Goal: Task Accomplishment & Management: Manage account settings

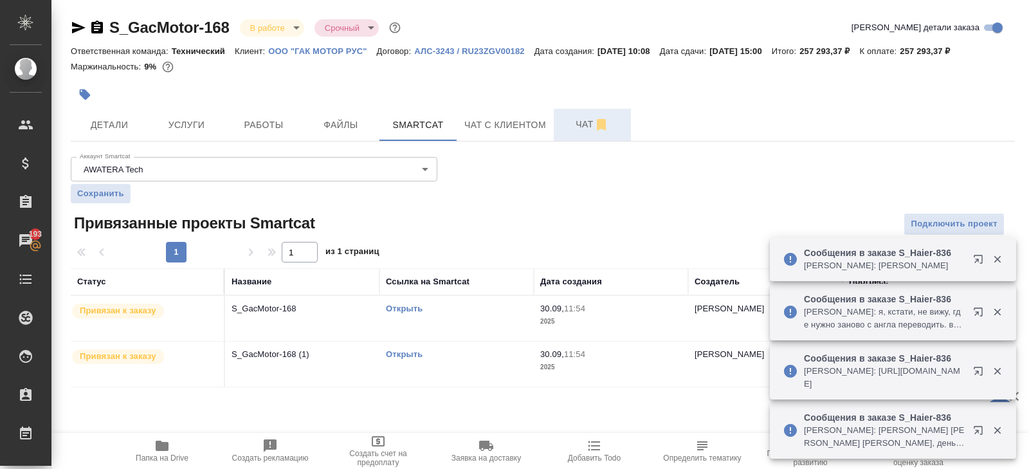
click at [577, 132] on button "Чат" at bounding box center [592, 125] width 77 height 32
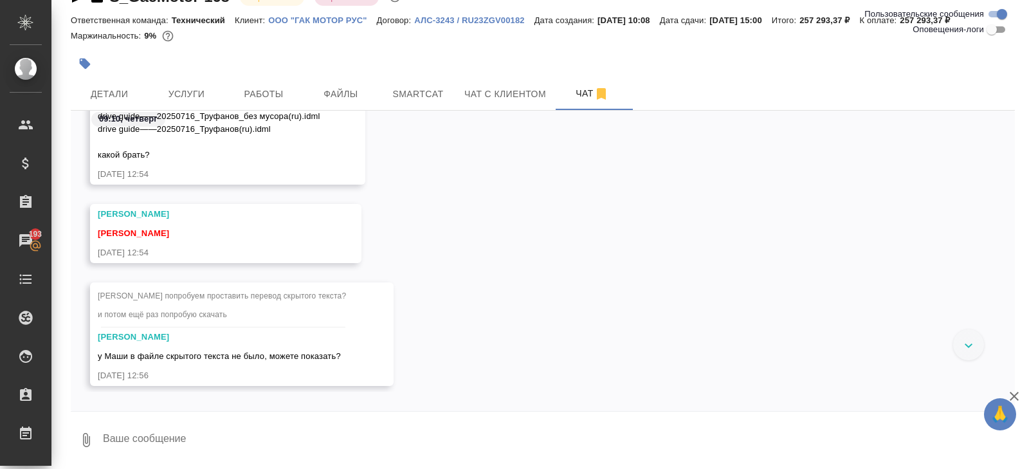
scroll to position [19309, 0]
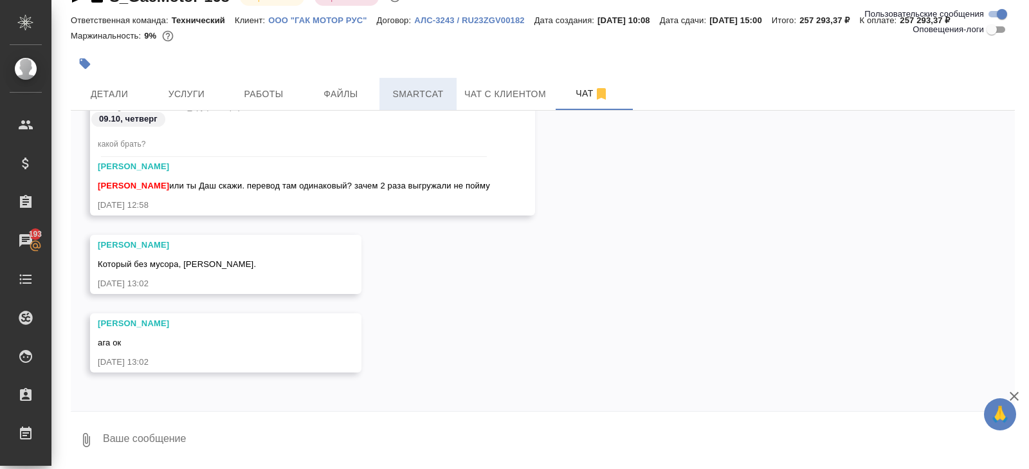
click at [414, 95] on span "Smartcat" at bounding box center [418, 94] width 62 height 16
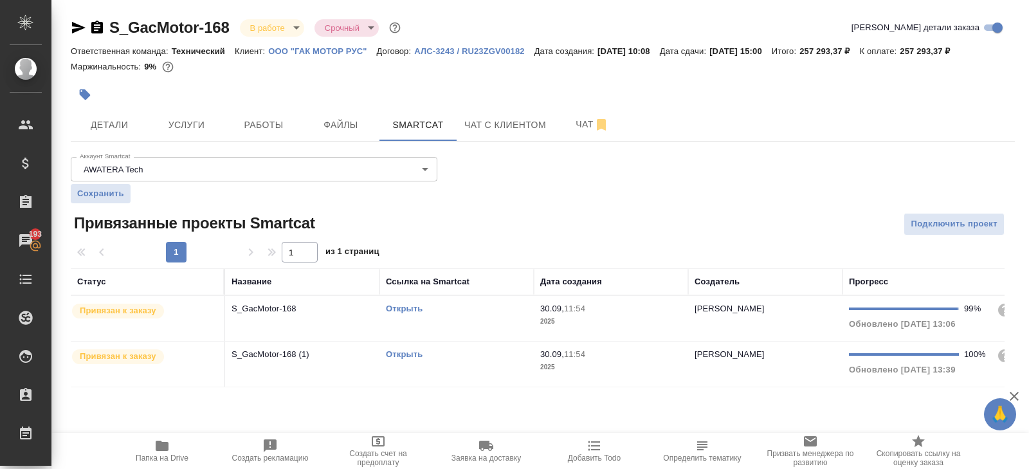
click at [402, 352] on link "Открыть" at bounding box center [404, 354] width 37 height 10
click at [260, 122] on span "Работы" at bounding box center [264, 125] width 62 height 16
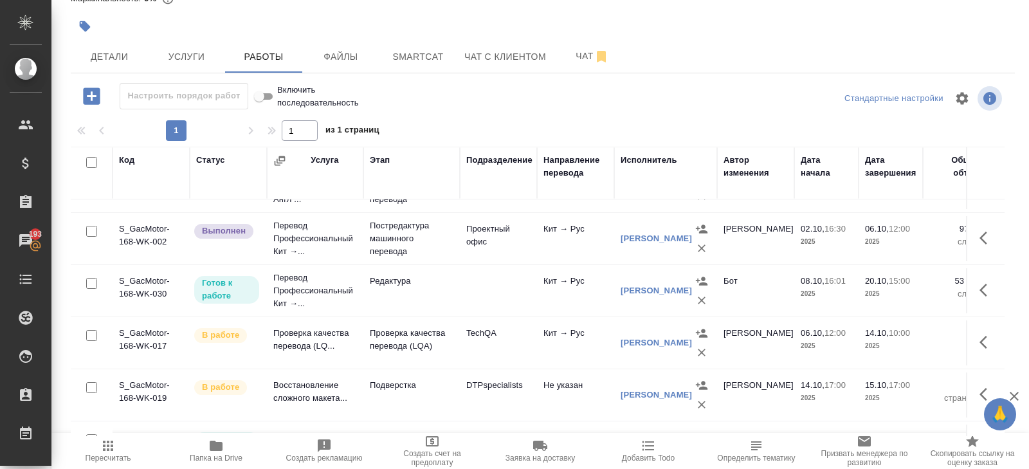
scroll to position [684, 0]
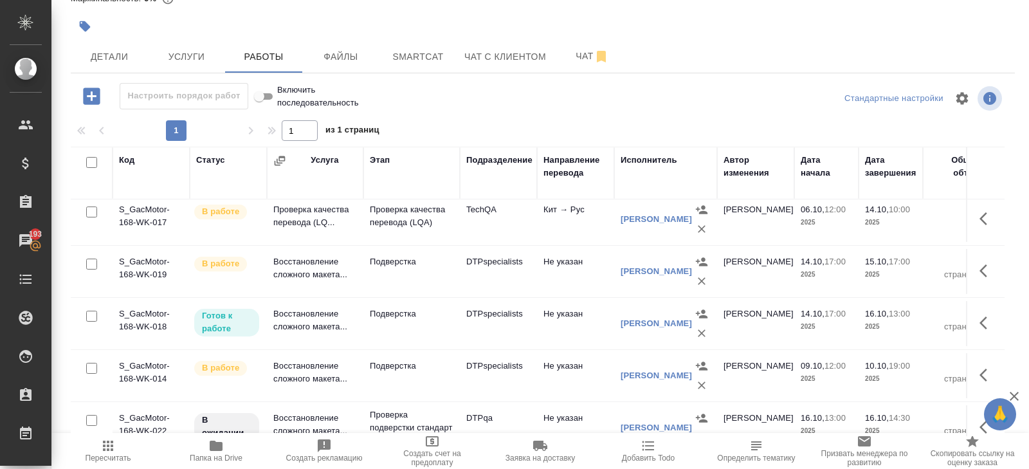
click at [589, 73] on div "S_GacMotor-168 В работе inProgress Срочный urgent Кратко детали заказа Ответств…" at bounding box center [543, 200] width 958 height 537
click at [589, 64] on button "Чат" at bounding box center [592, 57] width 77 height 32
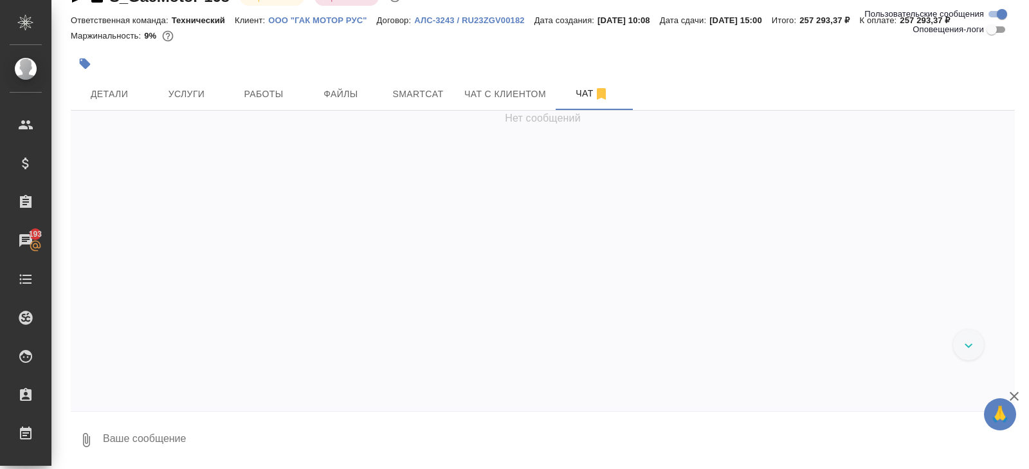
scroll to position [20017, 0]
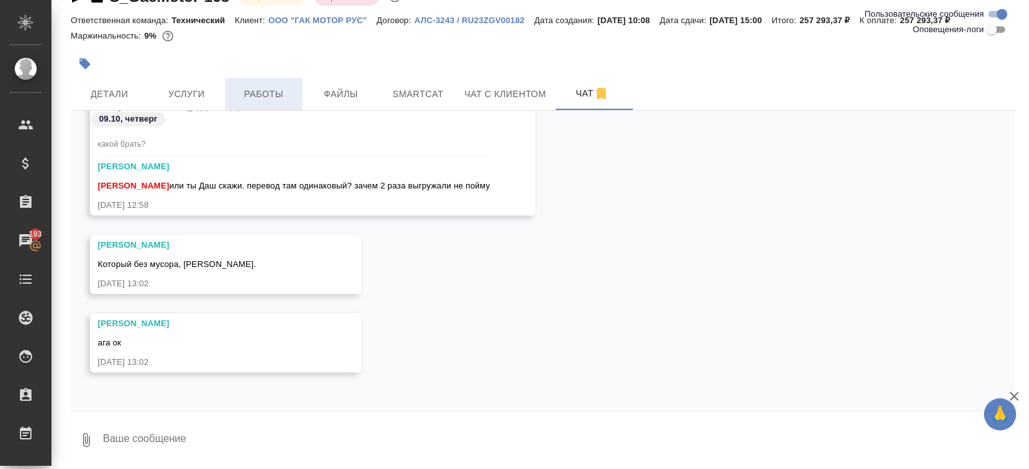
click at [250, 89] on span "Работы" at bounding box center [264, 94] width 62 height 16
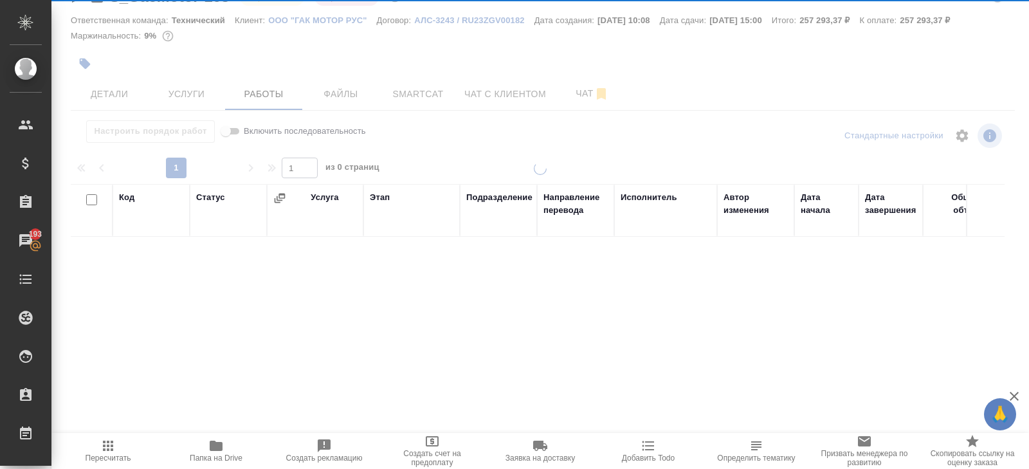
click at [217, 444] on icon "button" at bounding box center [216, 446] width 13 height 10
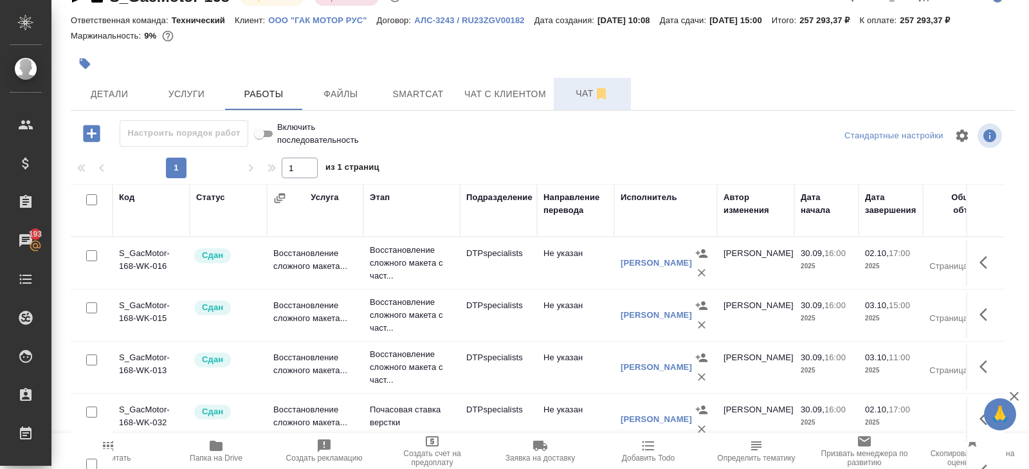
click at [596, 83] on button "Чат" at bounding box center [592, 94] width 77 height 32
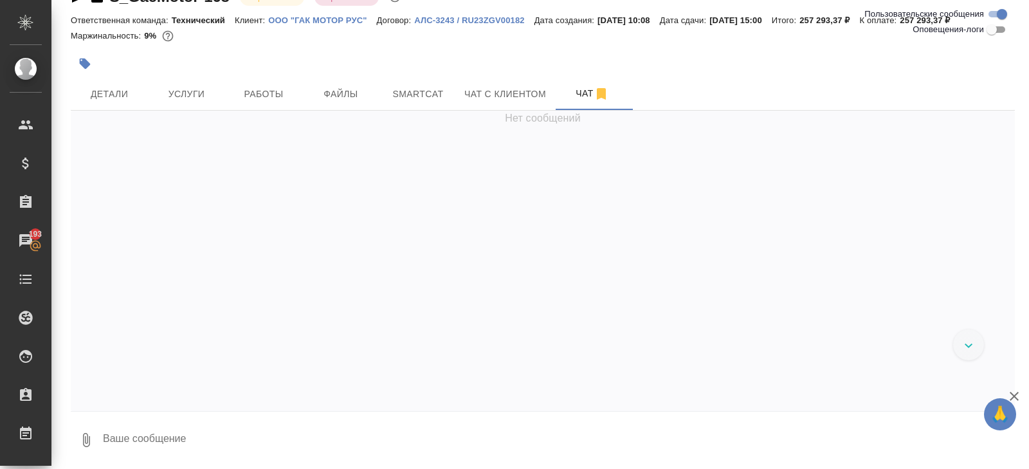
scroll to position [20017, 0]
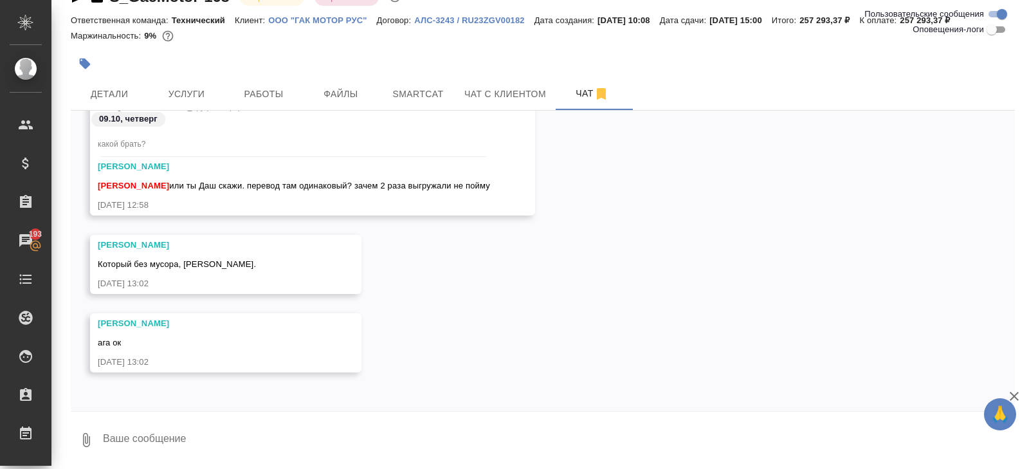
click at [210, 435] on textarea at bounding box center [558, 440] width 913 height 44
type textarea "оставшиеся по англу докинула"
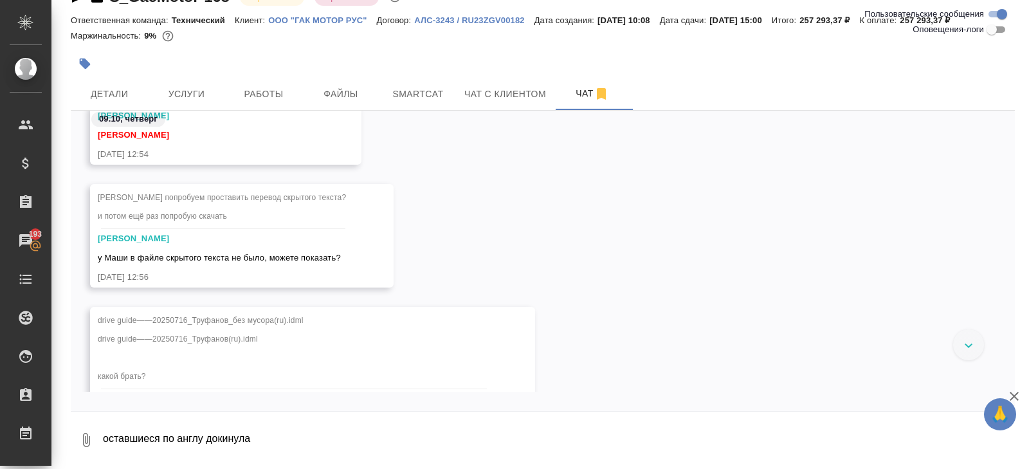
scroll to position [18792, 0]
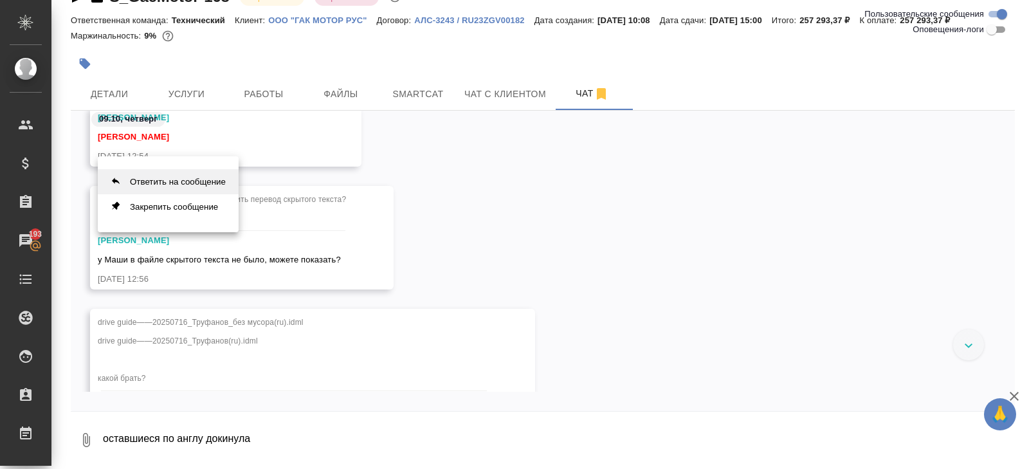
click at [165, 185] on button "Ответить на сообщение" at bounding box center [168, 181] width 141 height 25
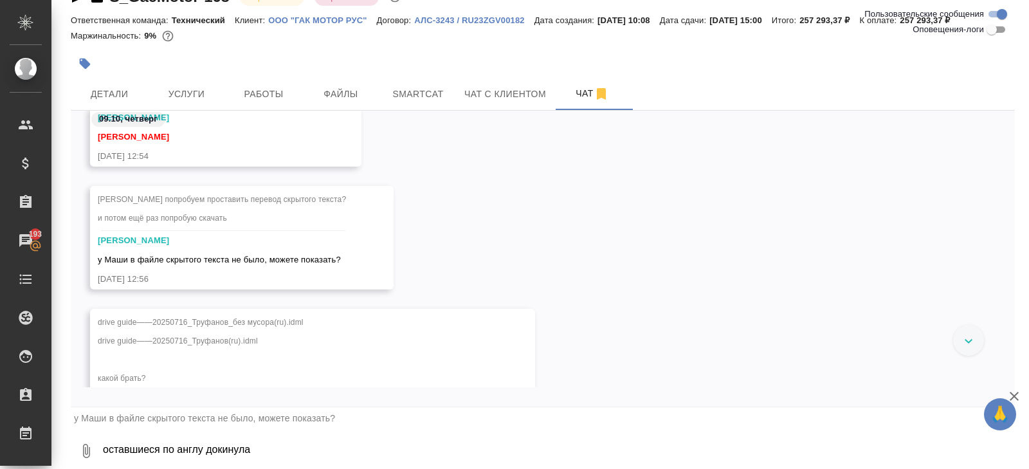
click at [169, 451] on textarea "оставшиеся по англу докинула" at bounding box center [558, 451] width 913 height 44
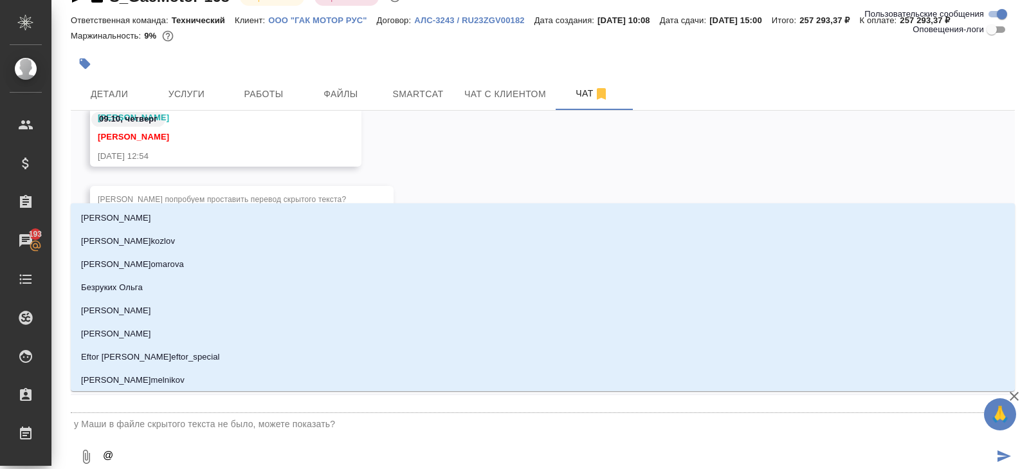
type textarea "@р"
type input "р"
type textarea "@ру"
type input "ру"
type textarea "@рум"
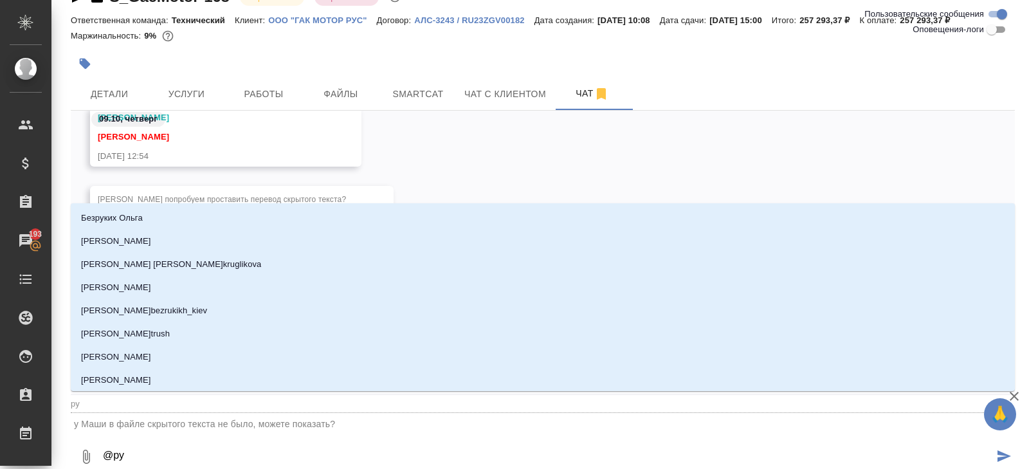
type input "рум"
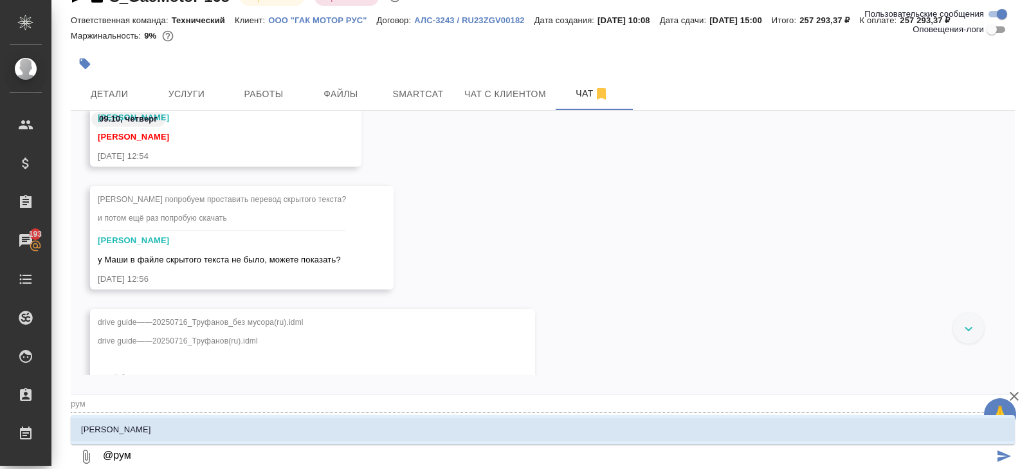
click at [131, 427] on p "Румянцева Дарья" at bounding box center [116, 429] width 70 height 13
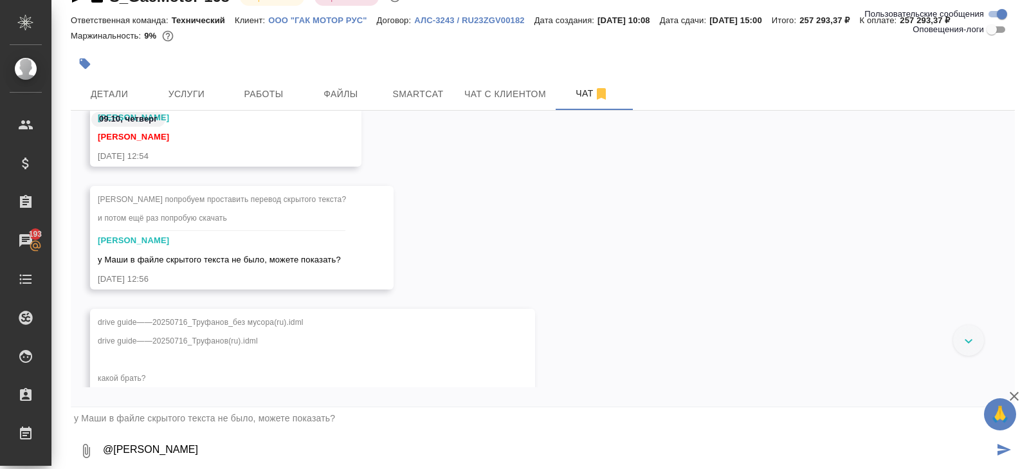
type textarea "@Румянцева Дарья"
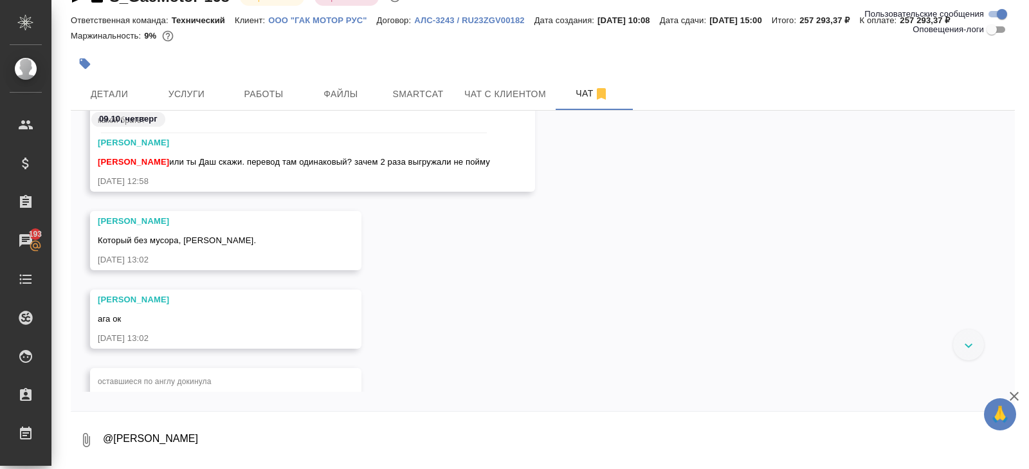
scroll to position [19130, 0]
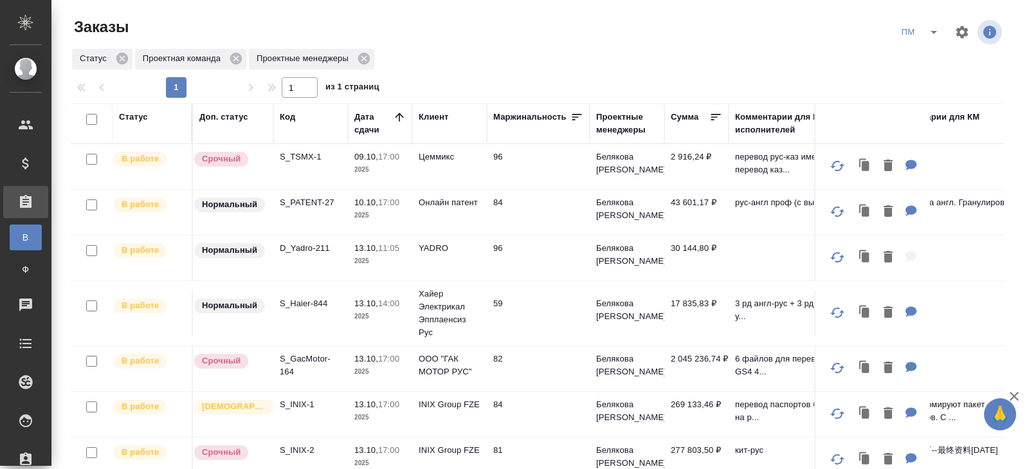
click at [933, 37] on icon "split button" at bounding box center [933, 31] width 15 height 15
click at [931, 61] on li "В работу!" at bounding box center [920, 58] width 65 height 21
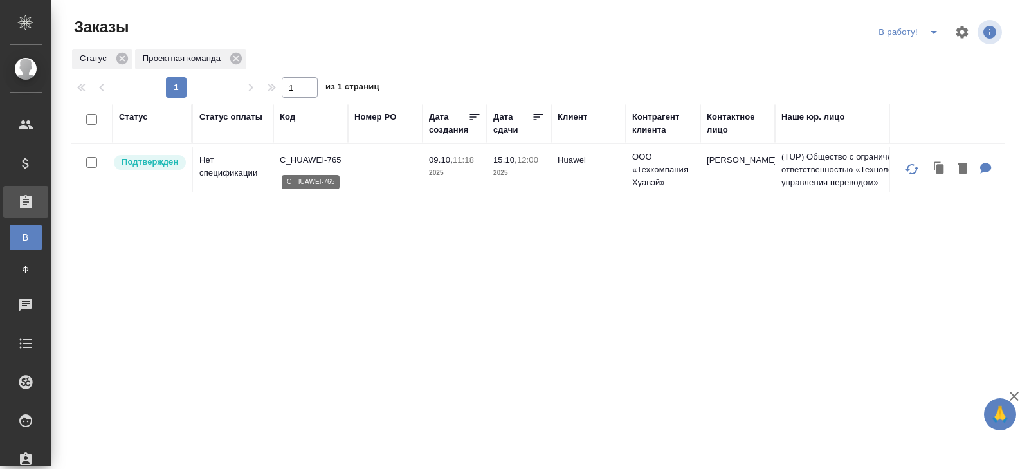
click at [307, 161] on p "C_HUAWEI-765" at bounding box center [311, 160] width 62 height 13
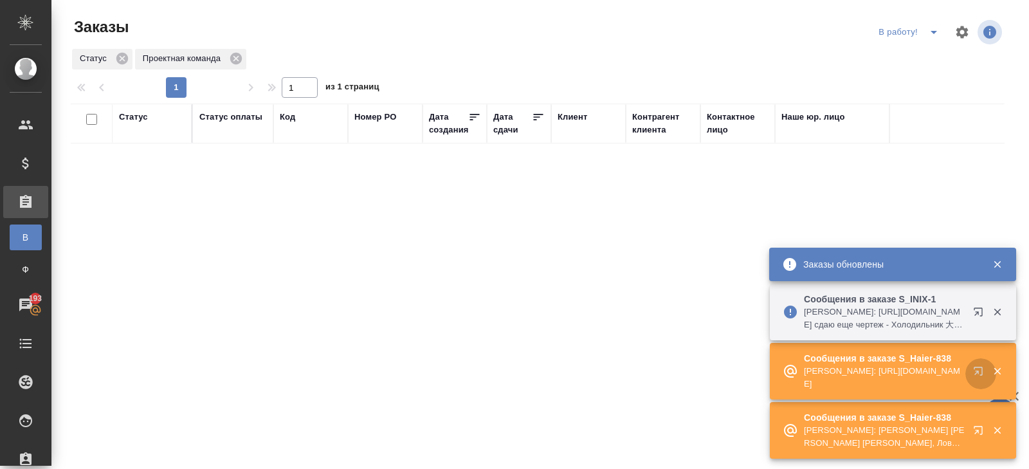
click at [981, 369] on icon "button" at bounding box center [980, 373] width 15 height 15
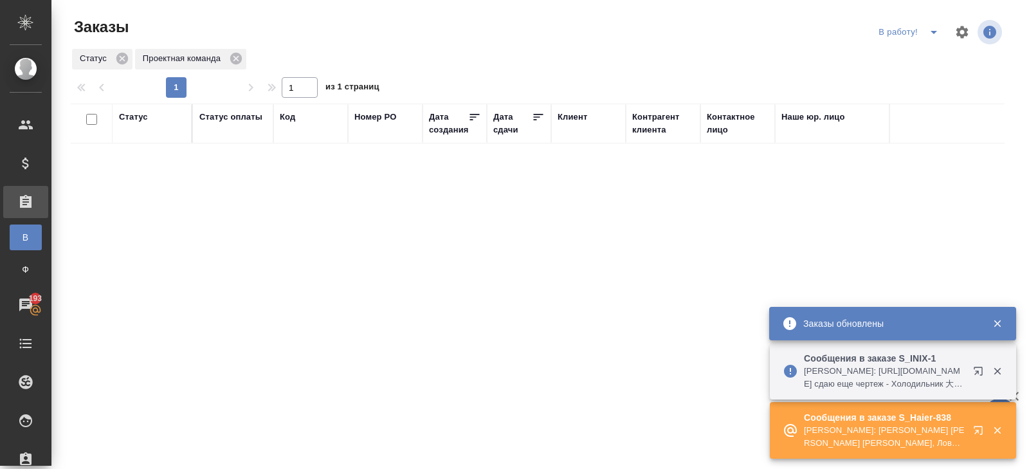
click at [981, 370] on icon "button" at bounding box center [980, 373] width 15 height 15
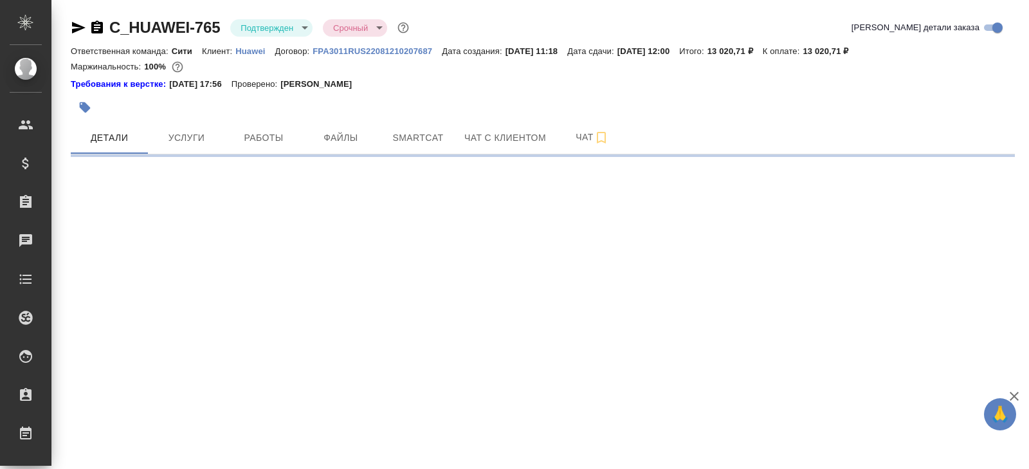
select select "RU"
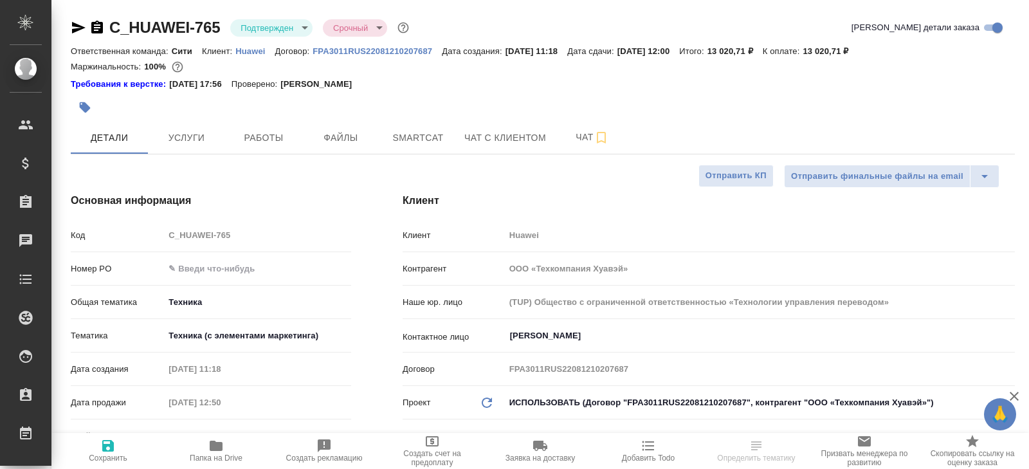
type textarea "x"
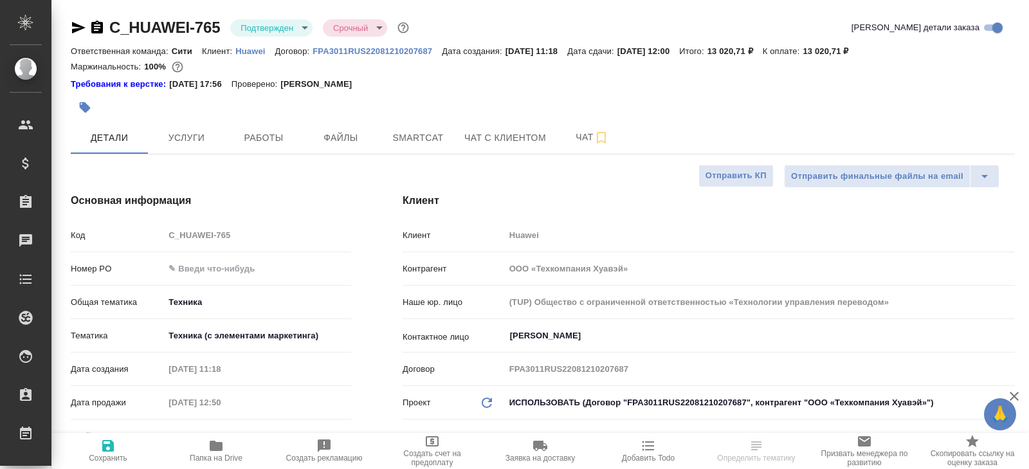
type textarea "x"
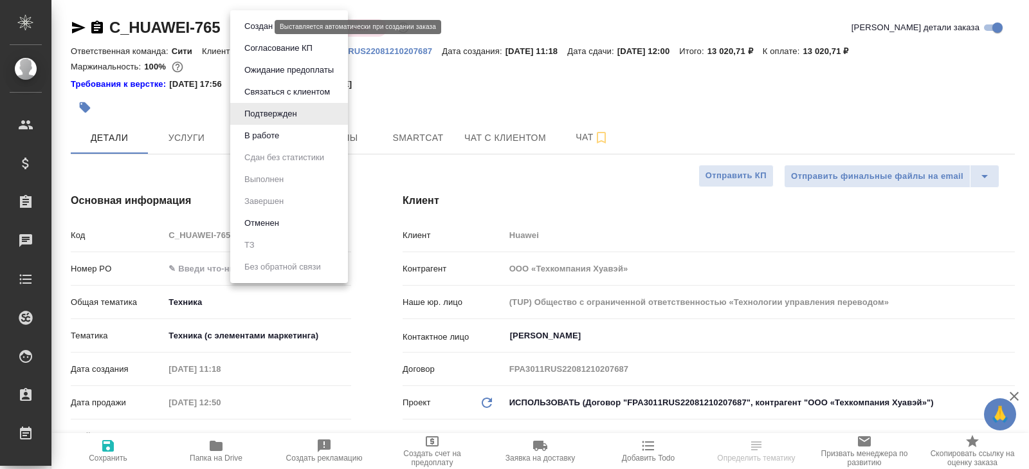
click at [260, 28] on body "🙏 .cls-1 fill:#fff; AWATERA Belyakova Yulia Клиенты Спецификации Заказы Чаты To…" at bounding box center [514, 234] width 1029 height 469
click at [257, 134] on button "В работе" at bounding box center [262, 136] width 42 height 14
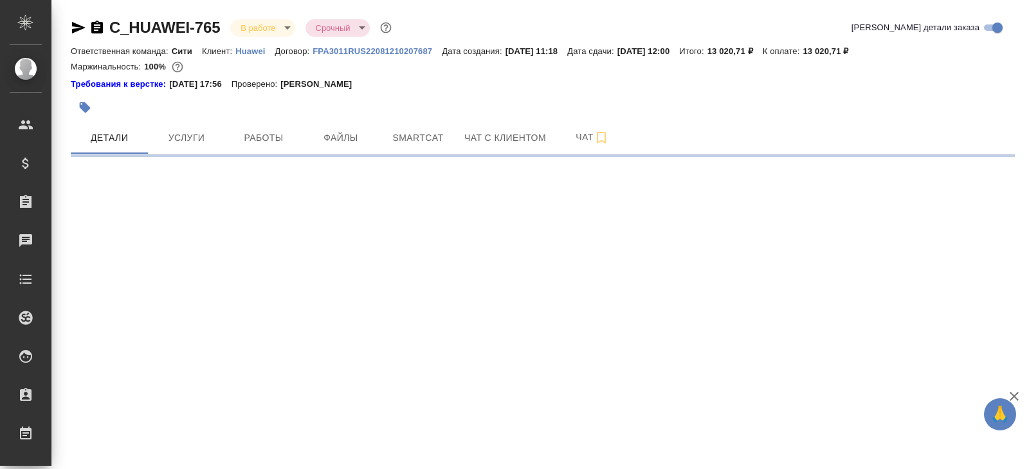
select select "RU"
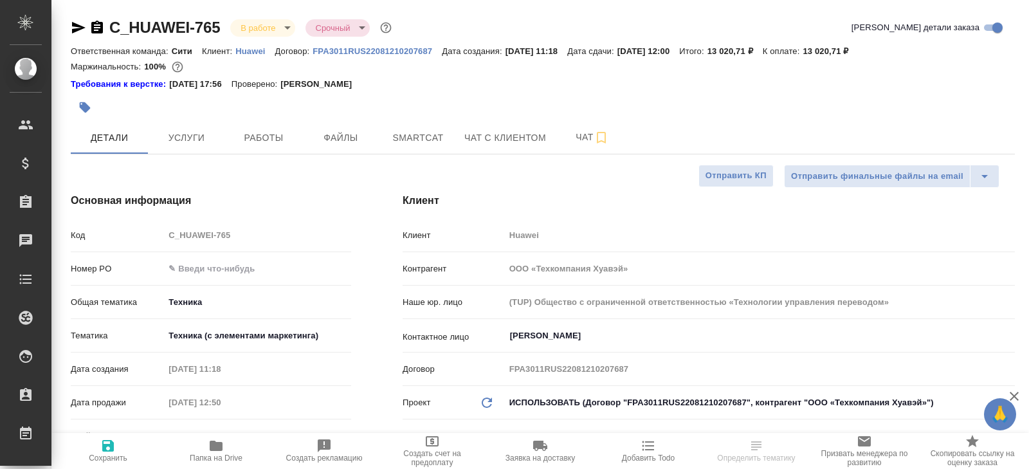
type textarea "x"
select select "RU"
type textarea "x"
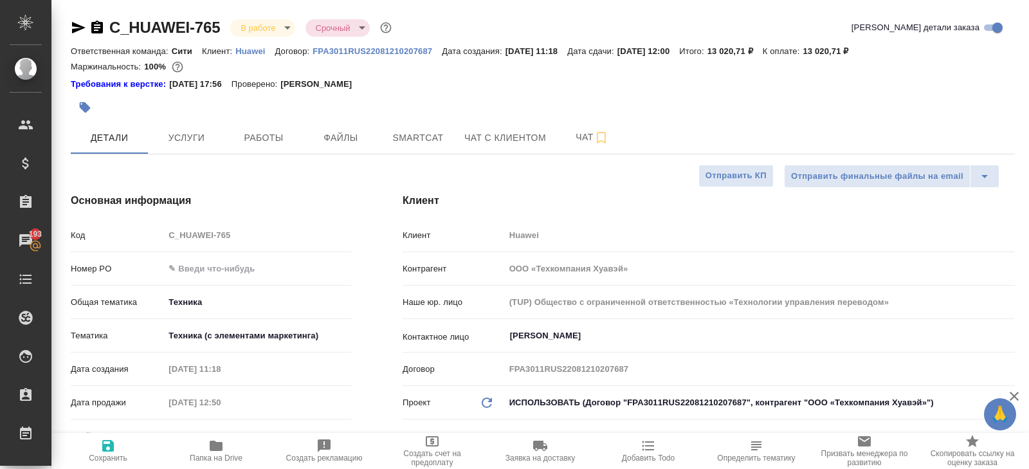
type textarea "x"
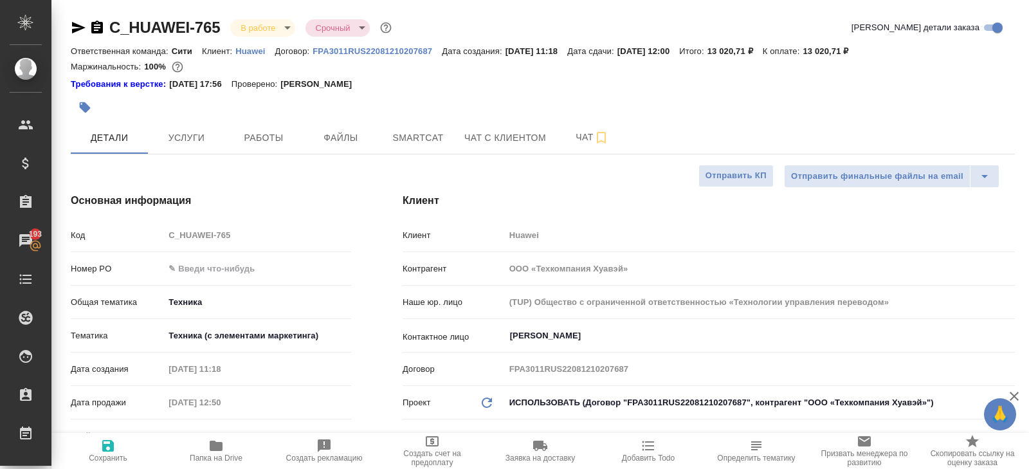
type textarea "x"
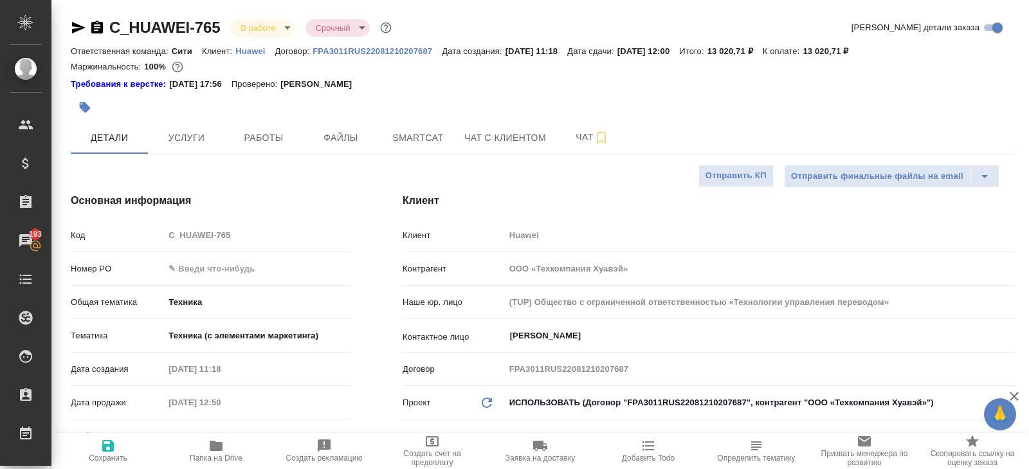
type textarea "x"
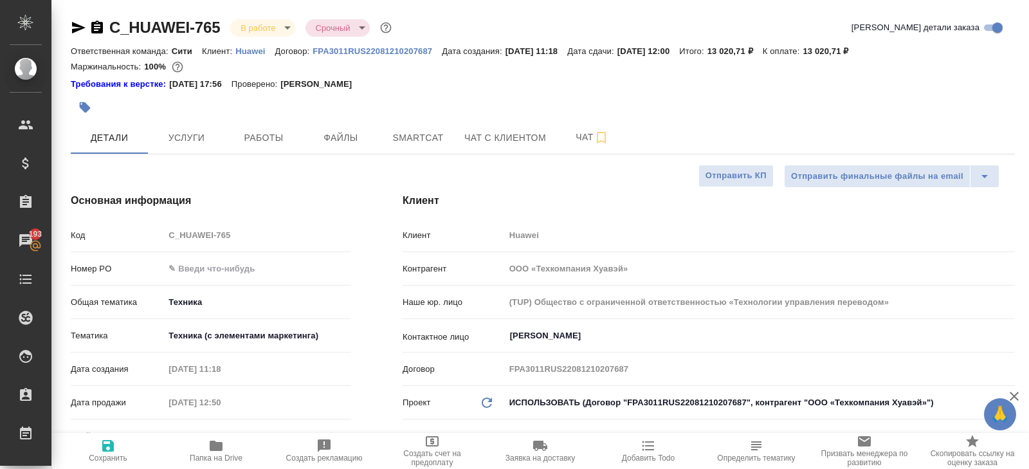
type textarea "x"
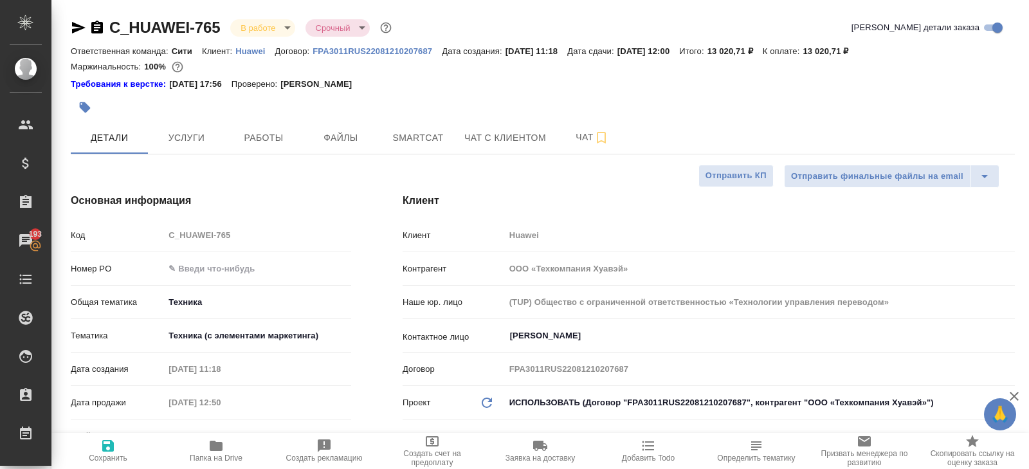
type textarea "x"
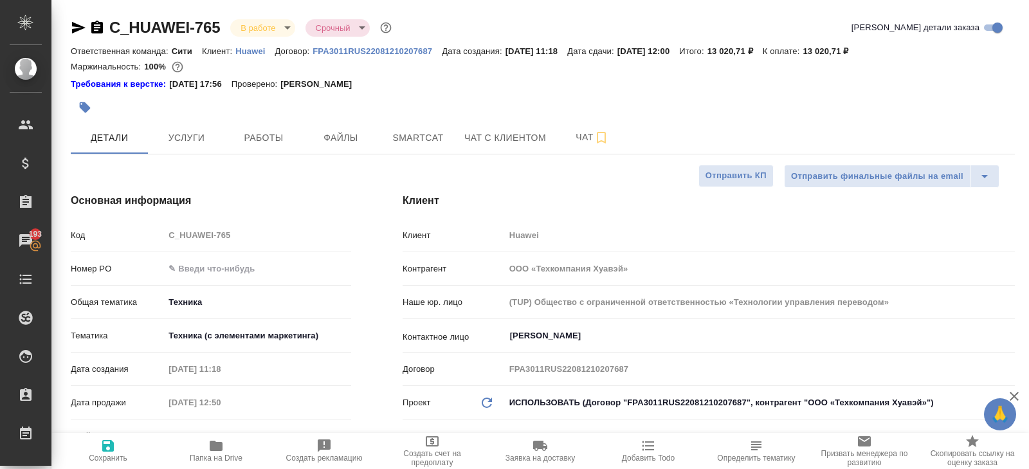
type textarea "x"
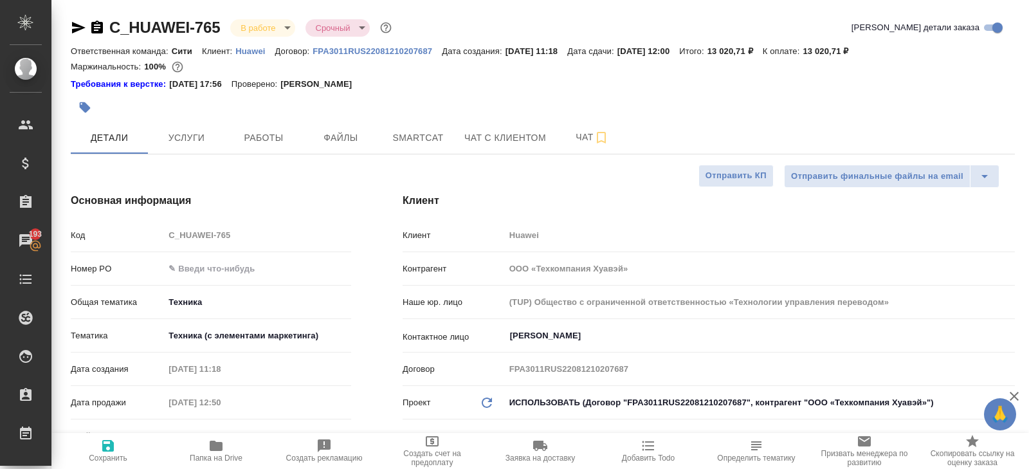
type textarea "x"
click at [603, 141] on icon "button" at bounding box center [601, 137] width 15 height 15
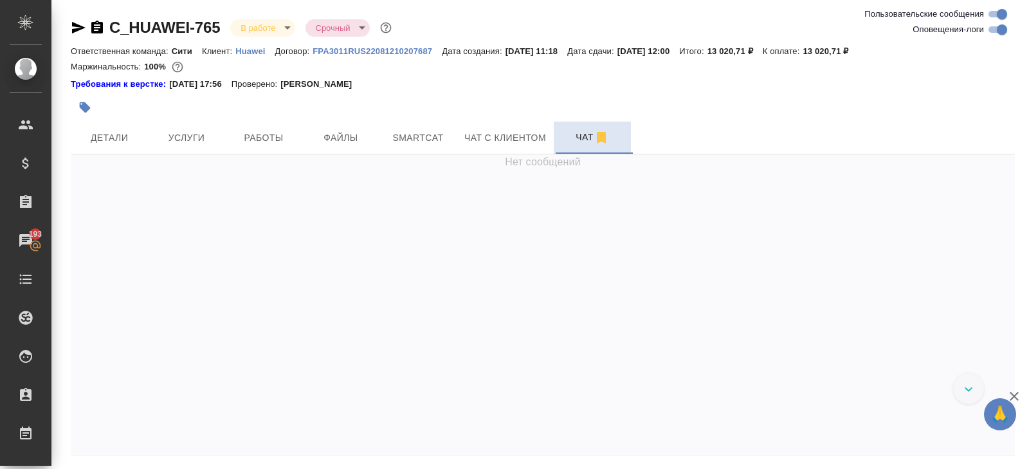
scroll to position [2538, 0]
click at [995, 24] on input "Оповещения-логи" at bounding box center [1002, 29] width 46 height 15
checkbox input "false"
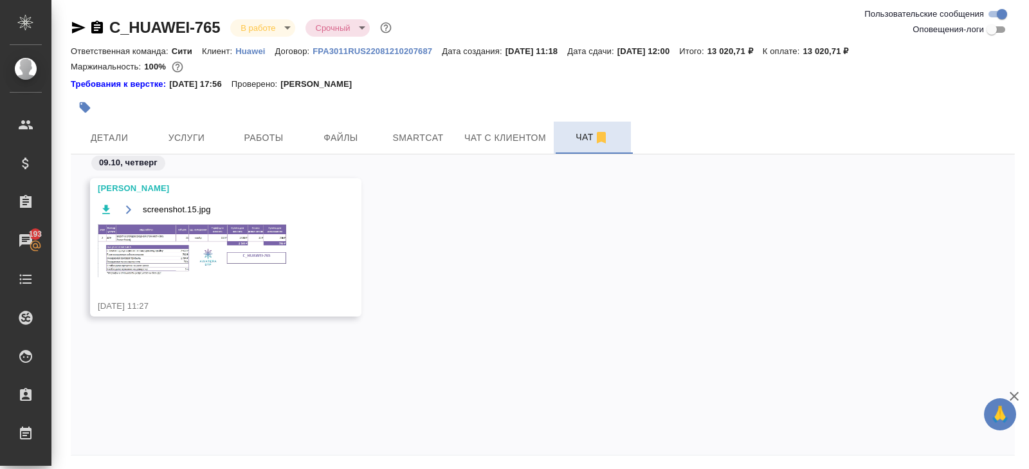
scroll to position [0, 0]
click at [246, 242] on img at bounding box center [194, 250] width 193 height 53
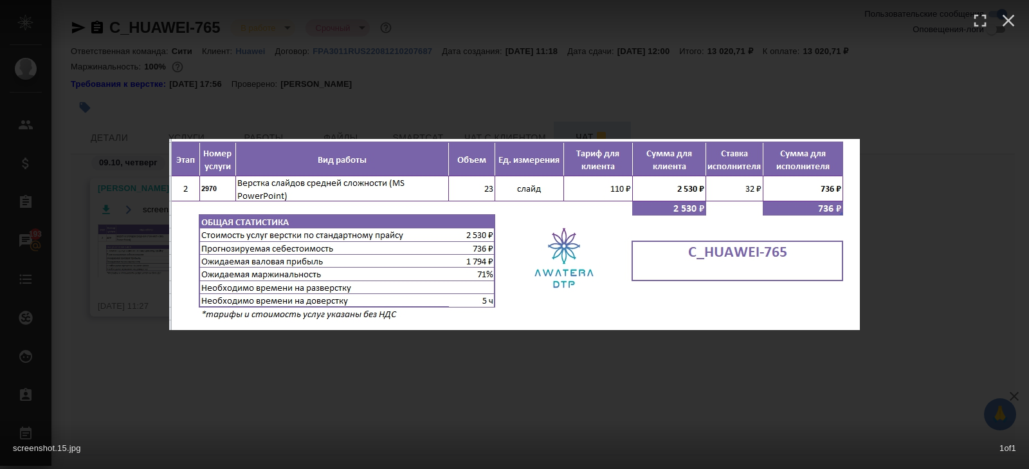
click at [272, 387] on div "screenshot.15.jpg 1 of 1" at bounding box center [514, 234] width 1029 height 469
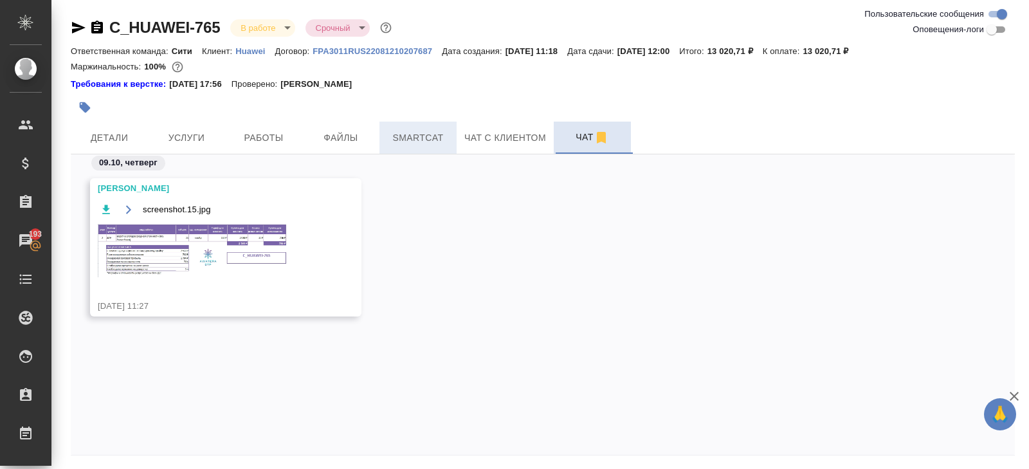
click at [423, 140] on span "Smartcat" at bounding box center [418, 138] width 62 height 16
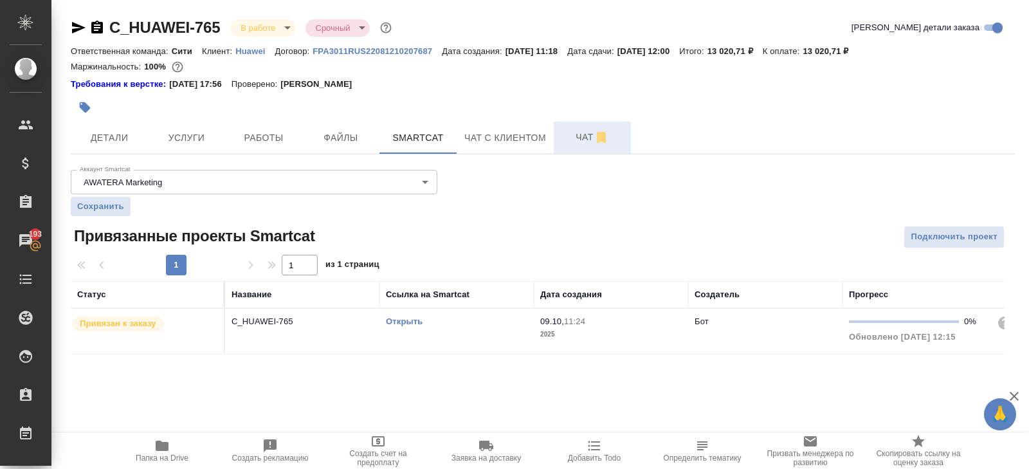
click at [396, 321] on link "Открыть" at bounding box center [404, 321] width 37 height 10
click at [580, 141] on span "Чат" at bounding box center [592, 137] width 62 height 16
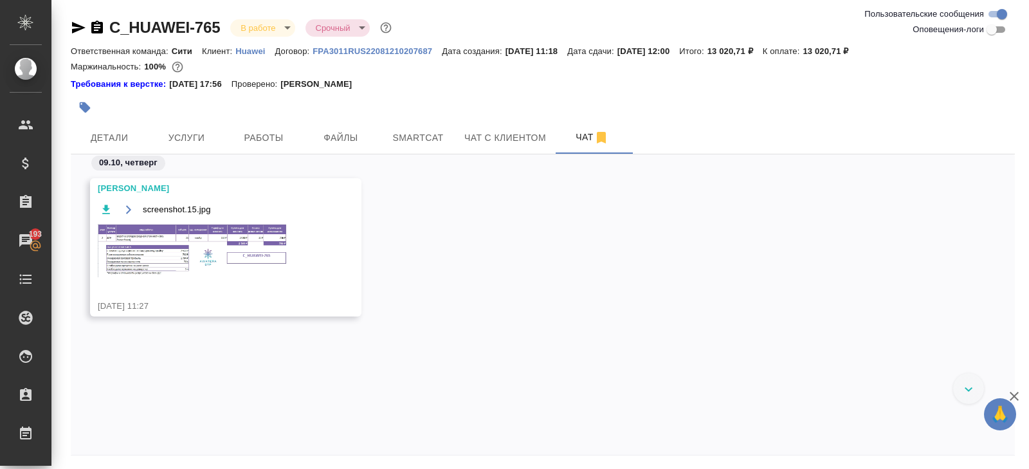
click at [207, 268] on img at bounding box center [194, 250] width 193 height 53
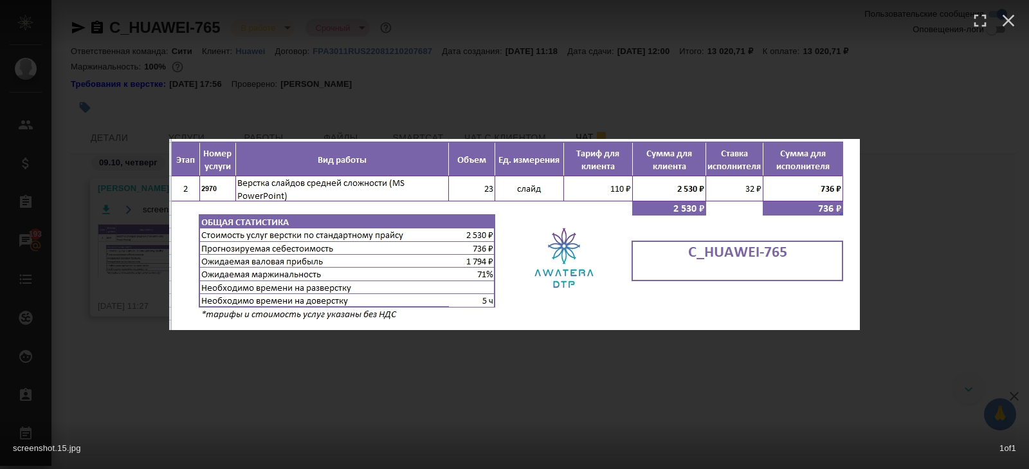
click at [217, 374] on div "screenshot.15.jpg 1 of 1" at bounding box center [514, 234] width 1029 height 469
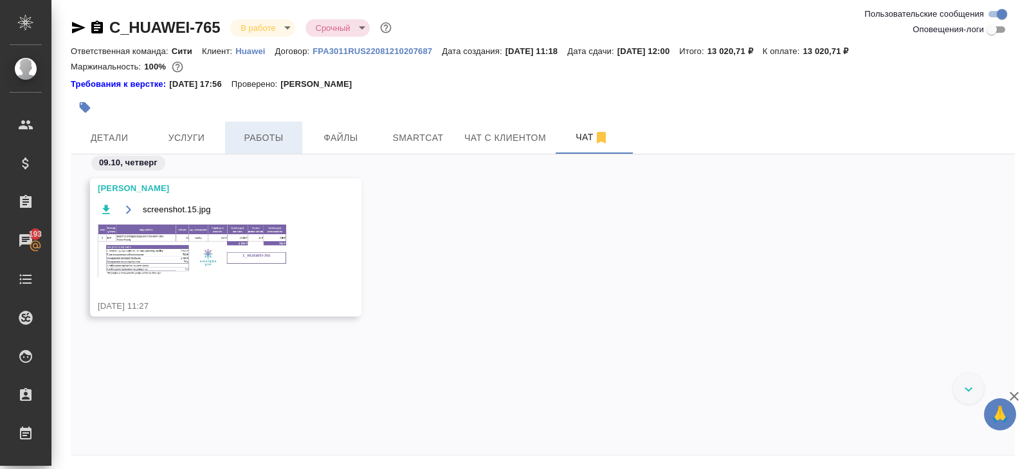
click at [255, 137] on span "Работы" at bounding box center [264, 138] width 62 height 16
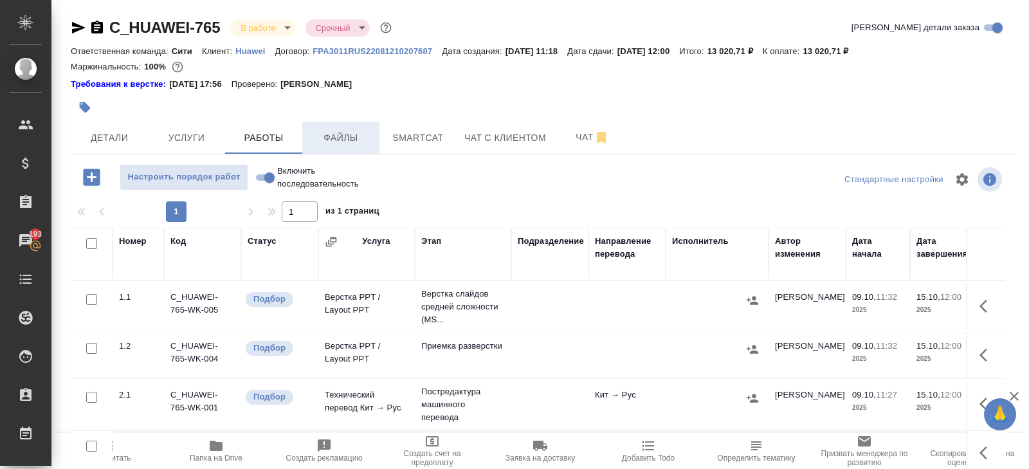
scroll to position [81, 0]
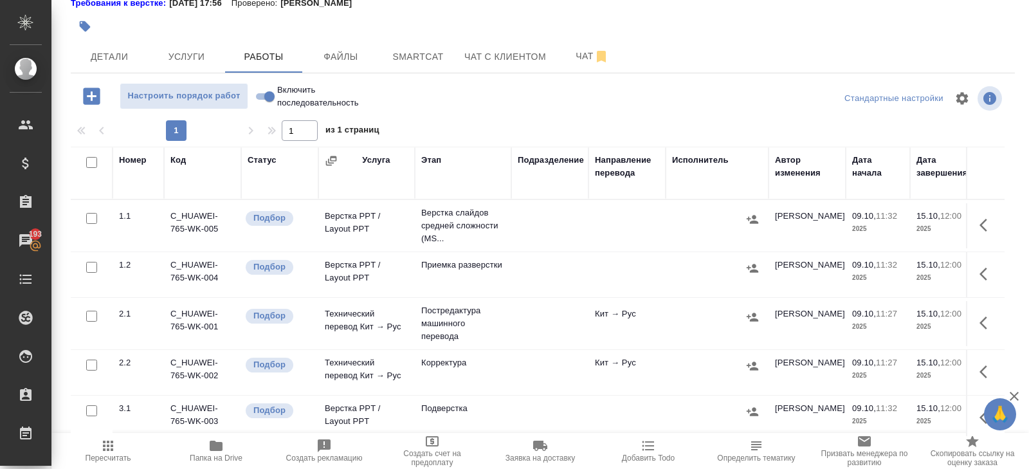
drag, startPoint x: 89, startPoint y: 158, endPoint x: 89, endPoint y: 168, distance: 9.6
click at [89, 158] on input "checkbox" at bounding box center [91, 162] width 11 height 11
checkbox input "true"
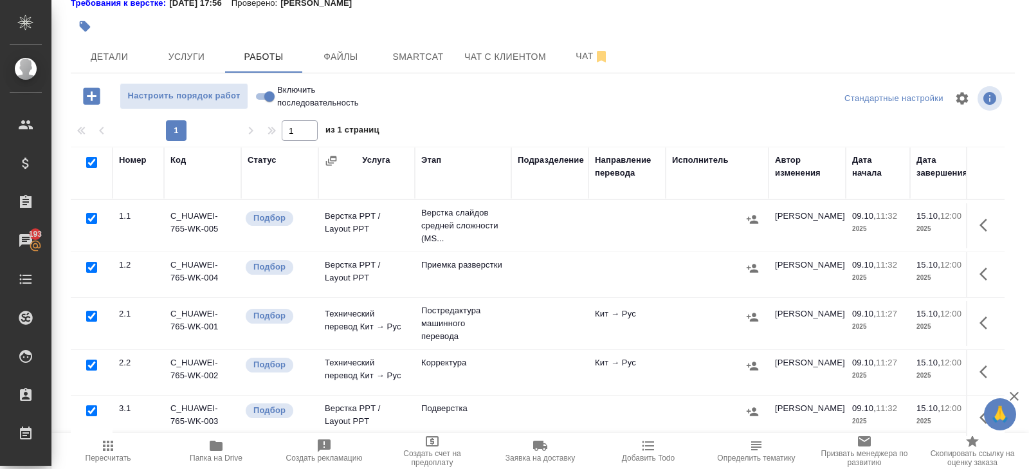
checkbox input "true"
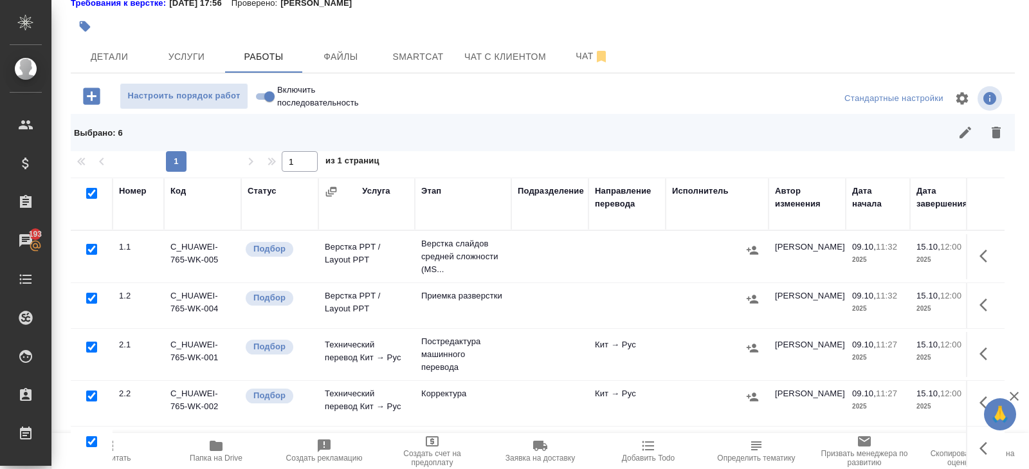
click at [89, 246] on input "checkbox" at bounding box center [91, 249] width 11 height 11
checkbox input "false"
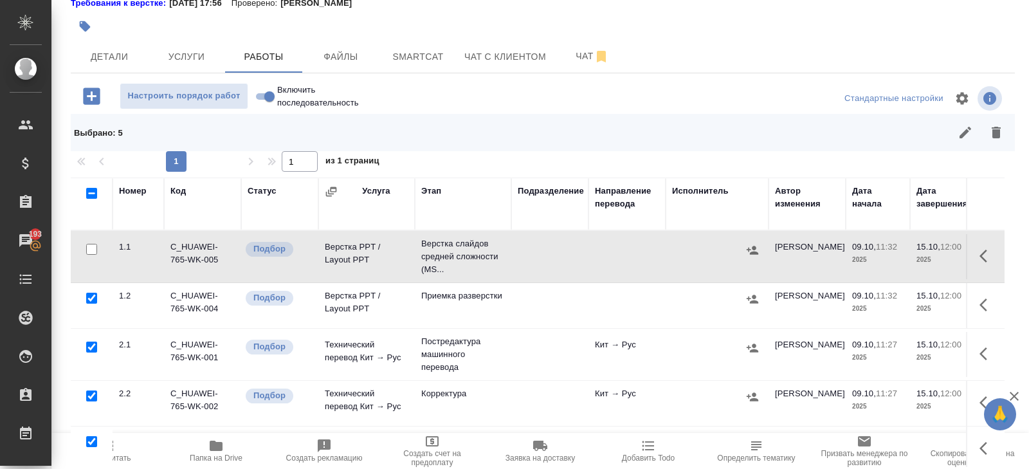
click at [92, 345] on input "checkbox" at bounding box center [91, 347] width 11 height 11
checkbox input "false"
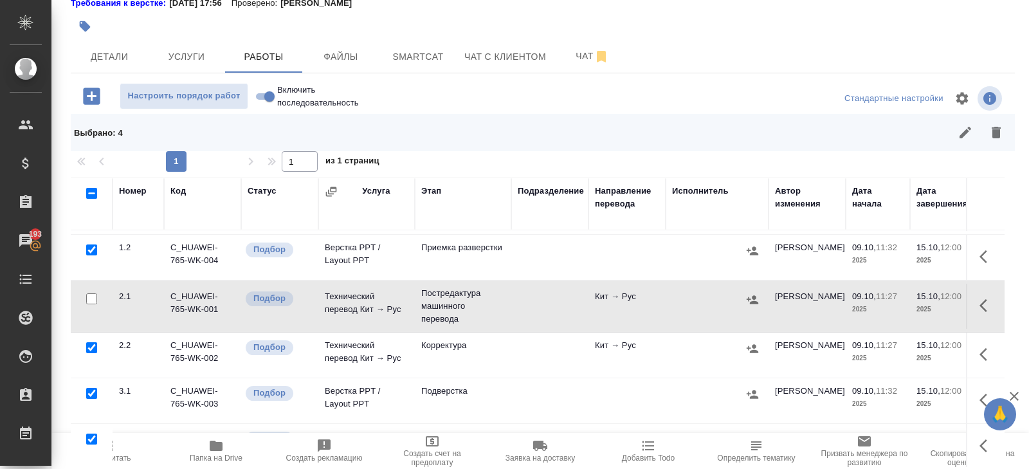
scroll to position [47, 0]
click at [91, 349] on input "checkbox" at bounding box center [91, 348] width 11 height 11
checkbox input "false"
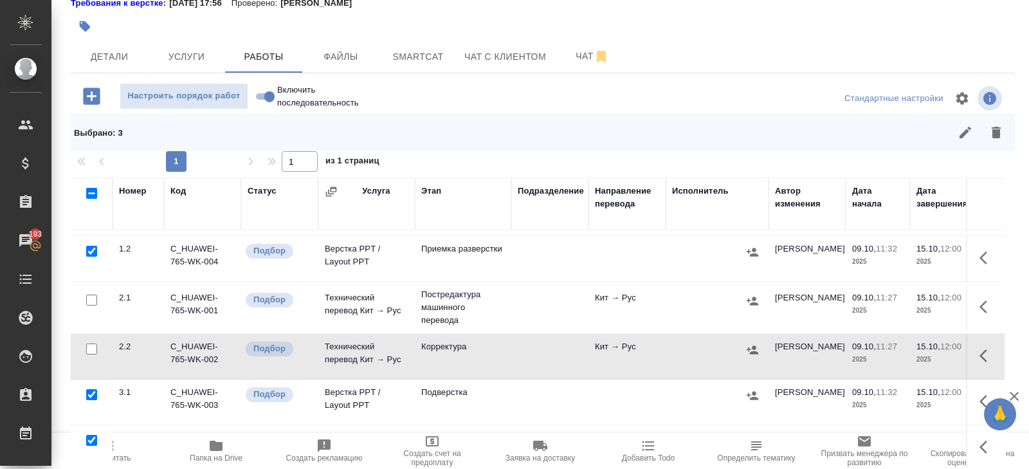
scroll to position [48, 0]
click at [992, 134] on icon "button" at bounding box center [996, 132] width 15 height 15
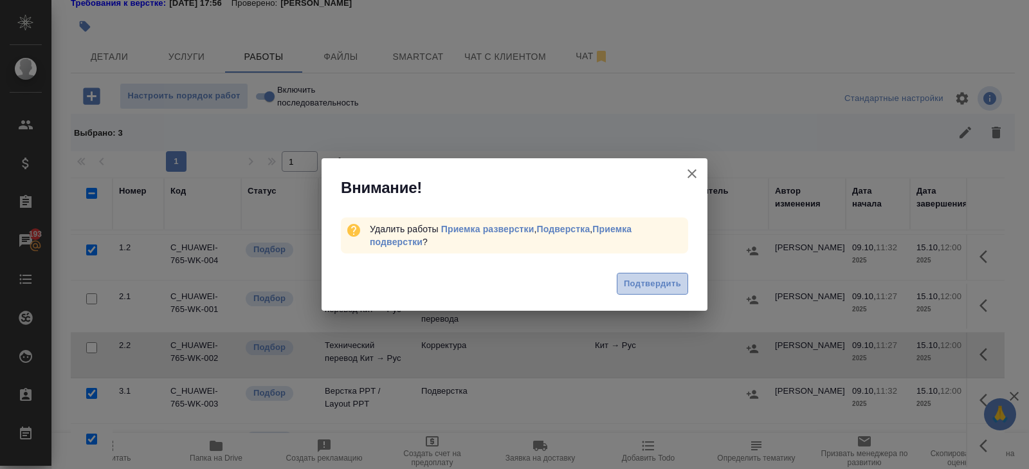
click at [673, 282] on span "Подтвердить" at bounding box center [652, 284] width 57 height 15
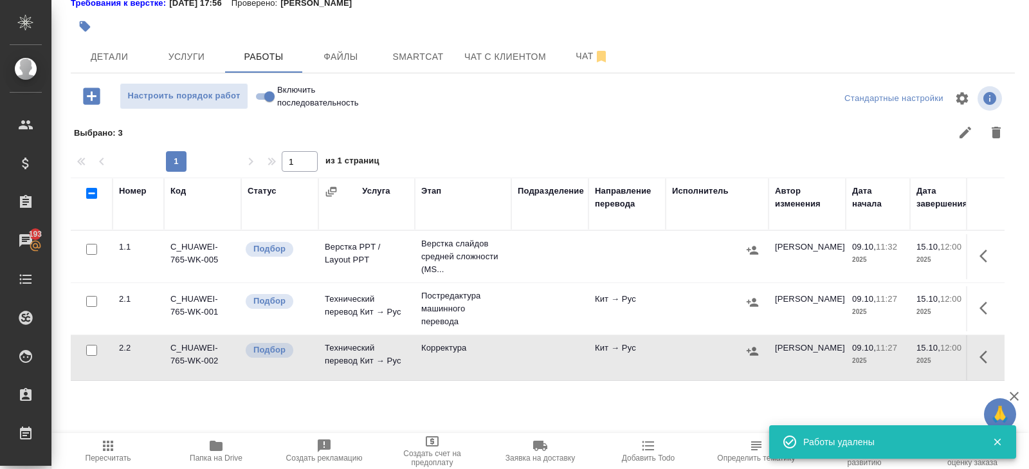
scroll to position [0, 0]
click at [168, 93] on span "Настроить порядок работ" at bounding box center [184, 96] width 114 height 15
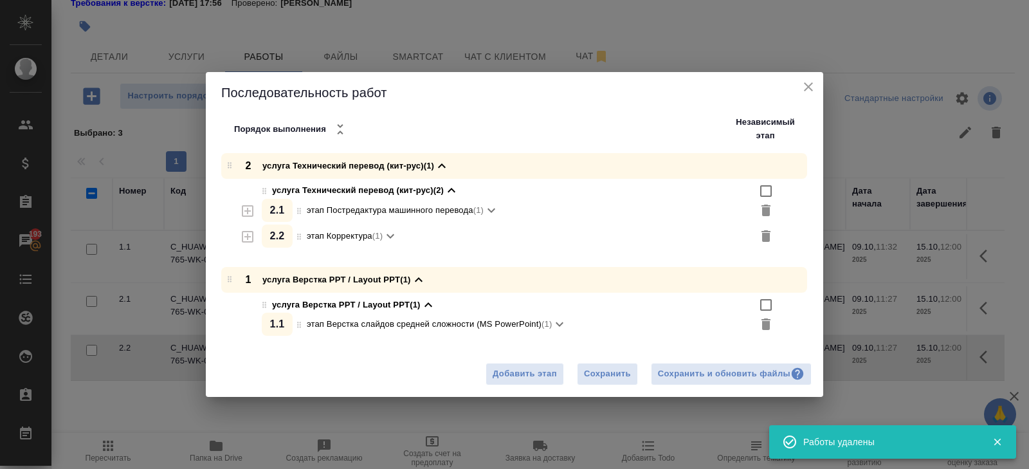
drag, startPoint x: 230, startPoint y: 169, endPoint x: 230, endPoint y: 293, distance: 123.5
click at [230, 293] on div "1 услуга Верстка PPT / Layout PPT (1) услуга Верстка PPT / Layout PPT (1) 1 . 1…" at bounding box center [519, 239] width 608 height 172
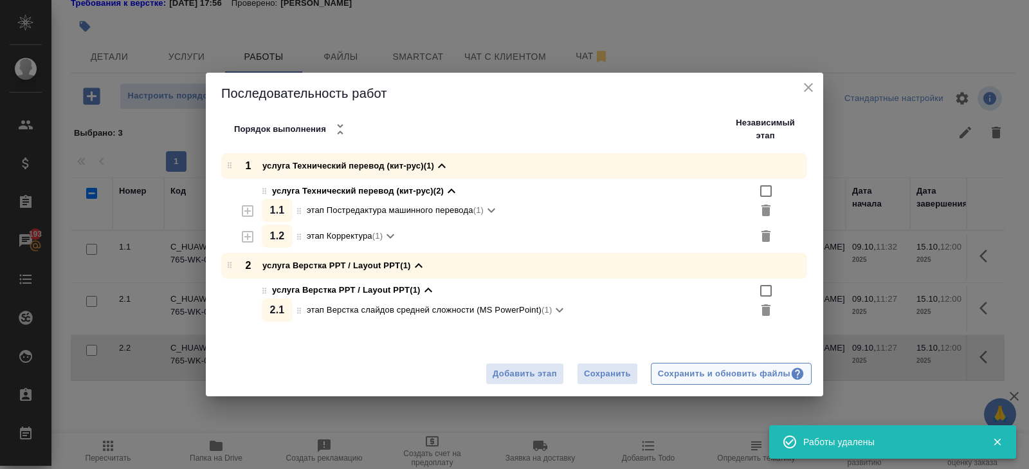
click at [677, 376] on div "Сохранить и обновить файлы" at bounding box center [731, 374] width 147 height 15
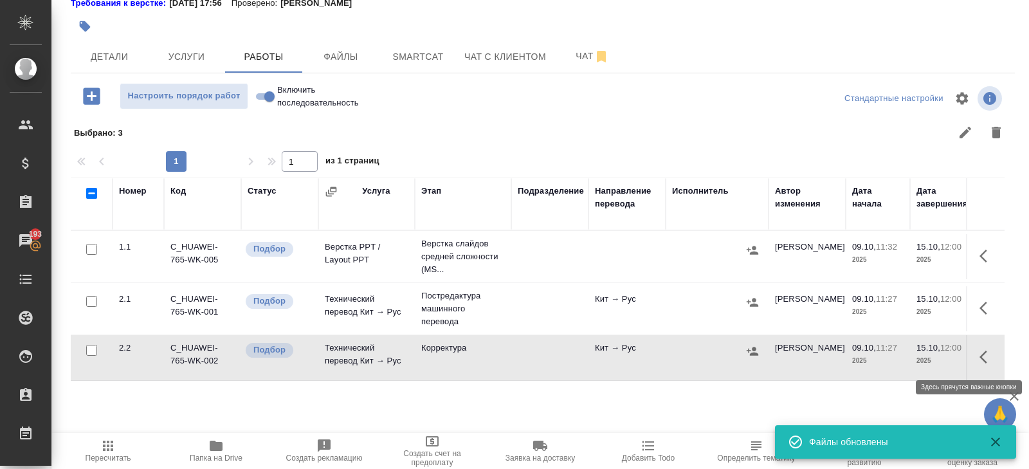
click at [984, 355] on icon "button" at bounding box center [987, 356] width 15 height 15
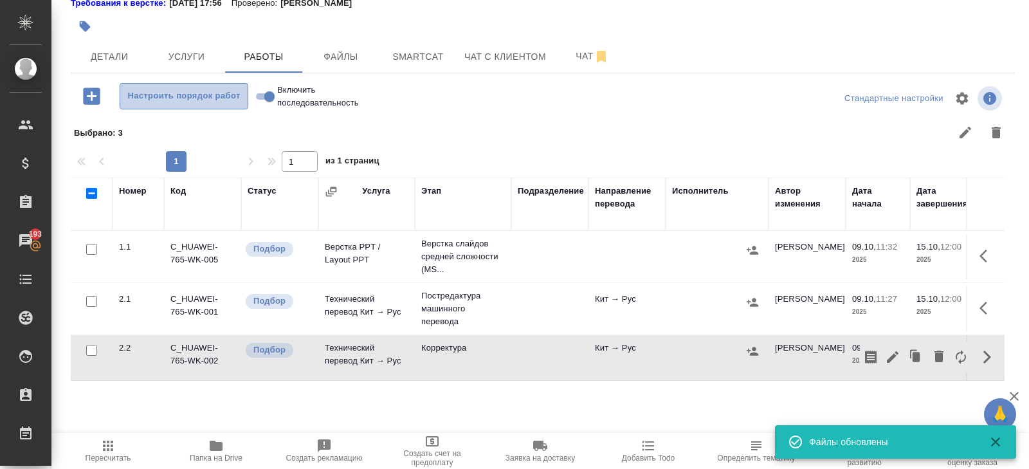
click at [181, 103] on span "Настроить порядок работ" at bounding box center [184, 96] width 114 height 15
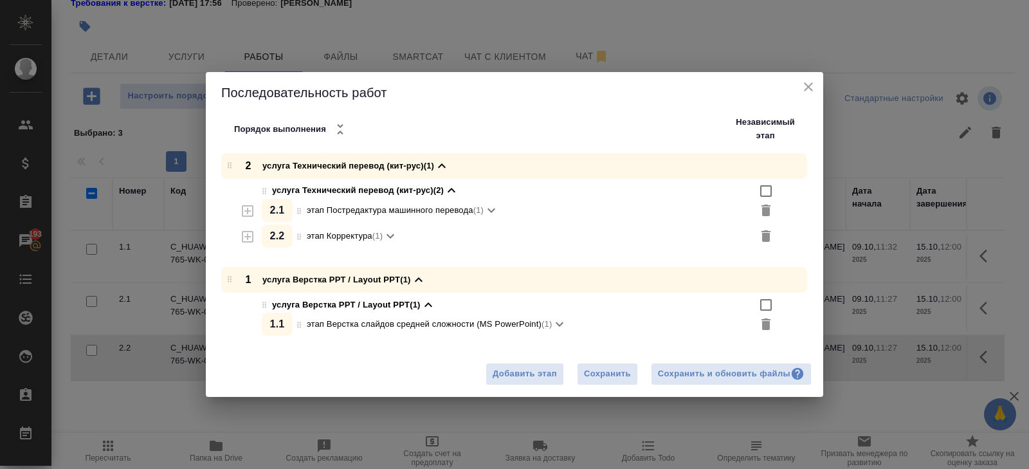
drag, startPoint x: 234, startPoint y: 167, endPoint x: 234, endPoint y: 288, distance: 121.6
click at [234, 289] on div "1 услуга Верстка PPT / Layout PPT (1) услуга Верстка PPT / Layout PPT (1) 1 . 1…" at bounding box center [519, 239] width 608 height 172
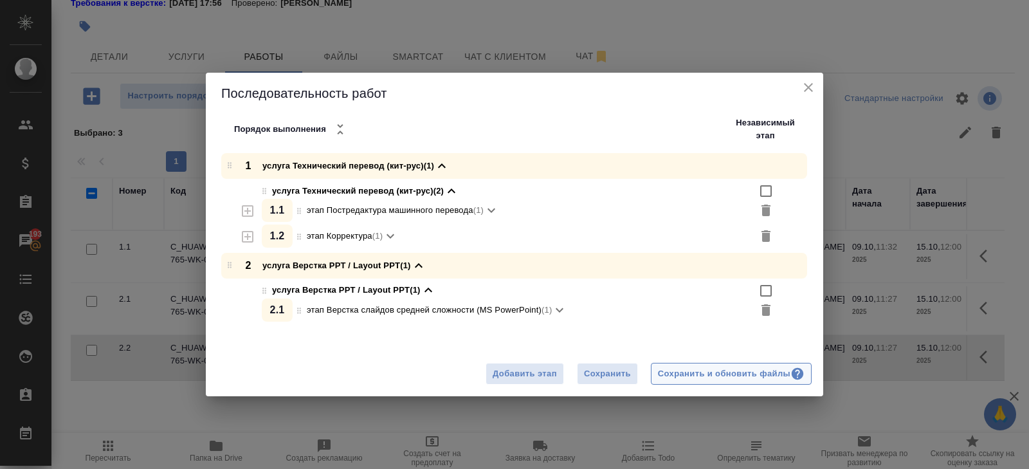
click at [679, 371] on div "Сохранить и обновить файлы" at bounding box center [731, 374] width 147 height 15
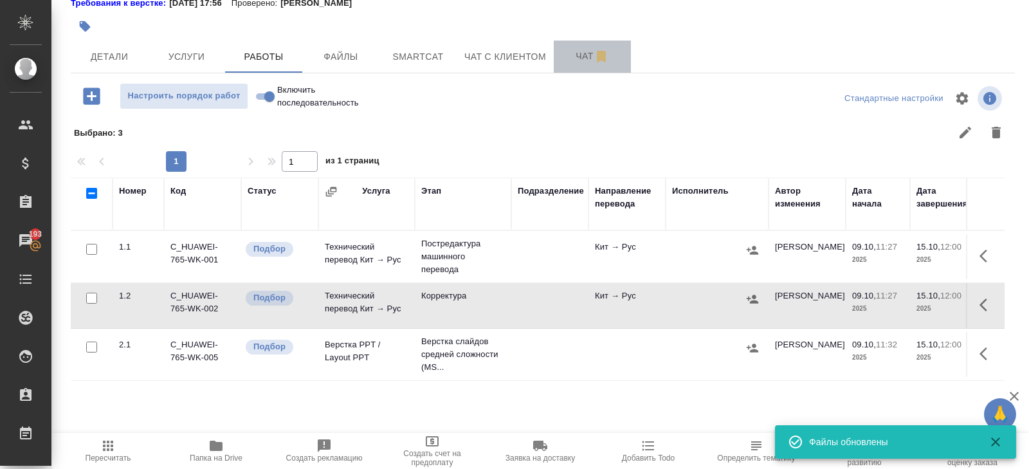
click at [575, 49] on span "Чат" at bounding box center [592, 56] width 62 height 16
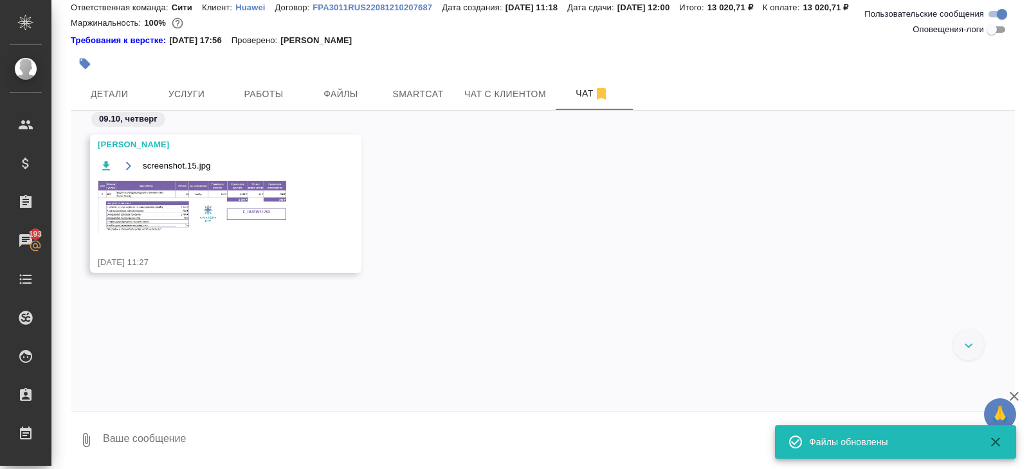
click at [248, 205] on img at bounding box center [194, 206] width 193 height 53
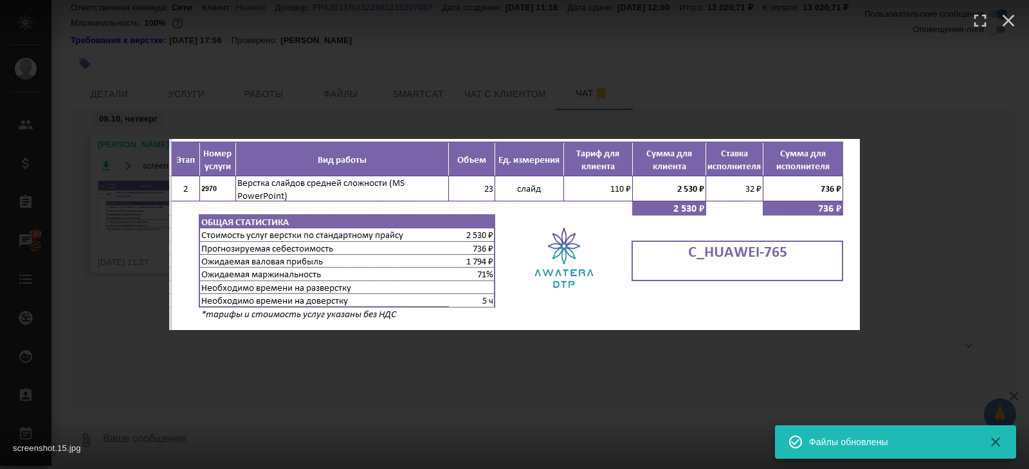
click at [292, 361] on div "screenshot.15.jpg 1 of 1" at bounding box center [514, 234] width 1029 height 469
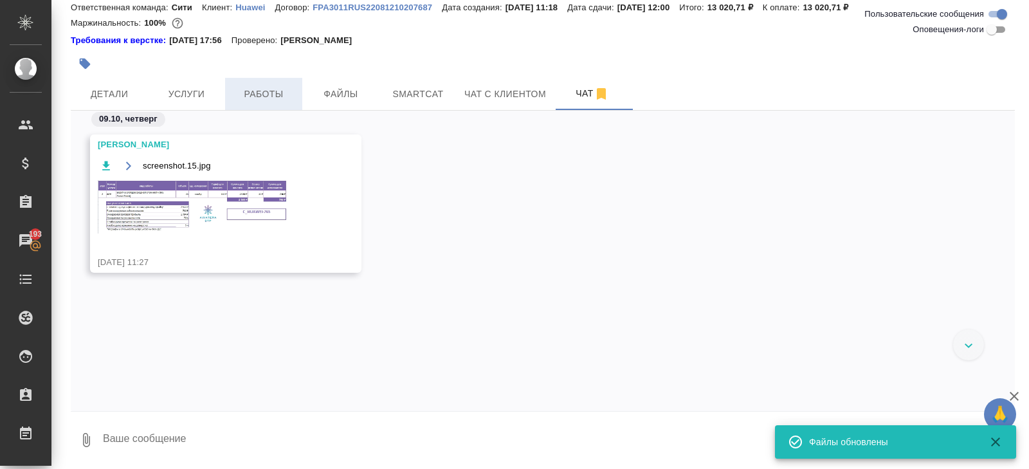
click at [275, 104] on button "Работы" at bounding box center [263, 94] width 77 height 32
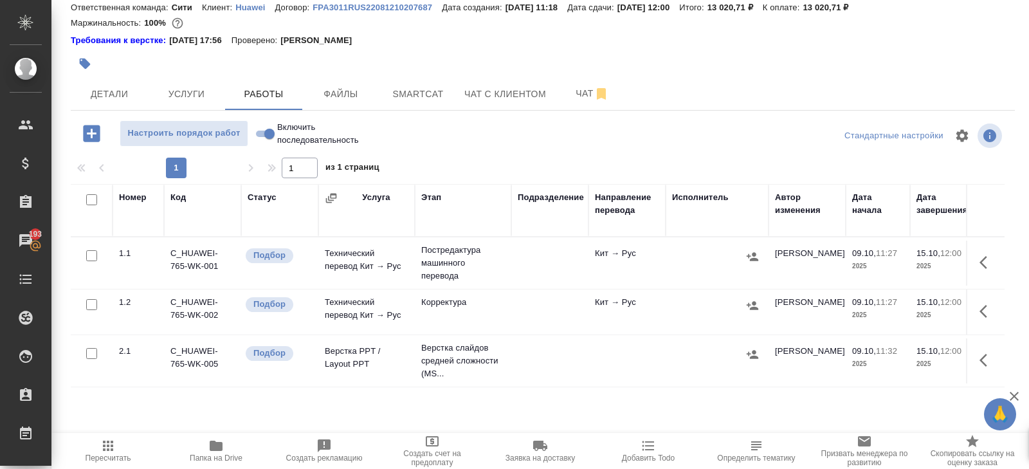
scroll to position [81, 0]
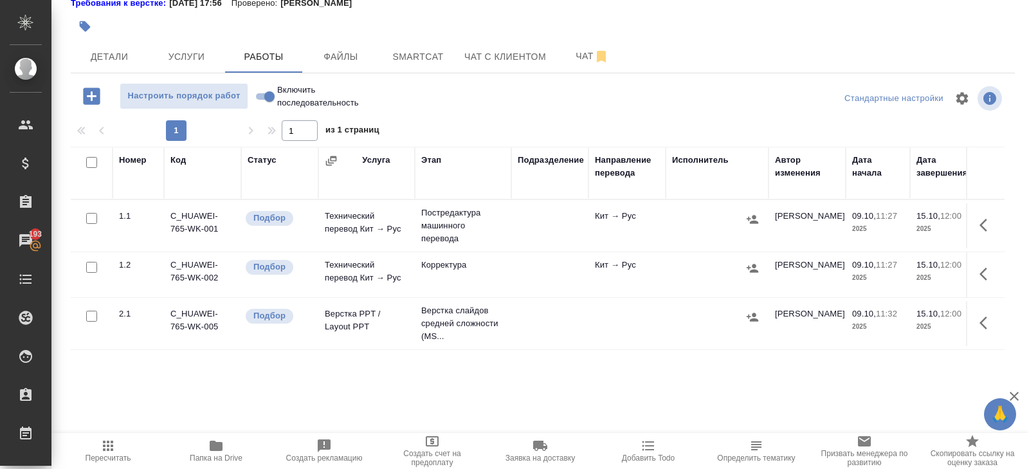
click at [963, 326] on p "2025" at bounding box center [942, 326] width 51 height 13
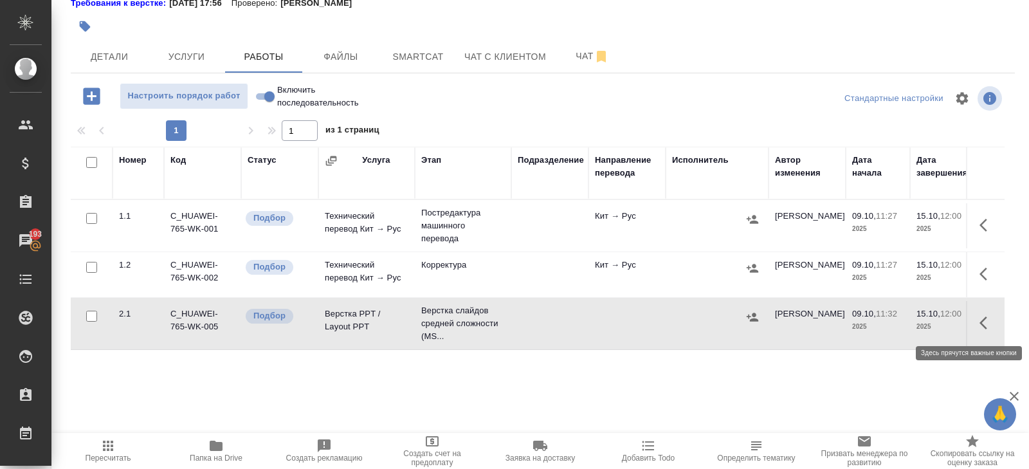
click at [983, 323] on icon "button" at bounding box center [984, 322] width 8 height 13
click at [897, 321] on icon "button" at bounding box center [892, 322] width 15 height 15
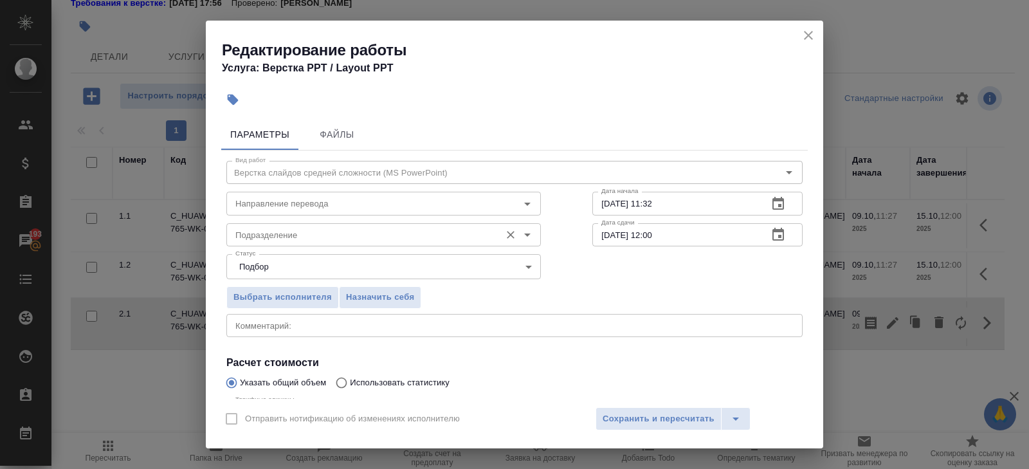
click at [297, 235] on input "Подразделение" at bounding box center [362, 234] width 264 height 15
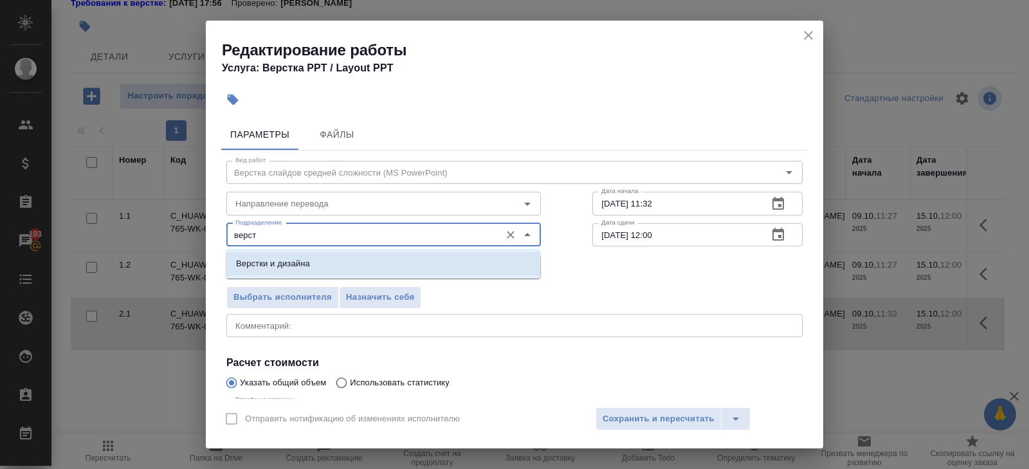
click at [290, 257] on p "Верстки и дизайна" at bounding box center [273, 263] width 74 height 13
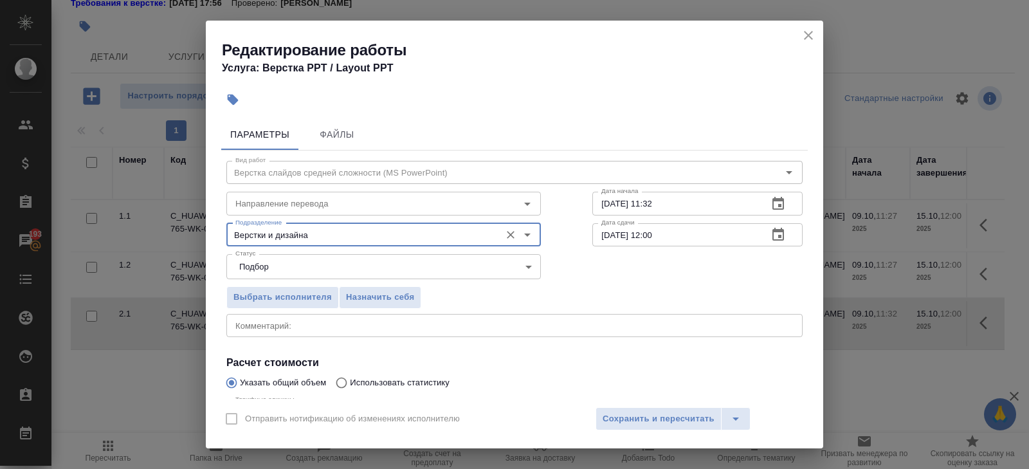
scroll to position [136, 0]
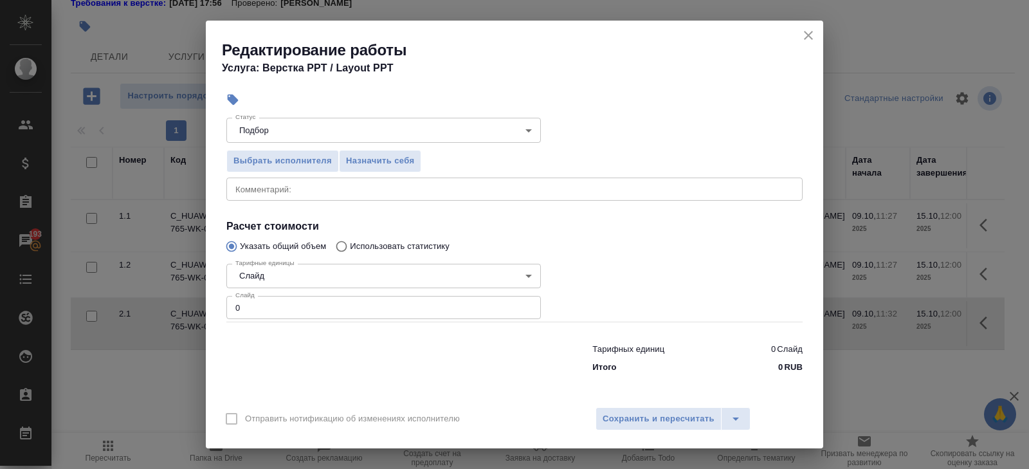
type input "Верстки и дизайна"
click at [288, 304] on input "0" at bounding box center [383, 307] width 315 height 23
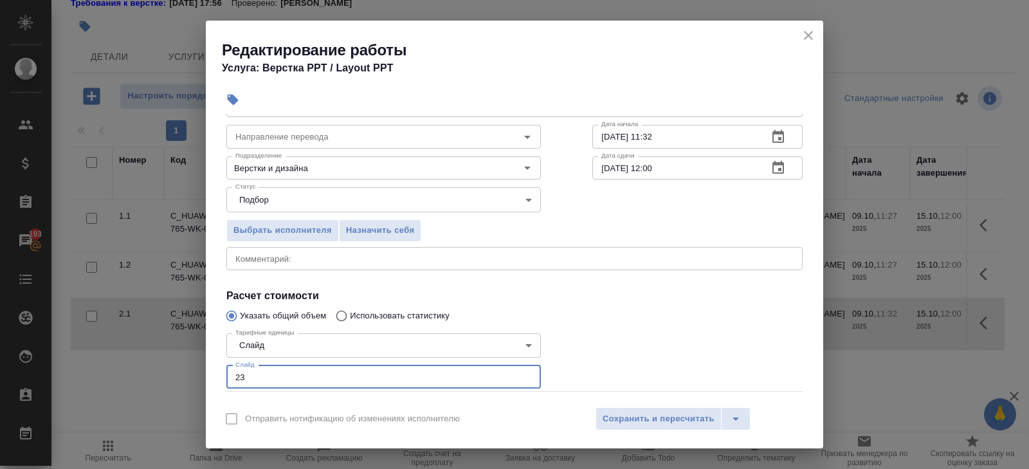
scroll to position [22, 0]
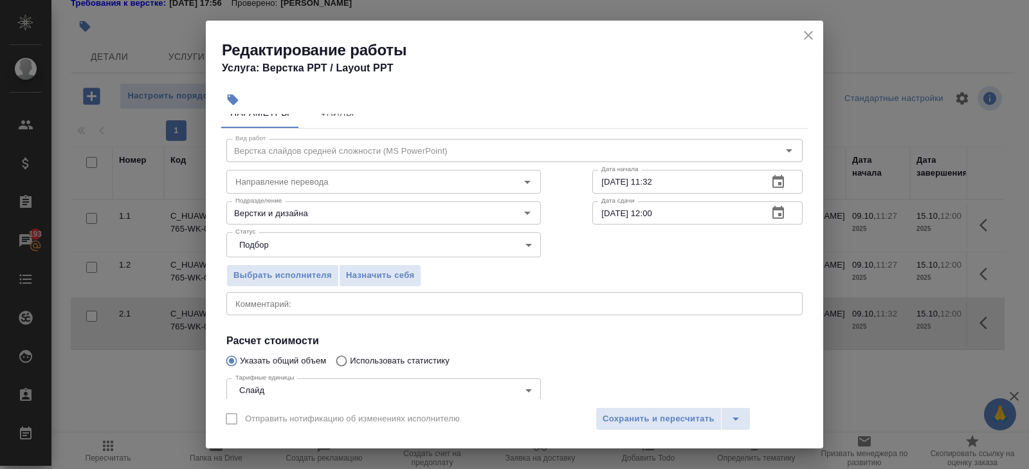
type input "23"
click at [775, 185] on icon "button" at bounding box center [778, 181] width 15 height 15
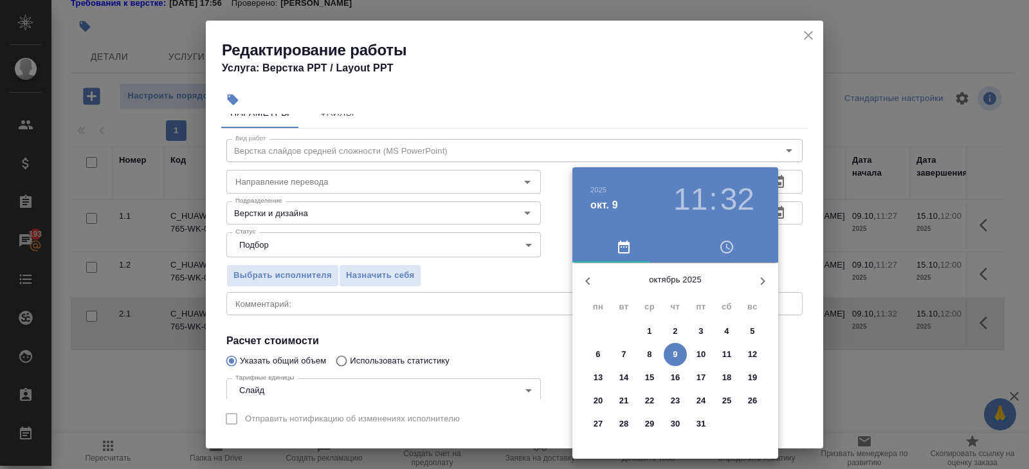
click at [646, 381] on p "15" at bounding box center [650, 377] width 10 height 13
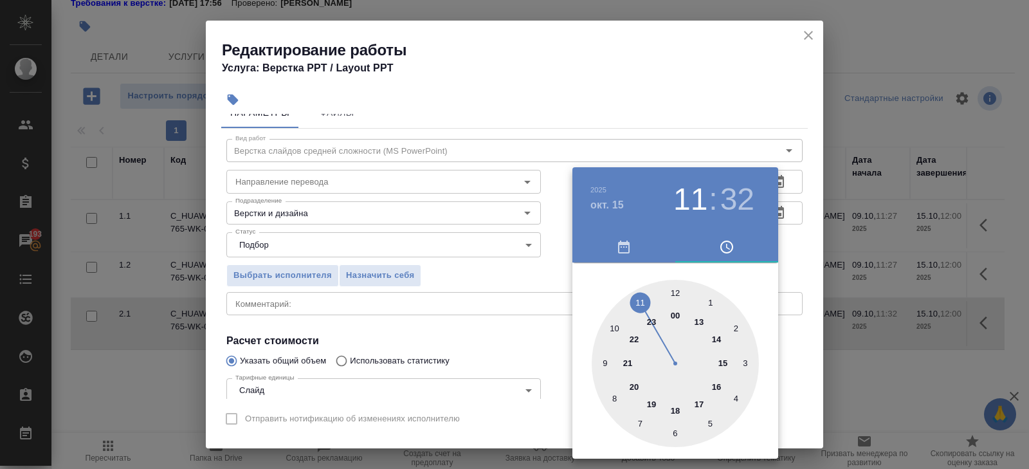
click at [673, 293] on div at bounding box center [675, 363] width 167 height 167
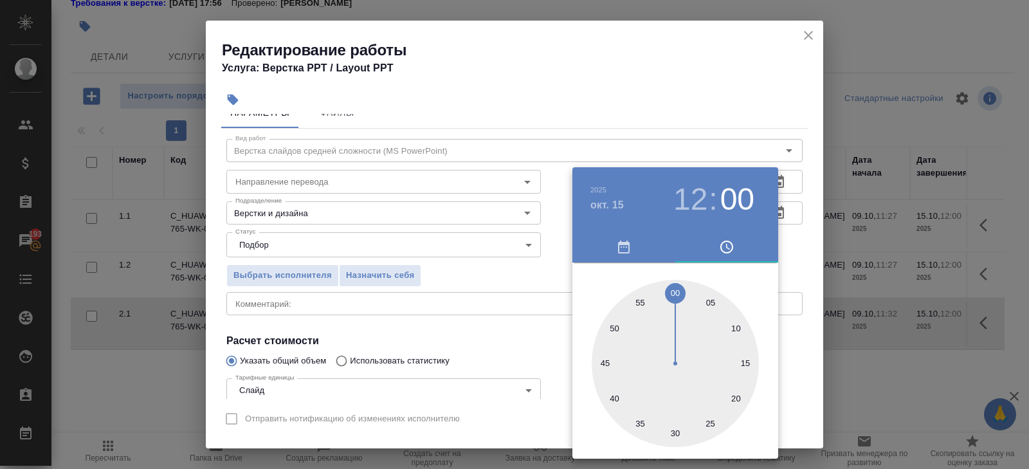
click at [714, 145] on div at bounding box center [514, 234] width 1029 height 469
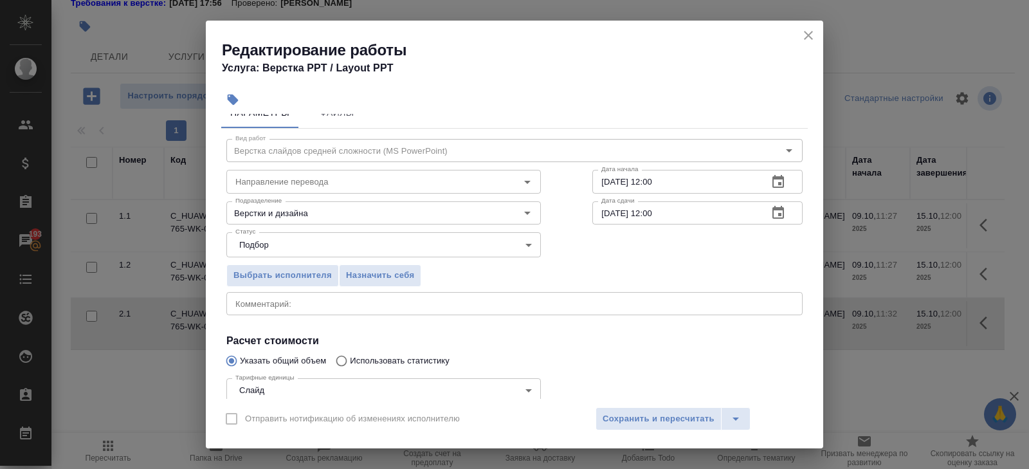
click at [783, 183] on icon "button" at bounding box center [778, 181] width 12 height 13
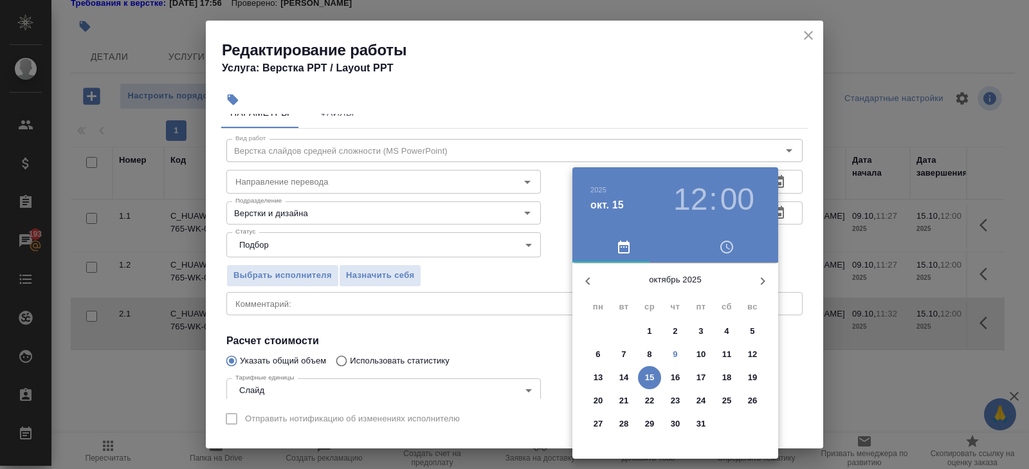
click at [650, 377] on p "15" at bounding box center [650, 377] width 10 height 13
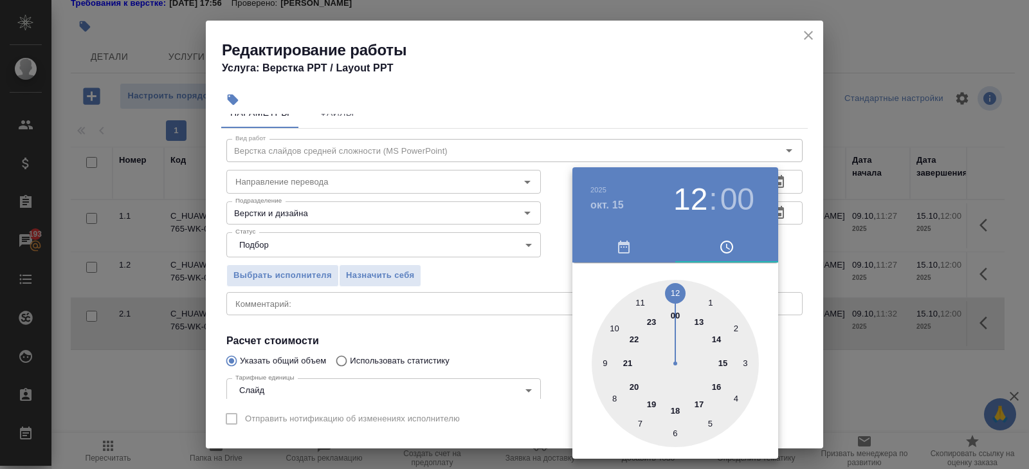
click at [807, 246] on div at bounding box center [514, 234] width 1029 height 469
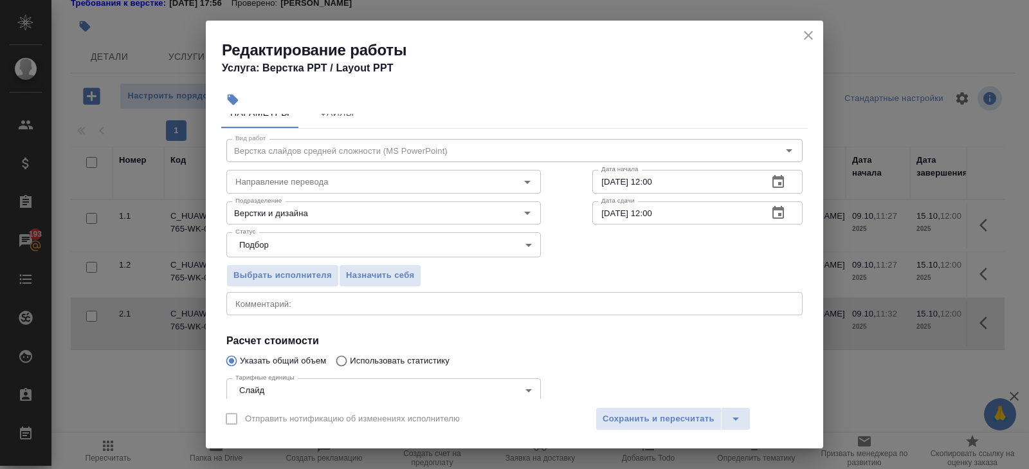
click at [775, 183] on icon "button" at bounding box center [778, 181] width 15 height 15
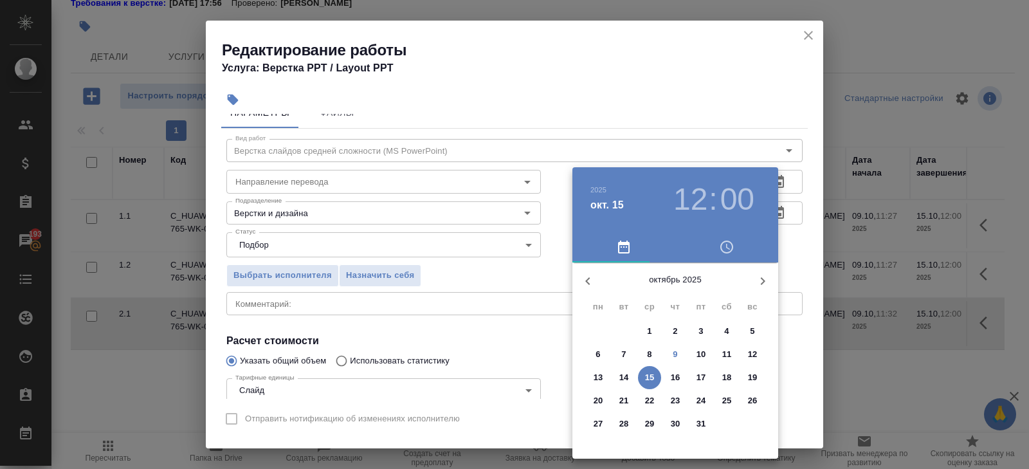
click at [628, 374] on p "14" at bounding box center [624, 377] width 10 height 13
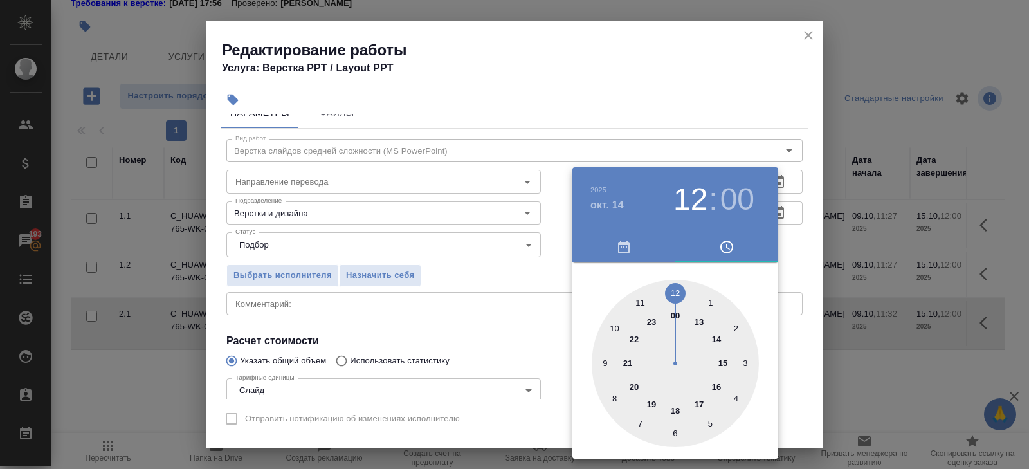
type input "14.10.2025 16:00"
click at [716, 385] on div at bounding box center [675, 363] width 167 height 167
click at [513, 322] on div at bounding box center [514, 234] width 1029 height 469
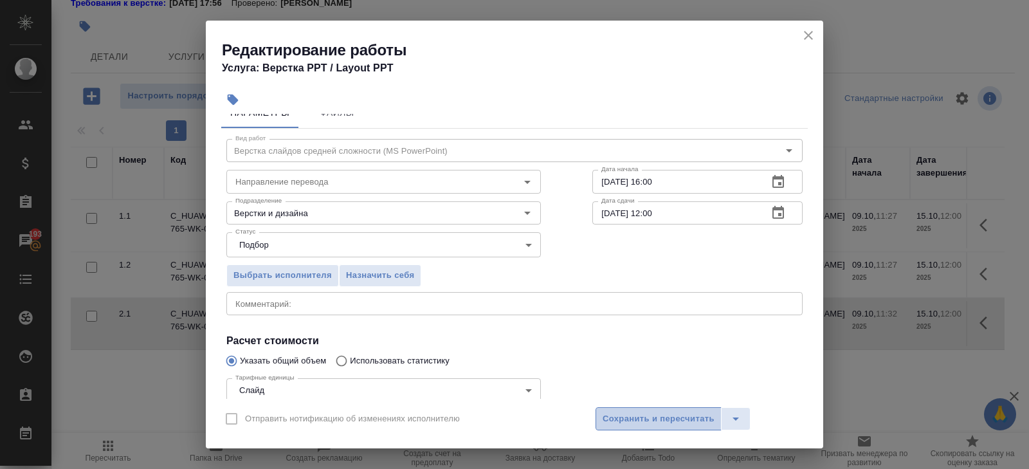
click at [621, 419] on span "Сохранить и пересчитать" at bounding box center [659, 419] width 112 height 15
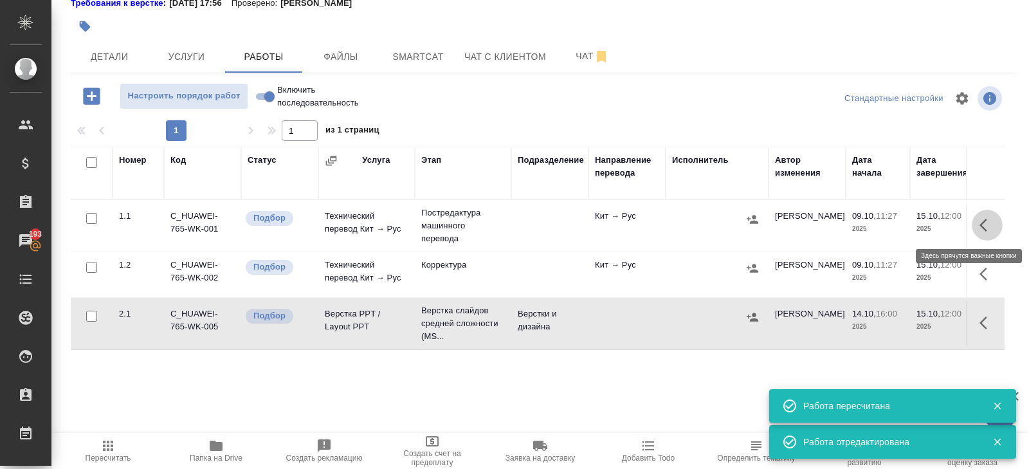
click at [986, 224] on icon "button" at bounding box center [987, 224] width 15 height 15
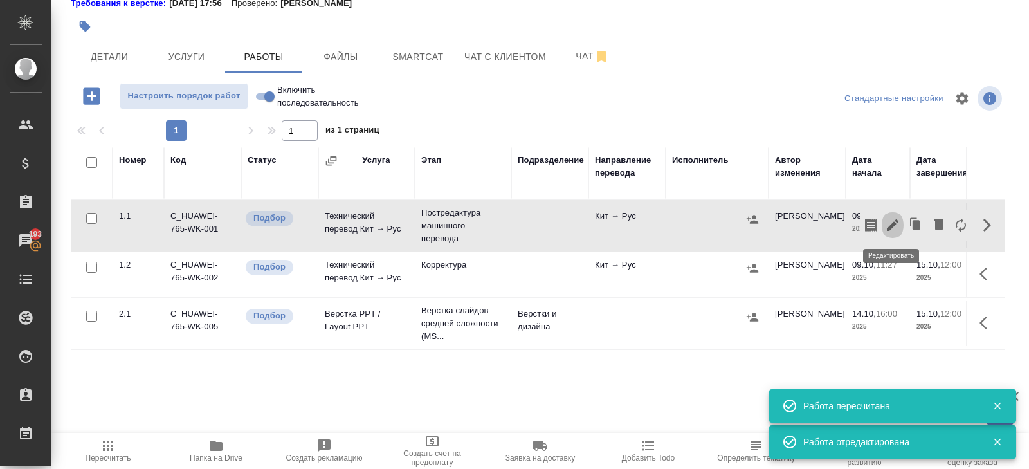
click at [895, 224] on icon "button" at bounding box center [892, 224] width 15 height 15
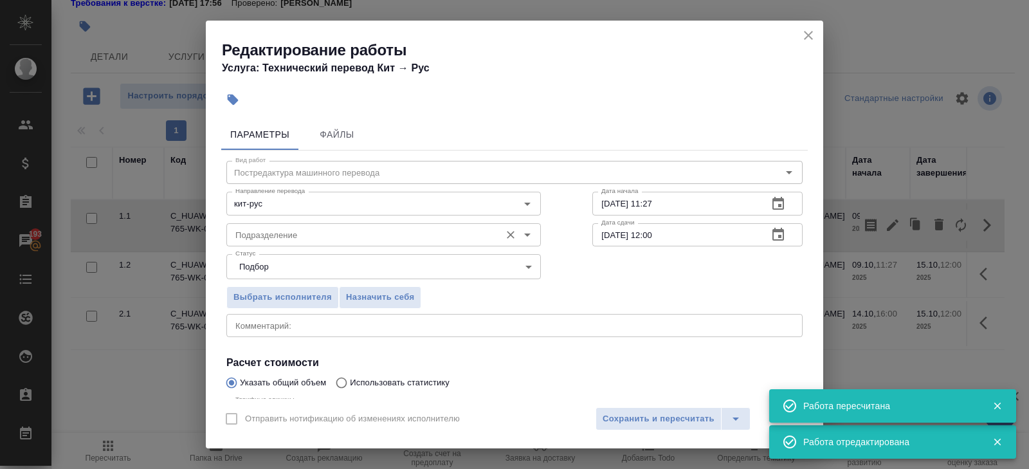
click at [349, 230] on input "Подразделение" at bounding box center [362, 234] width 264 height 15
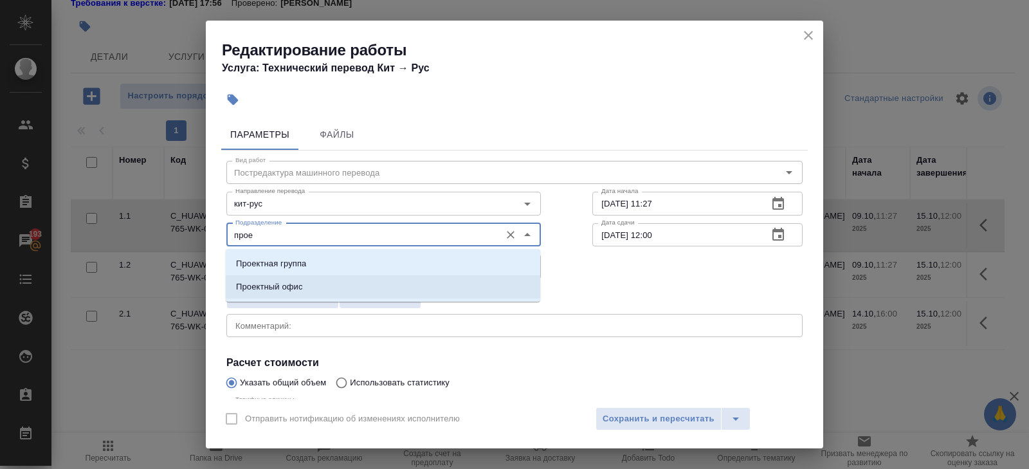
click at [283, 278] on li "Проектный офис" at bounding box center [383, 286] width 315 height 23
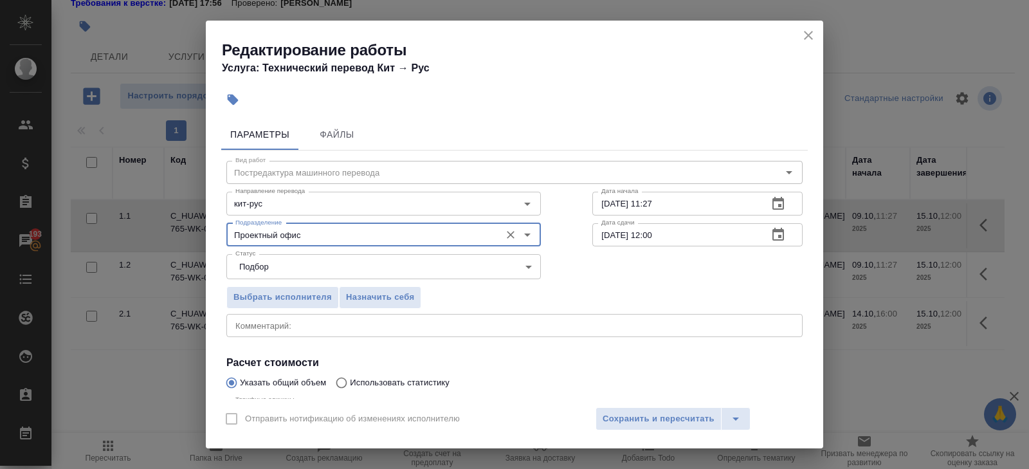
type input "Проектный офис"
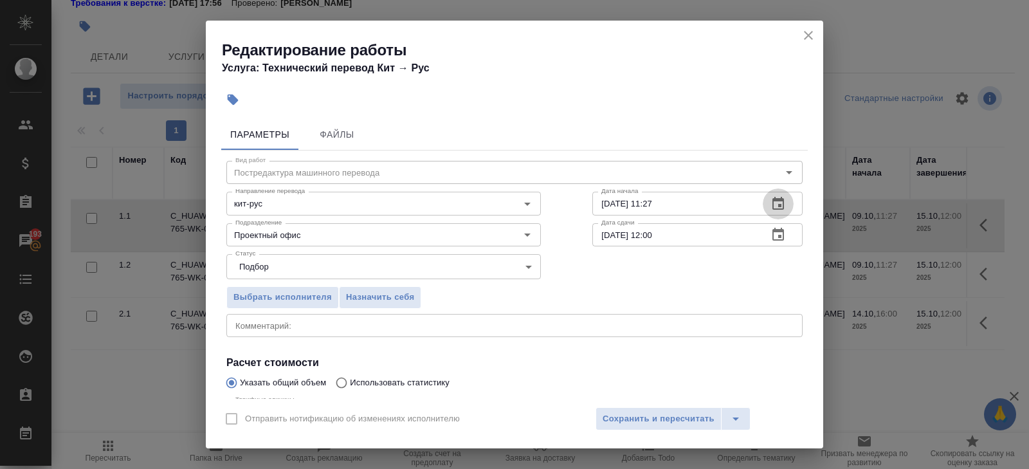
click at [772, 207] on icon "button" at bounding box center [778, 203] width 15 height 15
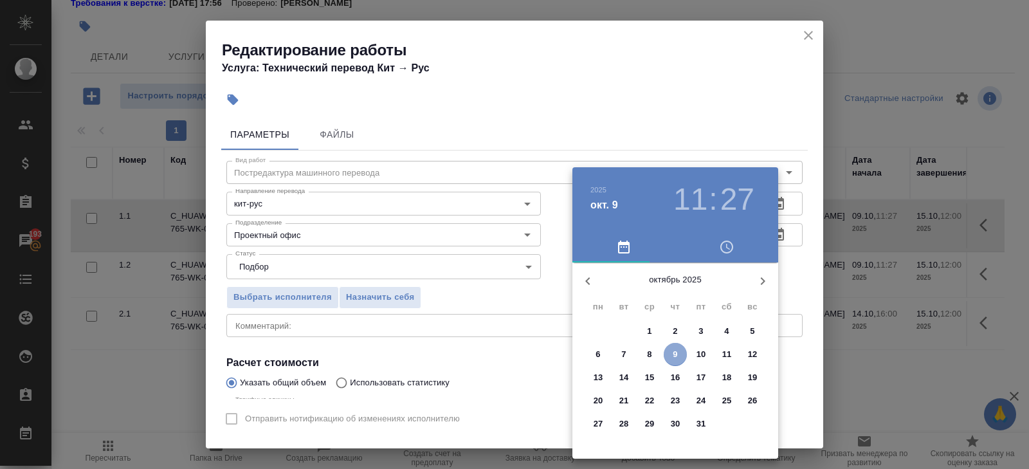
click at [677, 356] on p "9" at bounding box center [675, 354] width 5 height 13
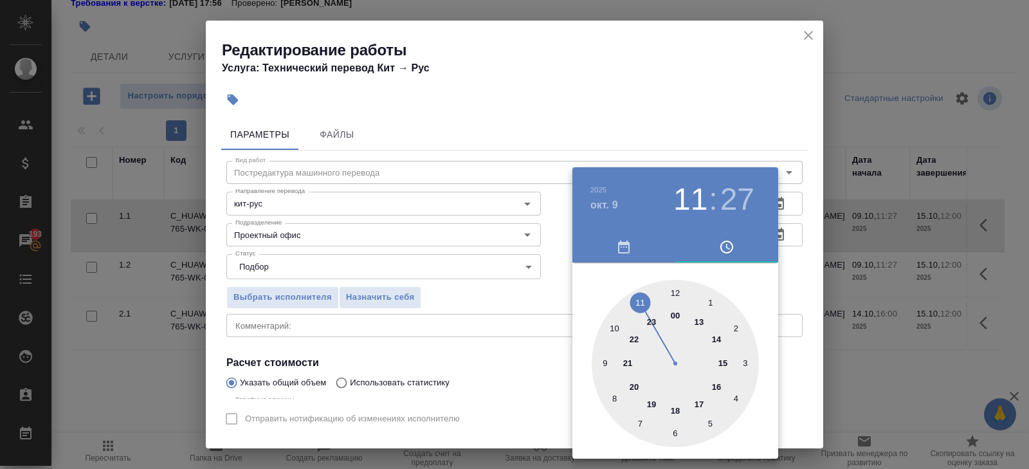
click at [717, 340] on div at bounding box center [675, 363] width 167 height 167
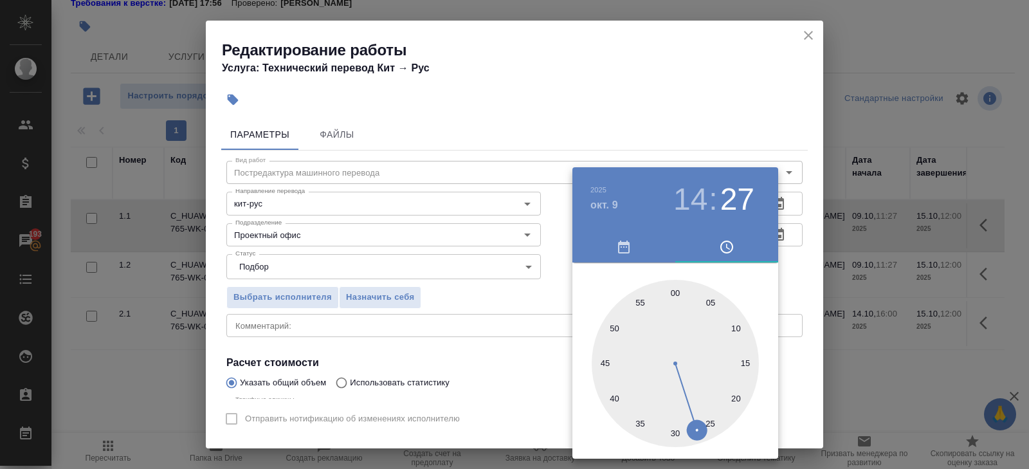
type input "09.10.2025 14:00"
click at [677, 298] on div at bounding box center [675, 363] width 167 height 167
click at [684, 125] on div at bounding box center [514, 234] width 1029 height 469
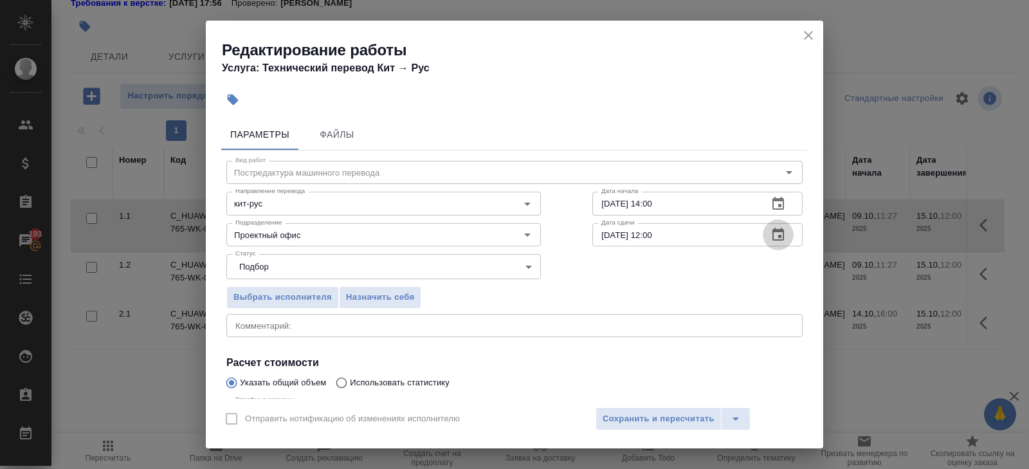
click at [775, 233] on icon "button" at bounding box center [778, 234] width 15 height 15
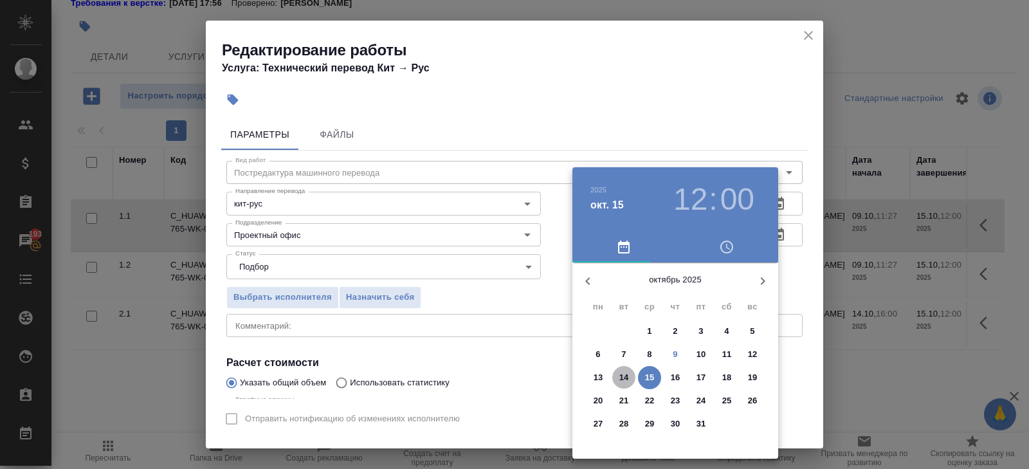
click at [626, 376] on p "14" at bounding box center [624, 377] width 10 height 13
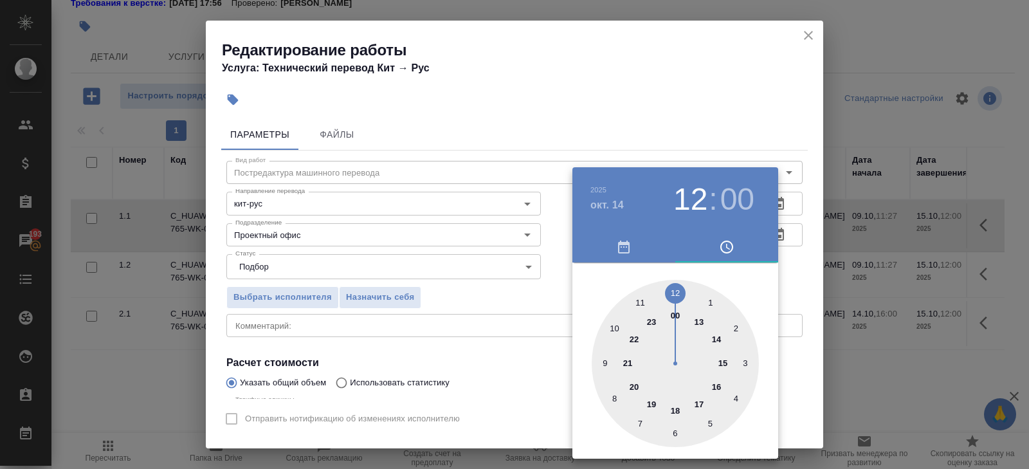
type input "14.10.2025 10:00"
click at [616, 326] on div at bounding box center [675, 363] width 167 height 167
click at [445, 307] on div at bounding box center [514, 234] width 1029 height 469
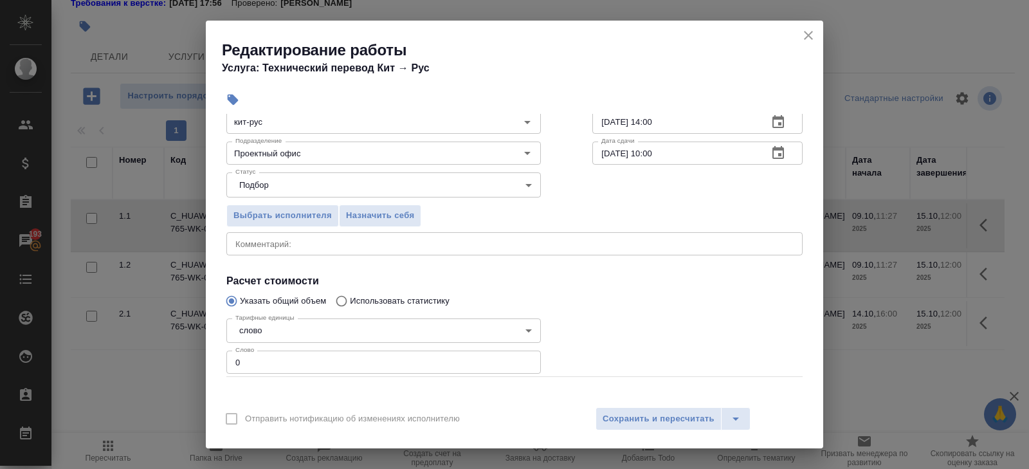
scroll to position [136, 0]
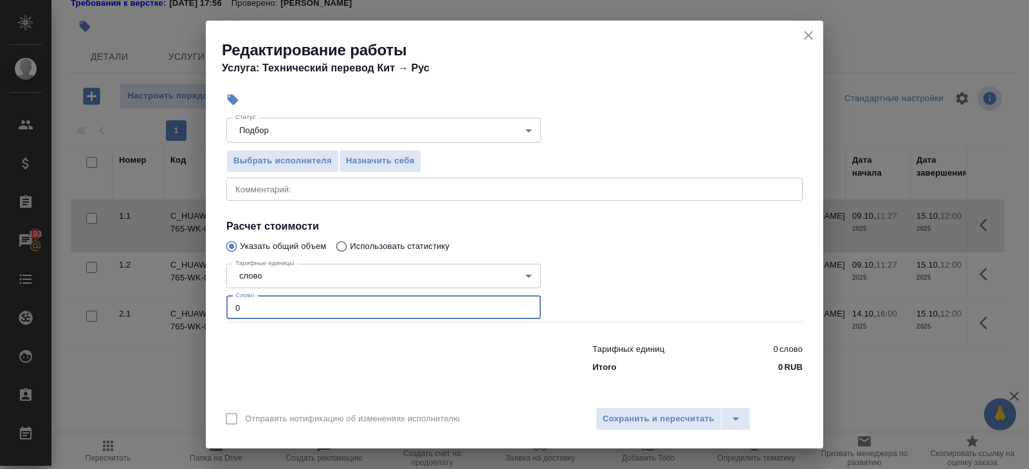
drag, startPoint x: 279, startPoint y: 307, endPoint x: 111, endPoint y: 289, distance: 169.4
click at [111, 289] on div "Редактирование работы Услуга: Технический перевод Кит → Рус Параметры Файлы Вид…" at bounding box center [514, 234] width 1029 height 469
type input "1758.64"
click at [616, 420] on span "Сохранить и пересчитать" at bounding box center [659, 419] width 112 height 15
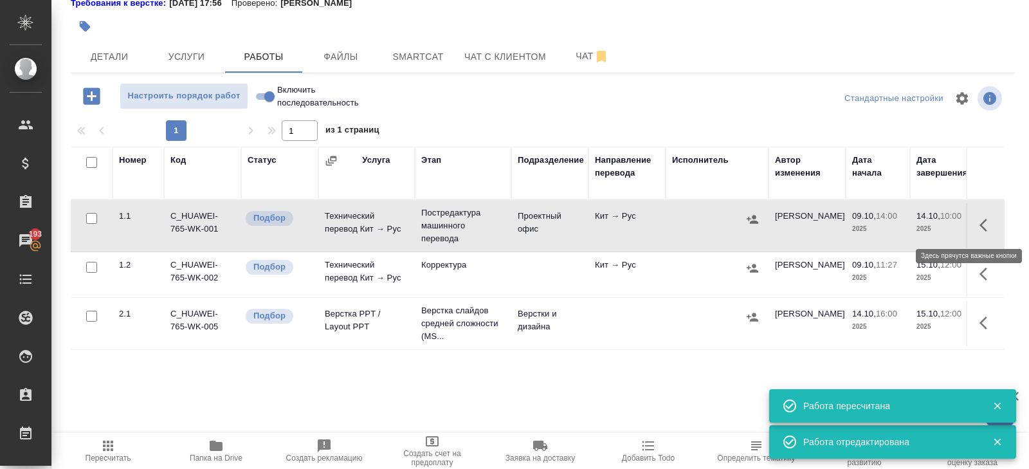
click at [982, 223] on icon "button" at bounding box center [984, 225] width 8 height 13
click at [870, 224] on icon "button" at bounding box center [870, 224] width 15 height 15
click at [979, 275] on button "button" at bounding box center [987, 274] width 31 height 31
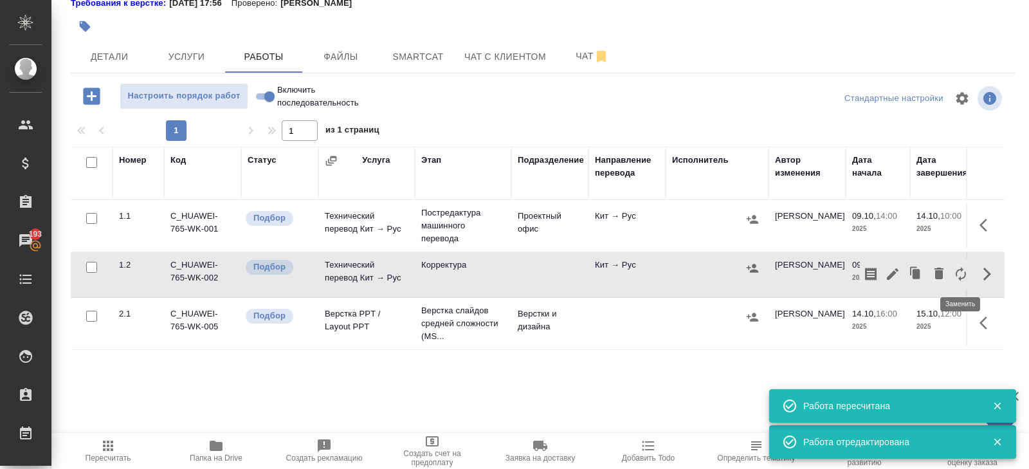
click at [964, 280] on button "button" at bounding box center [961, 274] width 22 height 31
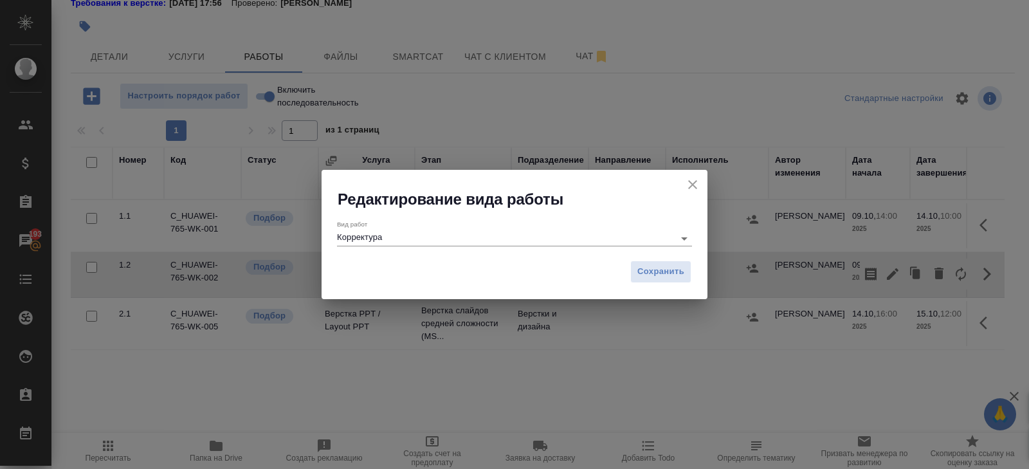
click at [406, 242] on input "Корректура" at bounding box center [502, 237] width 331 height 15
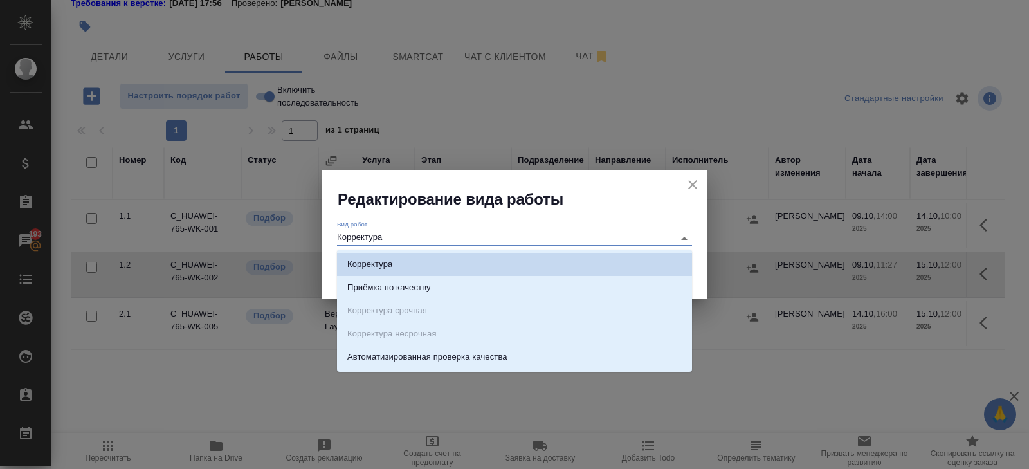
click at [408, 279] on li "Приёмка по качеству" at bounding box center [514, 287] width 355 height 23
type input "Приёмка по качеству"
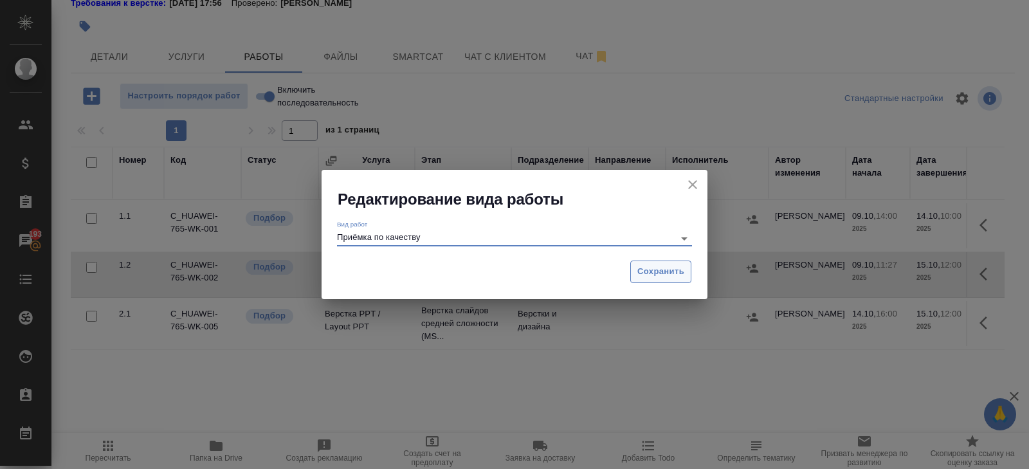
click at [677, 276] on span "Сохранить" at bounding box center [660, 271] width 47 height 15
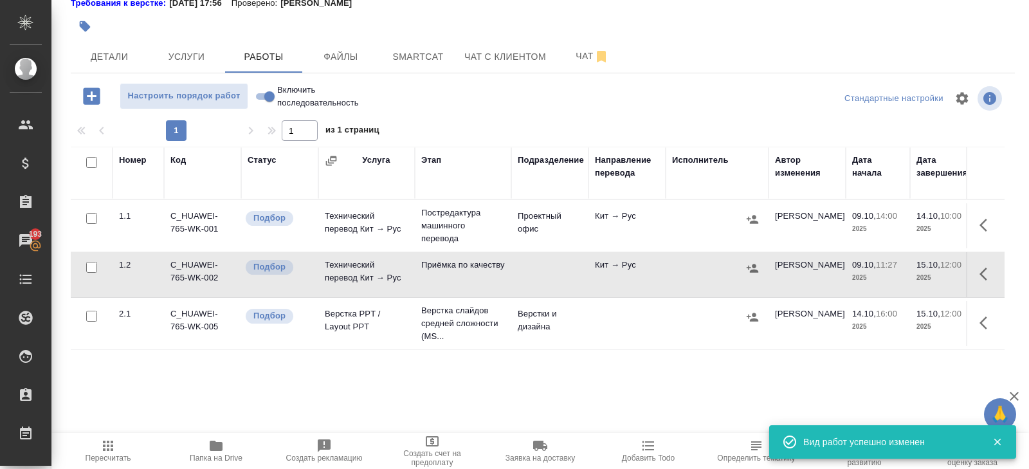
click at [981, 277] on icon "button" at bounding box center [987, 273] width 15 height 15
click at [890, 275] on icon "button" at bounding box center [893, 274] width 12 height 12
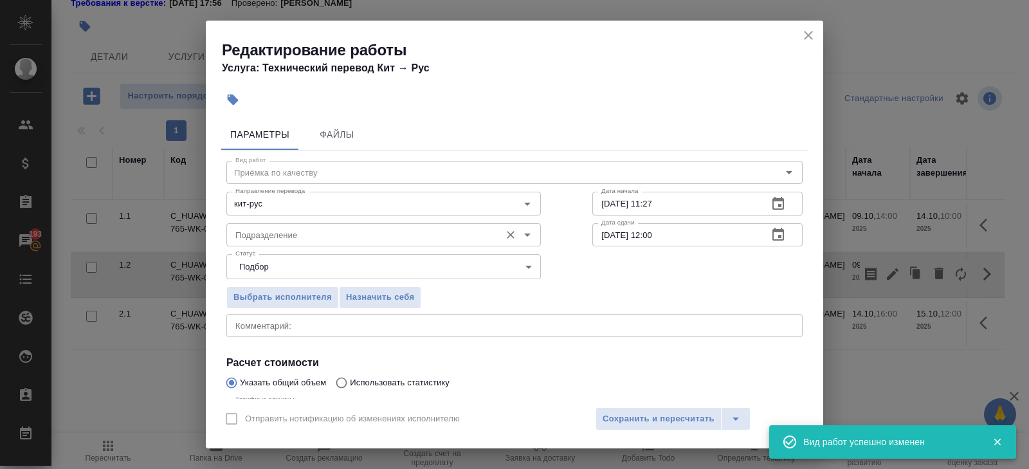
click at [335, 234] on input "Подразделение" at bounding box center [362, 234] width 264 height 15
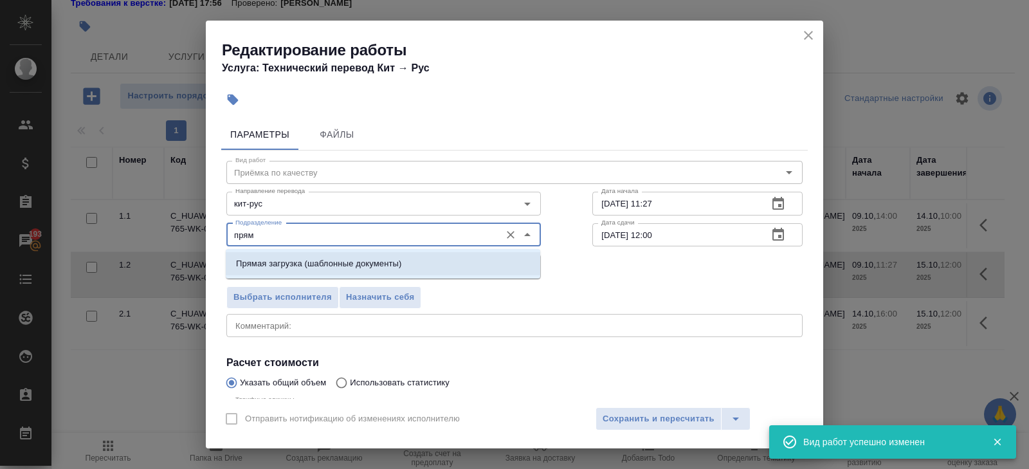
click at [271, 259] on p "Прямая загрузка (шаблонные документы)" at bounding box center [318, 263] width 165 height 13
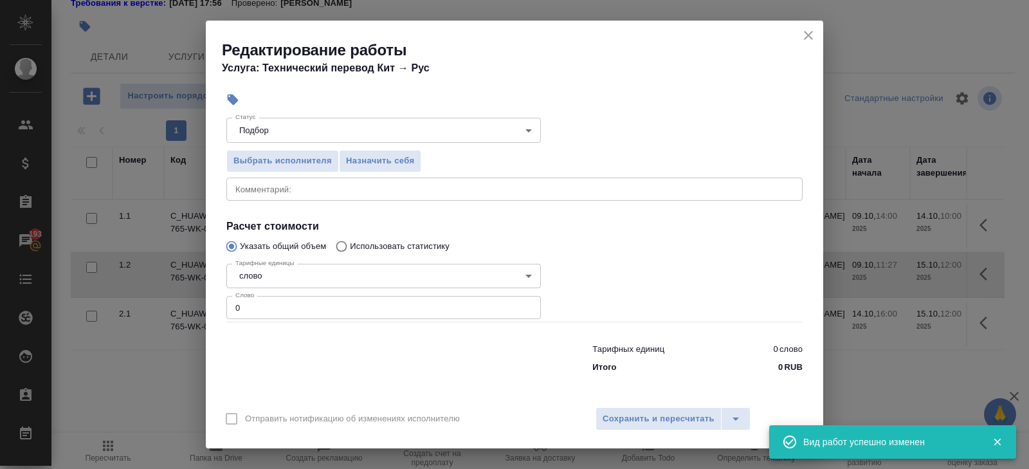
type input "Прямая загрузка (шаблонные документы)"
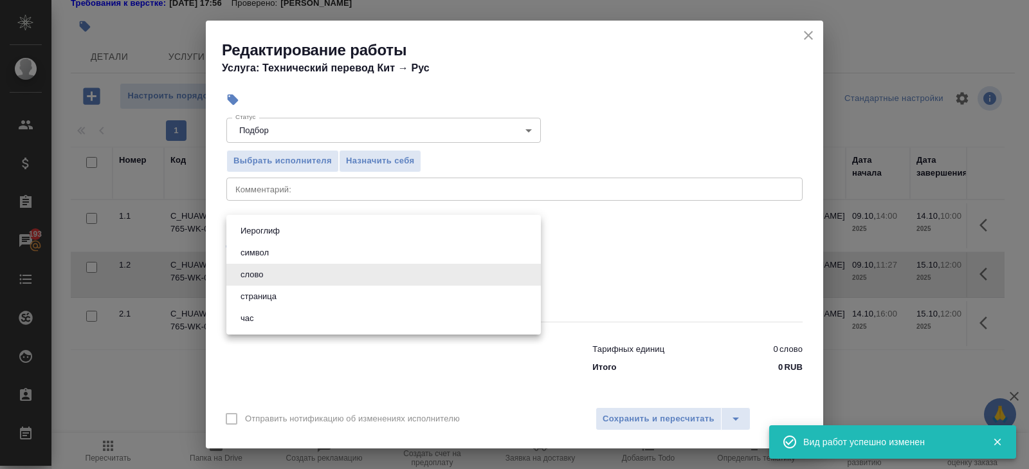
click at [257, 271] on body "🙏 .cls-1 fill:#fff; AWATERA Belyakova Yulia Клиенты Спецификации Заказы 193 Чат…" at bounding box center [514, 234] width 1029 height 469
click at [255, 311] on button "час" at bounding box center [247, 318] width 21 height 14
type input "5a8b1489cc6b4906c91bfd93"
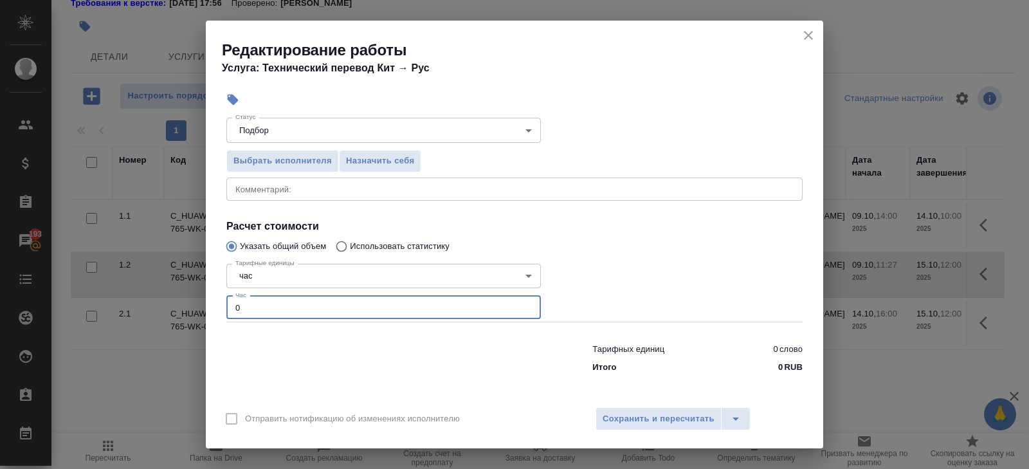
click at [257, 315] on input "0" at bounding box center [383, 307] width 315 height 23
type input "1"
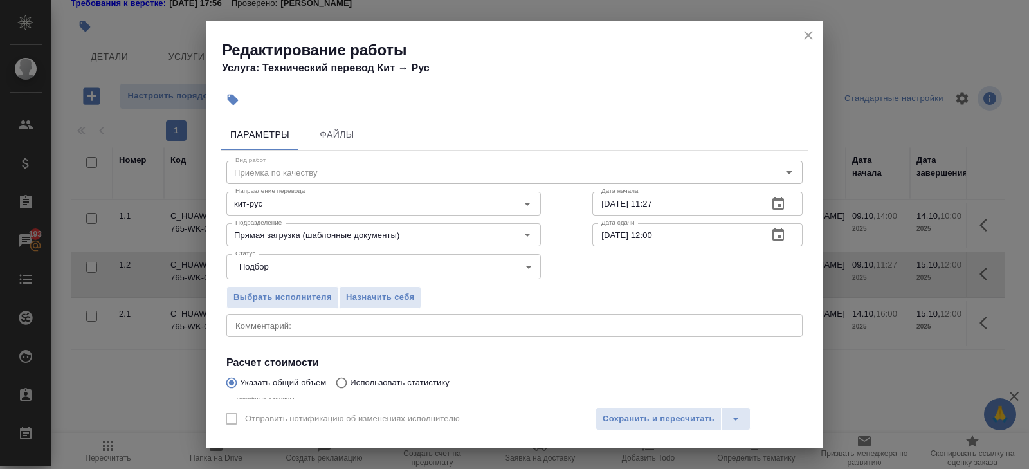
click at [779, 210] on icon "button" at bounding box center [778, 203] width 15 height 15
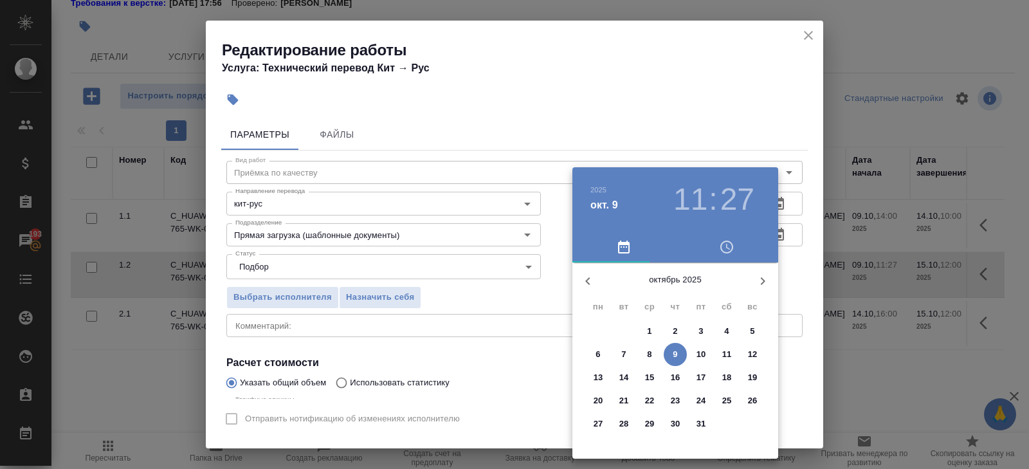
click at [626, 381] on p "14" at bounding box center [624, 377] width 10 height 13
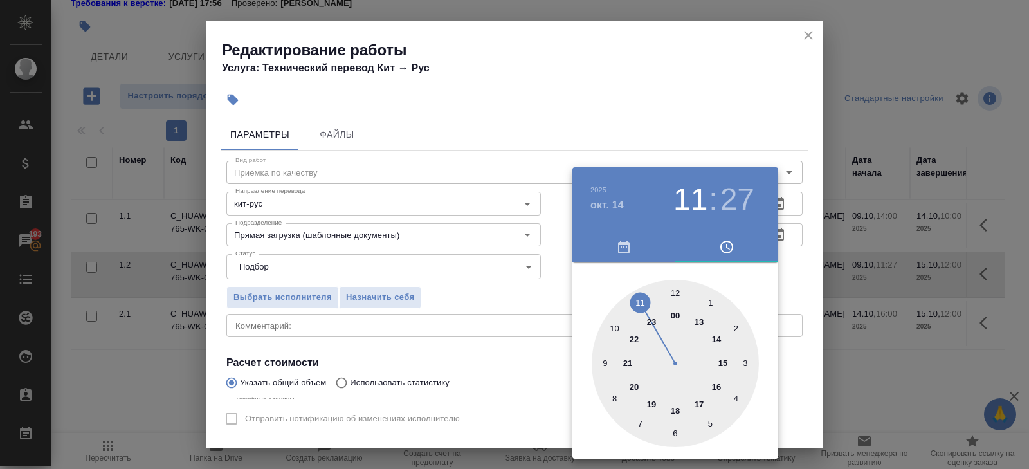
click at [619, 325] on div at bounding box center [675, 363] width 167 height 167
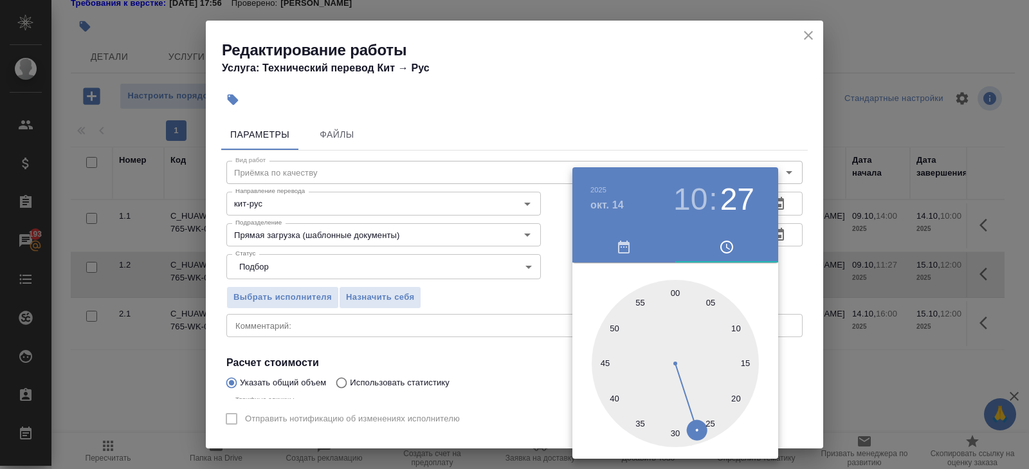
type input "14.10.2025 10:00"
click at [673, 286] on div at bounding box center [675, 363] width 167 height 167
click at [792, 291] on div at bounding box center [514, 234] width 1029 height 469
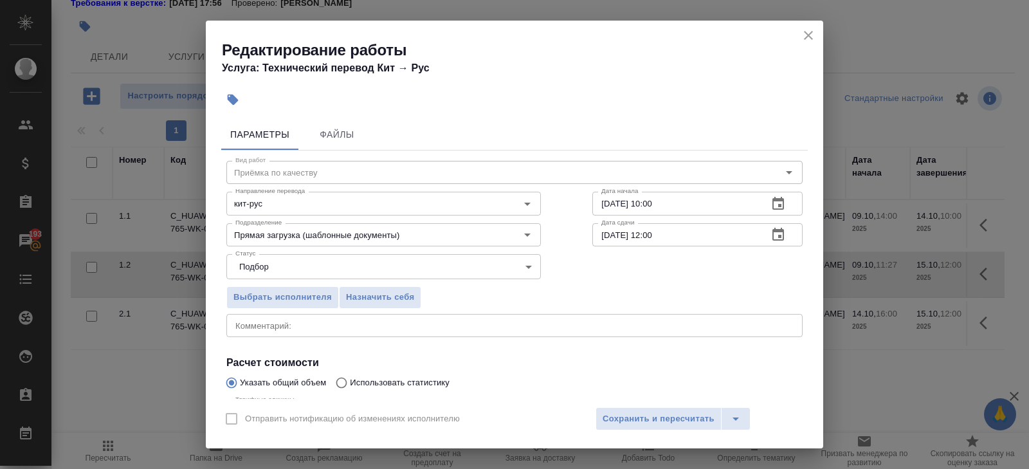
click at [778, 237] on icon "button" at bounding box center [778, 234] width 12 height 13
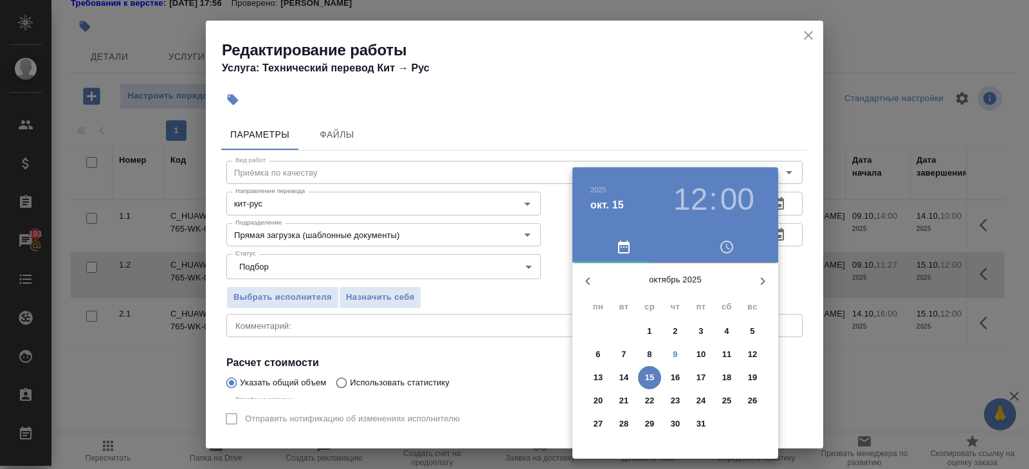
click at [620, 378] on p "14" at bounding box center [624, 377] width 10 height 13
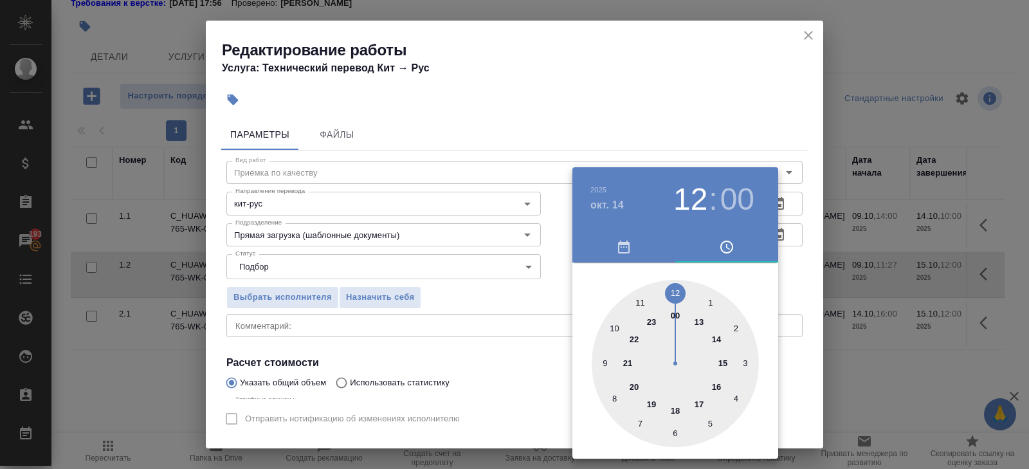
type input "14.10.2025 16:00"
click at [713, 385] on div at bounding box center [675, 363] width 167 height 167
click at [498, 363] on div at bounding box center [514, 234] width 1029 height 469
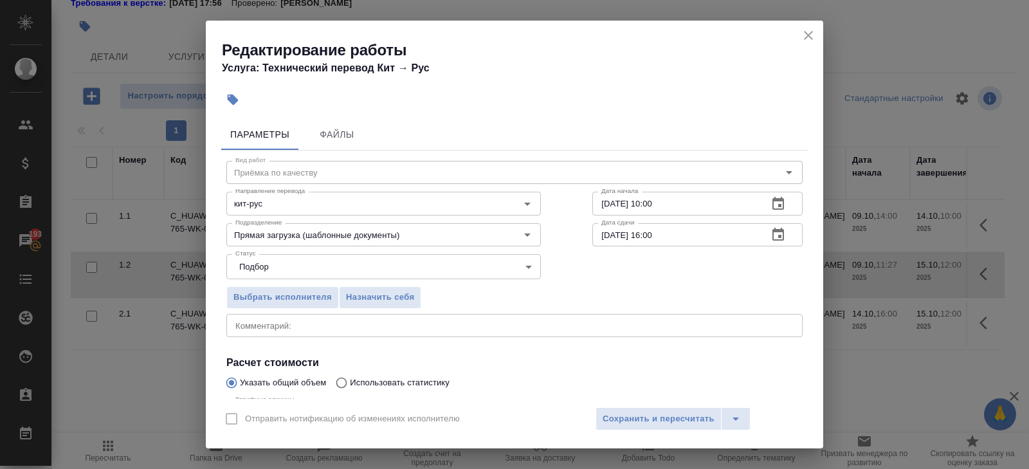
click at [619, 405] on div "Отправить нотификацию об изменениях исполнителю Сохранить и пересчитать" at bounding box center [514, 424] width 617 height 50
click at [623, 412] on span "Сохранить и пересчитать" at bounding box center [659, 419] width 112 height 15
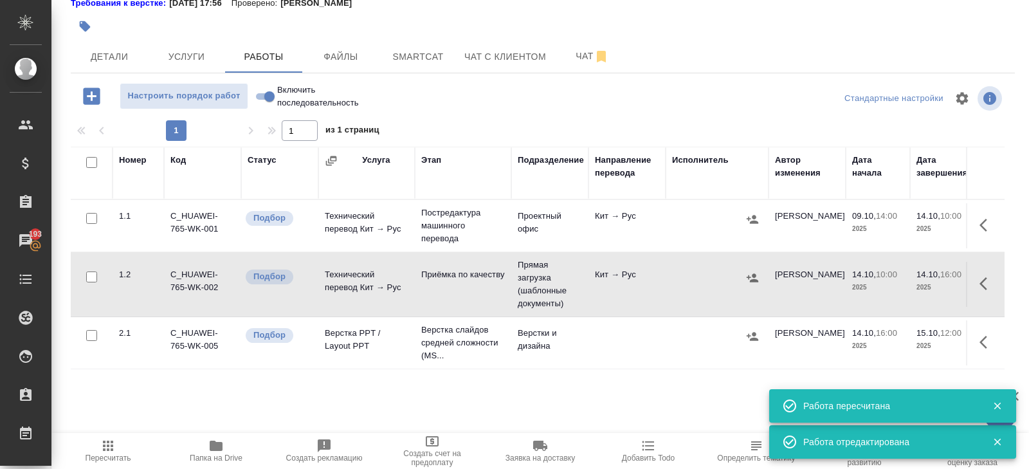
click at [987, 283] on icon "button" at bounding box center [987, 283] width 15 height 15
click at [871, 284] on icon "button" at bounding box center [871, 283] width 12 height 13
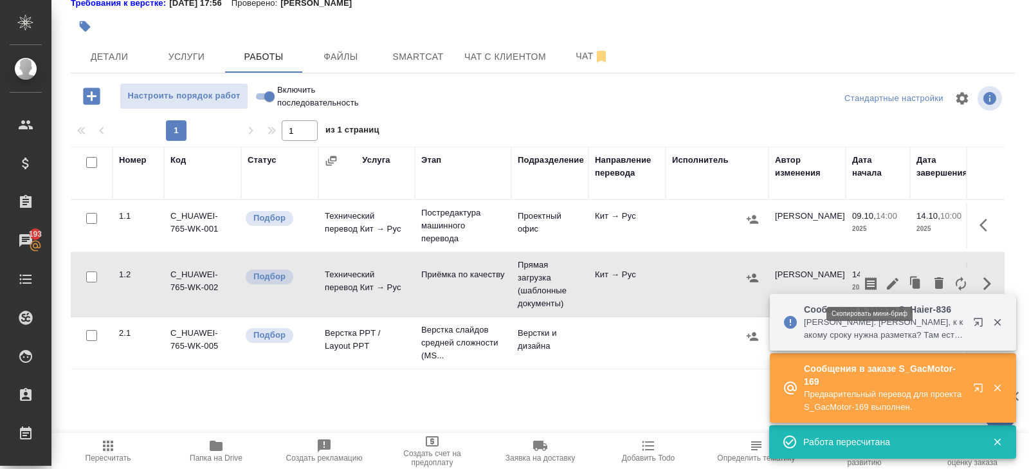
click at [873, 280] on icon "button" at bounding box center [870, 283] width 15 height 15
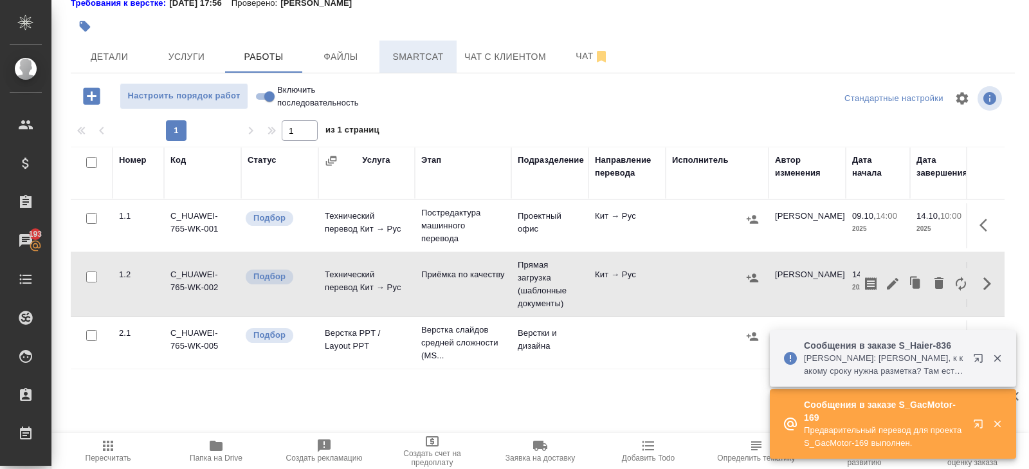
click at [428, 60] on span "Smartcat" at bounding box center [418, 57] width 62 height 16
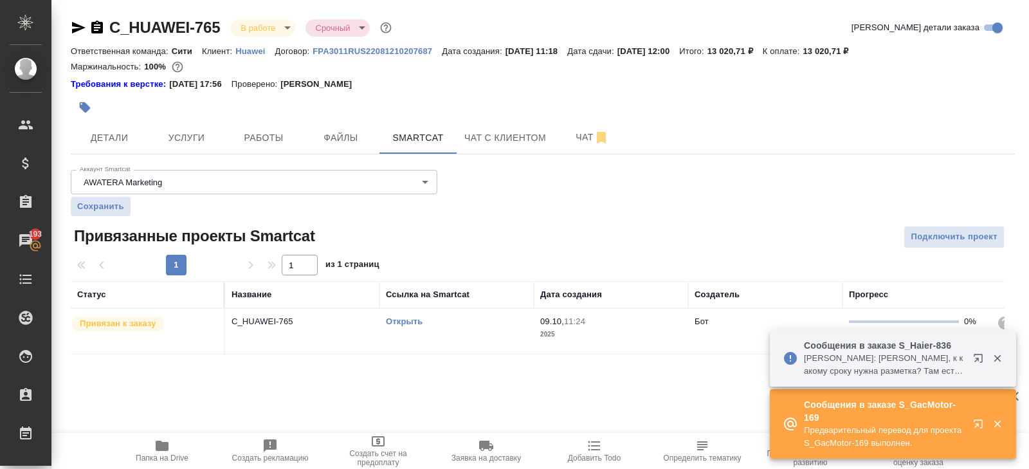
click at [455, 318] on div "Открыть" at bounding box center [456, 321] width 141 height 13
click at [271, 132] on span "Работы" at bounding box center [264, 138] width 62 height 16
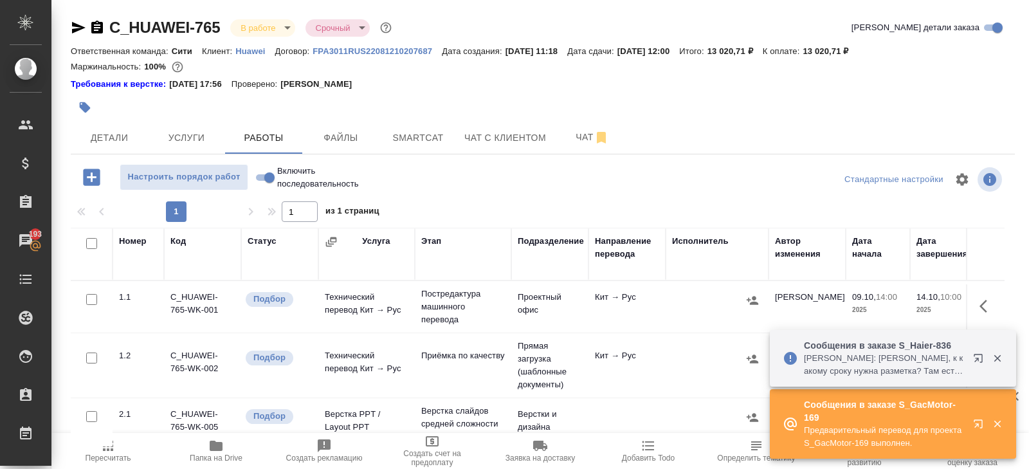
scroll to position [81, 0]
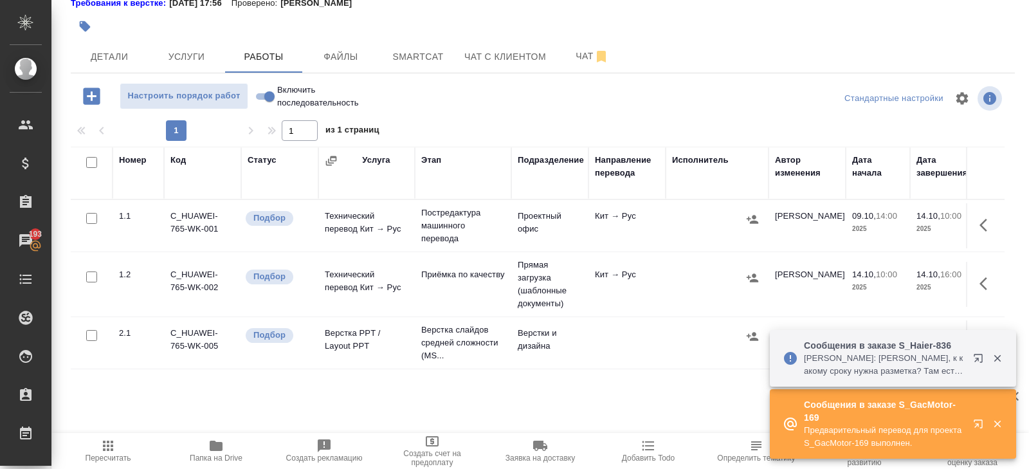
click at [998, 278] on button "button" at bounding box center [987, 283] width 31 height 31
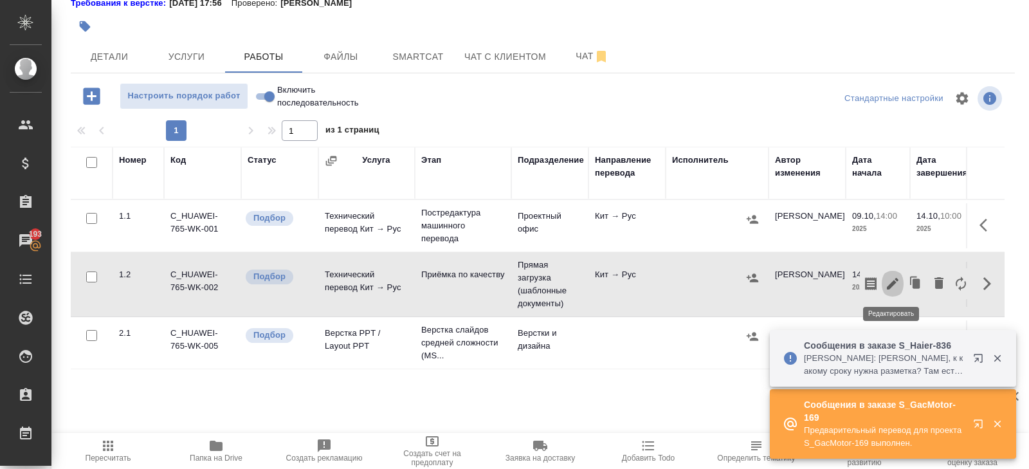
click at [896, 278] on icon "button" at bounding box center [893, 284] width 12 height 12
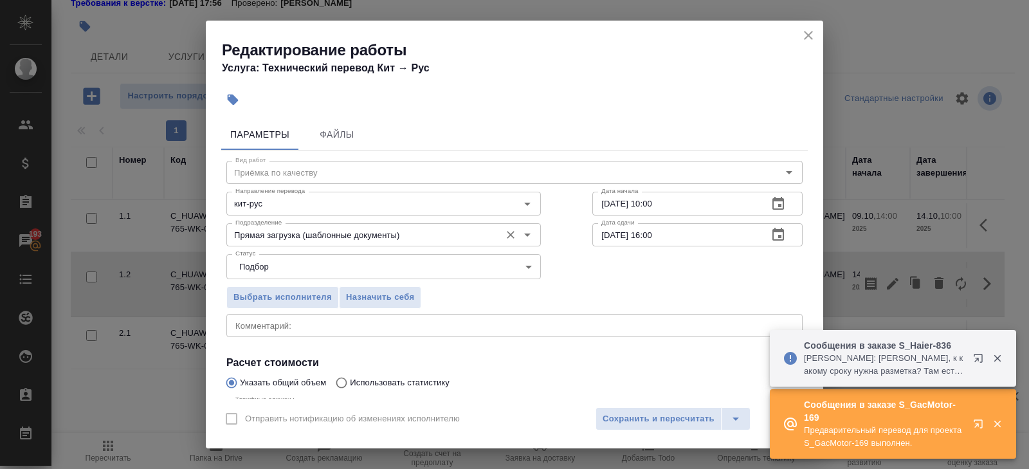
click at [341, 242] on div "Прямая загрузка (шаблонные документы) Подразделение" at bounding box center [383, 234] width 315 height 23
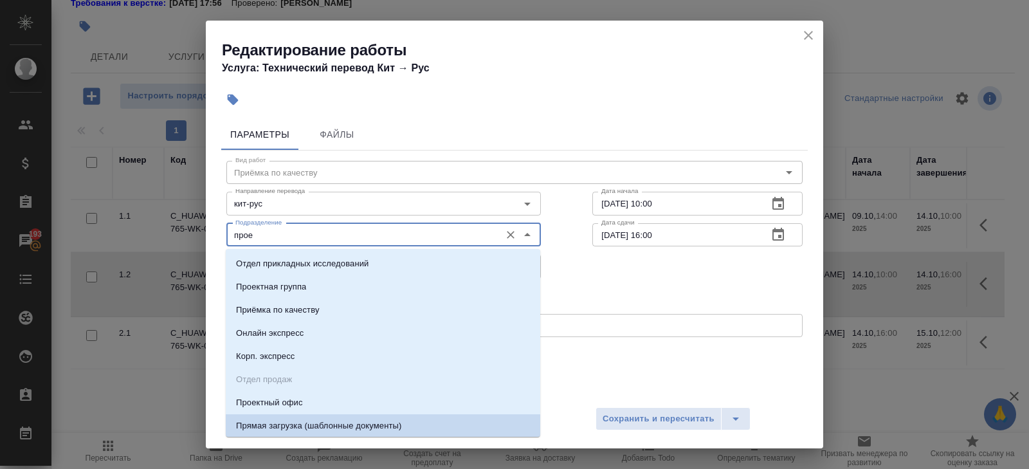
scroll to position [0, 0]
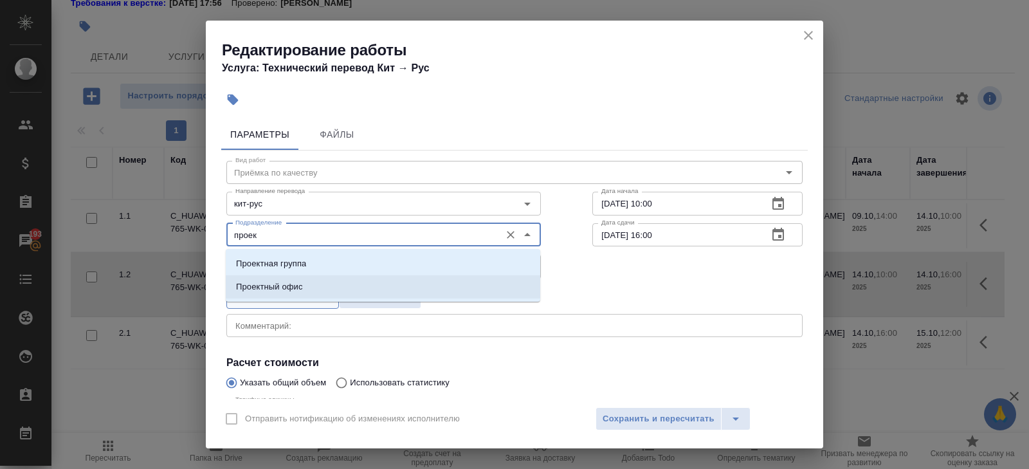
click at [332, 288] on li "Проектный офис" at bounding box center [383, 286] width 315 height 23
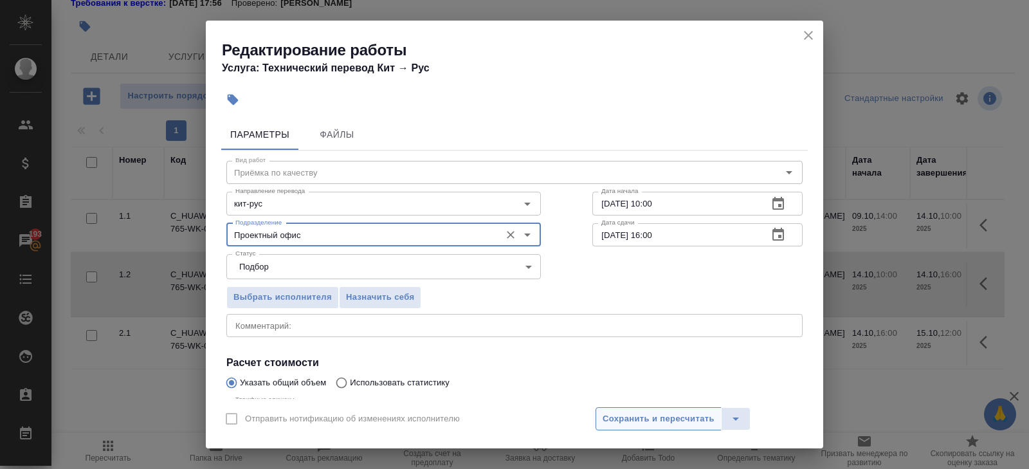
type input "Проектный офис"
click at [621, 423] on span "Сохранить и пересчитать" at bounding box center [659, 419] width 112 height 15
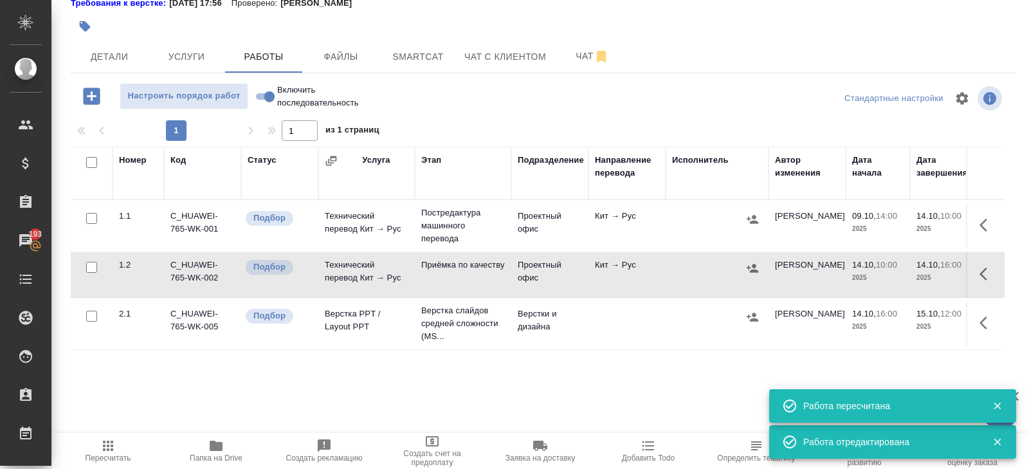
click at [751, 264] on icon "button" at bounding box center [752, 268] width 13 height 13
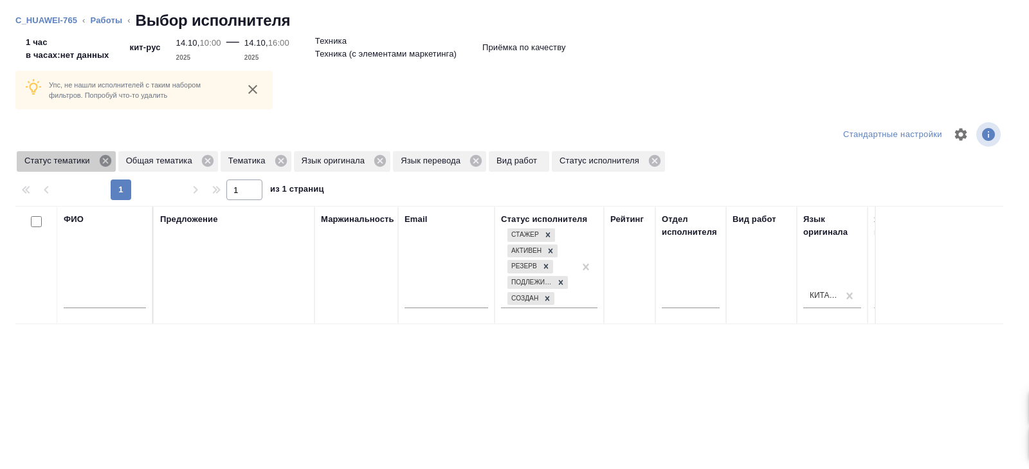
click at [109, 161] on icon at bounding box center [105, 161] width 14 height 14
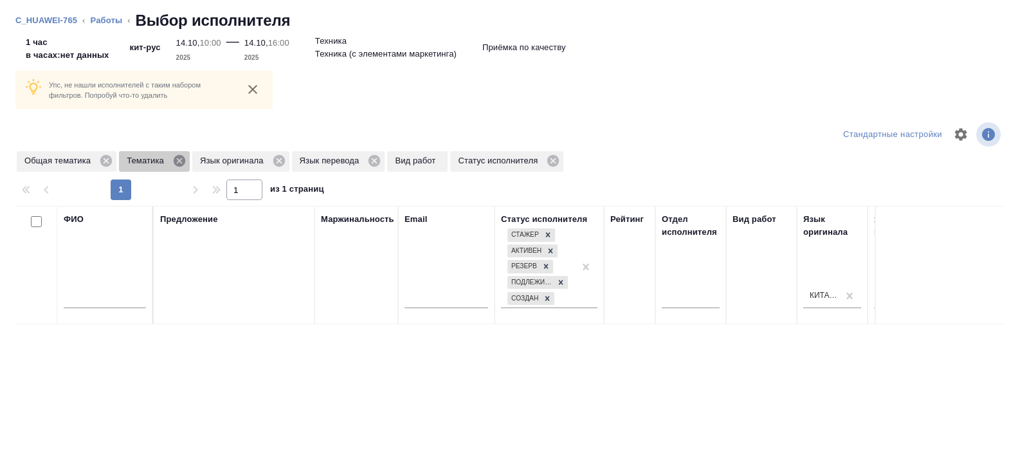
click at [183, 158] on icon at bounding box center [180, 161] width 12 height 12
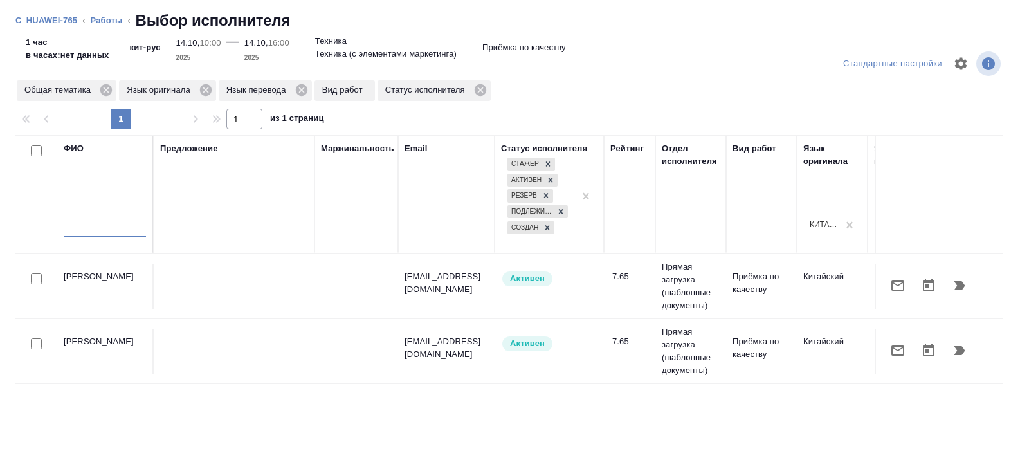
click at [116, 226] on input "text" at bounding box center [105, 229] width 82 height 16
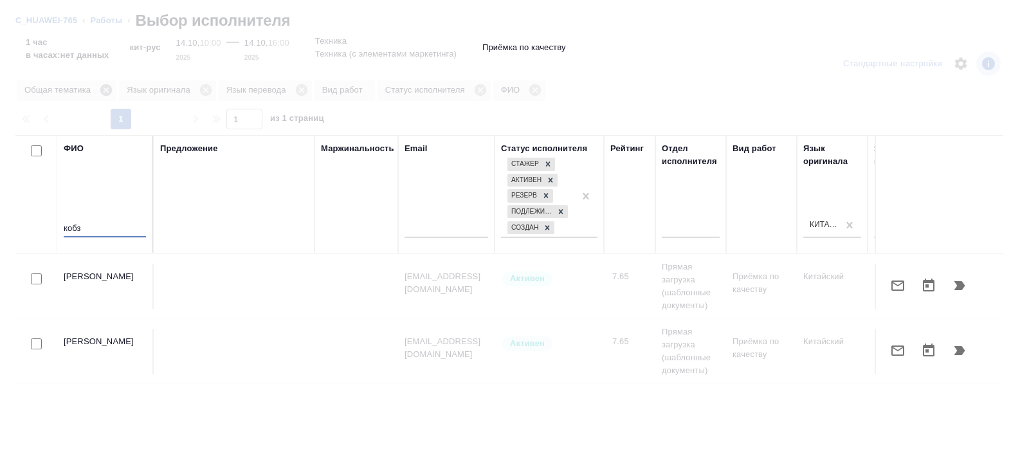
type input "кобз"
click at [109, 94] on div at bounding box center [514, 234] width 1029 height 469
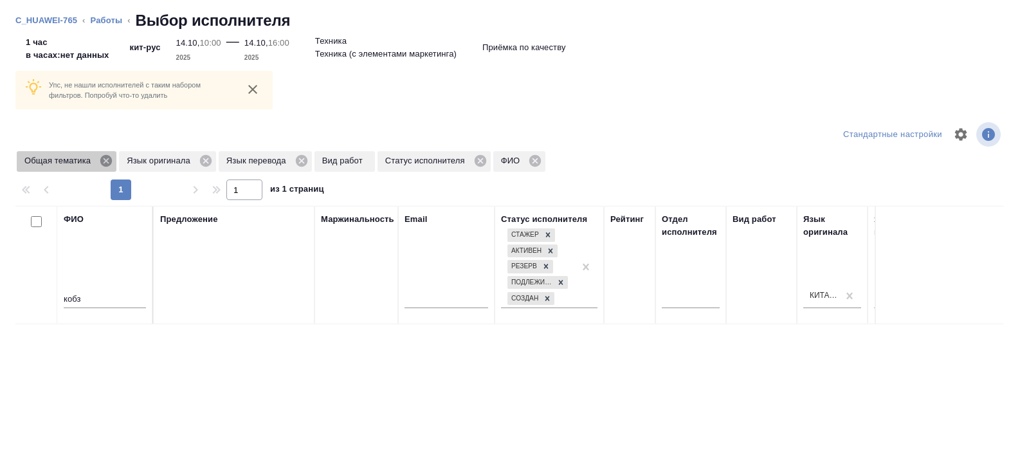
click at [109, 164] on icon at bounding box center [106, 161] width 12 height 12
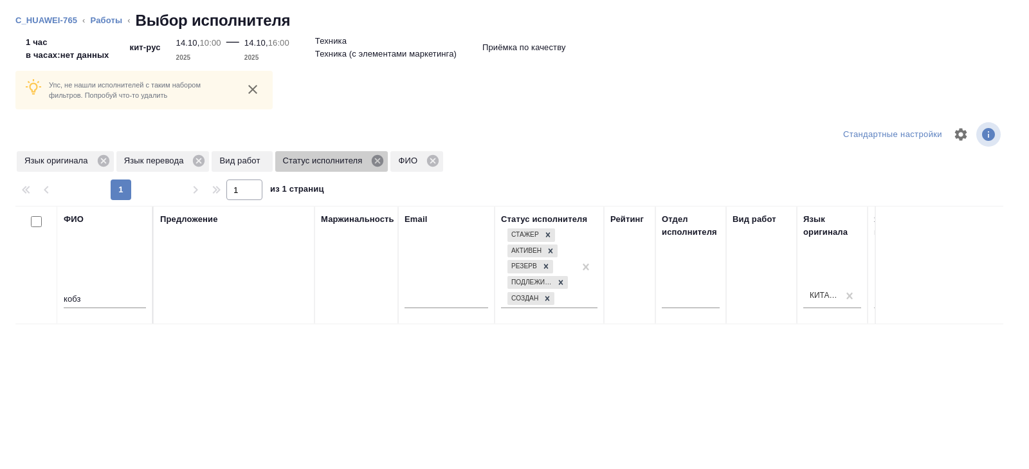
click at [381, 160] on icon at bounding box center [378, 161] width 12 height 12
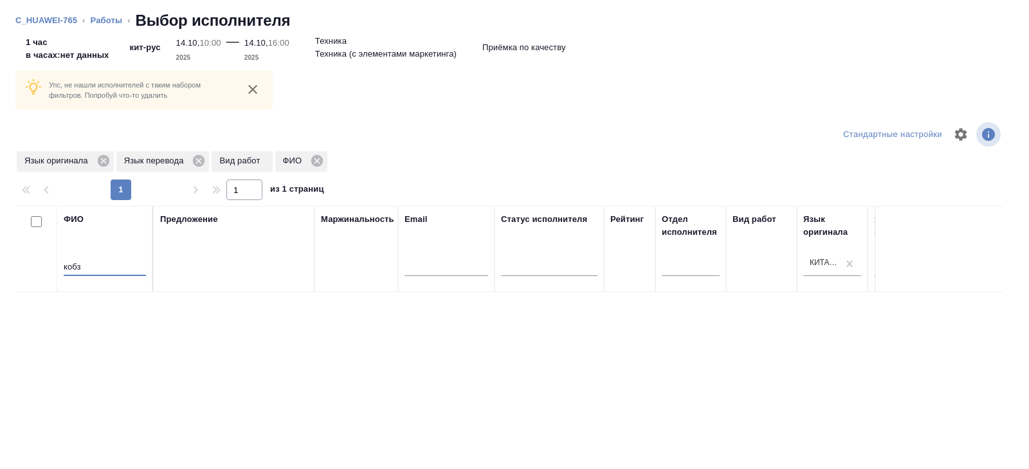
drag, startPoint x: 96, startPoint y: 264, endPoint x: 0, endPoint y: 251, distance: 96.6
click at [0, 251] on div "Упс, не нашли исполнителей с таким набором фильтров. Попробуй что-то удалить Ст…" at bounding box center [514, 254] width 1029 height 430
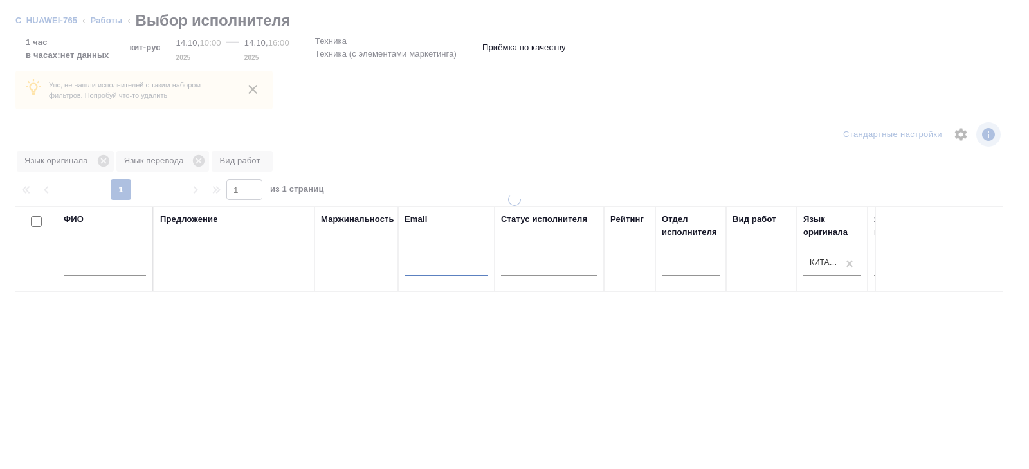
click at [428, 264] on input "text" at bounding box center [447, 268] width 84 height 16
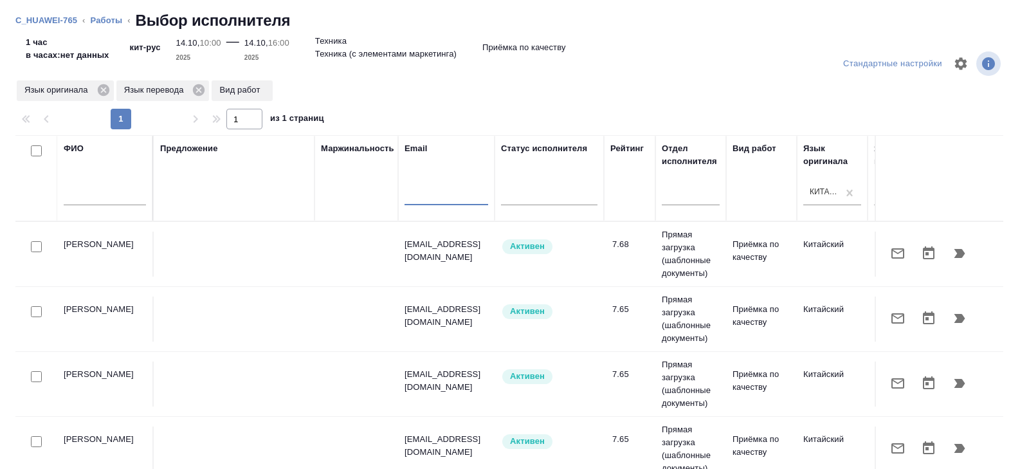
paste input "mailto:lizoook7@gmail.com"
type input "mailto:lizoook7@gmail.com"
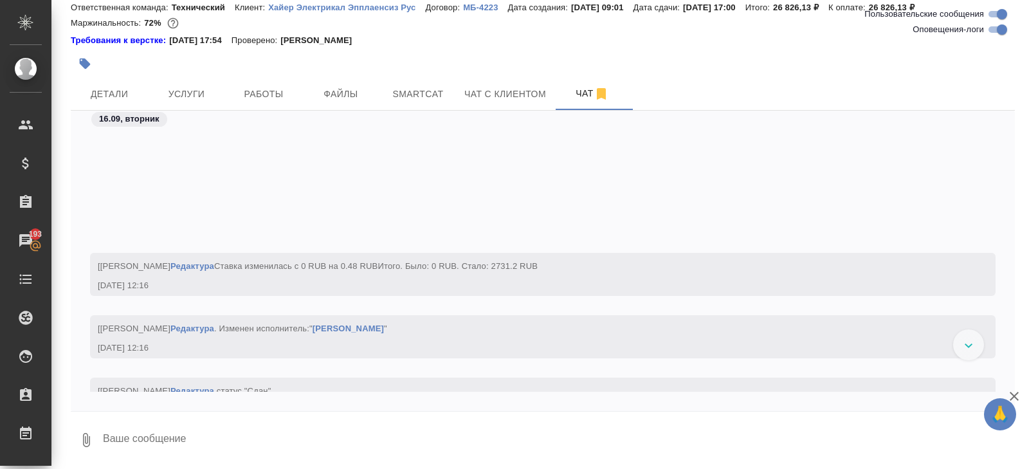
scroll to position [18701, 0]
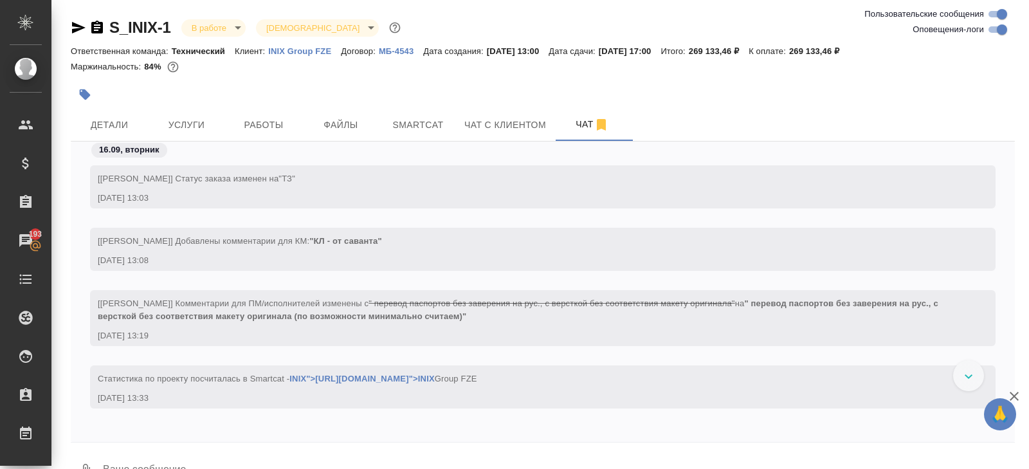
click at [992, 37] on div "S_INIX-1 В работе inProgress Святая троица holyTrinity" at bounding box center [543, 27] width 944 height 21
click at [993, 33] on input "Оповещения-логи" at bounding box center [1002, 29] width 46 height 15
checkbox input "false"
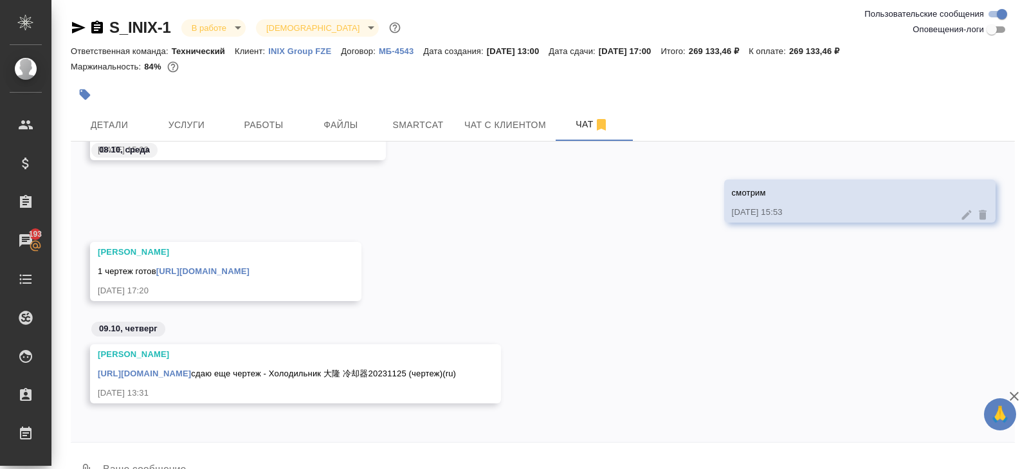
scroll to position [3007, 0]
click at [191, 369] on link "[URL][DOMAIN_NAME]" at bounding box center [144, 374] width 93 height 10
click at [84, 24] on icon "button" at bounding box center [78, 27] width 15 height 15
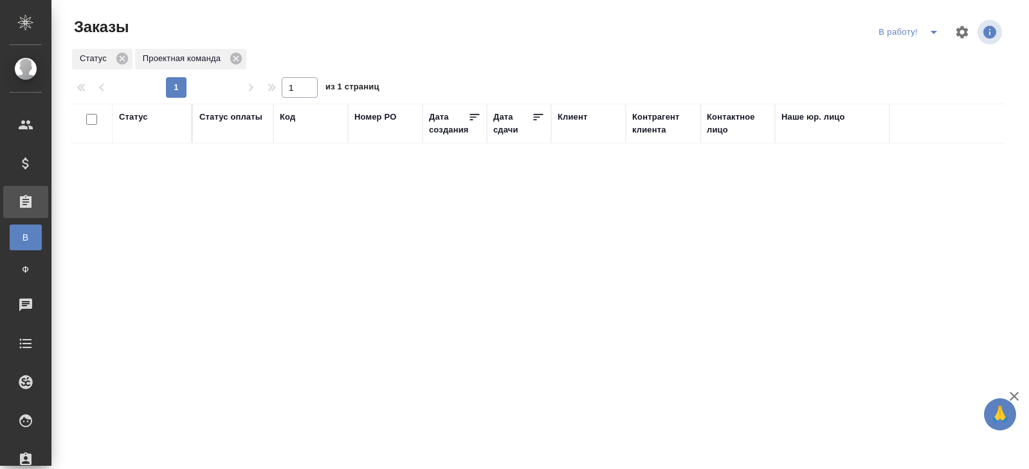
click at [928, 34] on icon "split button" at bounding box center [933, 31] width 15 height 15
click at [928, 56] on li "ПМ" at bounding box center [910, 58] width 71 height 21
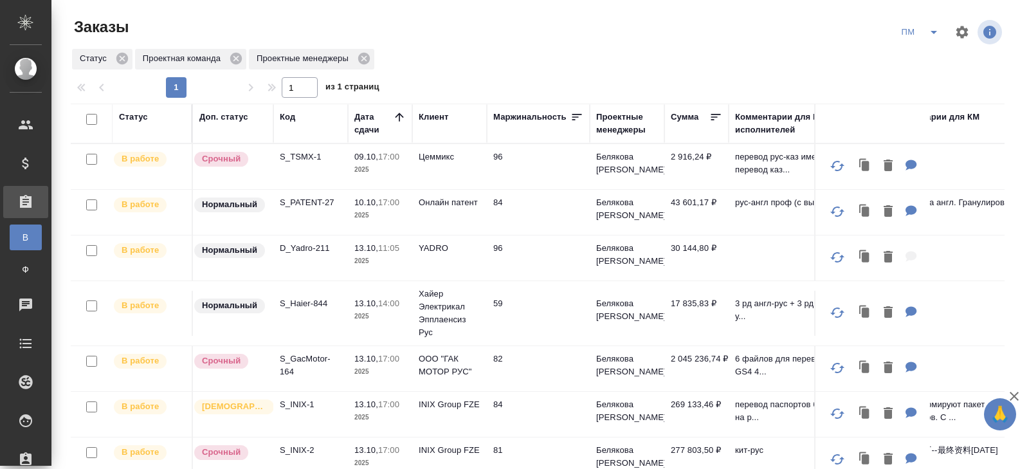
click at [298, 453] on p "S_INIX-2" at bounding box center [311, 450] width 62 height 13
click at [298, 447] on p "S_INIX-2" at bounding box center [311, 450] width 62 height 13
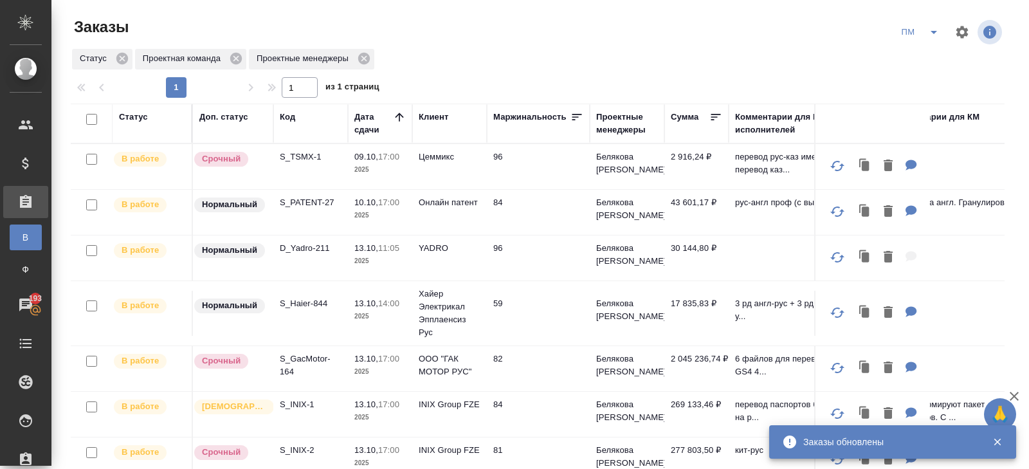
click at [932, 31] on icon "split button" at bounding box center [934, 32] width 6 height 3
click at [932, 50] on li "В работу!" at bounding box center [920, 58] width 65 height 21
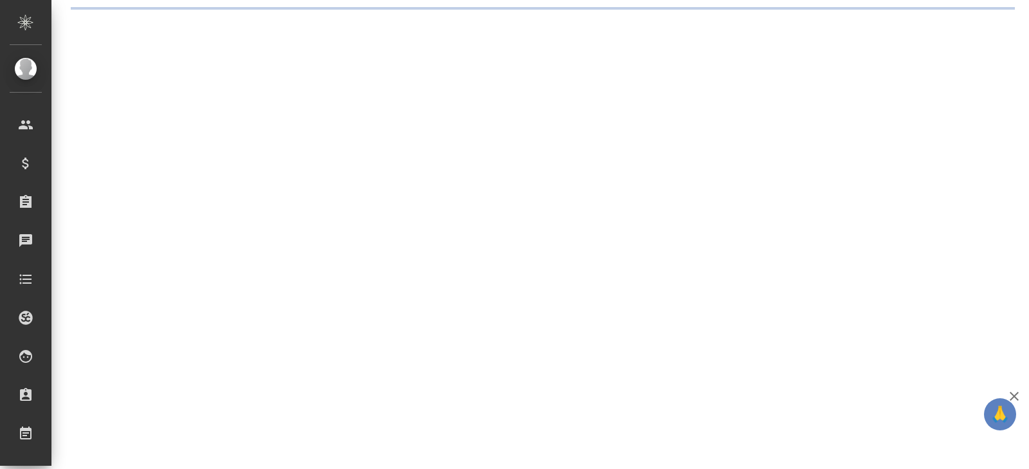
select select "RU"
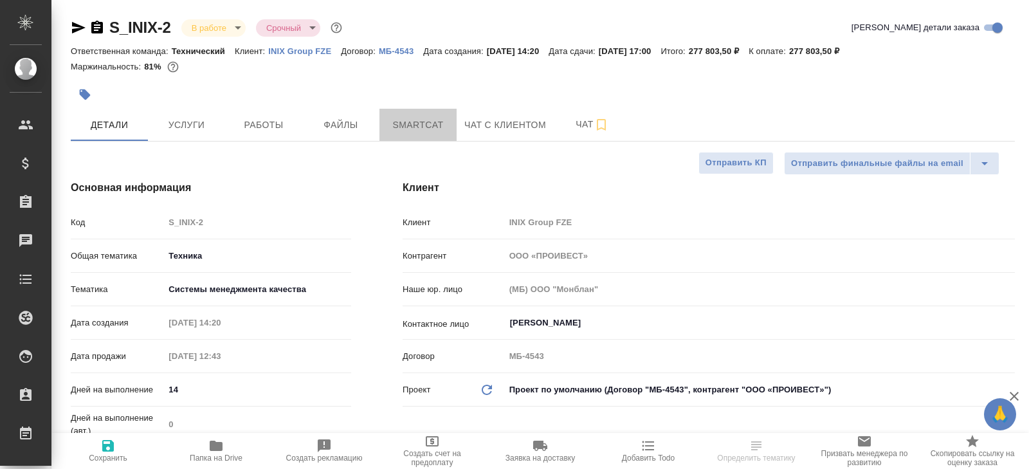
click at [431, 130] on span "Smartcat" at bounding box center [418, 125] width 62 height 16
type textarea "x"
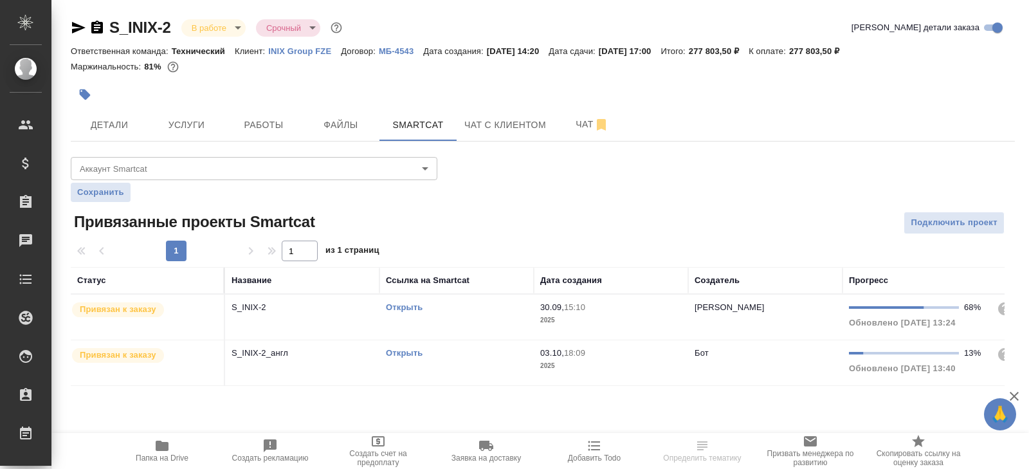
click at [397, 306] on link "Открыть" at bounding box center [404, 307] width 37 height 10
click at [162, 447] on icon "button" at bounding box center [162, 446] width 13 height 10
click at [239, 149] on div "S_INIX-2 В работе inProgress Срочный urgent Кратко детали заказа Ответственная …" at bounding box center [543, 209] width 958 height 419
click at [241, 146] on div "S_INIX-2 В работе inProgress Срочный urgent Кратко детали заказа Ответственная …" at bounding box center [543, 209] width 958 height 419
click at [256, 123] on span "Работы" at bounding box center [264, 125] width 62 height 16
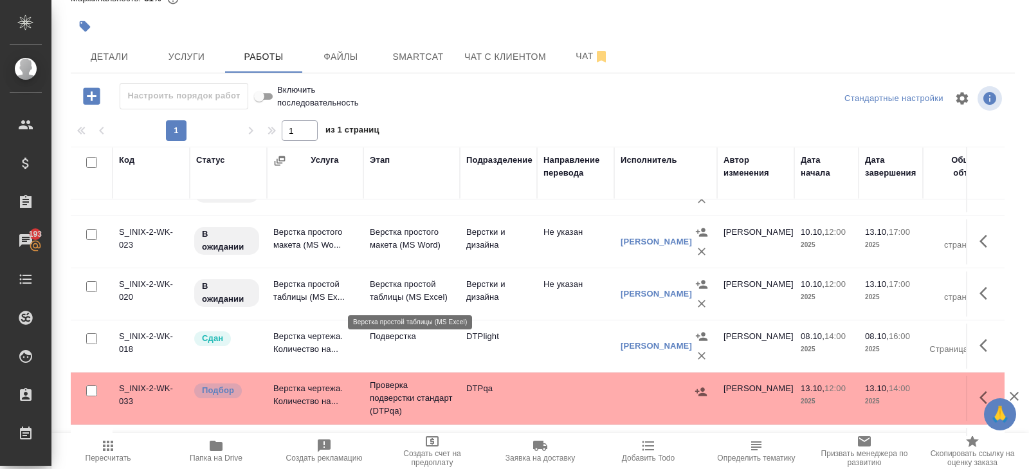
scroll to position [623, 0]
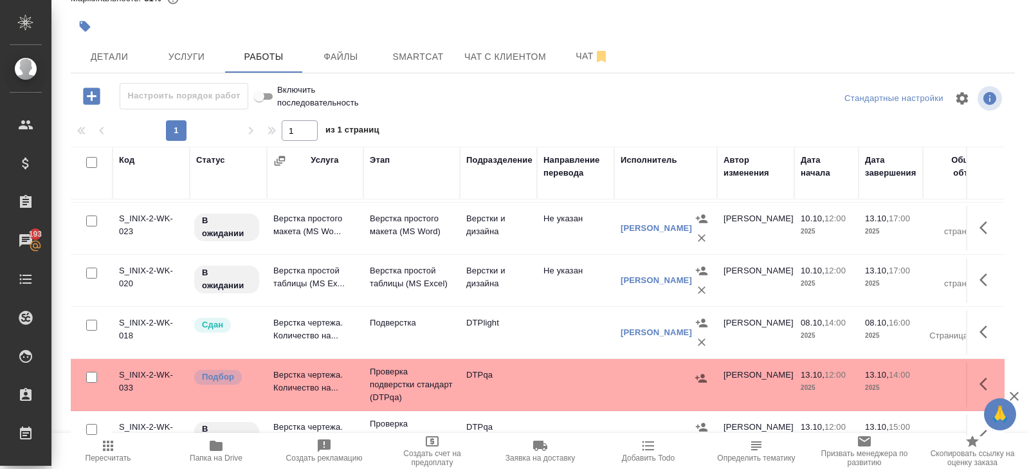
click at [580, 74] on div "S_INIX-2 В работе inProgress Срочный urgent Кратко детали заказа Ответственная …" at bounding box center [543, 200] width 958 height 537
click at [580, 65] on button "Чат" at bounding box center [592, 57] width 77 height 32
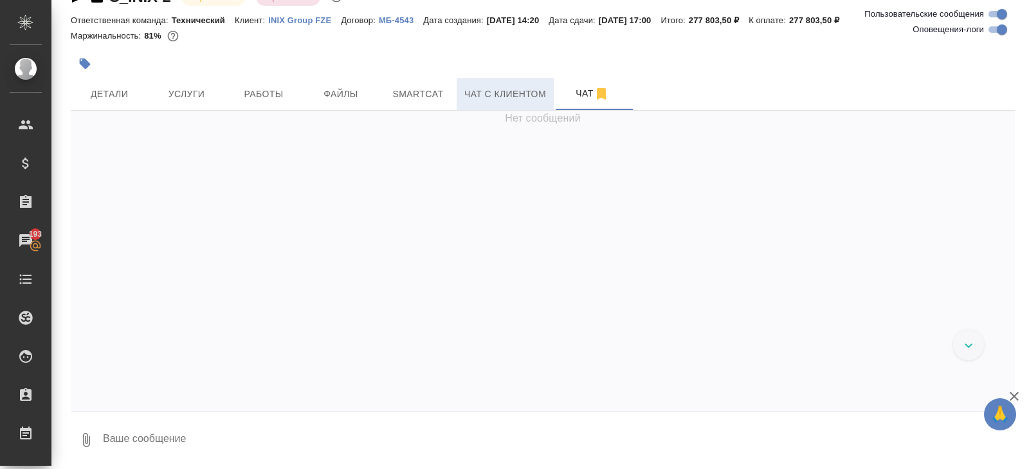
scroll to position [13702, 0]
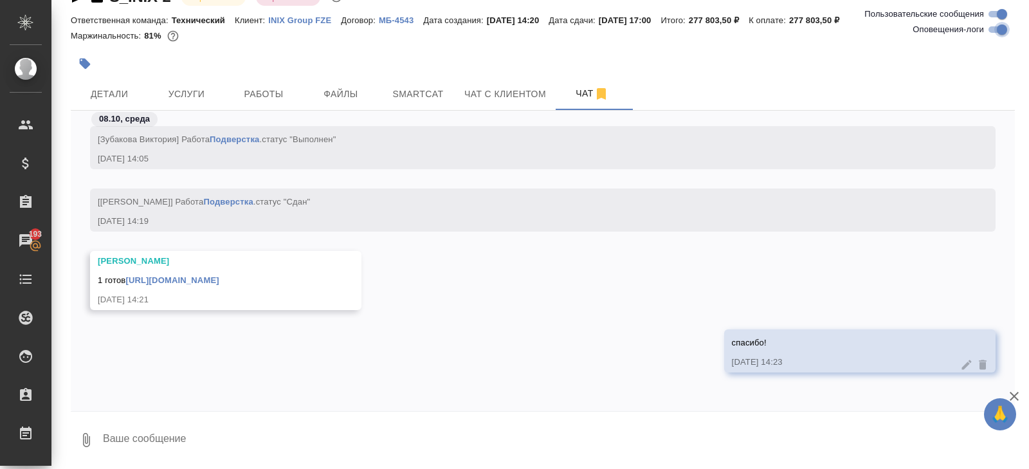
click at [989, 31] on input "Оповещения-логи" at bounding box center [1002, 29] width 46 height 15
checkbox input "false"
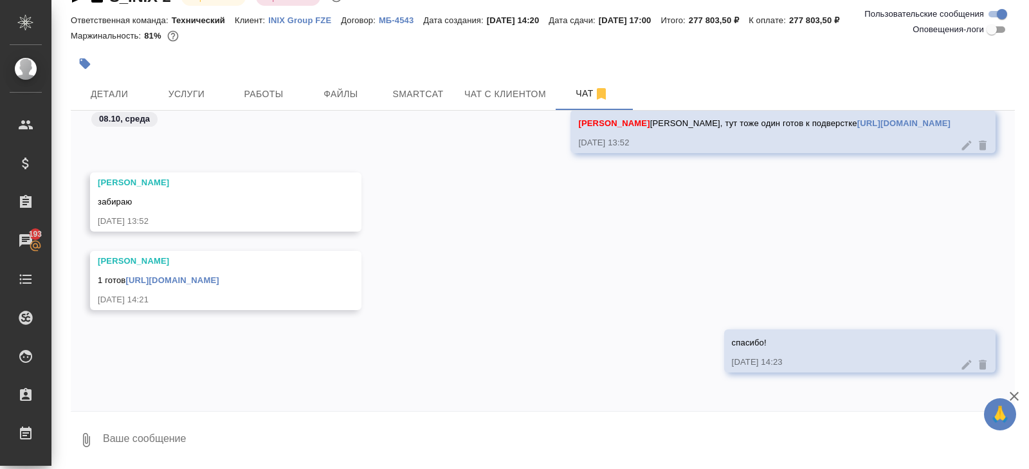
scroll to position [1645, 0]
click at [184, 424] on textarea at bounding box center [558, 440] width 913 height 44
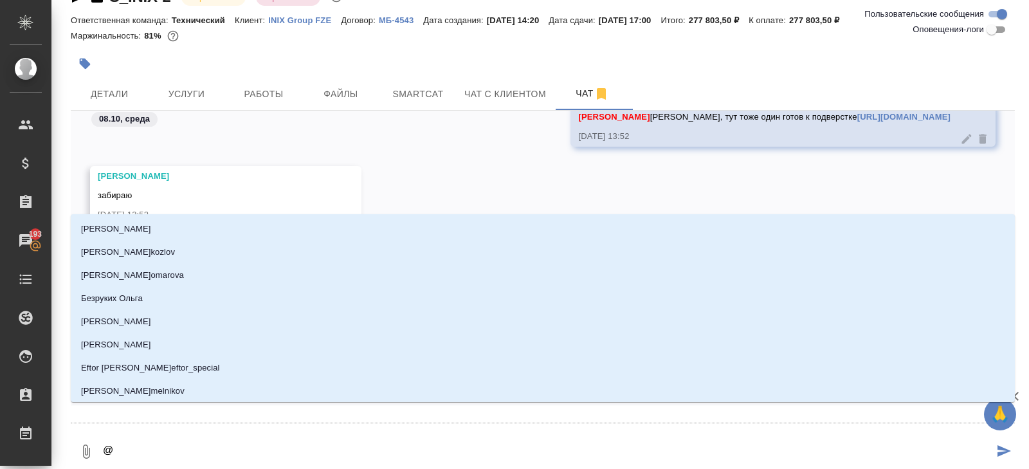
type textarea "@з"
type input "з"
type textarea "@за"
type input "за"
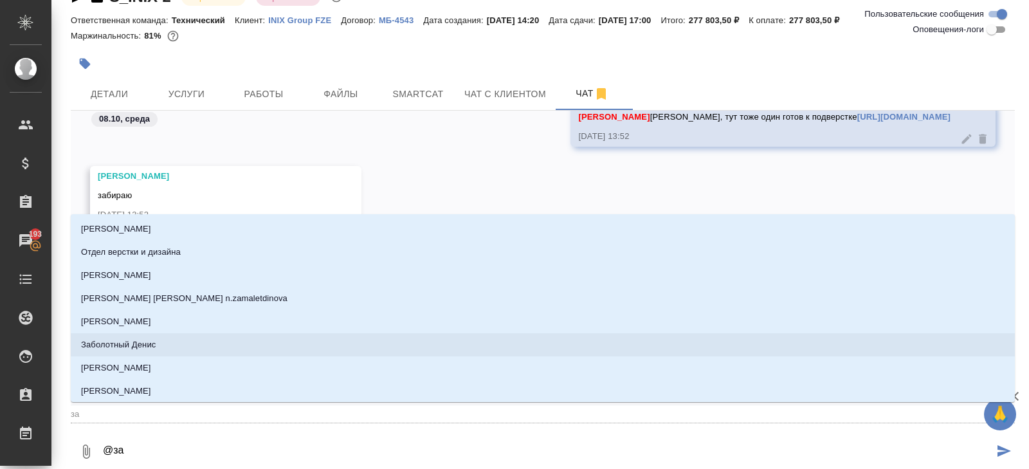
type textarea "@заб"
type input "заб"
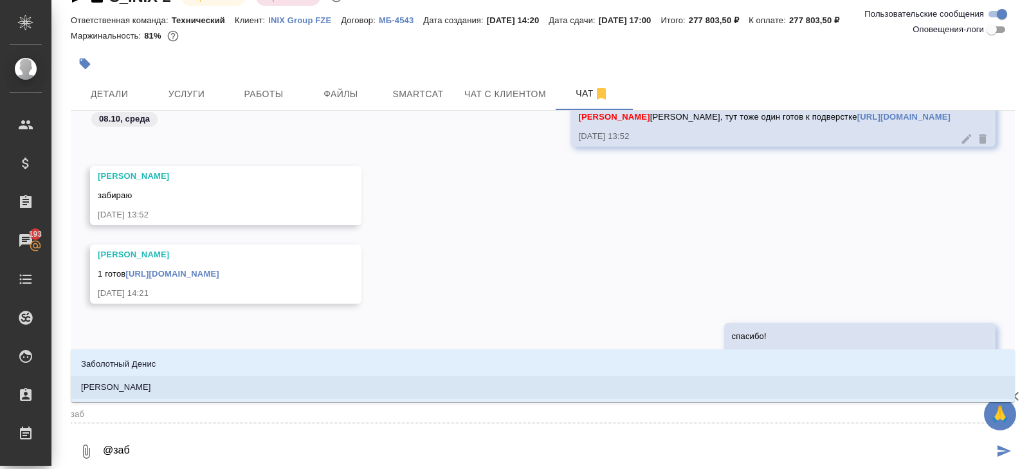
click at [129, 379] on li "[PERSON_NAME]" at bounding box center [543, 387] width 944 height 23
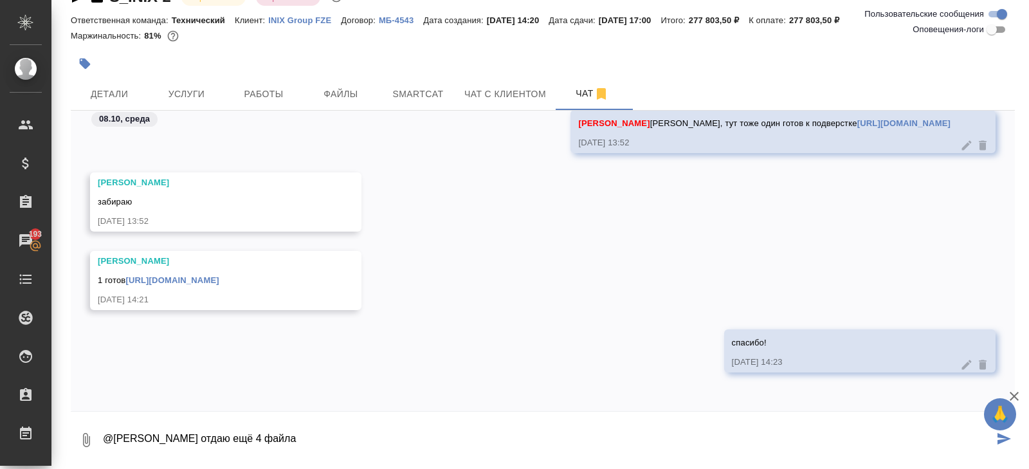
paste textarea "https://drive.awatera.com/s/BLp2jPBnFs6r4Qz"
type textarea "@Заборова Александра отдаю ещё 4 файла https://drive.awatera.com/s/BLp2jPBnFs6r…"
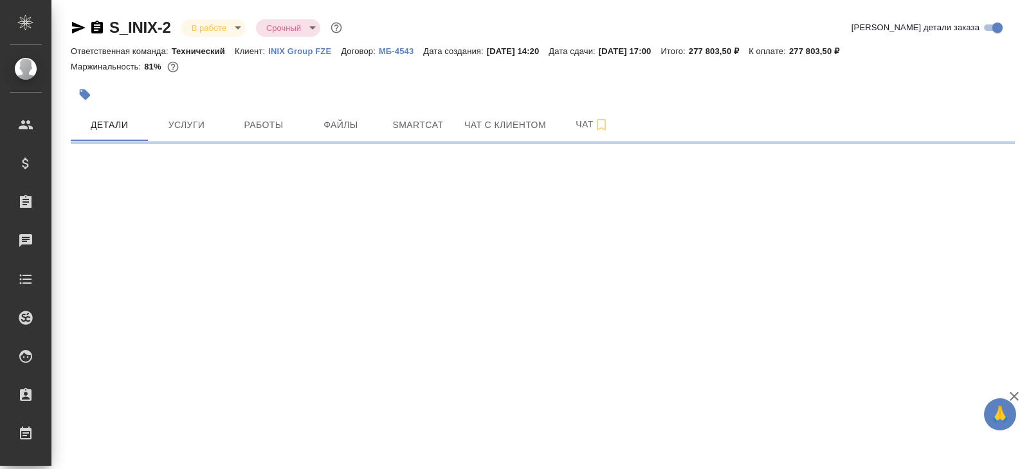
select select "RU"
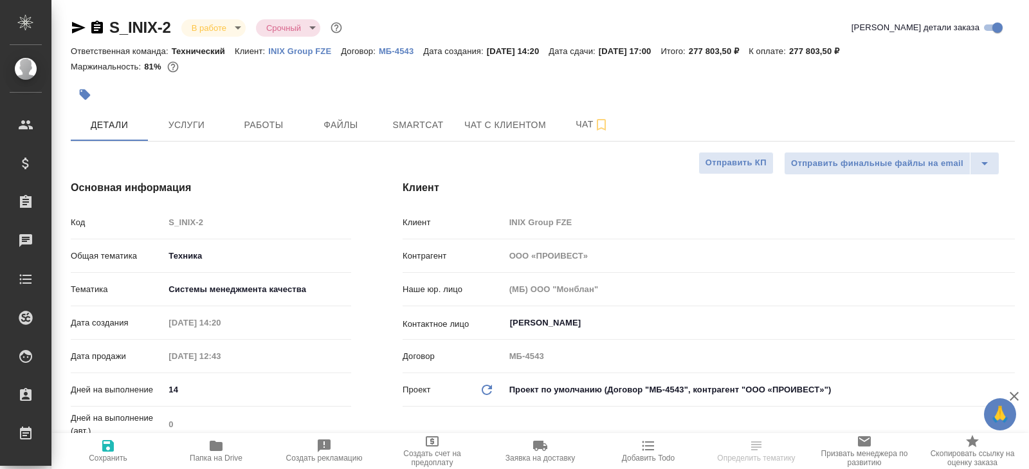
type textarea "x"
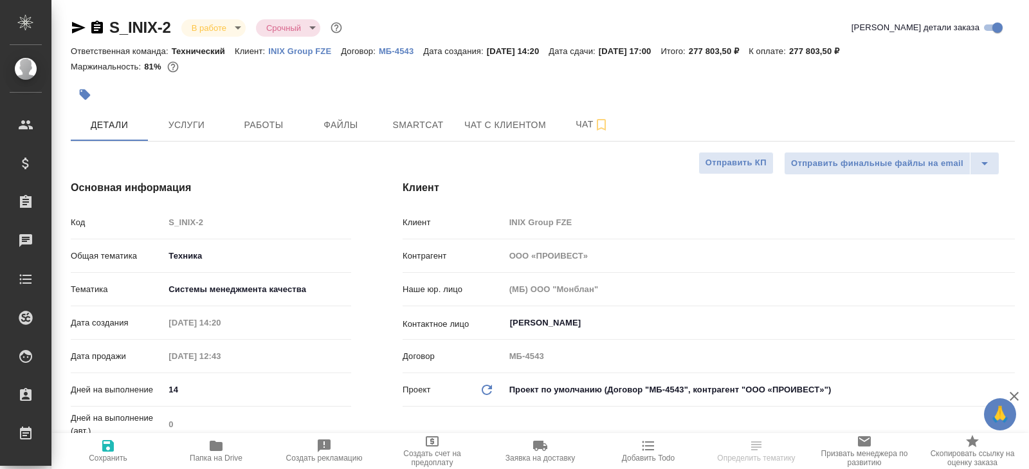
type textarea "x"
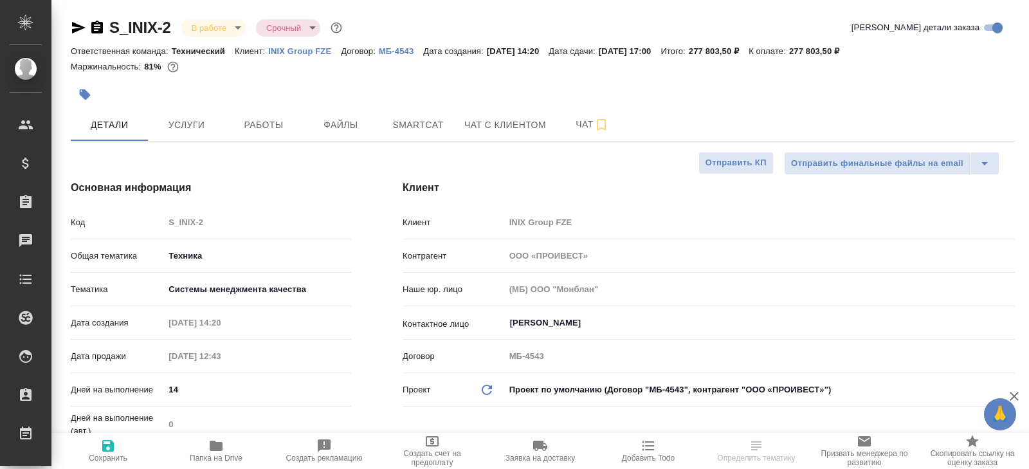
type textarea "x"
click at [289, 134] on button "Работы" at bounding box center [263, 125] width 77 height 32
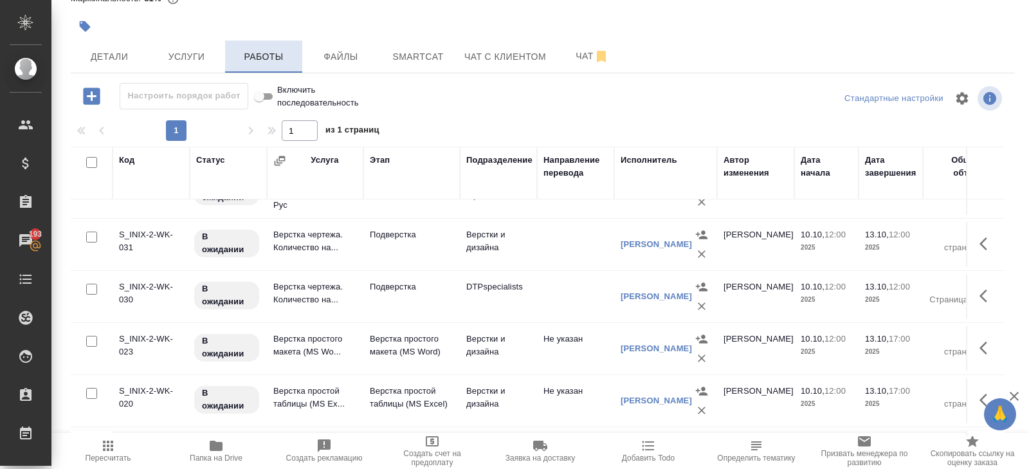
scroll to position [500, 0]
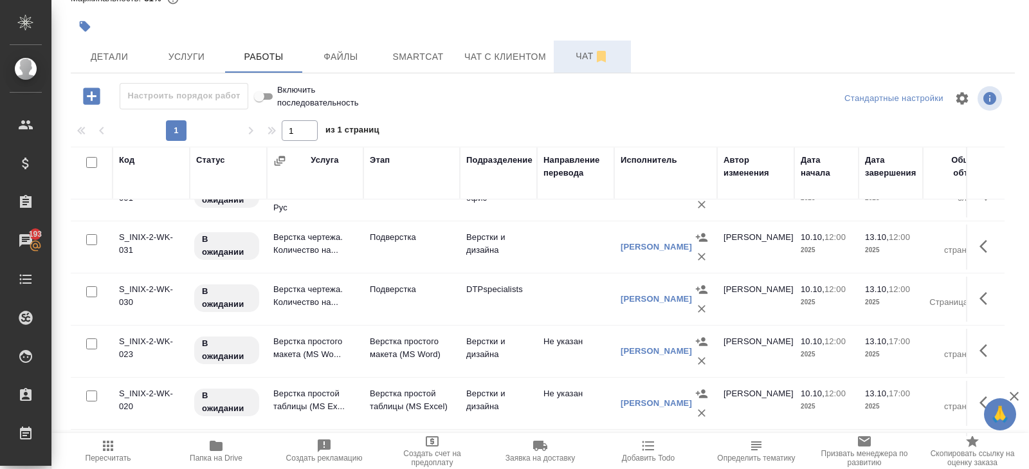
click at [581, 65] on button "Чат" at bounding box center [592, 57] width 77 height 32
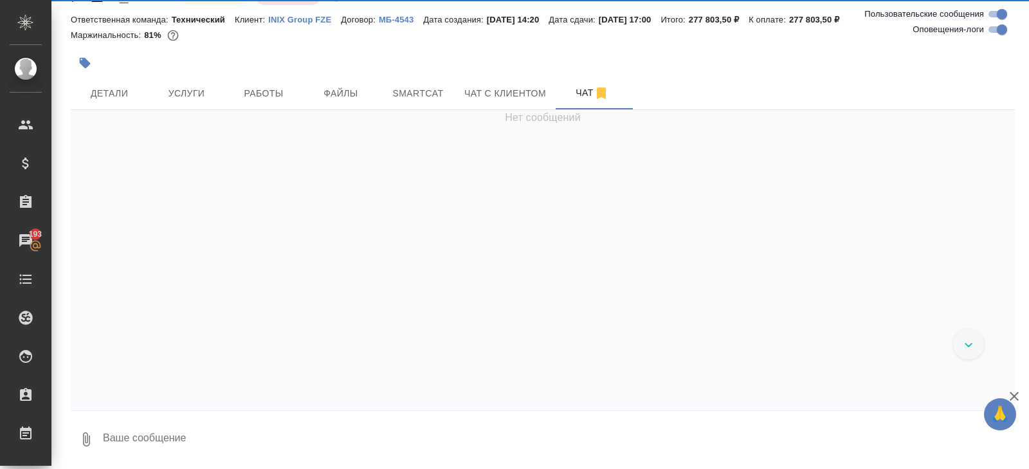
scroll to position [31, 0]
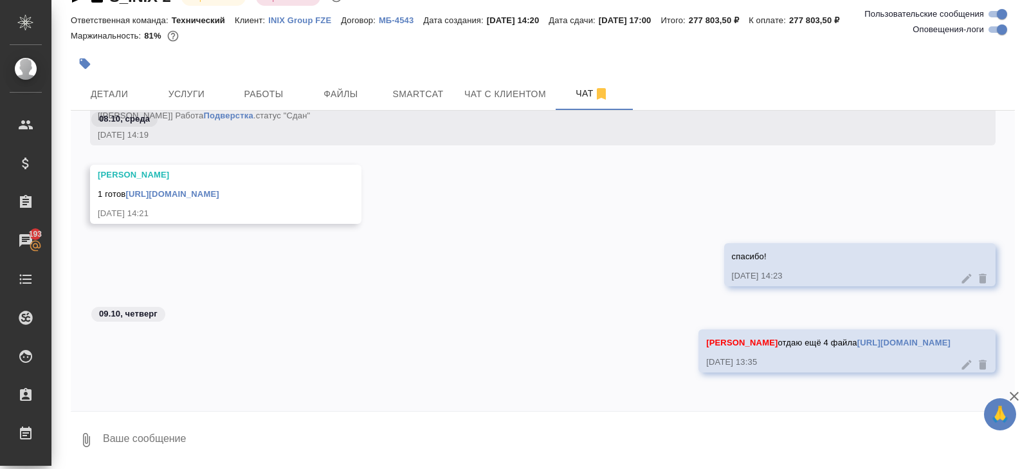
click at [996, 30] on input "Оповещения-логи" at bounding box center [1002, 29] width 46 height 15
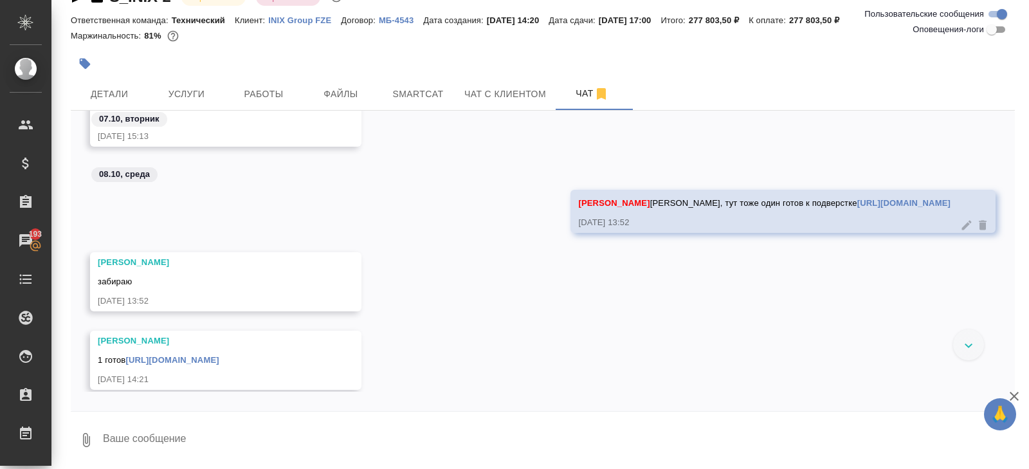
scroll to position [0, 0]
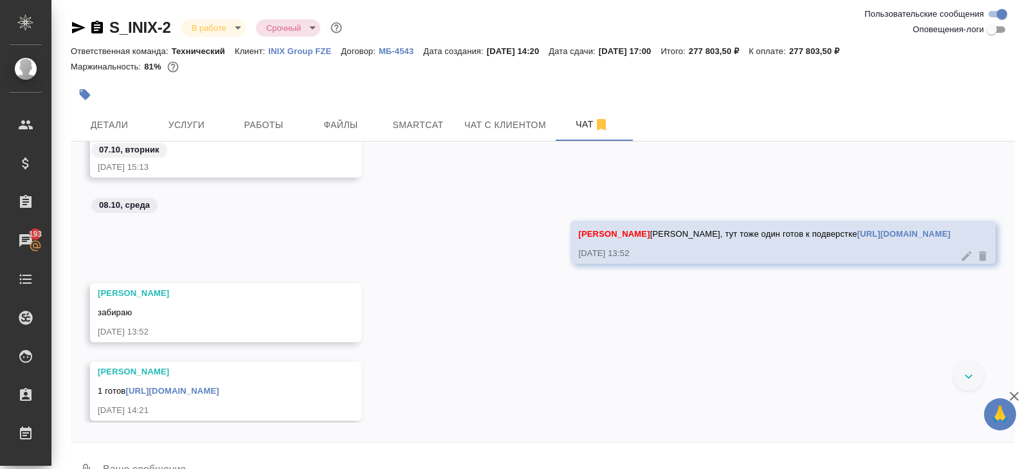
click at [99, 28] on icon "button" at bounding box center [96, 27] width 15 height 15
click at [996, 30] on input "Оповещения-логи" at bounding box center [992, 29] width 46 height 15
checkbox input "true"
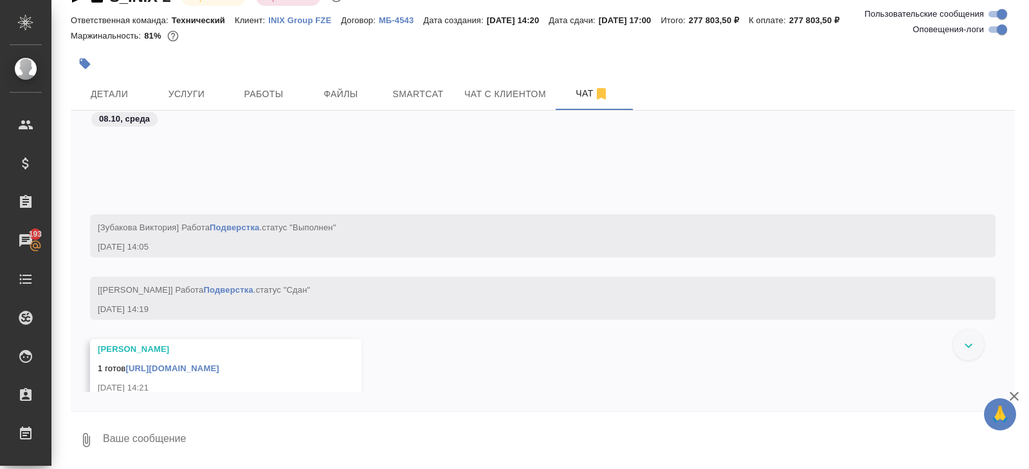
scroll to position [14567, 0]
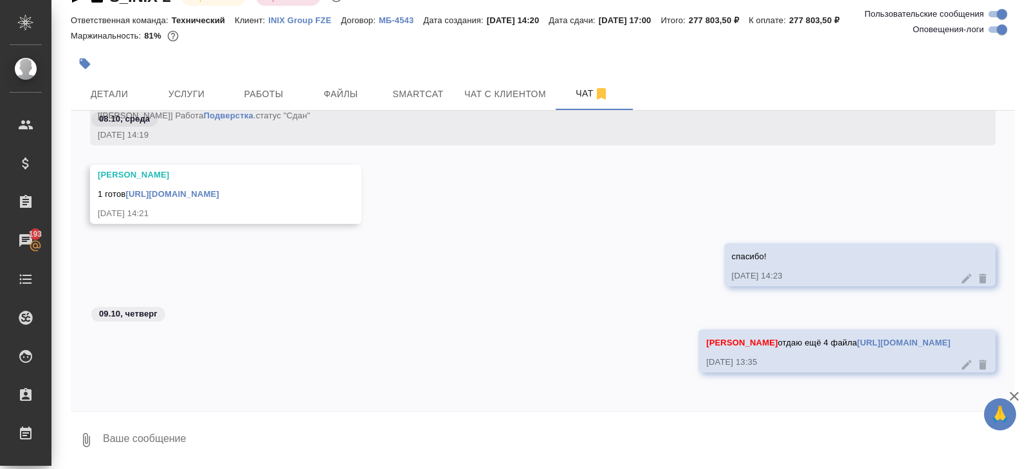
click at [291, 451] on textarea at bounding box center [558, 440] width 913 height 44
type textarea "сделаем их завтра к 12?"
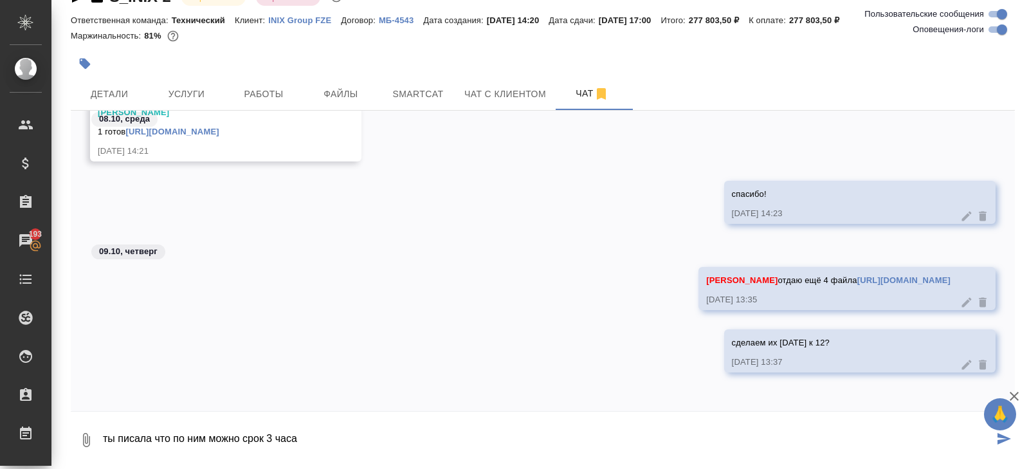
type textarea "ты писала что по ним можно срок 3 часа"
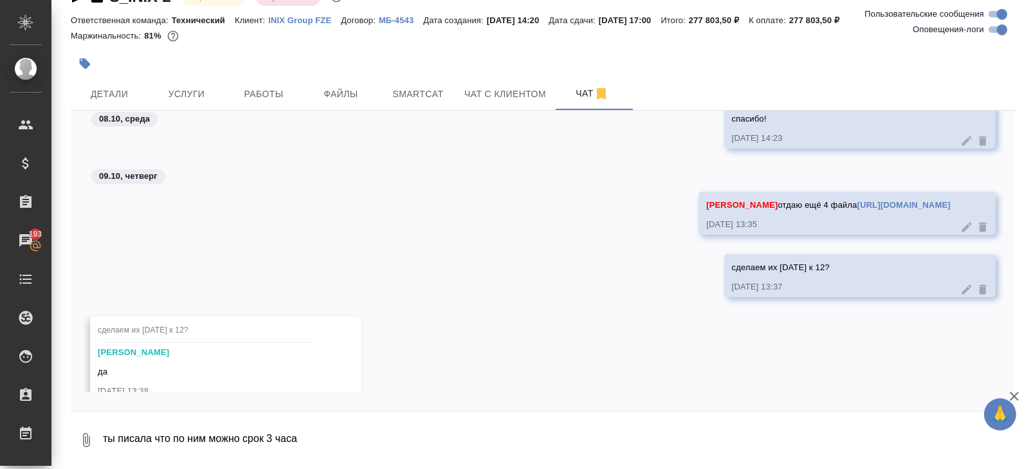
scroll to position [14733, 0]
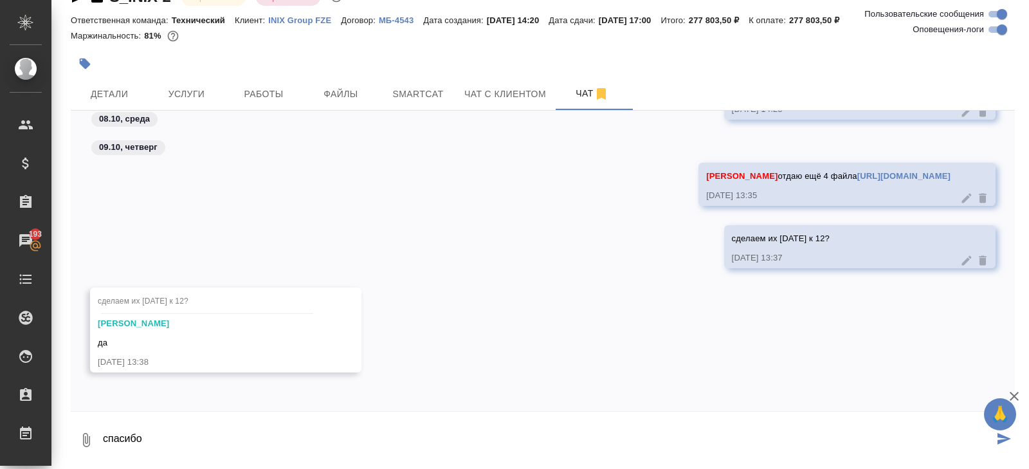
type textarea "спасибо"
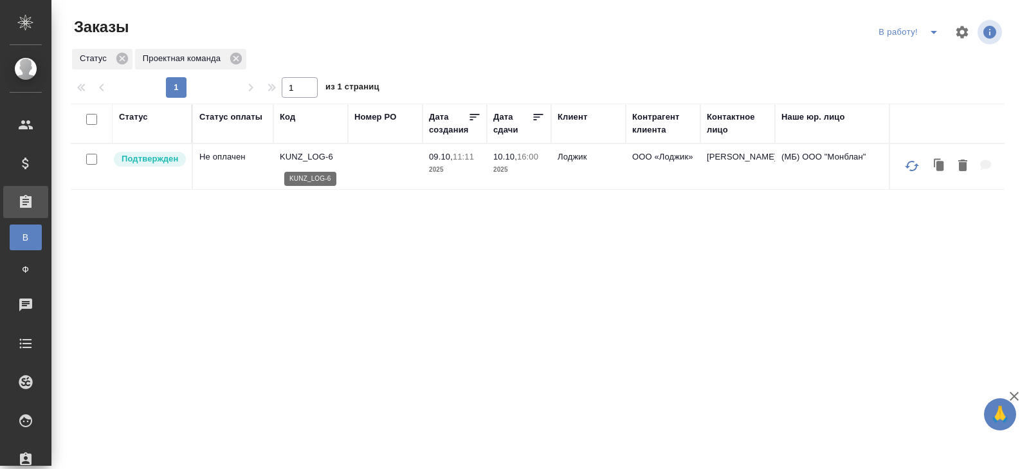
click at [307, 153] on p "KUNZ_LOG-6" at bounding box center [311, 157] width 62 height 13
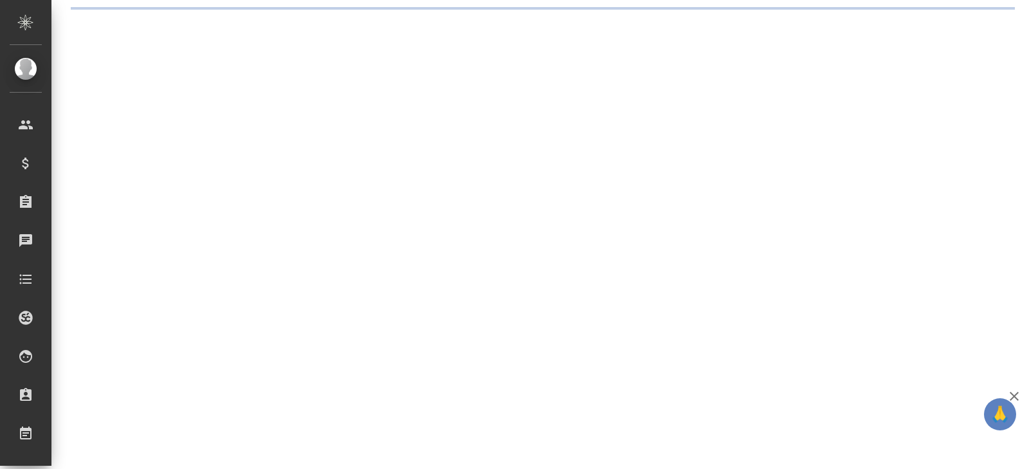
select select "RU"
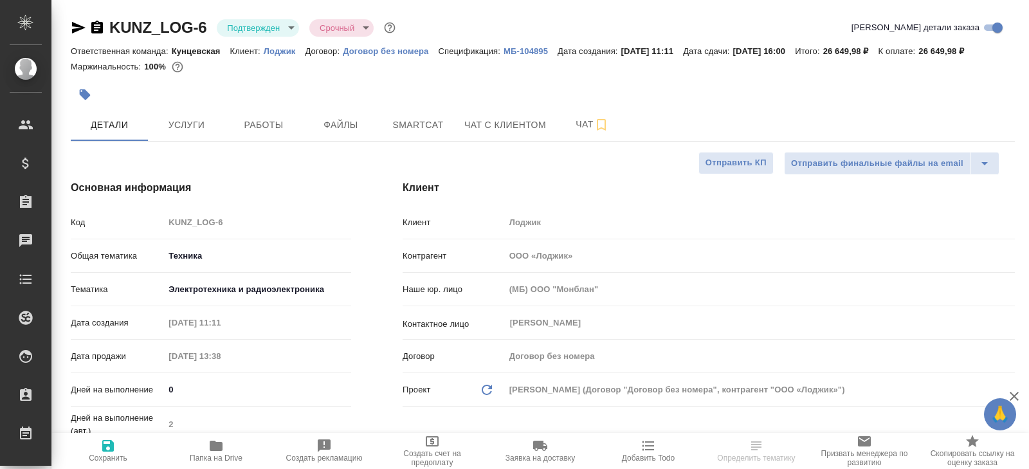
type textarea "x"
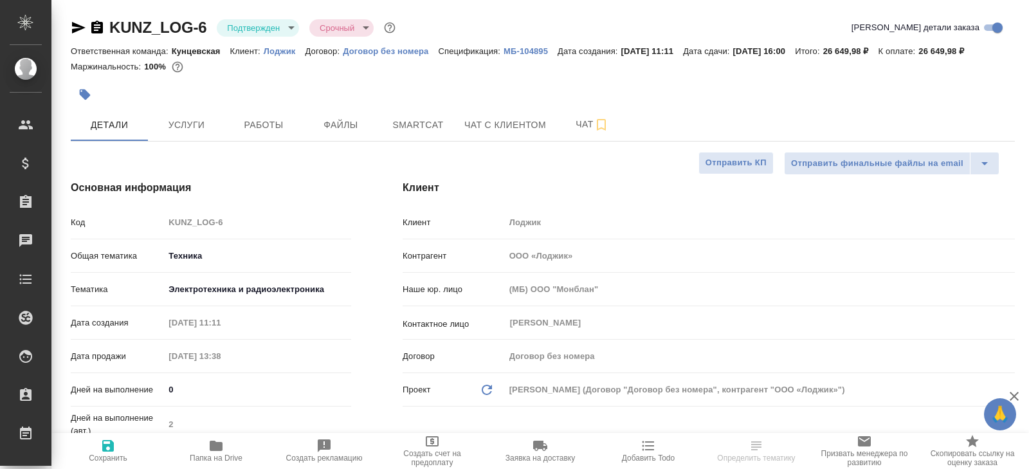
type textarea "x"
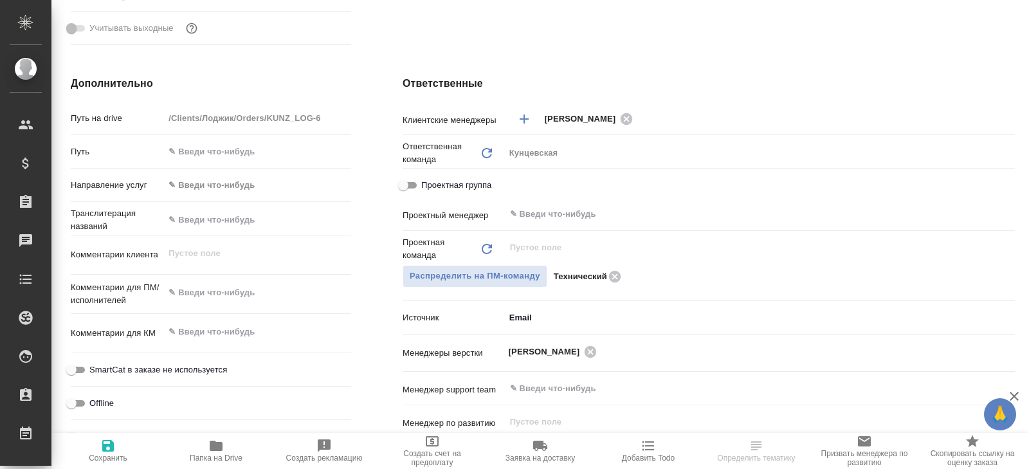
scroll to position [603, 0]
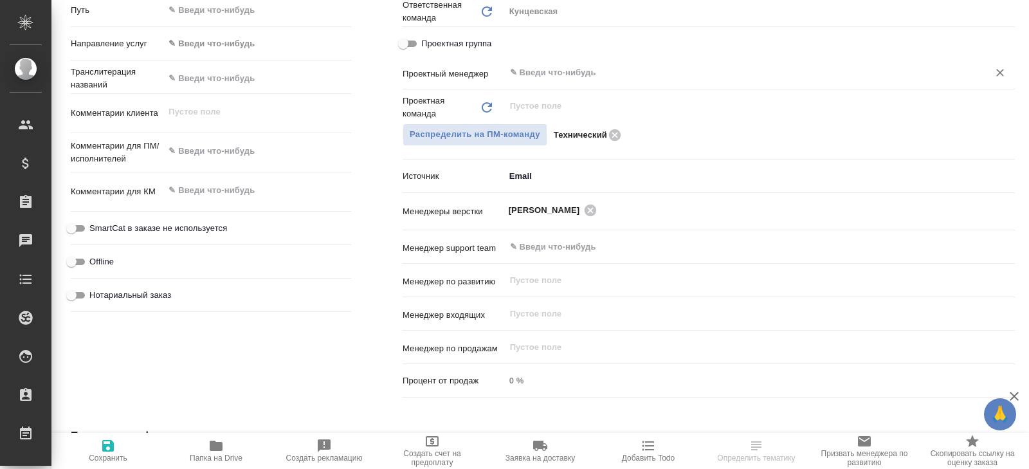
click at [562, 80] on input "text" at bounding box center [738, 72] width 459 height 15
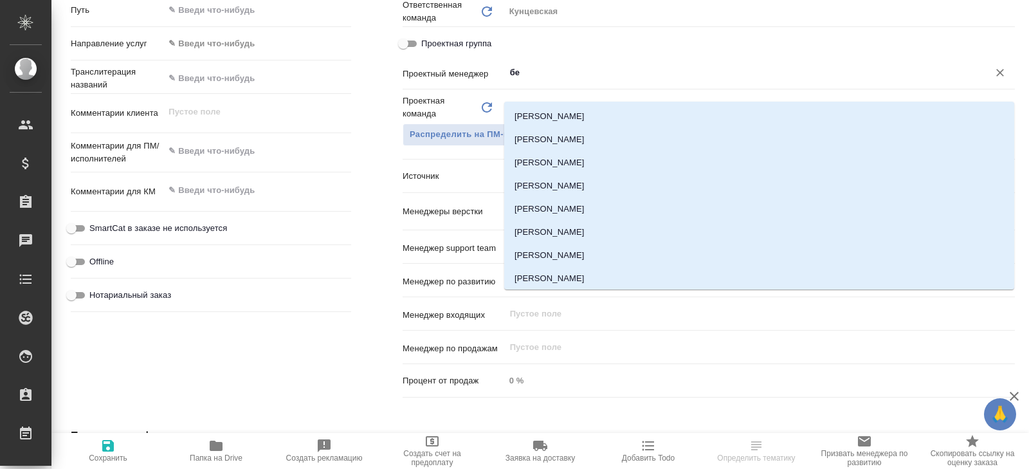
type input "бел"
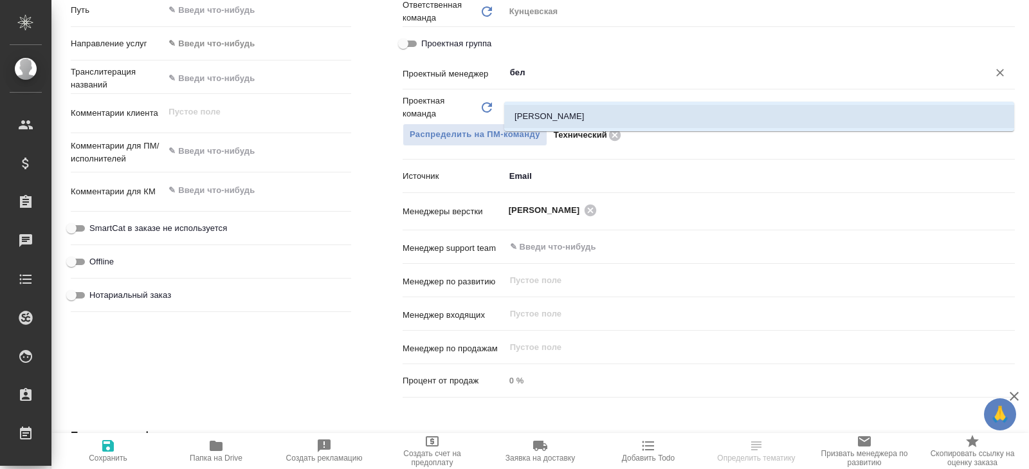
click at [545, 113] on li "[PERSON_NAME]" at bounding box center [759, 116] width 510 height 23
type textarea "x"
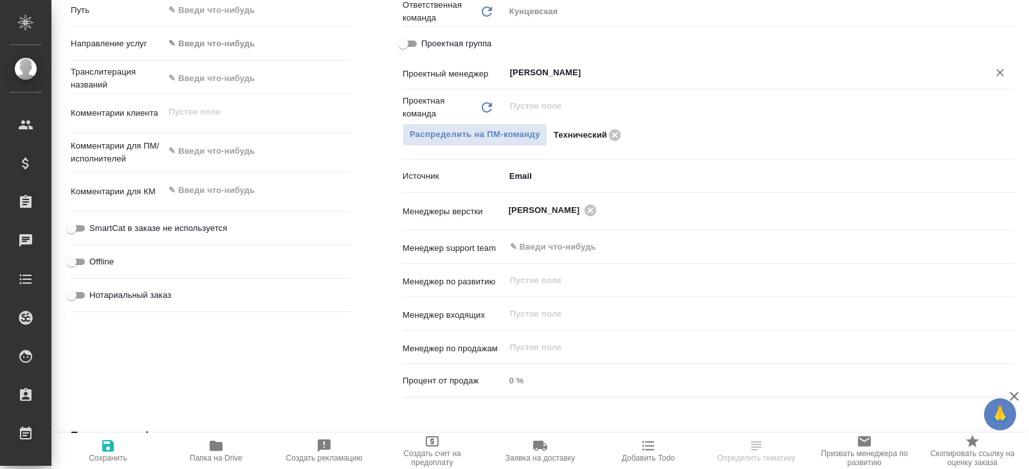
type input "[PERSON_NAME]"
click at [110, 446] on icon "button" at bounding box center [108, 446] width 12 height 12
type textarea "x"
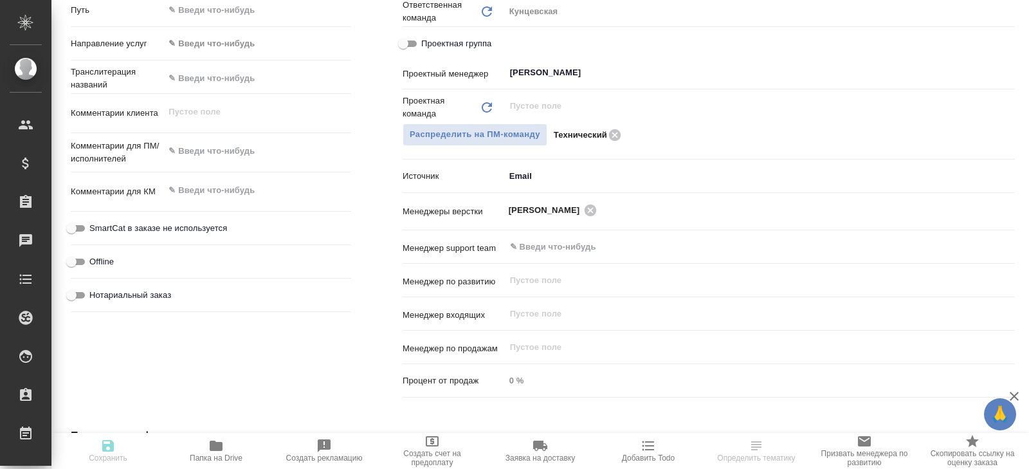
type textarea "x"
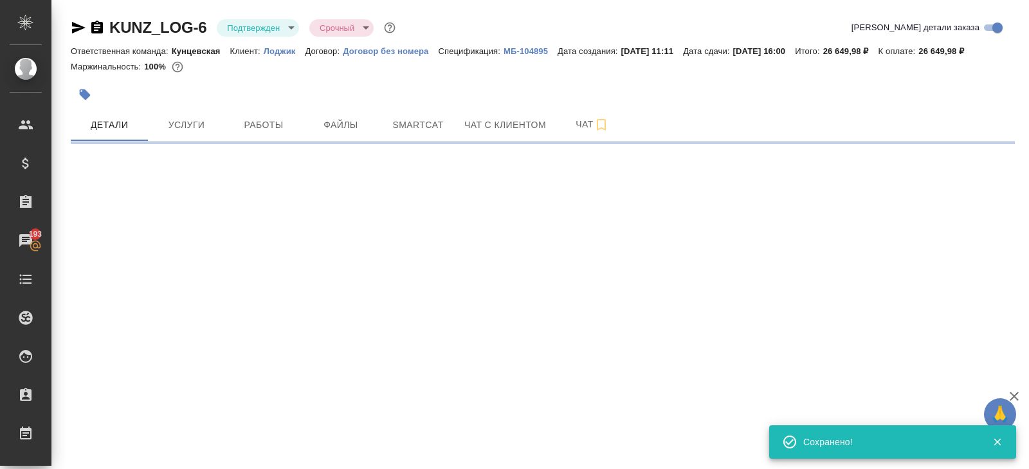
scroll to position [0, 0]
select select "RU"
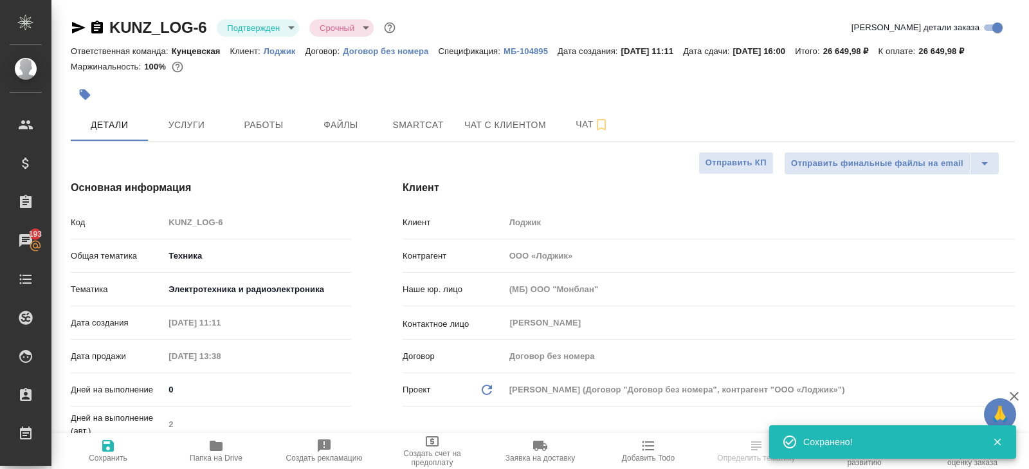
type textarea "x"
click at [250, 34] on body "🙏 .cls-1 fill:#fff; AWATERA Belyakova Yulia Клиенты Спецификации Заказы 193 Чат…" at bounding box center [514, 234] width 1029 height 469
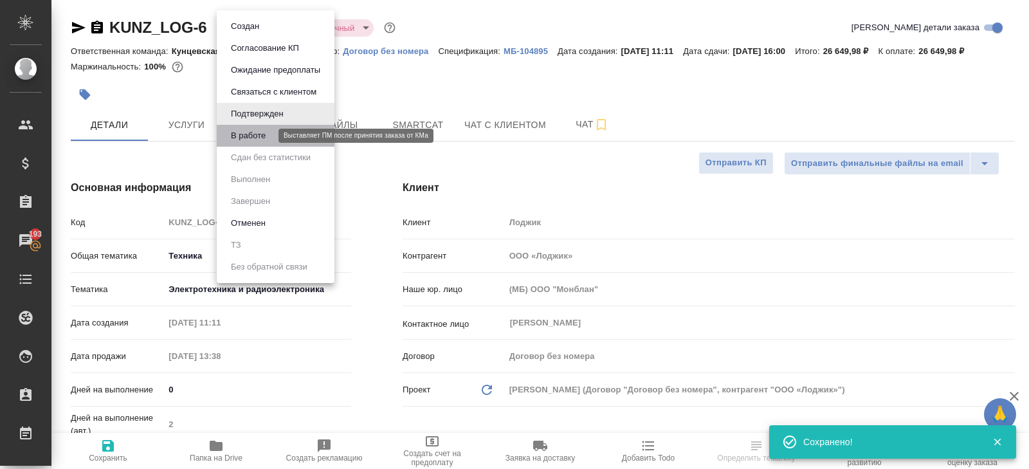
click at [251, 137] on button "В работе" at bounding box center [248, 136] width 42 height 14
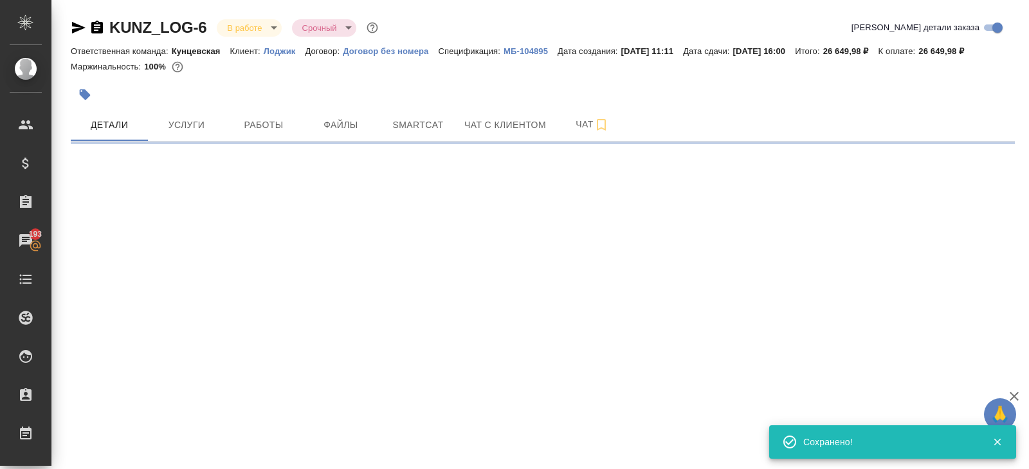
select select "RU"
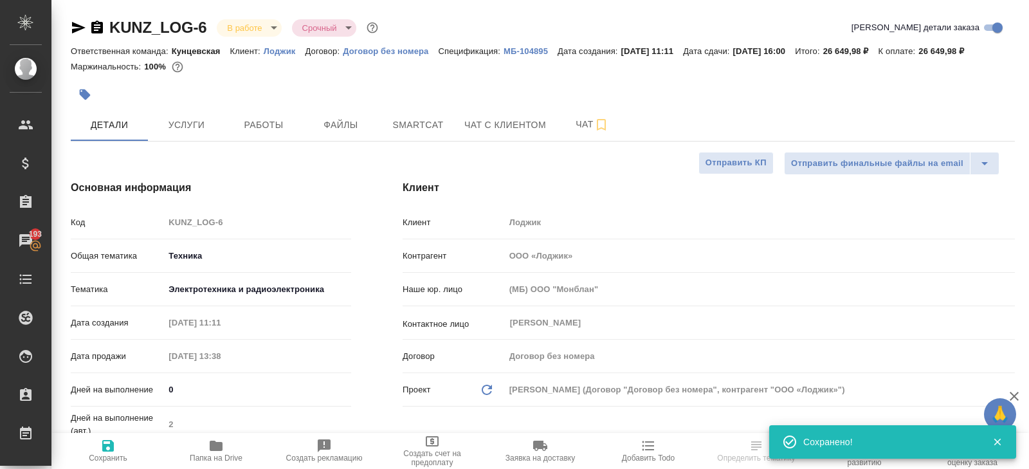
type textarea "x"
click at [561, 141] on hr at bounding box center [543, 141] width 944 height 1
click at [585, 141] on button "Чат" at bounding box center [592, 125] width 77 height 32
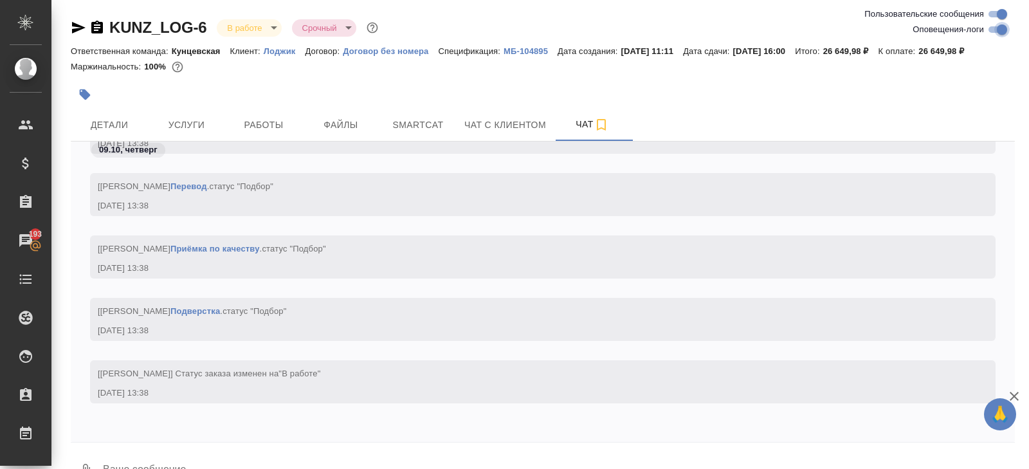
click at [996, 32] on input "Оповещения-логи" at bounding box center [1002, 29] width 46 height 15
checkbox input "false"
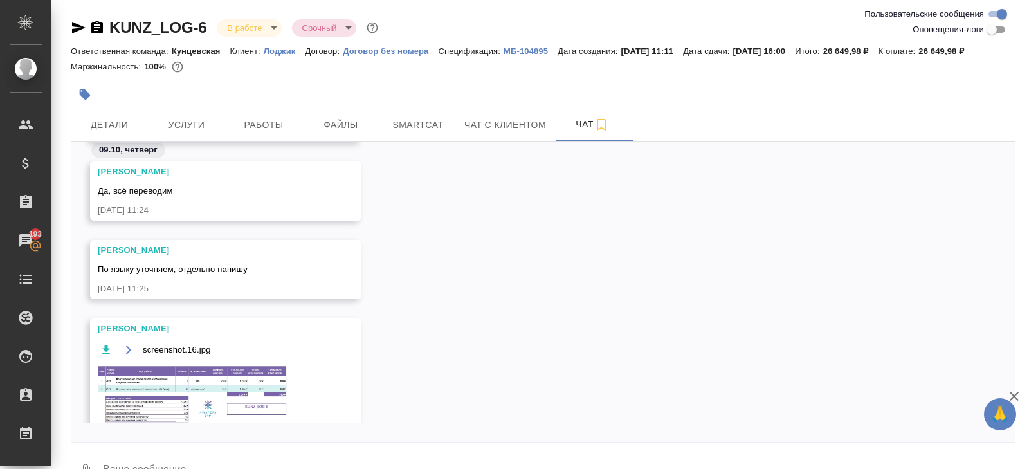
scroll to position [264, 0]
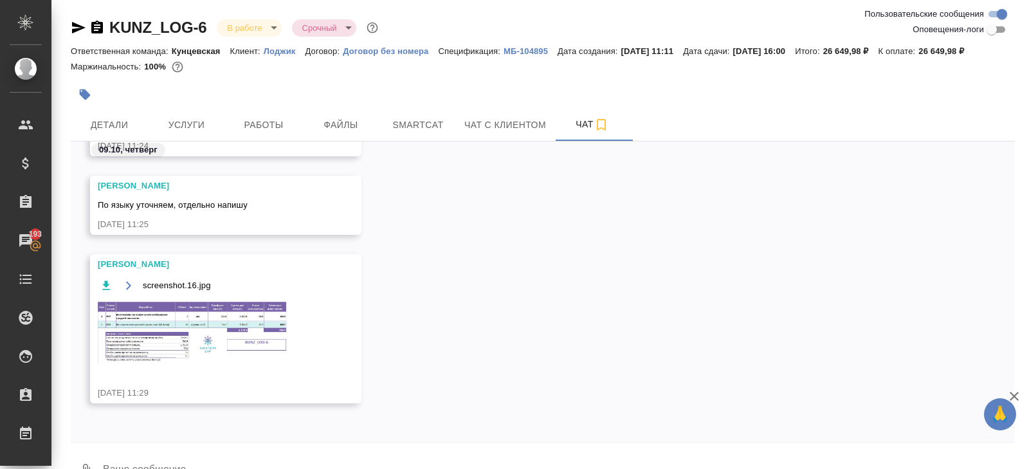
click at [200, 364] on img at bounding box center [194, 332] width 193 height 64
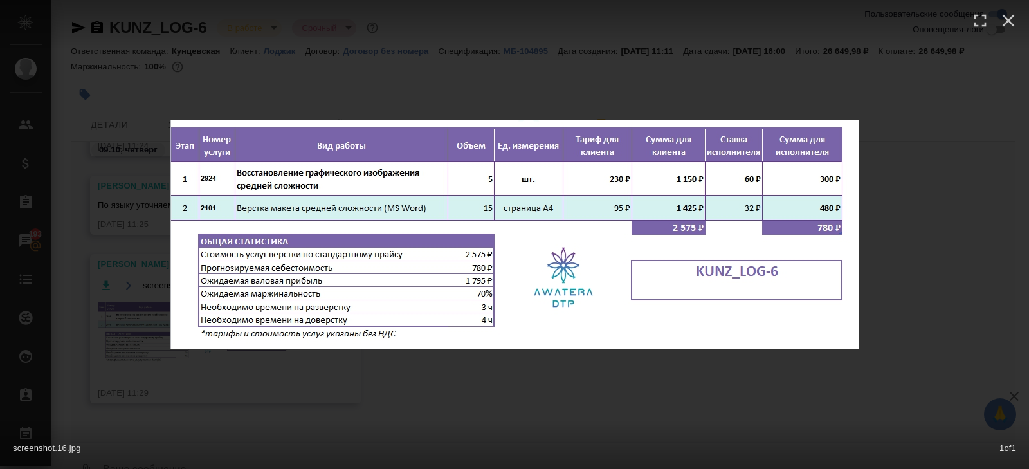
click at [212, 383] on div "screenshot.16.jpg 1 of 1" at bounding box center [514, 234] width 1029 height 469
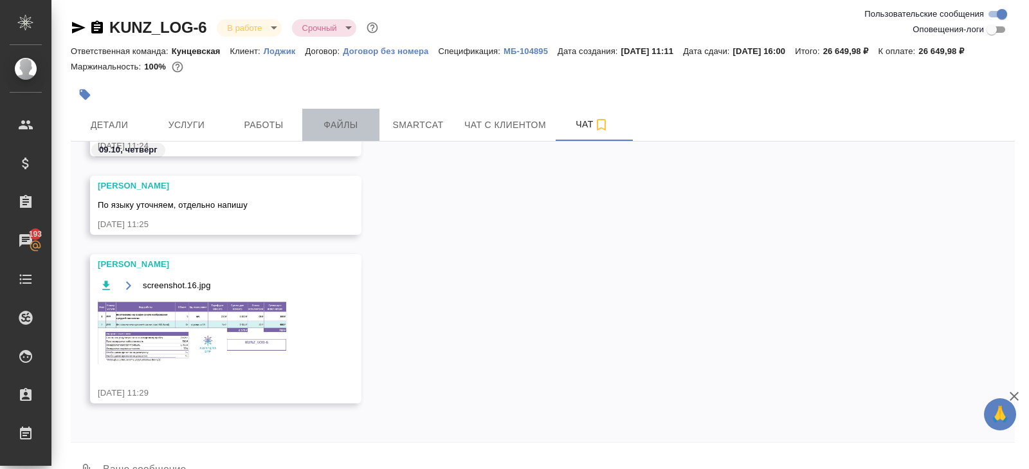
click at [336, 133] on span "Файлы" at bounding box center [341, 125] width 62 height 16
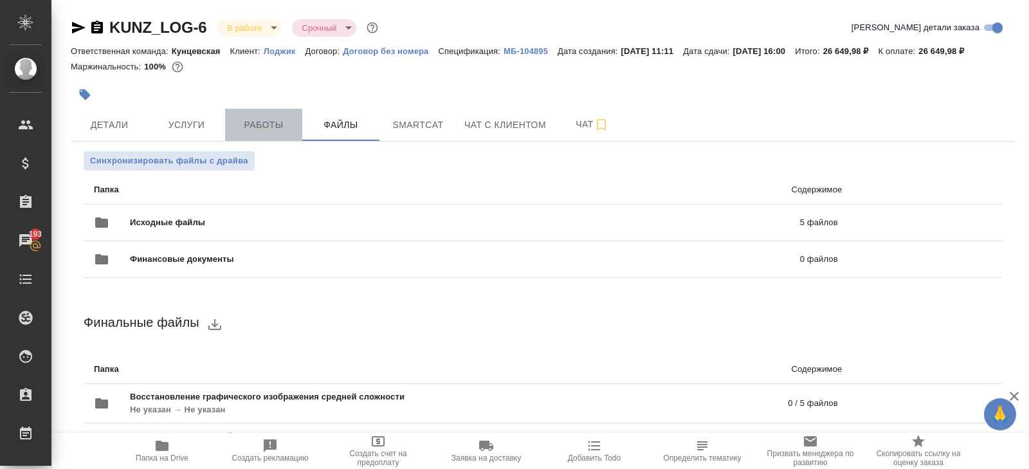
click at [266, 133] on span "Работы" at bounding box center [264, 125] width 62 height 16
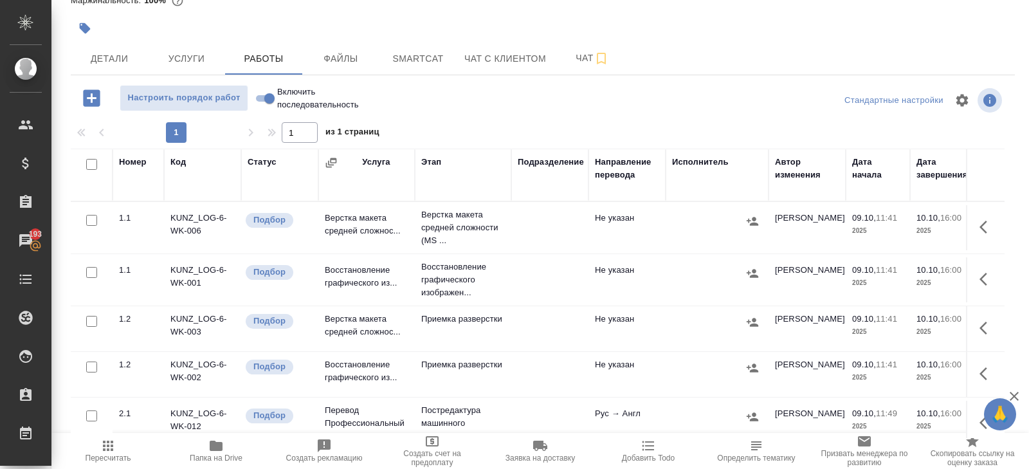
scroll to position [84, 0]
click at [971, 271] on td at bounding box center [985, 277] width 39 height 45
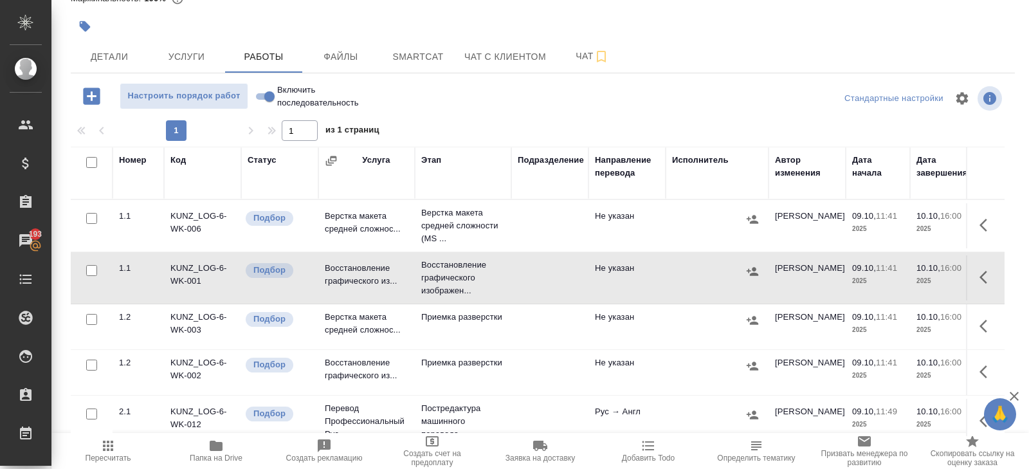
click at [987, 278] on icon "button" at bounding box center [987, 276] width 15 height 15
click at [891, 273] on icon "button" at bounding box center [892, 276] width 15 height 15
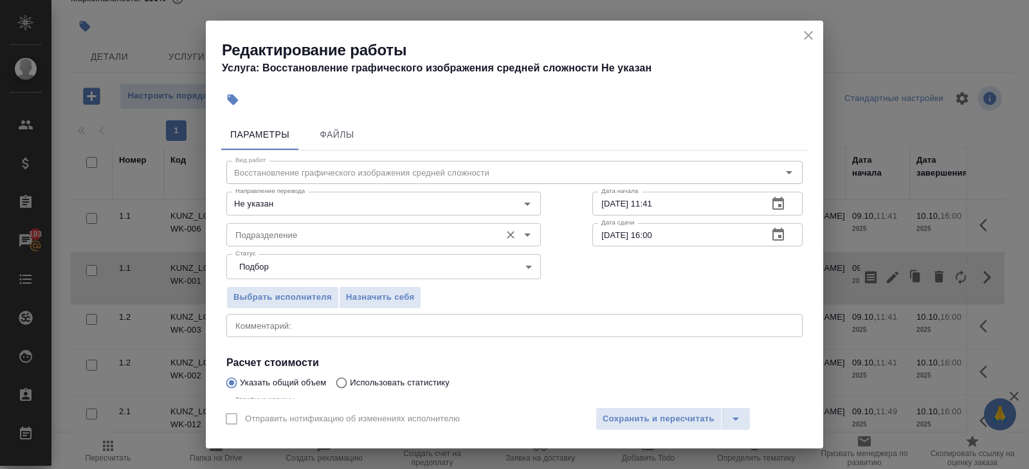
click at [286, 240] on input "Подразделение" at bounding box center [362, 234] width 264 height 15
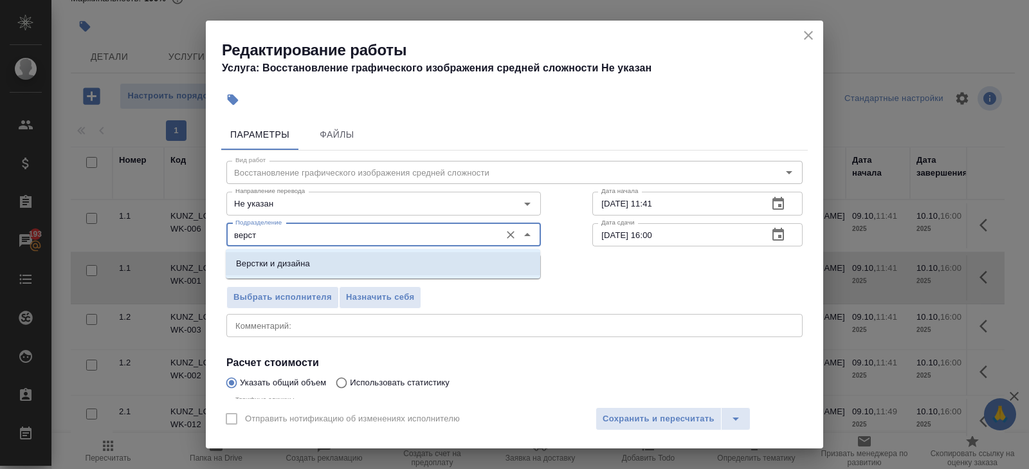
click at [269, 262] on p "Верстки и дизайна" at bounding box center [273, 263] width 74 height 13
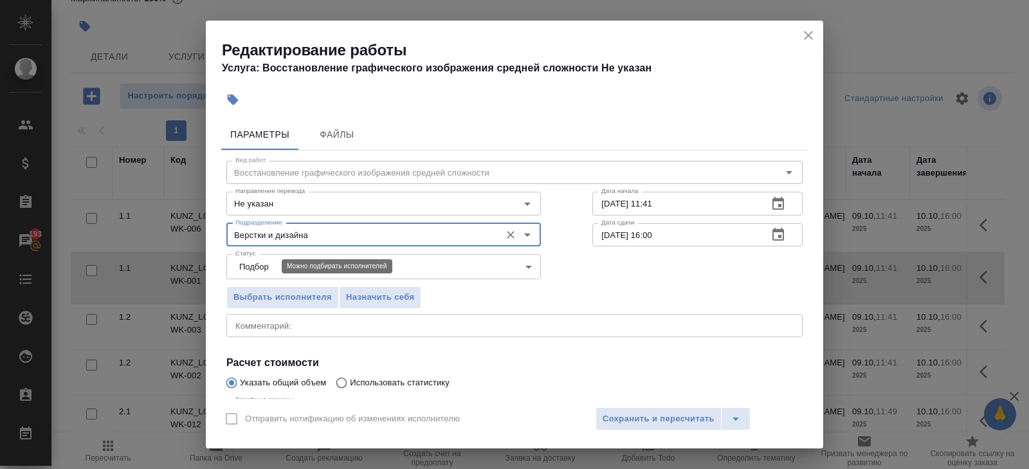
scroll to position [136, 0]
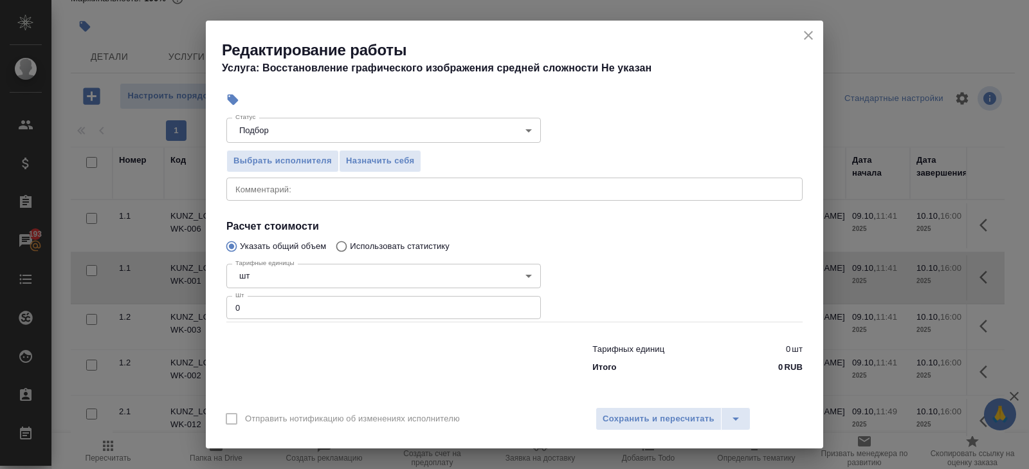
type input "Верстки и дизайна"
click at [270, 304] on input "0" at bounding box center [383, 307] width 315 height 23
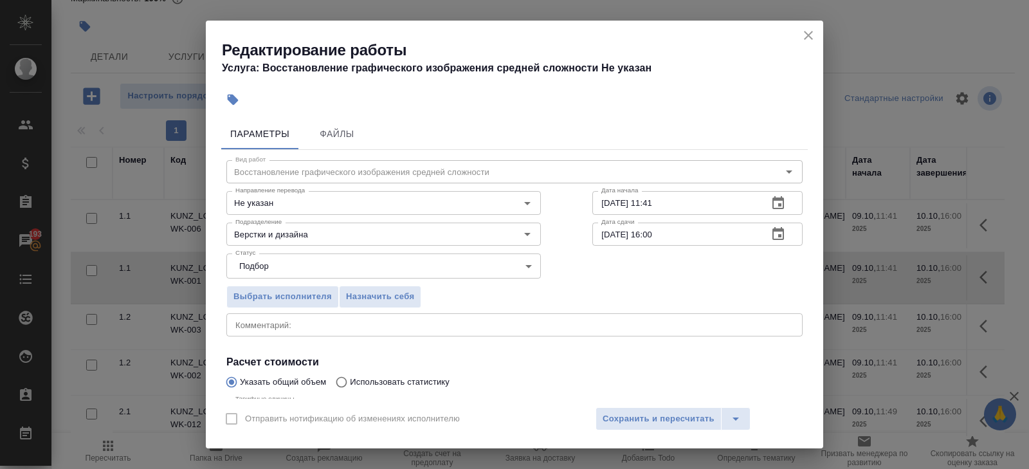
scroll to position [0, 0]
type input "5"
click at [778, 203] on icon "button" at bounding box center [778, 203] width 15 height 15
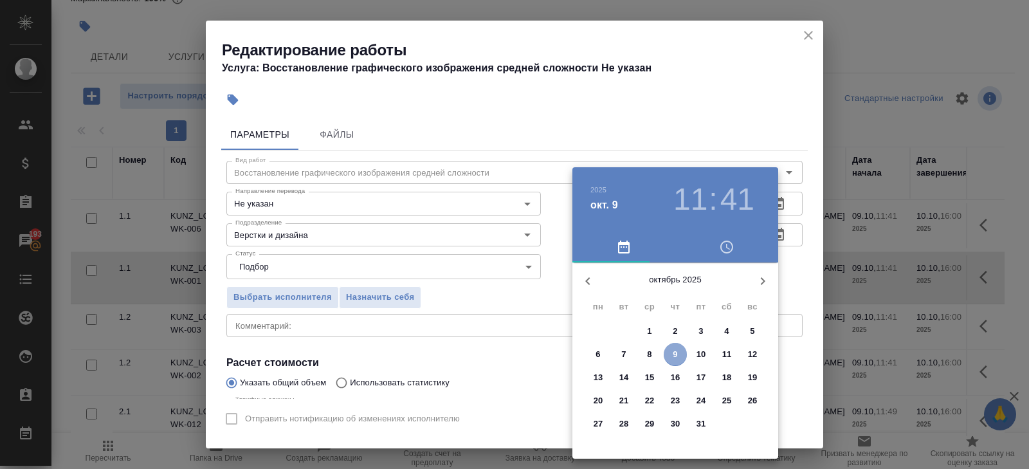
click at [675, 359] on p "9" at bounding box center [675, 354] width 5 height 13
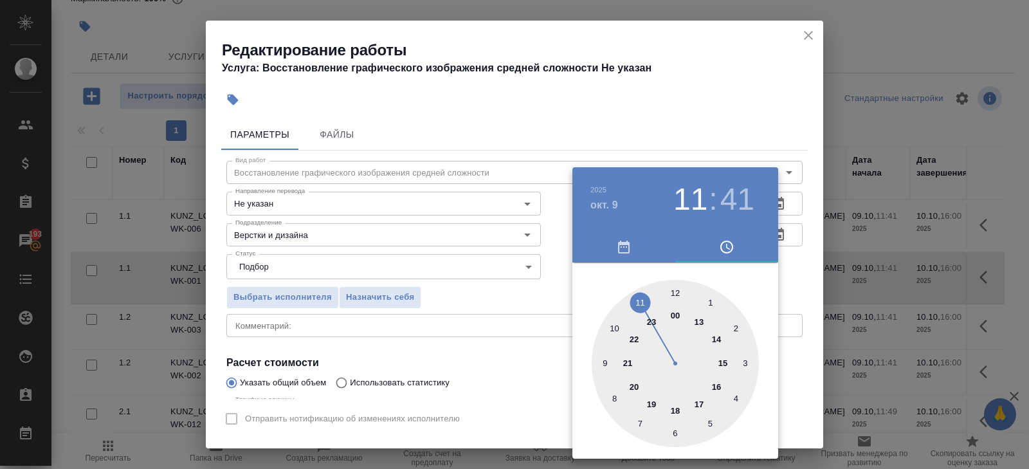
click at [711, 341] on div at bounding box center [675, 363] width 167 height 167
click at [675, 293] on div at bounding box center [675, 363] width 167 height 167
type input "09.10.2025 14:00"
drag, startPoint x: 709, startPoint y: 131, endPoint x: 722, endPoint y: 170, distance: 41.5
click at [709, 131] on div at bounding box center [514, 234] width 1029 height 469
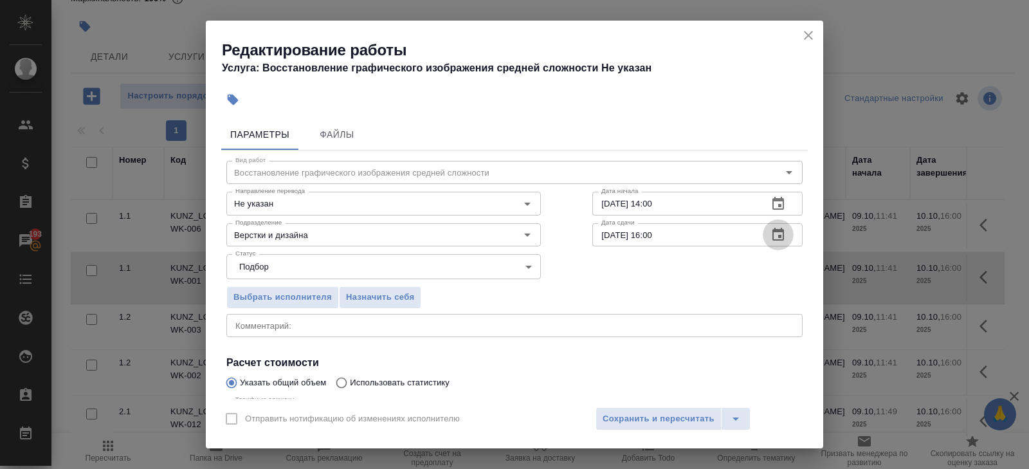
click at [776, 242] on icon "button" at bounding box center [778, 234] width 15 height 15
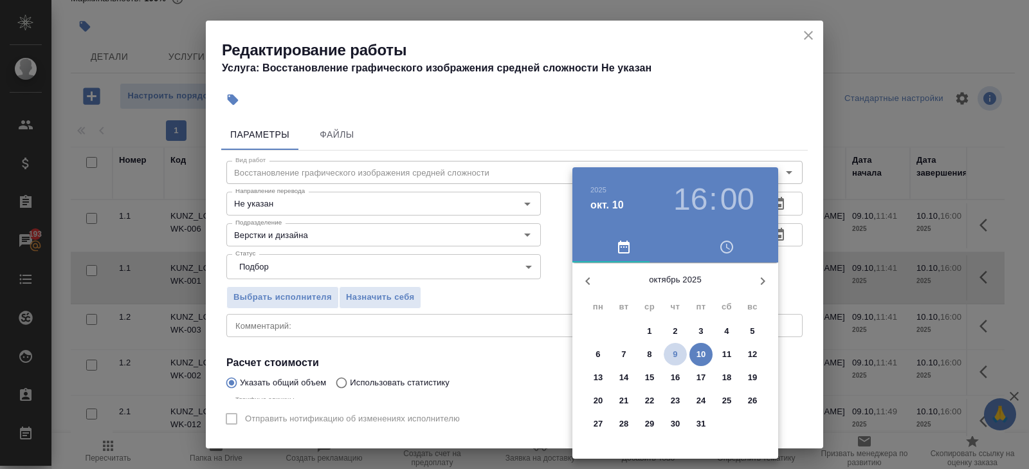
click at [679, 354] on span "9" at bounding box center [675, 354] width 23 height 13
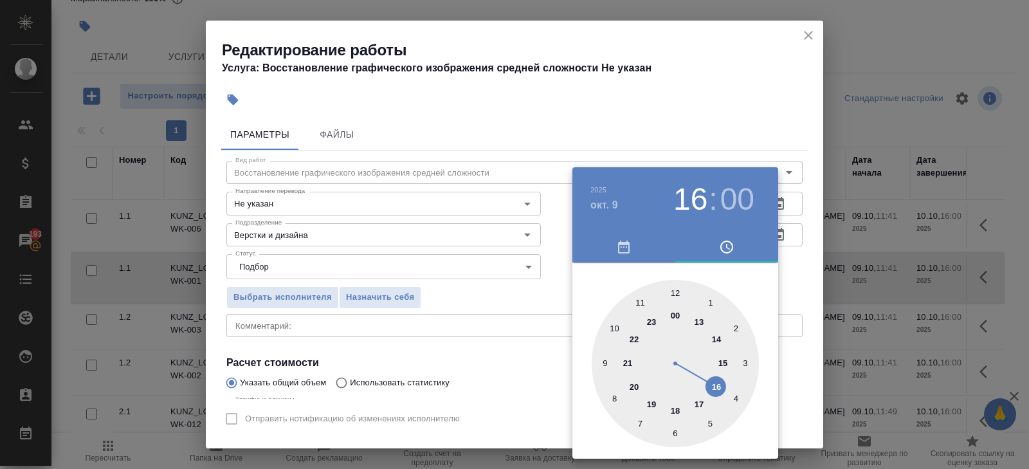
type input "[DATE] 17:00"
click at [698, 406] on div at bounding box center [675, 363] width 167 height 167
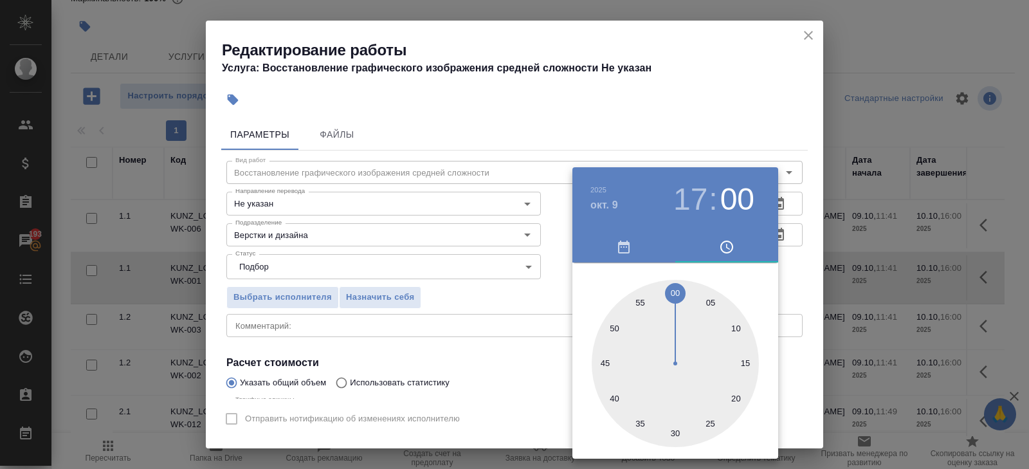
drag, startPoint x: 478, startPoint y: 372, endPoint x: 492, endPoint y: 376, distance: 14.7
click at [475, 370] on div at bounding box center [514, 234] width 1029 height 469
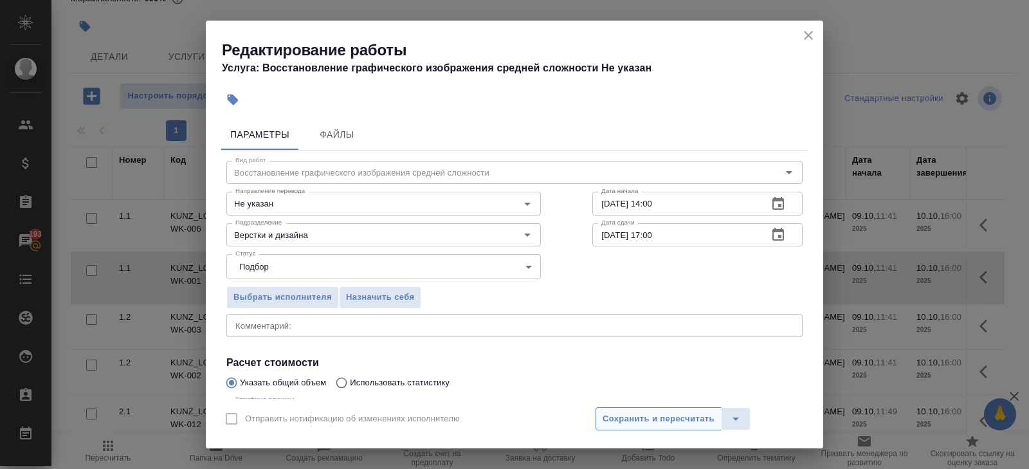
click at [619, 421] on span "Сохранить и пересчитать" at bounding box center [659, 419] width 112 height 15
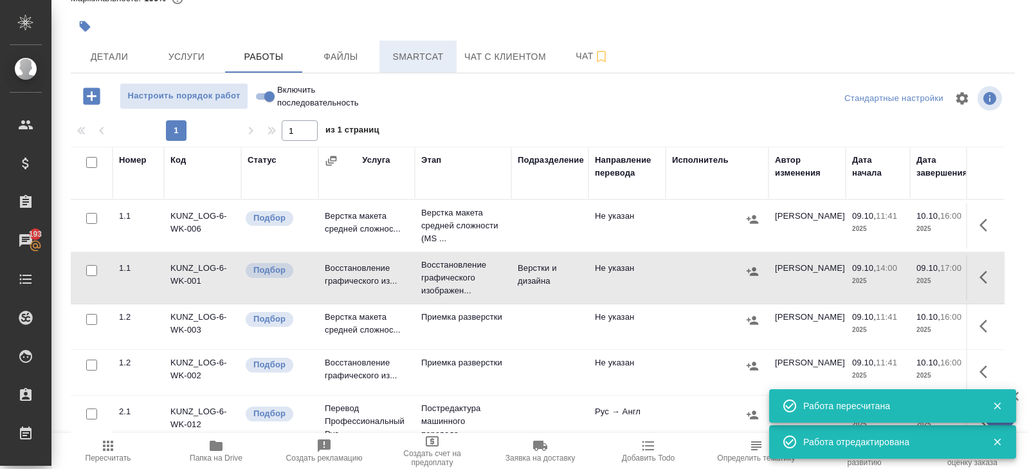
click at [429, 48] on button "Smartcat" at bounding box center [417, 57] width 77 height 32
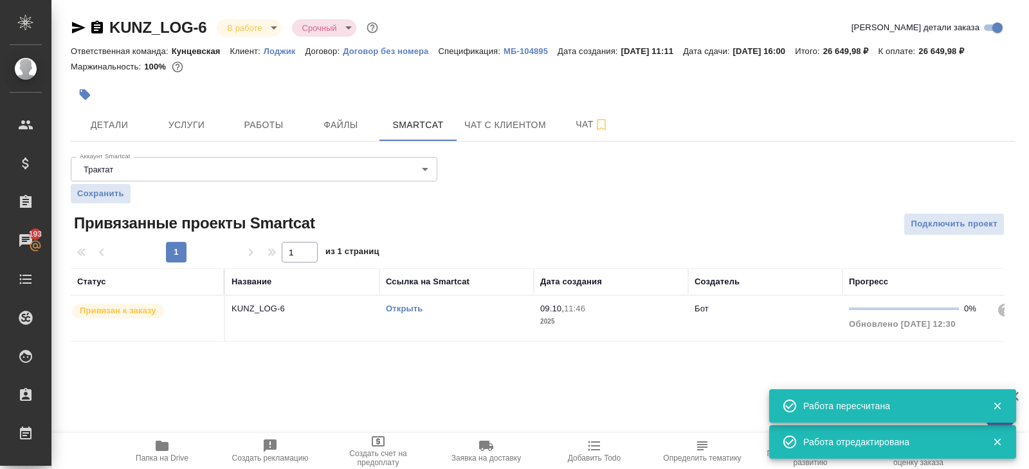
click at [392, 313] on link "Открыть" at bounding box center [404, 309] width 37 height 10
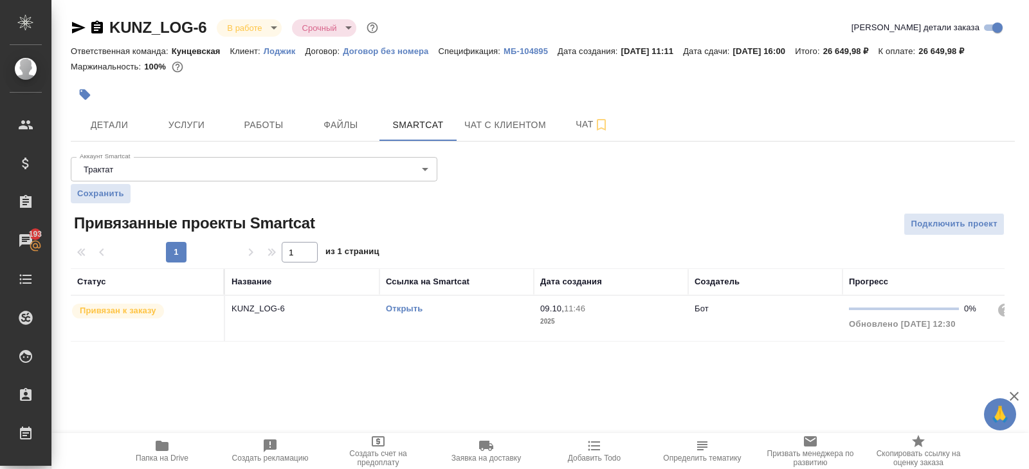
click at [284, 52] on p "Лоджик" at bounding box center [285, 51] width 42 height 10
click at [283, 52] on p "Лоджик" at bounding box center [285, 51] width 42 height 10
click at [396, 313] on link "Открыть" at bounding box center [404, 309] width 37 height 10
click at [571, 132] on span "Чат" at bounding box center [592, 124] width 62 height 16
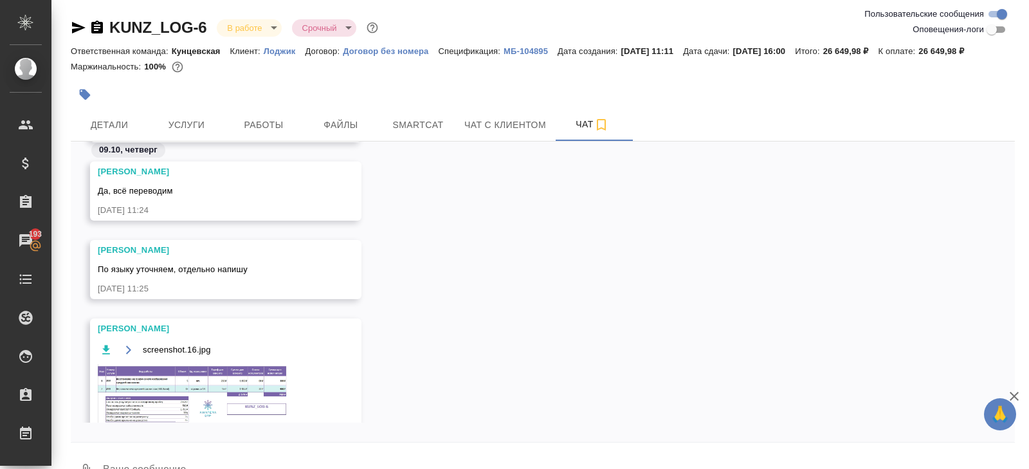
scroll to position [264, 0]
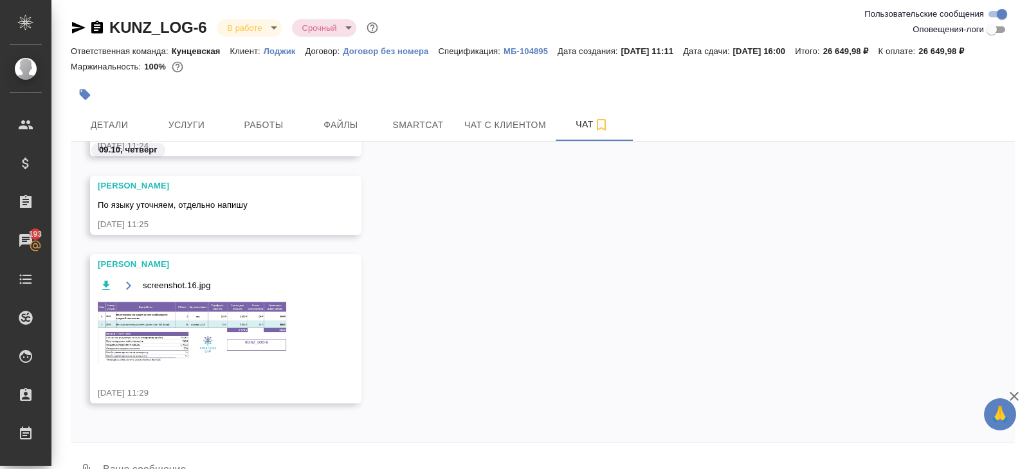
click at [185, 353] on img at bounding box center [194, 332] width 193 height 64
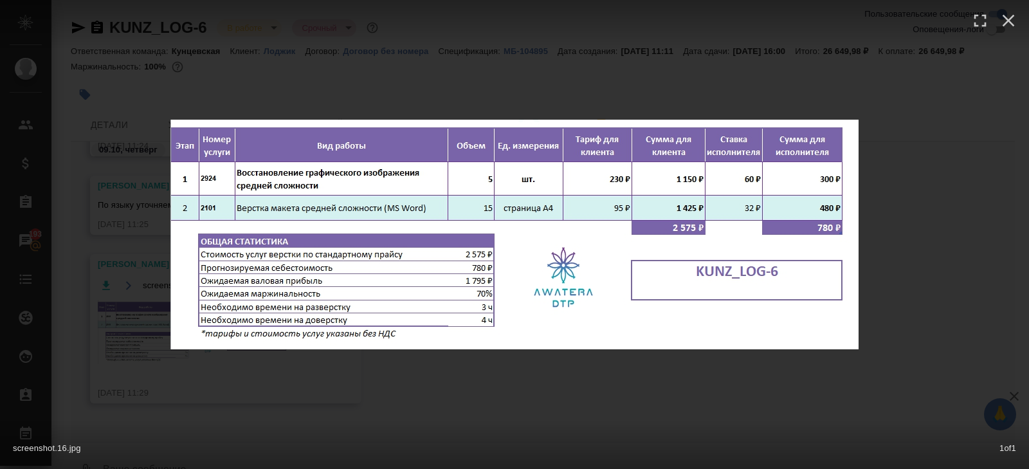
click at [234, 413] on div "screenshot.16.jpg 1 of 1" at bounding box center [514, 234] width 1029 height 469
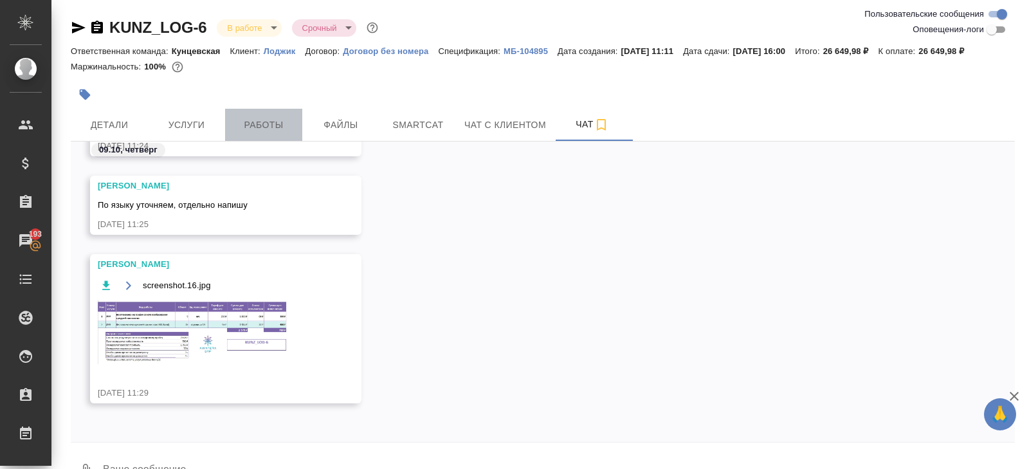
click at [259, 132] on span "Работы" at bounding box center [264, 125] width 62 height 16
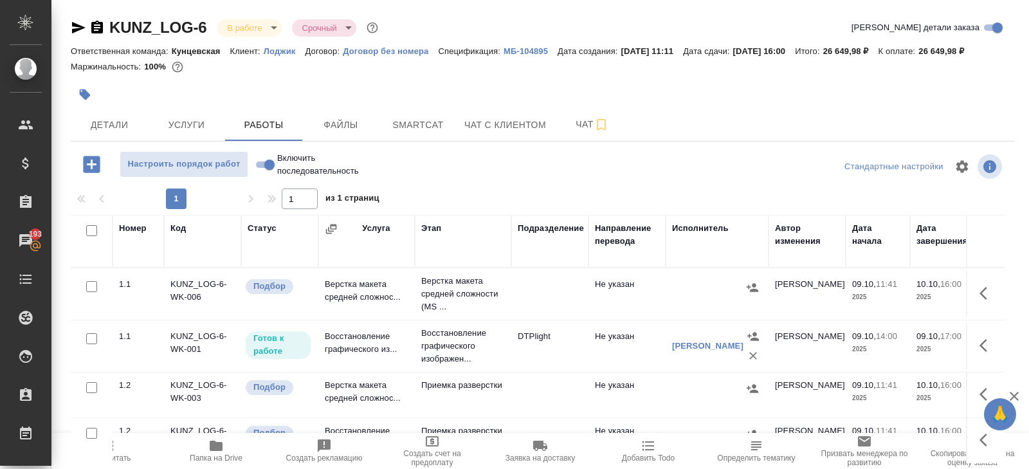
click at [91, 236] on input "checkbox" at bounding box center [91, 230] width 11 height 11
checkbox input "true"
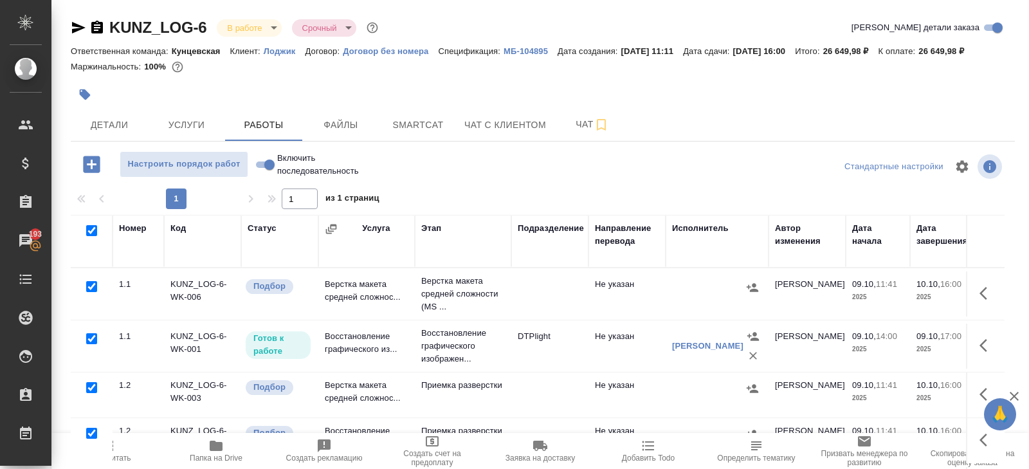
checkbox input "true"
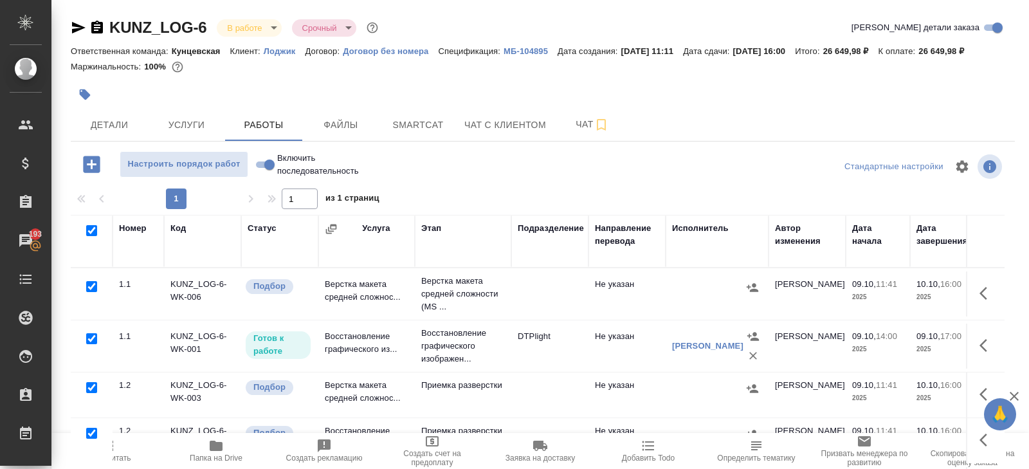
checkbox input "true"
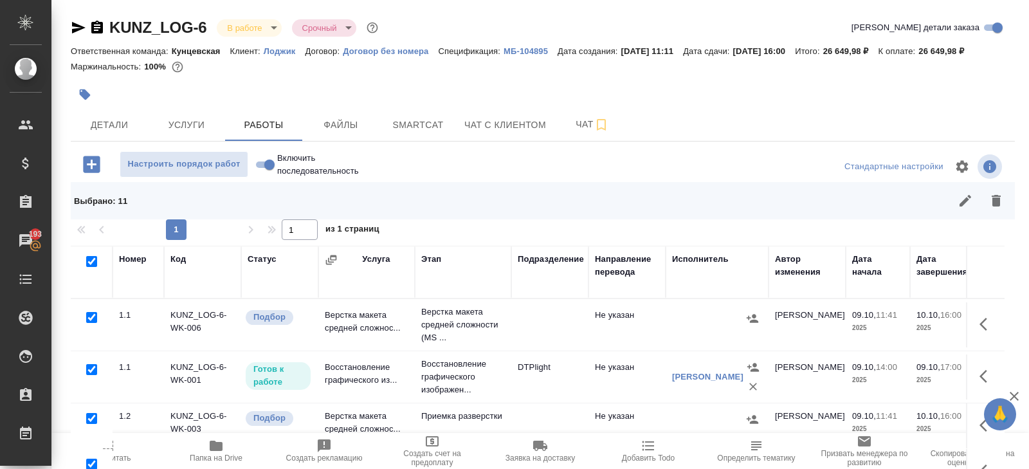
click at [91, 323] on input "checkbox" at bounding box center [91, 317] width 11 height 11
checkbox input "false"
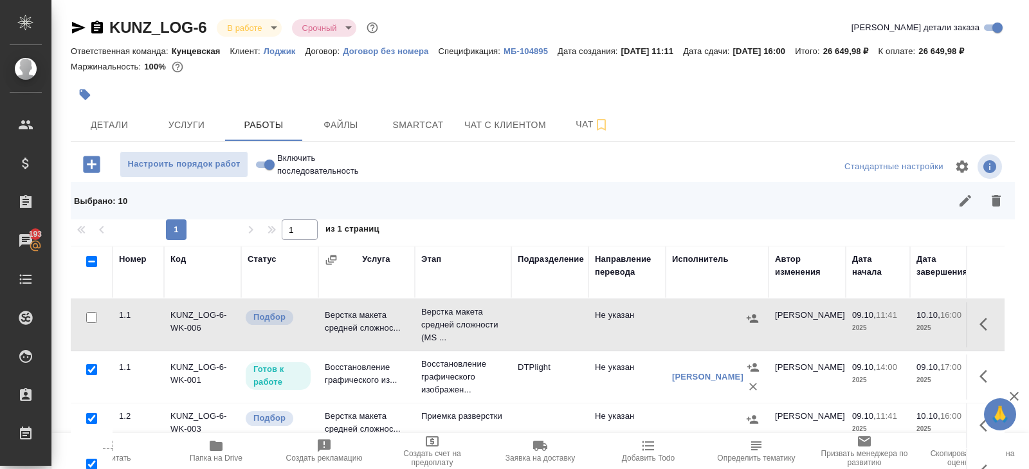
click at [91, 375] on input "checkbox" at bounding box center [91, 369] width 11 height 11
checkbox input "false"
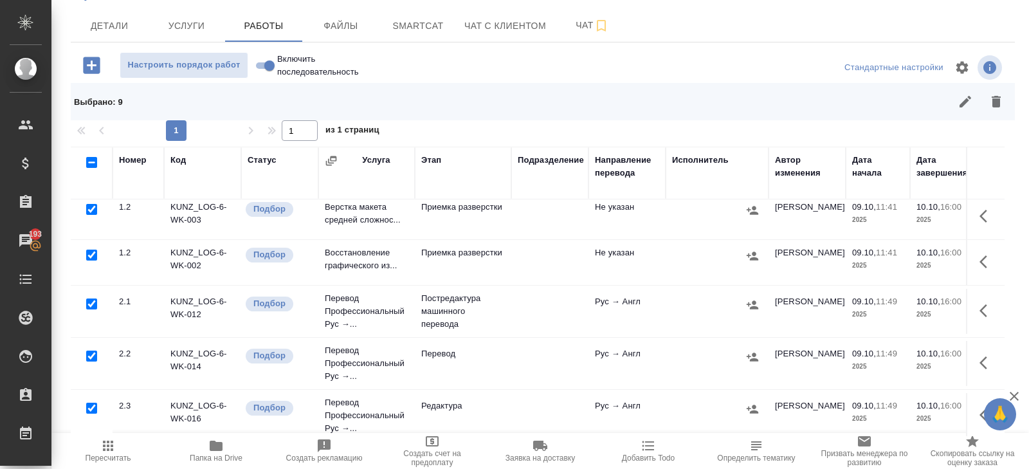
scroll to position [118, 0]
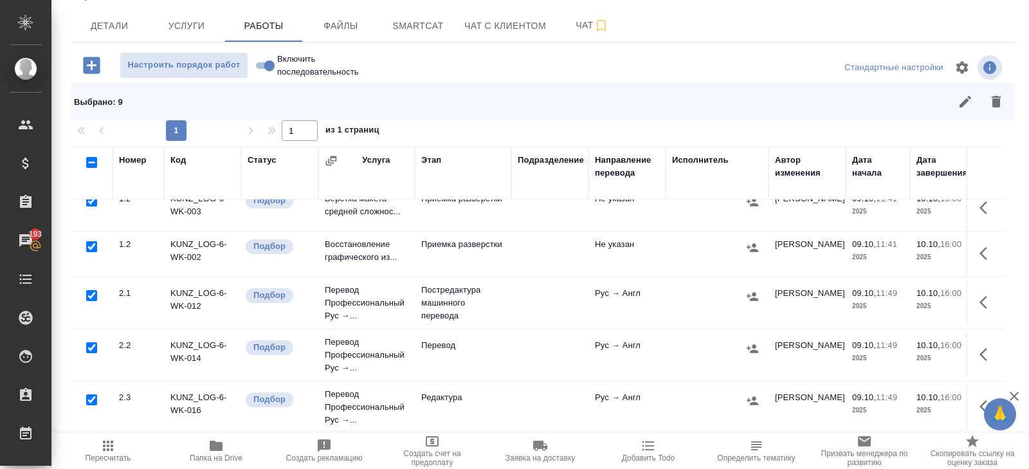
click at [92, 294] on input "checkbox" at bounding box center [91, 295] width 11 height 11
checkbox input "false"
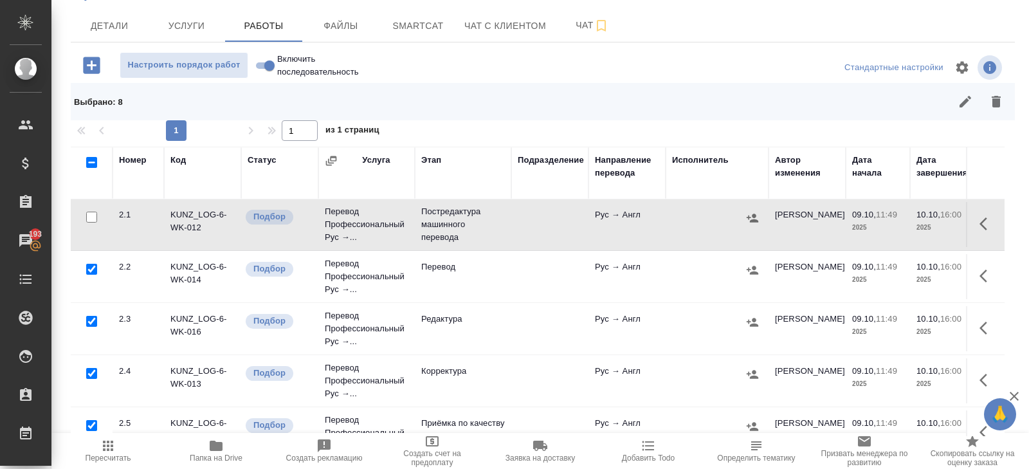
scroll to position [307, 0]
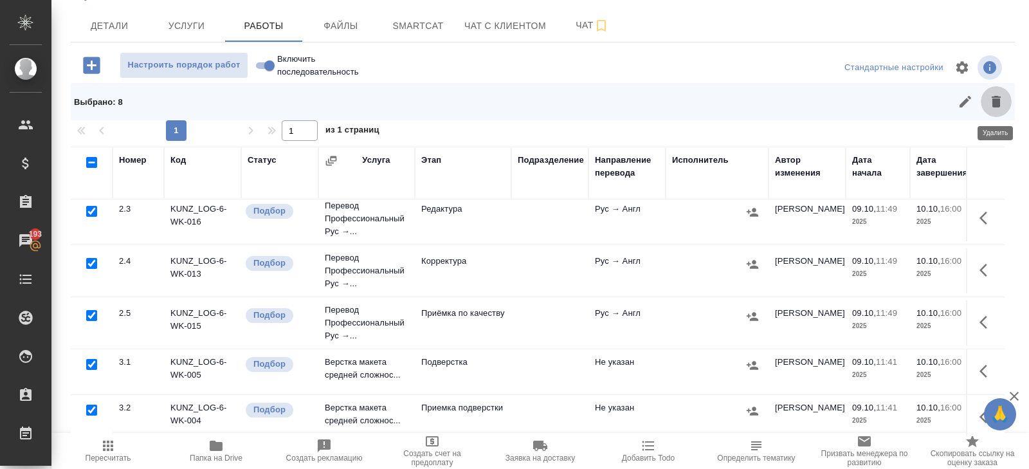
click at [998, 96] on icon "button" at bounding box center [996, 101] width 15 height 15
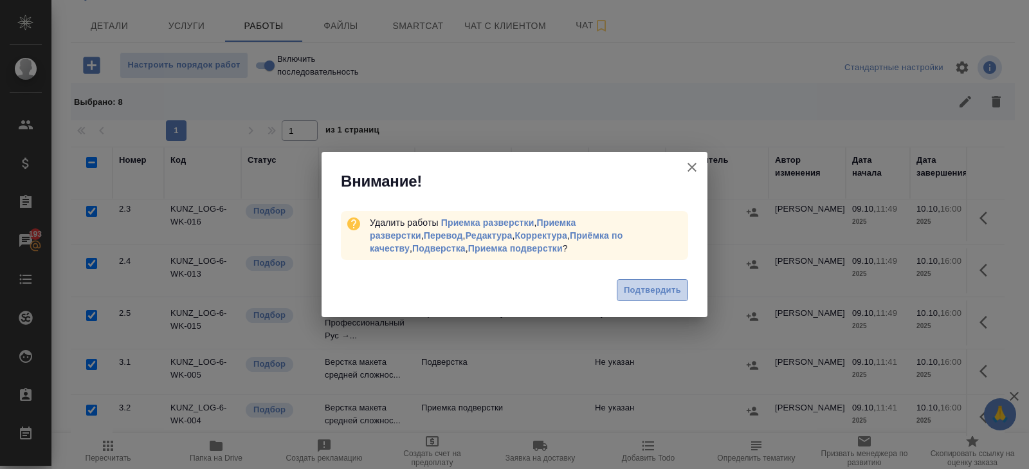
click at [654, 287] on span "Подтвердить" at bounding box center [652, 290] width 57 height 15
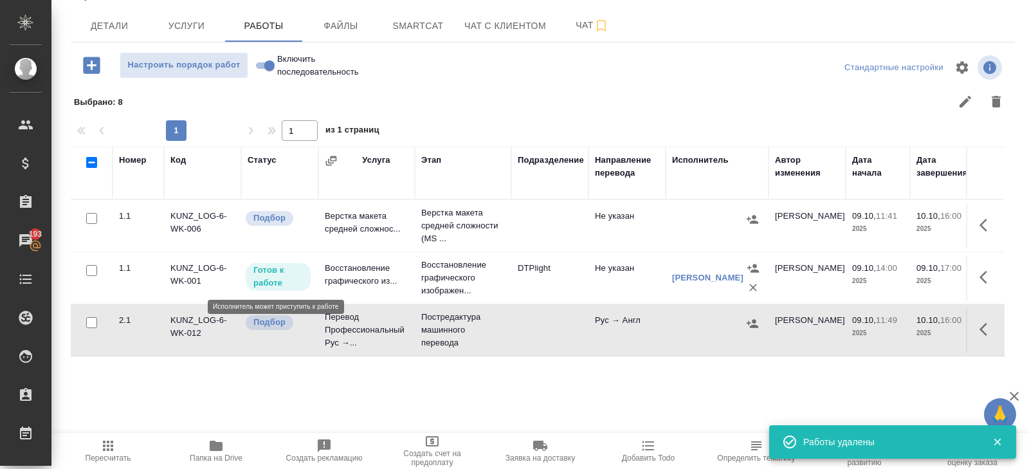
scroll to position [0, 0]
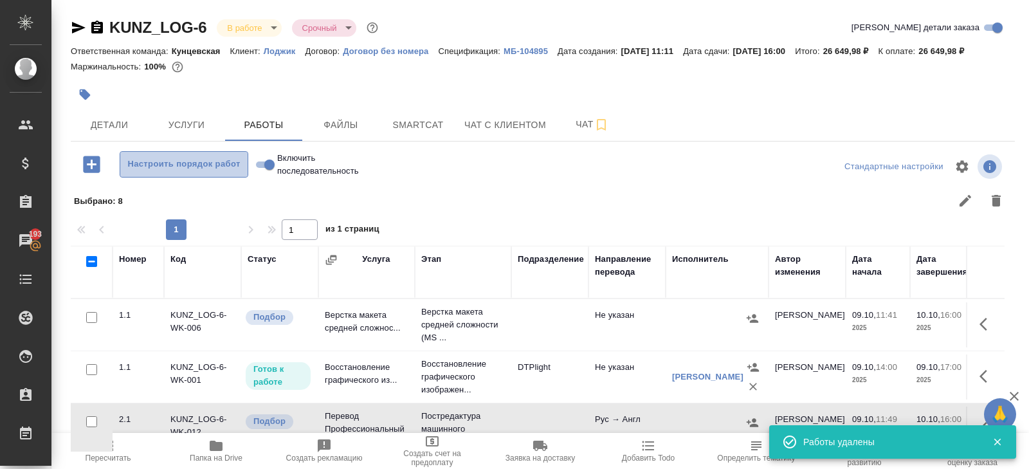
click at [164, 178] on button "Настроить порядок работ" at bounding box center [184, 164] width 129 height 26
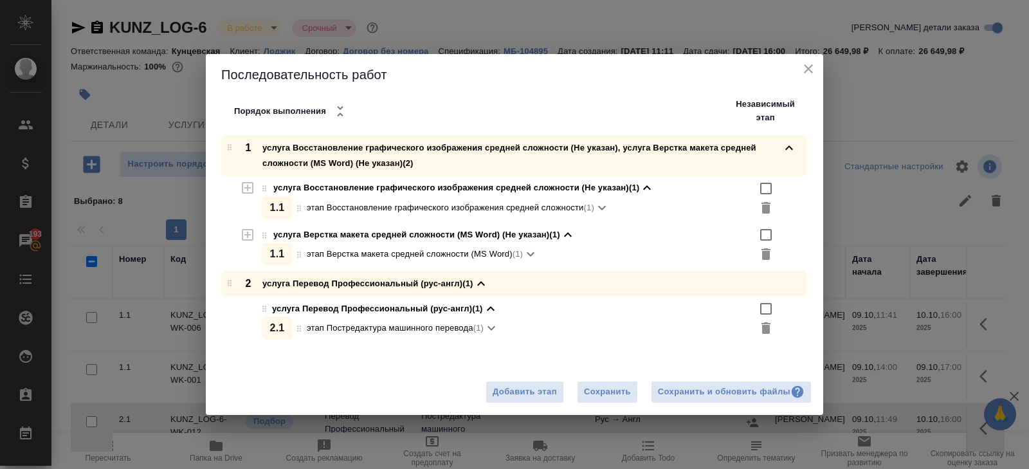
click at [248, 190] on icon "button" at bounding box center [248, 188] width 12 height 12
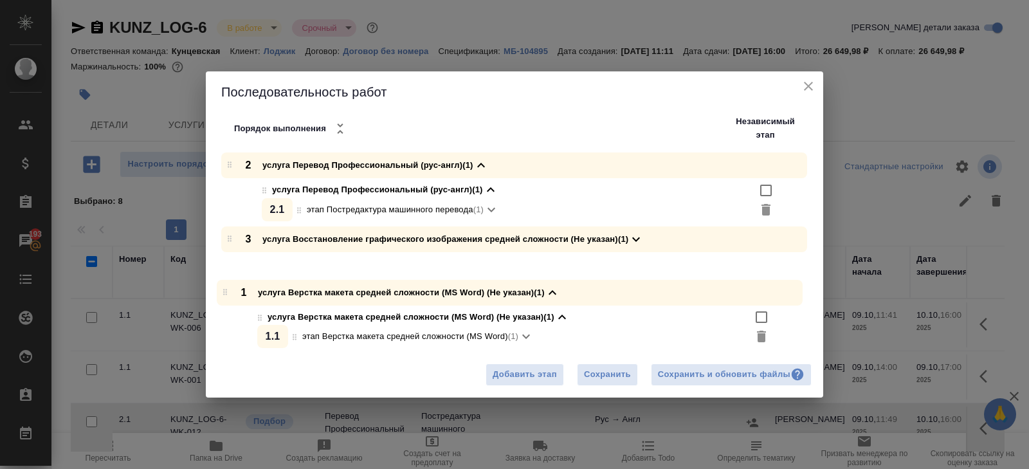
drag, startPoint x: 233, startPoint y: 165, endPoint x: 229, endPoint y: 299, distance: 133.9
click at [229, 299] on div "1 услуга Верстка макета средней сложности (MS Word) (Не указан) (1) услуга Верс…" at bounding box center [519, 239] width 608 height 174
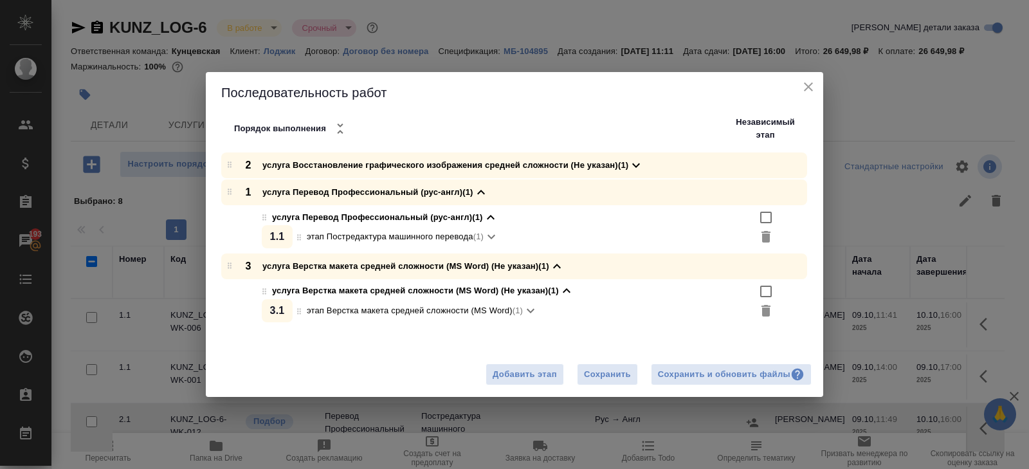
drag, startPoint x: 228, startPoint y: 236, endPoint x: 228, endPoint y: 158, distance: 78.5
click at [228, 158] on div "1 услуга Перевод Профессиональный (рус-англ) (1) услуга Перевод Профессиональны…" at bounding box center [519, 239] width 608 height 174
click at [669, 374] on div "Сохранить и обновить файлы" at bounding box center [731, 374] width 147 height 15
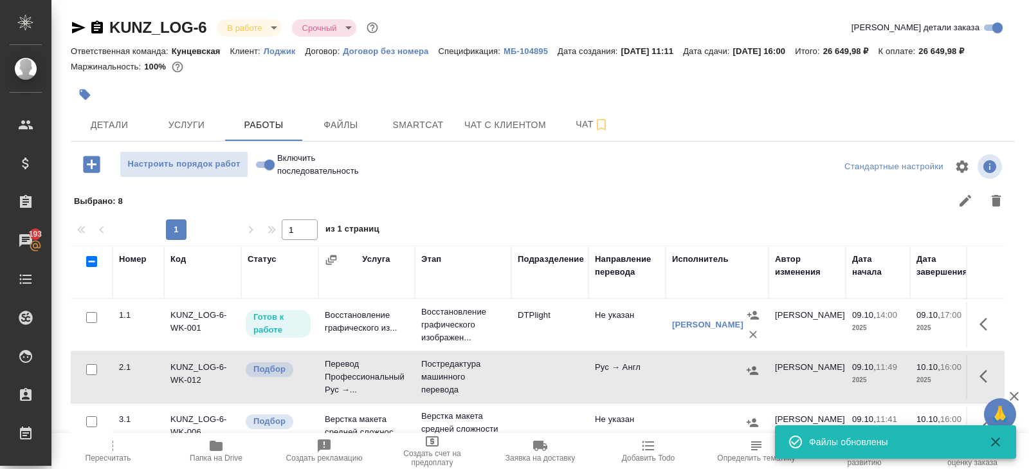
scroll to position [114, 0]
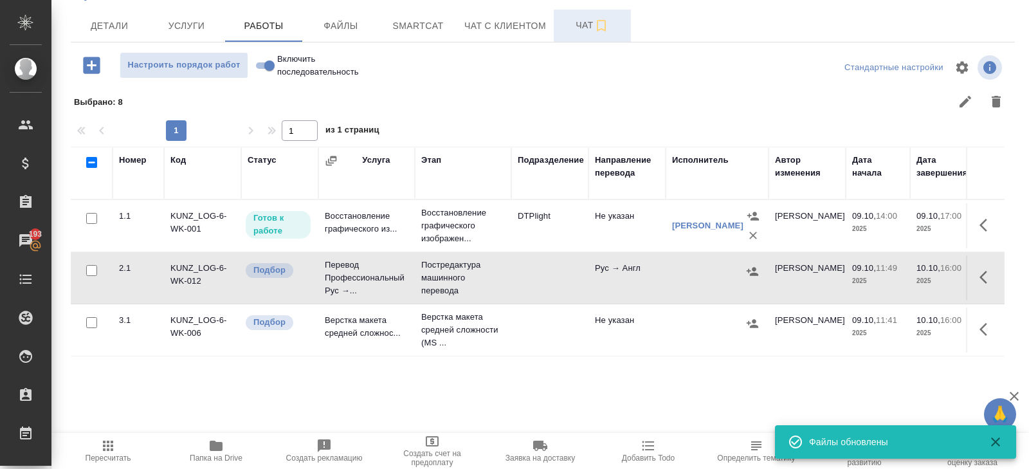
click at [587, 18] on span "Чат" at bounding box center [592, 25] width 62 height 16
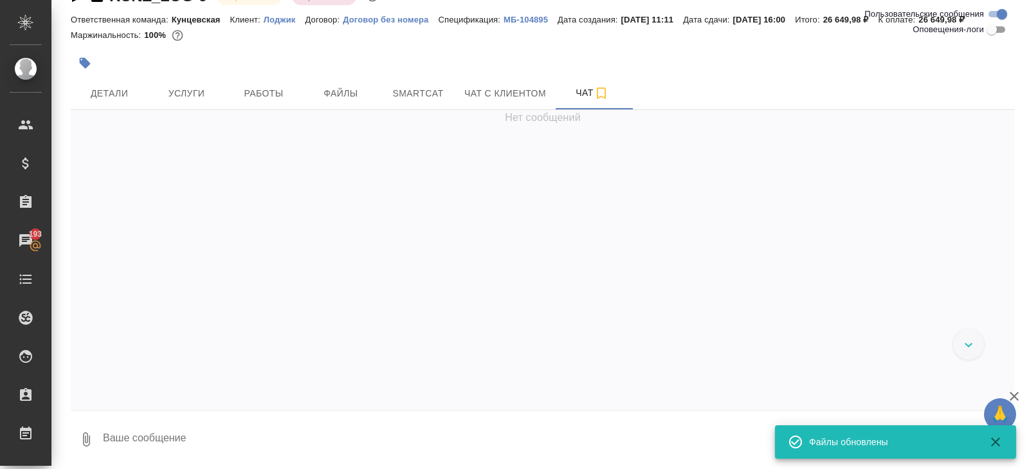
scroll to position [264, 0]
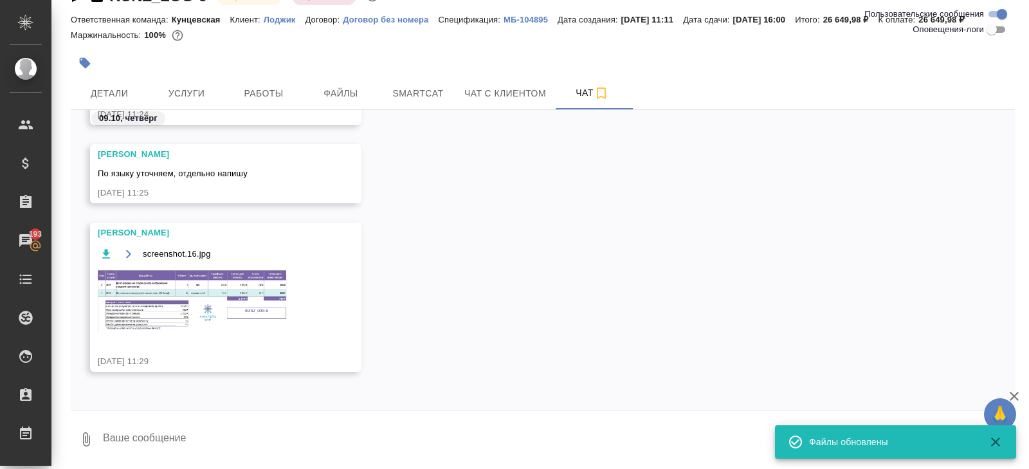
click at [195, 293] on img at bounding box center [194, 300] width 193 height 64
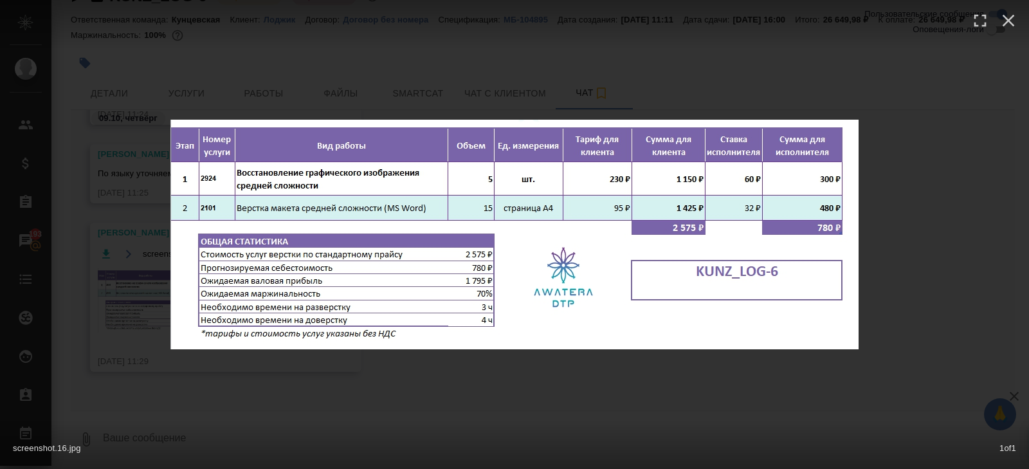
click at [253, 378] on div "screenshot.16.jpg 1 of 1" at bounding box center [514, 234] width 1029 height 469
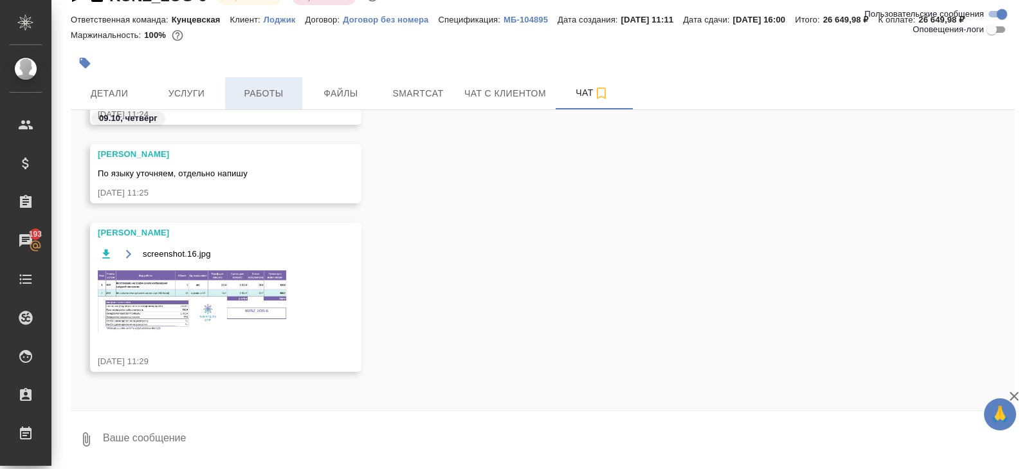
click at [273, 89] on span "Работы" at bounding box center [264, 94] width 62 height 16
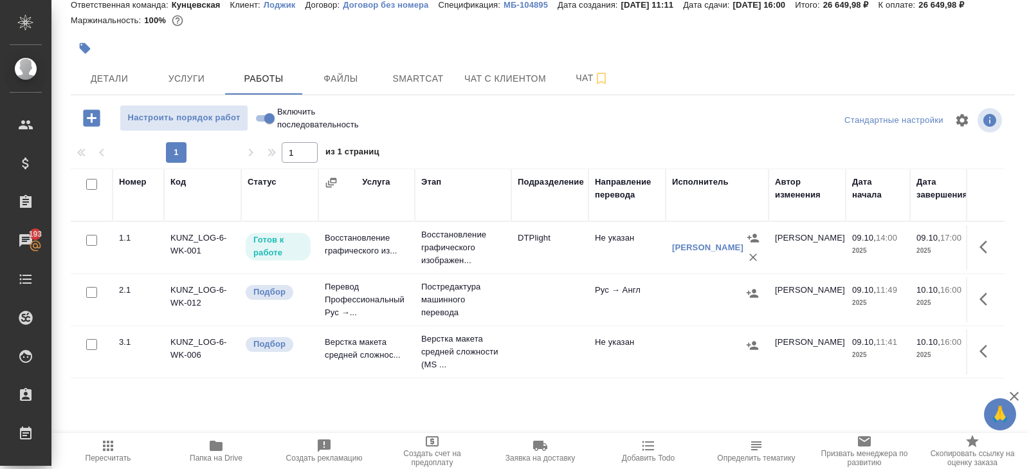
click at [987, 359] on icon "button" at bounding box center [987, 350] width 15 height 15
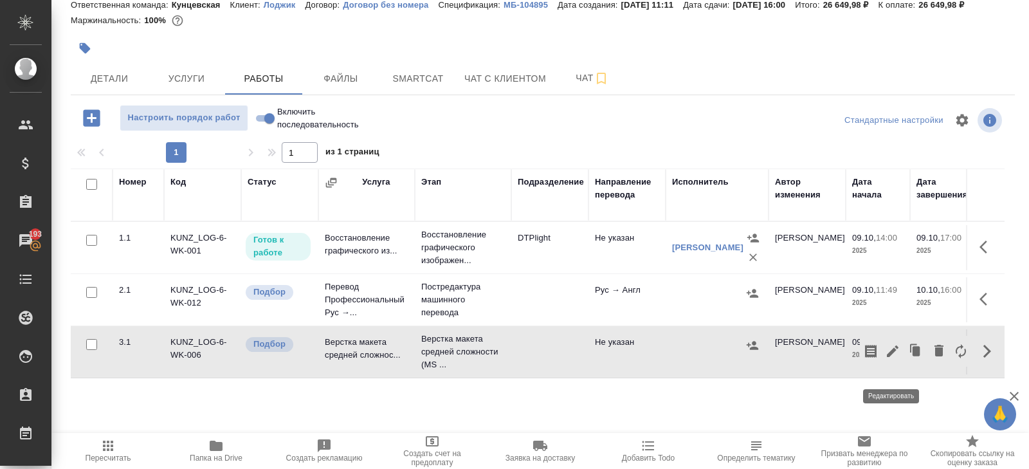
click at [897, 359] on icon "button" at bounding box center [892, 350] width 15 height 15
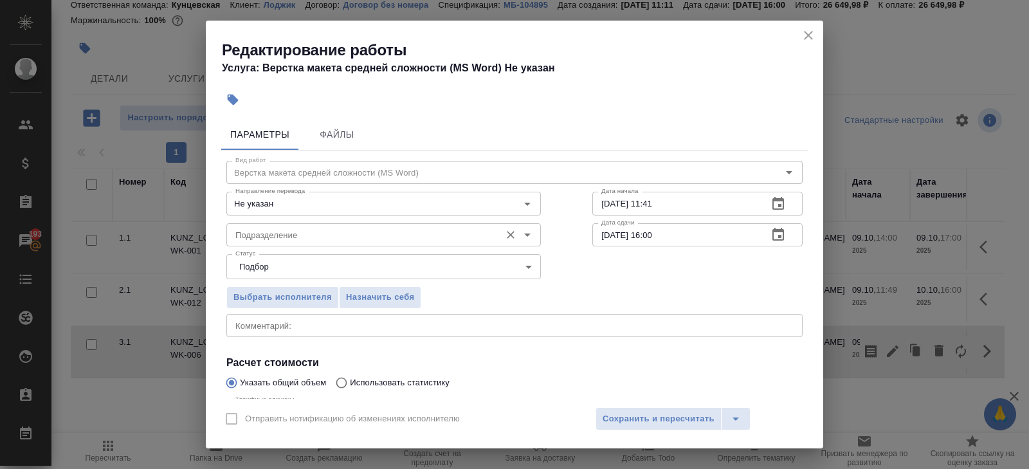
click at [360, 237] on input "Подразделение" at bounding box center [362, 234] width 264 height 15
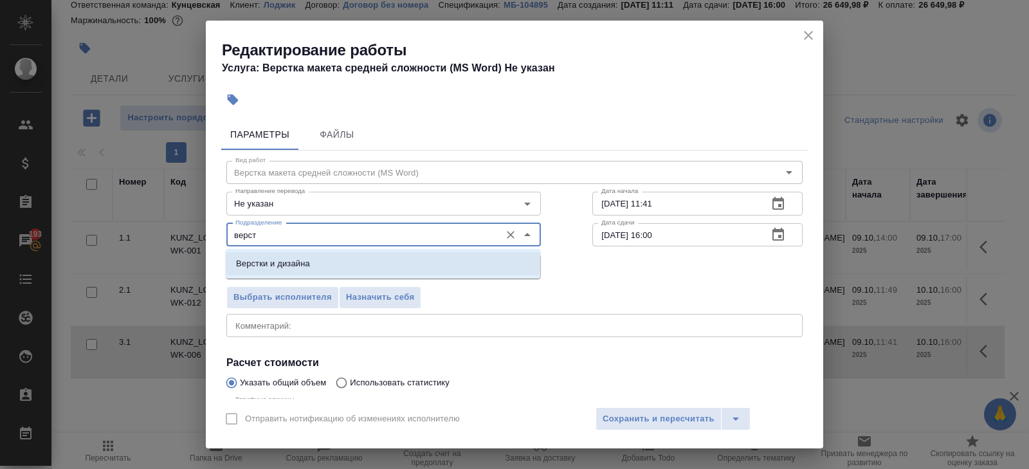
click at [334, 272] on li "Верстки и дизайна" at bounding box center [383, 263] width 315 height 23
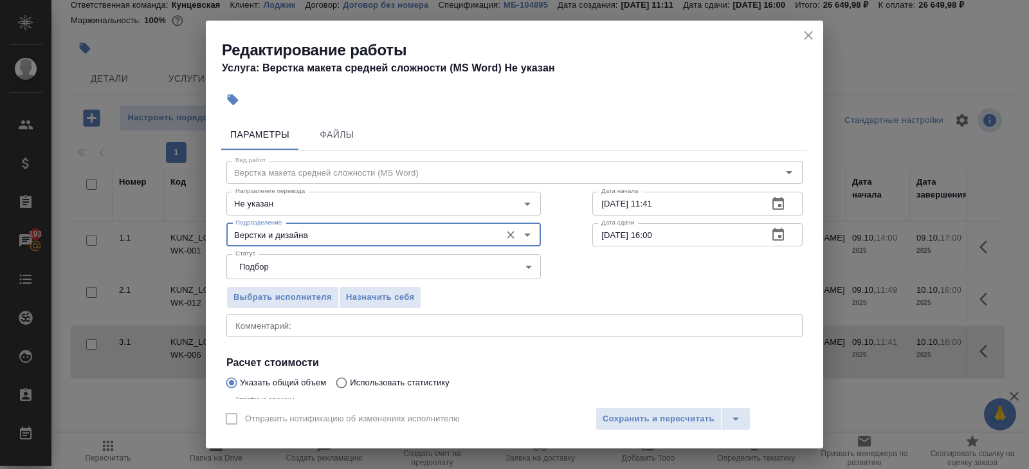
scroll to position [136, 0]
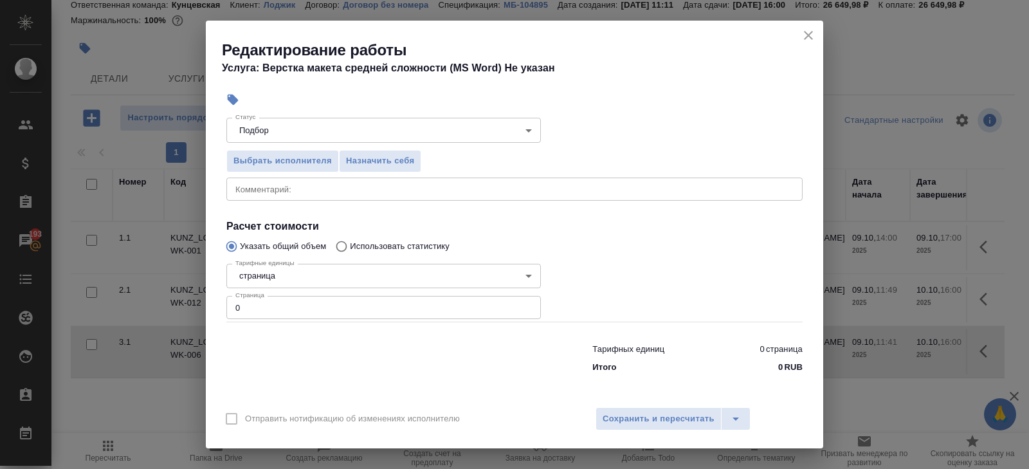
type input "Верстки и дизайна"
click at [324, 313] on input "0" at bounding box center [383, 307] width 315 height 23
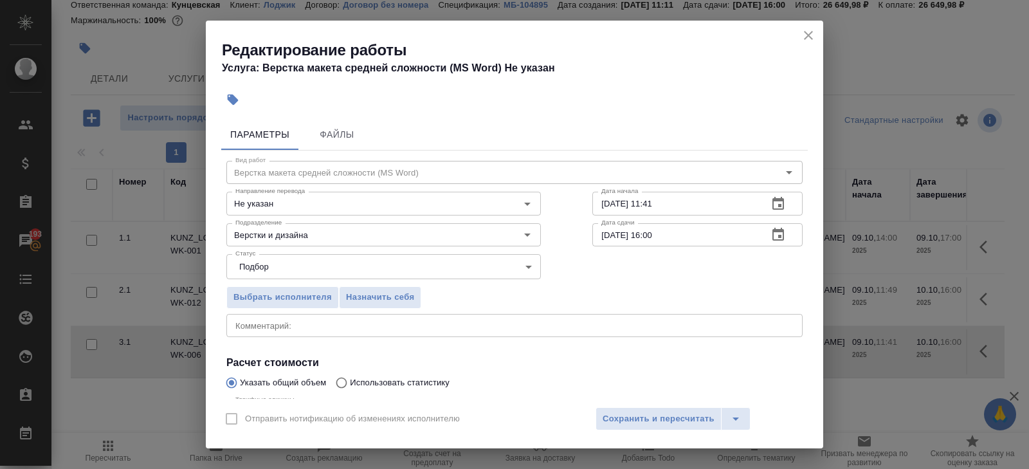
type input "15"
click at [774, 206] on icon "button" at bounding box center [778, 203] width 15 height 15
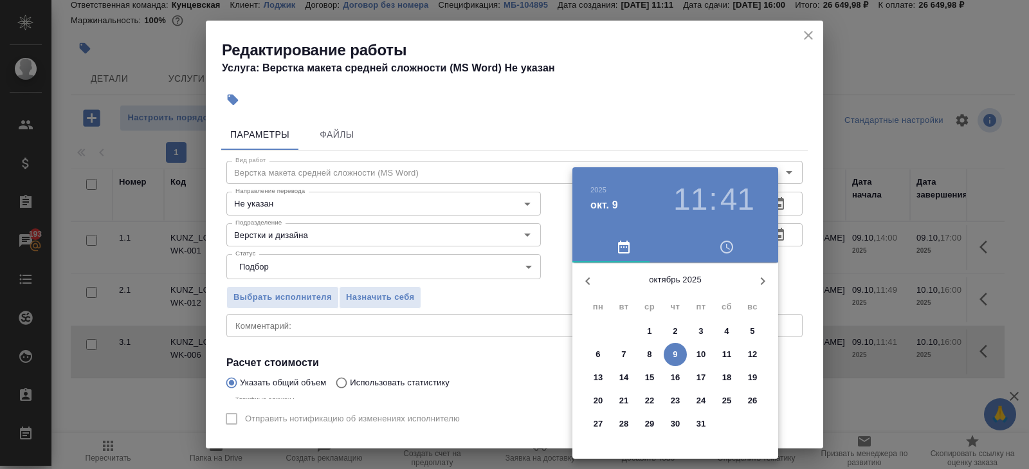
click at [697, 358] on p "10" at bounding box center [702, 354] width 10 height 13
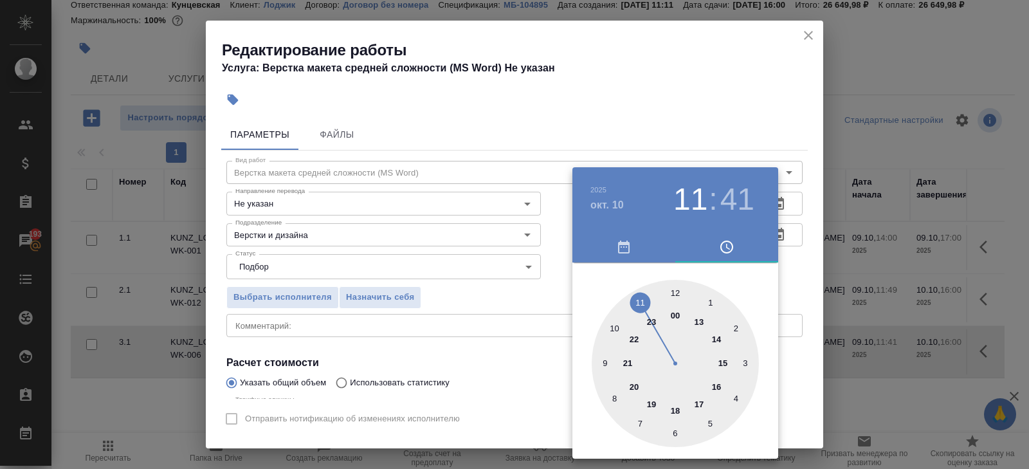
click at [675, 292] on div at bounding box center [675, 363] width 167 height 167
type input "10.10.2025 12:00"
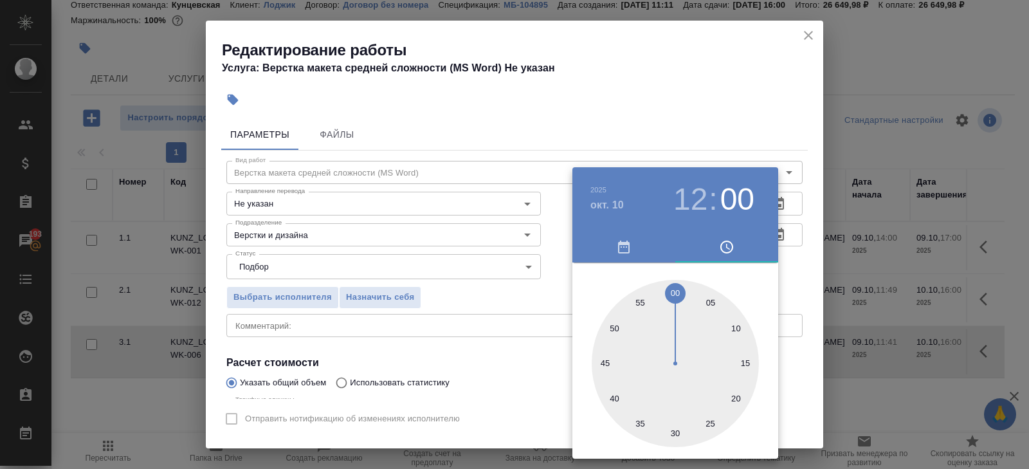
drag, startPoint x: 541, startPoint y: 315, endPoint x: 545, endPoint y: 326, distance: 11.6
click at [539, 315] on div at bounding box center [514, 234] width 1029 height 469
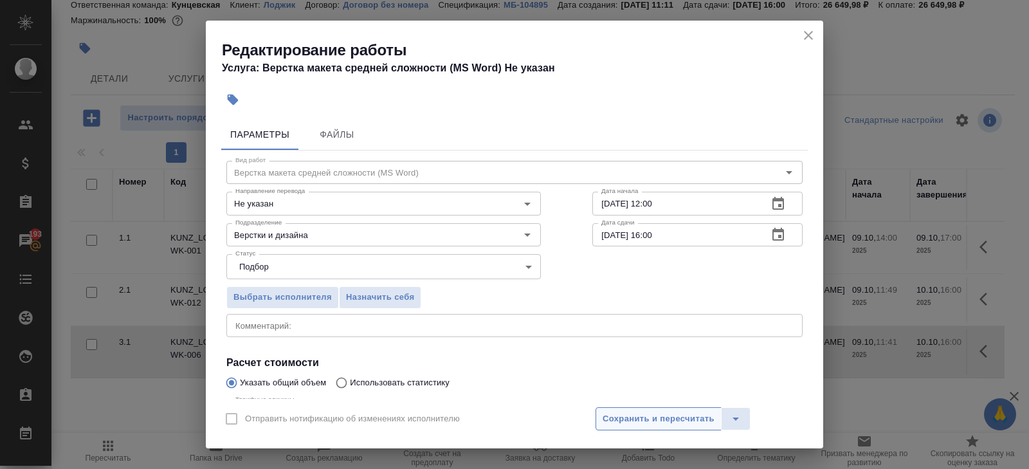
click at [628, 421] on span "Сохранить и пересчитать" at bounding box center [659, 419] width 112 height 15
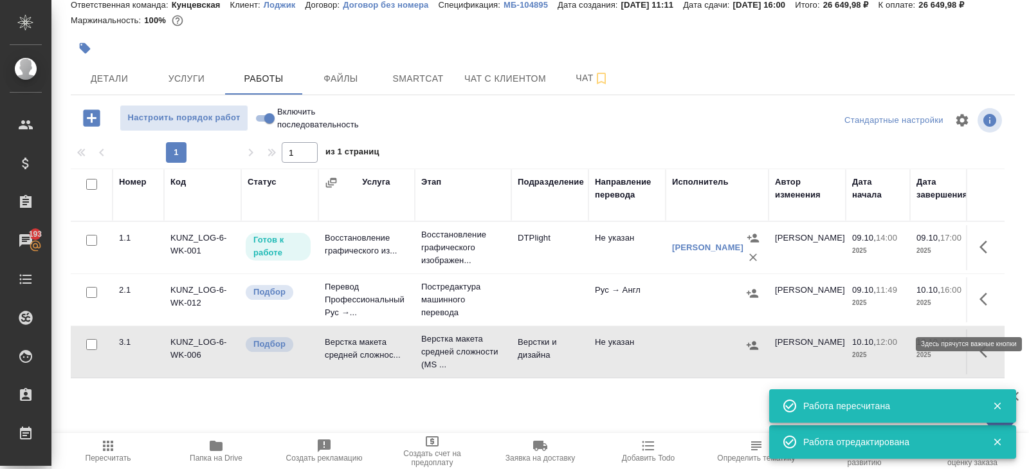
click at [984, 307] on icon "button" at bounding box center [987, 298] width 15 height 15
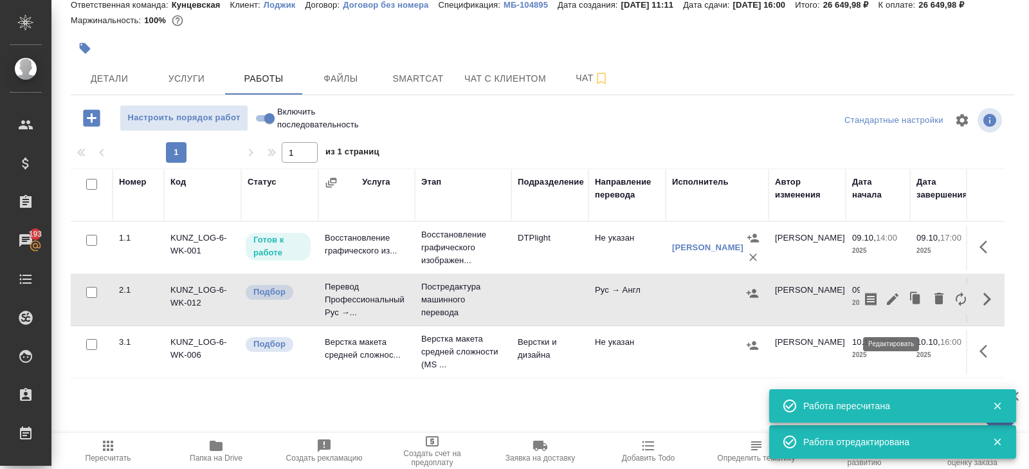
click at [891, 305] on icon "button" at bounding box center [893, 299] width 12 height 12
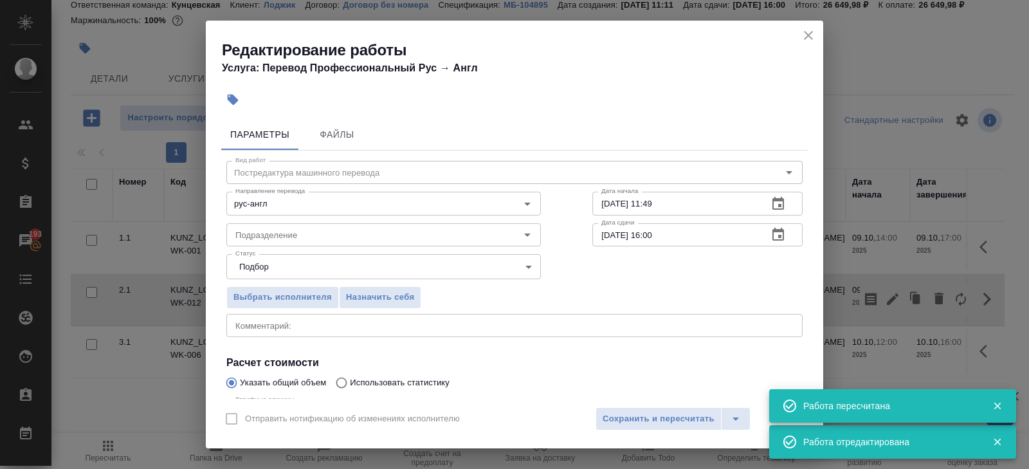
click at [777, 208] on icon "button" at bounding box center [778, 203] width 12 height 13
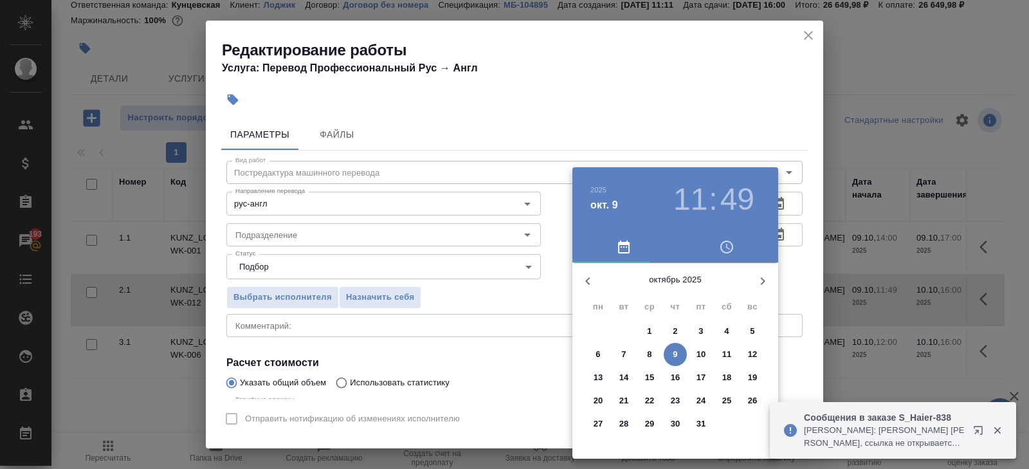
click at [675, 356] on p "9" at bounding box center [675, 354] width 5 height 13
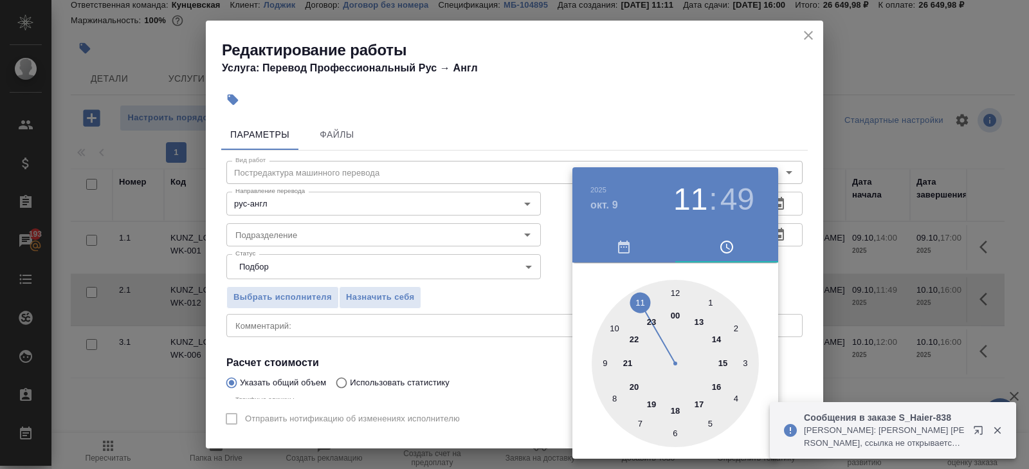
click at [702, 400] on div at bounding box center [675, 363] width 167 height 167
type input "09.10.2025 17:00"
click at [674, 290] on div at bounding box center [675, 363] width 167 height 167
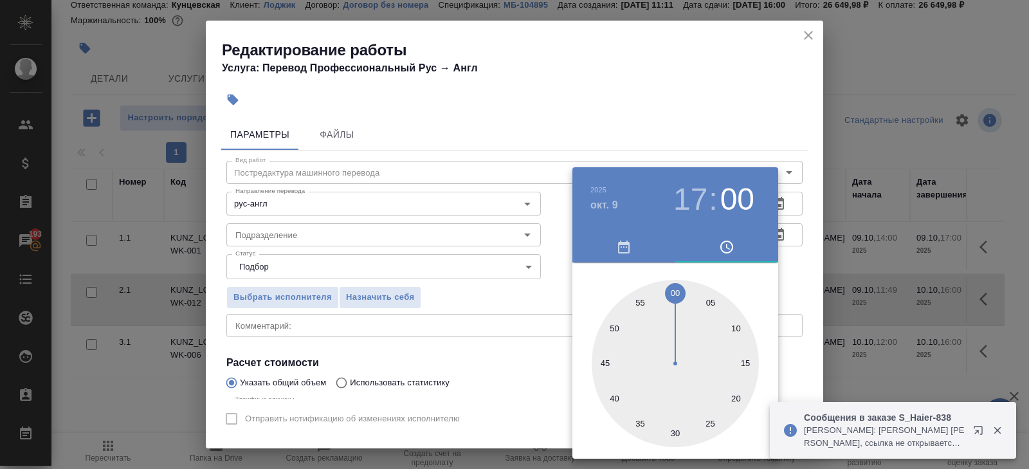
click at [705, 146] on div at bounding box center [514, 234] width 1029 height 469
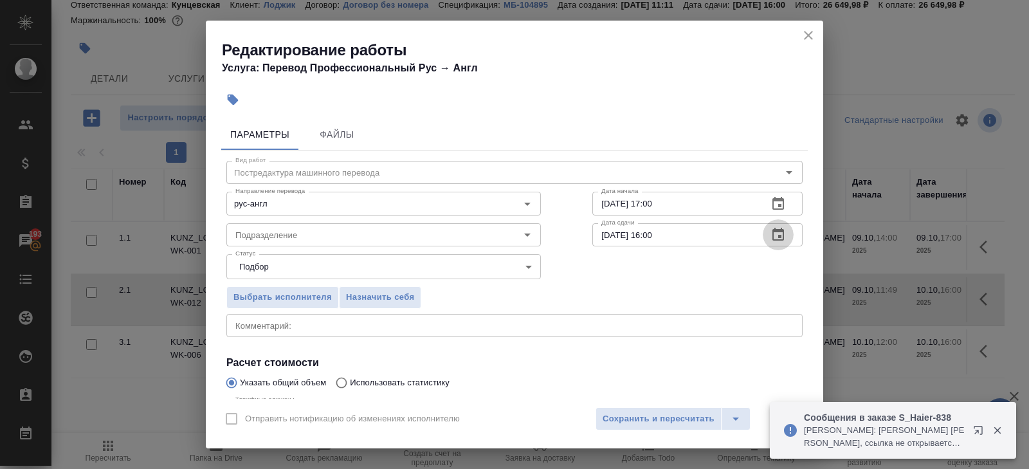
click at [776, 231] on icon "button" at bounding box center [778, 234] width 12 height 13
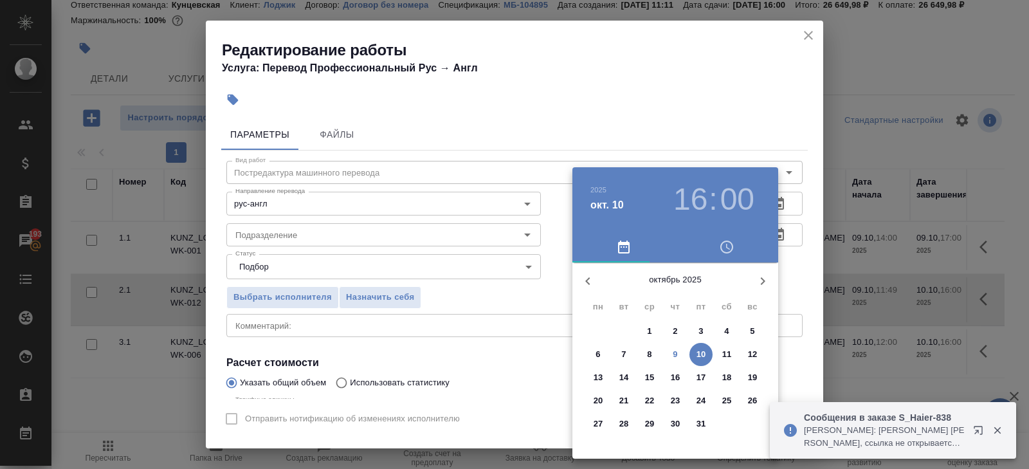
click at [701, 359] on p "10" at bounding box center [702, 354] width 10 height 13
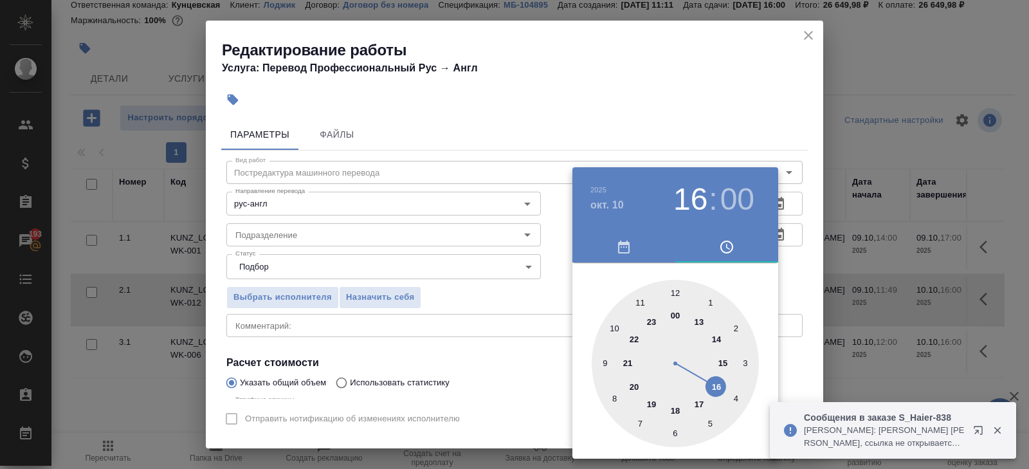
type input "10.10.2025 12:00"
click at [674, 288] on div at bounding box center [675, 363] width 167 height 167
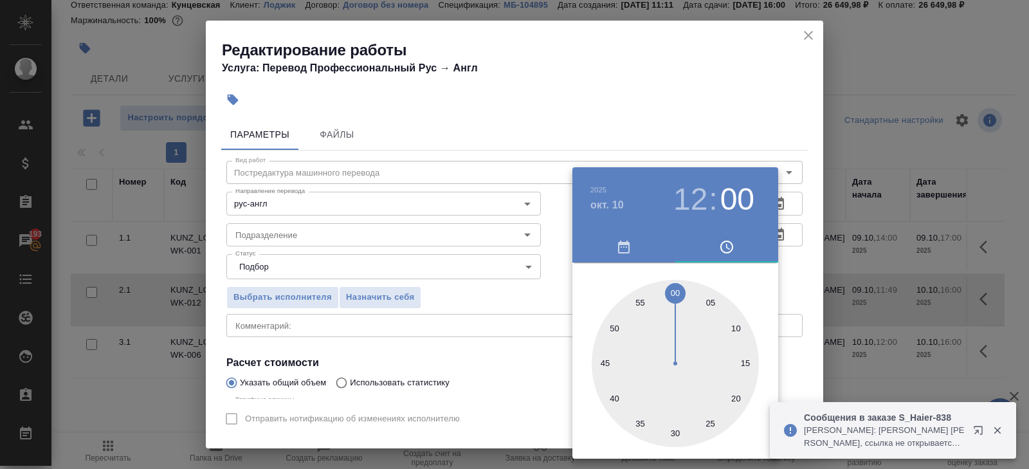
click at [417, 276] on div at bounding box center [514, 234] width 1029 height 469
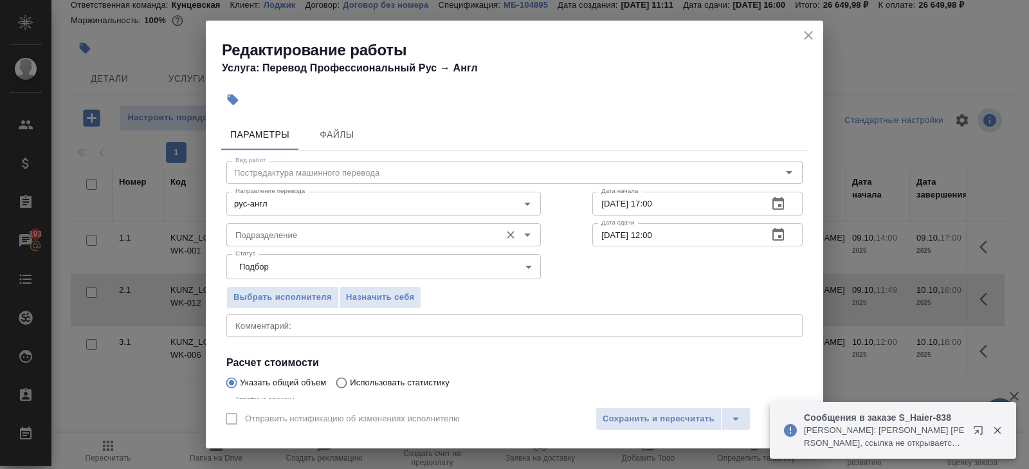
click at [269, 237] on input "Подразделение" at bounding box center [362, 234] width 264 height 15
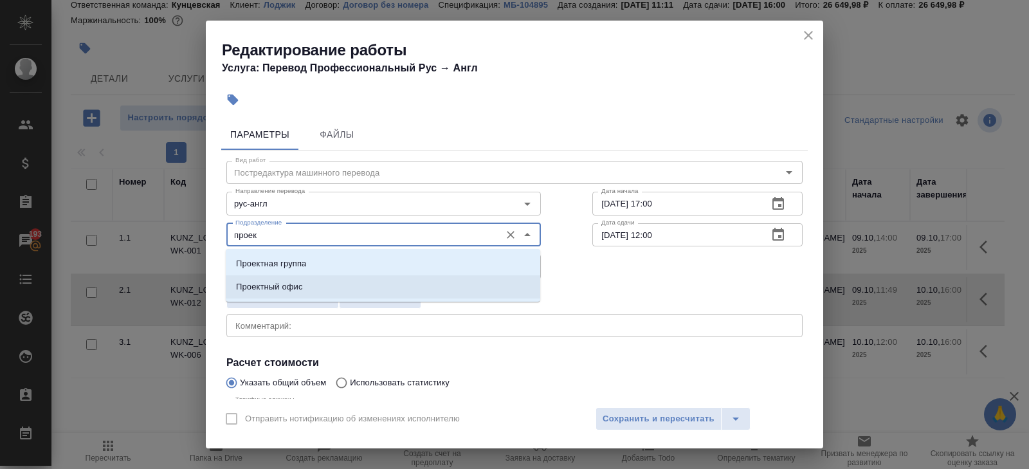
click at [291, 284] on p "Проектный офис" at bounding box center [269, 286] width 67 height 13
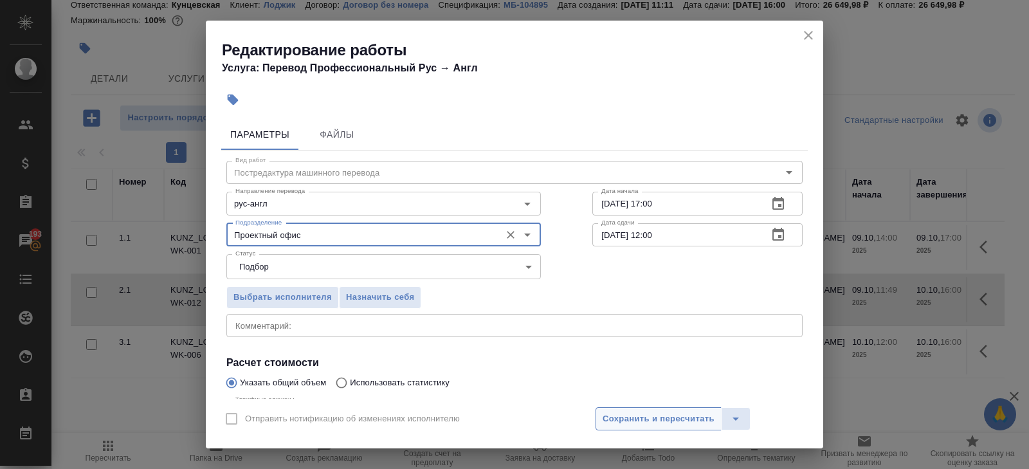
type input "Проектный офис"
click at [635, 421] on span "Сохранить и пересчитать" at bounding box center [659, 419] width 112 height 15
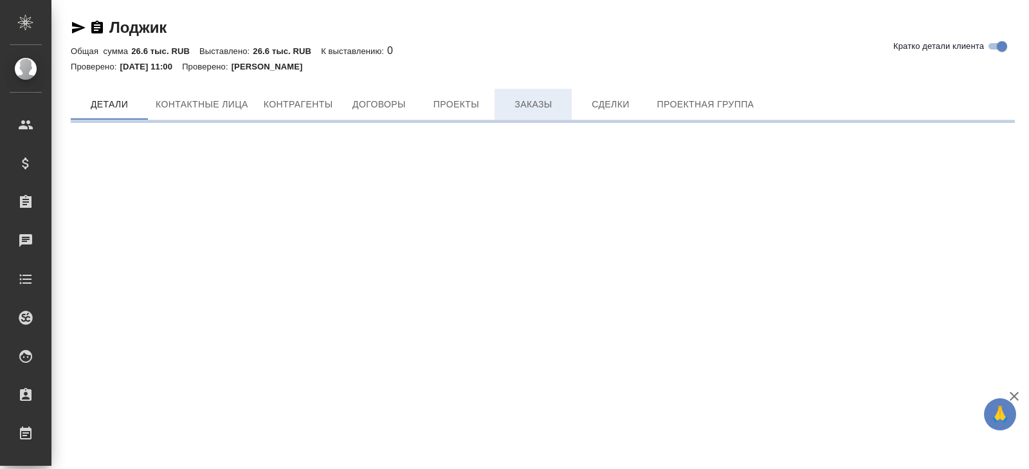
click at [519, 96] on span "Заказы" at bounding box center [533, 104] width 62 height 16
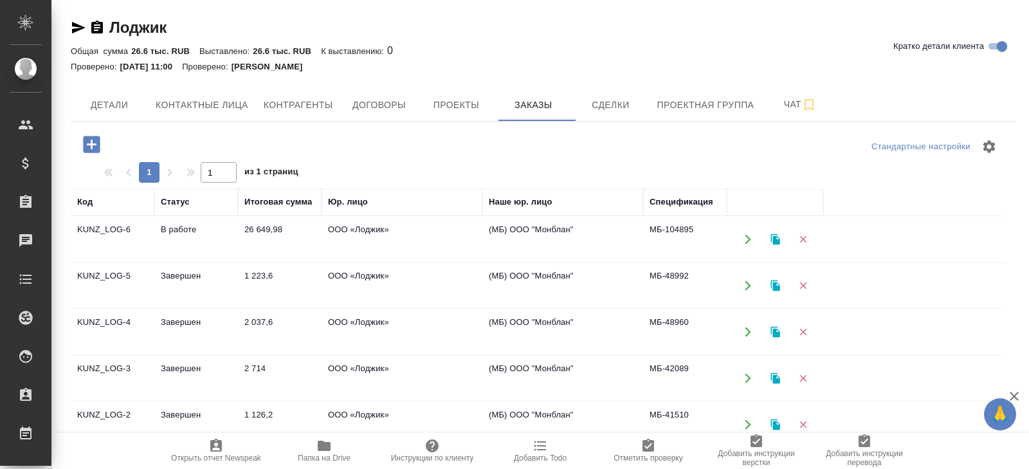
click at [179, 284] on td "Завершен" at bounding box center [196, 285] width 84 height 45
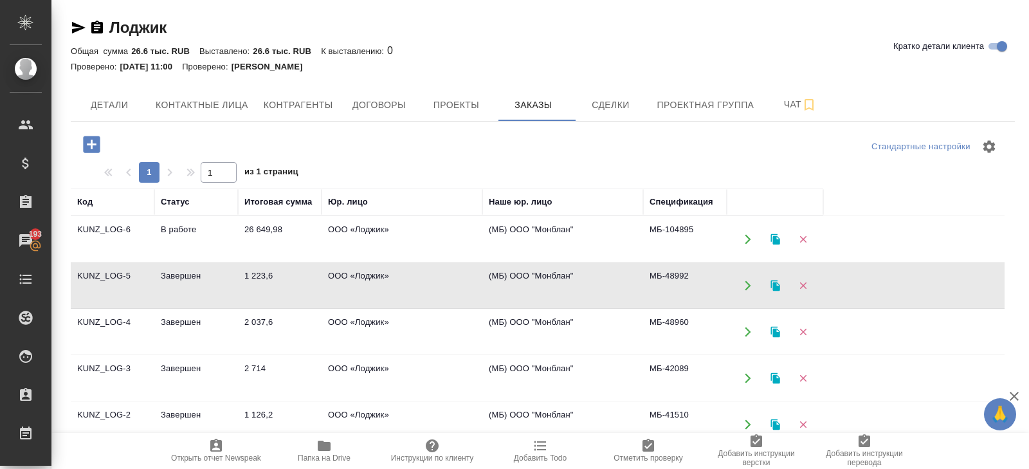
click at [187, 322] on td "Завершен" at bounding box center [196, 331] width 84 height 45
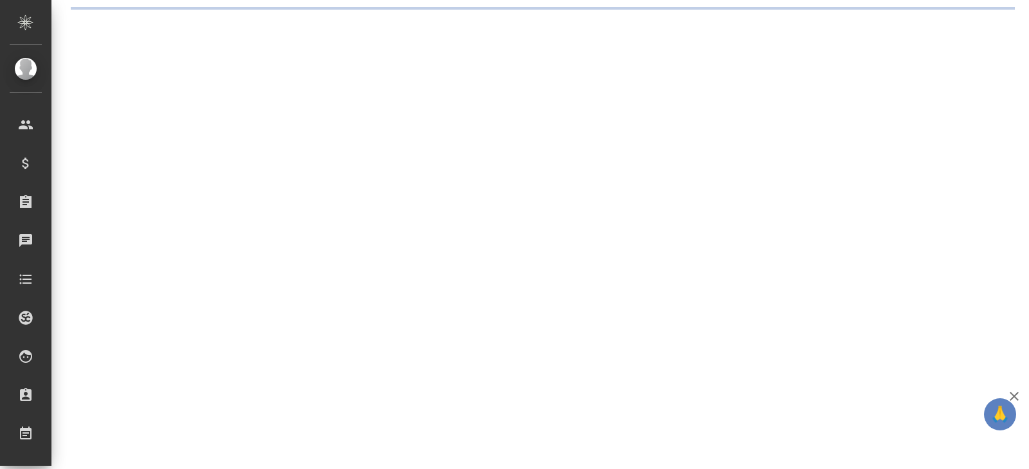
select select "RU"
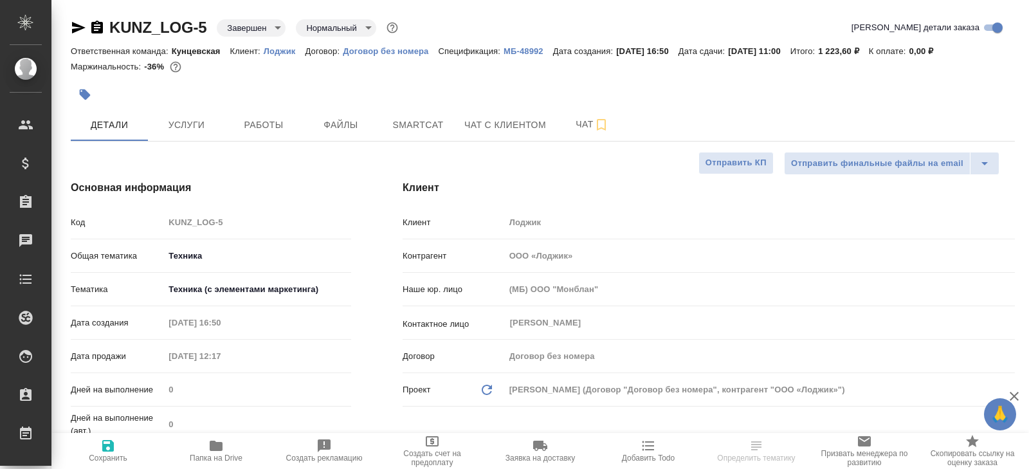
type textarea "x"
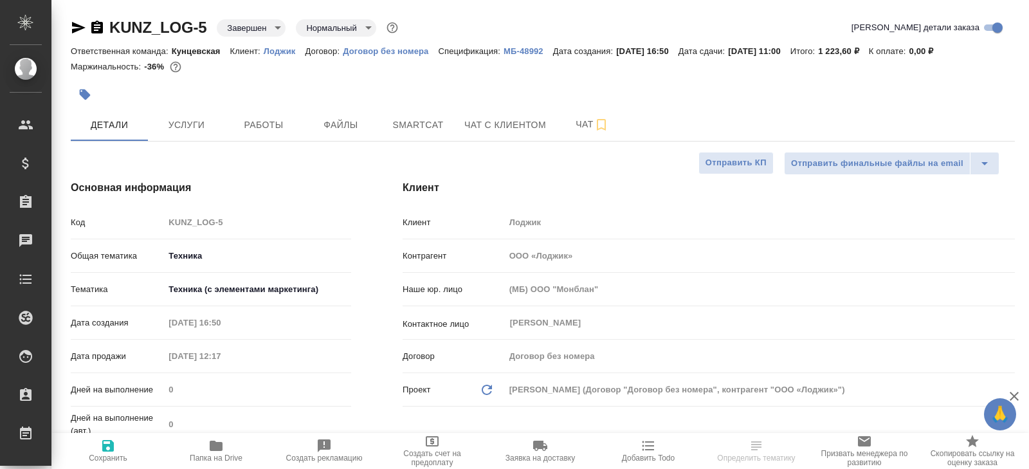
type textarea "x"
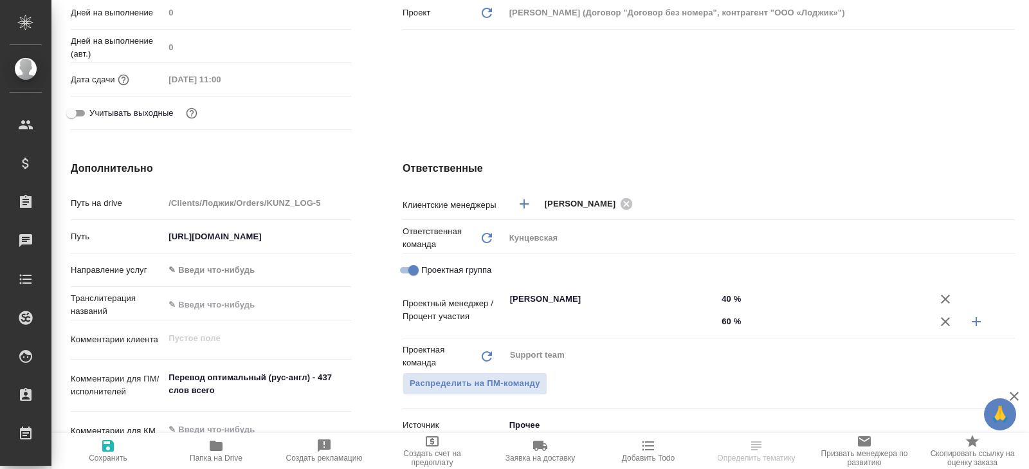
scroll to position [211, 0]
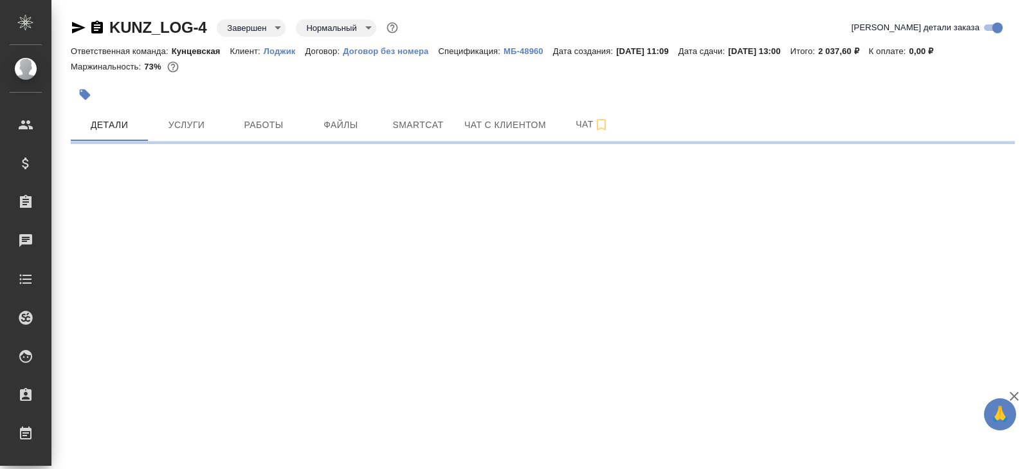
select select "RU"
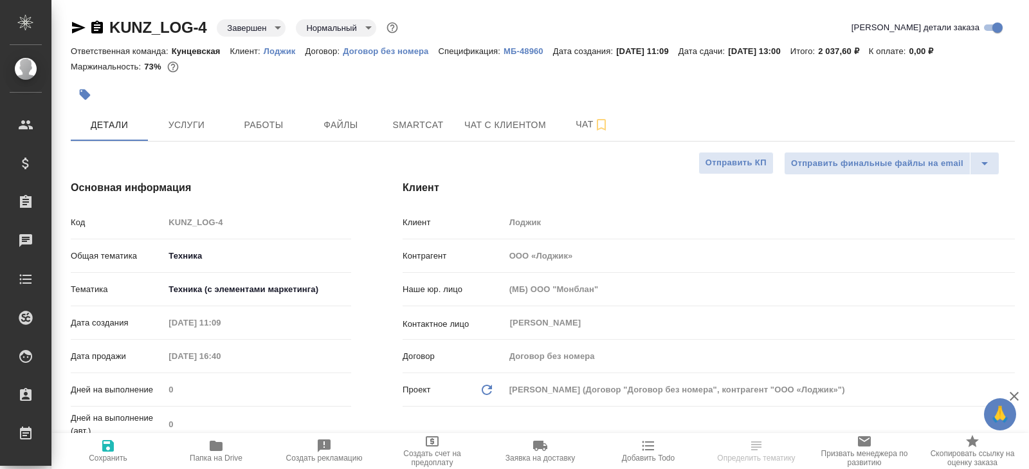
type textarea "x"
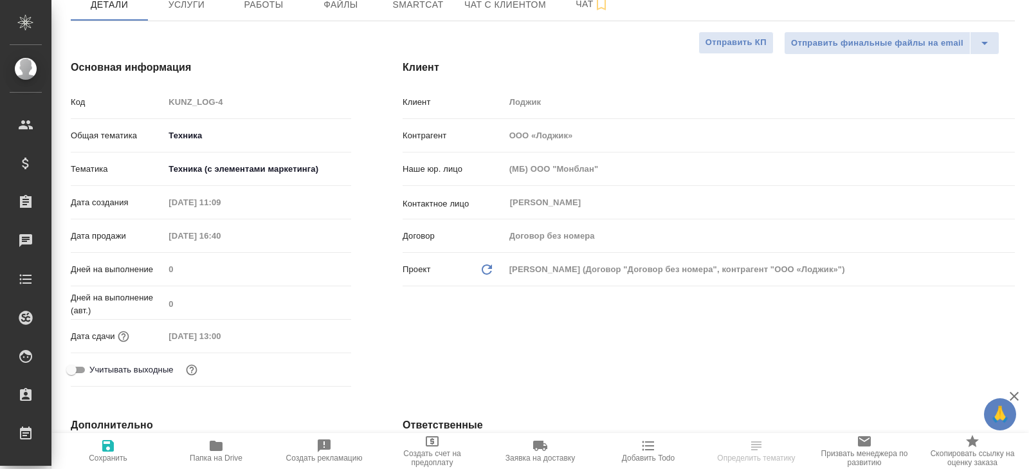
type textarea "x"
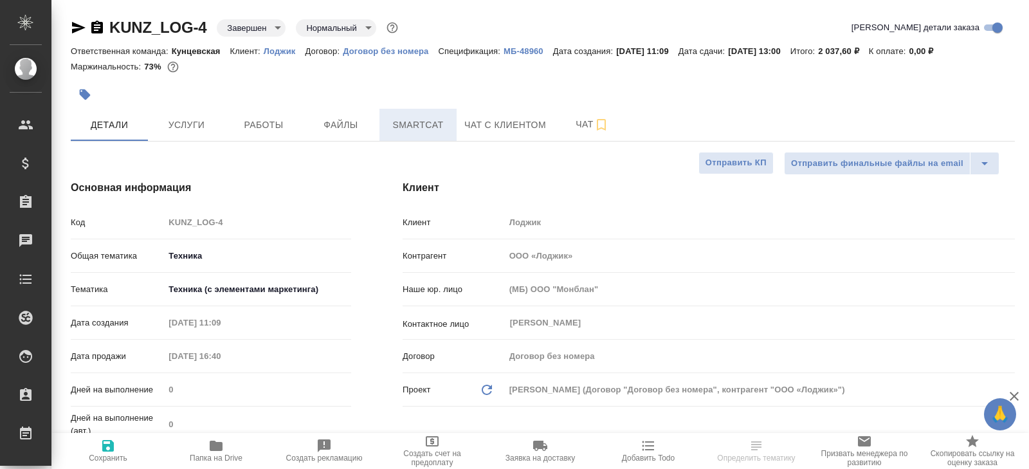
click at [399, 123] on span "Smartcat" at bounding box center [418, 125] width 62 height 16
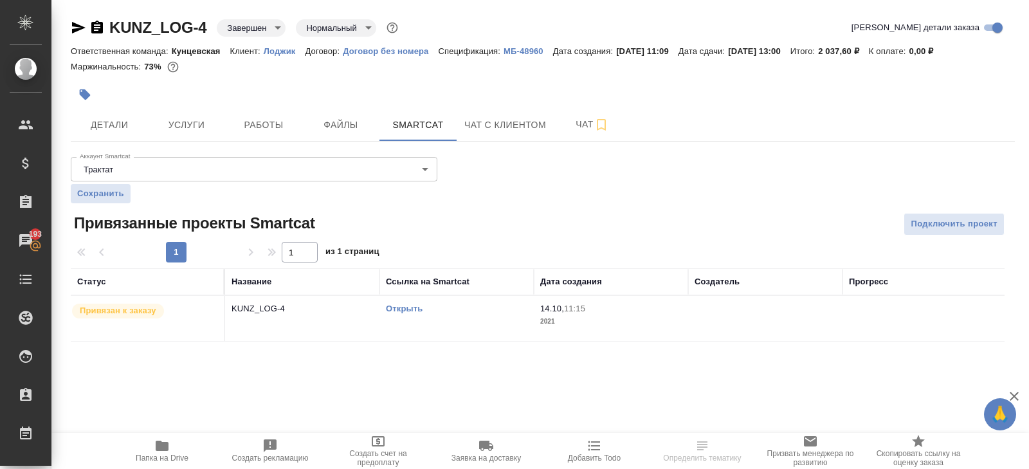
click at [402, 309] on link "Открыть" at bounding box center [404, 309] width 37 height 10
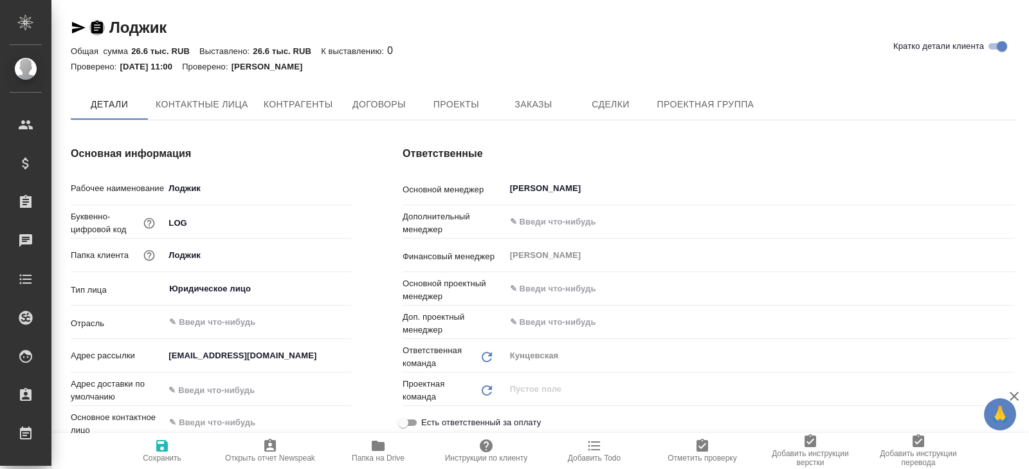
click at [100, 33] on icon "button" at bounding box center [96, 27] width 15 height 15
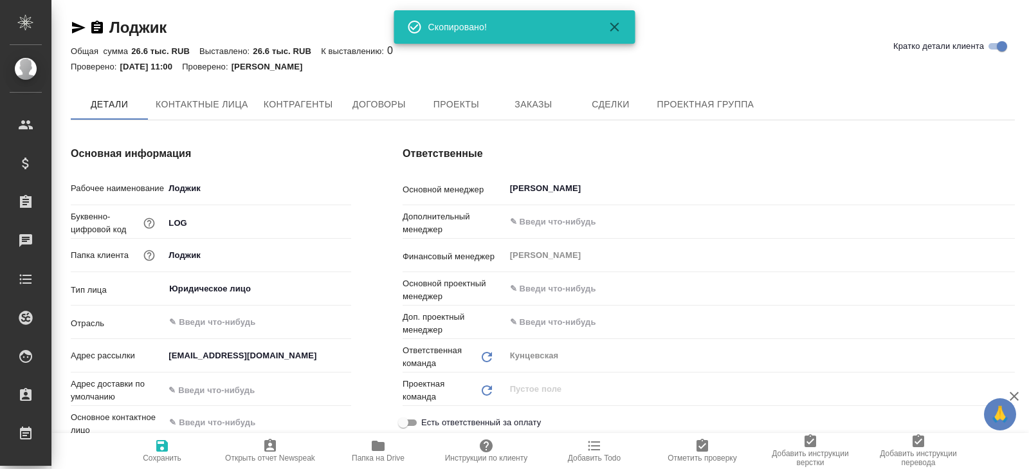
type textarea "x"
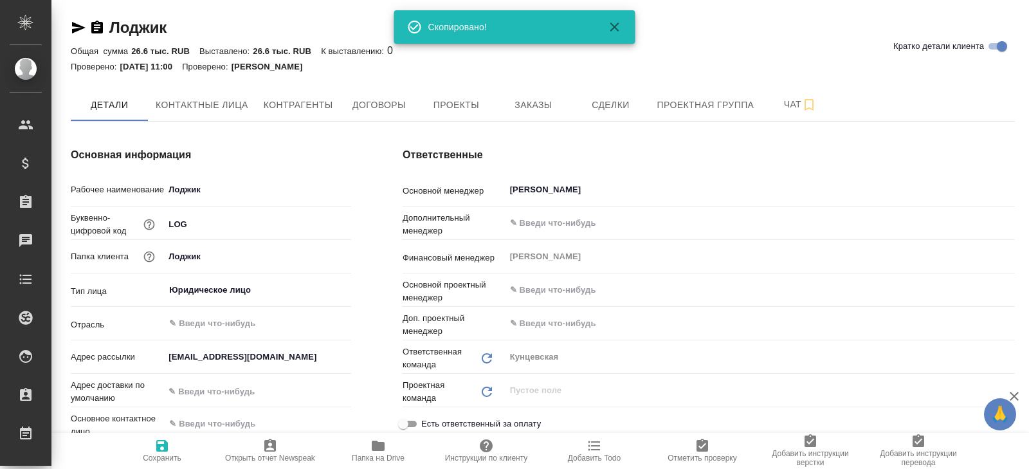
type textarea "x"
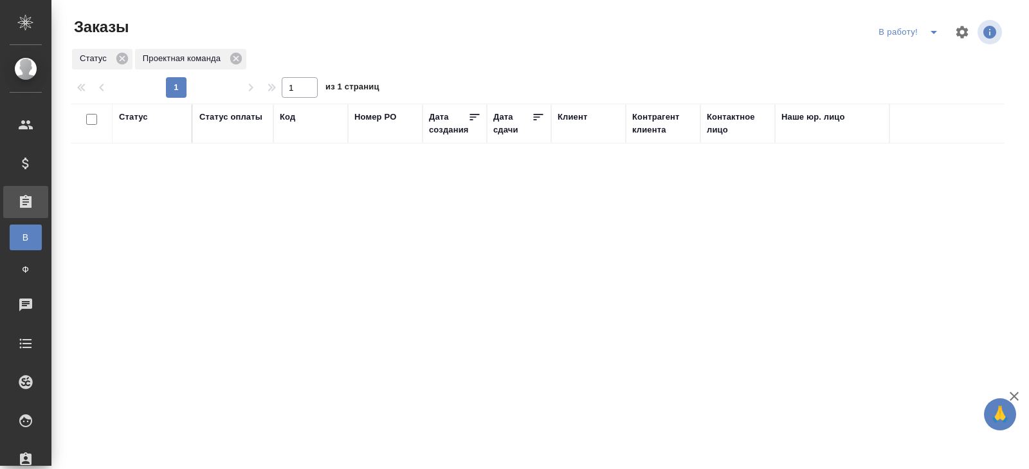
click at [926, 33] on icon "split button" at bounding box center [933, 31] width 15 height 15
click at [923, 51] on li "ПМ" at bounding box center [910, 58] width 71 height 21
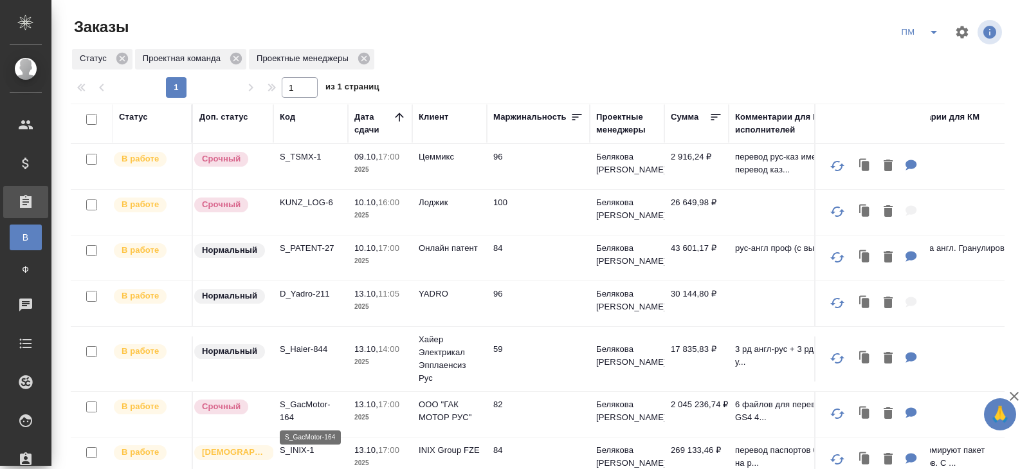
click at [293, 421] on p "S_GacMotor-164" at bounding box center [311, 411] width 62 height 26
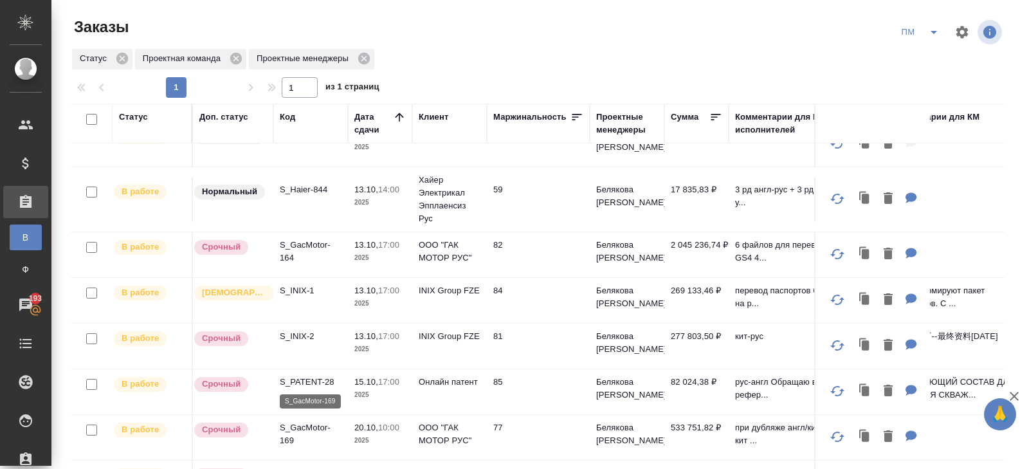
click at [297, 425] on p "S_GacMotor-169" at bounding box center [311, 434] width 62 height 26
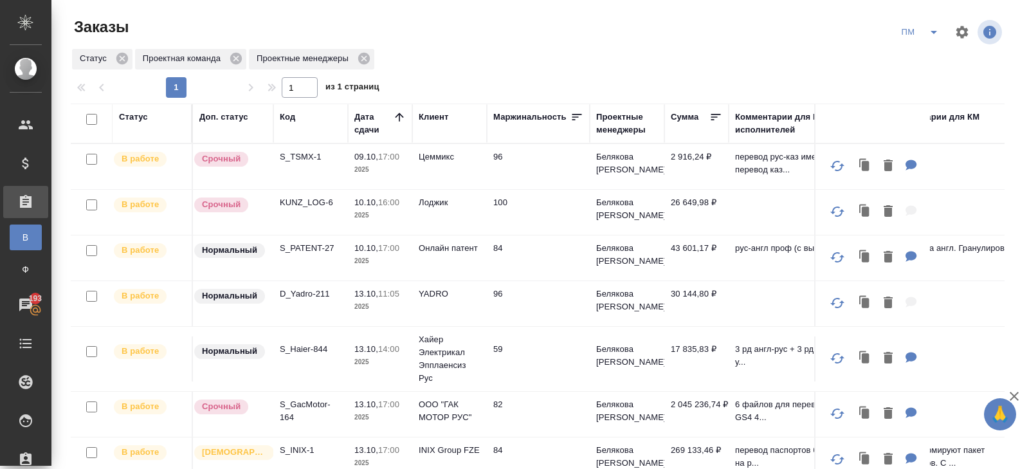
click at [931, 30] on icon "split button" at bounding box center [933, 31] width 15 height 15
click at [926, 51] on li "В работу!" at bounding box center [920, 58] width 65 height 21
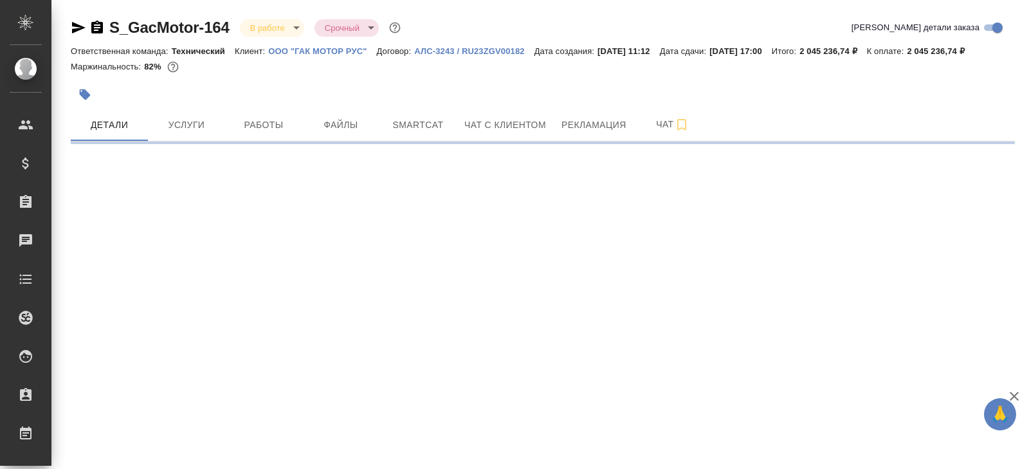
select select "RU"
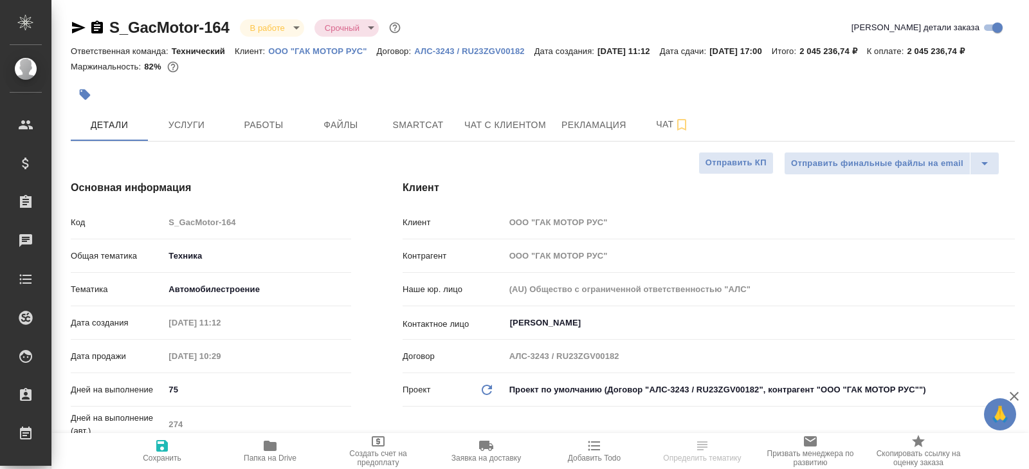
type textarea "x"
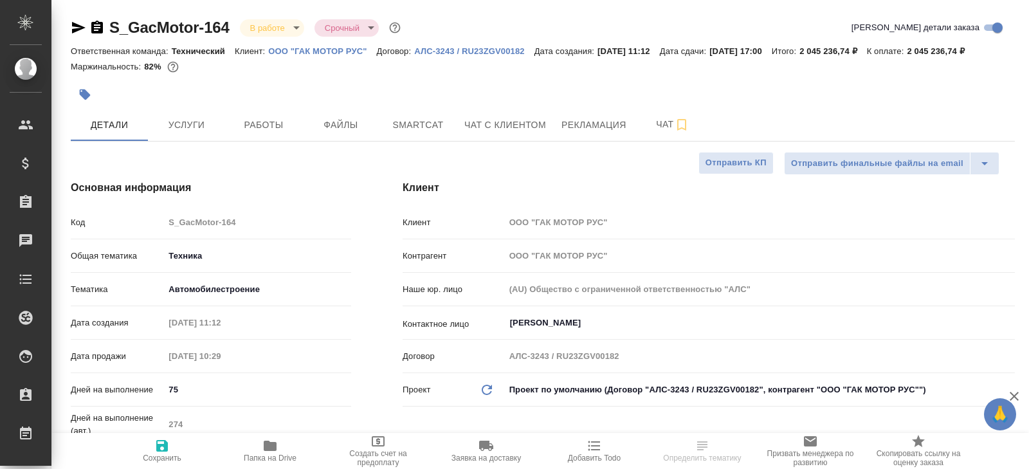
type textarea "x"
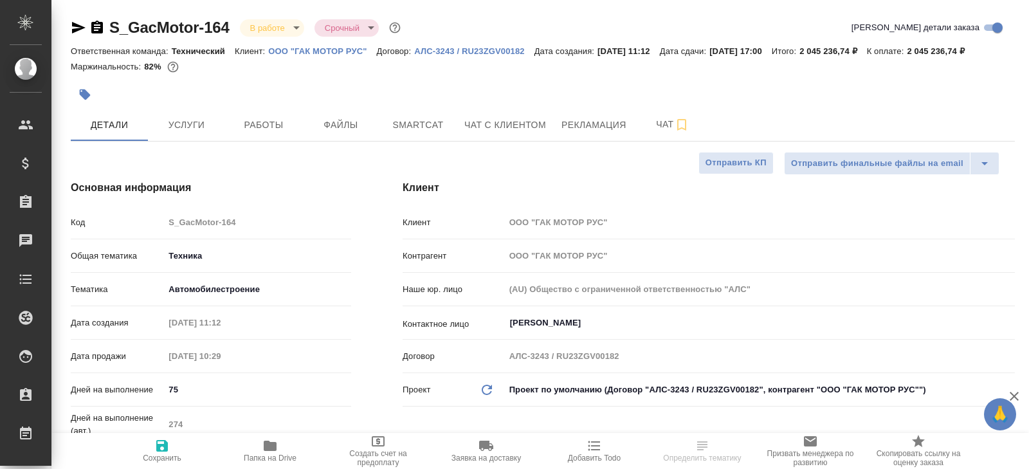
type textarea "x"
select select "RU"
type textarea "x"
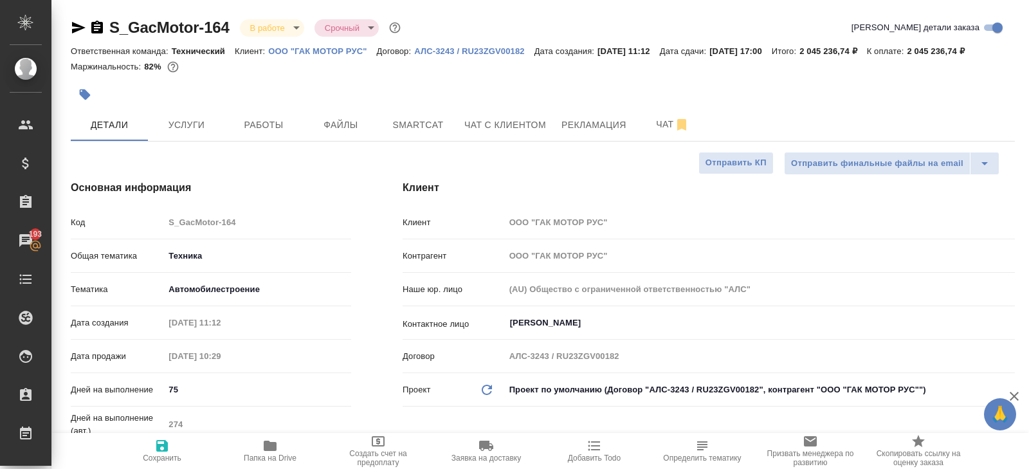
type textarea "x"
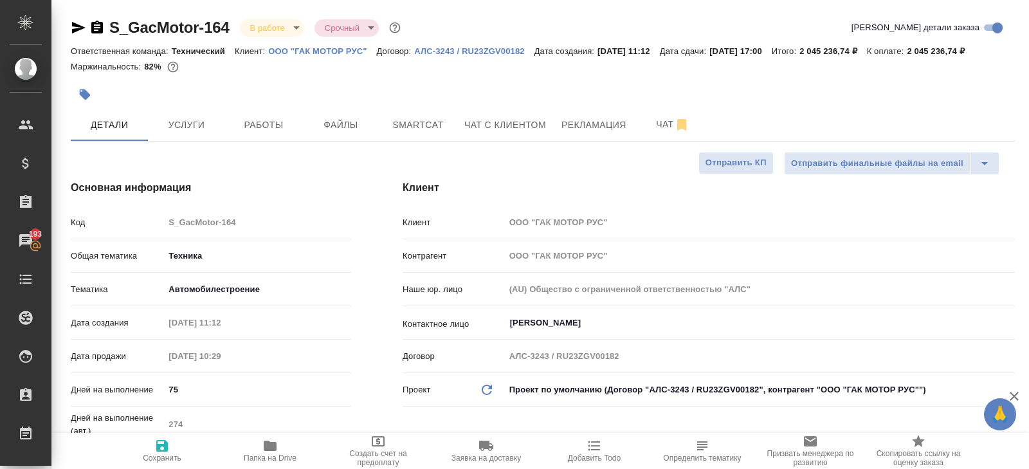
type textarea "x"
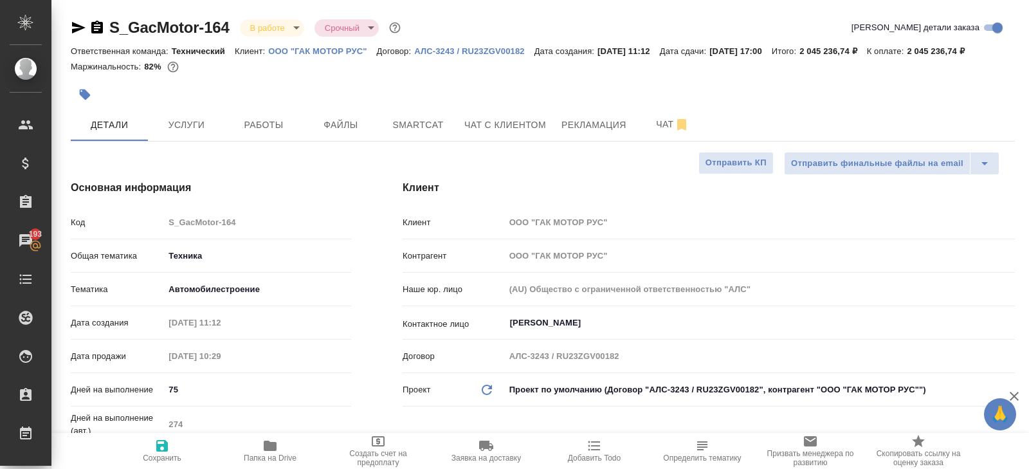
type textarea "x"
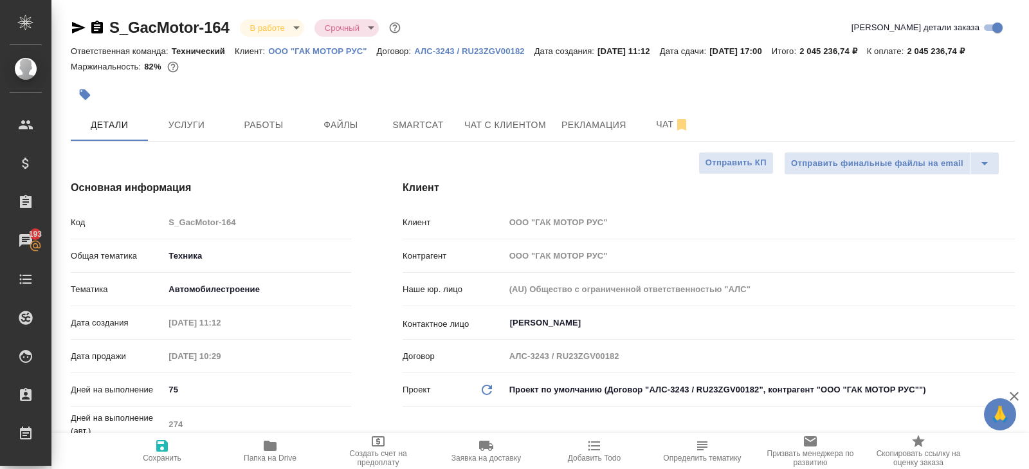
type textarea "x"
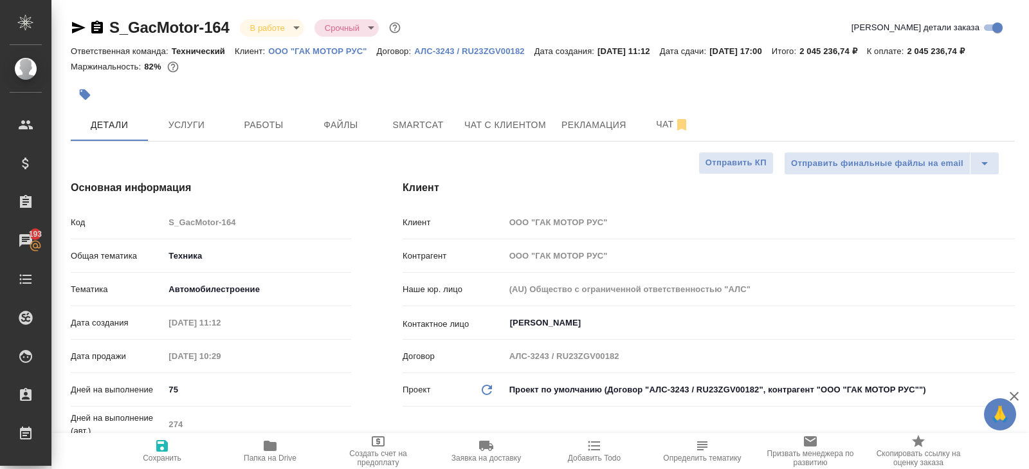
type textarea "x"
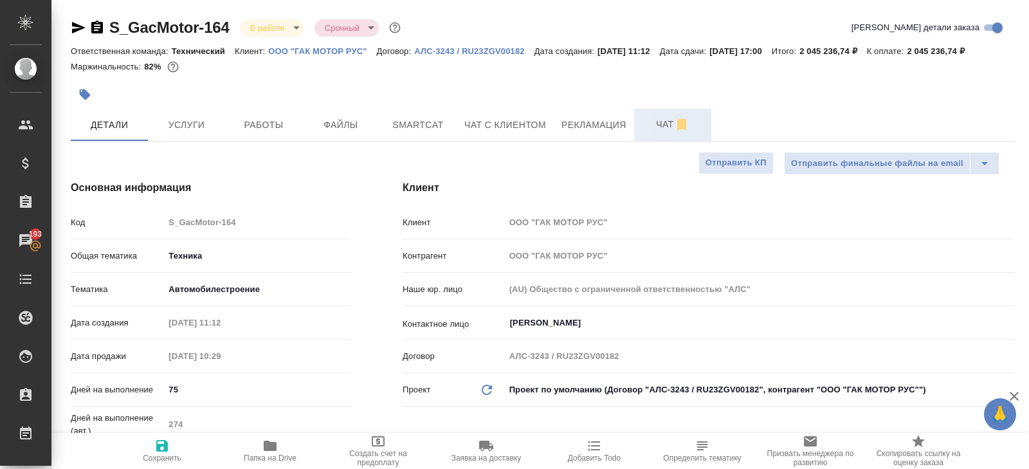
click at [659, 141] on button "Чат" at bounding box center [672, 125] width 77 height 32
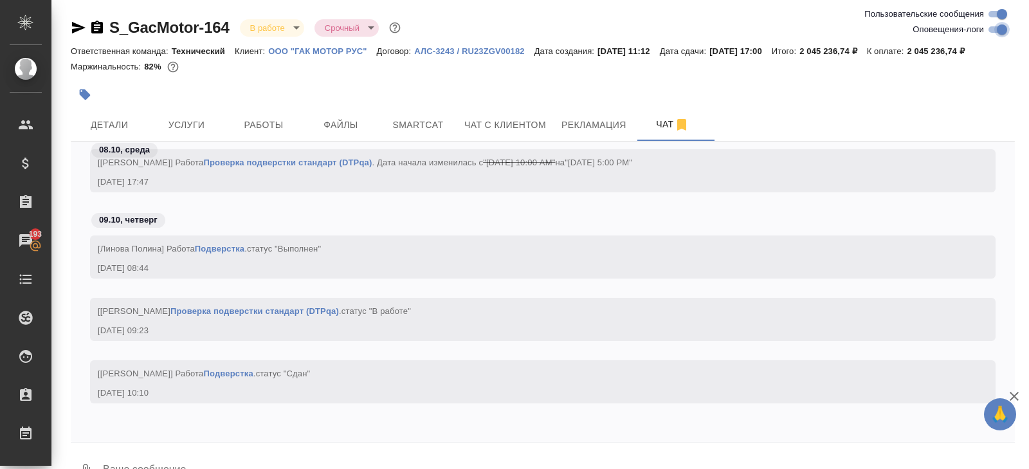
click at [996, 29] on input "Оповещения-логи" at bounding box center [1002, 29] width 46 height 15
checkbox input "false"
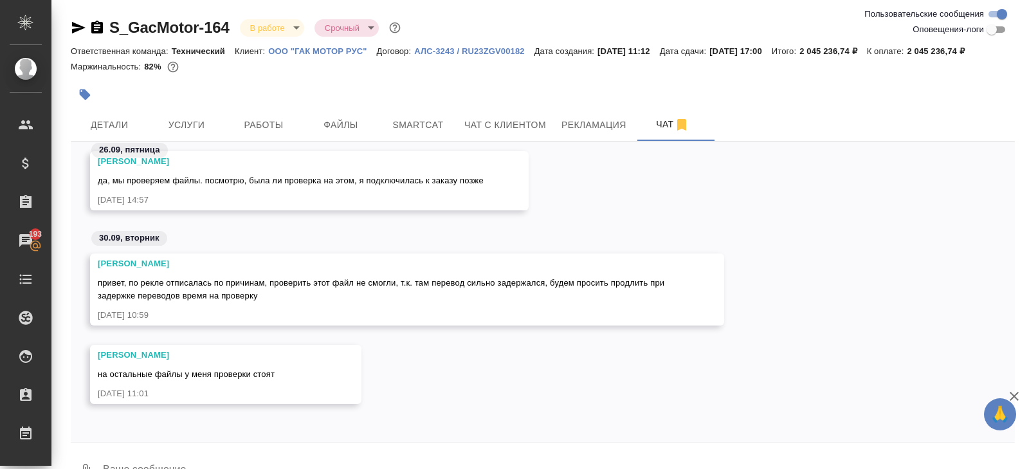
scroll to position [12431, 0]
click at [282, 133] on span "Работы" at bounding box center [264, 125] width 62 height 16
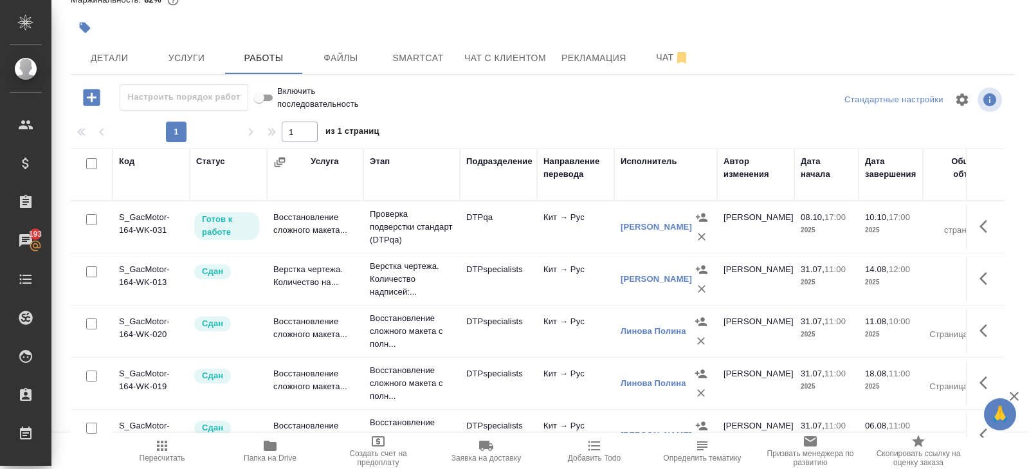
scroll to position [84, 0]
click at [666, 60] on span "Чат" at bounding box center [673, 56] width 62 height 16
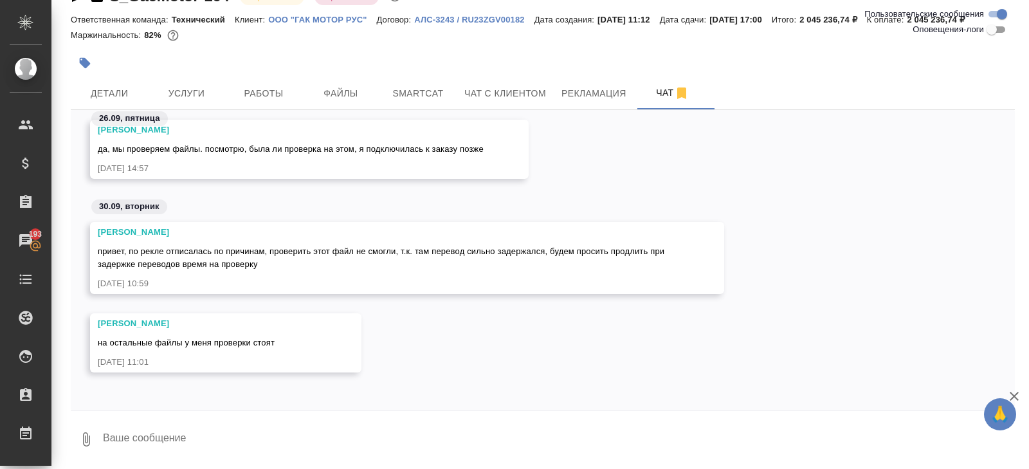
scroll to position [7096, 0]
click at [264, 93] on span "Работы" at bounding box center [264, 94] width 62 height 16
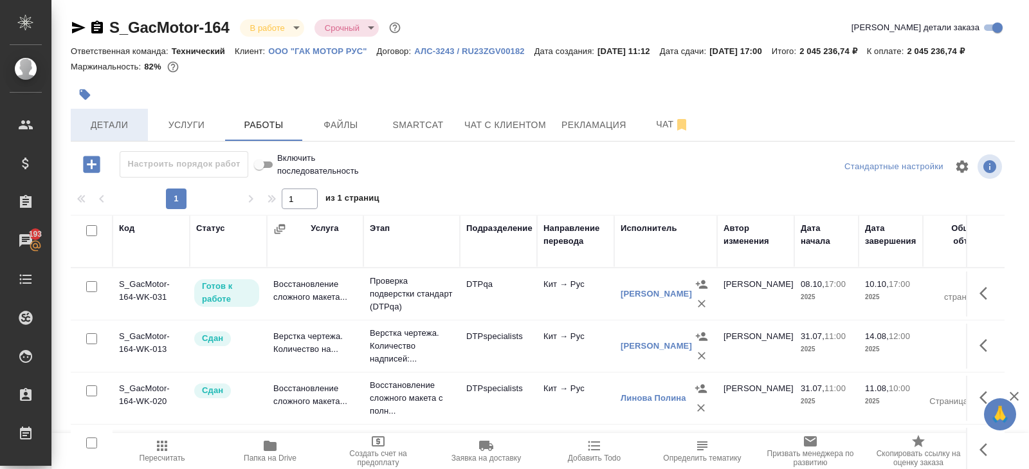
click at [104, 133] on span "Детали" at bounding box center [109, 125] width 62 height 16
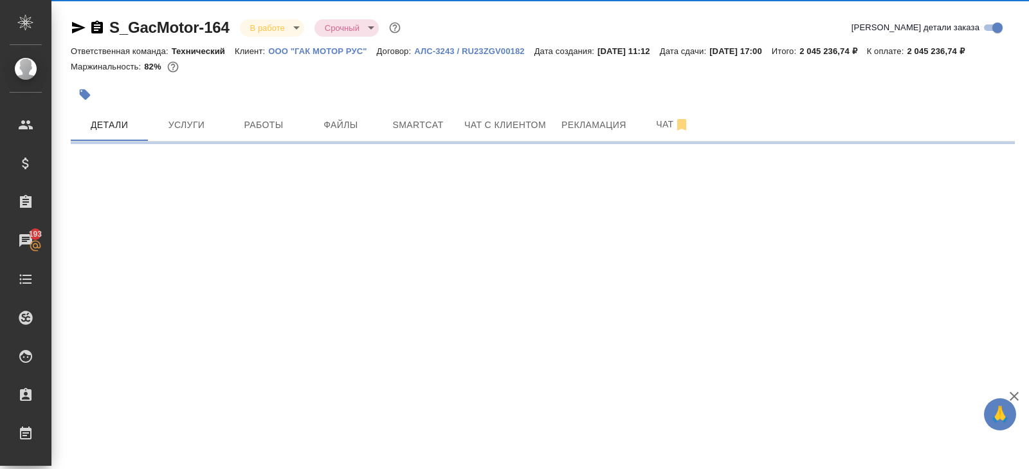
select select "RU"
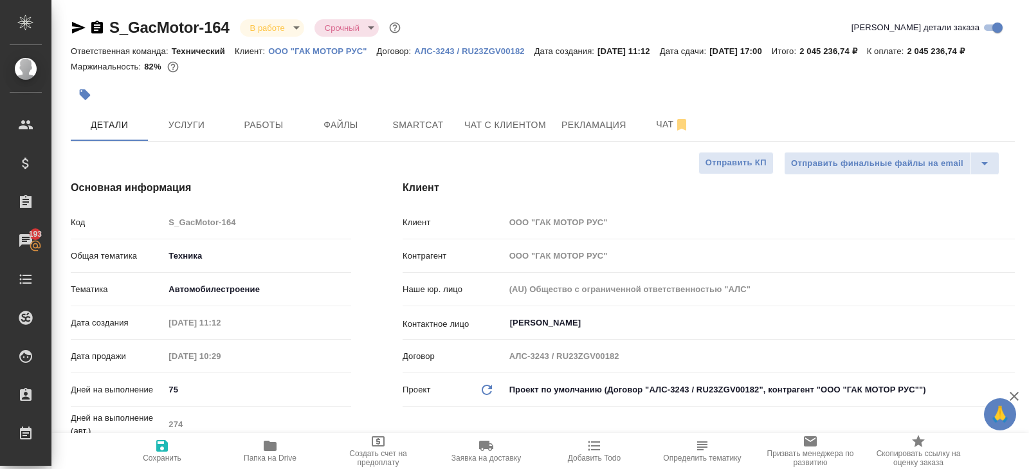
type textarea "x"
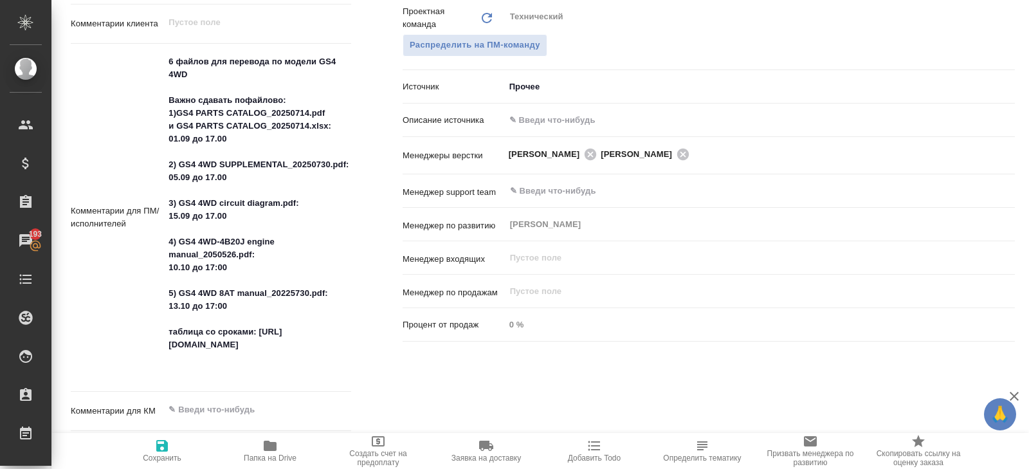
scroll to position [695, 0]
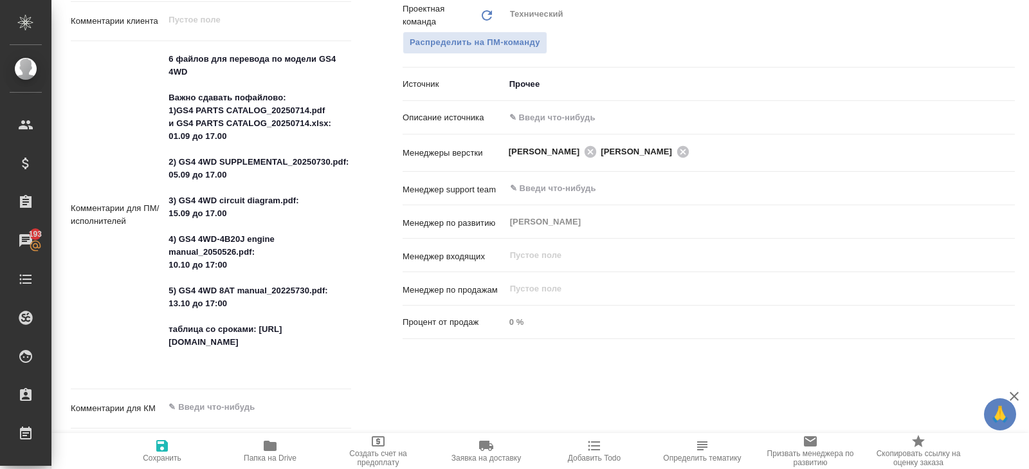
type textarea "x"
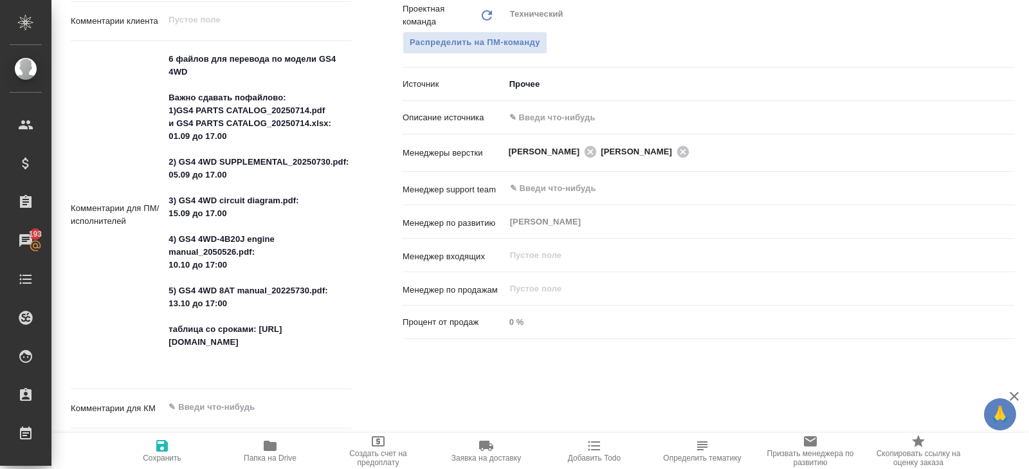
type textarea "x"
drag, startPoint x: 189, startPoint y: 368, endPoint x: 165, endPoint y: 360, distance: 25.8
click at [165, 360] on textarea "6 файлов для перевода по модели GS4 4WD Важно сдавать пофайлово: 1)GS4 PARTS CA…" at bounding box center [258, 214] width 186 height 331
type textarea "x"
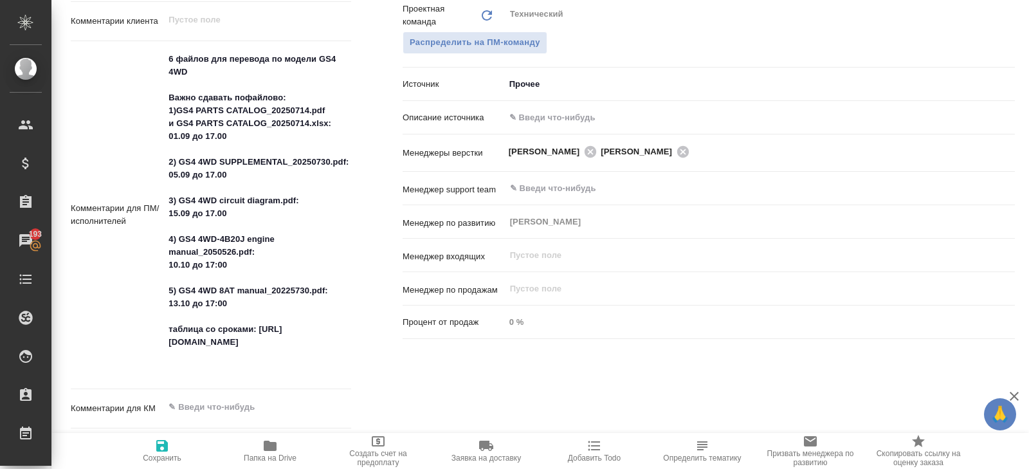
type textarea "x"
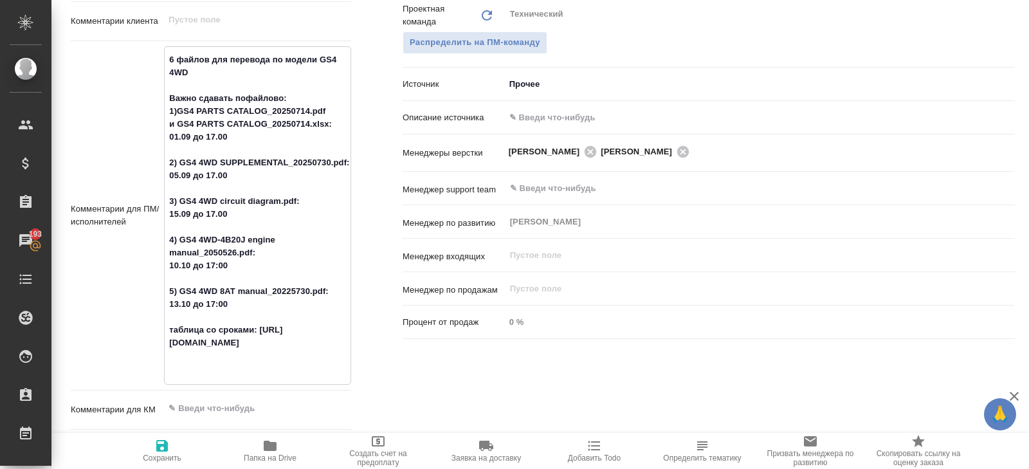
scroll to position [0, 0]
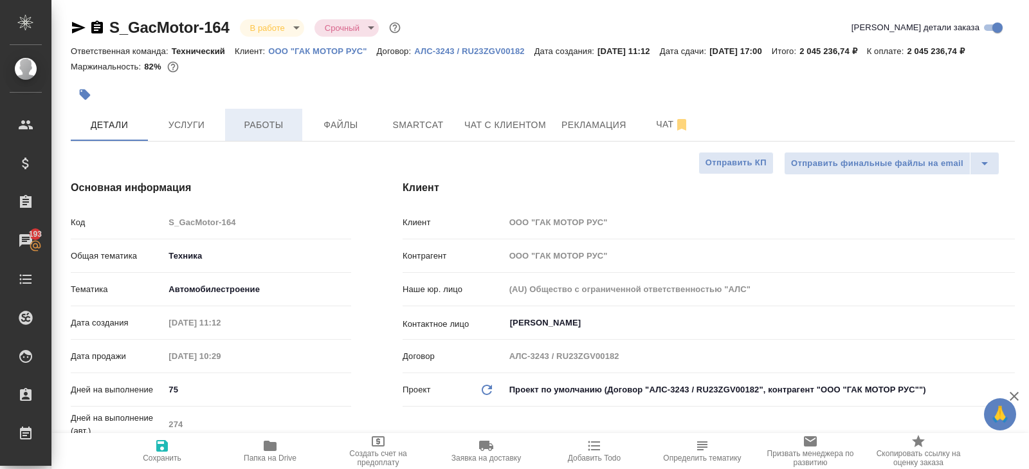
type textarea "x"
click at [259, 133] on span "Работы" at bounding box center [264, 125] width 62 height 16
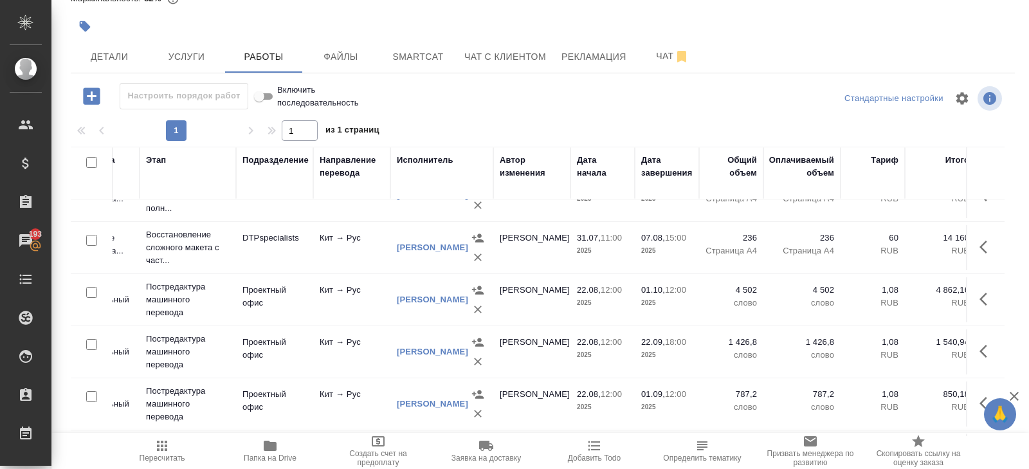
scroll to position [239, 225]
click at [982, 301] on icon "button" at bounding box center [987, 298] width 15 height 15
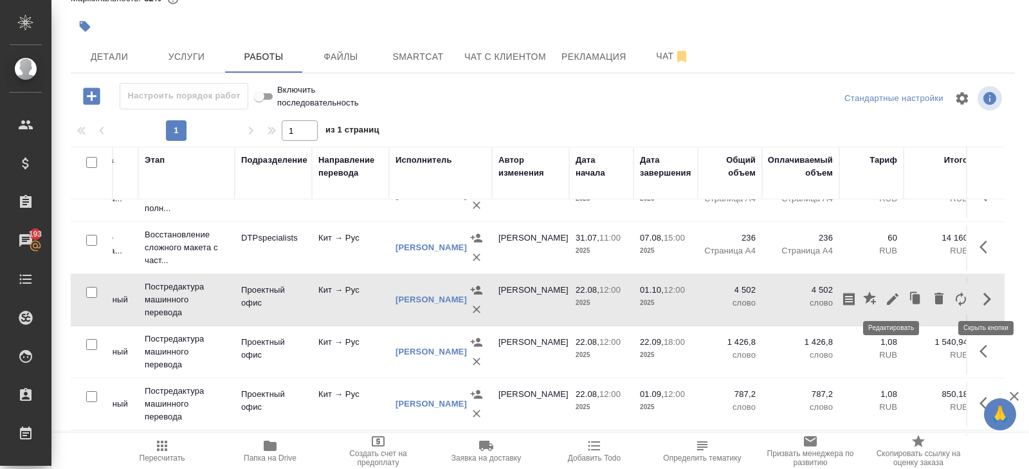
click at [893, 300] on icon "button" at bounding box center [892, 298] width 15 height 15
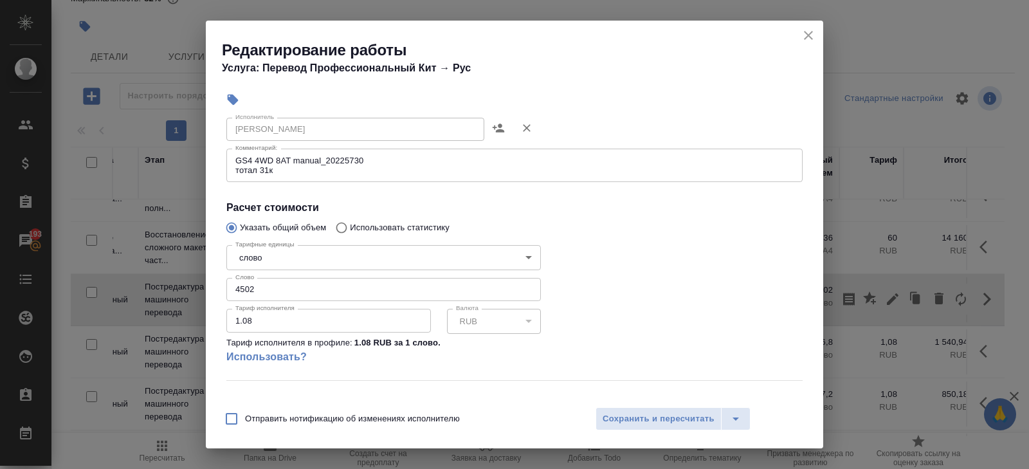
scroll to position [228, 0]
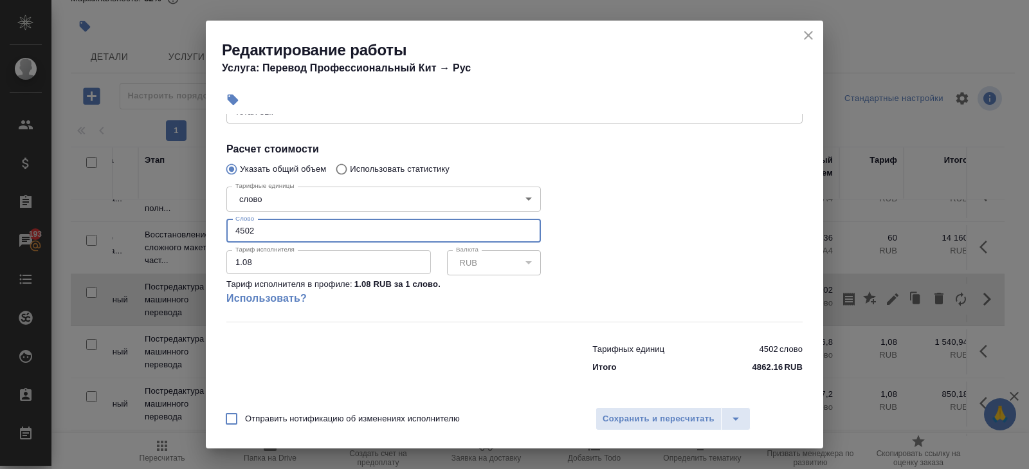
drag, startPoint x: 266, startPoint y: 239, endPoint x: 139, endPoint y: 212, distance: 129.4
click at [139, 212] on div "Редактирование работы Услуга: Перевод Профессиональный Кит → Рус Параметры Файл…" at bounding box center [514, 234] width 1029 height 469
type input "534"
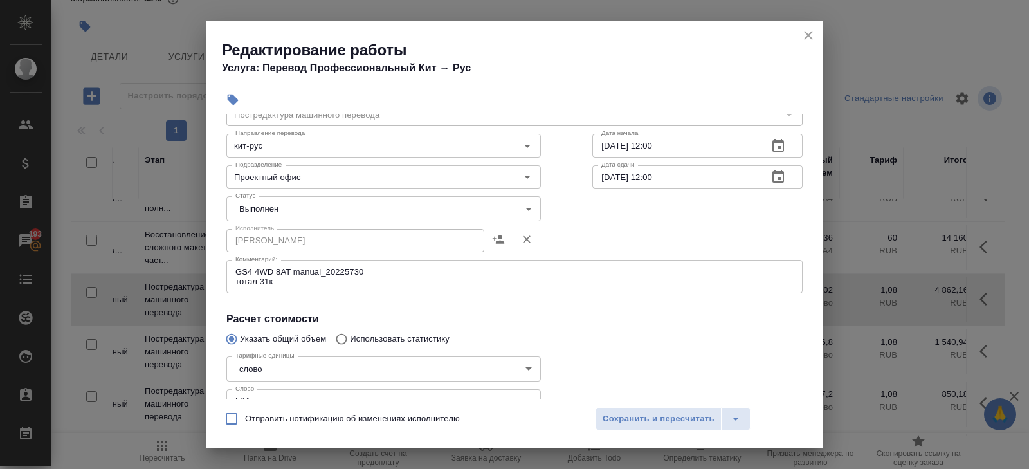
scroll to position [0, 0]
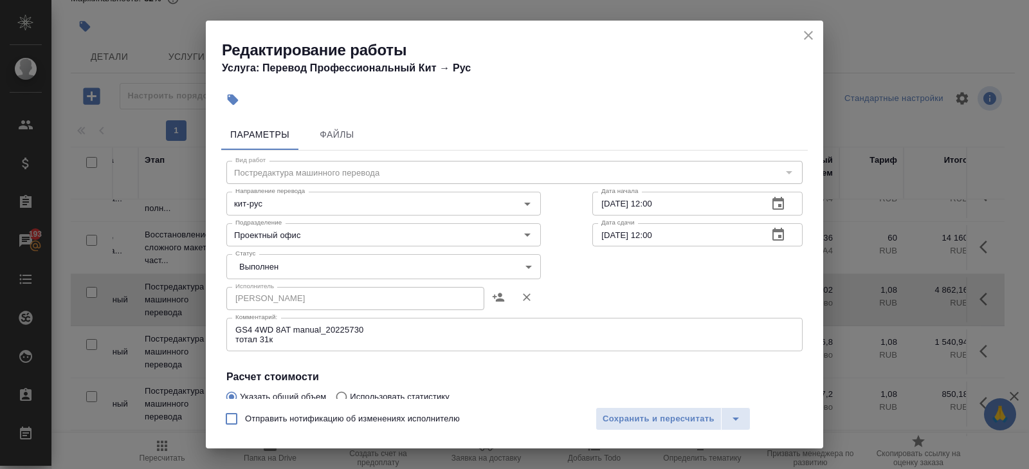
click at [263, 278] on body "🙏 .cls-1 fill:#fff; AWATERA Belyakova Yulia Клиенты Спецификации Заказы 193 Чат…" at bounding box center [514, 234] width 1029 height 469
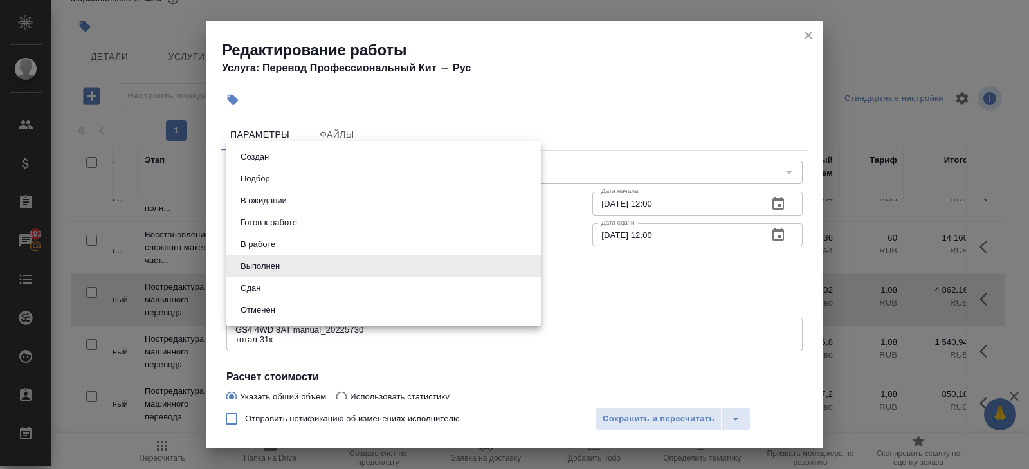
click at [251, 281] on button "Сдан" at bounding box center [251, 288] width 28 height 14
type input "closed"
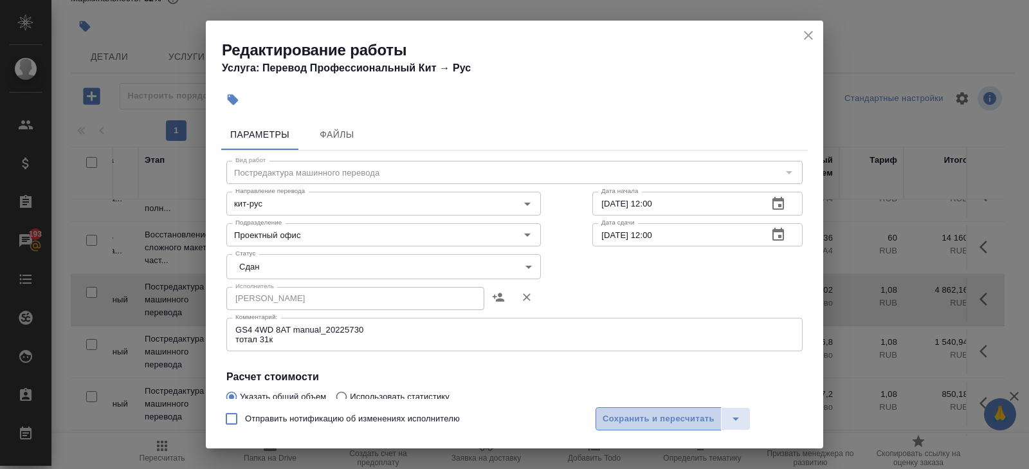
click at [620, 415] on span "Сохранить и пересчитать" at bounding box center [659, 419] width 112 height 15
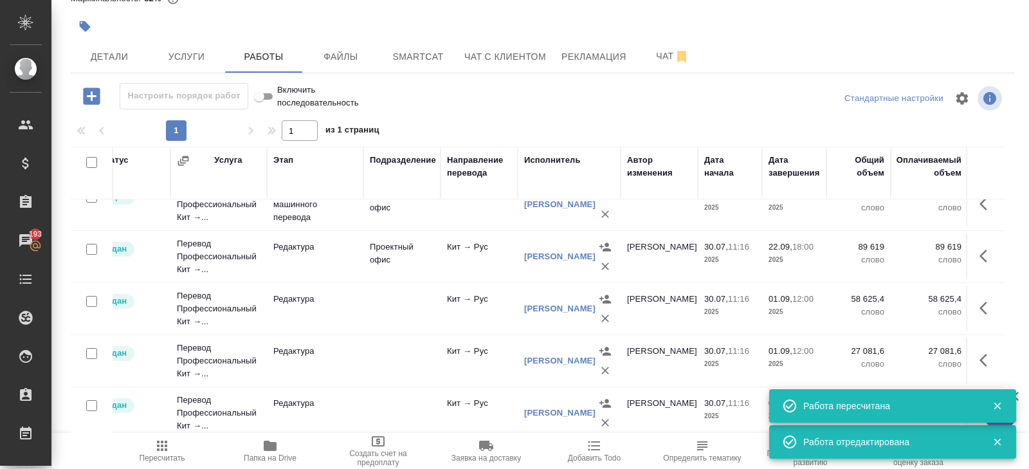
scroll to position [554, 96]
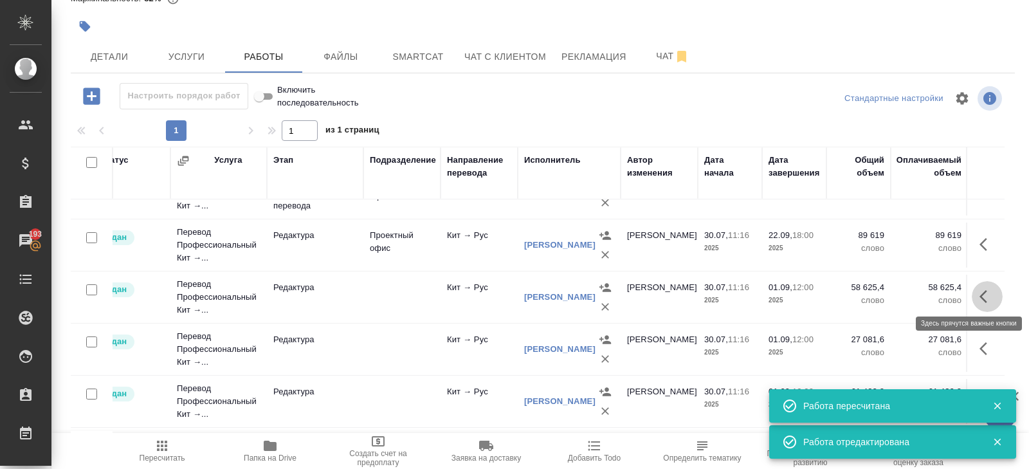
click at [983, 297] on icon "button" at bounding box center [987, 296] width 15 height 15
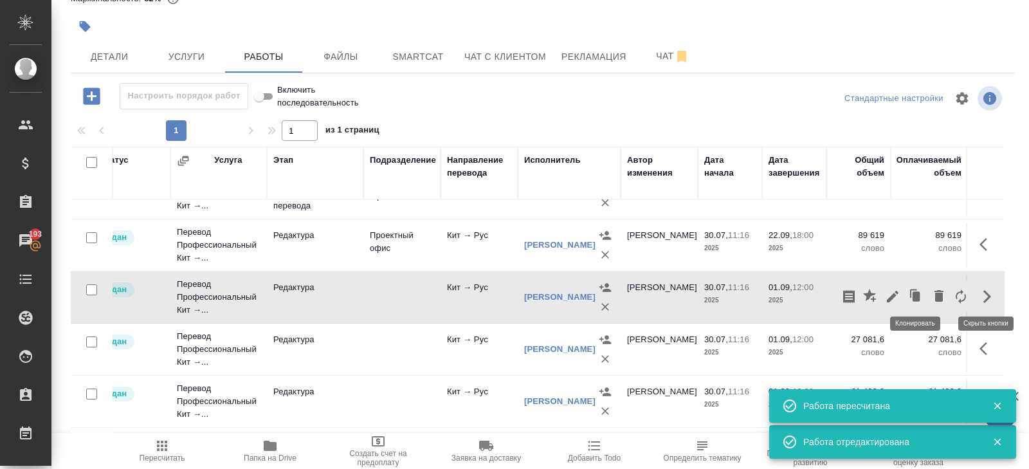
click at [909, 296] on icon "button" at bounding box center [916, 297] width 18 height 18
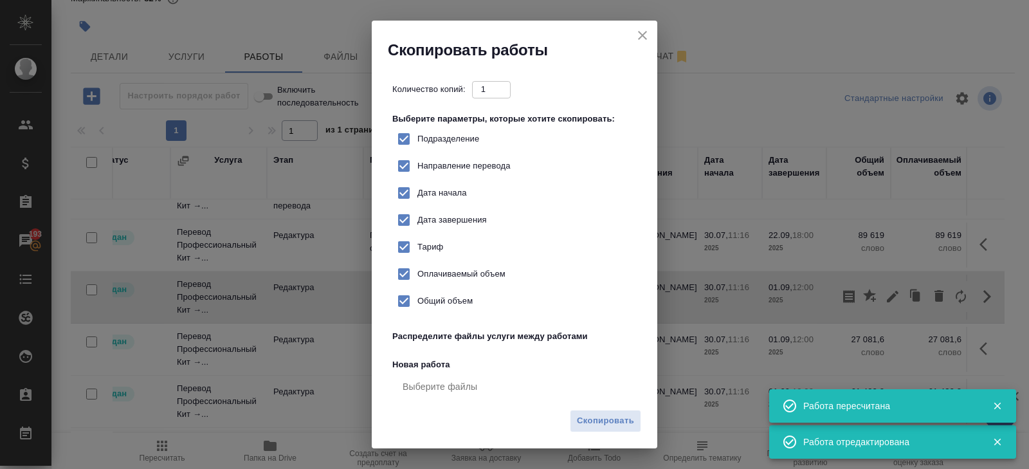
checkbox input "true"
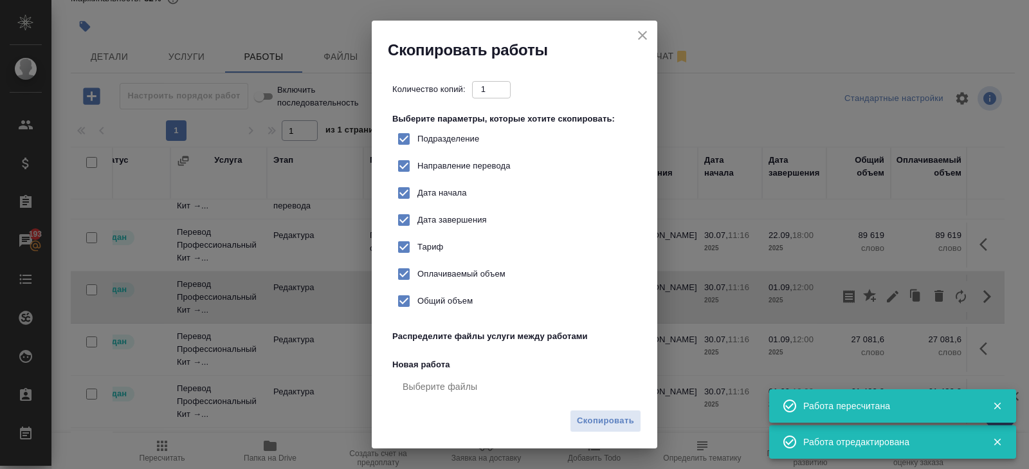
checkbox input "true"
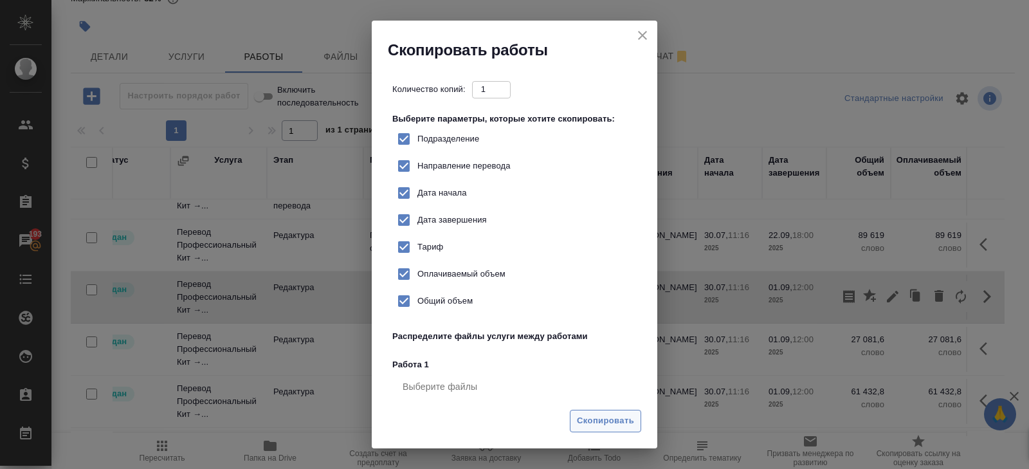
click at [622, 410] on button "Скопировать" at bounding box center [605, 421] width 71 height 23
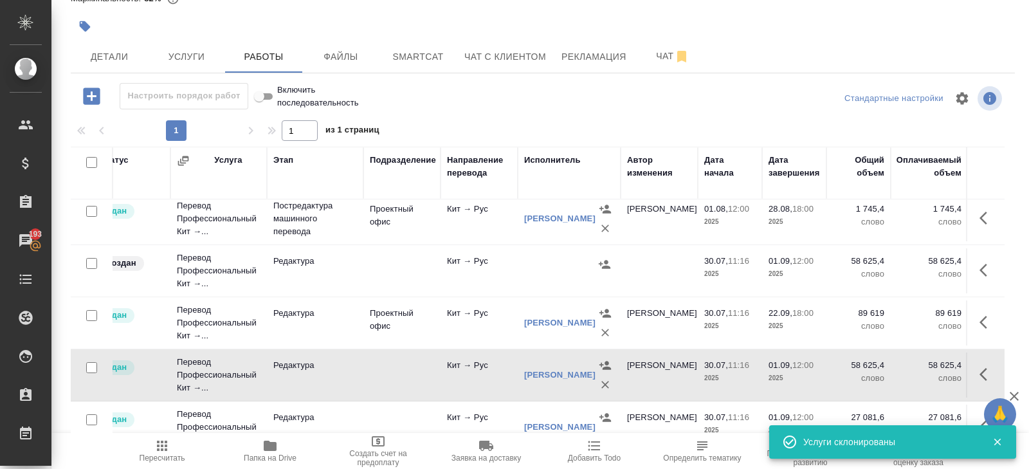
scroll to position [527, 96]
click at [980, 269] on icon "button" at bounding box center [987, 270] width 15 height 15
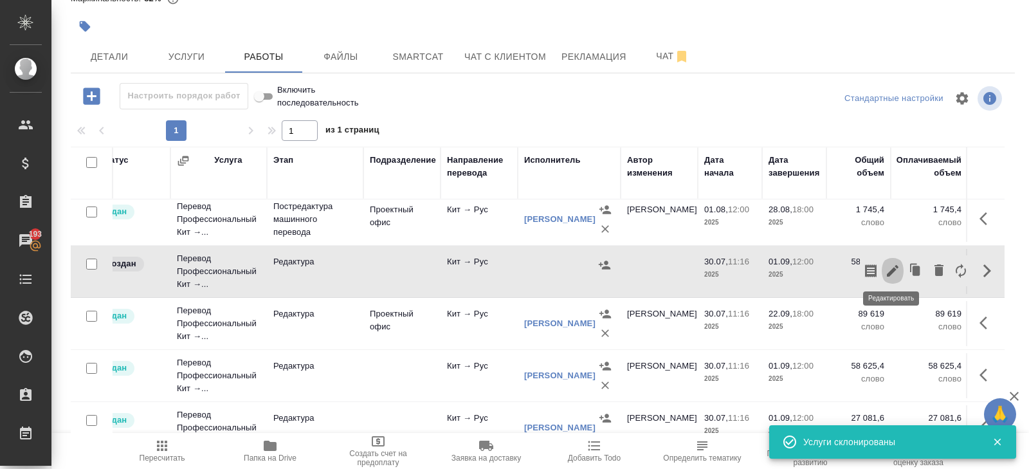
click at [893, 268] on icon "button" at bounding box center [892, 270] width 15 height 15
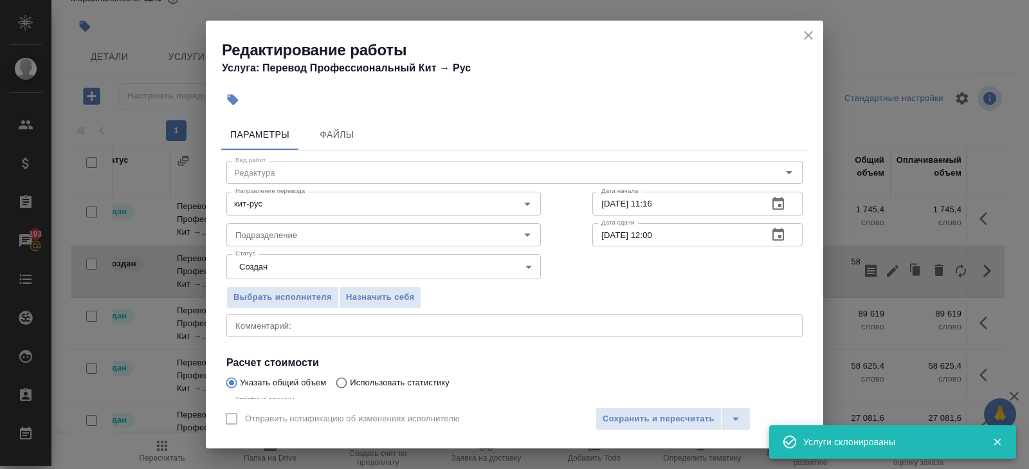
click at [281, 262] on body "🙏 .cls-1 fill:#fff; AWATERA Belyakova Yulia Клиенты Спецификации Заказы 193 Чат…" at bounding box center [514, 234] width 1029 height 469
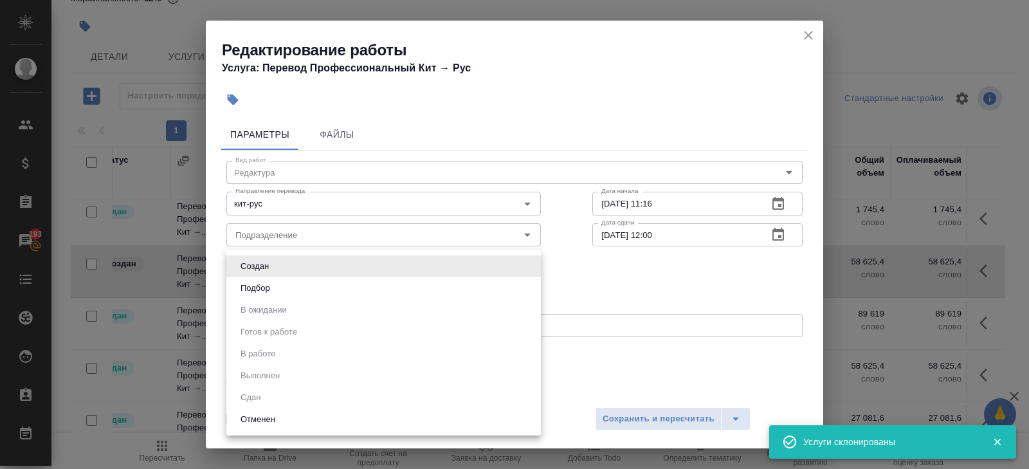
click at [279, 287] on li "Подбор" at bounding box center [383, 288] width 315 height 22
type input "recruiting"
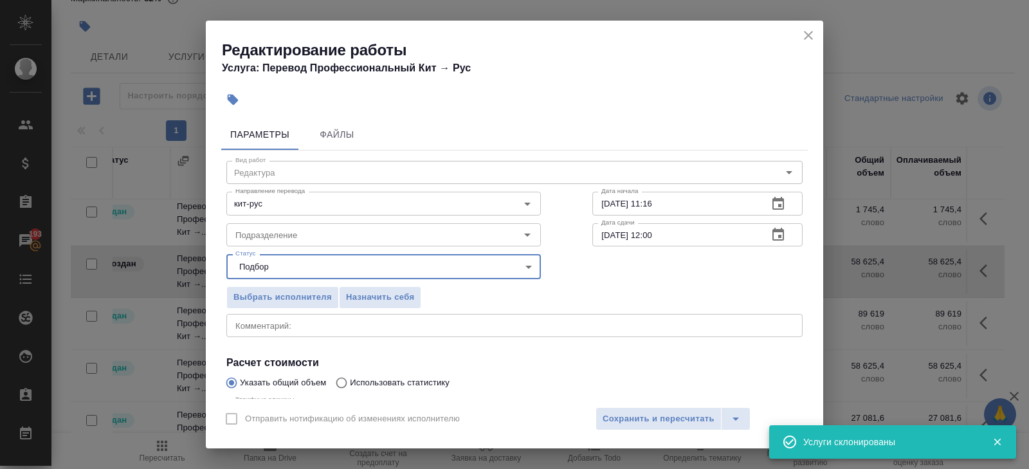
click at [267, 246] on div "Статус Подбор recruiting Статус" at bounding box center [384, 265] width 366 height 84
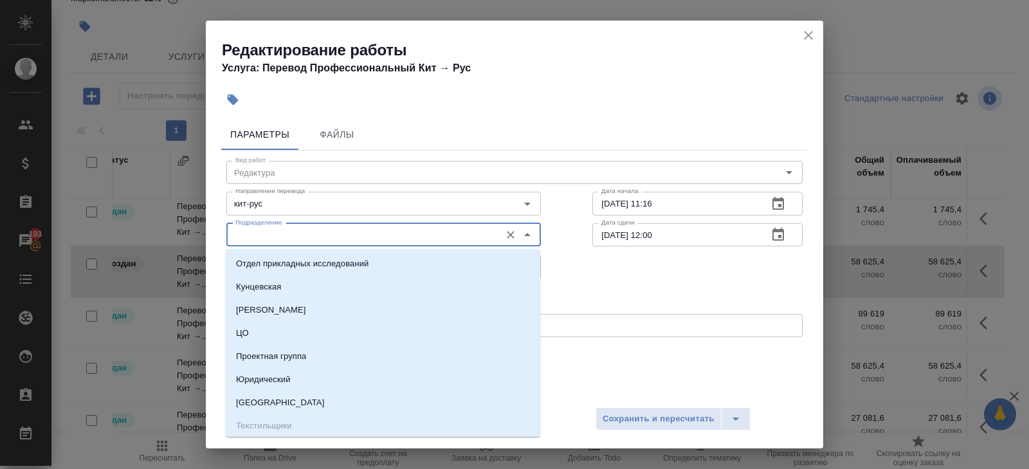
click at [258, 232] on input "Подразделение" at bounding box center [362, 234] width 264 height 15
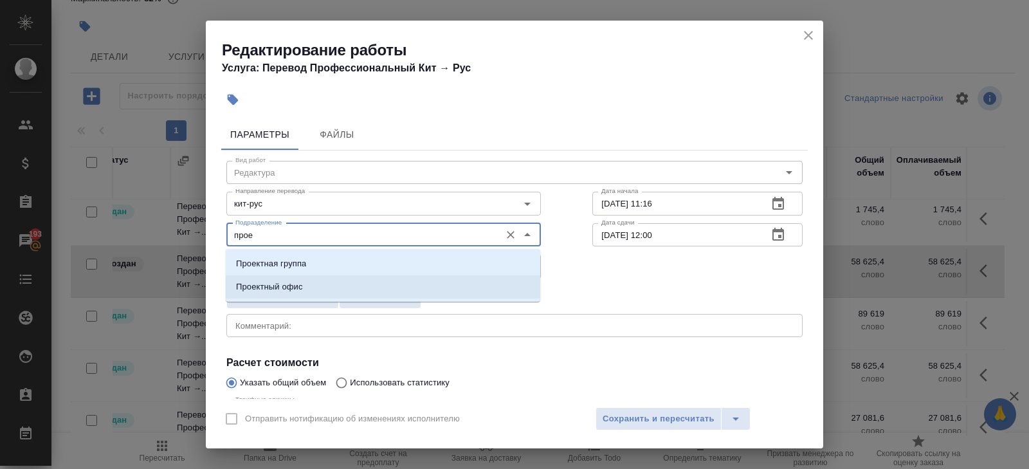
click at [271, 287] on p "Проектный офис" at bounding box center [269, 286] width 67 height 13
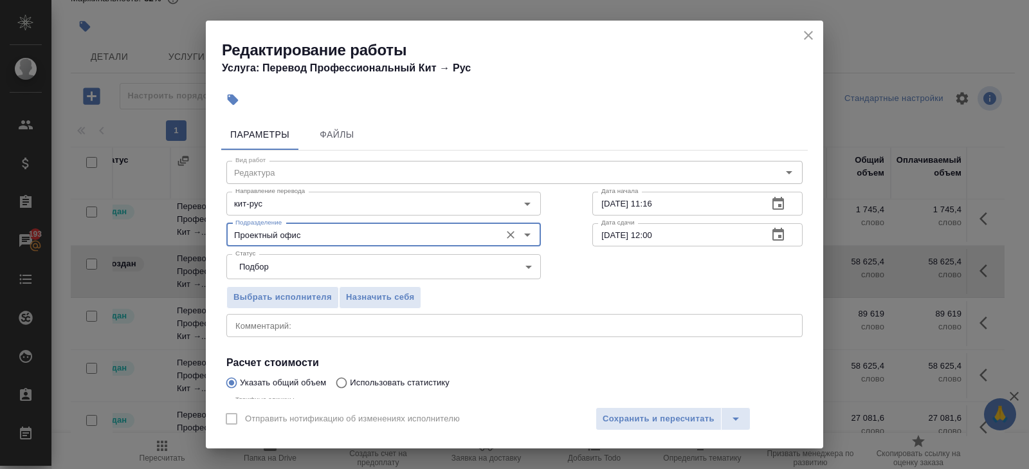
scroll to position [136, 0]
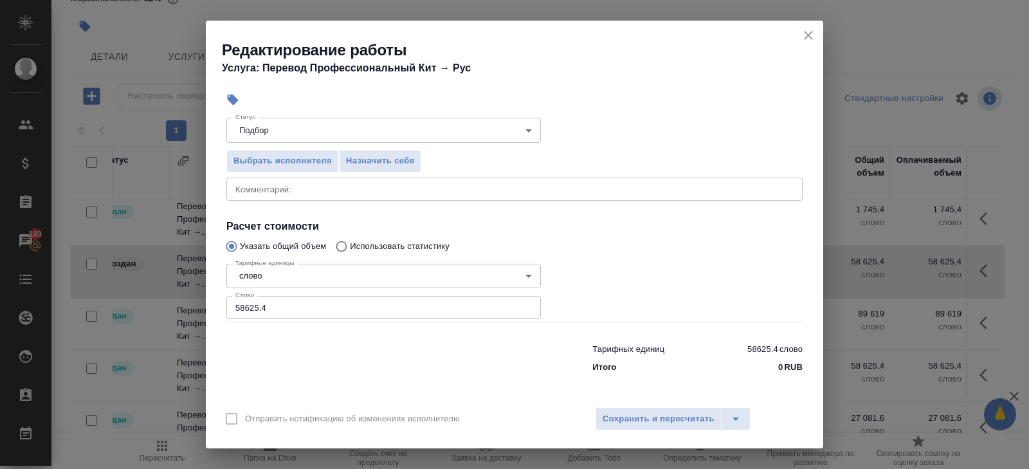
type input "Проектный офис"
drag, startPoint x: 277, startPoint y: 309, endPoint x: 114, endPoint y: 306, distance: 163.4
click at [114, 306] on div "Редактирование работы Услуга: Перевод Профессиональный Кит → Рус Параметры Файл…" at bounding box center [514, 234] width 1029 height 469
type input "30728"
type input "30728.2"
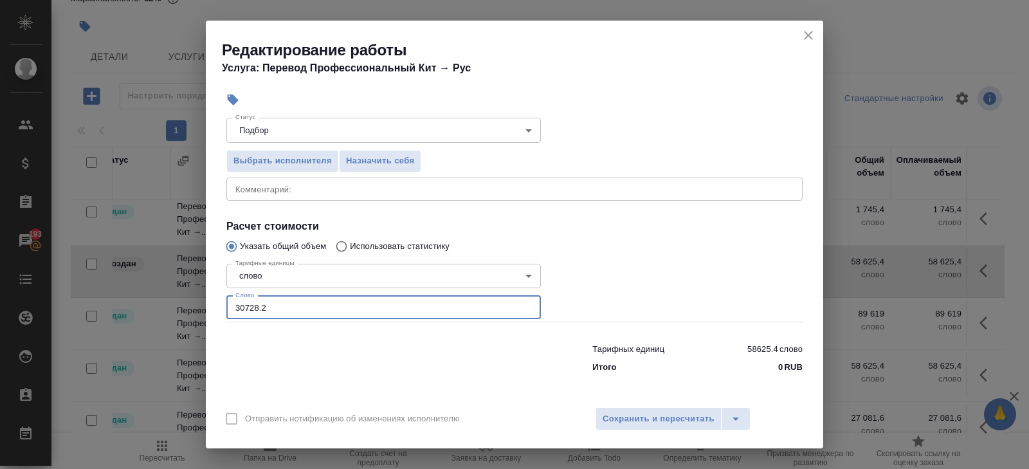
click at [268, 187] on textarea at bounding box center [514, 189] width 558 height 10
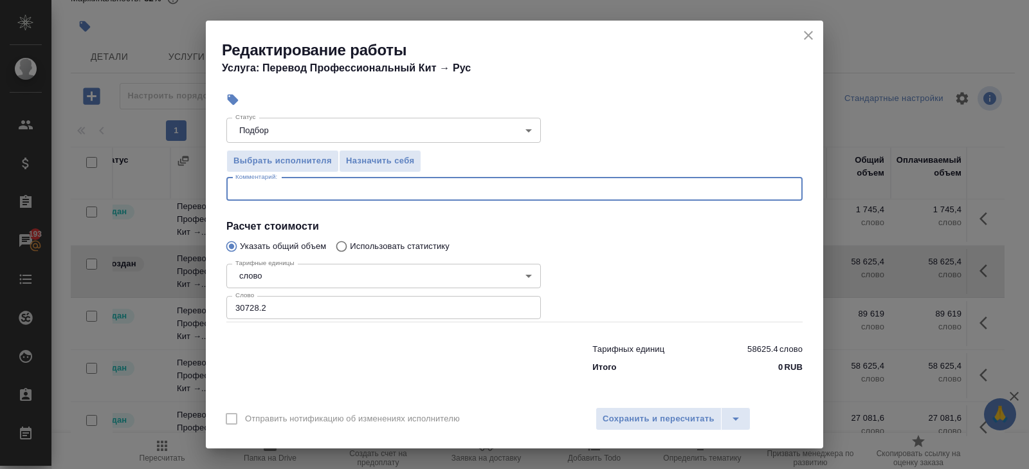
paste textarea "GS4 4WD 8AT manual_20225730_Малышев.docx"
type textarea "GS4 4WD 8AT manual_20225730_Малышев.docx"
click at [647, 419] on span "Сохранить и пересчитать" at bounding box center [659, 419] width 112 height 15
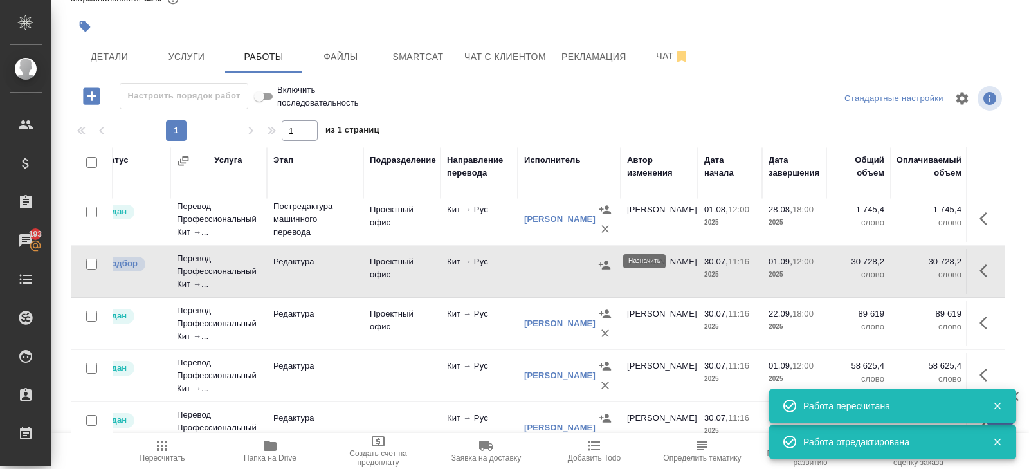
click at [603, 262] on icon "button" at bounding box center [605, 264] width 12 height 8
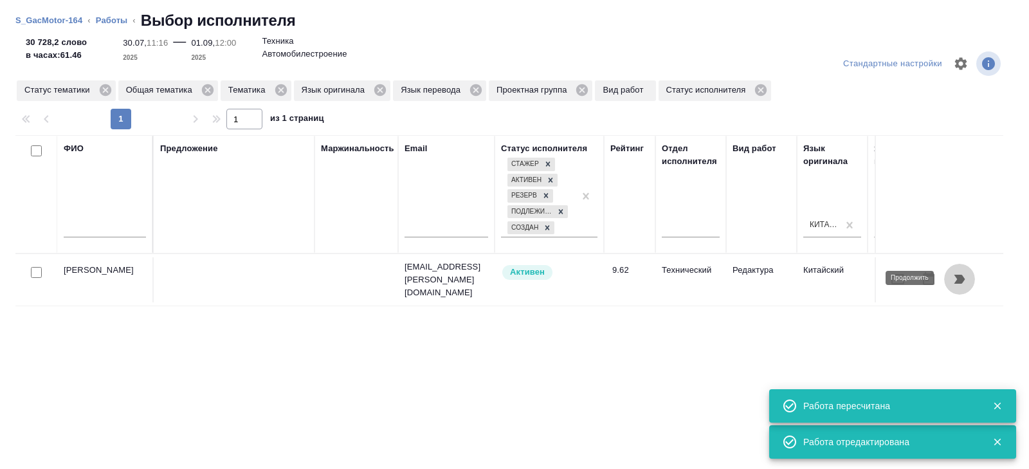
click at [958, 282] on icon "button" at bounding box center [959, 278] width 15 height 15
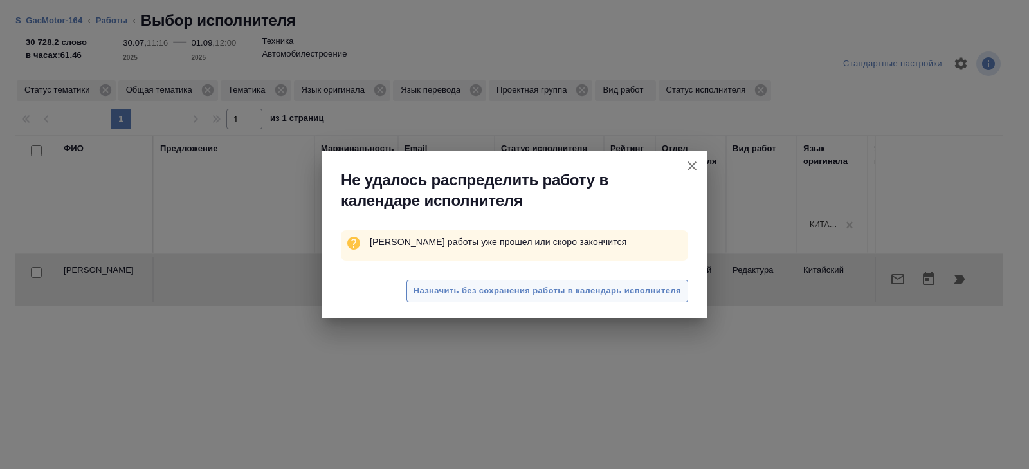
click at [667, 297] on span "Назначить без сохранения работы в календарь исполнителя" at bounding box center [548, 291] width 268 height 15
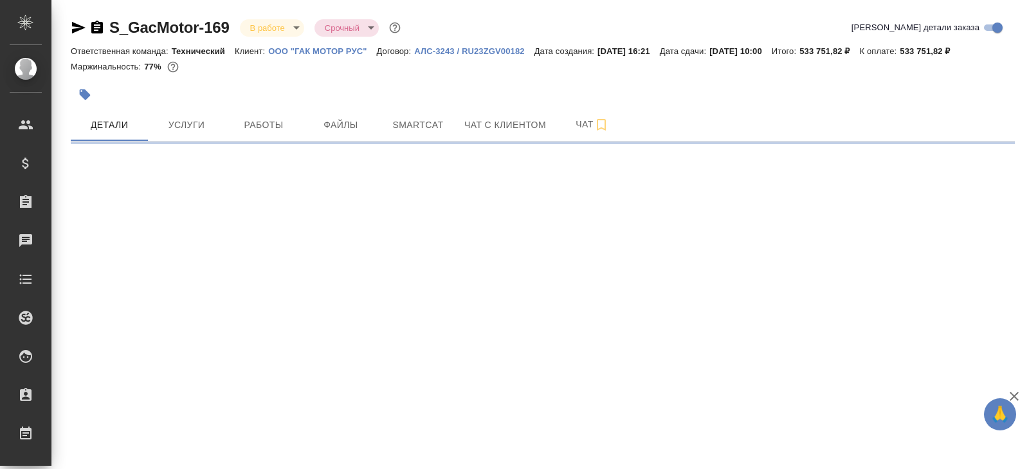
select select "RU"
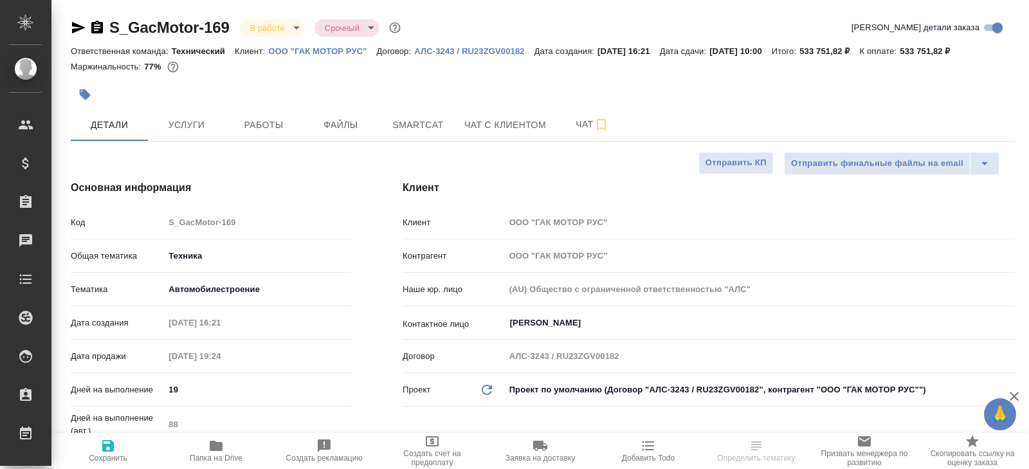
type textarea "x"
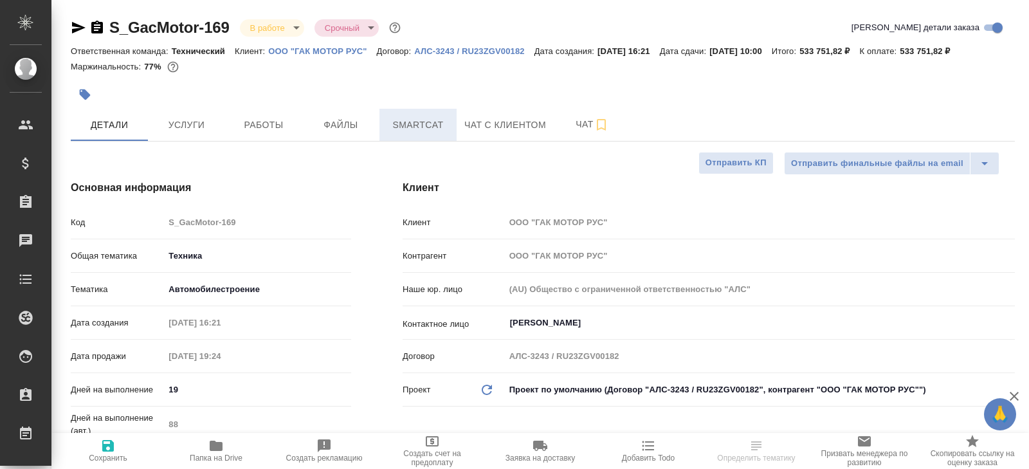
type textarea "x"
click at [419, 115] on button "Smartcat" at bounding box center [417, 125] width 77 height 32
type textarea "x"
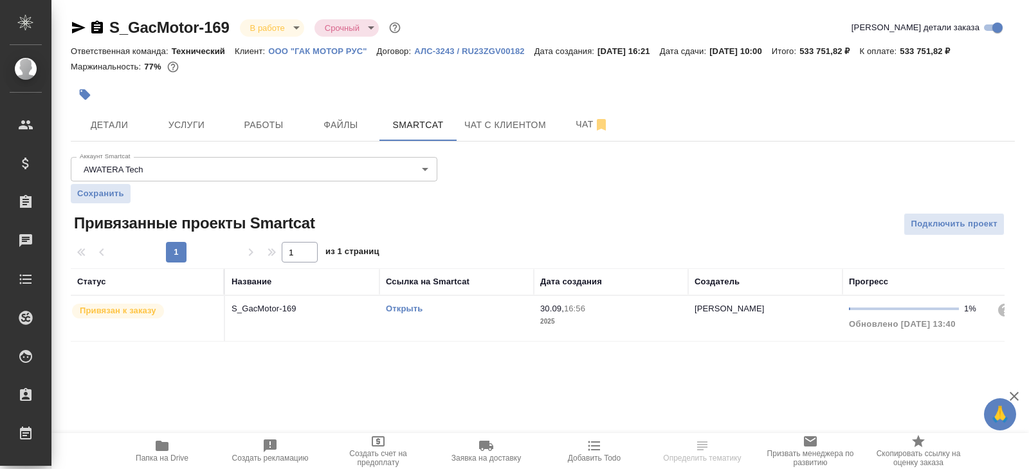
click at [501, 325] on td "Открыть" at bounding box center [456, 318] width 154 height 45
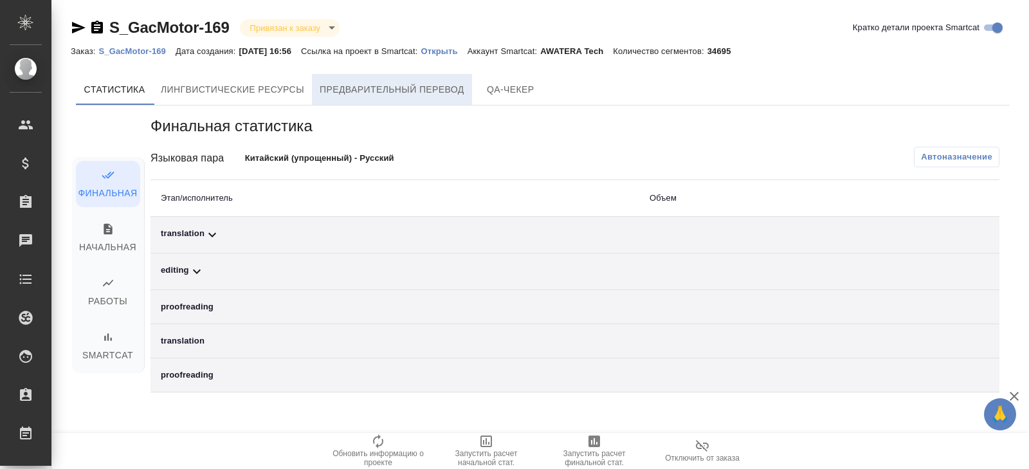
click at [390, 84] on span "Предварительный перевод" at bounding box center [392, 90] width 145 height 16
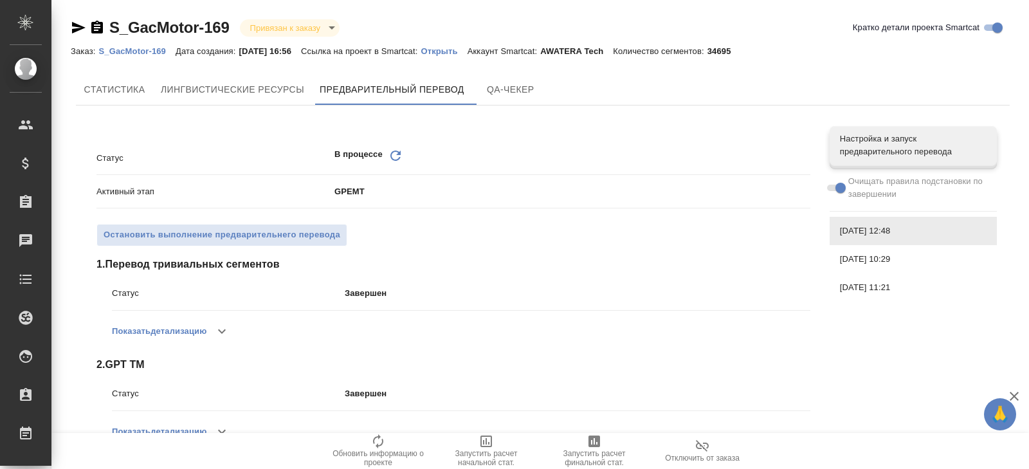
scroll to position [331, 0]
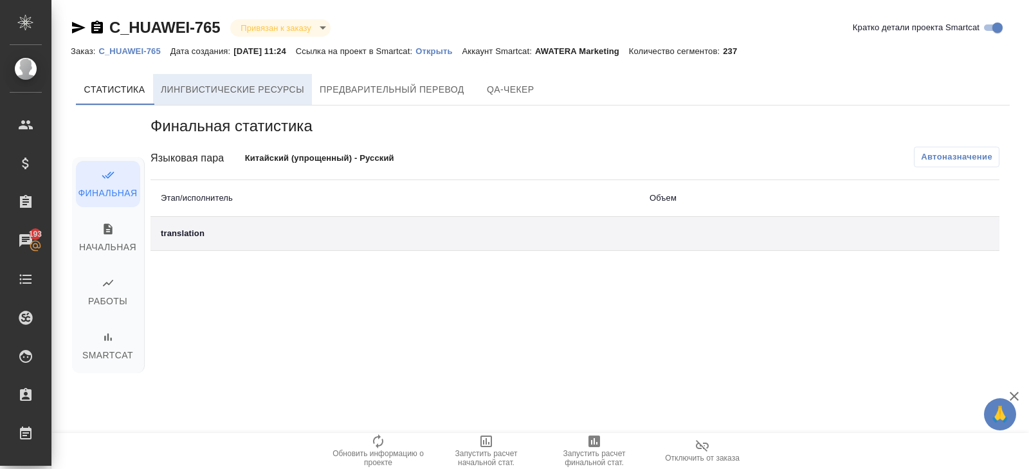
click at [277, 88] on span "Лингвистические ресурсы" at bounding box center [232, 90] width 143 height 16
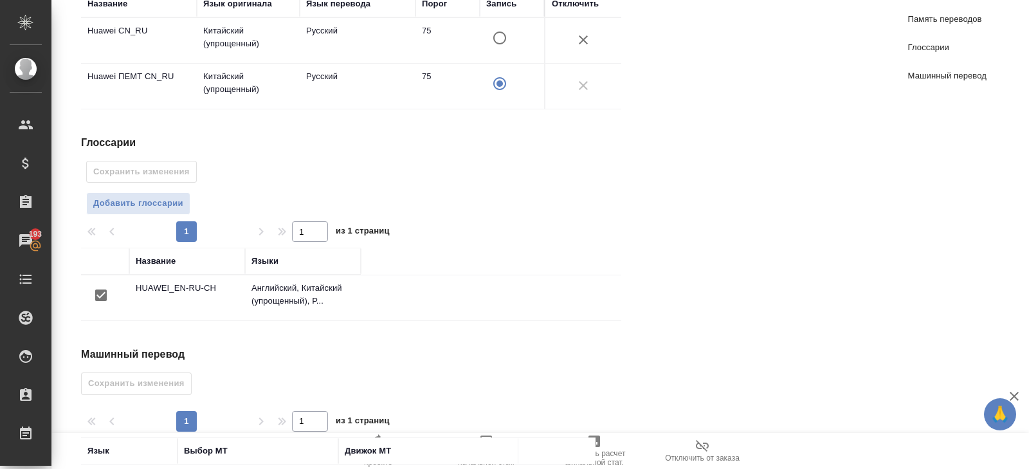
scroll to position [342, 0]
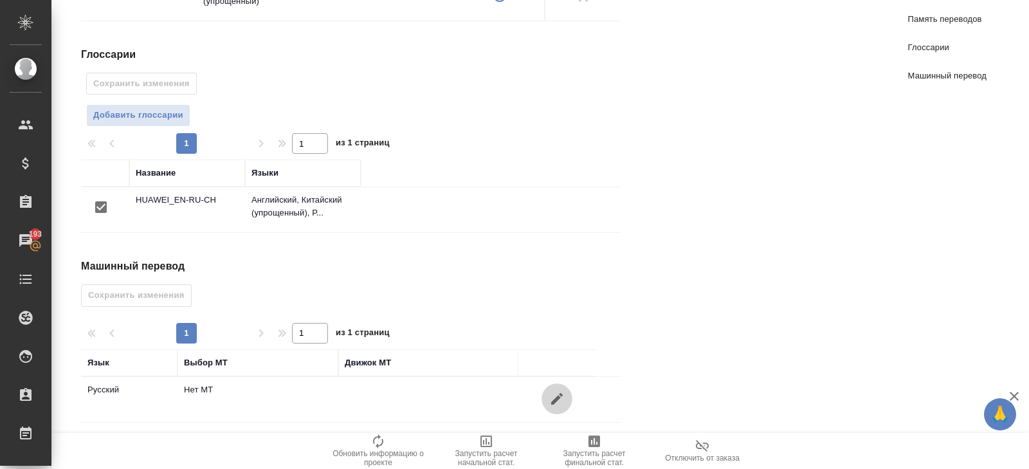
click at [561, 397] on icon "button" at bounding box center [556, 398] width 15 height 15
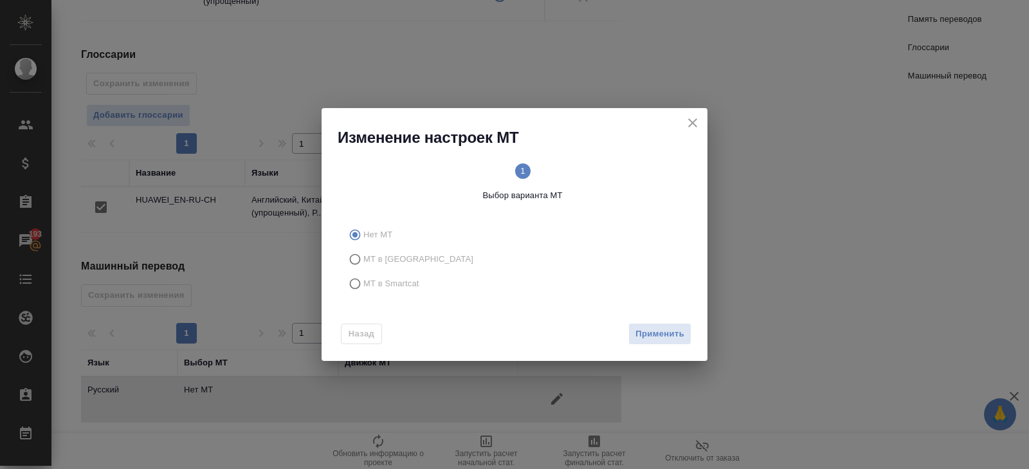
click at [387, 280] on span "МТ в Smartcat" at bounding box center [391, 283] width 56 height 13
click at [363, 280] on input "МТ в Smartcat" at bounding box center [353, 283] width 21 height 24
radio input "true"
click at [673, 333] on span "Вперед" at bounding box center [668, 334] width 32 height 15
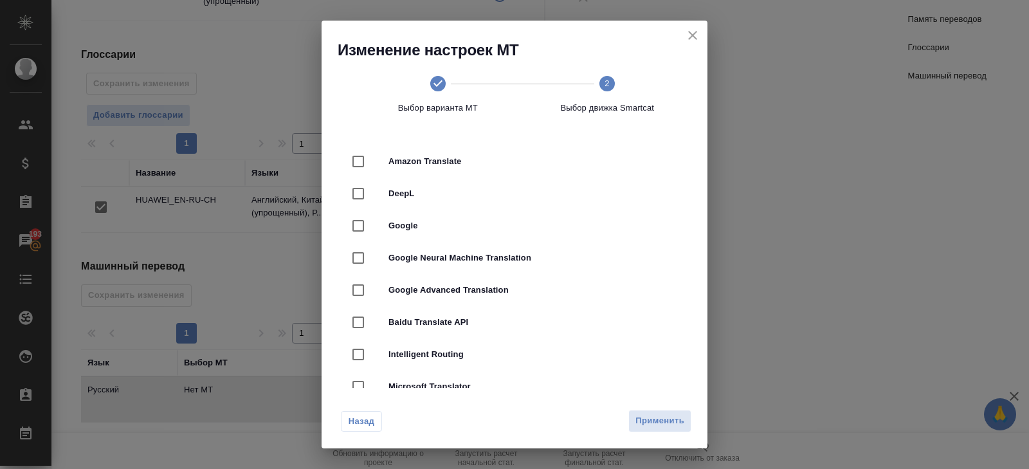
click at [372, 187] on div at bounding box center [370, 193] width 36 height 27
checkbox input "true"
click at [652, 424] on span "Применить" at bounding box center [659, 421] width 49 height 15
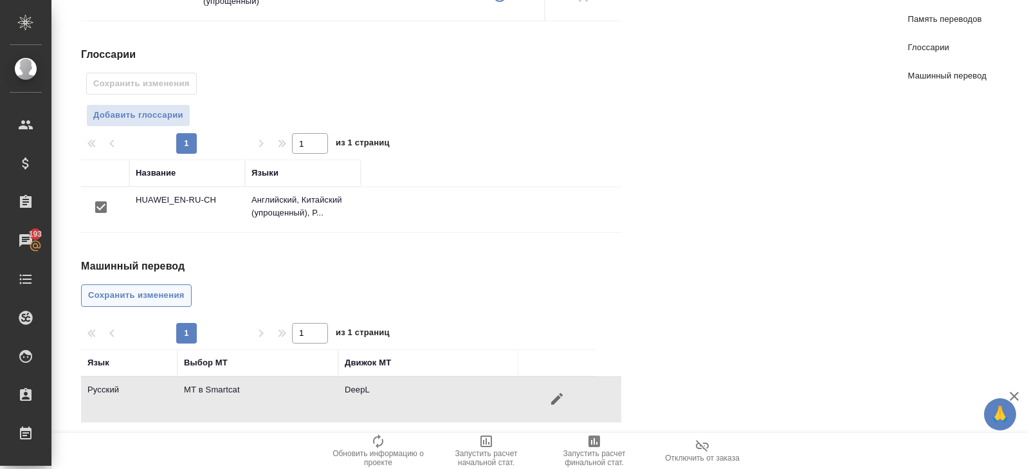
click at [171, 284] on button "Сохранить изменения" at bounding box center [136, 295] width 111 height 23
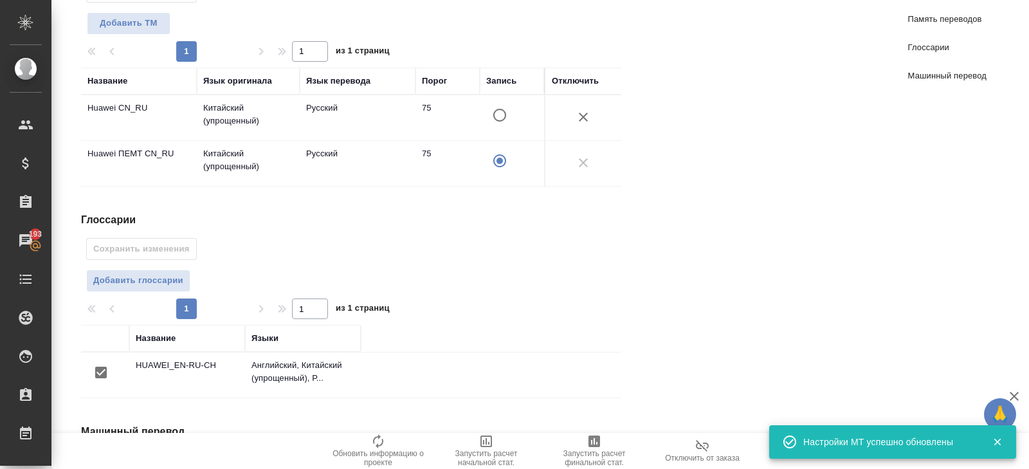
scroll to position [0, 0]
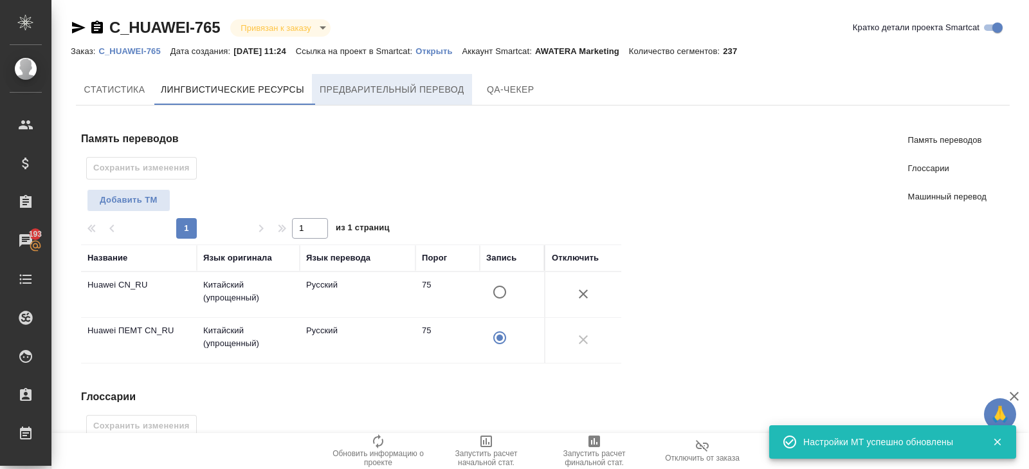
click at [386, 84] on span "Предварительный перевод" at bounding box center [392, 90] width 145 height 16
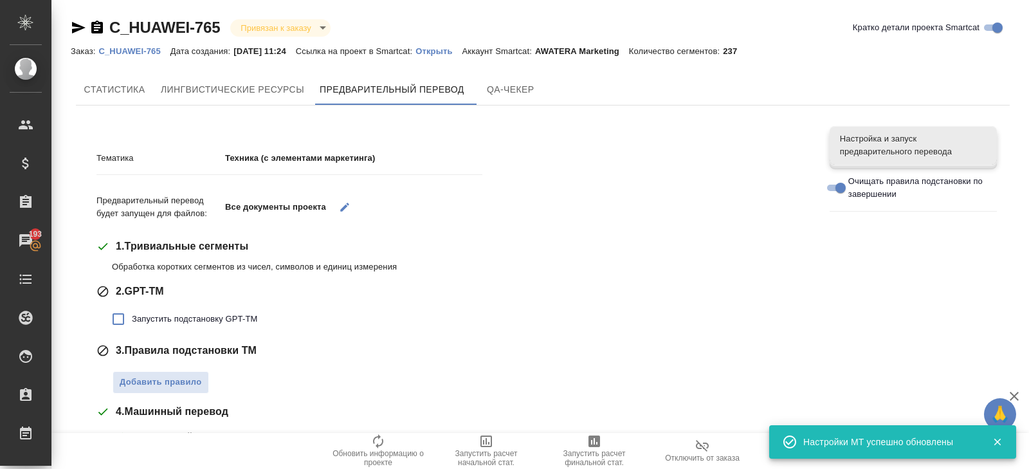
click at [163, 317] on span "Запустить подстановку GPT-TM" at bounding box center [194, 319] width 125 height 13
click at [132, 317] on input "Запустить подстановку GPT-TM" at bounding box center [118, 319] width 27 height 27
checkbox input "true"
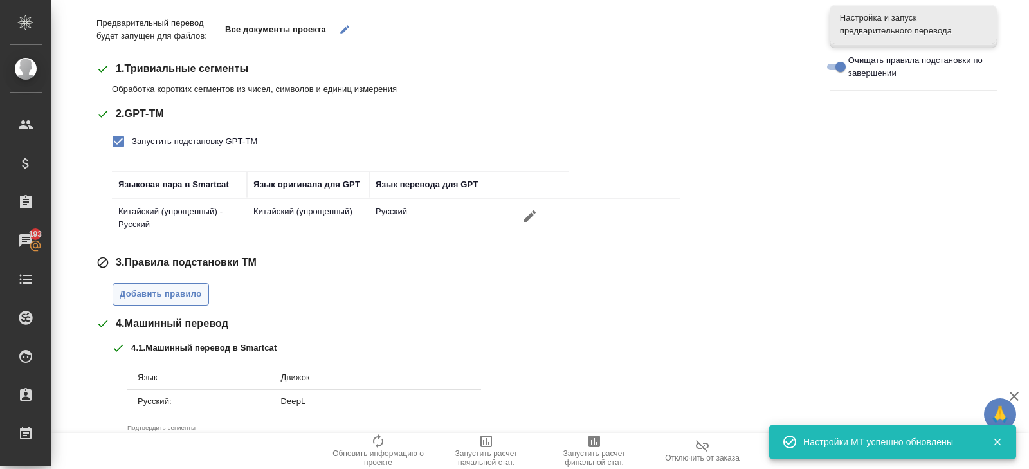
scroll to position [177, 0]
click at [163, 298] on span "Добавить правило" at bounding box center [161, 295] width 82 height 15
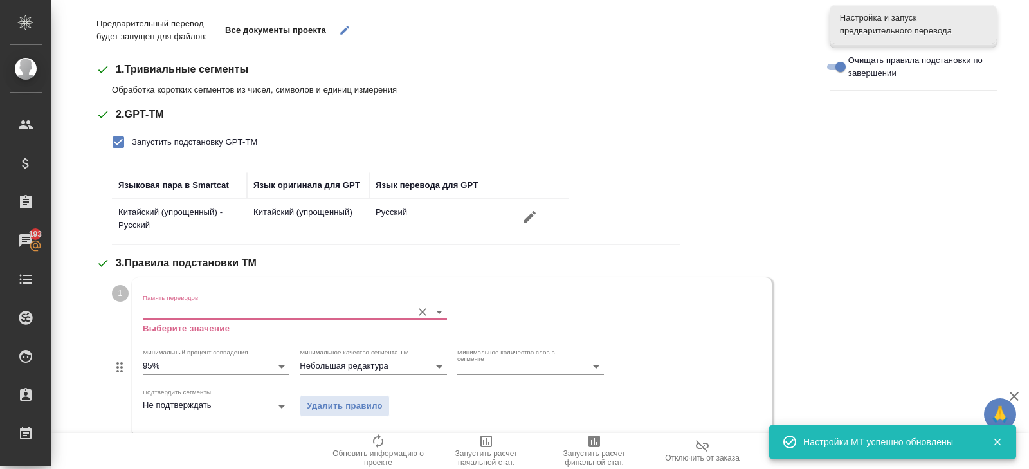
click at [163, 323] on p "Выберите значение" at bounding box center [295, 328] width 304 height 13
click at [164, 320] on div "Память переводов Выберите значение" at bounding box center [295, 314] width 304 height 42
click at [170, 310] on input "Память переводов" at bounding box center [274, 311] width 263 height 15
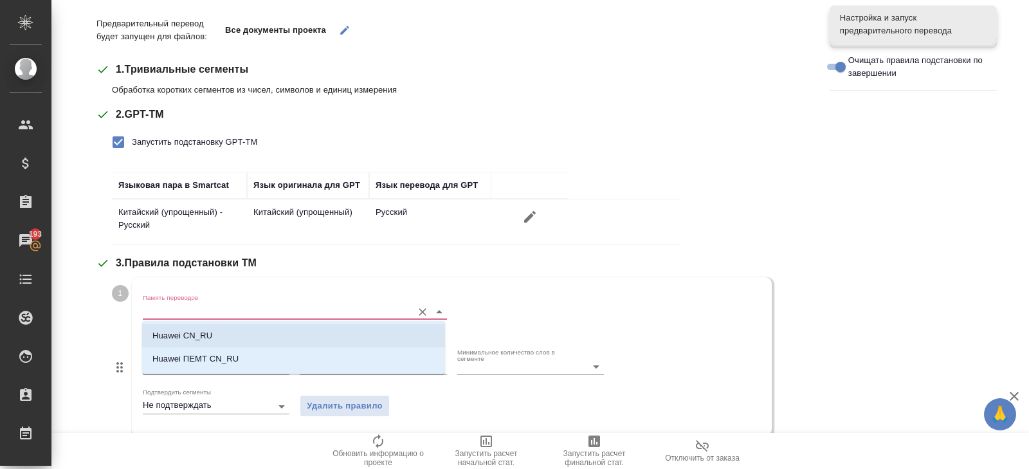
click at [170, 331] on p "Huawei CN_RU" at bounding box center [182, 335] width 60 height 13
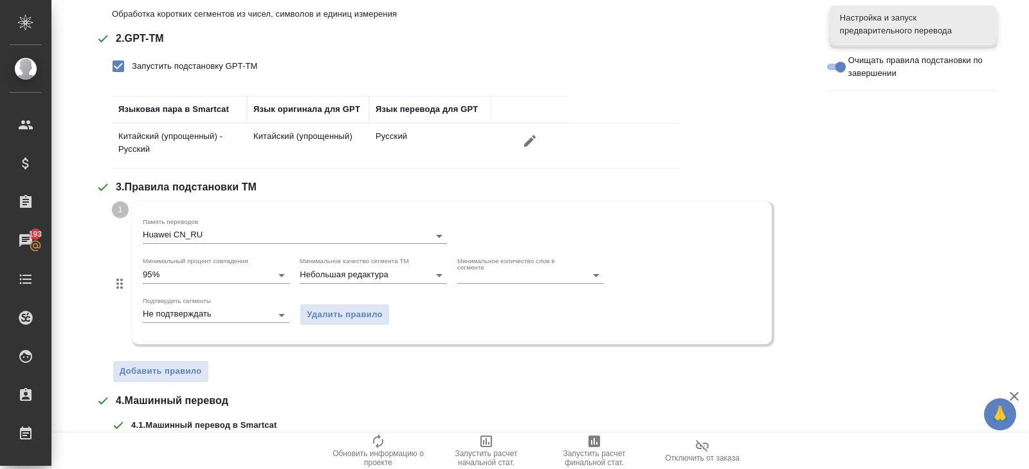
scroll to position [252, 0]
click at [166, 370] on span "Добавить правило" at bounding box center [161, 372] width 82 height 15
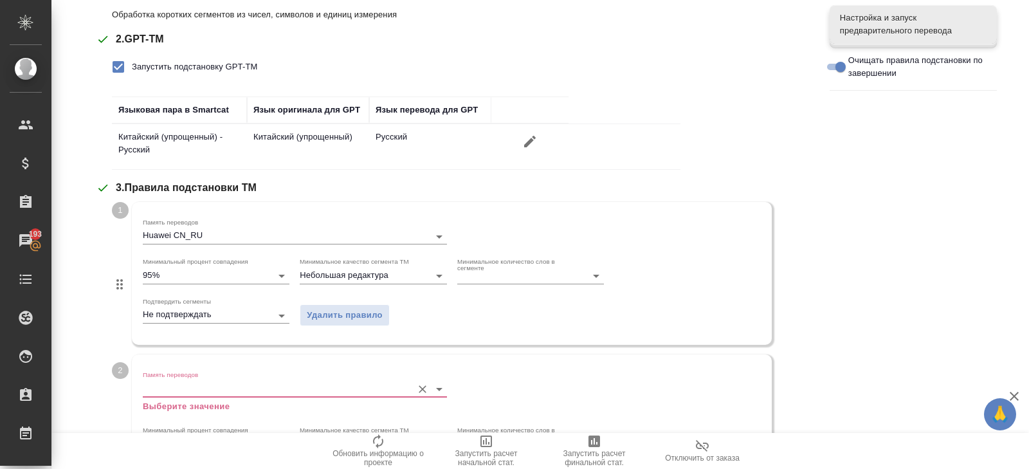
click at [174, 397] on div "Память переводов Выберите значение" at bounding box center [295, 391] width 304 height 42
click at [174, 388] on input "Память переводов" at bounding box center [274, 388] width 263 height 15
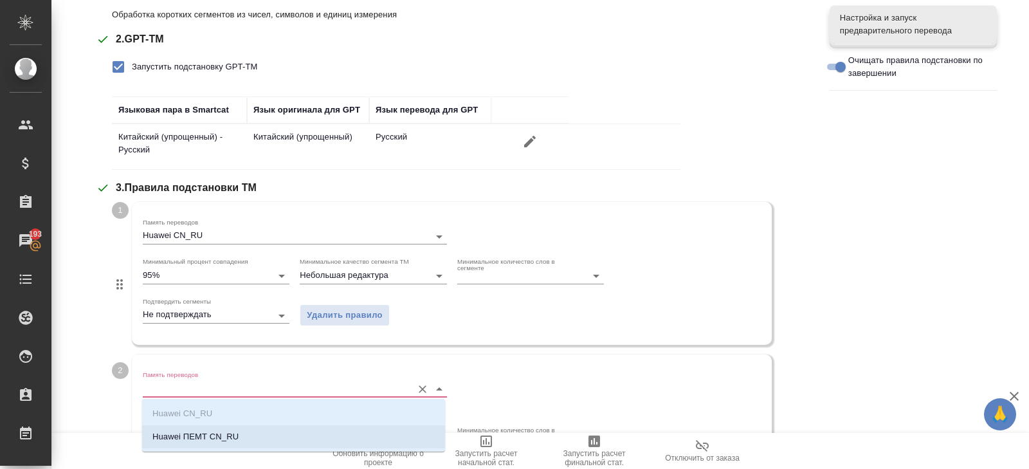
click at [174, 432] on p "Huawei ПЕМТ CN_RU" at bounding box center [195, 436] width 86 height 13
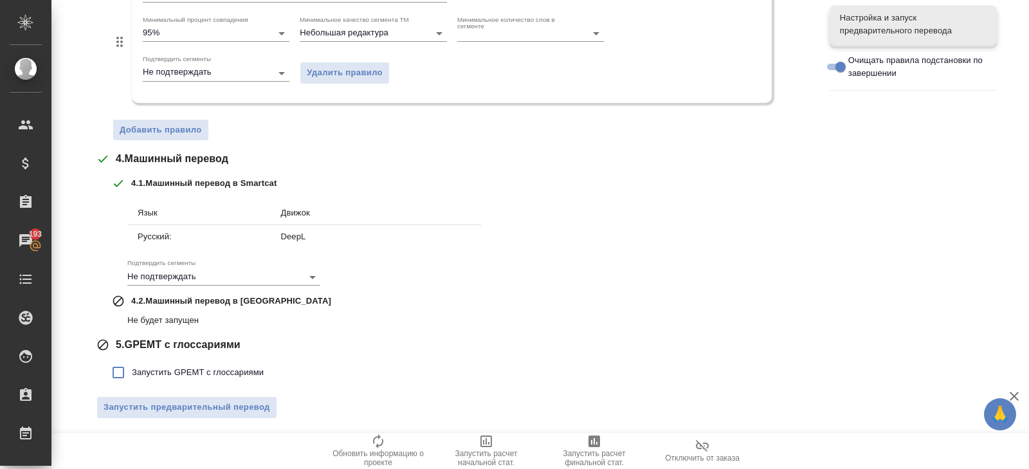
click at [149, 379] on label "Запустить GPEMT с глоссариями" at bounding box center [184, 372] width 159 height 27
click at [132, 379] on input "Запустить GPEMT с глоссариями" at bounding box center [118, 372] width 27 height 27
checkbox input "true"
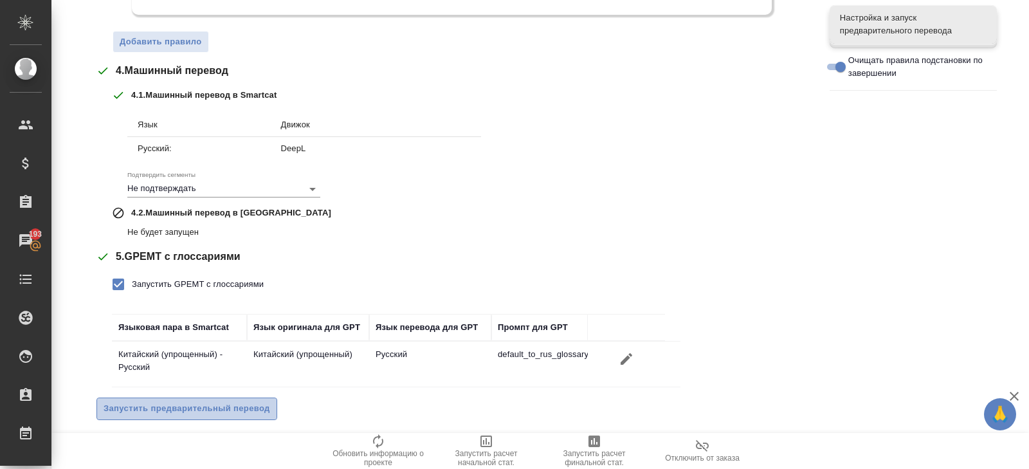
click at [160, 404] on span "Запустить предварительный перевод" at bounding box center [187, 408] width 167 height 15
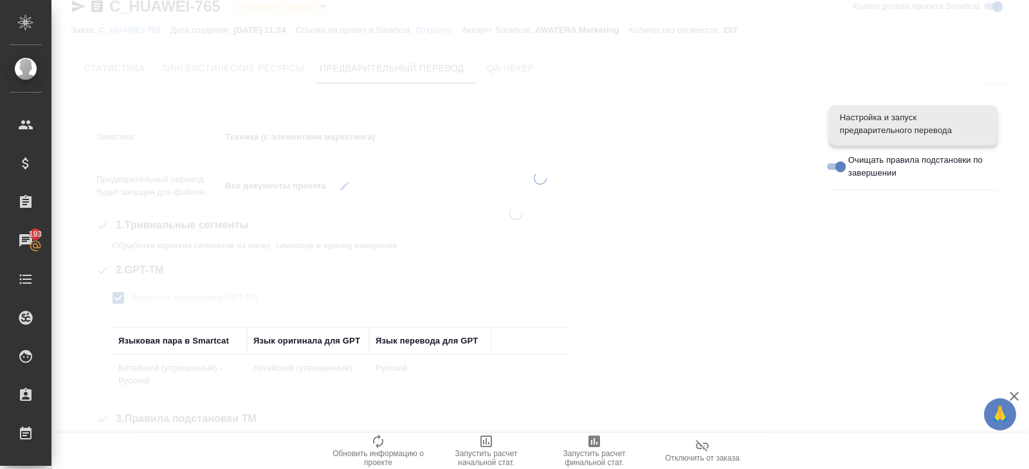
scroll to position [0, 0]
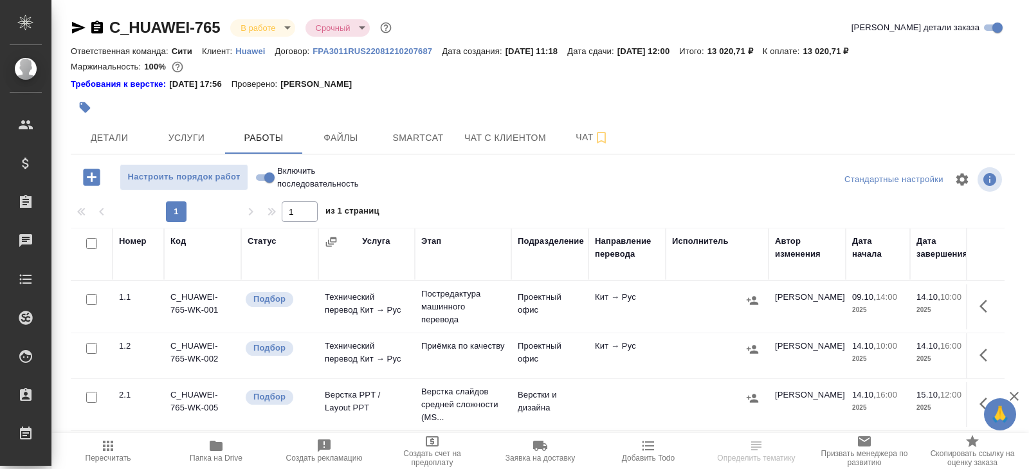
scroll to position [81, 0]
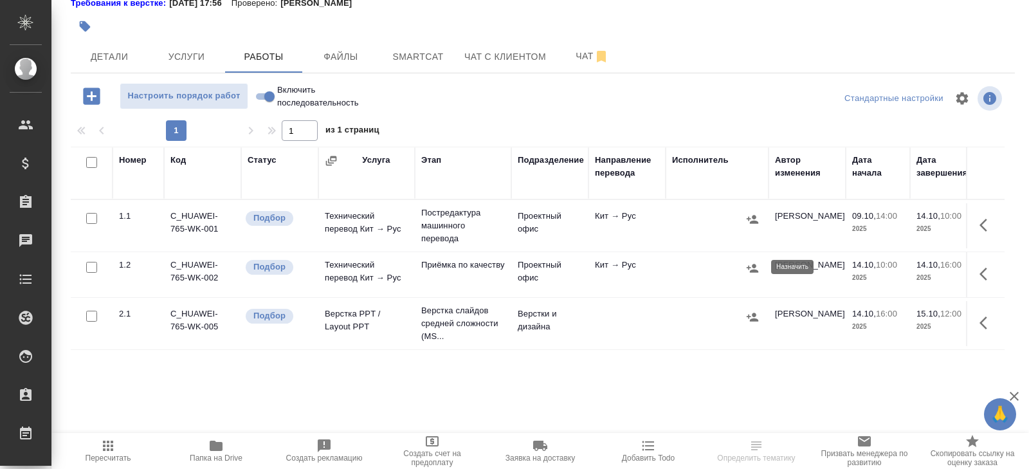
click at [751, 267] on icon "button" at bounding box center [752, 268] width 13 height 13
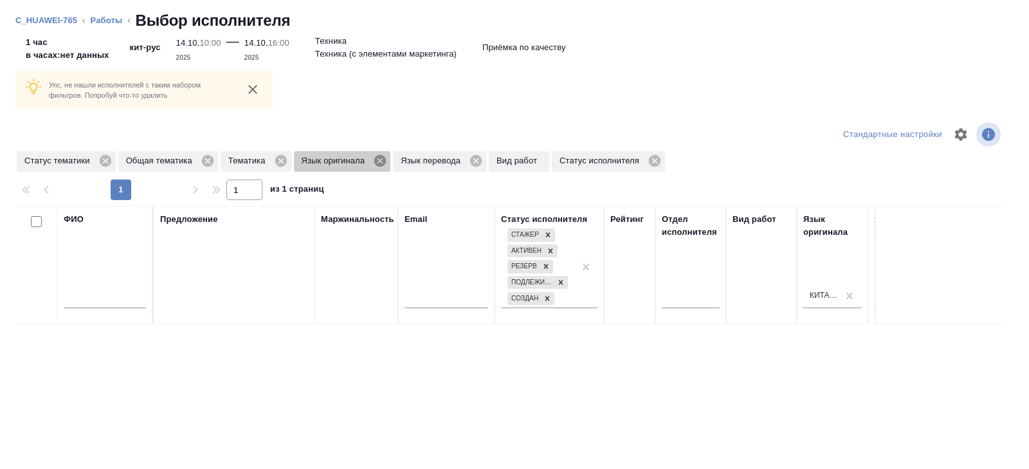
click at [387, 161] on icon at bounding box center [380, 161] width 14 height 14
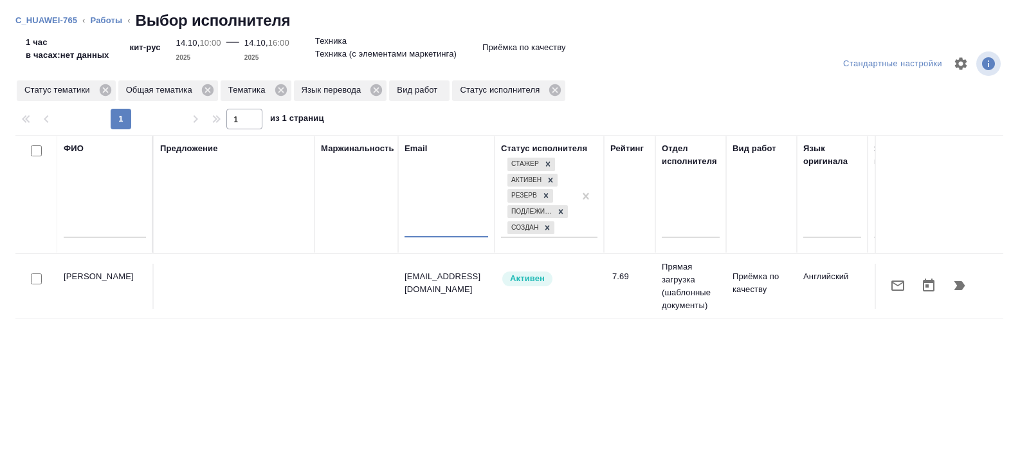
click at [441, 228] on input "text" at bounding box center [447, 229] width 84 height 16
paste input "mailto:[EMAIL_ADDRESS][DOMAIN_NAME]"
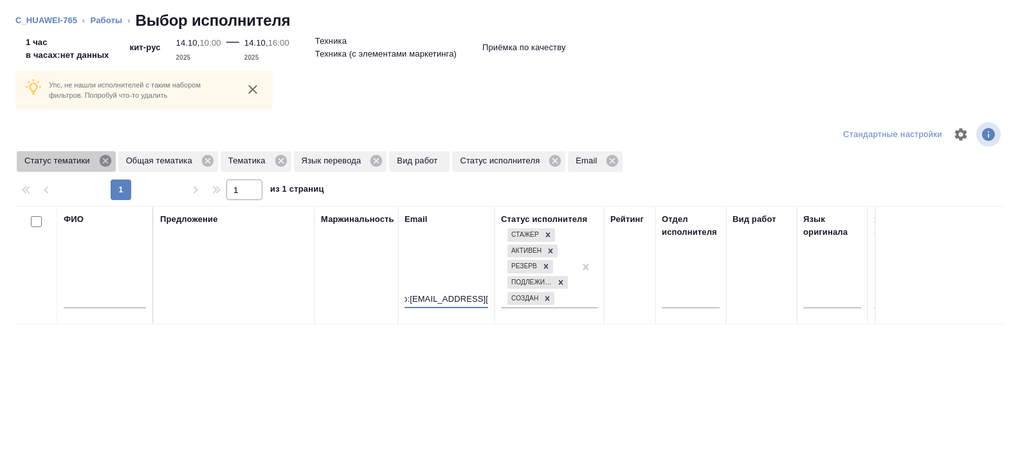
click at [111, 158] on icon at bounding box center [105, 161] width 12 height 12
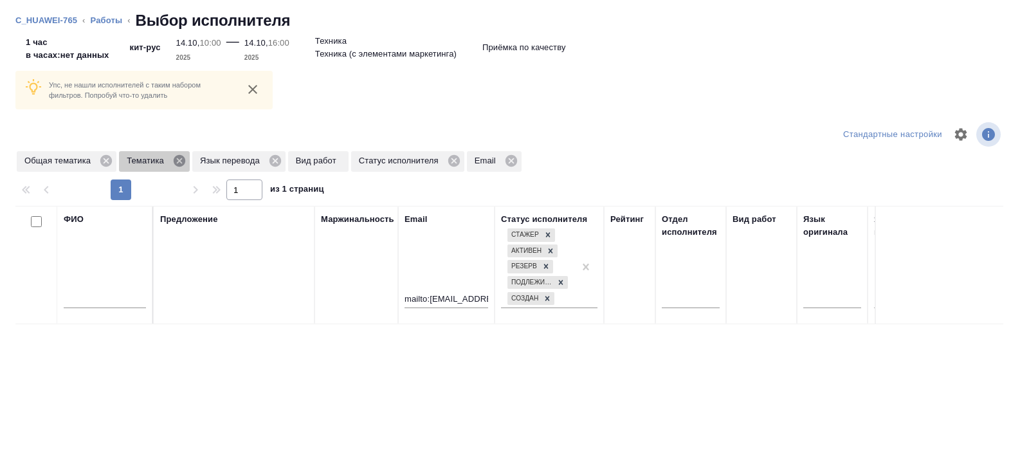
click at [182, 159] on icon at bounding box center [180, 161] width 12 height 12
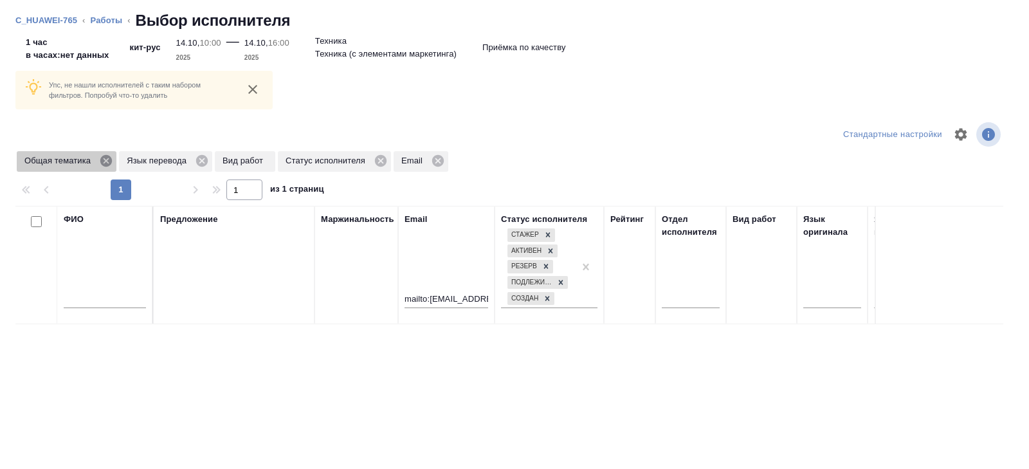
click at [109, 161] on icon at bounding box center [106, 161] width 14 height 14
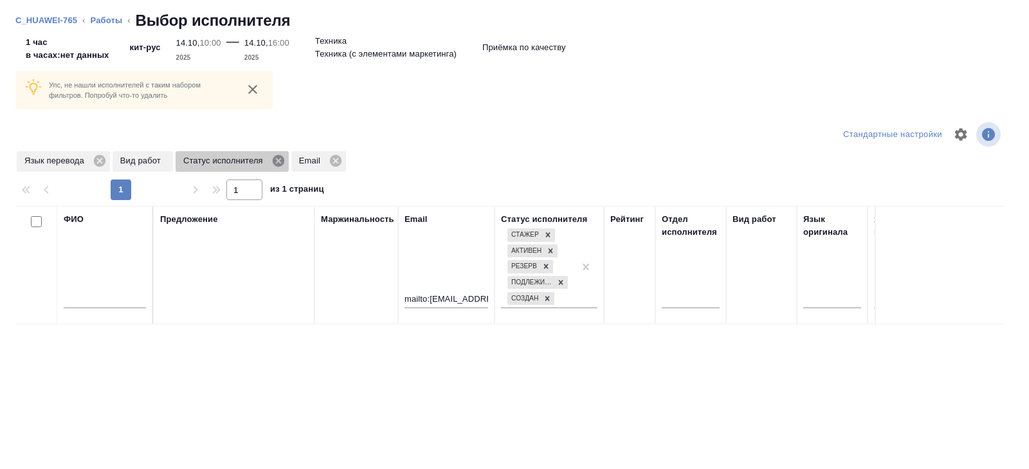
click at [280, 160] on icon at bounding box center [279, 161] width 12 height 12
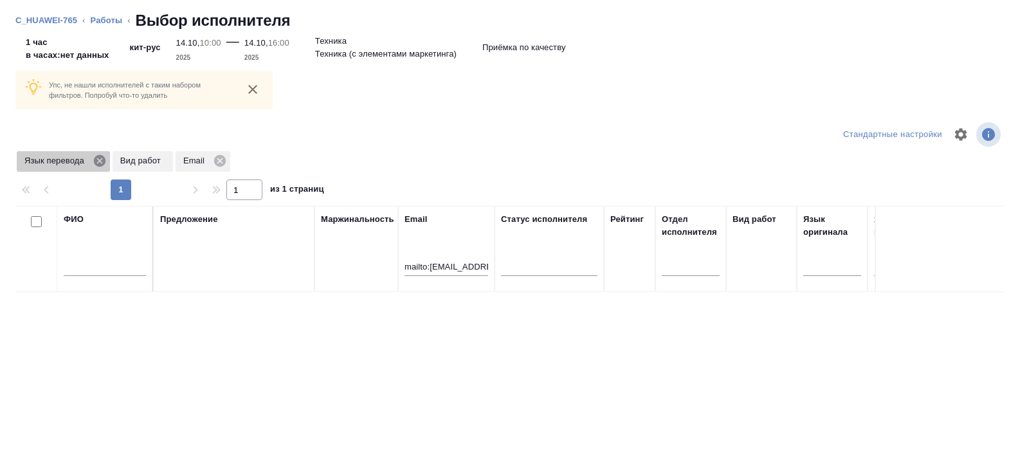
click at [104, 159] on icon at bounding box center [100, 161] width 12 height 12
drag, startPoint x: 430, startPoint y: 266, endPoint x: 314, endPoint y: 264, distance: 115.8
click at [314, 264] on tr "ФИО Предложение Маржинальность Email mailto:lizoook7@gmail.com Статус исполните…" at bounding box center [949, 249] width 1868 height 86
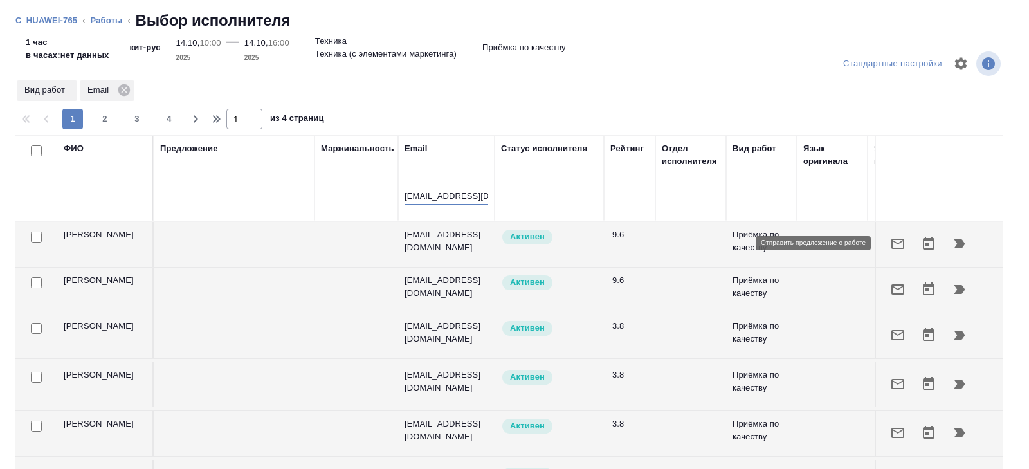
type input "lizoook7@gmail.com"
click at [903, 244] on icon "button" at bounding box center [897, 244] width 13 height 10
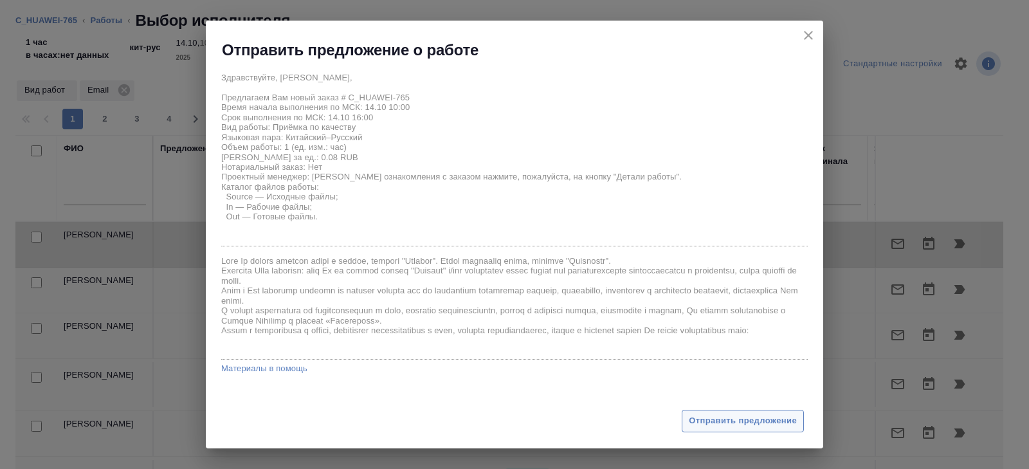
click at [753, 419] on span "Отправить предложение" at bounding box center [743, 421] width 108 height 15
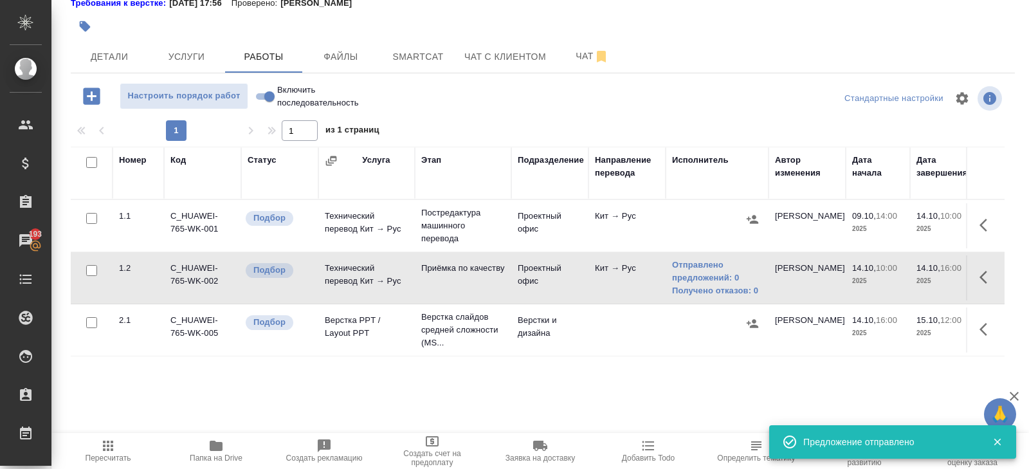
click at [115, 441] on span "Пересчитать" at bounding box center [108, 450] width 93 height 24
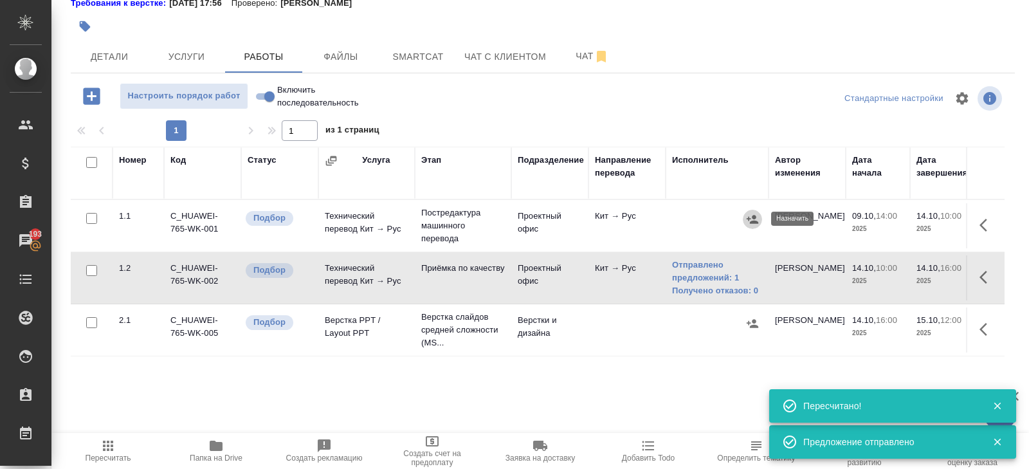
click at [749, 217] on icon "button" at bounding box center [752, 219] width 13 height 13
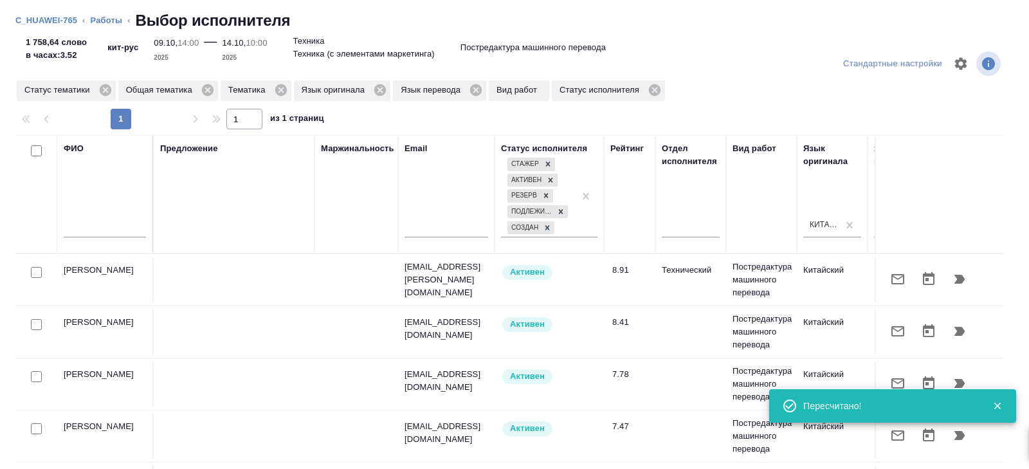
scroll to position [0, 880]
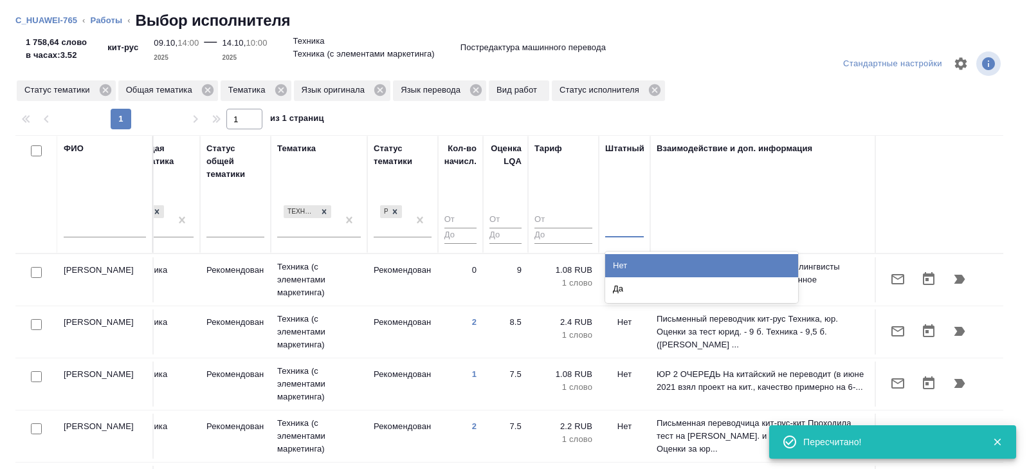
click at [617, 223] on div at bounding box center [624, 224] width 39 height 19
click at [617, 264] on div "Нет" at bounding box center [701, 265] width 193 height 23
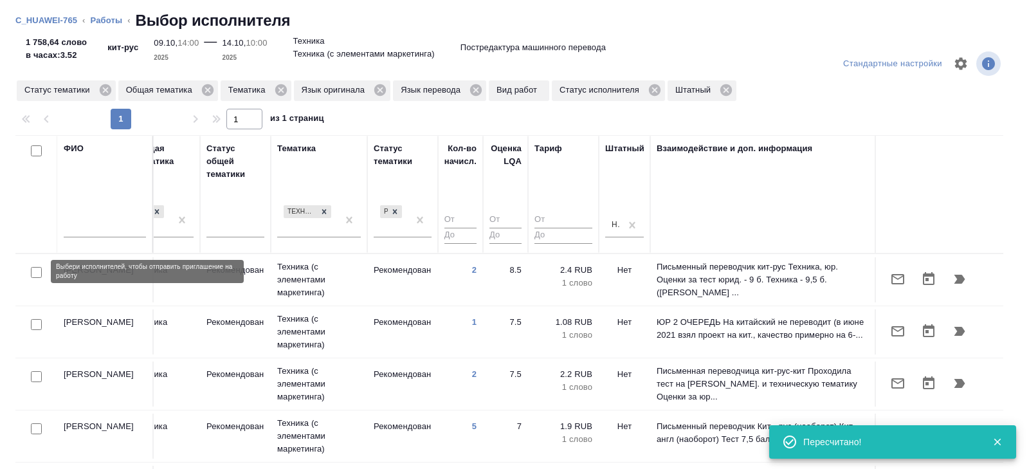
click at [33, 268] on input "checkbox" at bounding box center [36, 272] width 11 height 11
checkbox input "true"
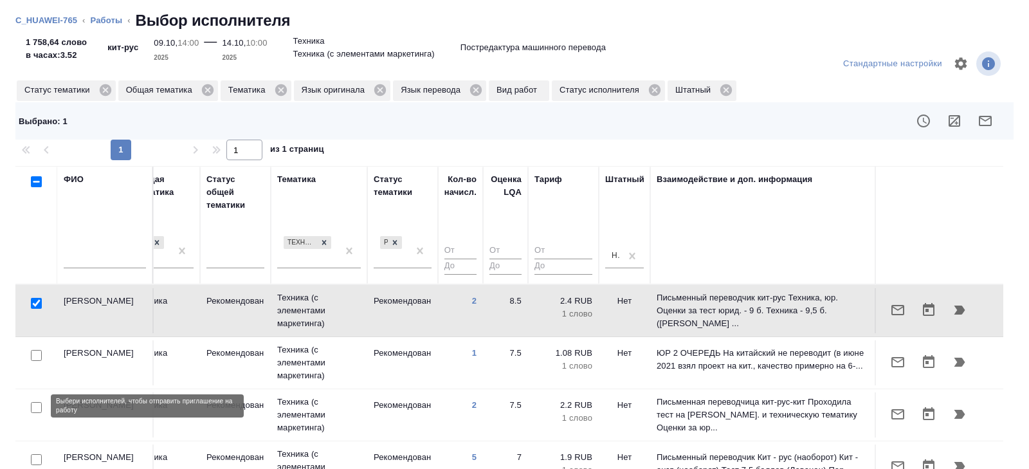
click at [35, 408] on input "checkbox" at bounding box center [36, 407] width 11 height 11
checkbox input "true"
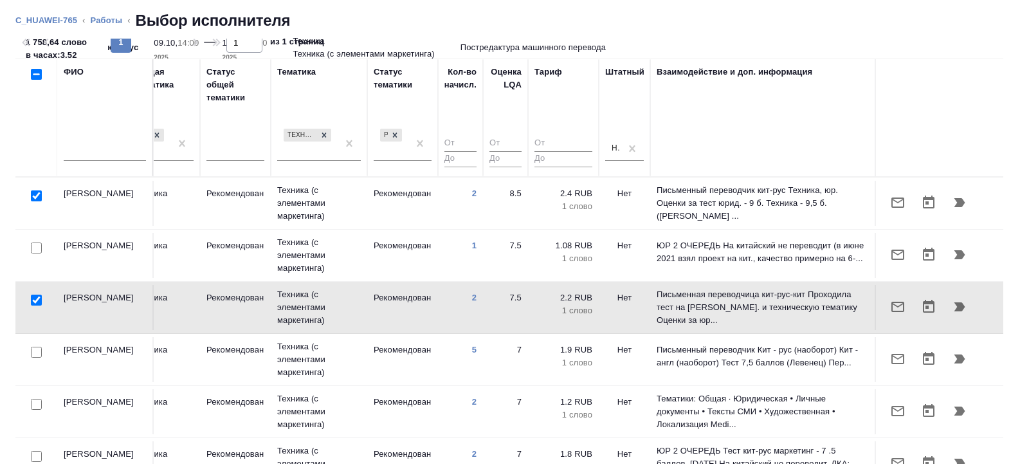
scroll to position [0, 0]
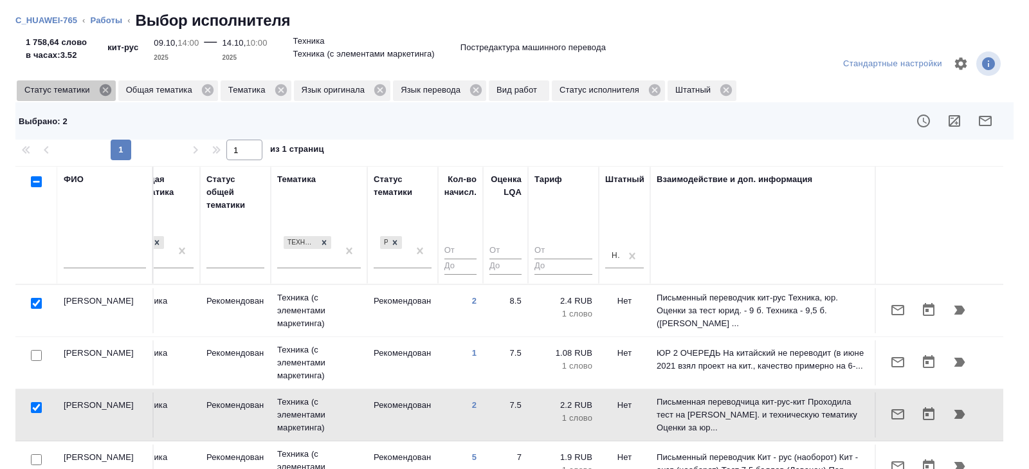
click at [107, 92] on icon at bounding box center [105, 90] width 12 height 12
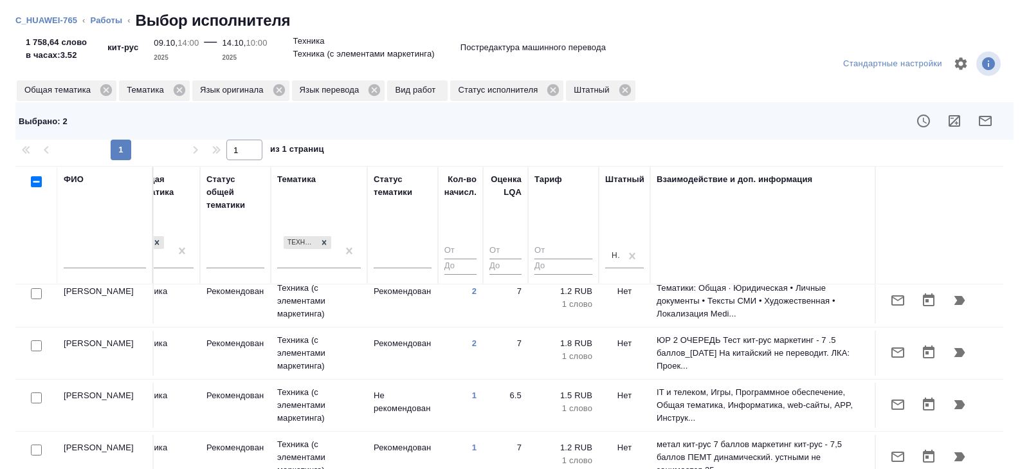
scroll to position [426, 880]
drag, startPoint x: 35, startPoint y: 343, endPoint x: 42, endPoint y: 391, distance: 48.0
click at [35, 392] on input "checkbox" at bounding box center [36, 397] width 11 height 11
checkbox input "true"
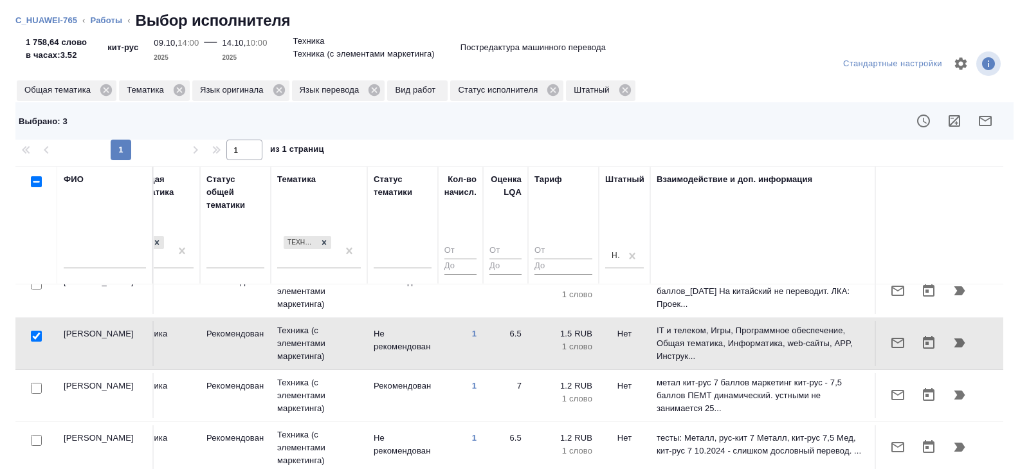
scroll to position [489, 880]
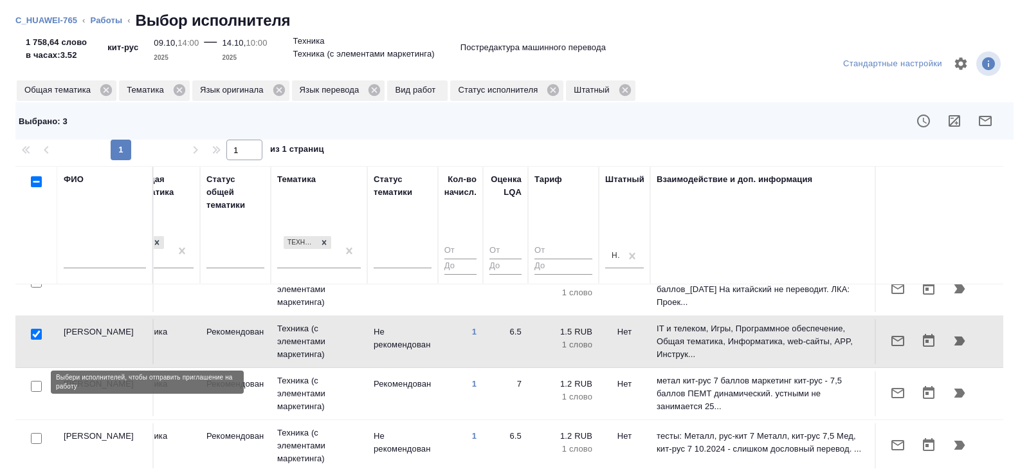
click at [33, 433] on input "checkbox" at bounding box center [36, 438] width 11 height 11
checkbox input "true"
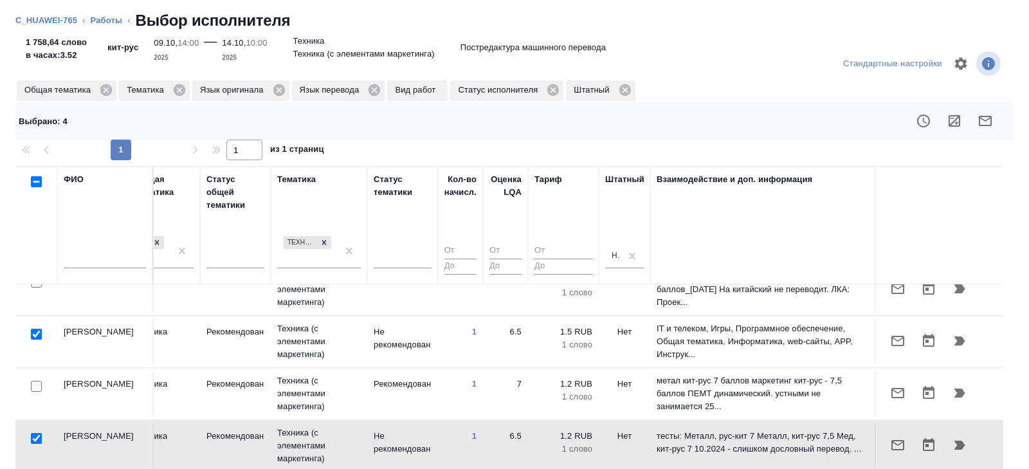
click at [984, 119] on icon "button" at bounding box center [985, 120] width 15 height 15
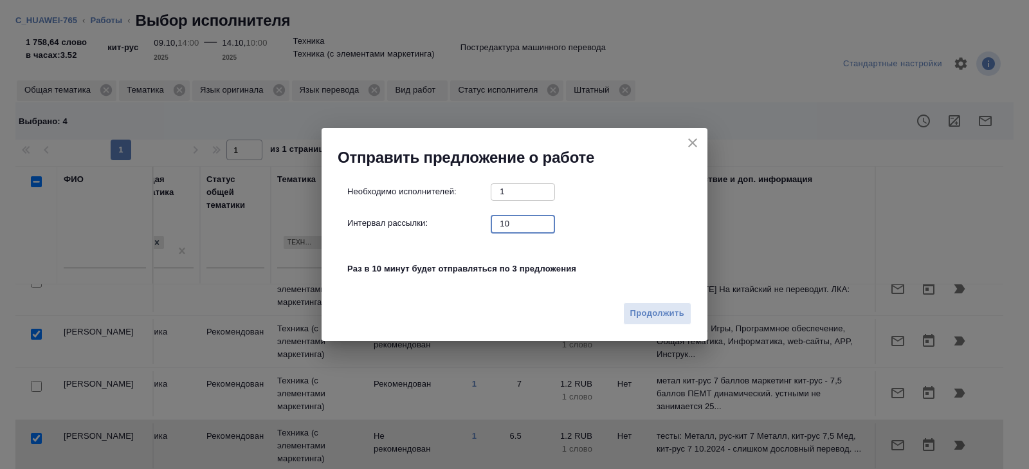
drag, startPoint x: 515, startPoint y: 219, endPoint x: 412, endPoint y: 213, distance: 102.5
click at [412, 213] on div "Необходимо исполнителей: 1 ​ Интервал рассылки: 10 ​ Раз в 10 минут будет отпра…" at bounding box center [519, 236] width 345 height 107
type input "0"
click at [650, 313] on span "Продолжить" at bounding box center [657, 313] width 54 height 15
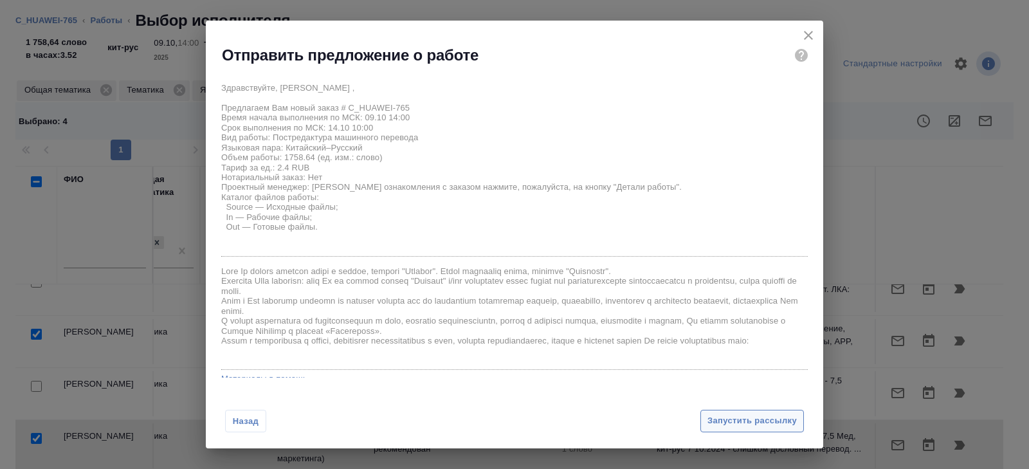
click at [719, 417] on span "Запустить рассылку" at bounding box center [751, 421] width 89 height 15
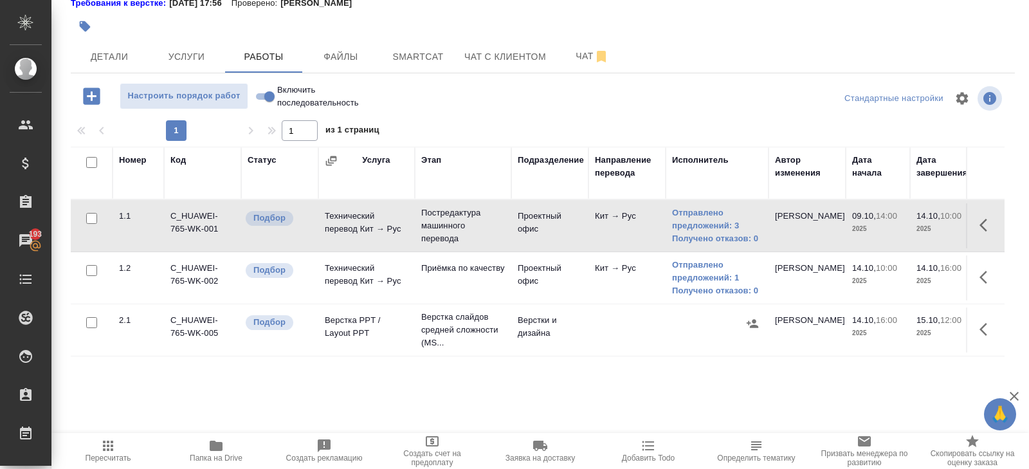
click at [95, 444] on span "Пересчитать" at bounding box center [108, 450] width 93 height 24
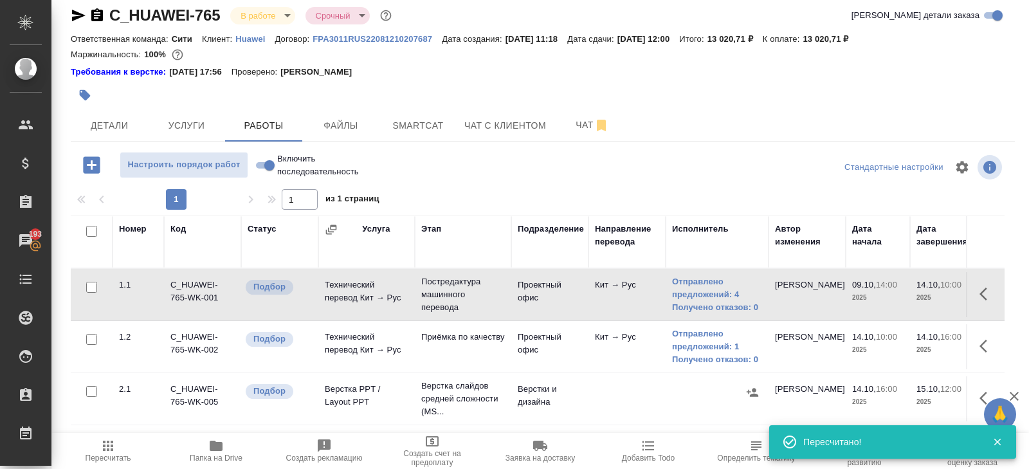
scroll to position [0, 0]
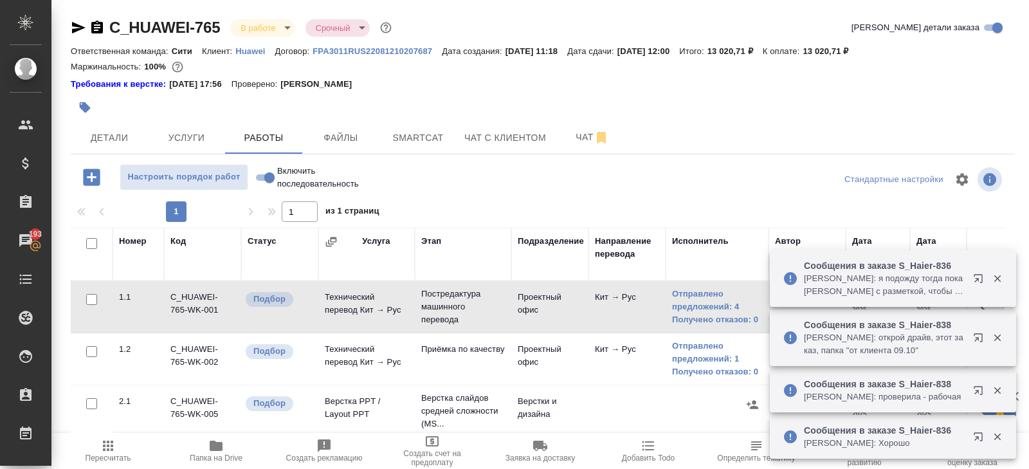
click at [978, 282] on icon "button" at bounding box center [980, 280] width 15 height 15
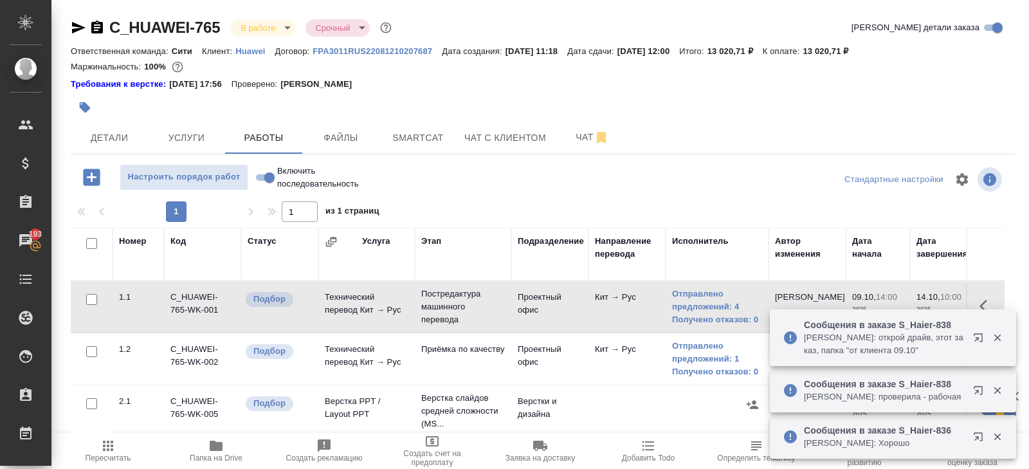
click at [107, 448] on icon "button" at bounding box center [107, 445] width 15 height 15
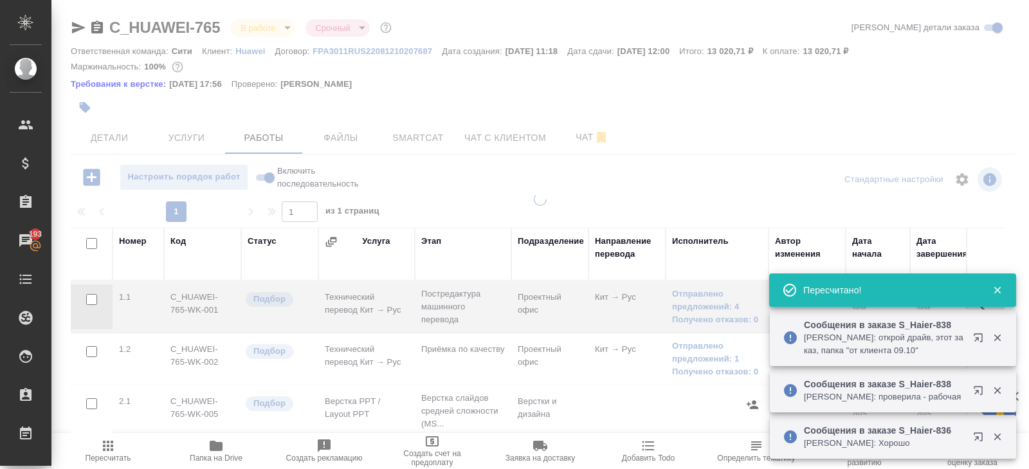
scroll to position [81, 0]
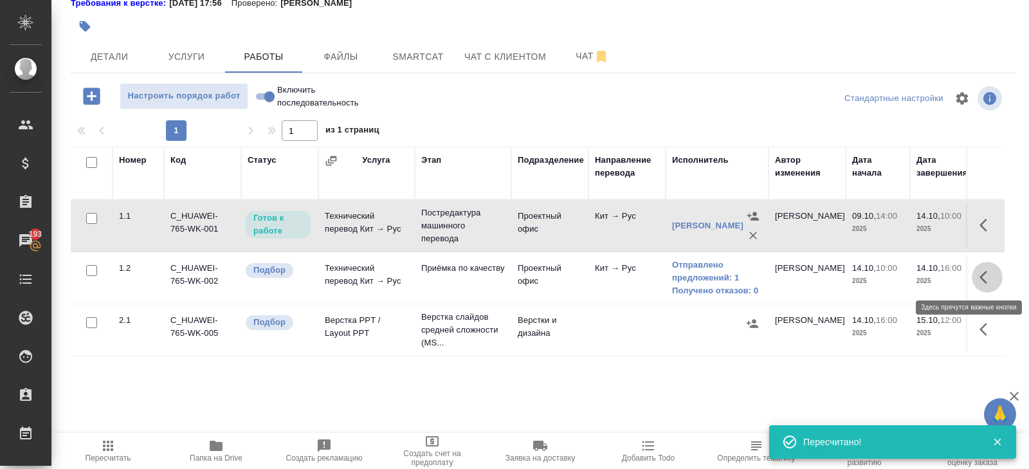
click at [987, 278] on icon "button" at bounding box center [987, 276] width 15 height 15
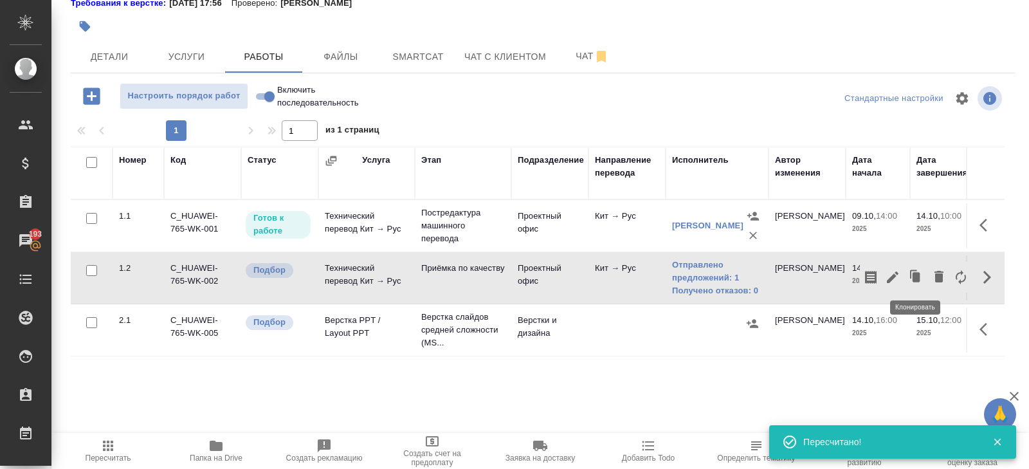
click at [900, 275] on icon "button" at bounding box center [892, 276] width 15 height 15
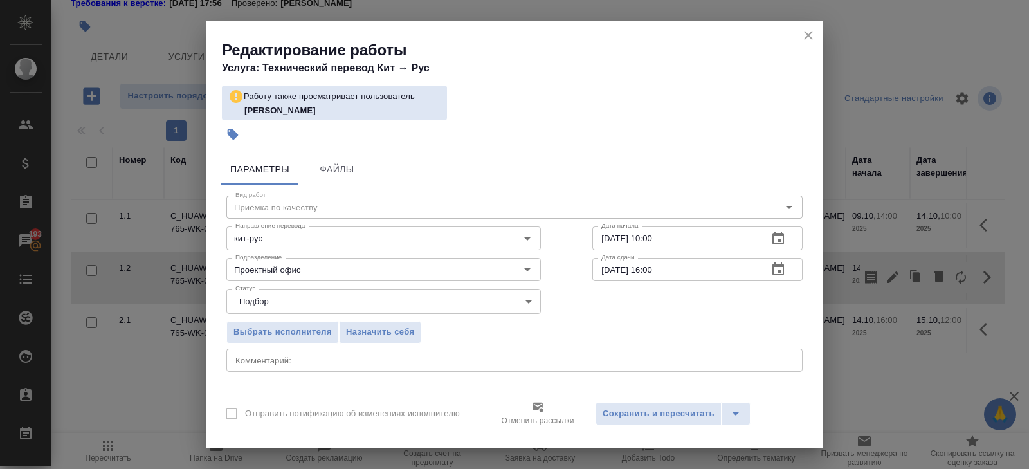
click at [812, 33] on icon "close" at bounding box center [808, 35] width 15 height 15
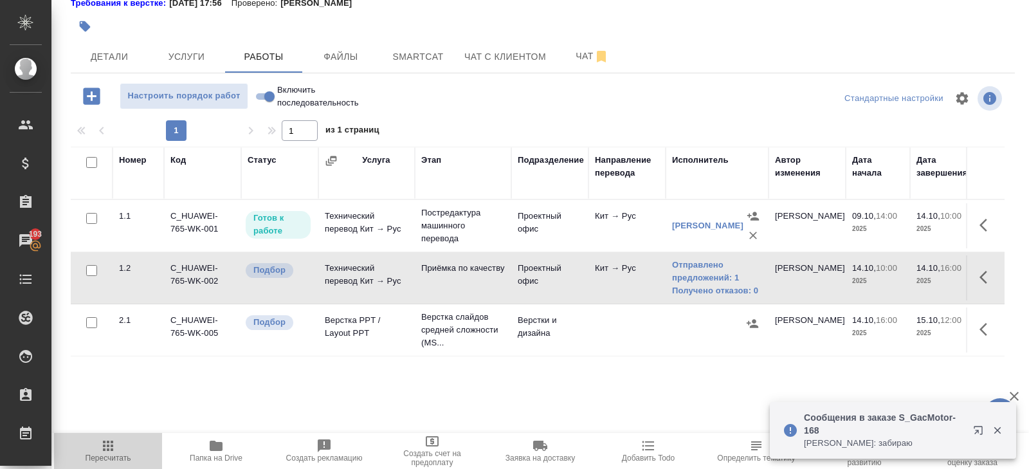
click at [105, 441] on icon "button" at bounding box center [108, 446] width 10 height 10
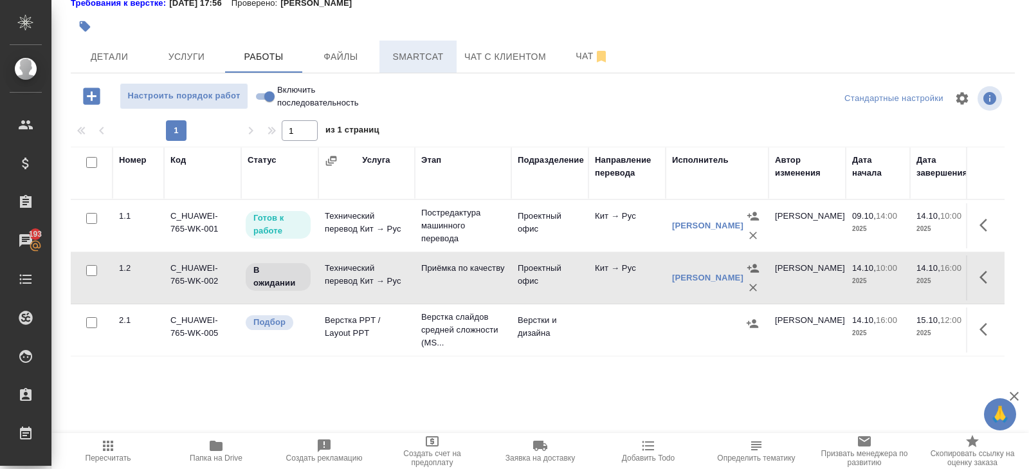
click at [419, 58] on span "Smartcat" at bounding box center [418, 57] width 62 height 16
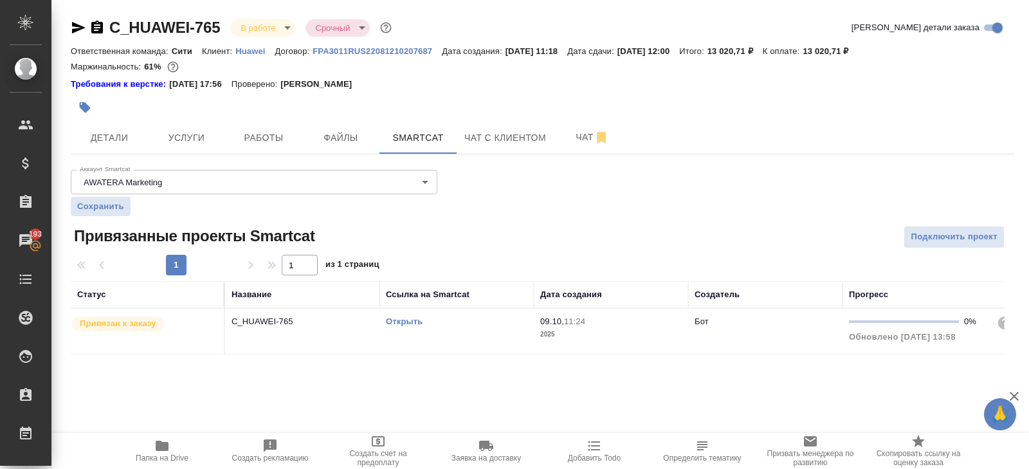
click at [408, 316] on link "Открыть" at bounding box center [404, 321] width 37 height 10
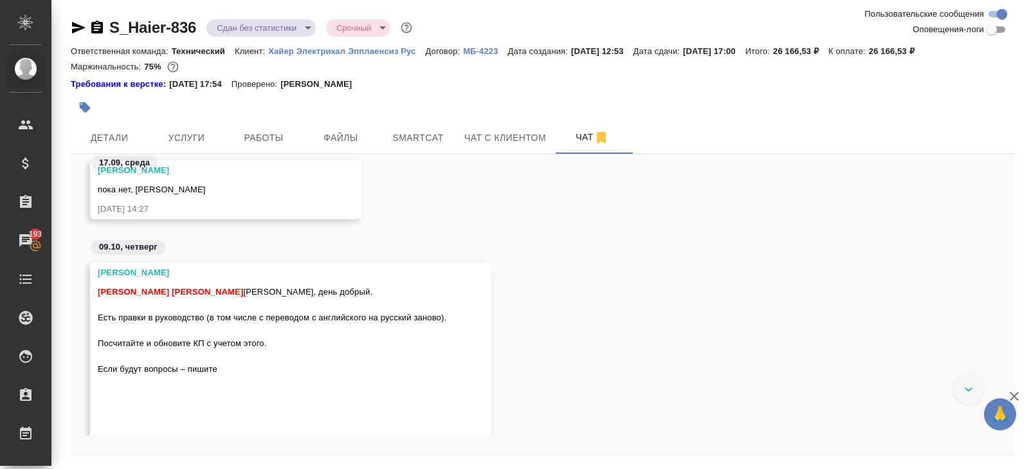
scroll to position [2395, 0]
click at [111, 125] on button "Детали" at bounding box center [109, 138] width 77 height 32
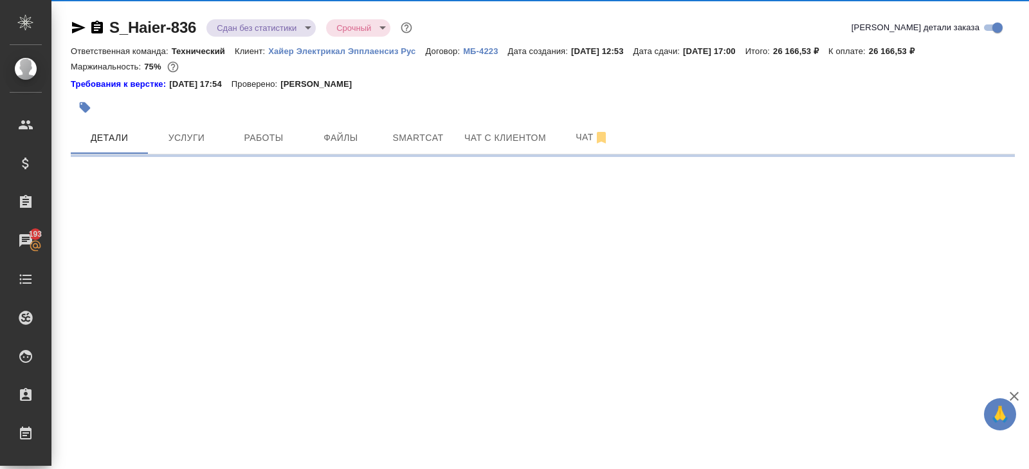
select select "RU"
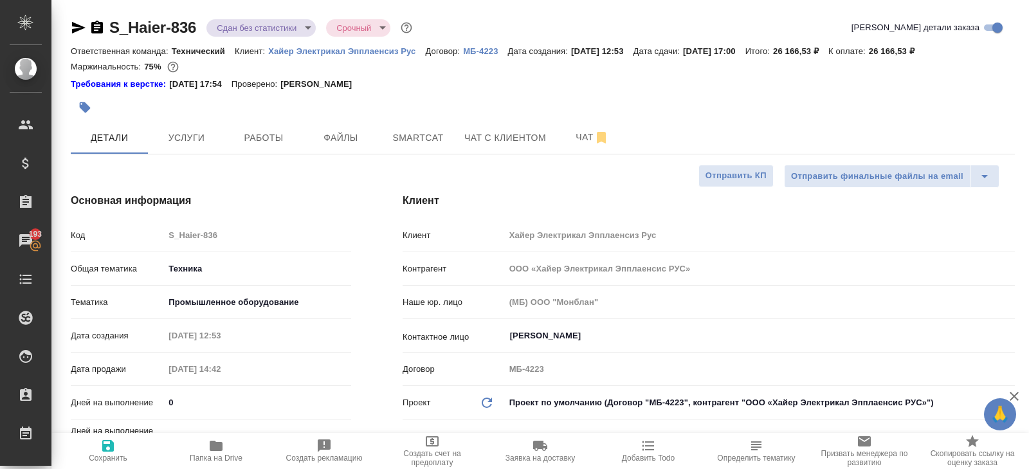
type textarea "x"
click at [596, 130] on icon "button" at bounding box center [601, 137] width 15 height 15
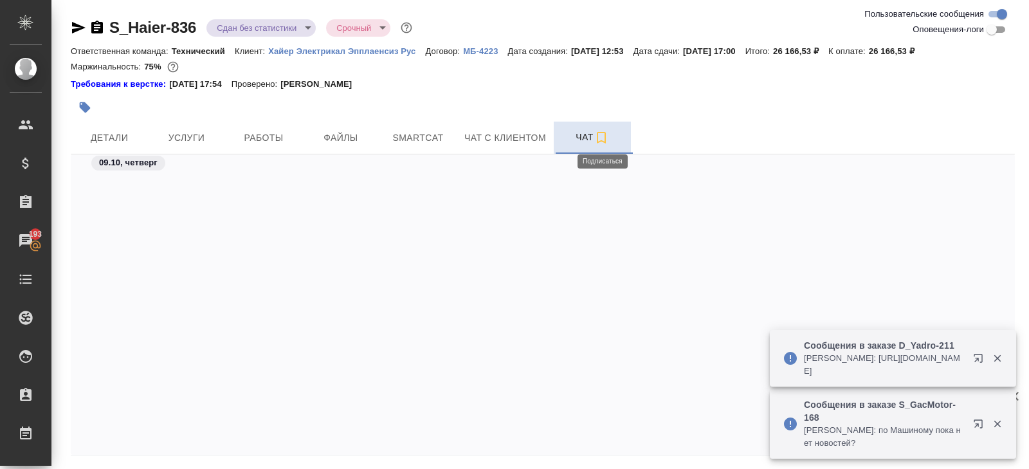
scroll to position [3111, 0]
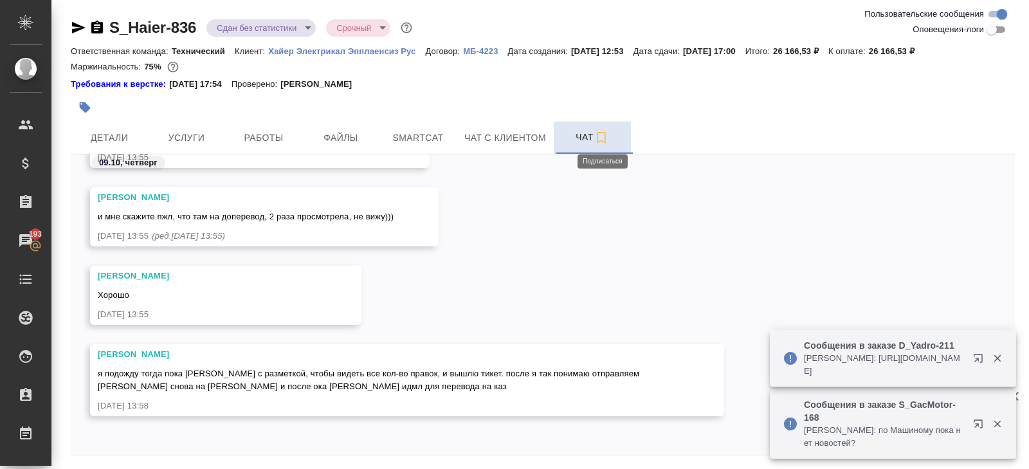
click at [976, 361] on icon "button" at bounding box center [980, 360] width 15 height 15
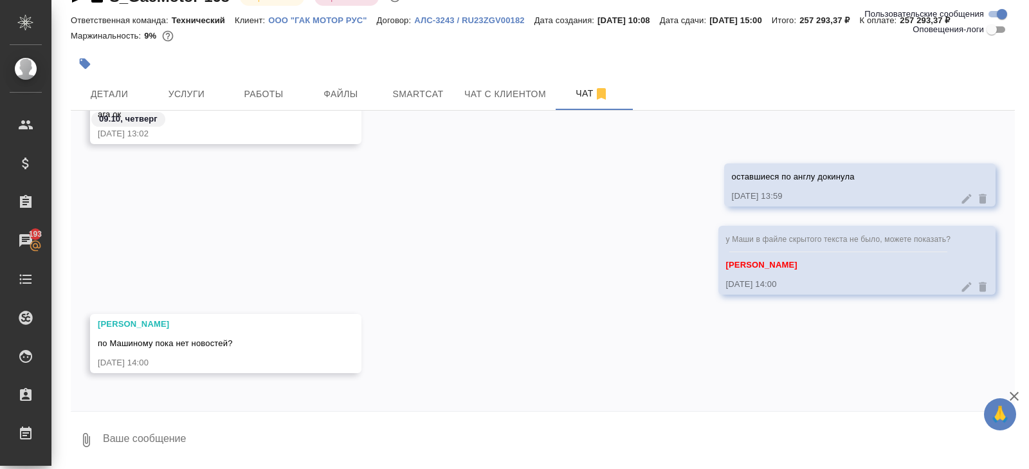
scroll to position [20473, 0]
click at [217, 412] on div at bounding box center [543, 415] width 944 height 6
click at [220, 429] on textarea at bounding box center [558, 440] width 913 height 44
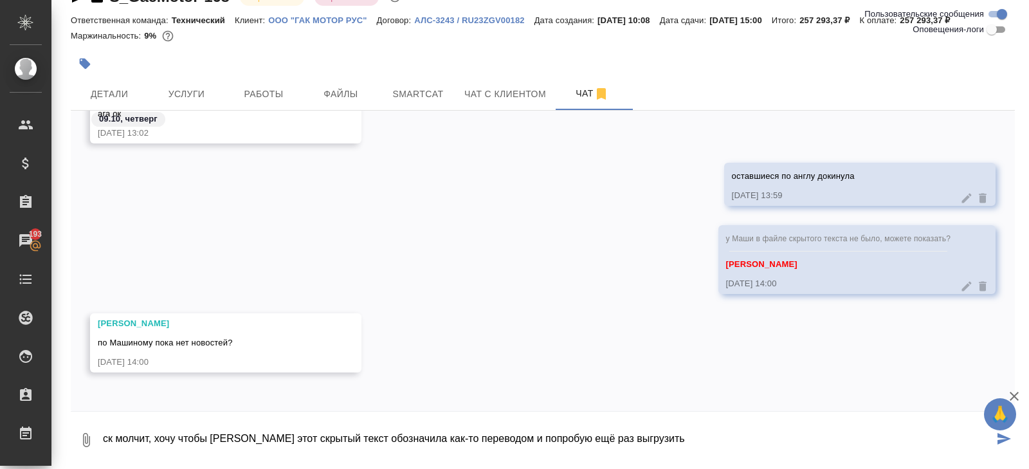
type textarea "ск молчит, хочу чтобы [PERSON_NAME] этот скрытый текст обозначила как-то перево…"
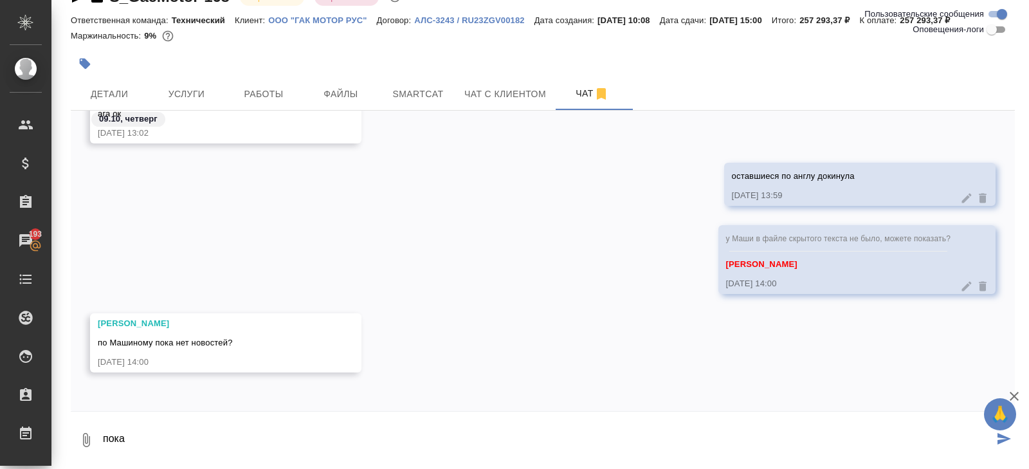
scroll to position [20638, 0]
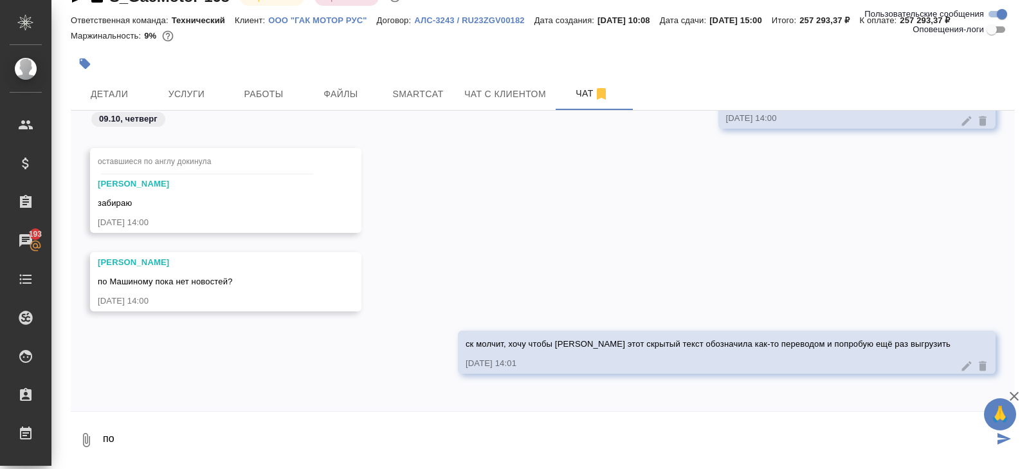
type textarea "п"
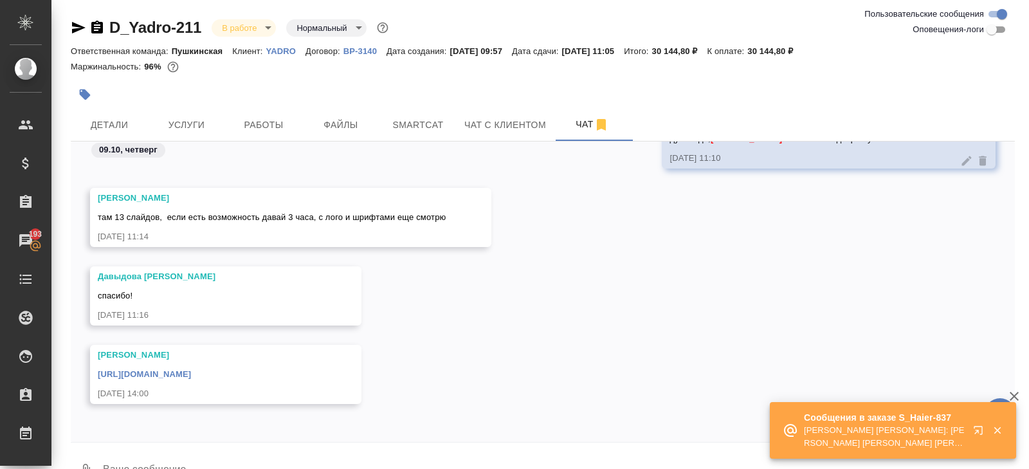
scroll to position [668, 0]
click at [267, 128] on span "Работы" at bounding box center [264, 125] width 62 height 16
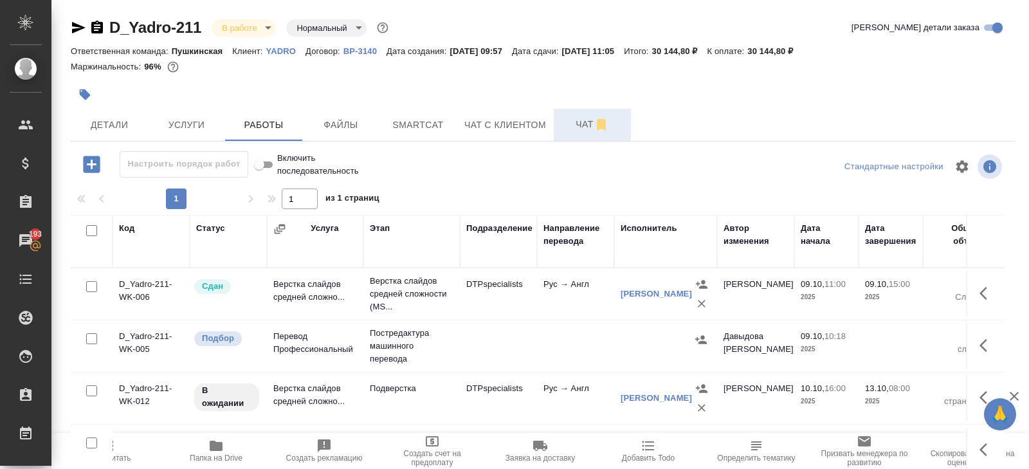
click at [587, 124] on span "Чат" at bounding box center [592, 124] width 62 height 16
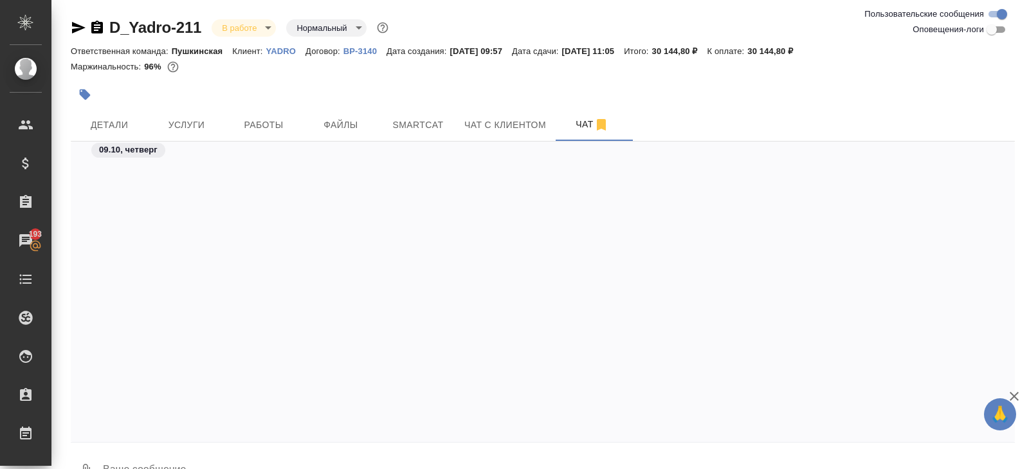
scroll to position [668, 0]
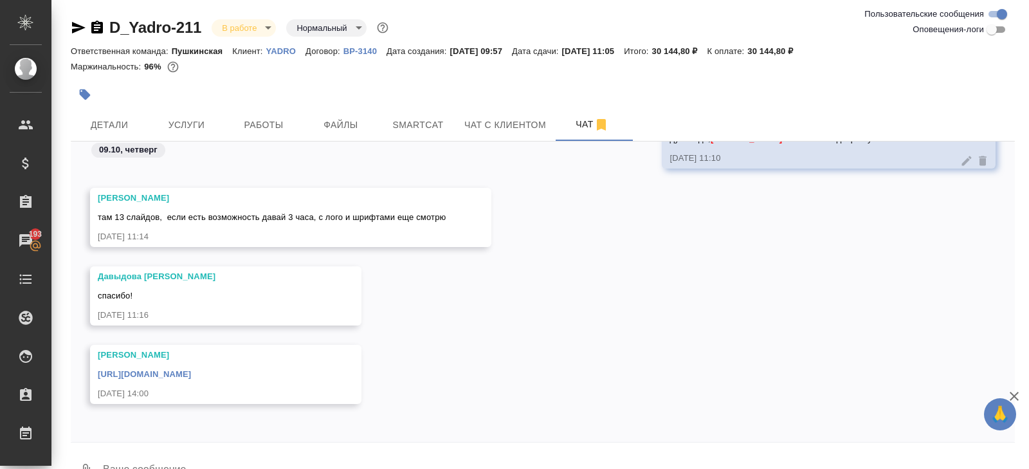
click at [191, 377] on link "[URL][DOMAIN_NAME]" at bounding box center [144, 374] width 93 height 10
click at [427, 125] on span "Smartcat" at bounding box center [418, 125] width 62 height 16
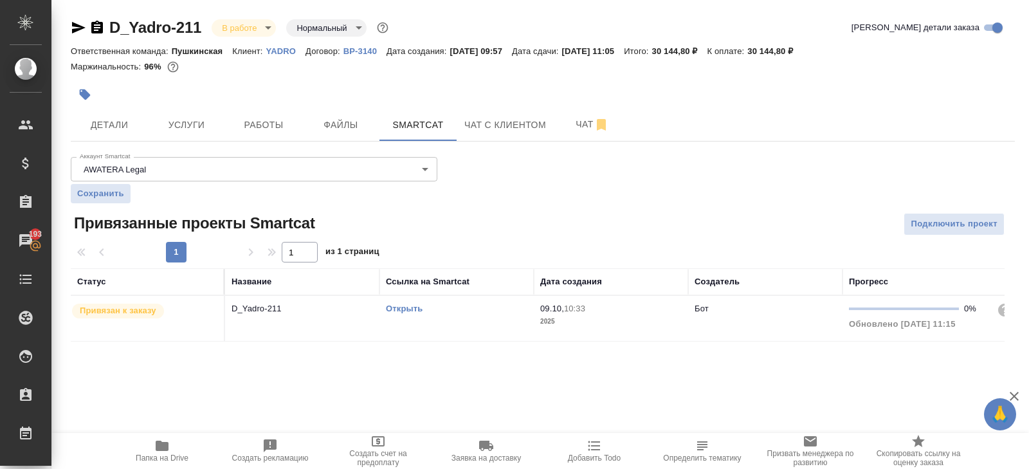
click at [406, 306] on link "Открыть" at bounding box center [404, 309] width 37 height 10
click at [259, 131] on span "Работы" at bounding box center [264, 125] width 62 height 16
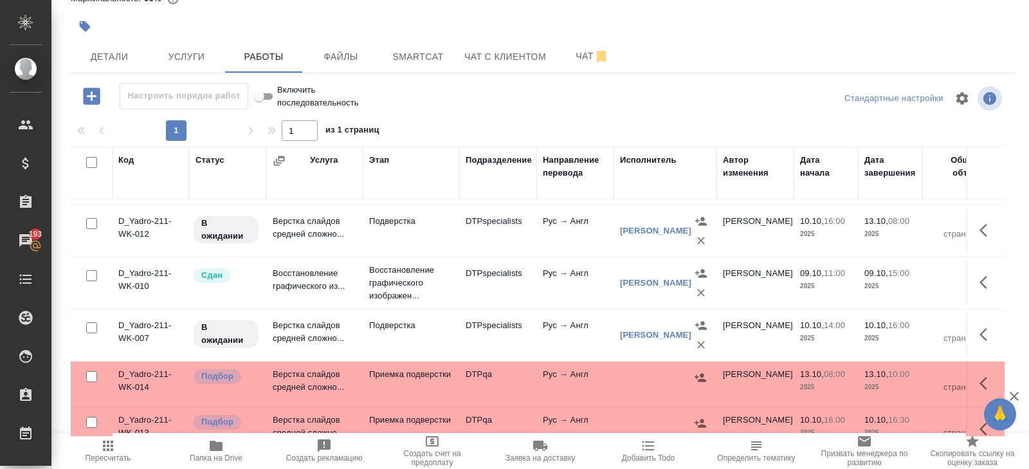
scroll to position [0, 1]
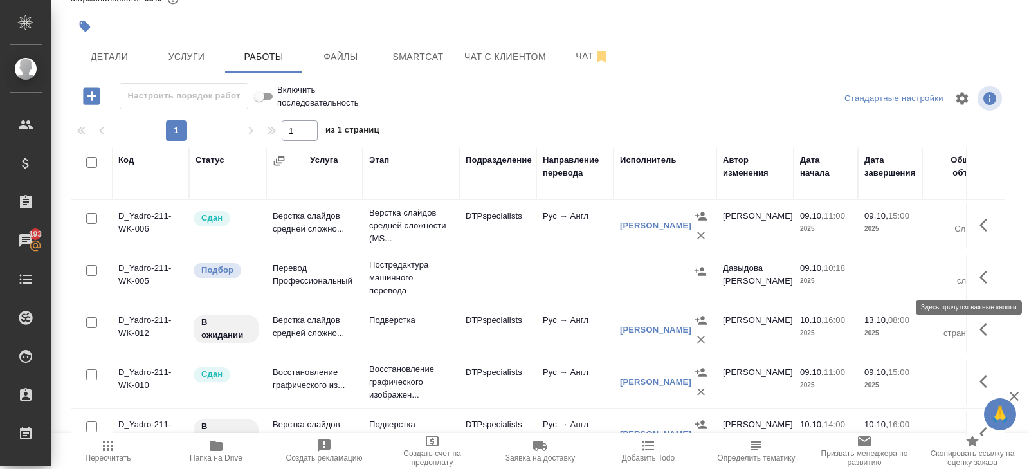
click at [973, 278] on button "button" at bounding box center [987, 277] width 31 height 31
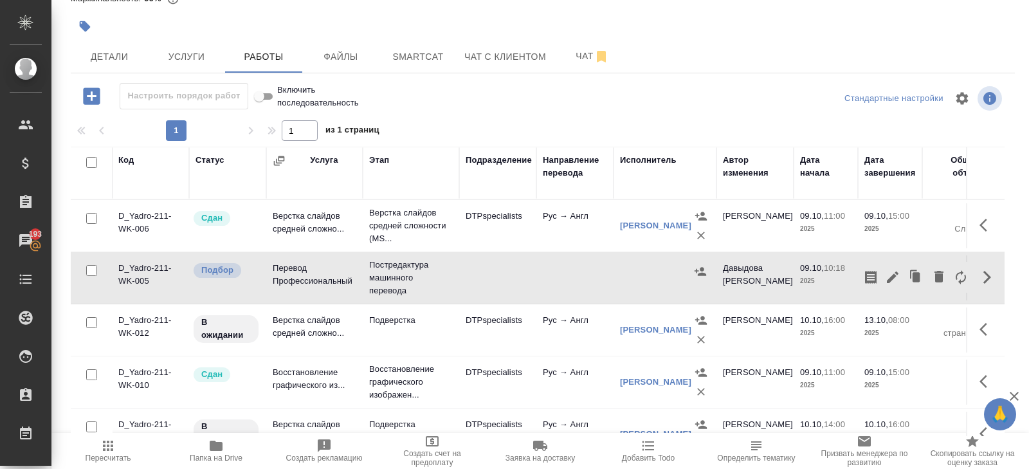
click at [892, 276] on icon "button" at bounding box center [893, 277] width 12 height 12
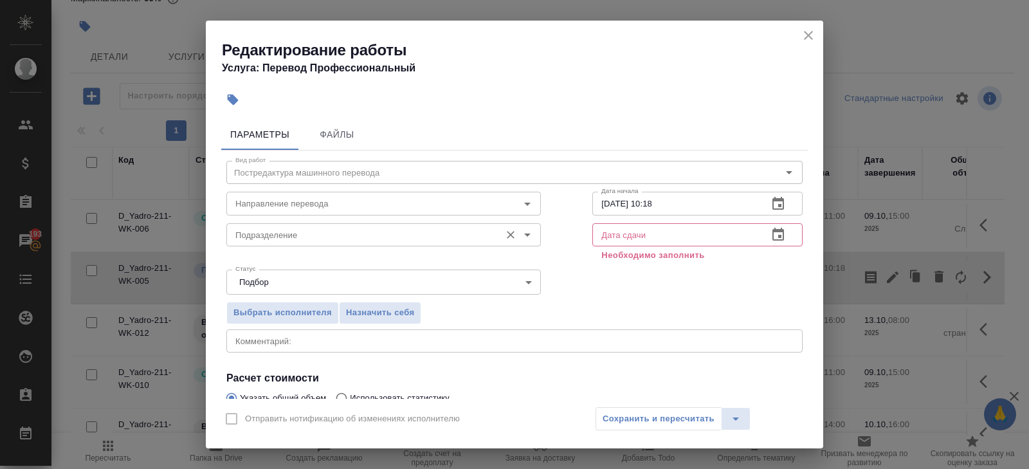
click at [338, 238] on input "Подразделение" at bounding box center [362, 234] width 264 height 15
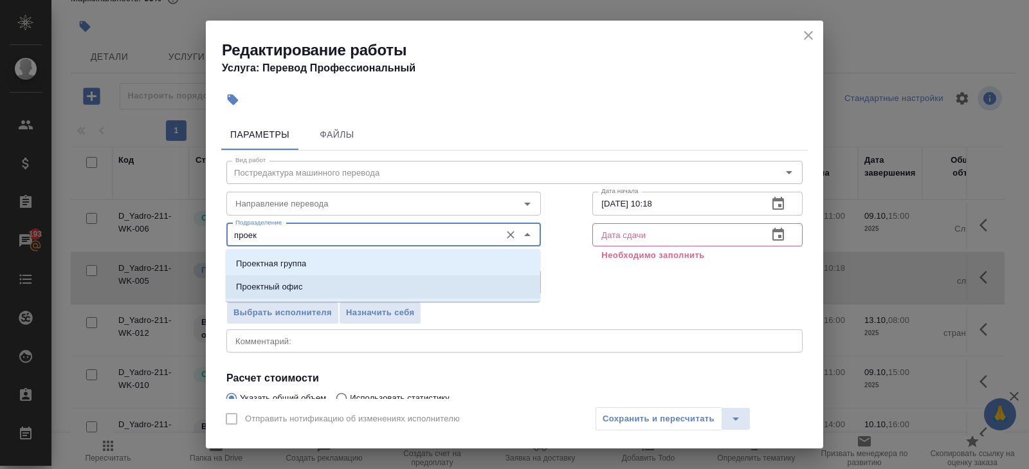
click at [280, 289] on p "Проектный офис" at bounding box center [269, 286] width 67 height 13
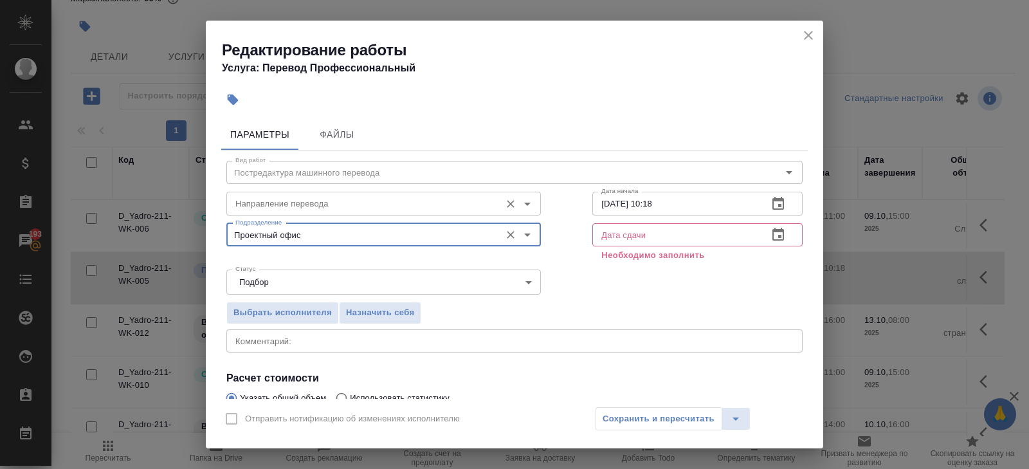
type input "Проектный офис"
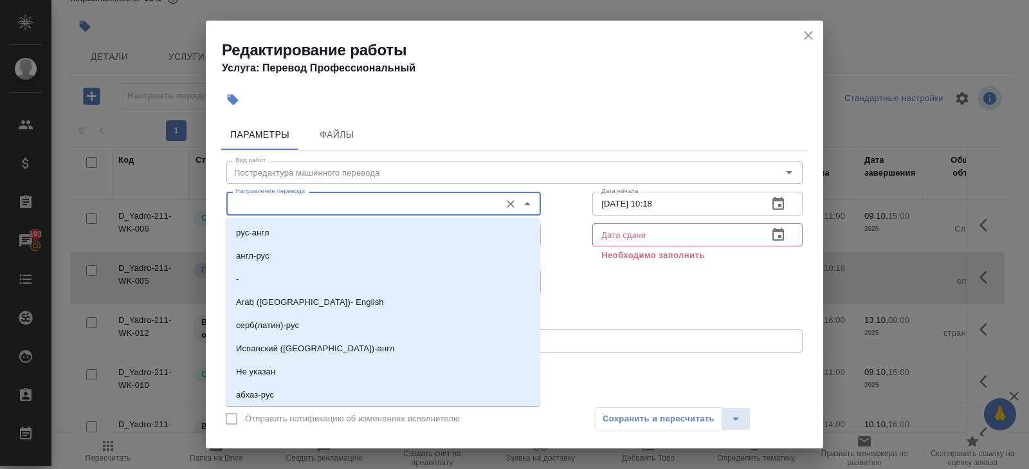
click at [268, 205] on input "Направление перевода" at bounding box center [362, 203] width 264 height 15
click at [268, 228] on p "рус-англ" at bounding box center [252, 232] width 33 height 13
type input "рус-англ"
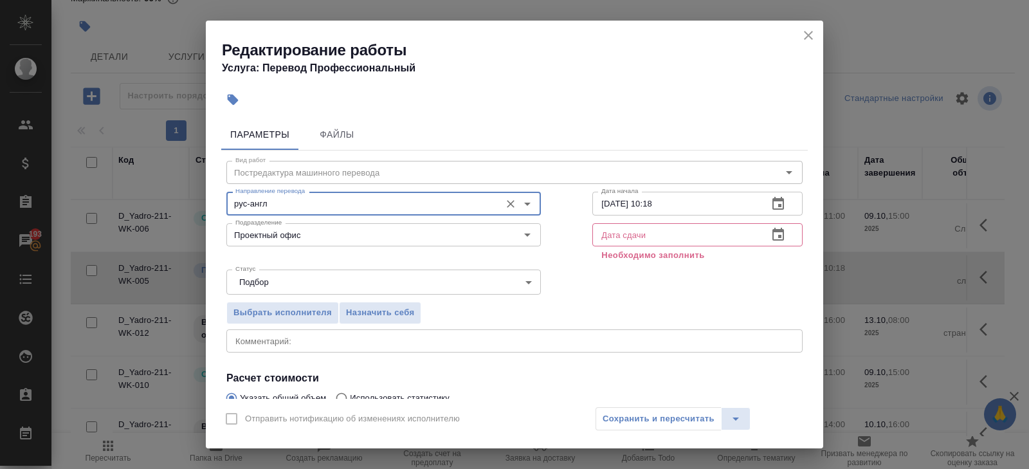
click at [788, 199] on button "button" at bounding box center [778, 203] width 31 height 31
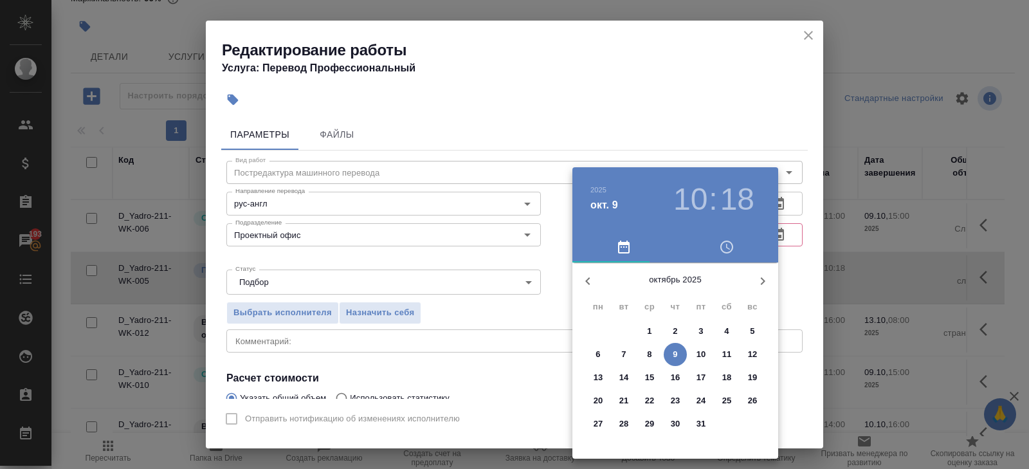
click at [675, 355] on p "9" at bounding box center [675, 354] width 5 height 13
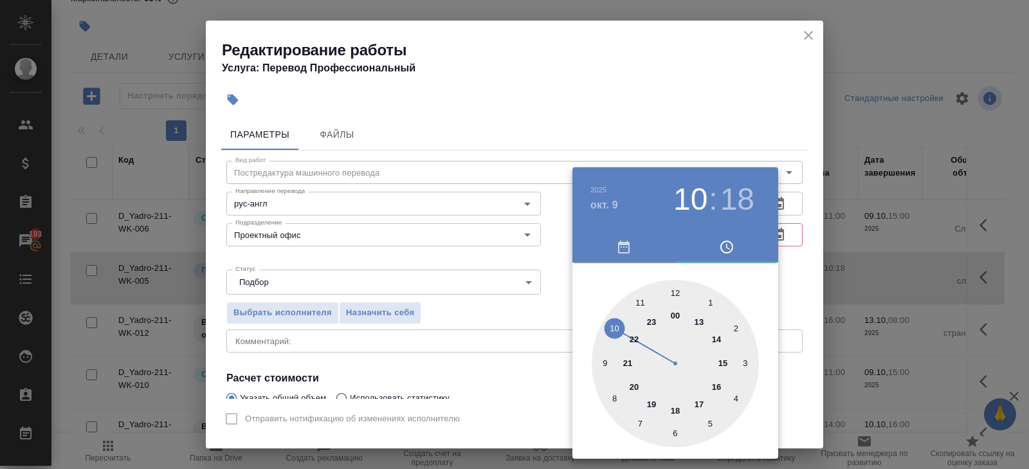
click at [717, 337] on div at bounding box center [675, 363] width 167 height 167
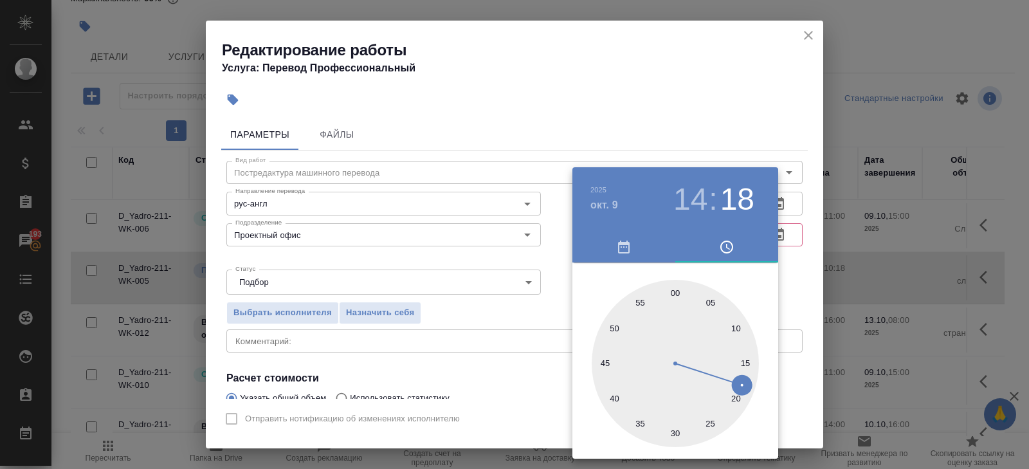
type input "09.10.2025 14:30"
click at [673, 432] on div at bounding box center [675, 363] width 167 height 167
click at [673, 86] on div at bounding box center [514, 234] width 1029 height 469
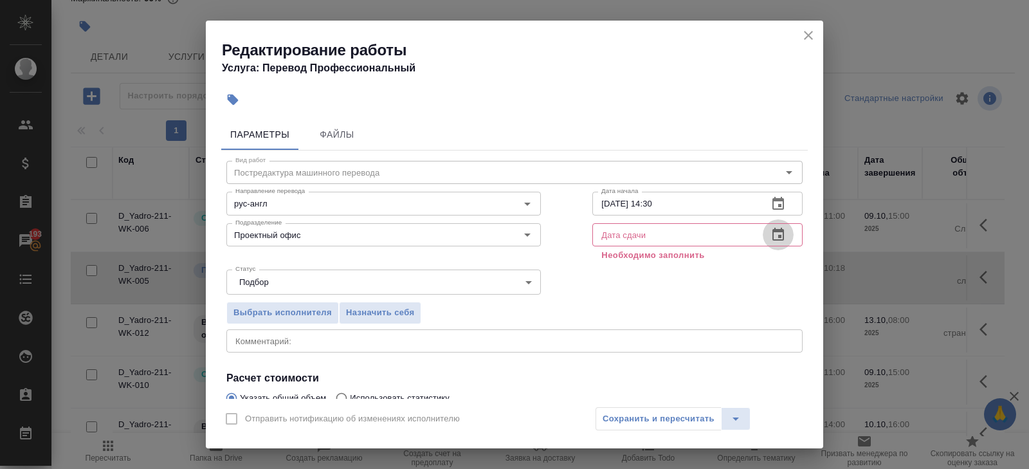
click at [783, 232] on icon "button" at bounding box center [778, 234] width 12 height 13
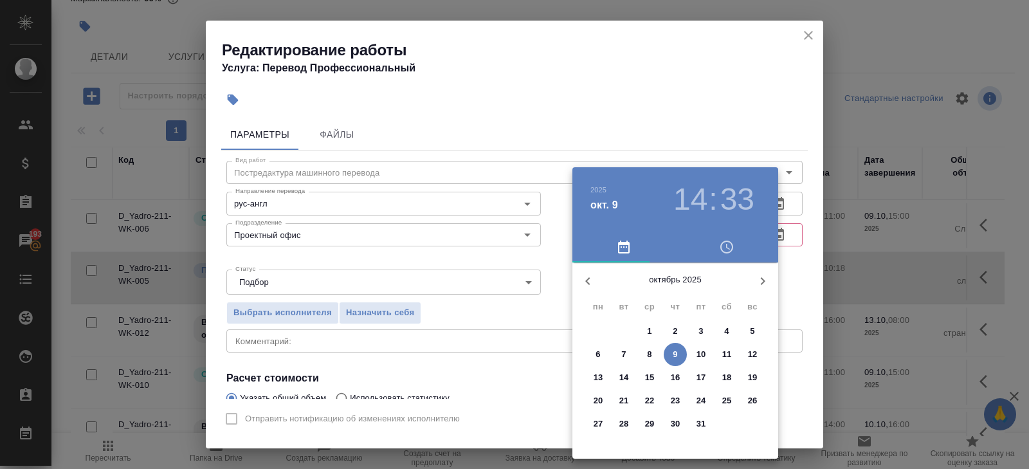
click at [697, 356] on p "10" at bounding box center [702, 354] width 10 height 13
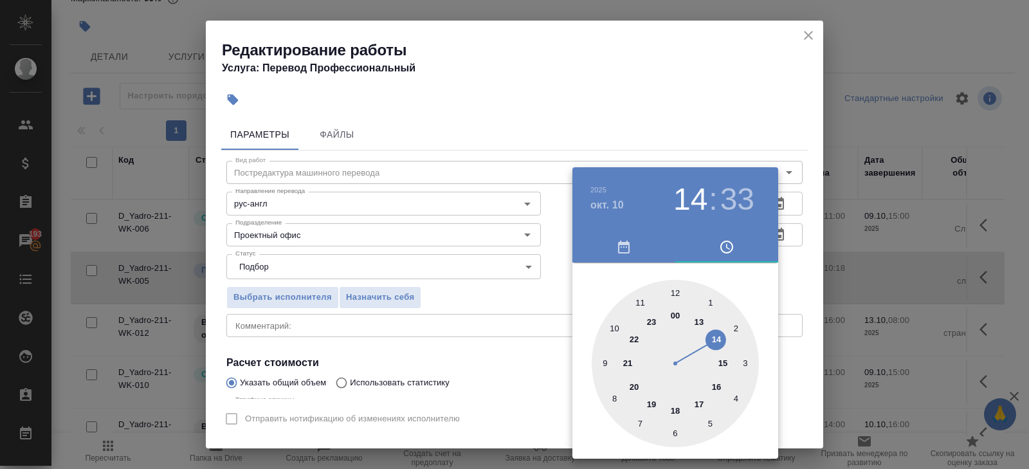
click at [718, 384] on div at bounding box center [675, 363] width 167 height 167
type input "10.10.2025 16:00"
click at [677, 297] on div at bounding box center [675, 363] width 167 height 167
click at [408, 315] on div at bounding box center [514, 234] width 1029 height 469
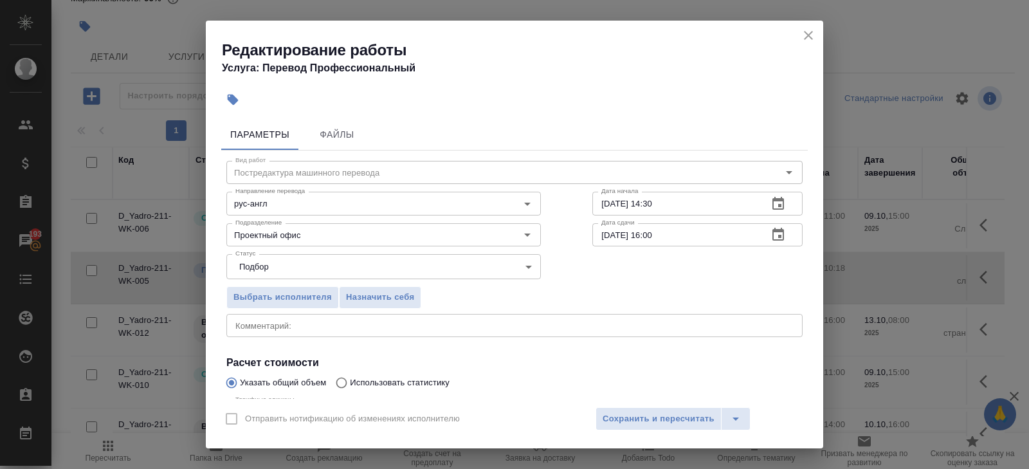
scroll to position [136, 0]
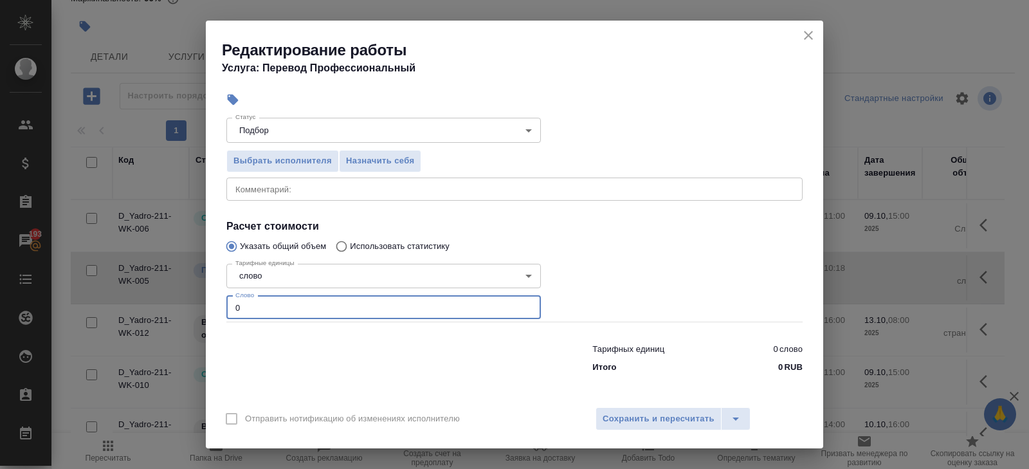
drag, startPoint x: 262, startPoint y: 304, endPoint x: 190, endPoint y: 304, distance: 71.4
click at [190, 304] on div "Редактирование работы Услуга: Перевод Профессиональный Параметры Файлы Вид рабо…" at bounding box center [514, 234] width 1029 height 469
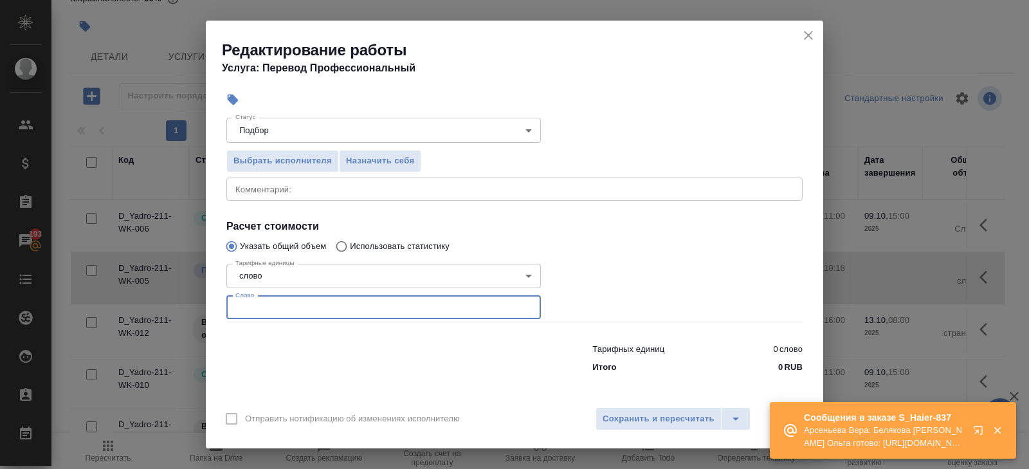
click at [975, 430] on icon "button" at bounding box center [978, 430] width 8 height 8
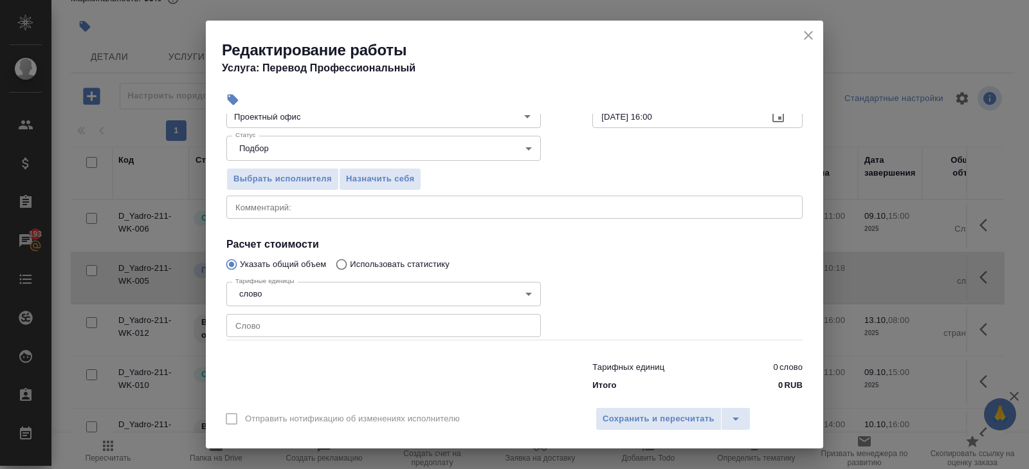
scroll to position [119, 0]
click at [356, 214] on div "x Комментарий:" at bounding box center [514, 206] width 576 height 23
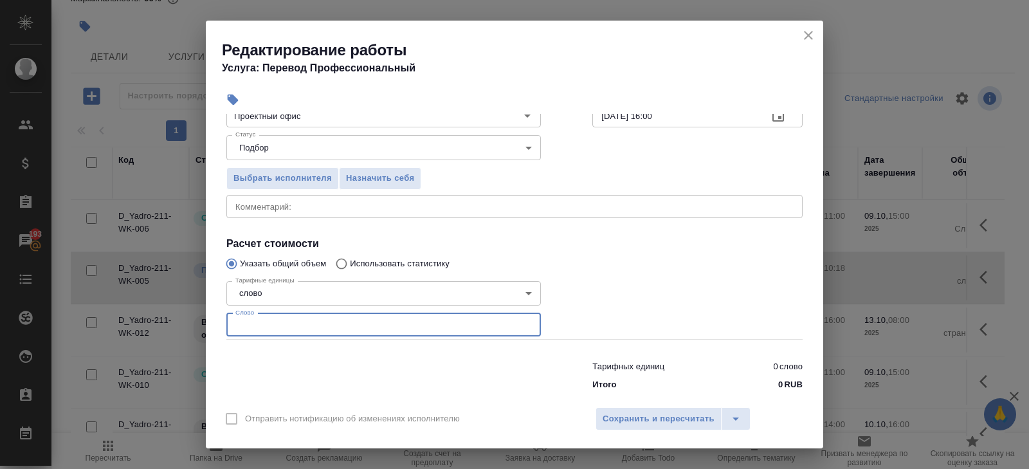
click at [255, 313] on input "number" at bounding box center [383, 324] width 315 height 23
type input "1991"
type input "1991.9"
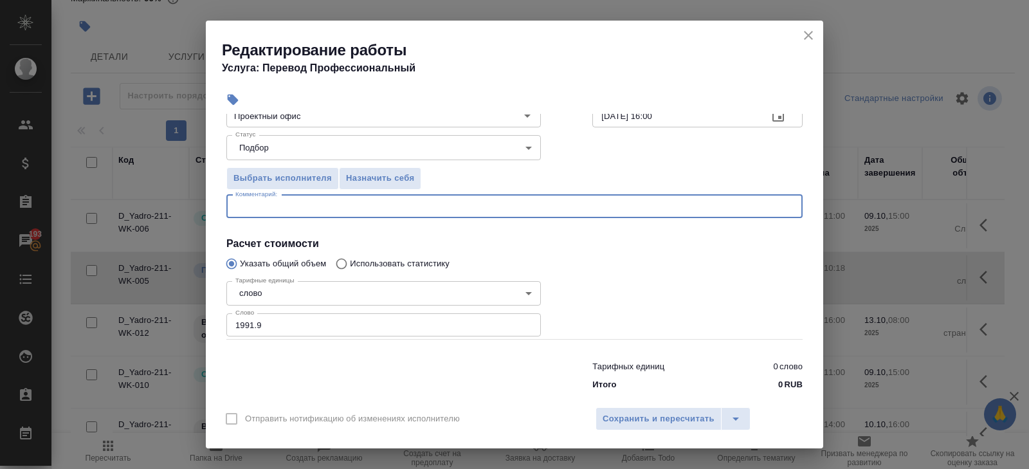
click at [266, 206] on textarea at bounding box center [514, 206] width 558 height 10
paste textarea "ИКС 092025 (1)"
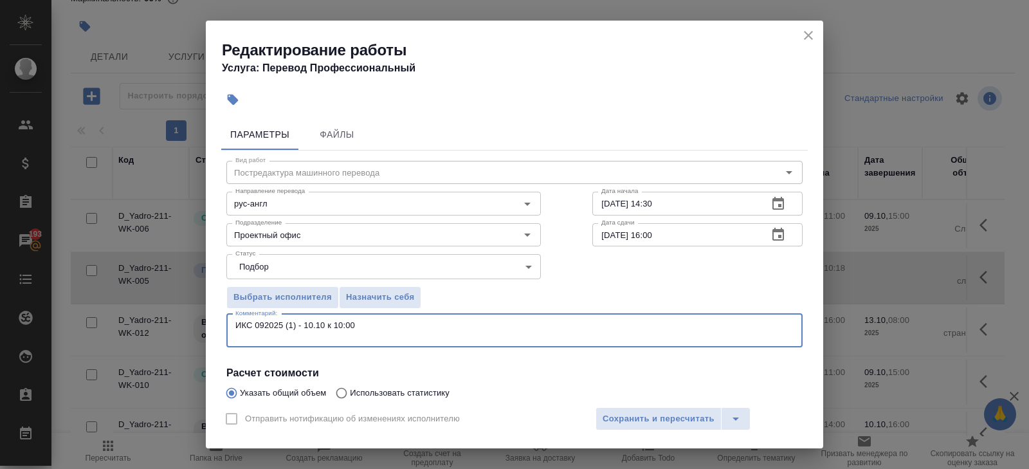
paste textarea "Бюро 1440 сентябрь 2025 визит v3.pptx"
type textarea "ИКС 092025 (1) - 10.10 к 10:00 Бюро 1440 сентябрь 2025 визит v3.pptx - 10.10 к …"
click at [605, 418] on span "Сохранить и пересчитать" at bounding box center [659, 419] width 112 height 15
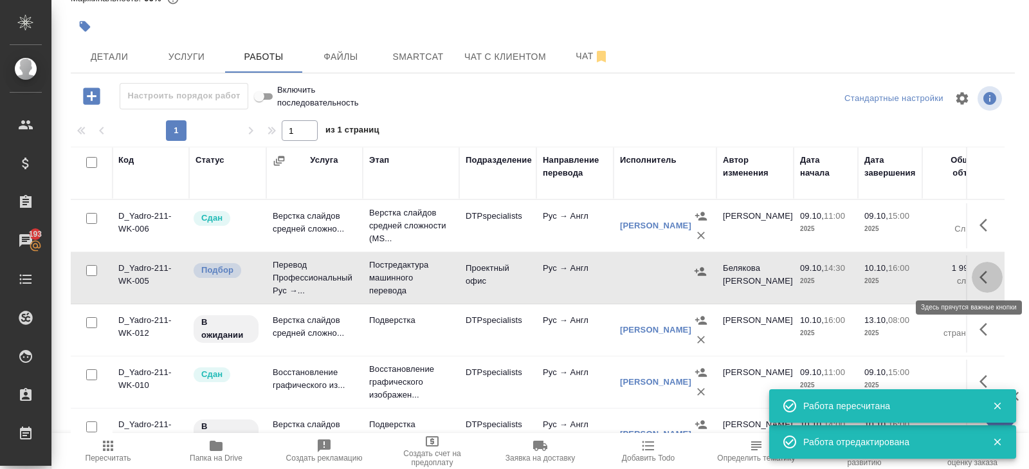
click at [980, 277] on icon "button" at bounding box center [987, 276] width 15 height 15
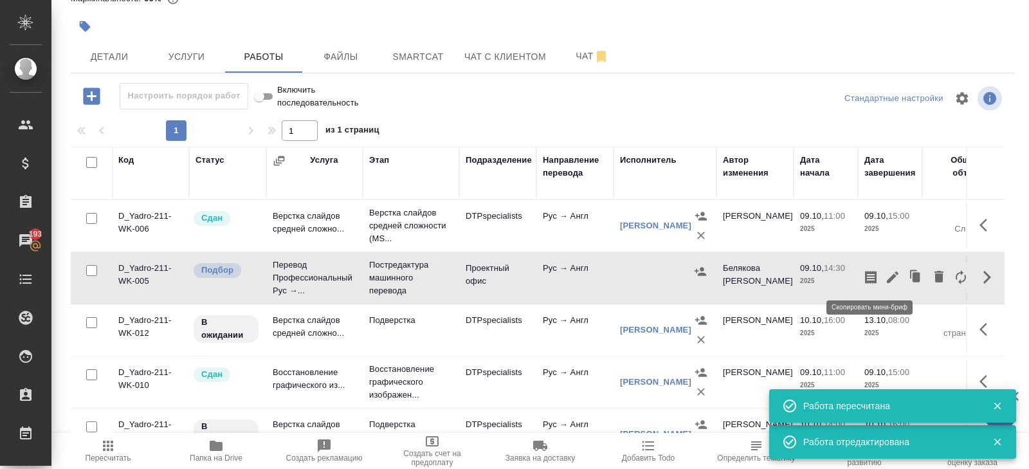
click at [875, 276] on icon "button" at bounding box center [871, 277] width 12 height 13
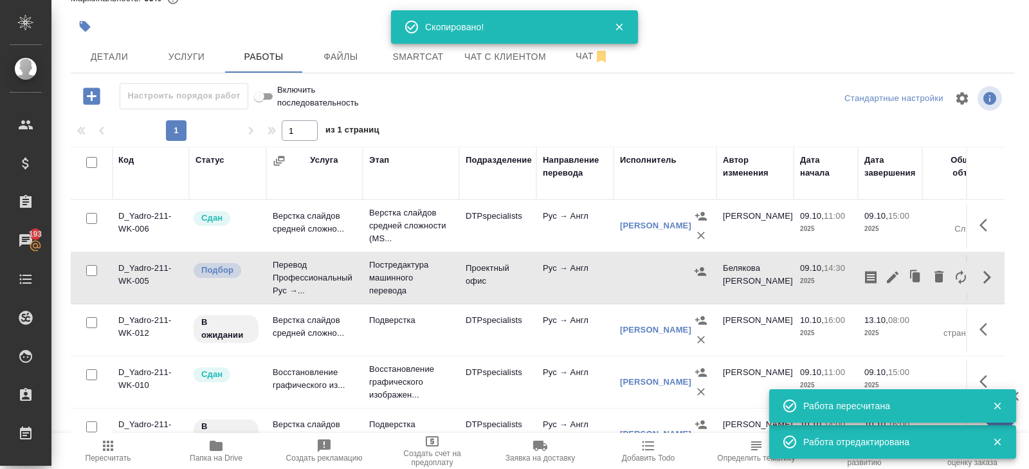
click at [416, 73] on hr at bounding box center [543, 73] width 944 height 1
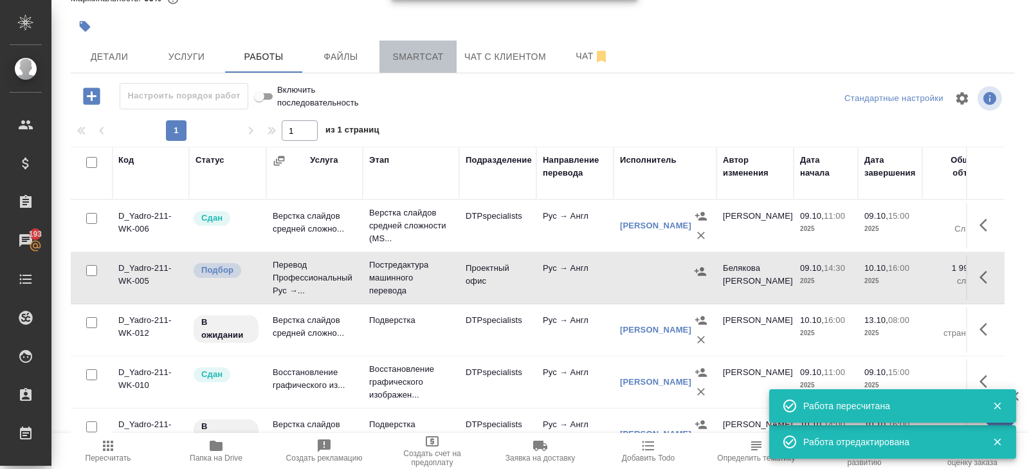
click at [415, 64] on button "Smartcat" at bounding box center [417, 57] width 77 height 32
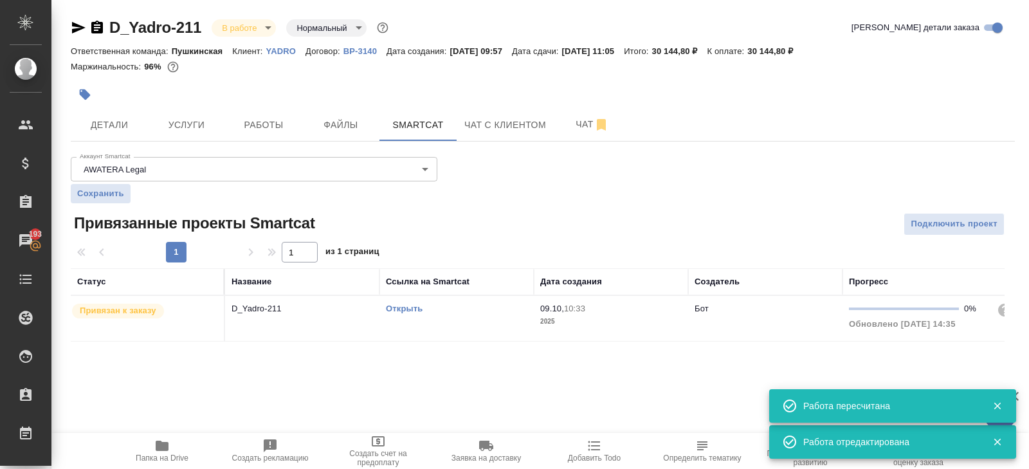
click at [450, 308] on div "Открыть" at bounding box center [456, 308] width 141 height 13
click at [282, 124] on span "Работы" at bounding box center [264, 125] width 62 height 16
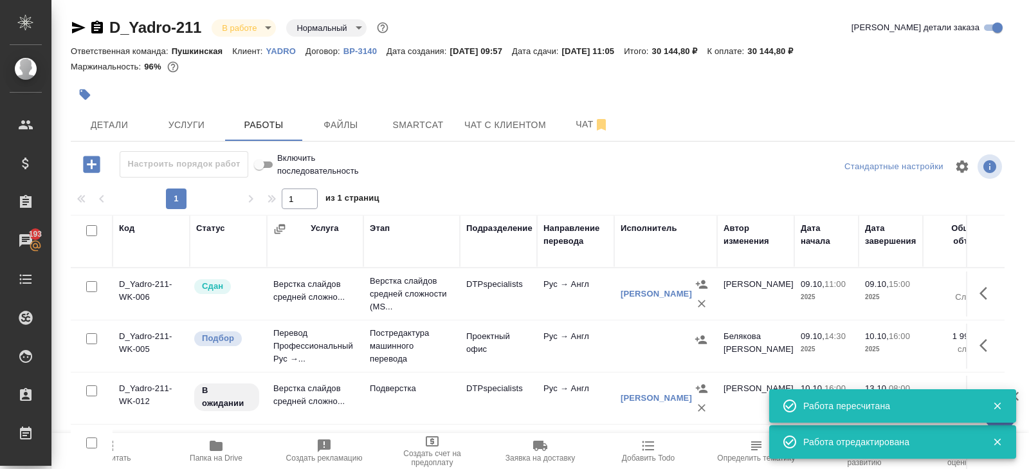
scroll to position [68, 0]
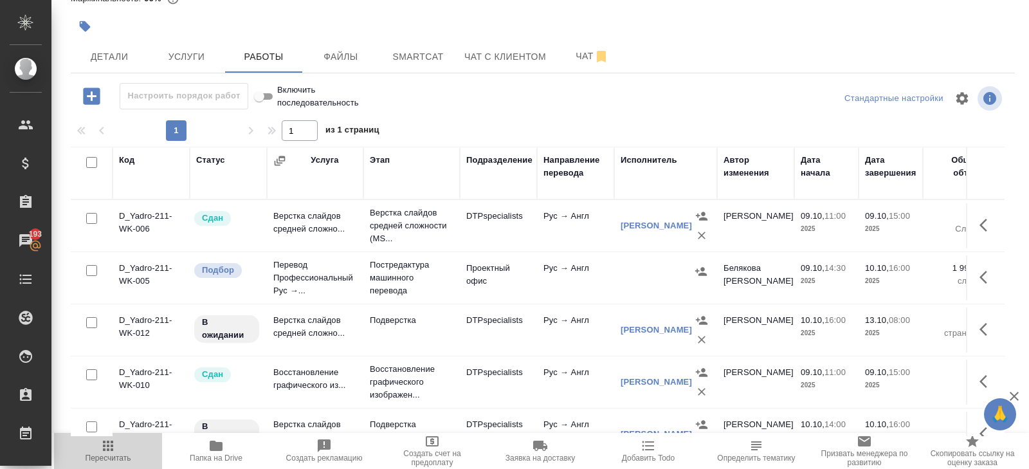
click at [111, 455] on span "Пересчитать" at bounding box center [109, 457] width 46 height 9
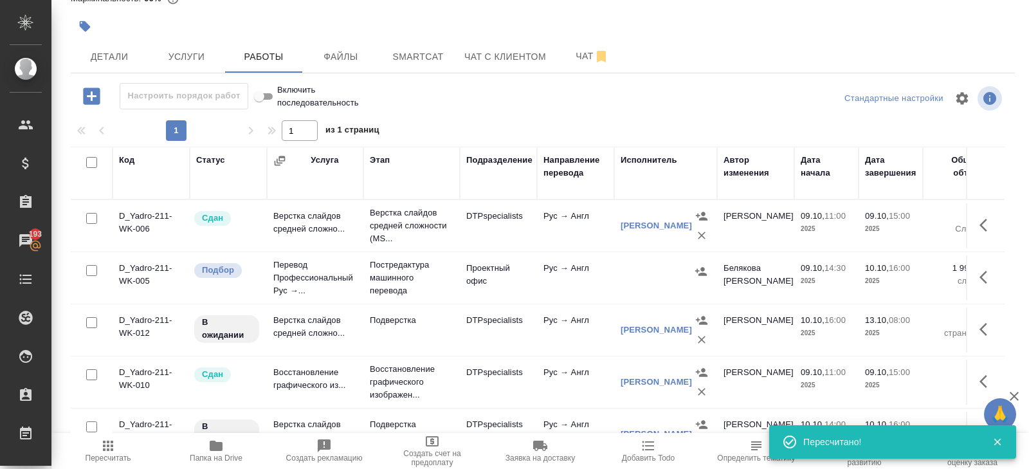
click at [112, 455] on span "Пересчитать" at bounding box center [109, 457] width 46 height 9
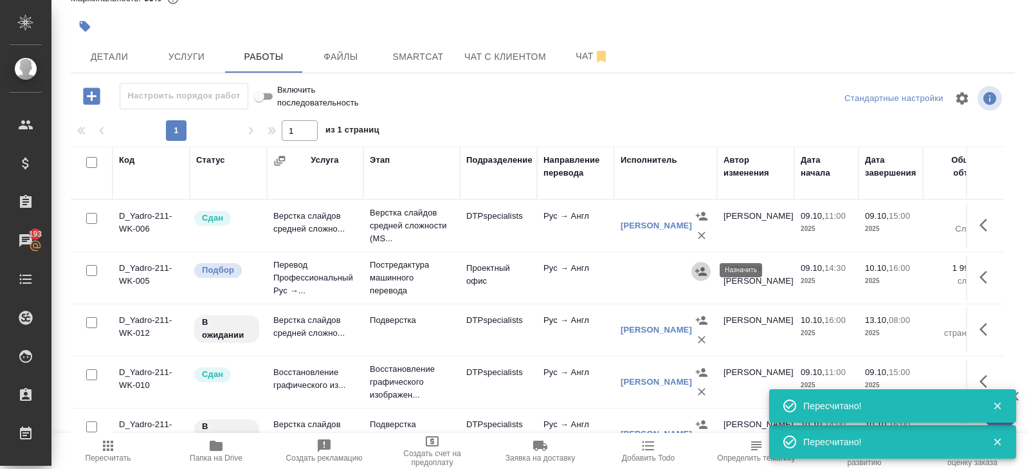
click at [701, 271] on icon "button" at bounding box center [701, 271] width 12 height 8
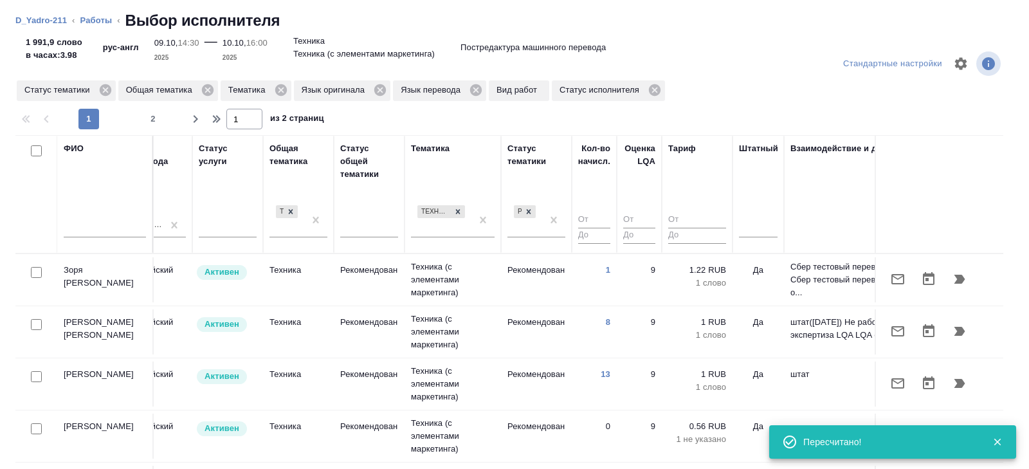
scroll to position [0, 880]
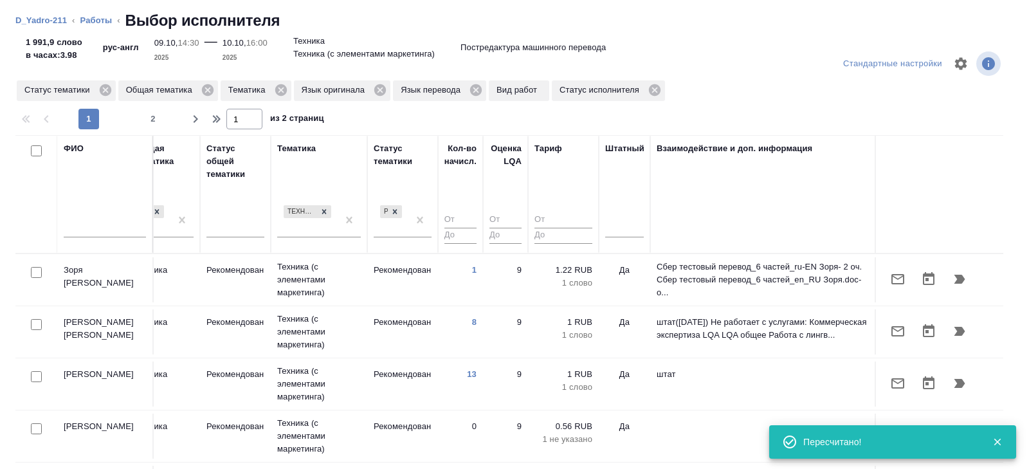
click at [608, 238] on div at bounding box center [624, 229] width 39 height 33
click at [614, 237] on div at bounding box center [624, 229] width 39 height 33
click at [614, 229] on div at bounding box center [624, 224] width 39 height 19
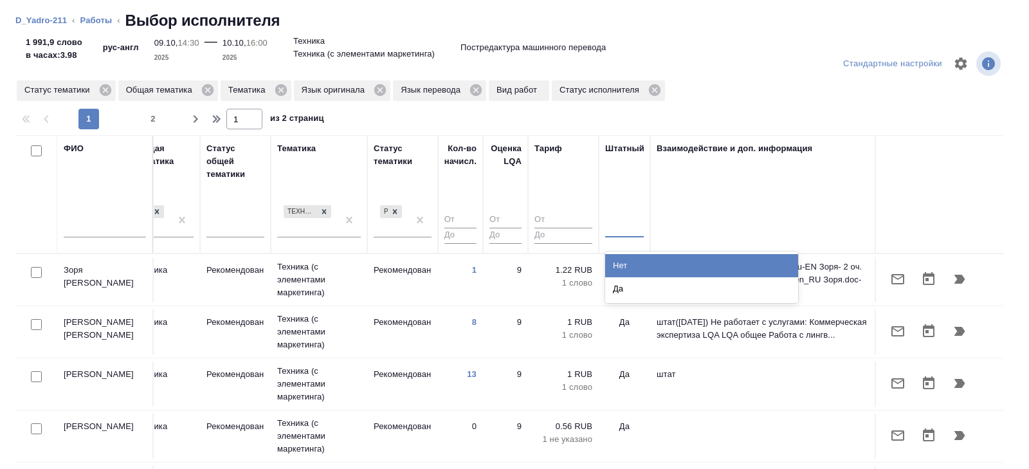
click at [615, 255] on div "Нет" at bounding box center [701, 265] width 193 height 23
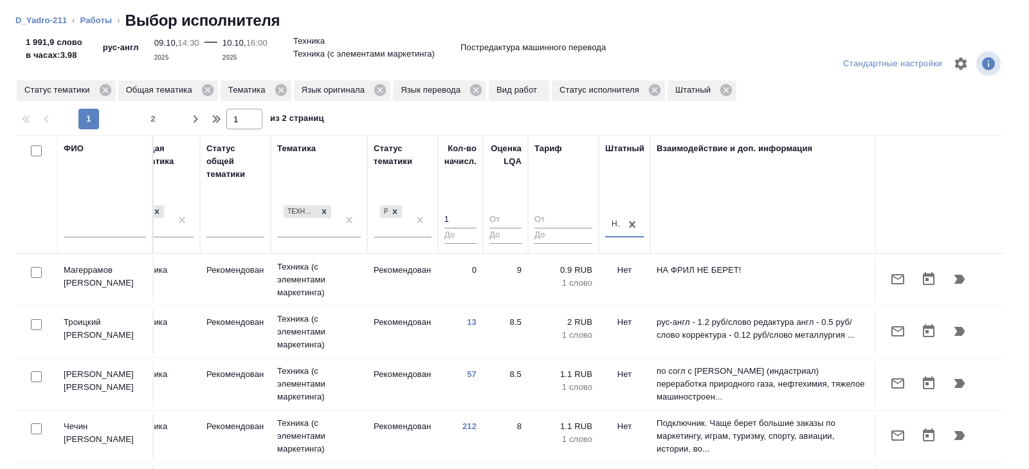
type input "1"
click at [470, 217] on input "1" at bounding box center [460, 220] width 32 height 16
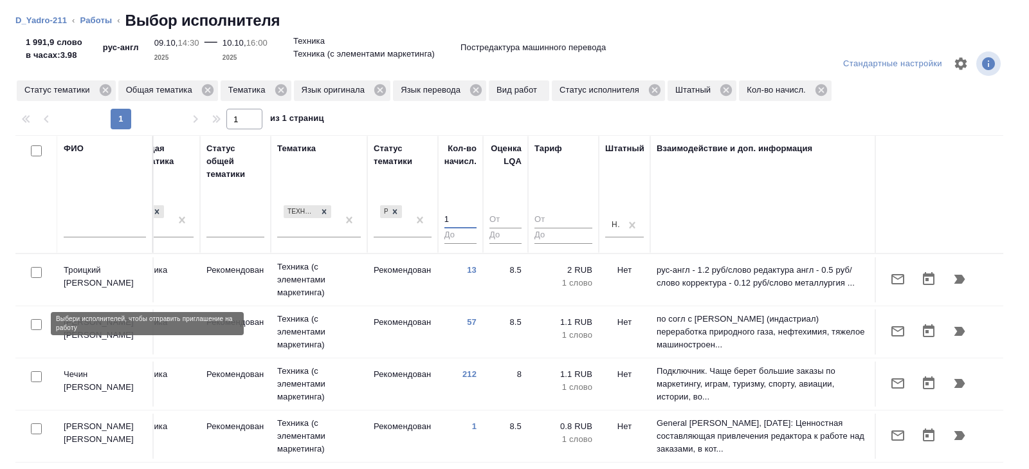
click at [36, 324] on input "checkbox" at bounding box center [36, 324] width 11 height 11
checkbox input "true"
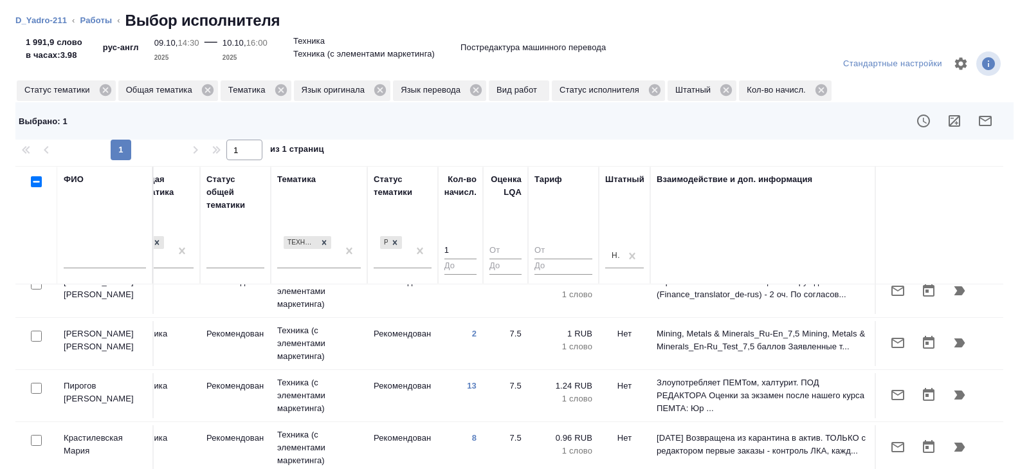
scroll to position [448, 880]
click at [35, 384] on input "checkbox" at bounding box center [36, 389] width 11 height 11
checkbox input "true"
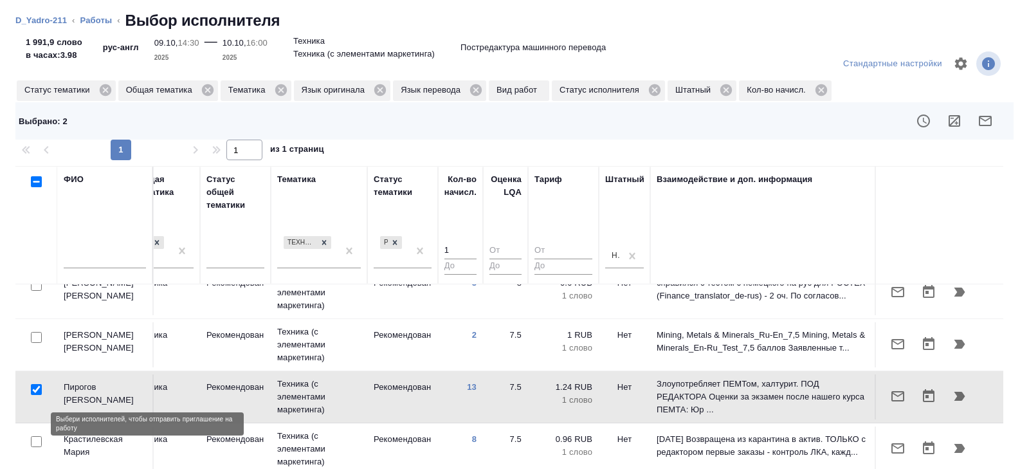
click at [38, 436] on input "checkbox" at bounding box center [36, 441] width 11 height 11
checkbox input "true"
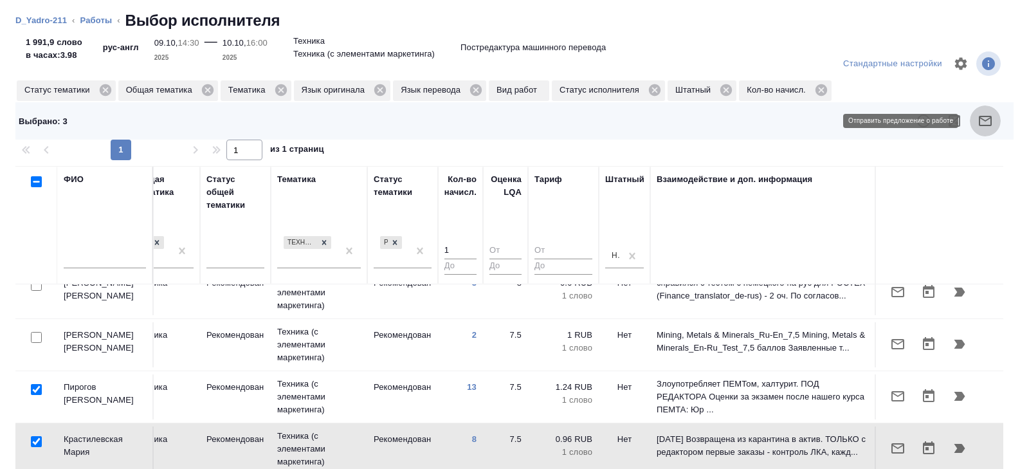
click at [988, 120] on icon "button" at bounding box center [985, 120] width 15 height 15
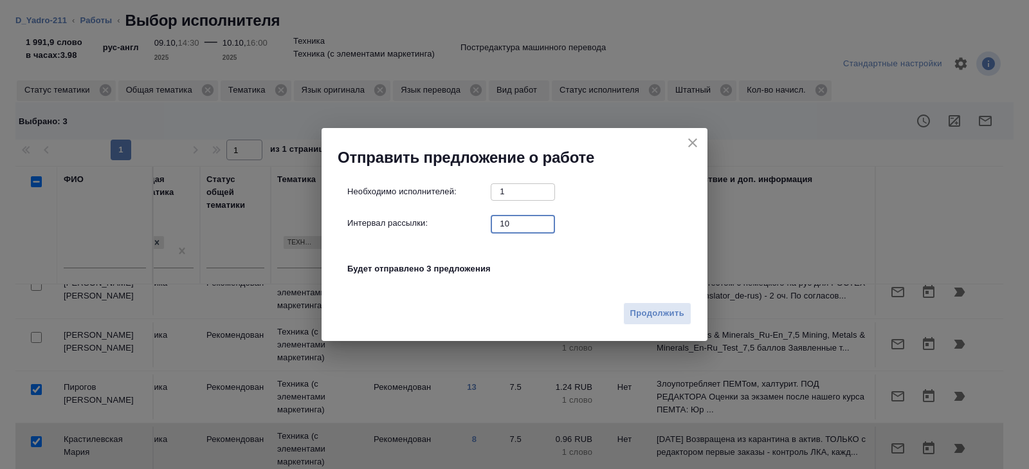
drag, startPoint x: 513, startPoint y: 223, endPoint x: 381, endPoint y: 206, distance: 133.5
click at [381, 206] on div "Необходимо исполнителей: 1 ​ Интервал рассылки: 10 ​ Будет отправлено 3 предлож…" at bounding box center [519, 236] width 345 height 107
type input "0"
click at [644, 306] on span "Продолжить" at bounding box center [657, 313] width 54 height 15
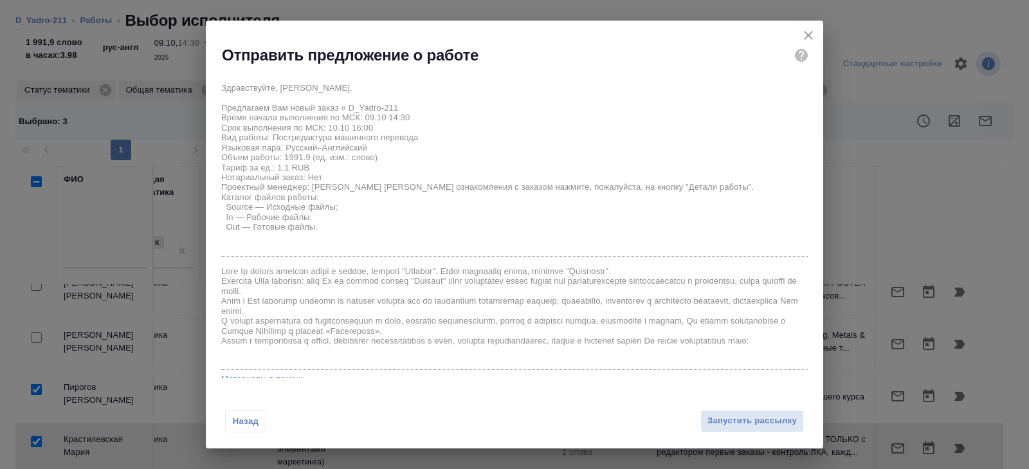
scroll to position [74, 0]
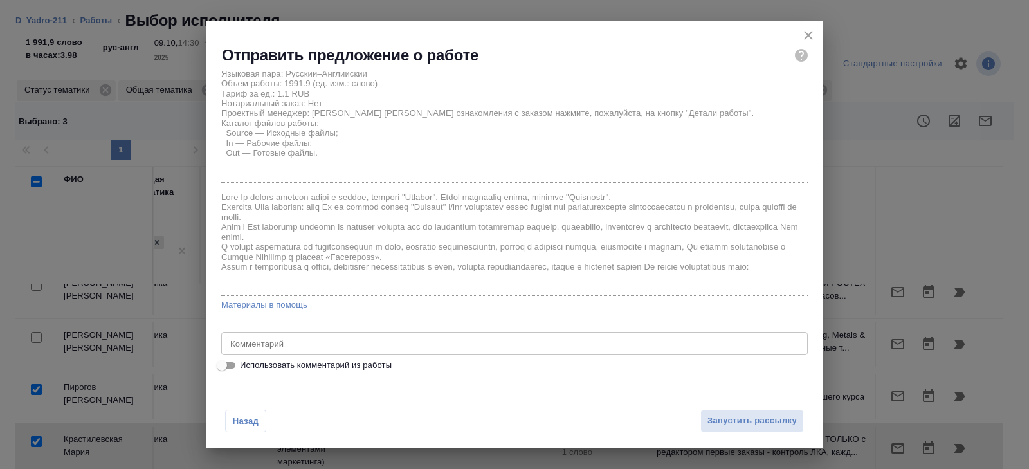
click at [326, 361] on span "Использовать комментарий из работы" at bounding box center [316, 365] width 152 height 13
click at [245, 361] on input "Использовать комментарий из работы" at bounding box center [222, 365] width 46 height 15
checkbox input "true"
type textarea "ИКС 092025 (1) - 10.10 к 10:00 Бюро 1440 сентябрь 2025 визит v3.pptx - 10.10 к …"
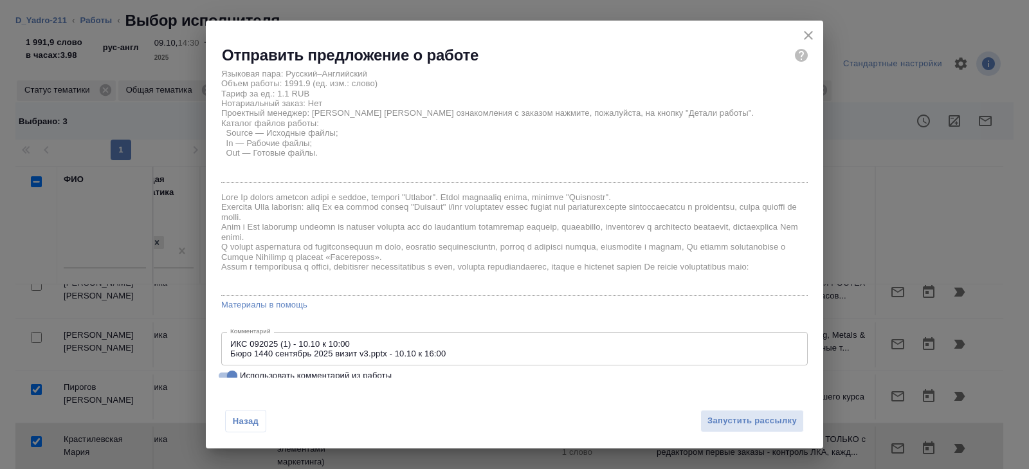
scroll to position [84, 0]
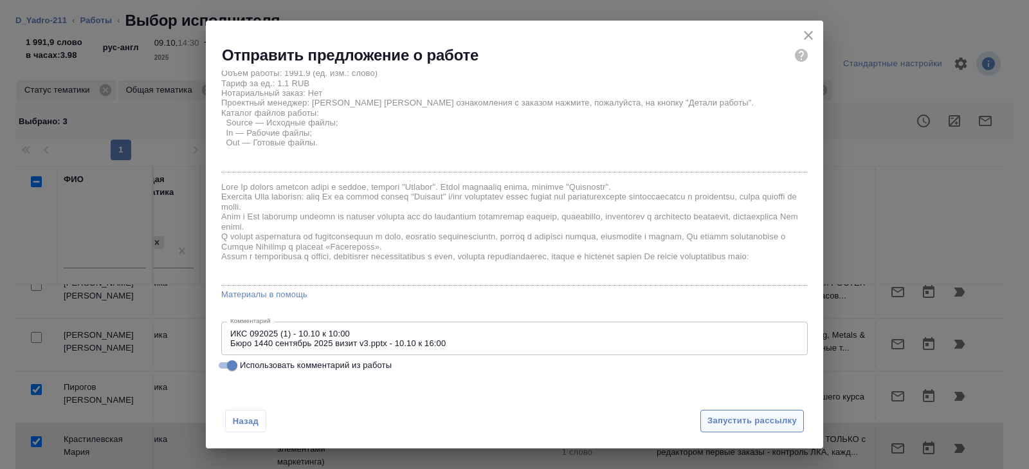
click at [739, 419] on span "Запустить рассылку" at bounding box center [751, 421] width 89 height 15
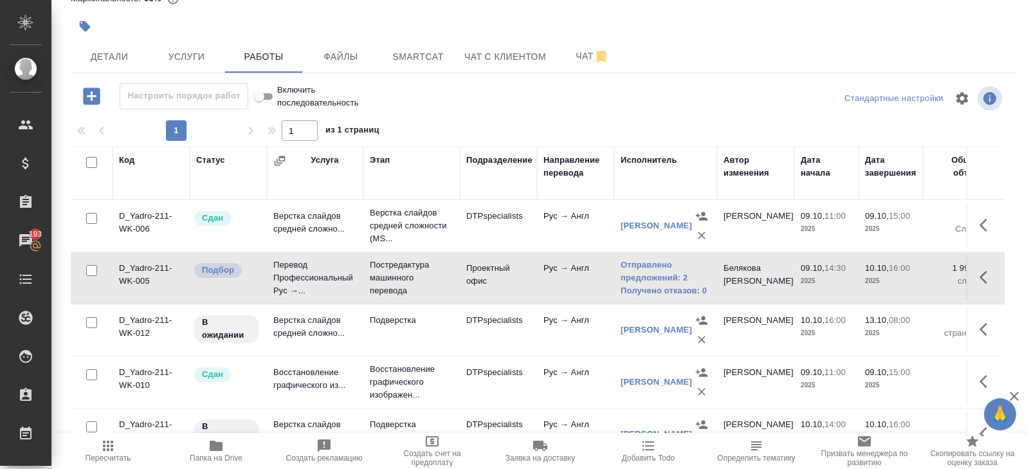
click at [116, 448] on span "Пересчитать" at bounding box center [108, 450] width 93 height 24
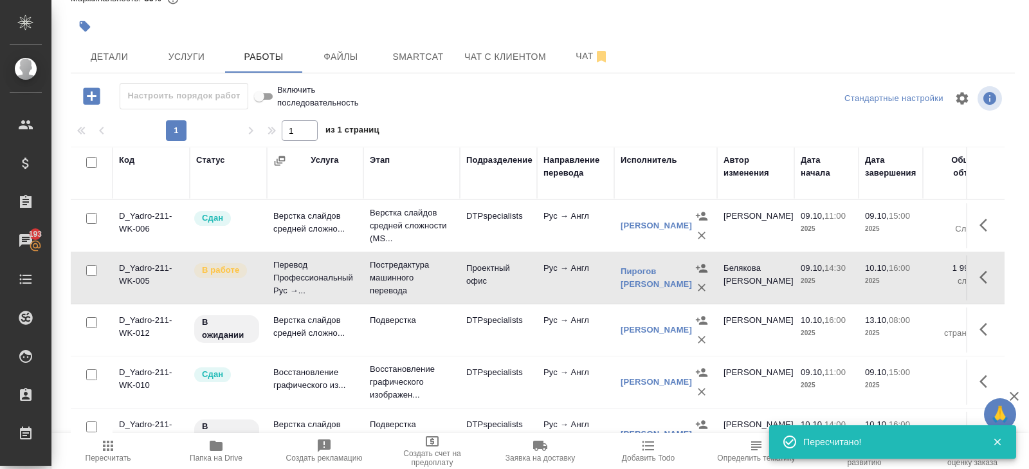
scroll to position [0, 0]
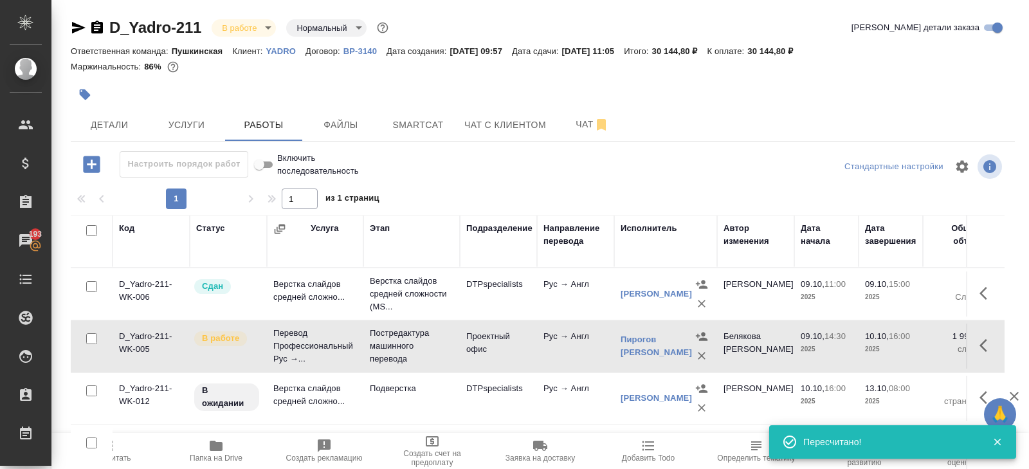
click at [91, 27] on icon "button" at bounding box center [96, 27] width 15 height 15
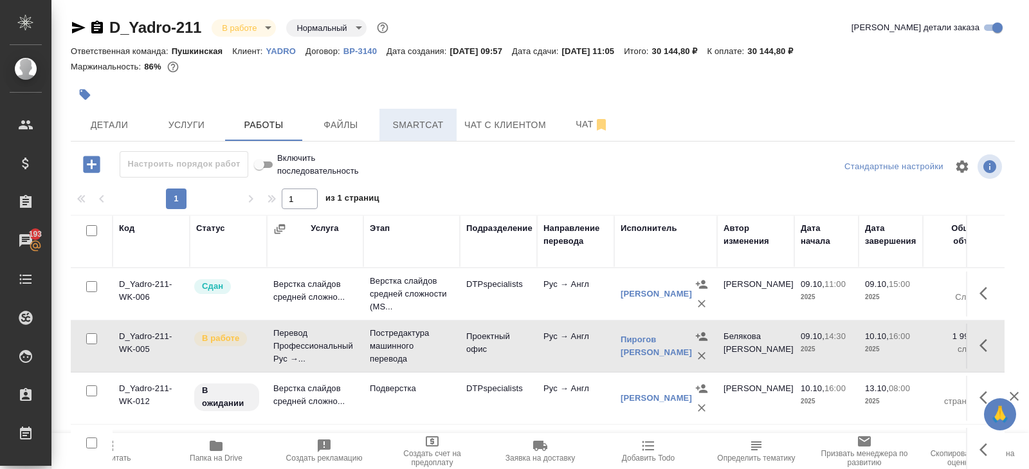
click at [401, 136] on button "Smartcat" at bounding box center [417, 125] width 77 height 32
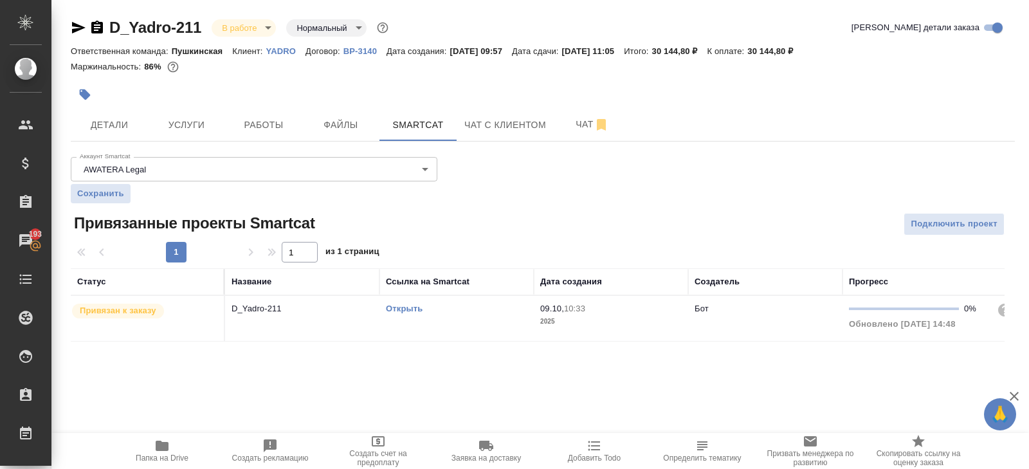
click at [420, 307] on link "Открыть" at bounding box center [404, 309] width 37 height 10
click at [461, 291] on th "Ссылка на Smartcat" at bounding box center [456, 281] width 154 height 27
click at [461, 306] on div "Открыть" at bounding box center [456, 308] width 141 height 13
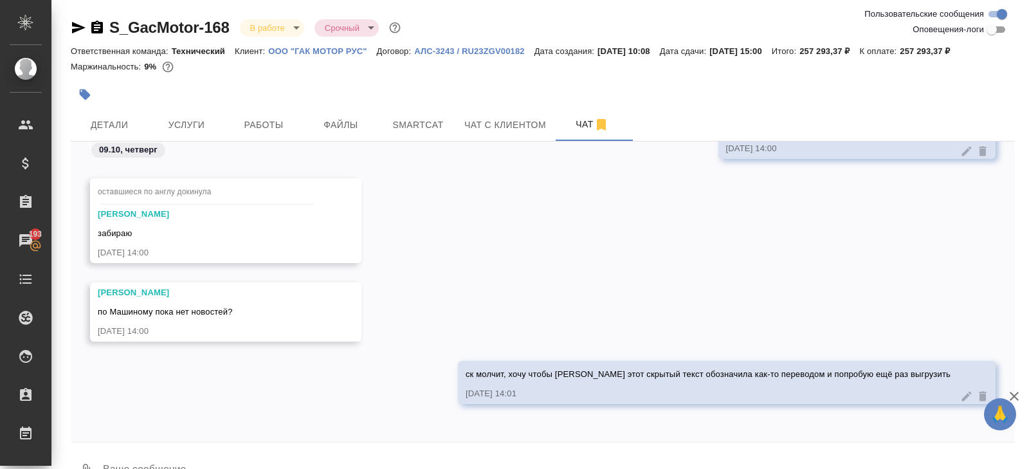
scroll to position [31, 0]
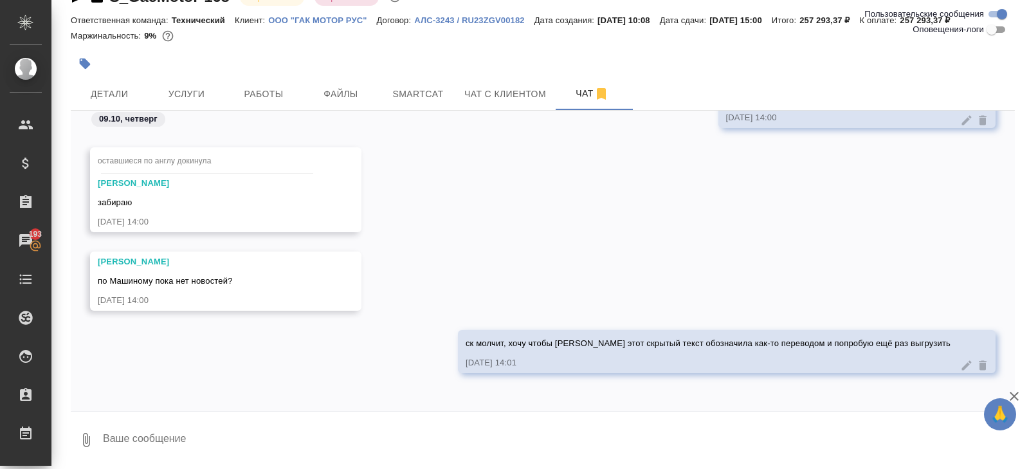
click at [381, 75] on div at bounding box center [386, 64] width 630 height 28
click at [390, 84] on button "Smartcat" at bounding box center [417, 94] width 77 height 32
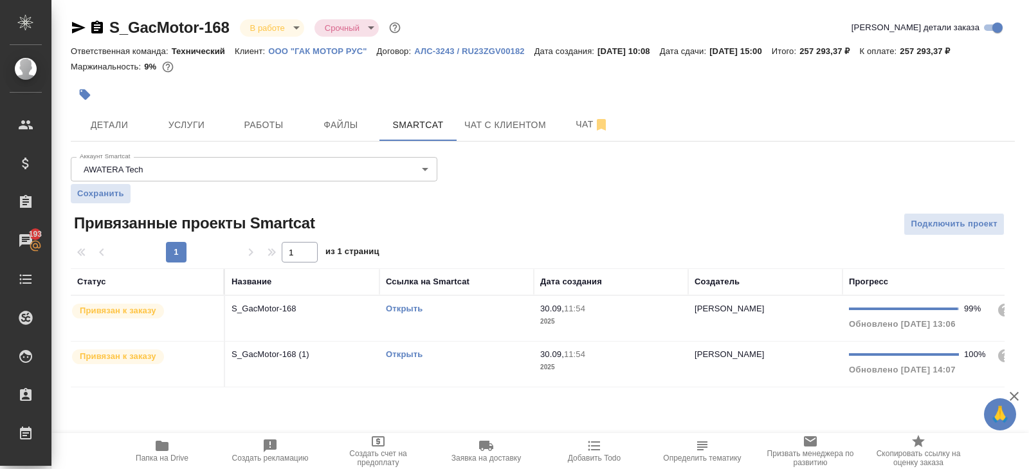
click at [399, 307] on link "Открыть" at bounding box center [404, 309] width 37 height 10
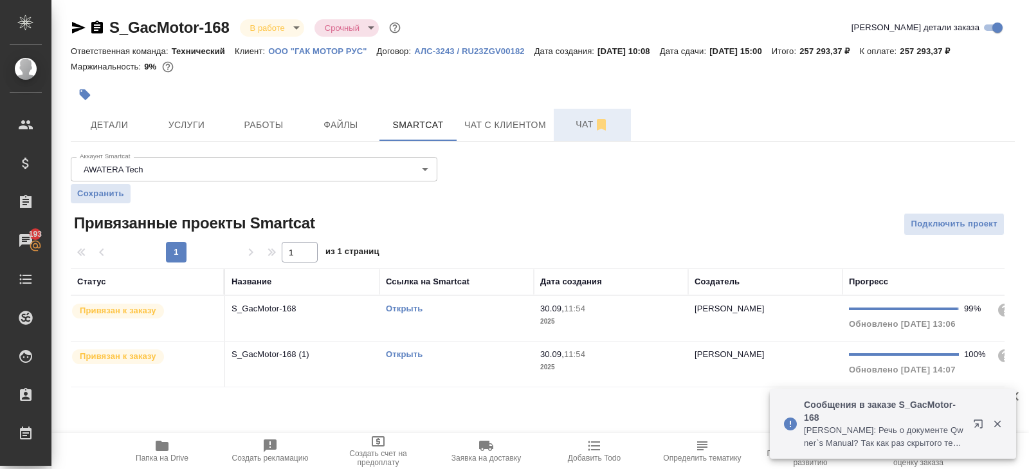
click at [592, 125] on span "Чат" at bounding box center [592, 124] width 62 height 16
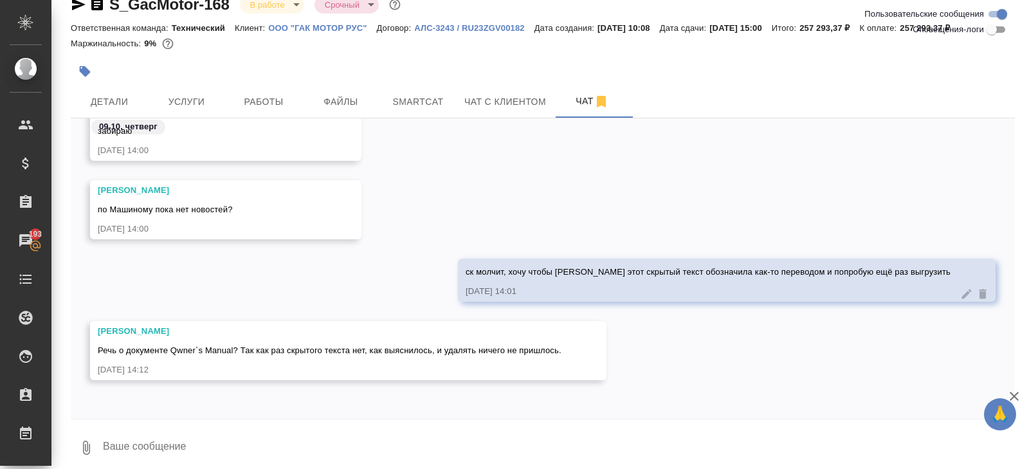
scroll to position [31, 0]
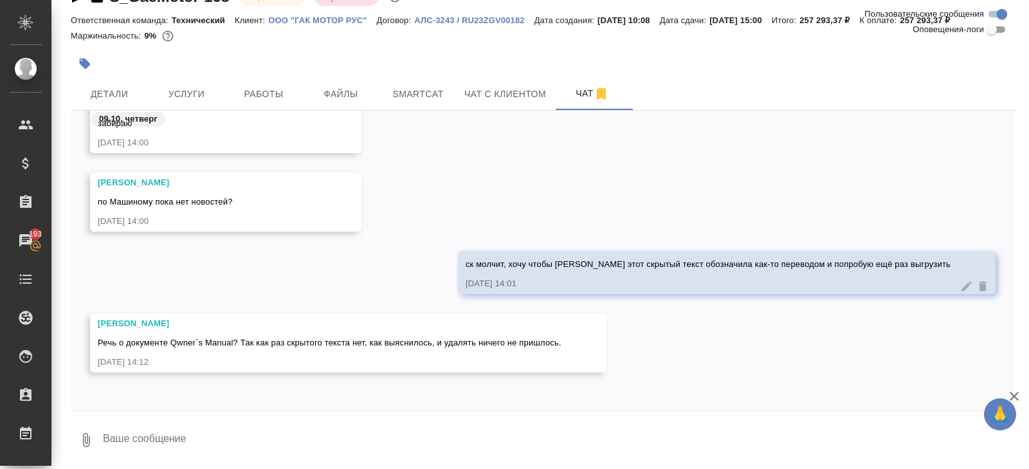
click at [228, 428] on textarea at bounding box center [558, 440] width 913 height 44
type textarea "да, о нём"
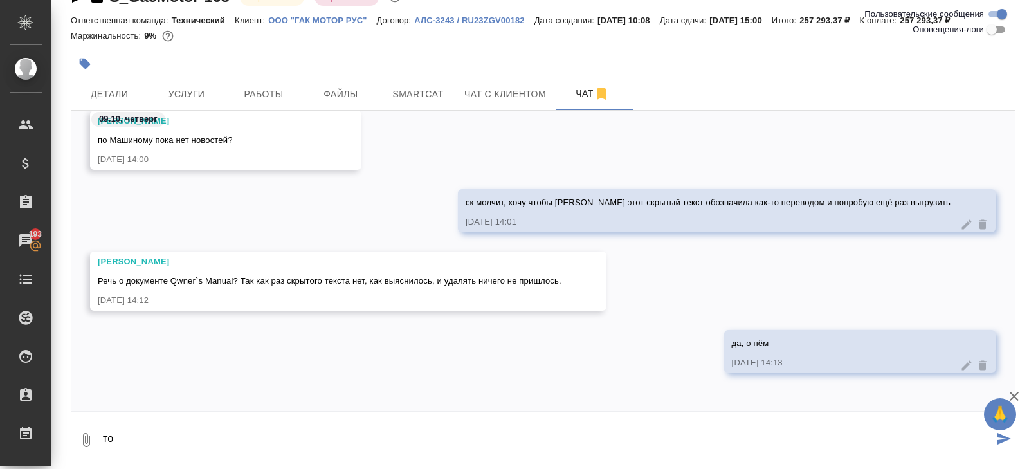
type textarea "т"
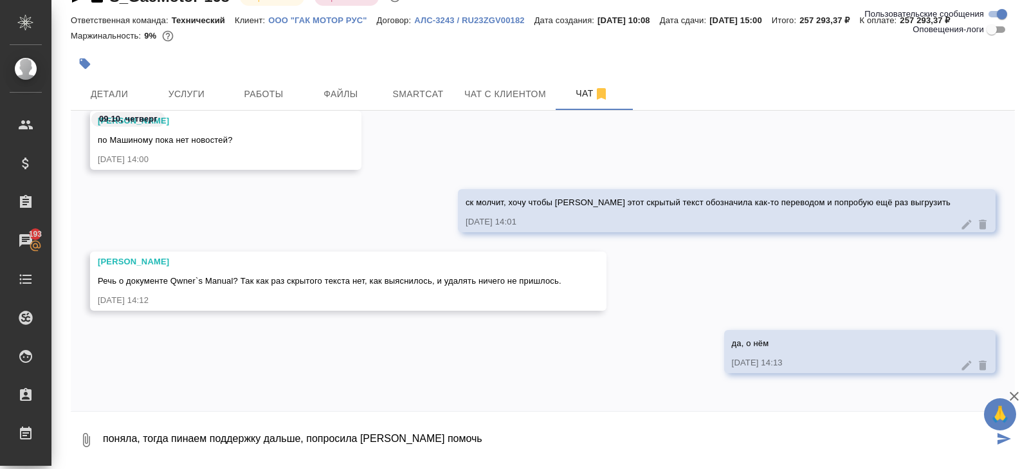
type textarea "поняла, тогда пинаем поддержку дальше, попросила Ксюшу помочь"
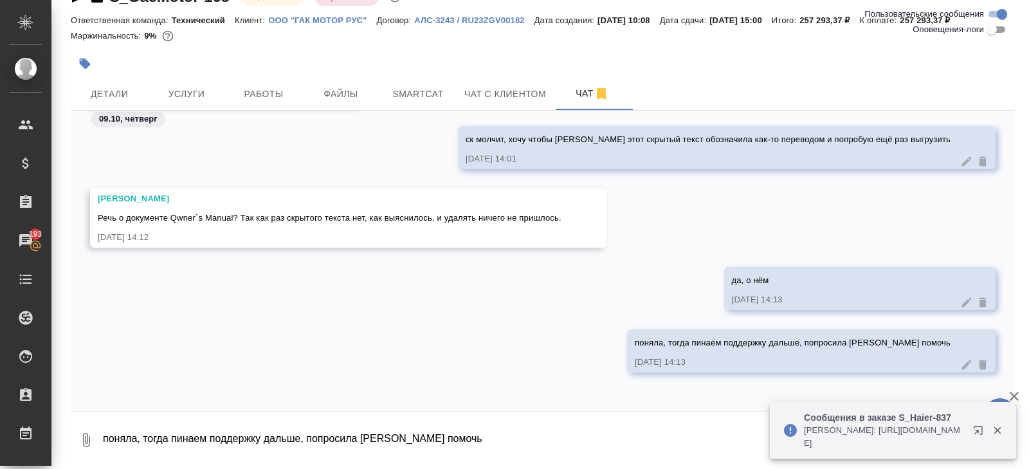
click at [972, 430] on button "button" at bounding box center [980, 432] width 31 height 31
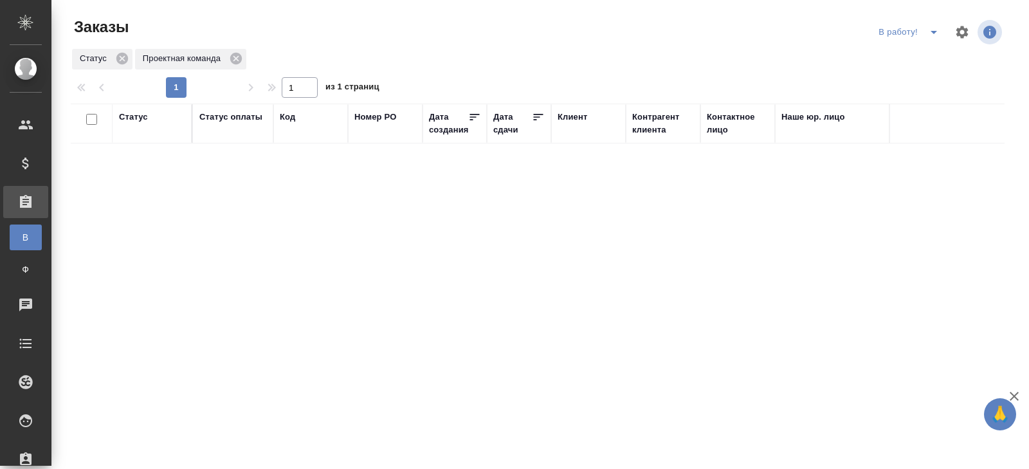
click at [920, 36] on div "В работу!" at bounding box center [910, 32] width 71 height 21
click at [934, 37] on icon "split button" at bounding box center [933, 31] width 15 height 15
click at [930, 55] on li "ПМ" at bounding box center [910, 58] width 71 height 21
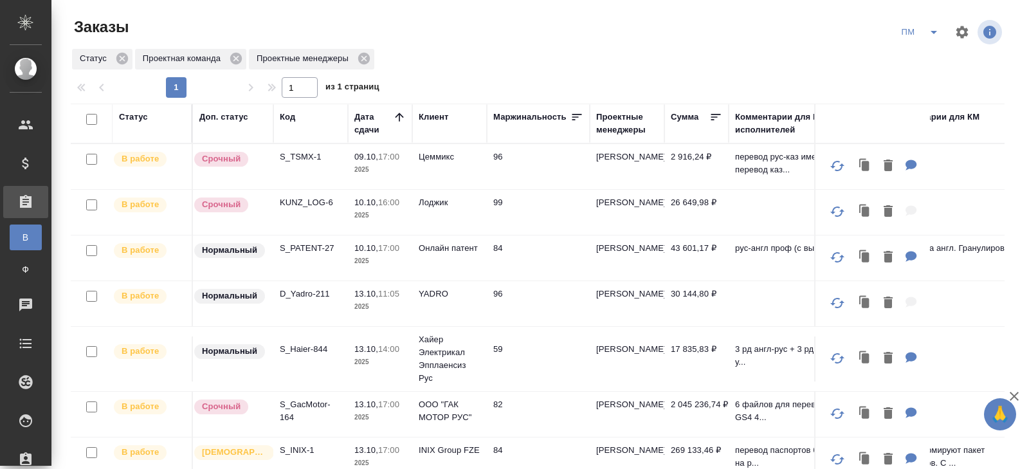
click at [288, 116] on div "Код" at bounding box center [287, 117] width 15 height 13
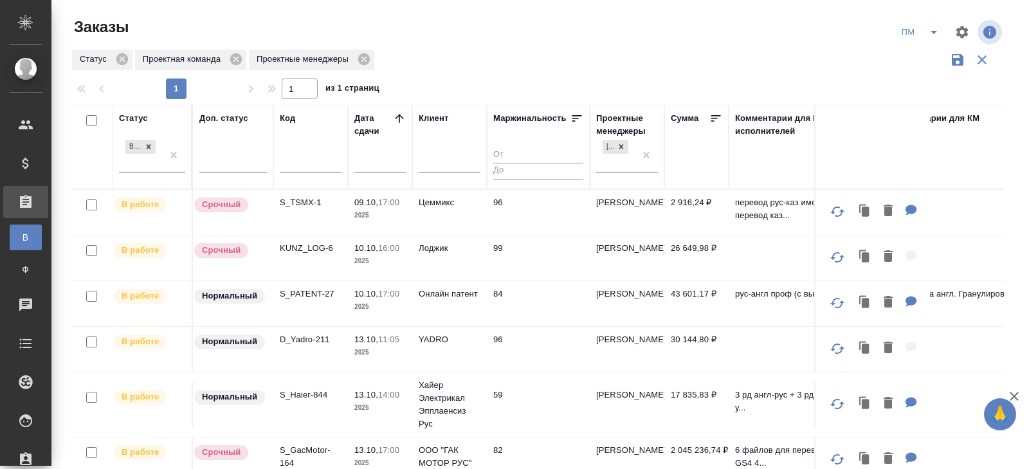
click at [292, 170] on input "text" at bounding box center [311, 164] width 62 height 16
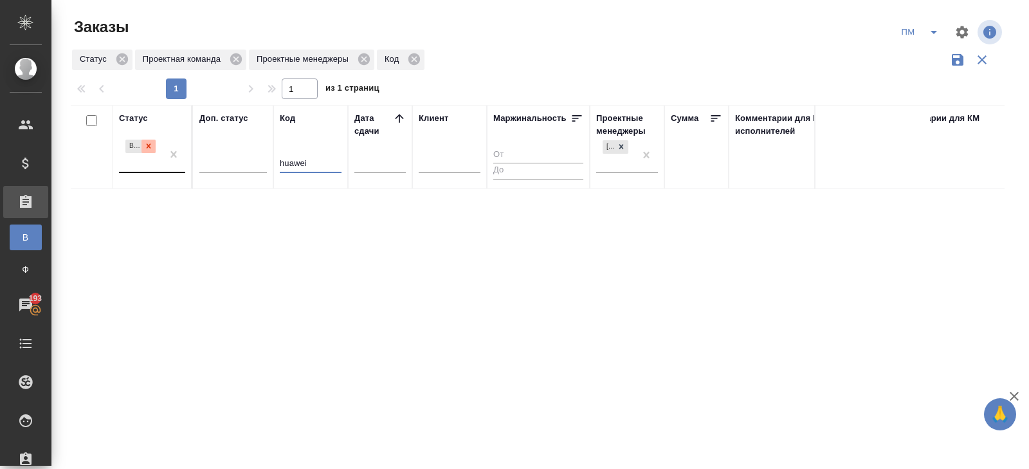
click at [150, 147] on icon at bounding box center [149, 146] width 5 height 5
type input "huawei"
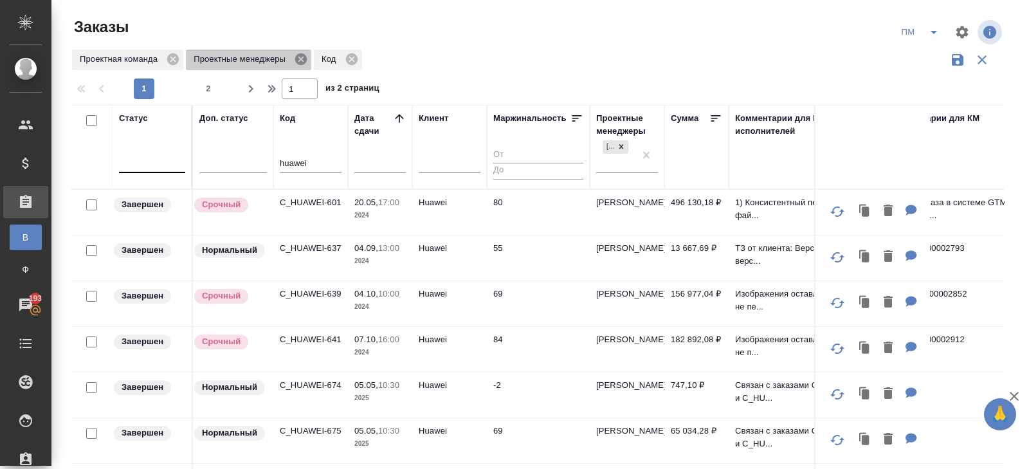
click at [304, 59] on icon at bounding box center [301, 59] width 12 height 12
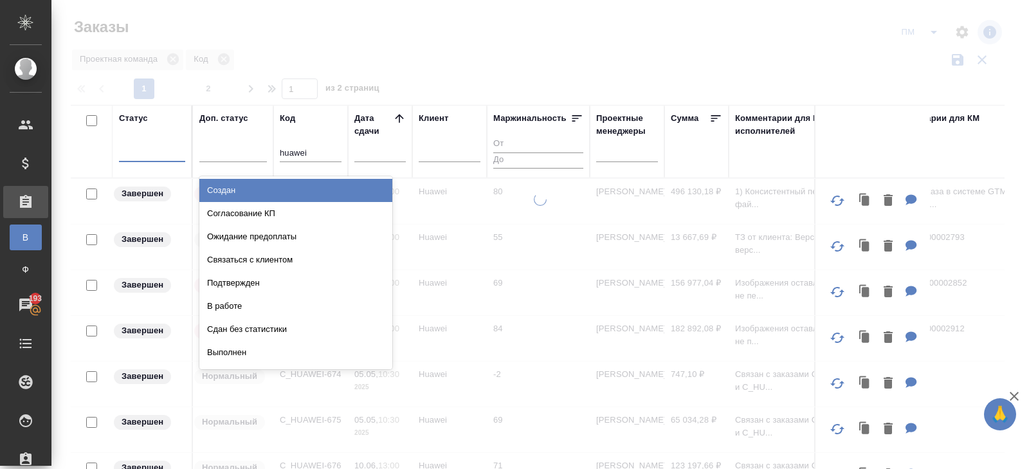
click at [143, 156] on div at bounding box center [152, 149] width 66 height 19
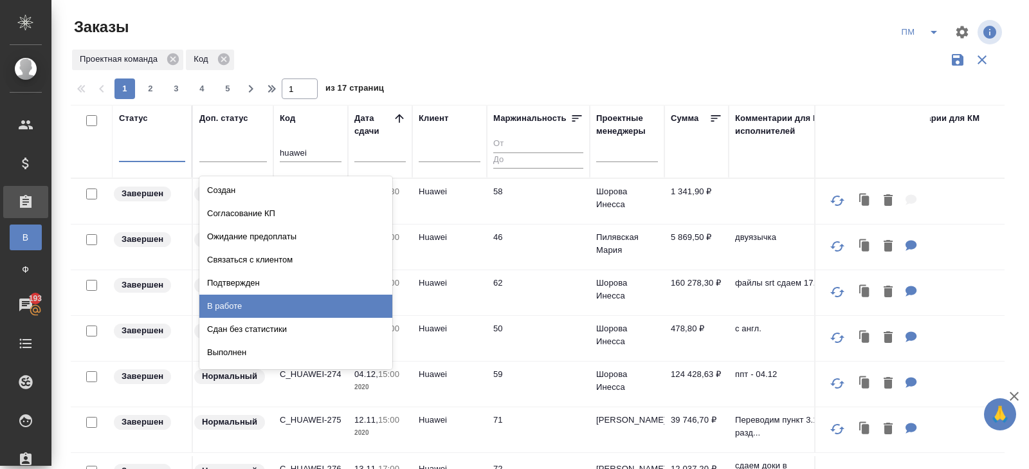
click at [227, 304] on div "В работе" at bounding box center [295, 306] width 193 height 23
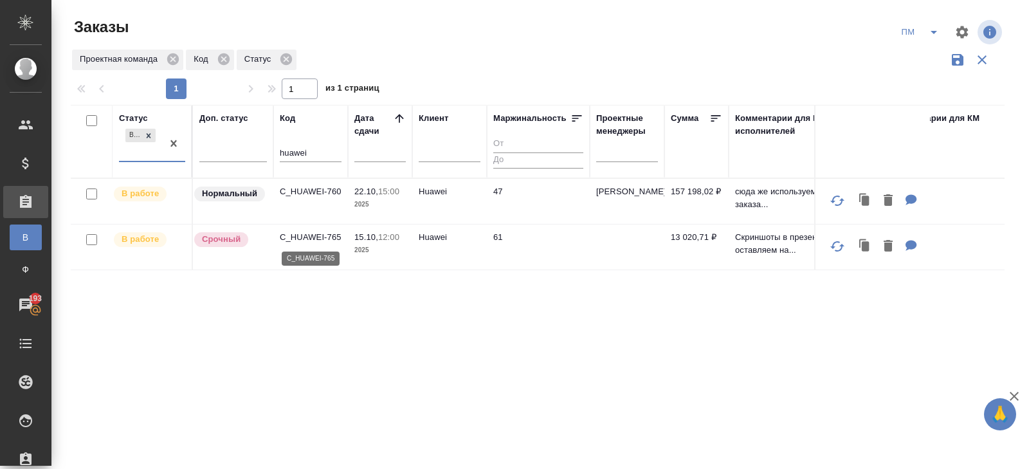
click at [307, 236] on p "C_HUAWEI-765" at bounding box center [311, 237] width 62 height 13
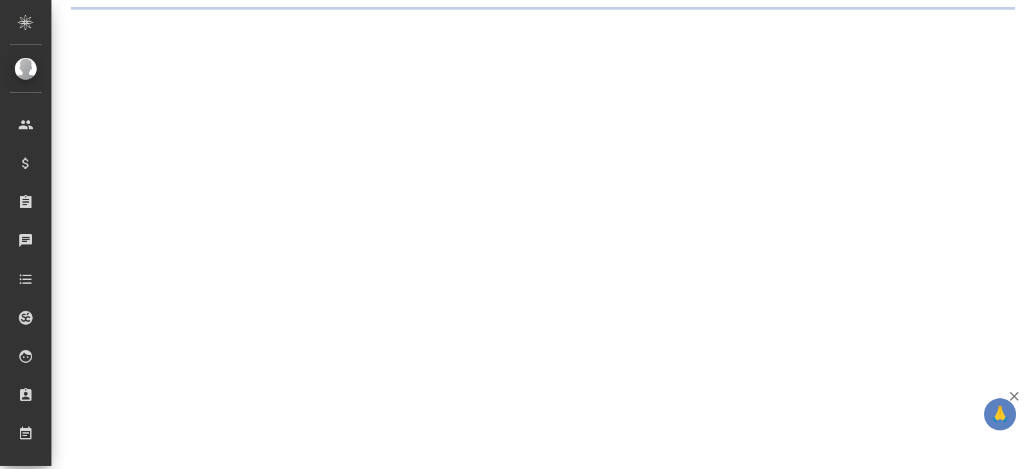
select select "RU"
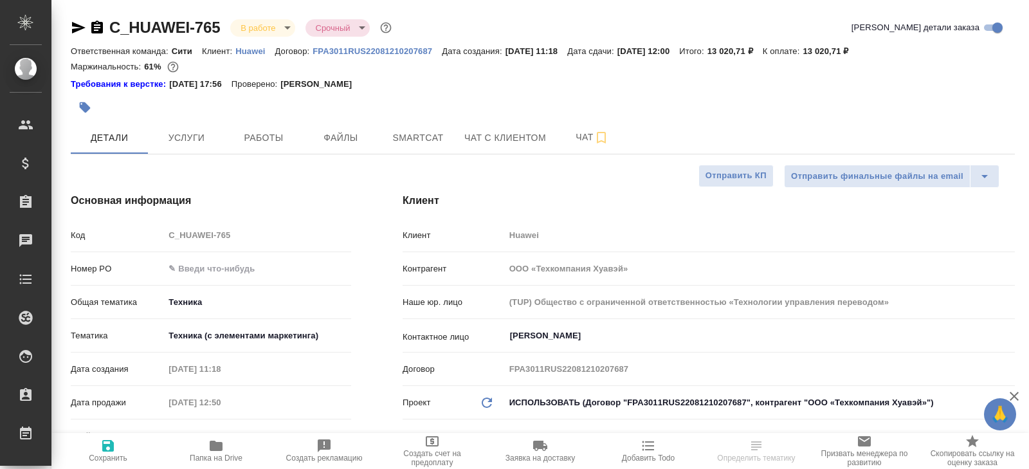
type textarea "x"
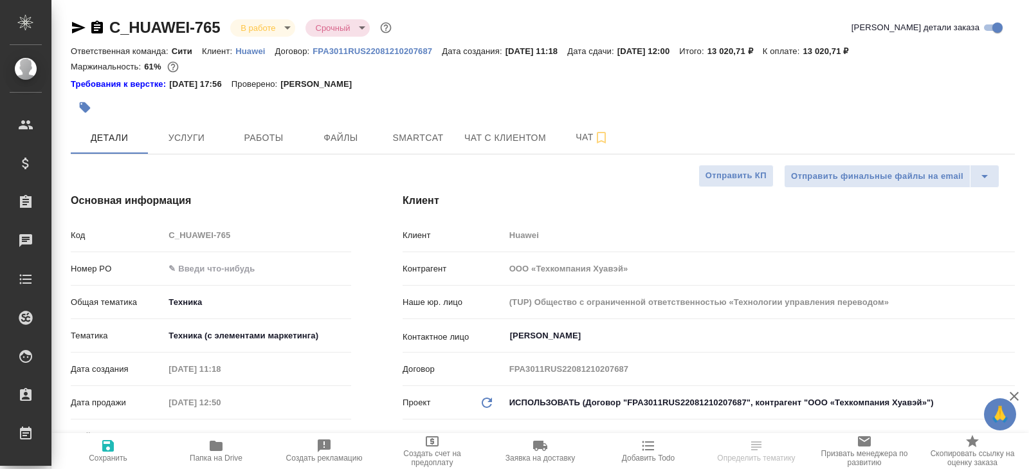
type textarea "x"
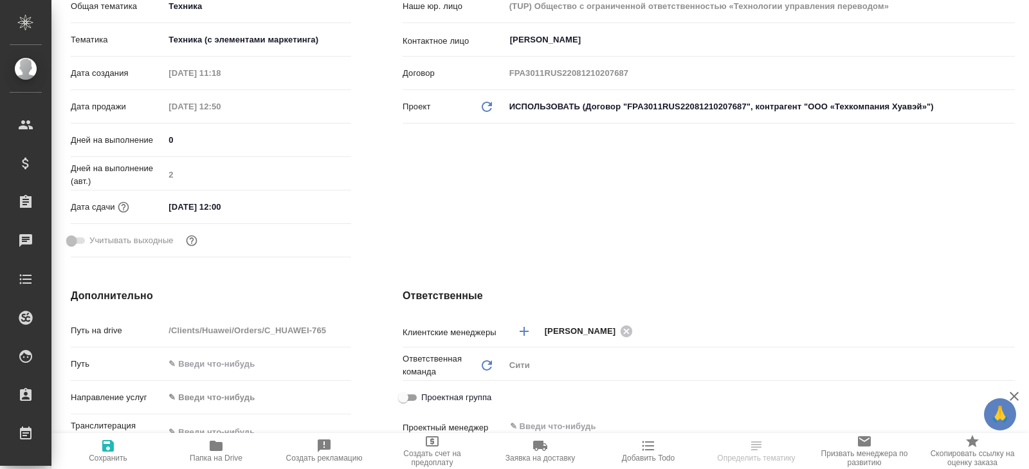
type textarea "x"
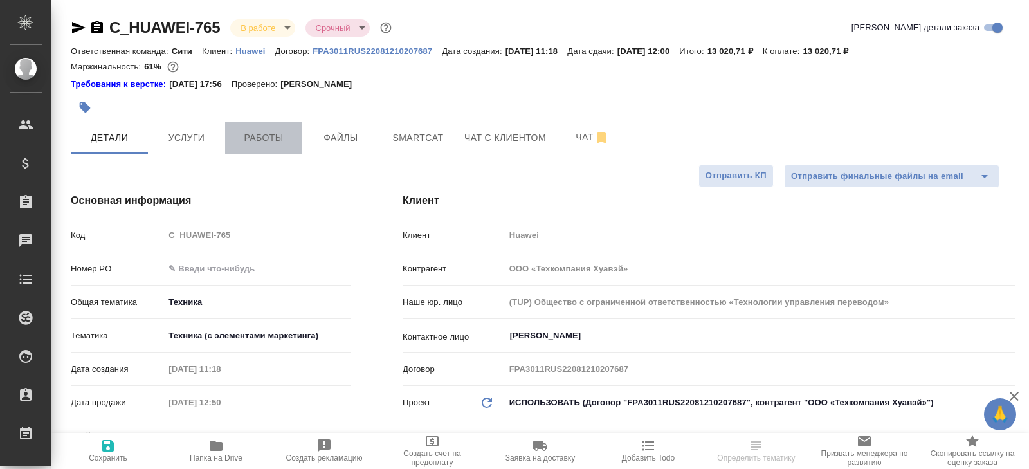
click at [251, 147] on button "Работы" at bounding box center [263, 138] width 77 height 32
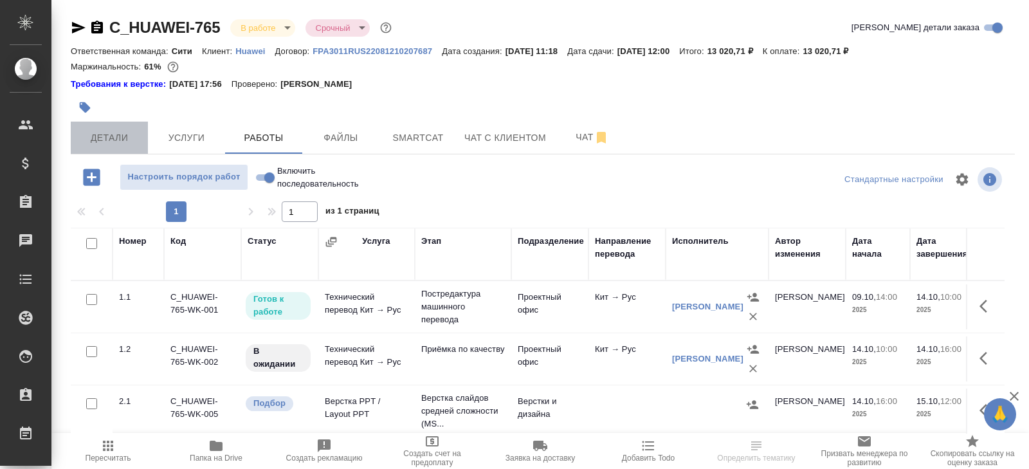
click at [93, 140] on span "Детали" at bounding box center [109, 138] width 62 height 16
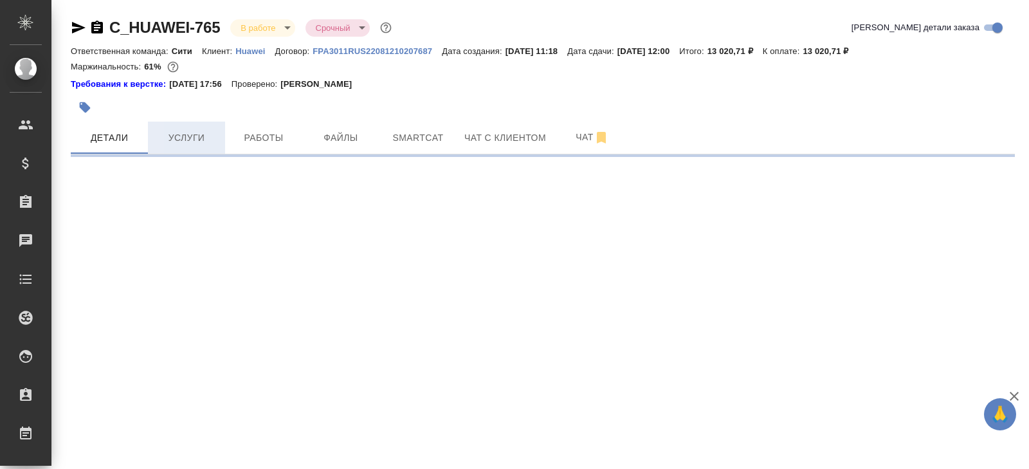
select select "RU"
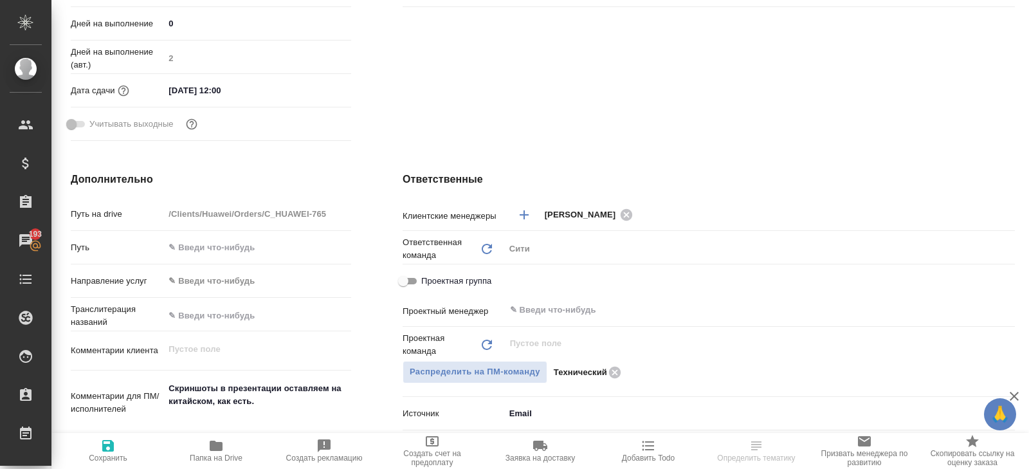
scroll to position [419, 0]
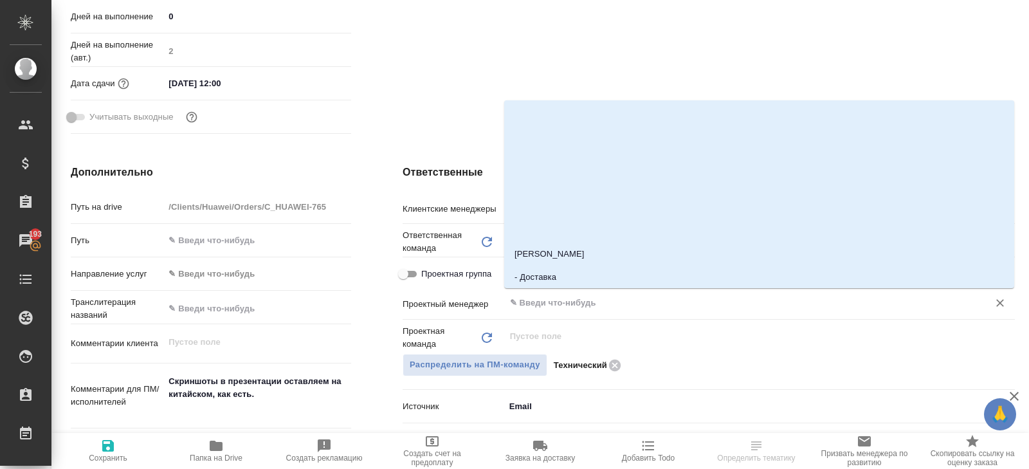
click at [554, 297] on input "text" at bounding box center [738, 302] width 459 height 15
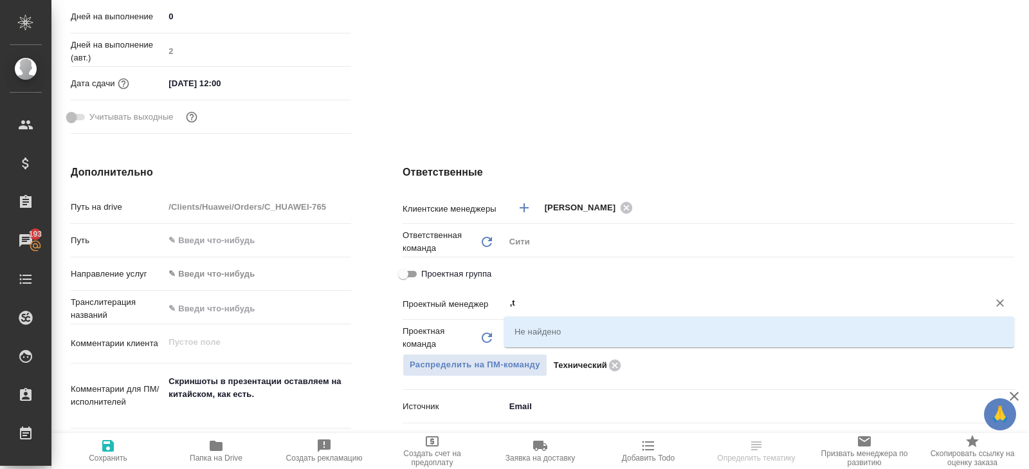
type input ","
type textarea "x"
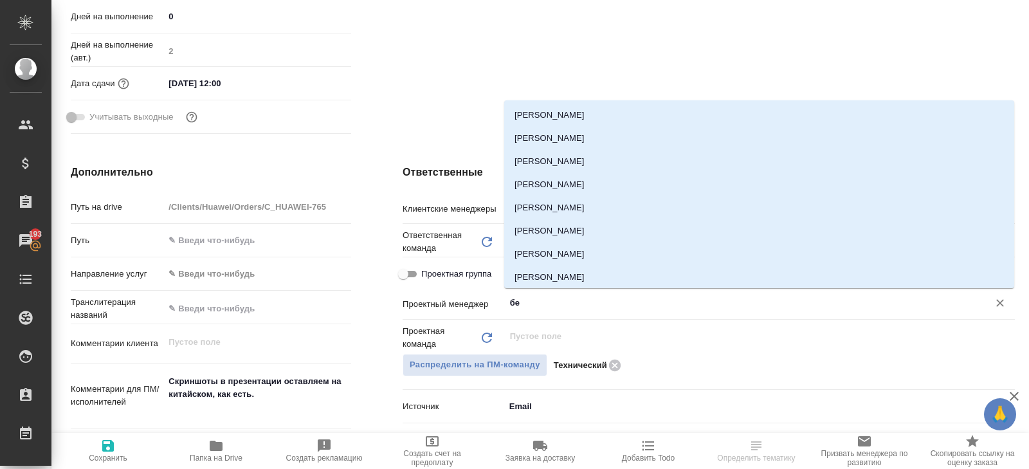
type input "бел"
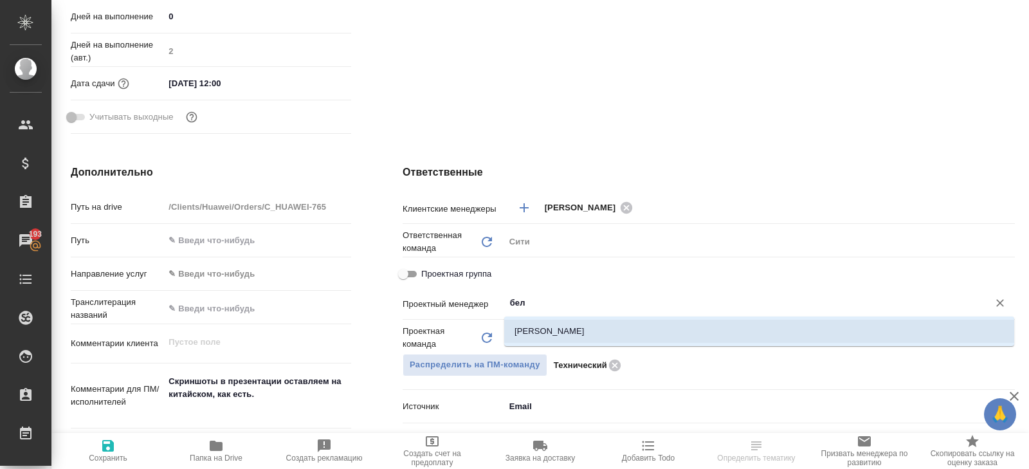
click at [559, 324] on li "[PERSON_NAME]" at bounding box center [759, 331] width 510 height 23
type textarea "x"
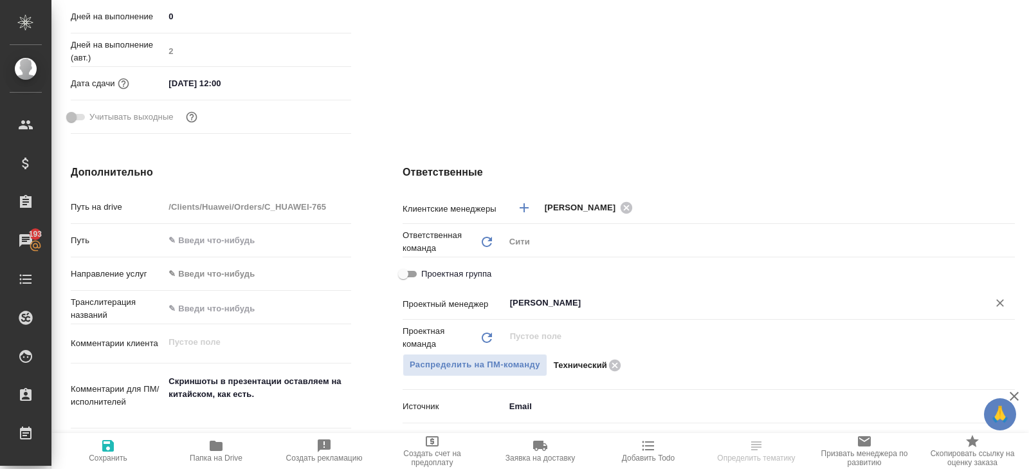
type input "[PERSON_NAME]"
click at [119, 437] on button "Сохранить" at bounding box center [108, 451] width 108 height 36
type textarea "x"
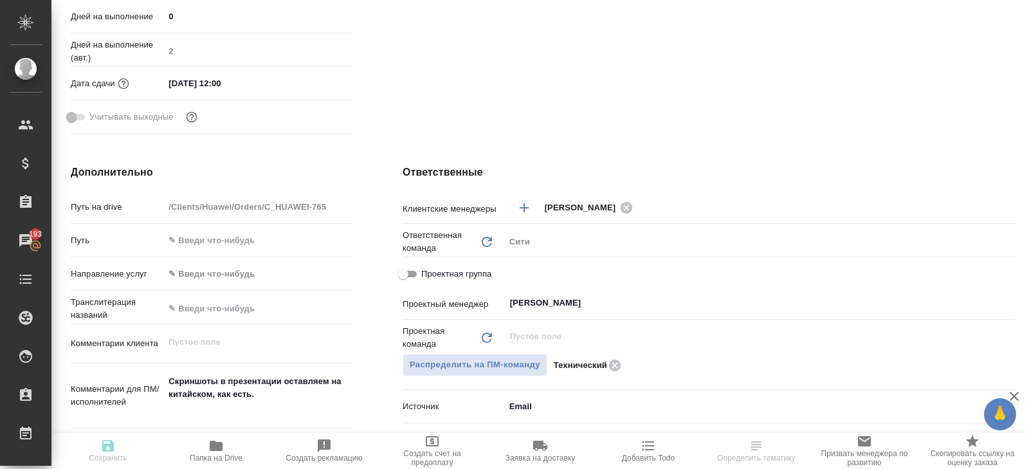
scroll to position [0, 0]
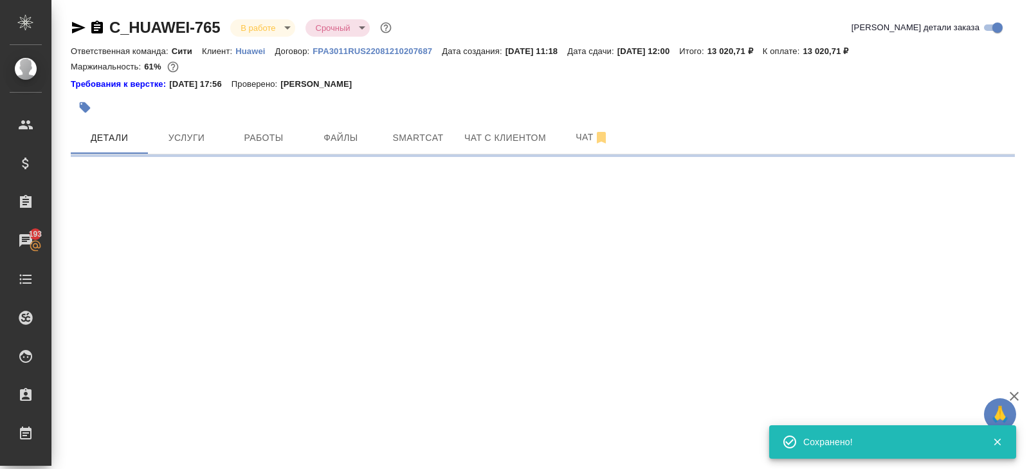
select select "RU"
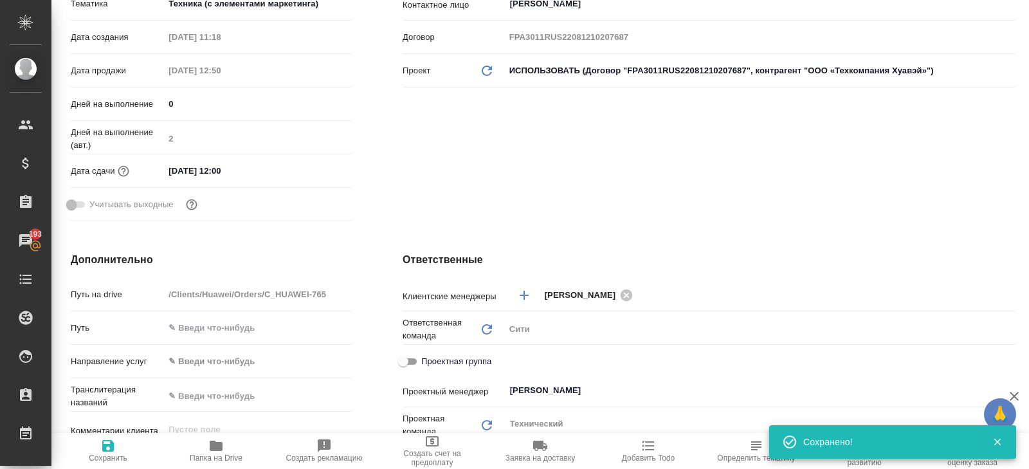
scroll to position [48, 0]
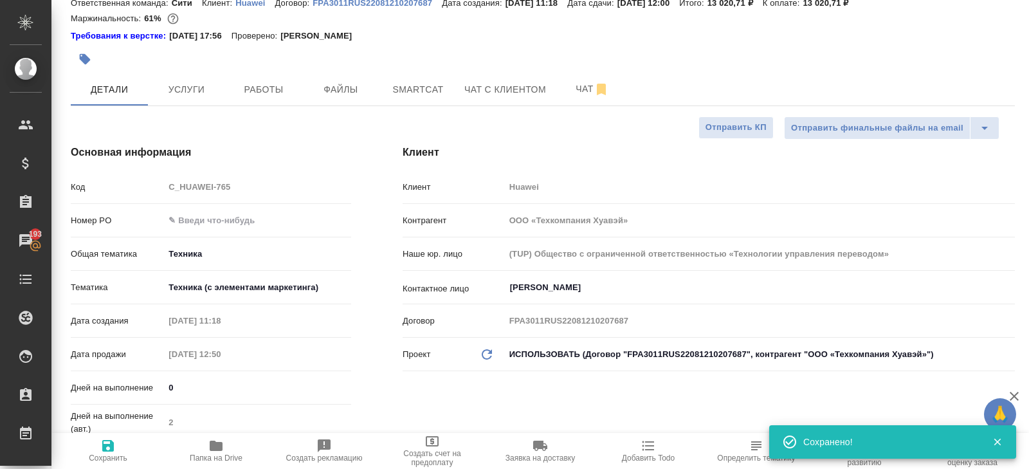
click at [257, 93] on span "Работы" at bounding box center [264, 90] width 62 height 16
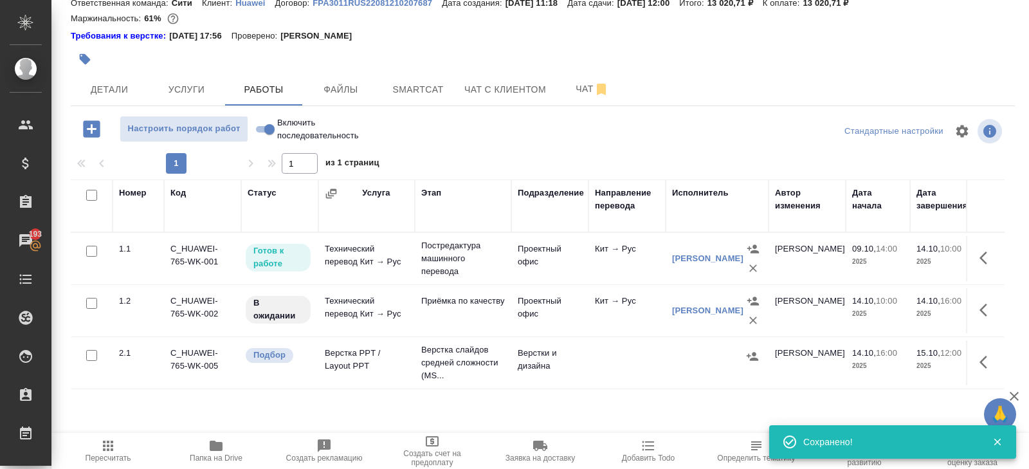
scroll to position [81, 0]
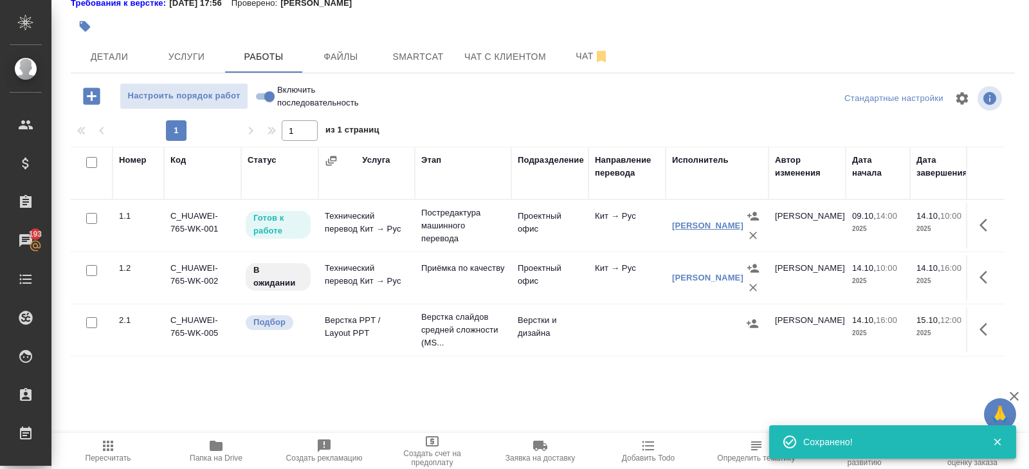
click at [687, 223] on link "Милосердова Юлия" at bounding box center [707, 226] width 71 height 10
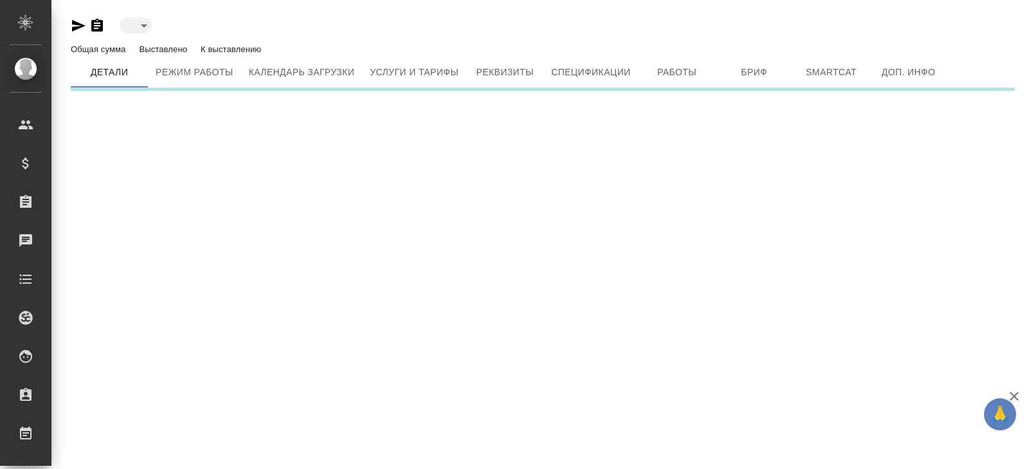
type input "active"
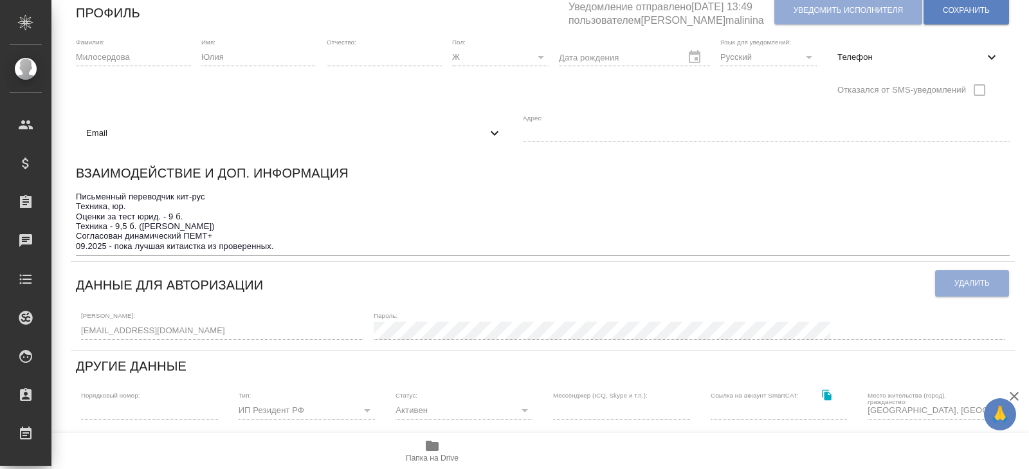
scroll to position [107, 0]
click at [76, 333] on div "[PERSON_NAME]: [EMAIL_ADDRESS][DOMAIN_NAME] Пароль:" at bounding box center [543, 324] width 934 height 40
click at [69, 326] on div "[PERSON_NAME] active Общая сумма 121 тыс. RUB Выставлено 116 тыс. RUB К выставл…" at bounding box center [543, 349] width 958 height 913
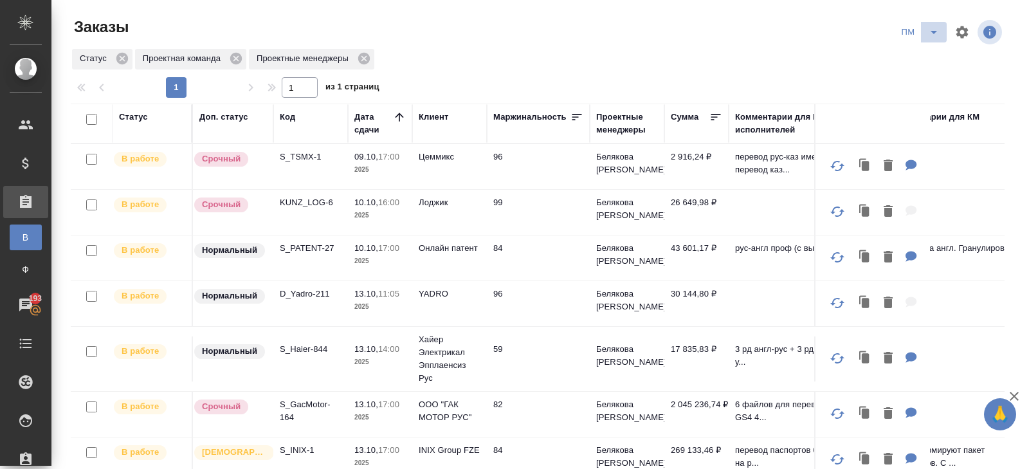
click at [929, 30] on icon "split button" at bounding box center [933, 31] width 15 height 15
click at [929, 58] on li "В работу!" at bounding box center [920, 58] width 65 height 21
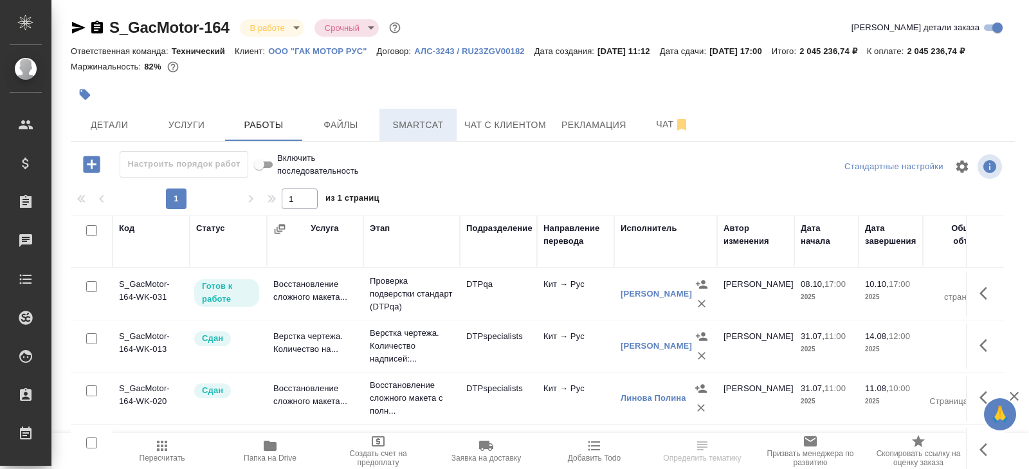
click at [421, 133] on span "Smartcat" at bounding box center [418, 125] width 62 height 16
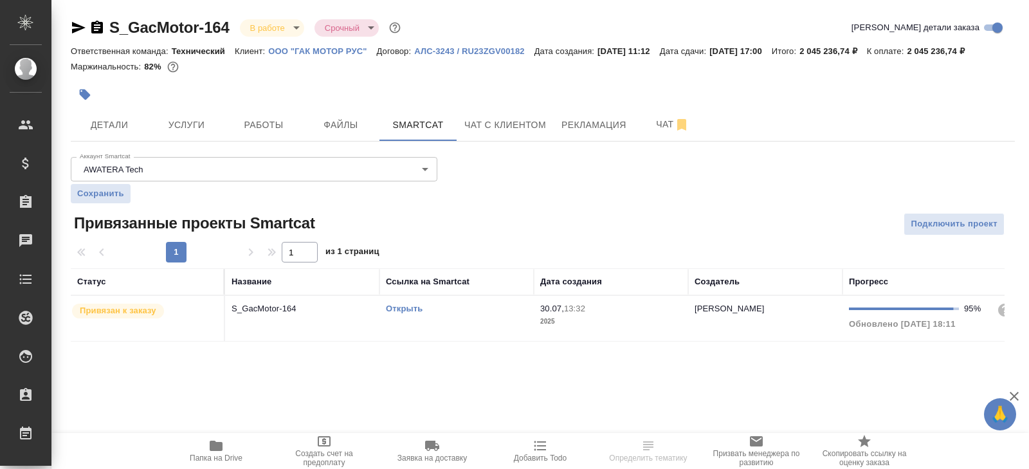
click at [412, 313] on link "Открыть" at bounding box center [404, 309] width 37 height 10
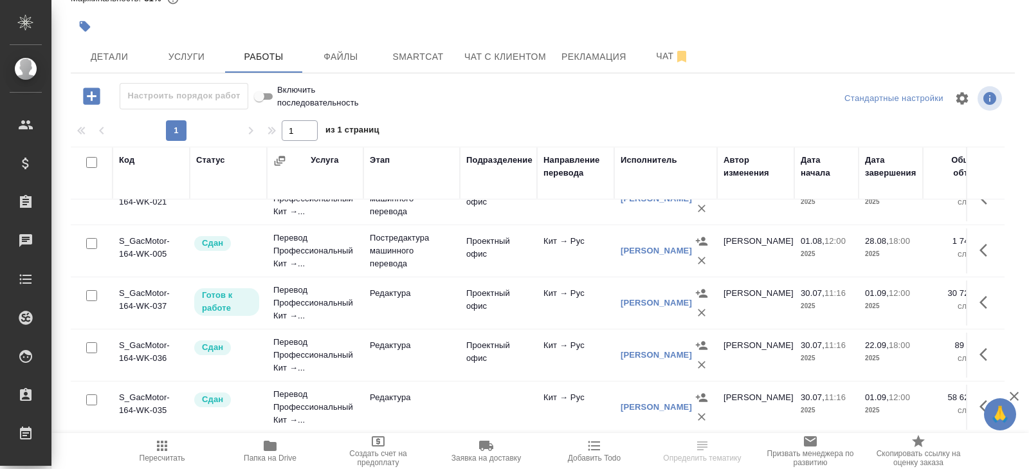
scroll to position [468, 0]
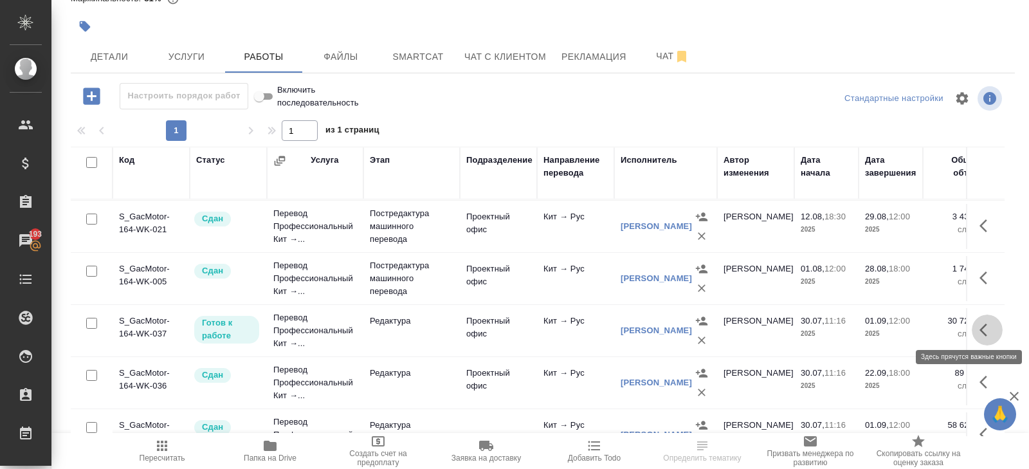
click at [978, 323] on button "button" at bounding box center [987, 330] width 31 height 31
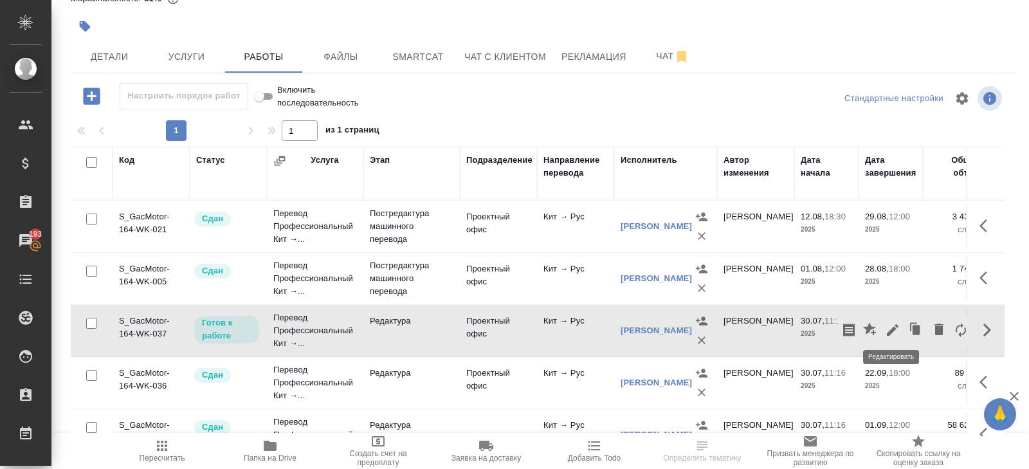
click at [887, 327] on icon "button" at bounding box center [892, 329] width 15 height 15
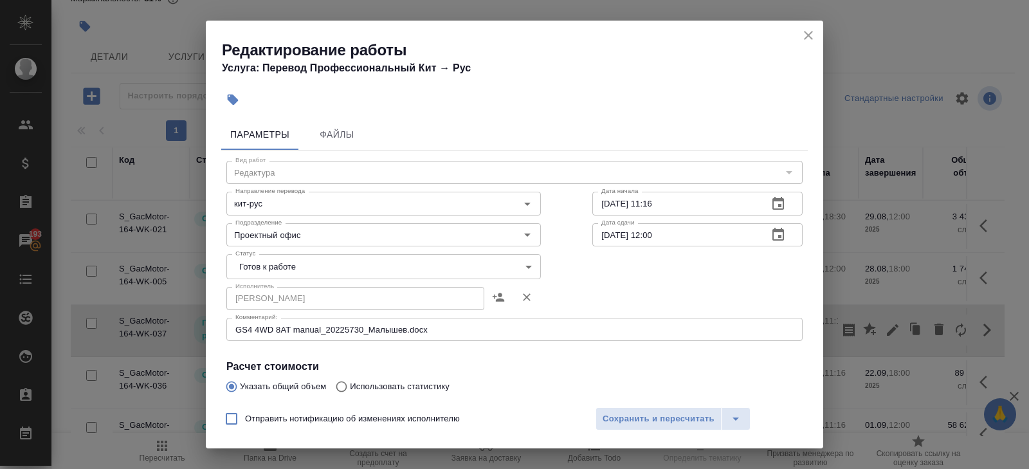
click at [239, 266] on body "🙏 .cls-1 fill:#fff; AWATERA Belyakova Yulia Клиенты Спецификации Заказы 193 Чат…" at bounding box center [514, 234] width 1029 height 469
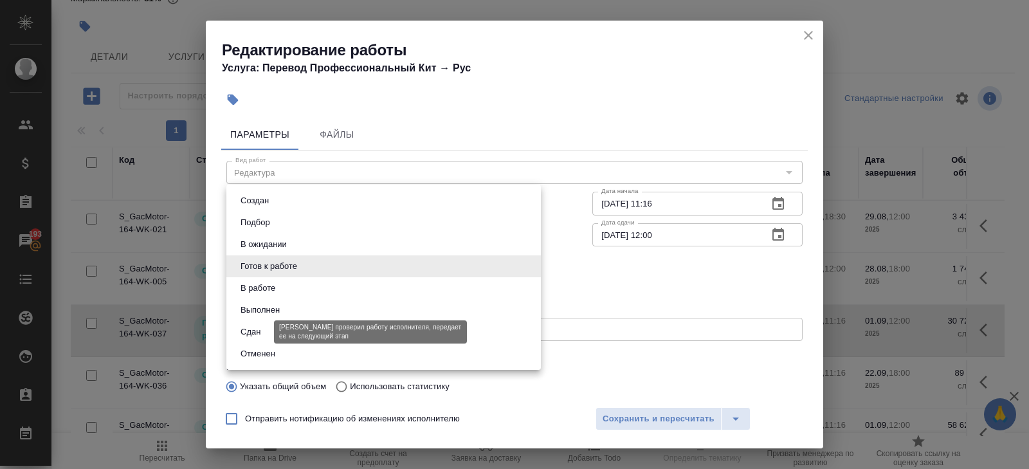
click at [249, 333] on button "Сдан" at bounding box center [251, 332] width 28 height 14
type input "closed"
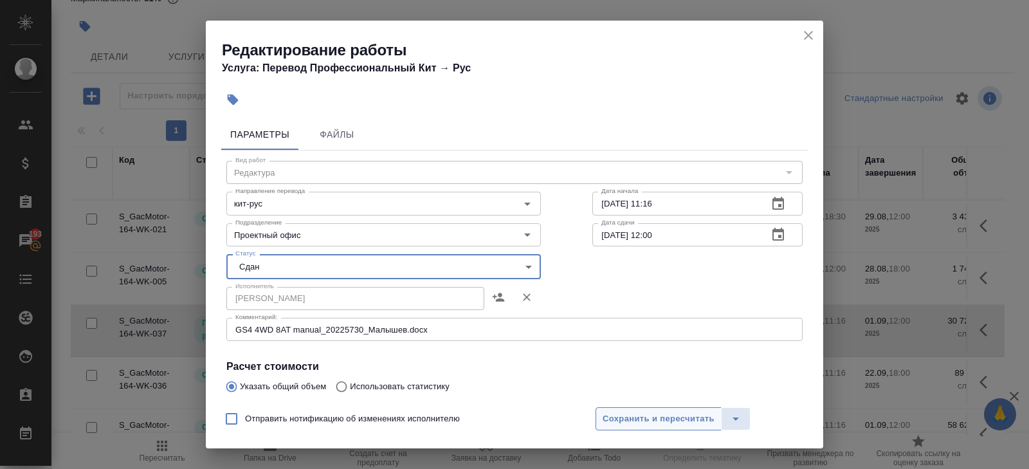
click at [626, 410] on button "Сохранить и пересчитать" at bounding box center [659, 418] width 126 height 23
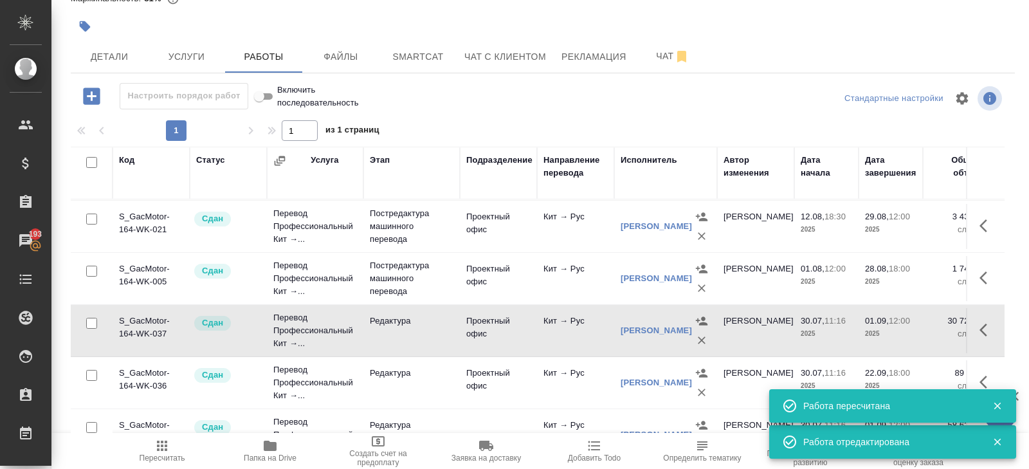
click at [705, 317] on icon "button" at bounding box center [701, 321] width 13 height 13
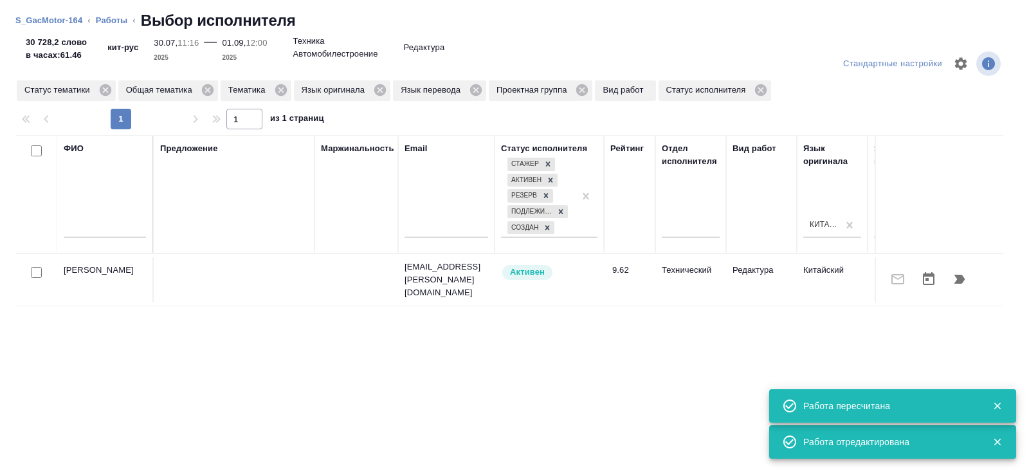
scroll to position [0, 1]
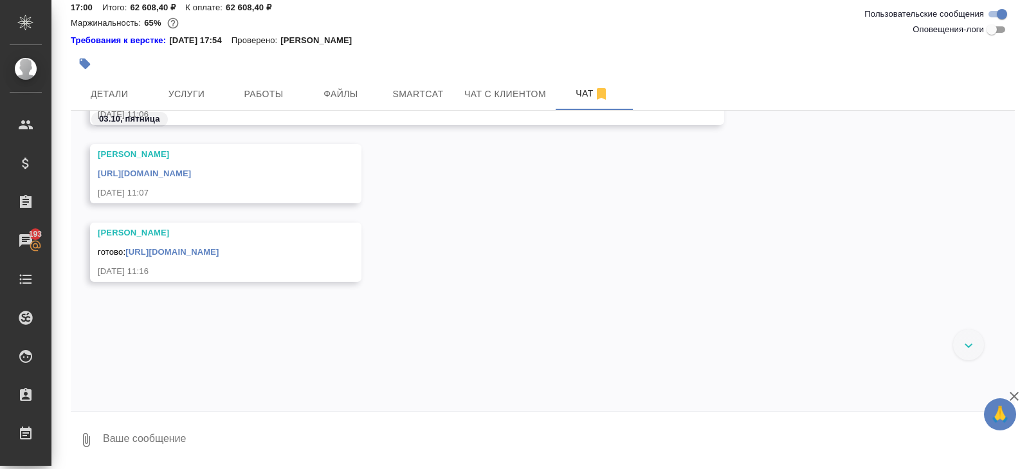
scroll to position [25237, 0]
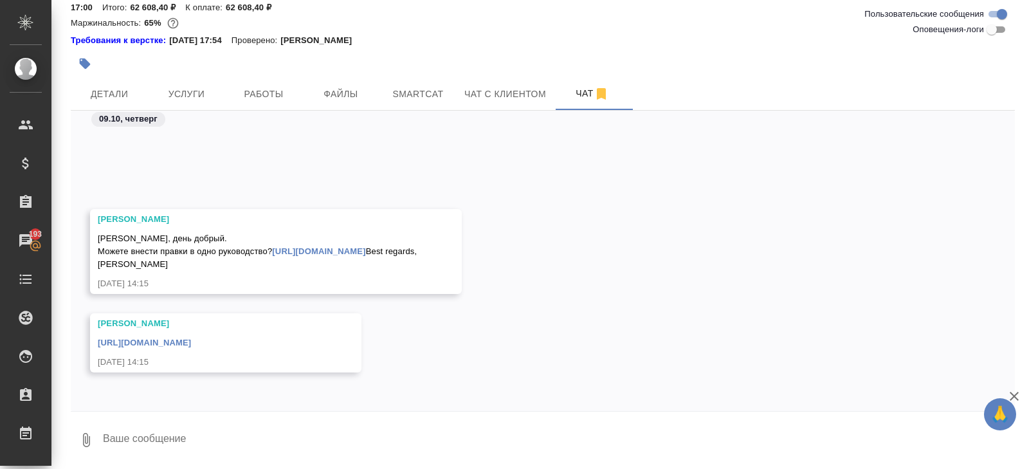
click at [250, 423] on textarea at bounding box center [558, 440] width 913 height 44
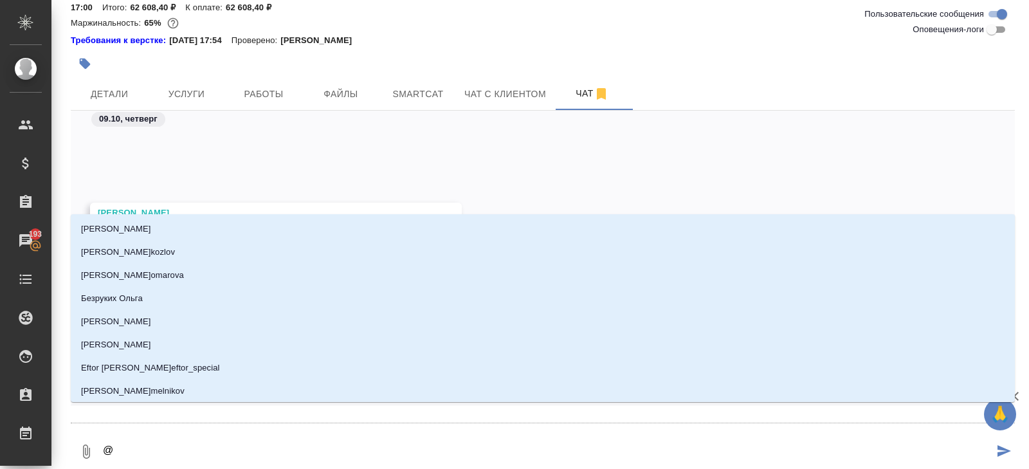
type textarea "@а"
type input "а"
type textarea "@арс"
type input "арс"
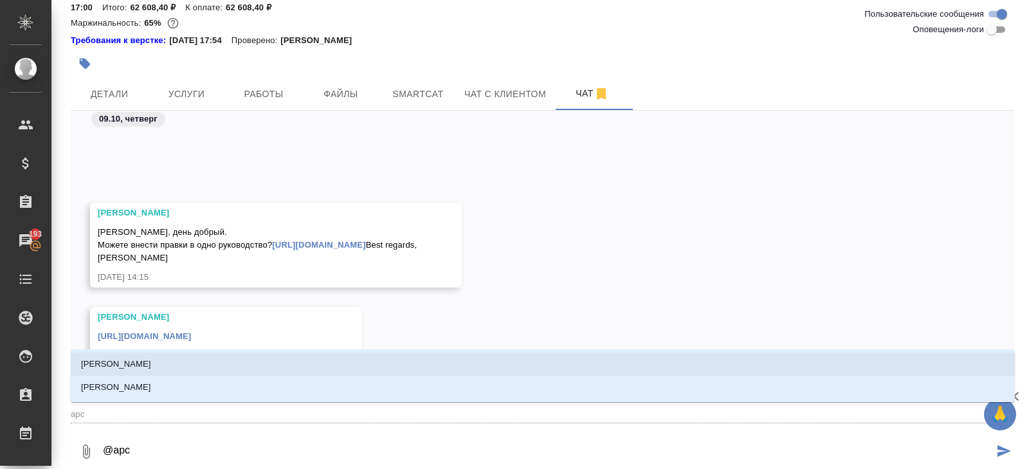
click at [178, 364] on li "Арсеньева Вера" at bounding box center [543, 363] width 944 height 23
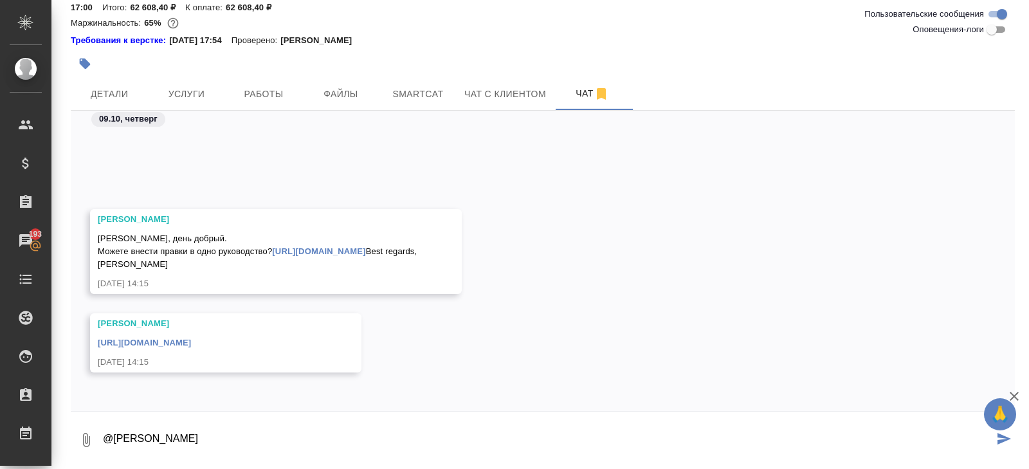
type textarea "@Арсеньева Вера"
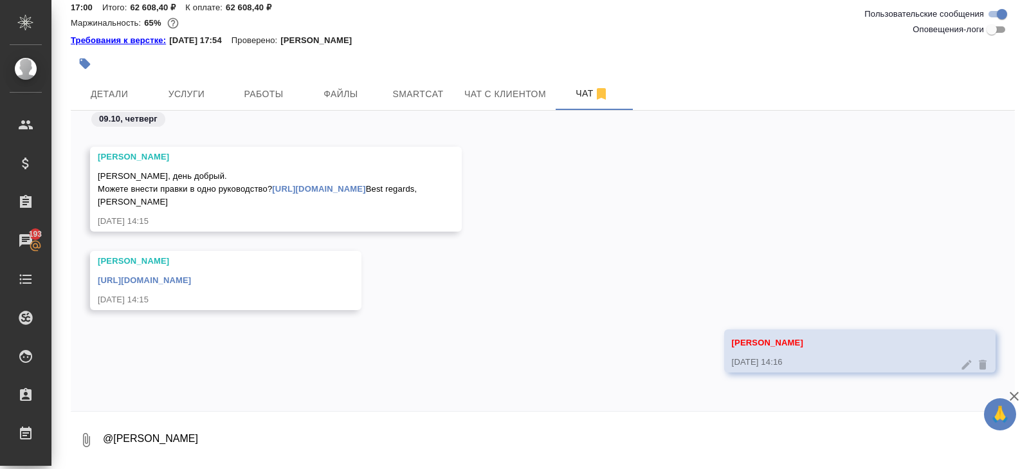
scroll to position [0, 0]
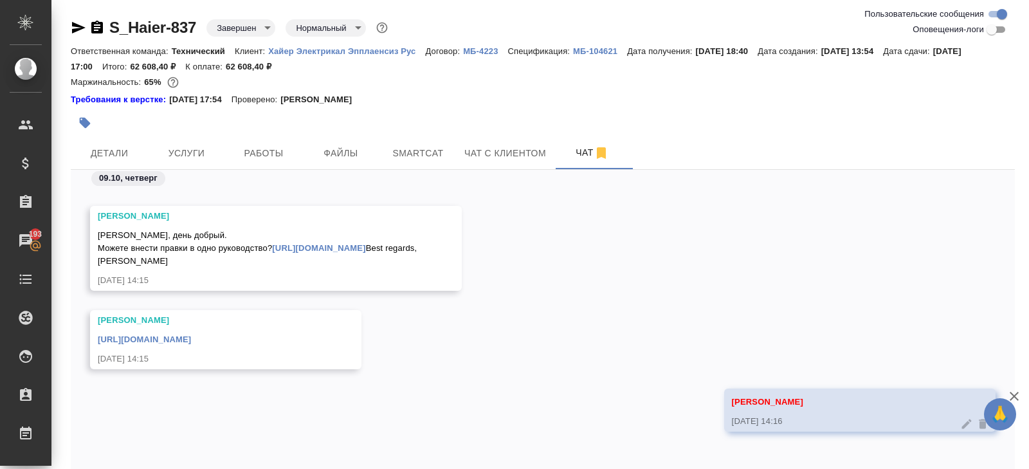
click at [75, 27] on icon "button" at bounding box center [78, 27] width 15 height 15
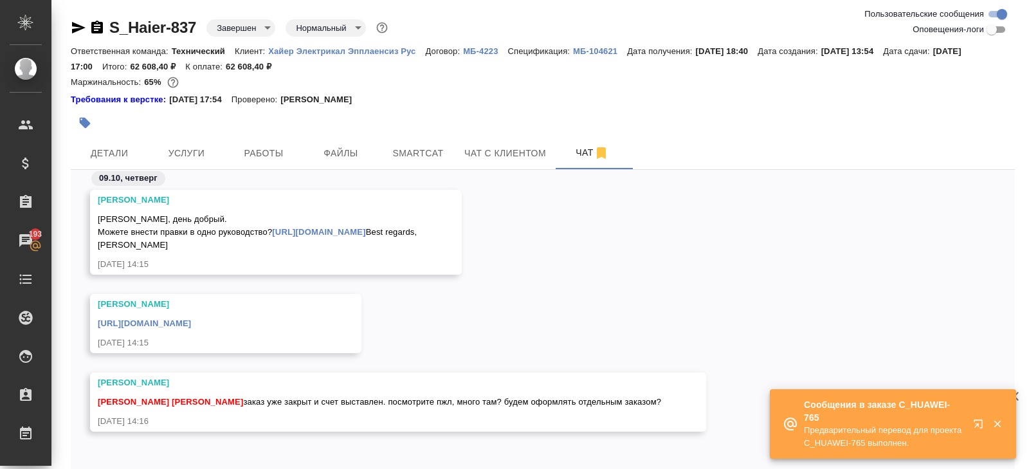
scroll to position [59, 0]
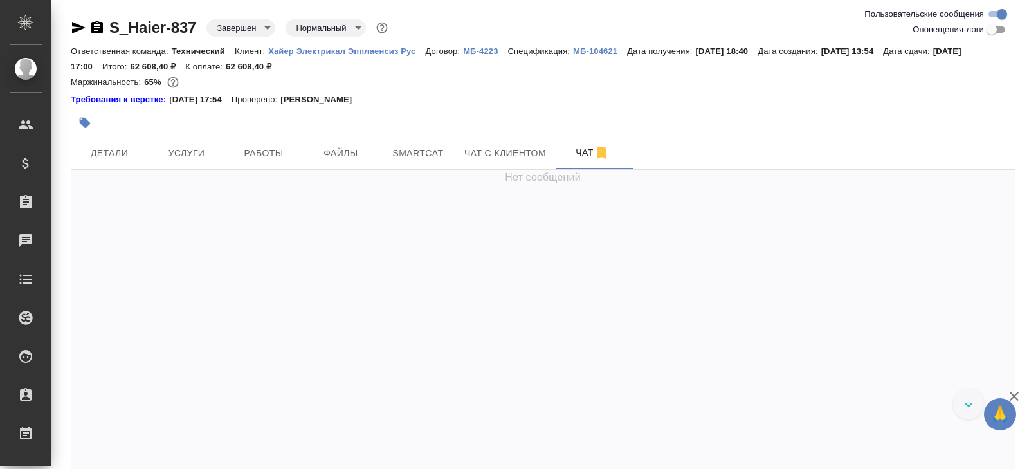
scroll to position [25301, 0]
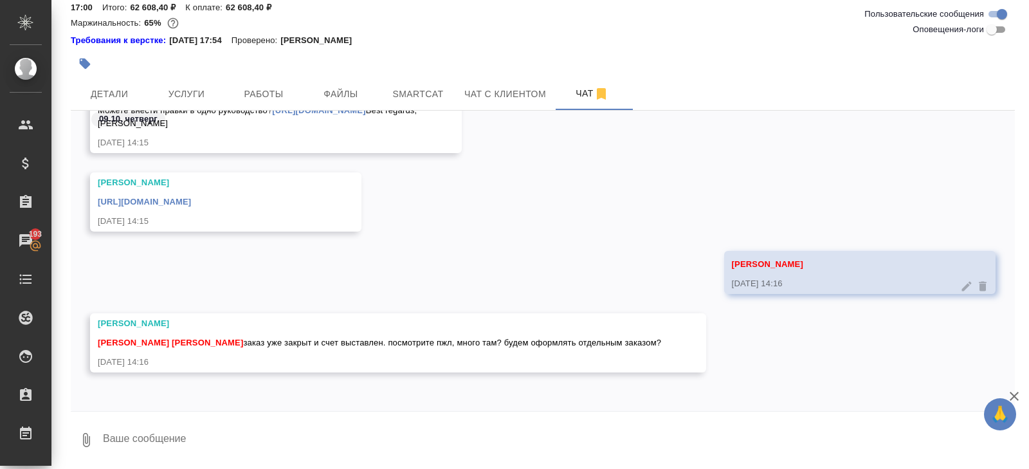
click at [208, 444] on textarea at bounding box center [558, 440] width 913 height 44
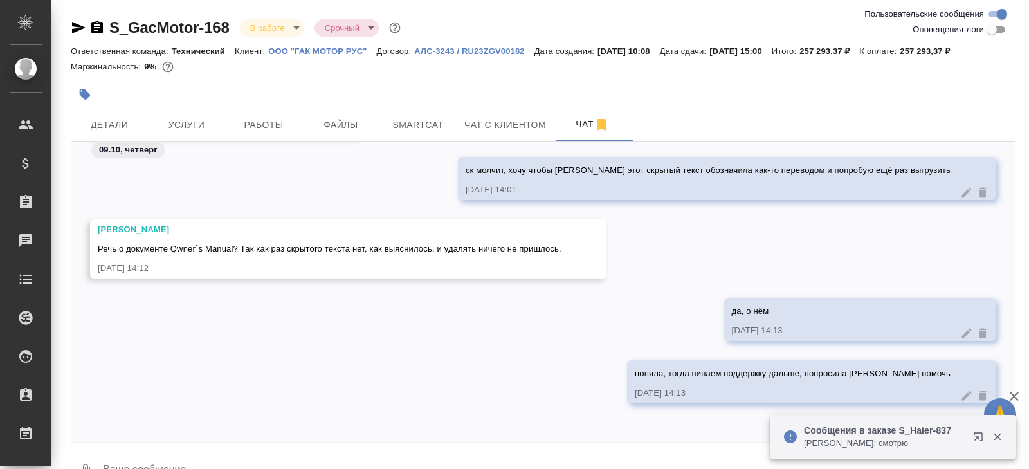
scroll to position [31, 0]
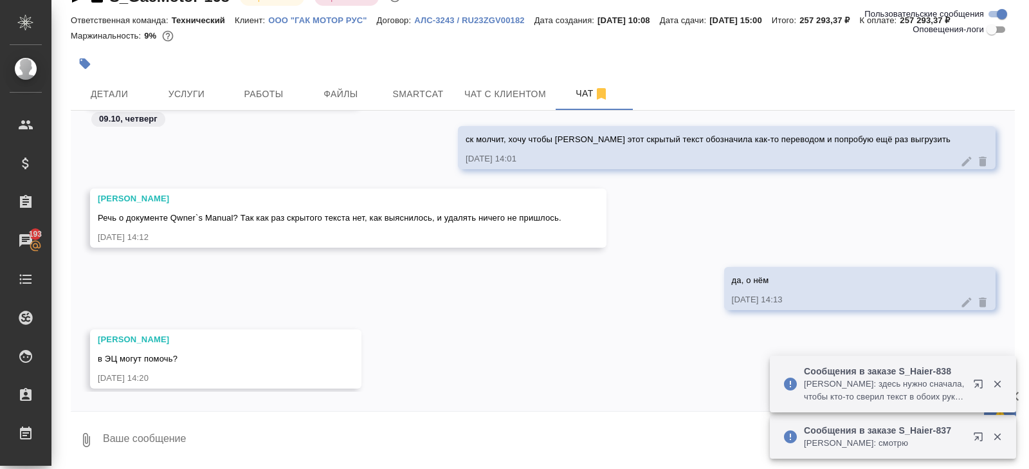
click at [977, 387] on icon "button" at bounding box center [980, 386] width 15 height 15
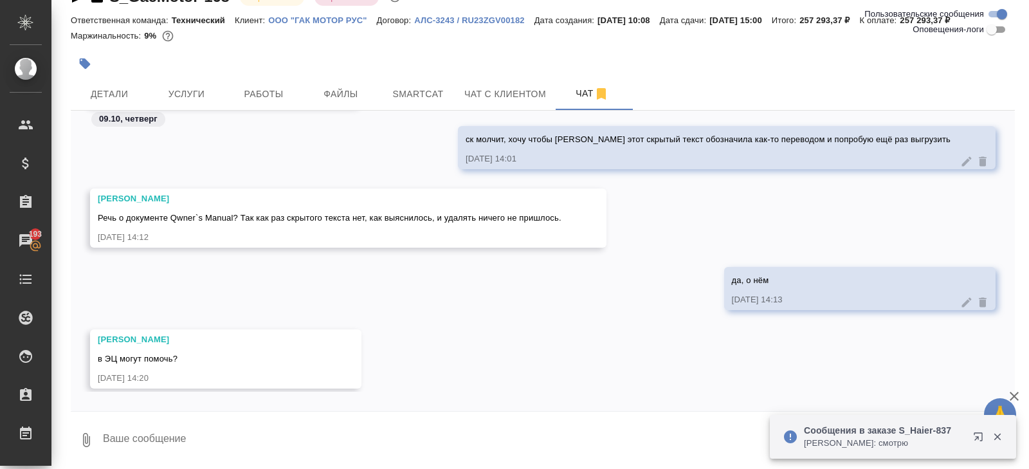
scroll to position [21457, 0]
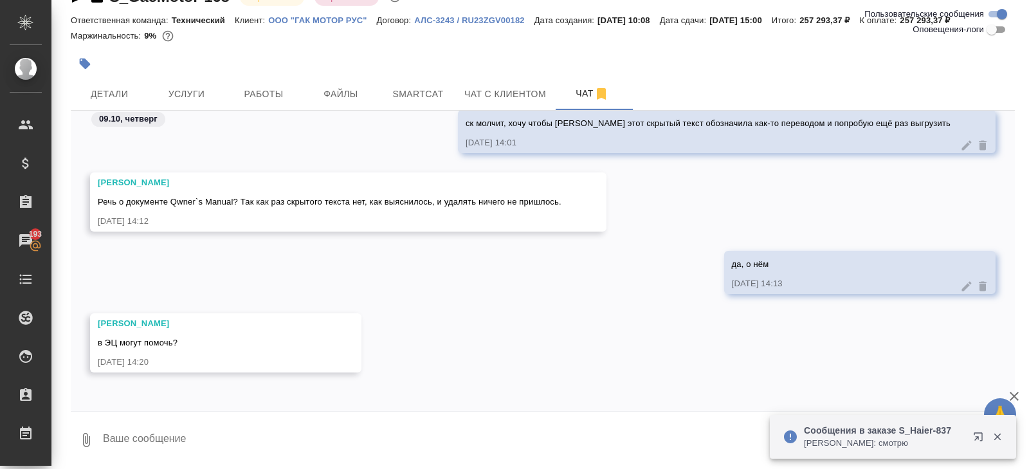
click at [190, 412] on div at bounding box center [543, 415] width 944 height 6
click at [197, 450] on textarea at bounding box center [558, 440] width 913 height 44
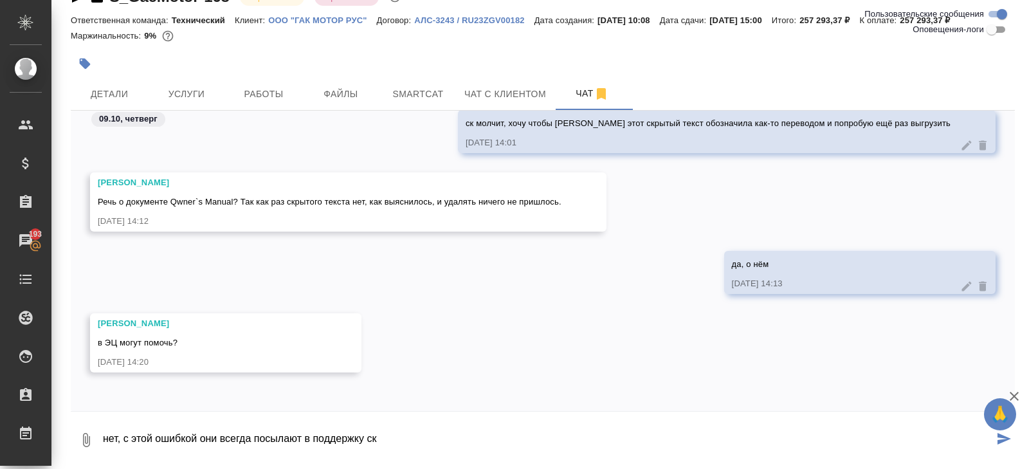
type textarea "нет, с этой ошибкой они всегда посылают в поддержку ск"
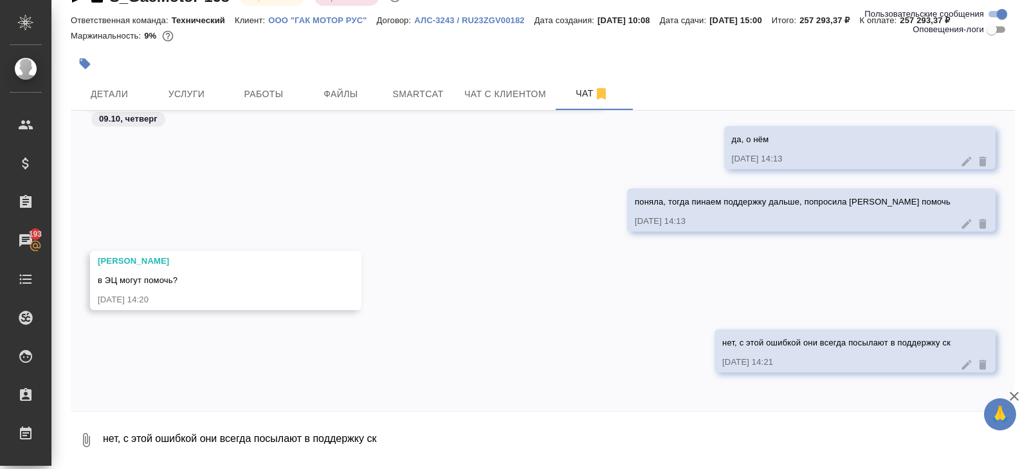
scroll to position [21582, 0]
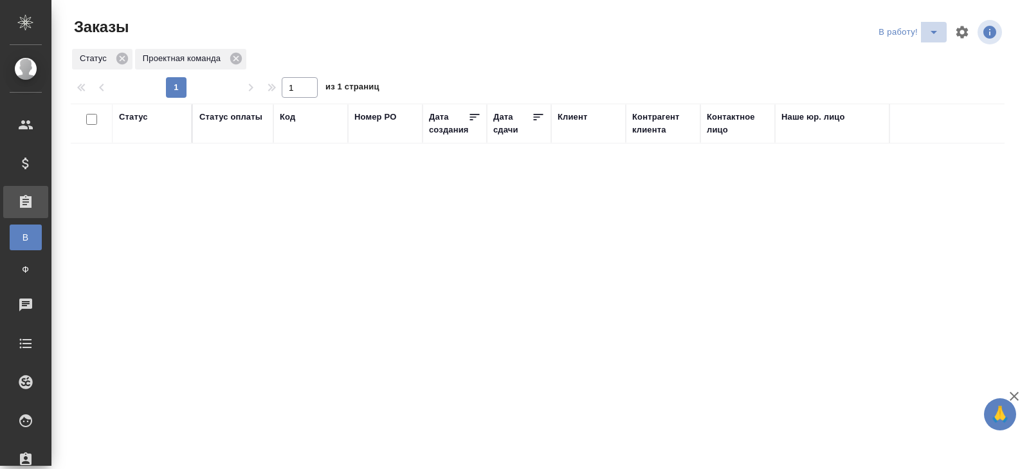
click at [936, 31] on icon "split button" at bounding box center [934, 32] width 6 height 3
click at [926, 60] on li "ПМ" at bounding box center [910, 58] width 71 height 21
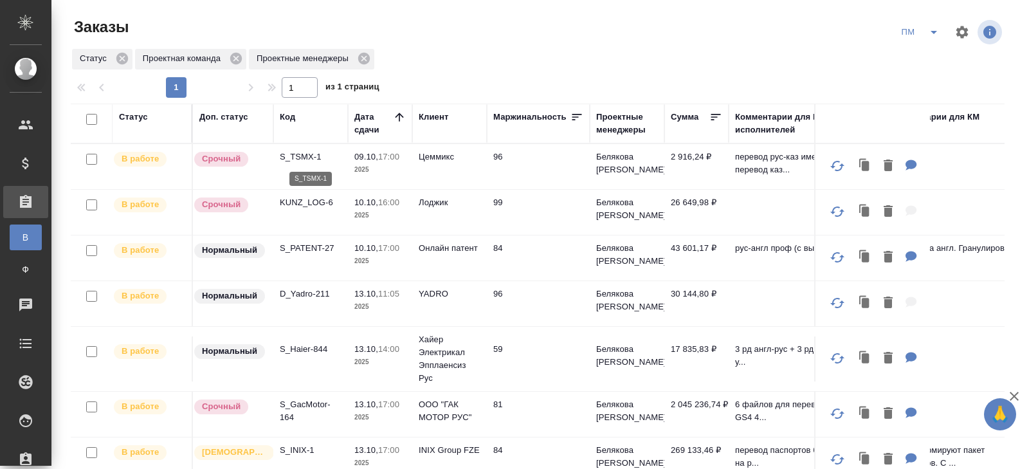
click at [296, 154] on p "S_TSMX-1" at bounding box center [311, 157] width 62 height 13
click at [924, 33] on span "split button" at bounding box center [933, 31] width 19 height 15
click at [924, 60] on li "В работу!" at bounding box center [920, 58] width 65 height 21
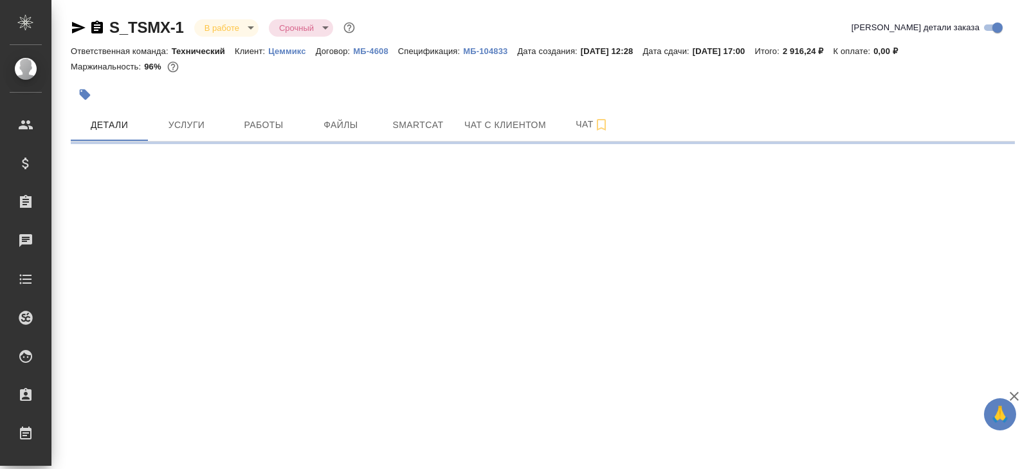
select select "RU"
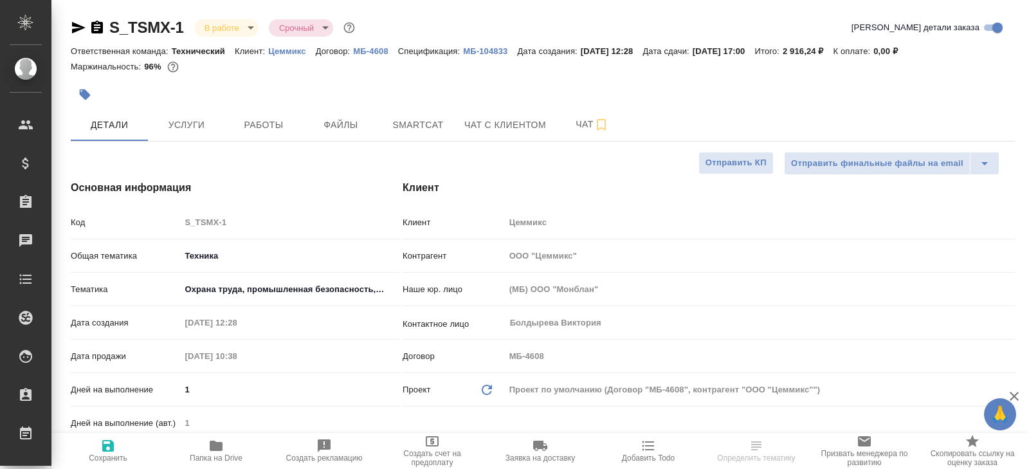
type textarea "x"
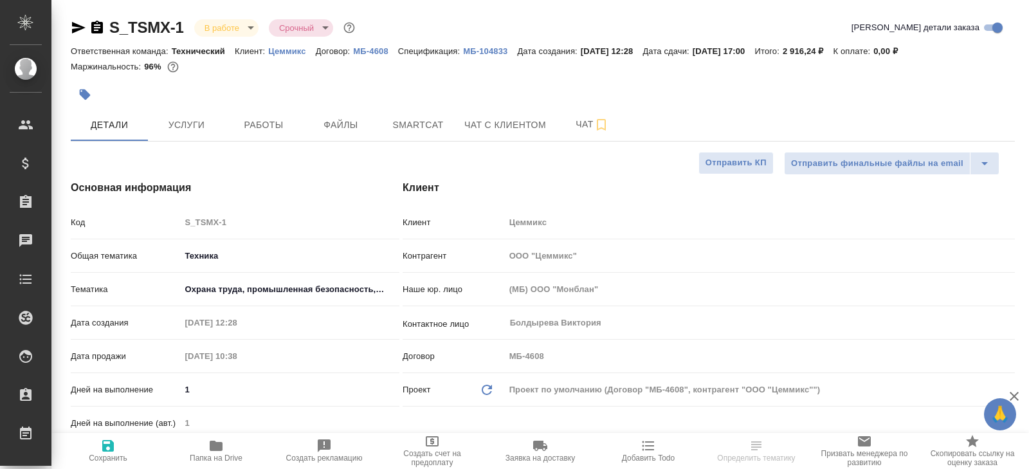
type textarea "x"
click at [602, 112] on button "Чат" at bounding box center [592, 125] width 77 height 32
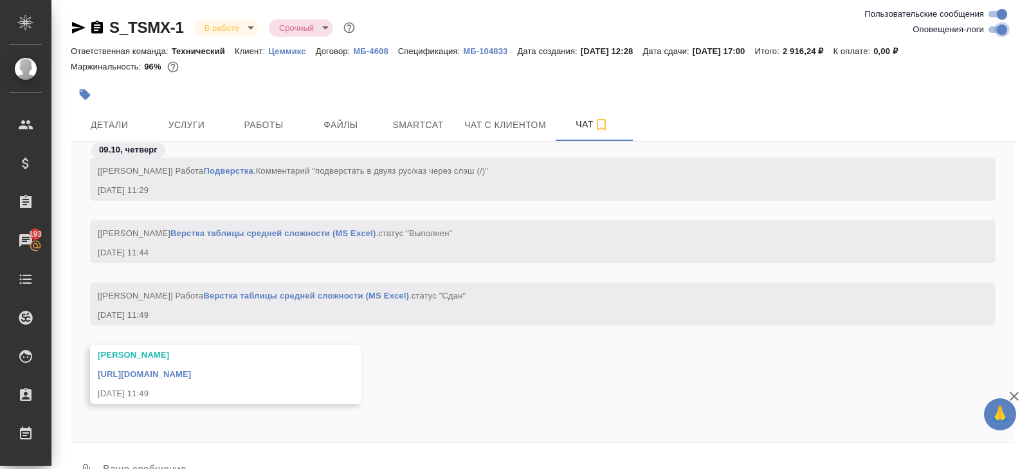
click at [998, 30] on input "Оповещения-логи" at bounding box center [1002, 29] width 46 height 15
checkbox input "false"
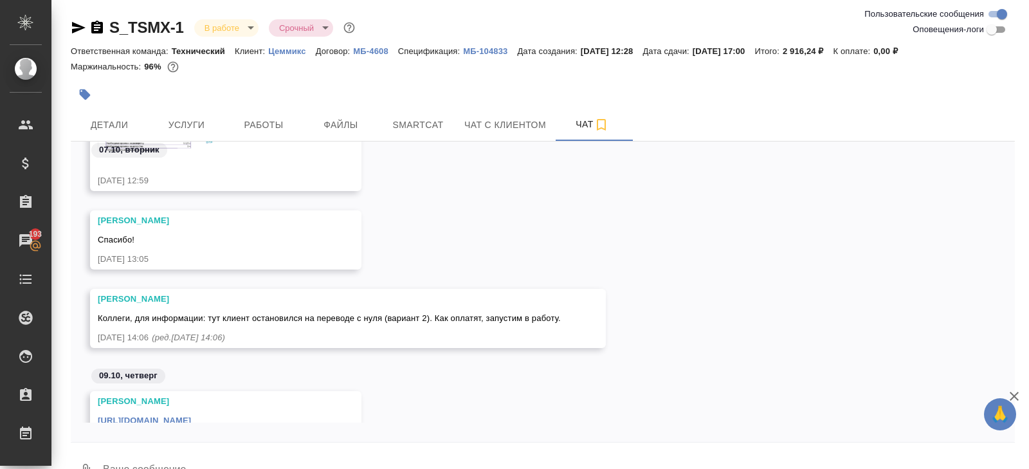
scroll to position [702, 0]
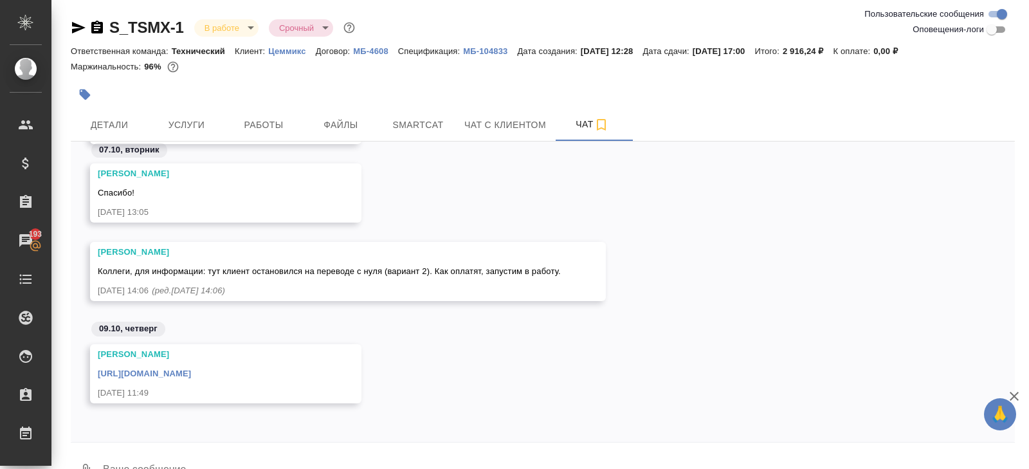
click at [191, 372] on link "https://drive.awatera.com/apps/files/files/10620221?dir=/Shares/TSEMMIX/Orders/…" at bounding box center [144, 374] width 93 height 10
click at [277, 114] on button "Работы" at bounding box center [263, 125] width 77 height 32
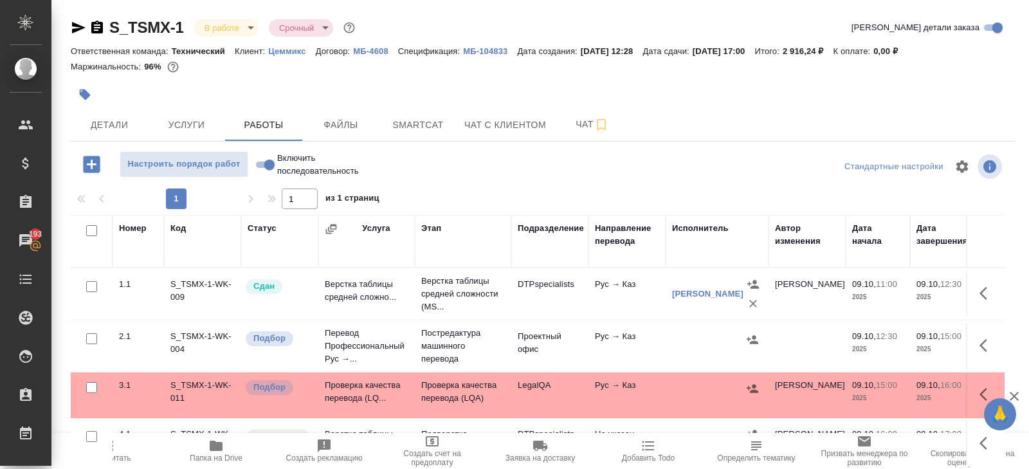
click at [223, 449] on icon "button" at bounding box center [215, 445] width 15 height 15
click at [442, 120] on span "Smartcat" at bounding box center [418, 125] width 62 height 16
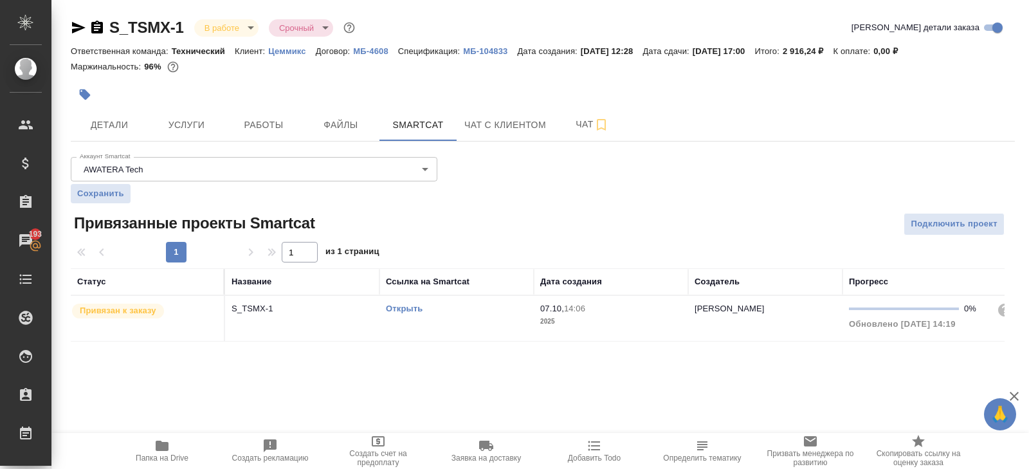
click at [407, 310] on link "Открыть" at bounding box center [404, 309] width 37 height 10
click at [249, 149] on div "S_TSMX-1 В работе inProgress Срочный urgent Кратко детали заказа Ответственная …" at bounding box center [543, 187] width 958 height 374
click at [255, 132] on button "Работы" at bounding box center [263, 125] width 77 height 32
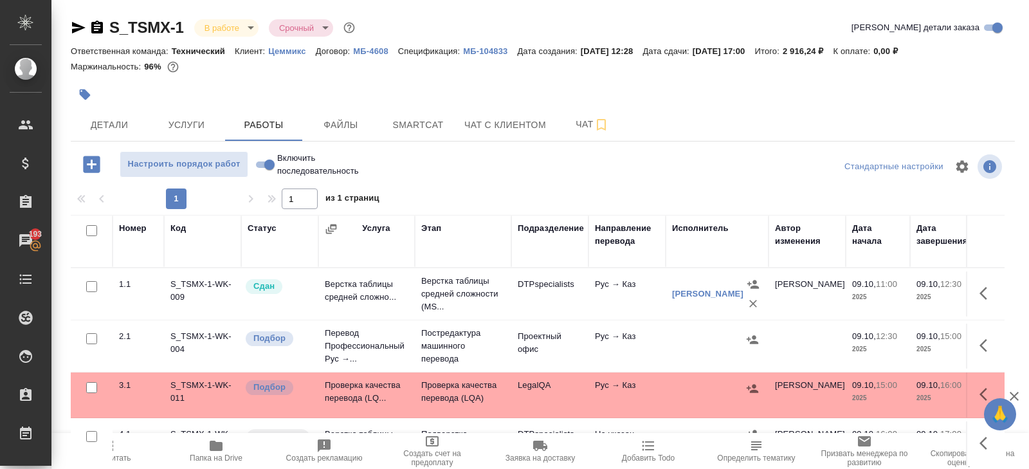
scroll to position [68, 0]
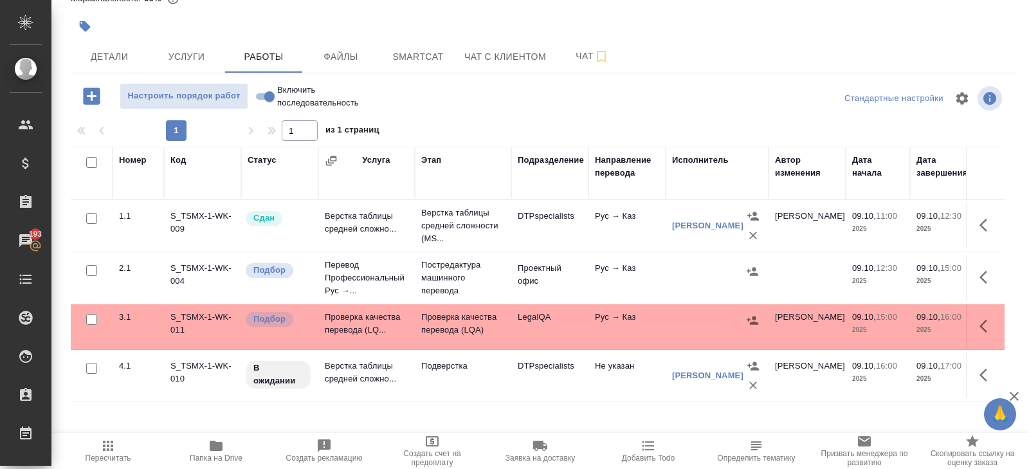
click at [983, 325] on icon "button" at bounding box center [987, 325] width 15 height 15
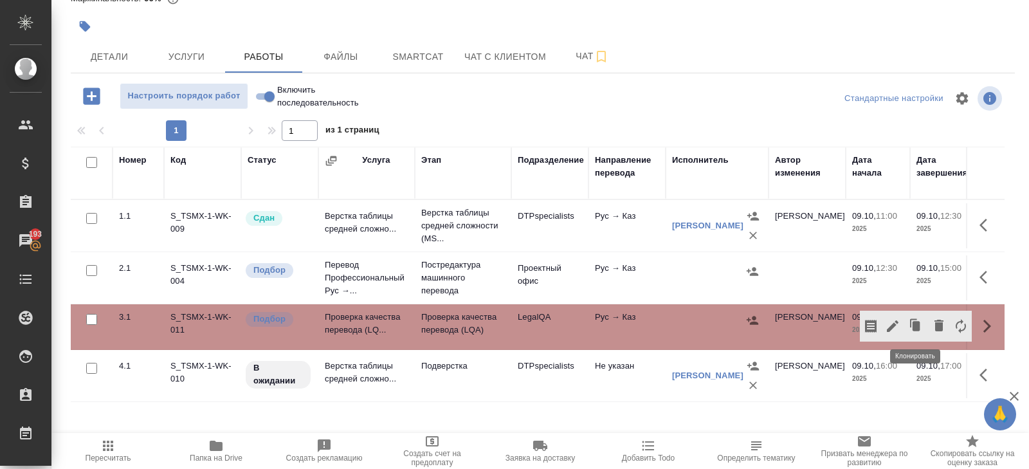
click at [931, 326] on icon "button" at bounding box center [938, 325] width 15 height 15
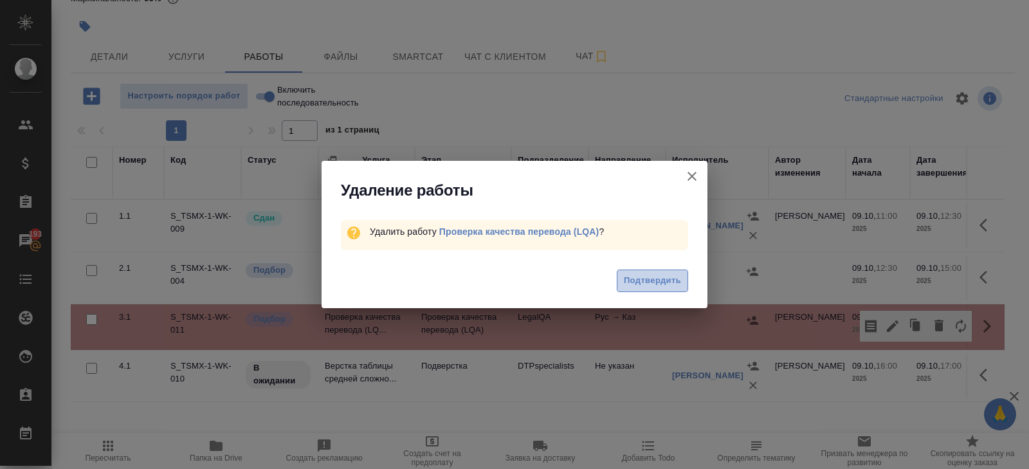
click at [644, 288] on span "Подтвердить" at bounding box center [652, 280] width 57 height 15
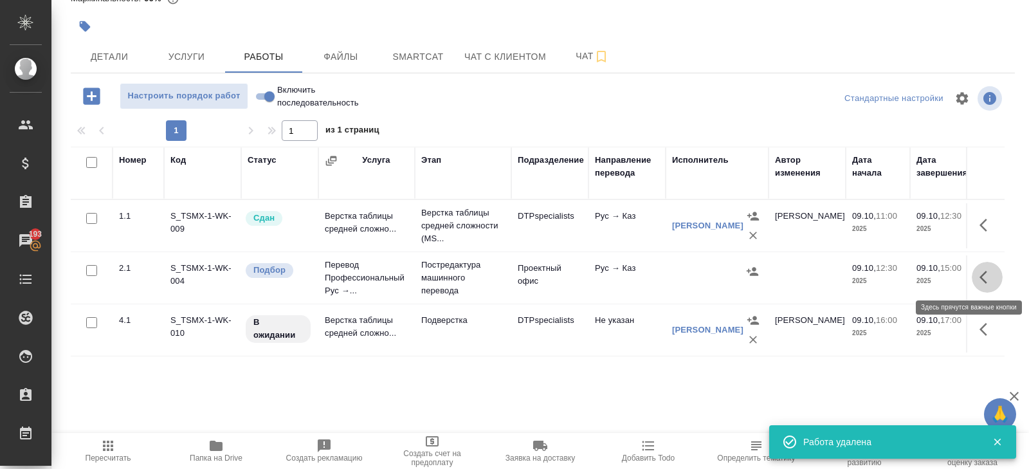
click at [983, 278] on icon "button" at bounding box center [984, 277] width 8 height 13
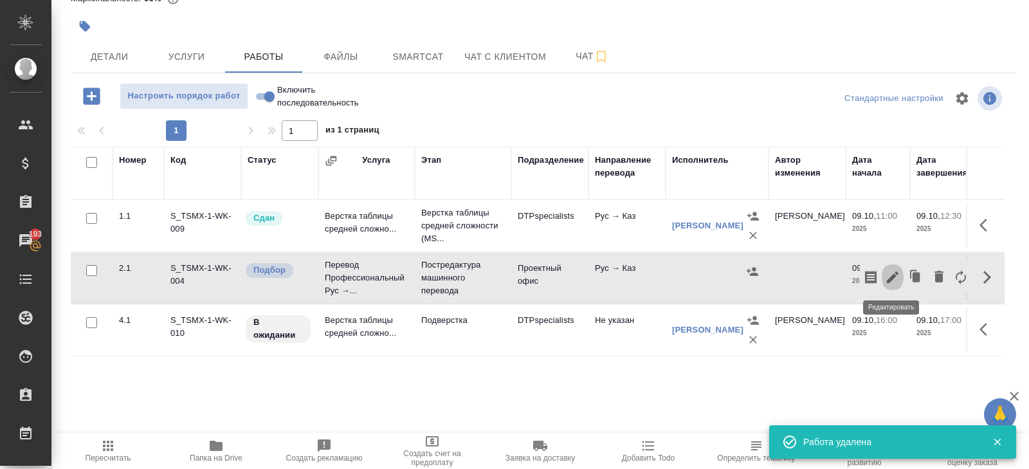
click at [891, 273] on icon "button" at bounding box center [892, 276] width 15 height 15
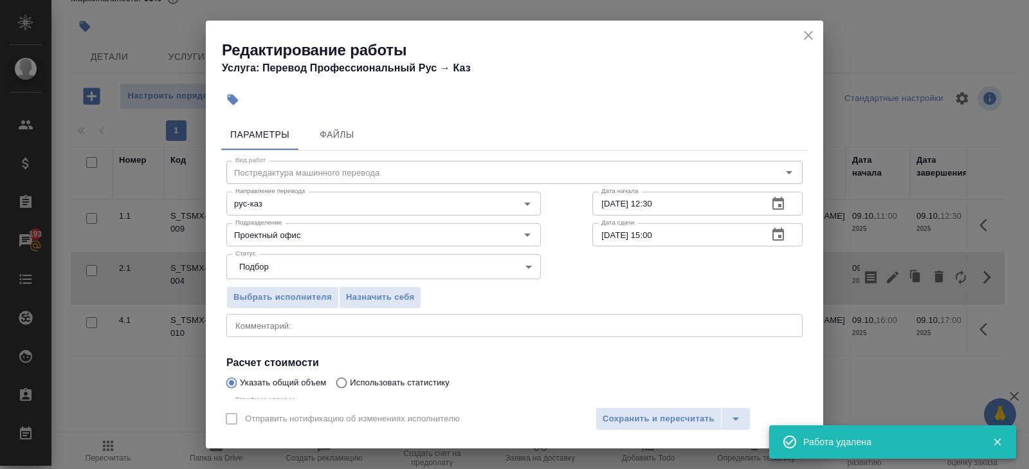
click at [780, 237] on icon "button" at bounding box center [778, 234] width 12 height 13
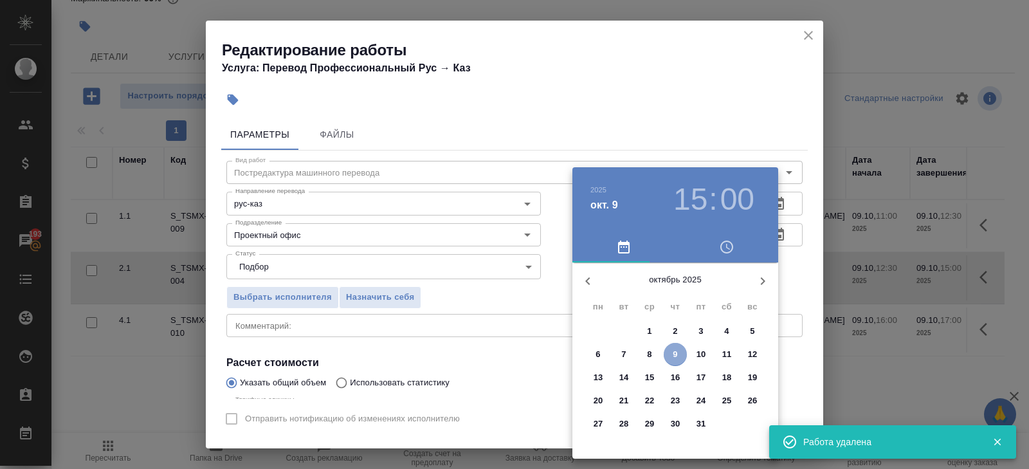
click at [675, 353] on p "9" at bounding box center [675, 354] width 5 height 13
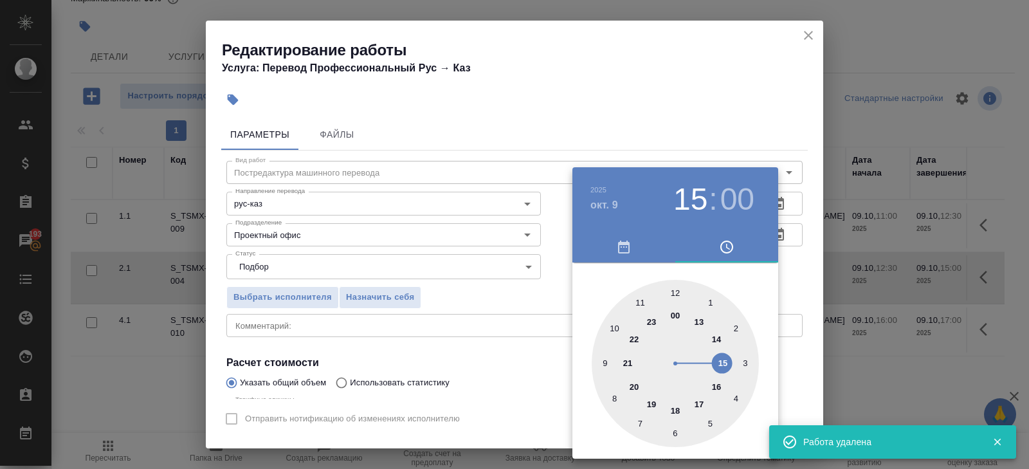
type input "09.10.2025 16:00"
click at [715, 388] on div at bounding box center [675, 363] width 167 height 167
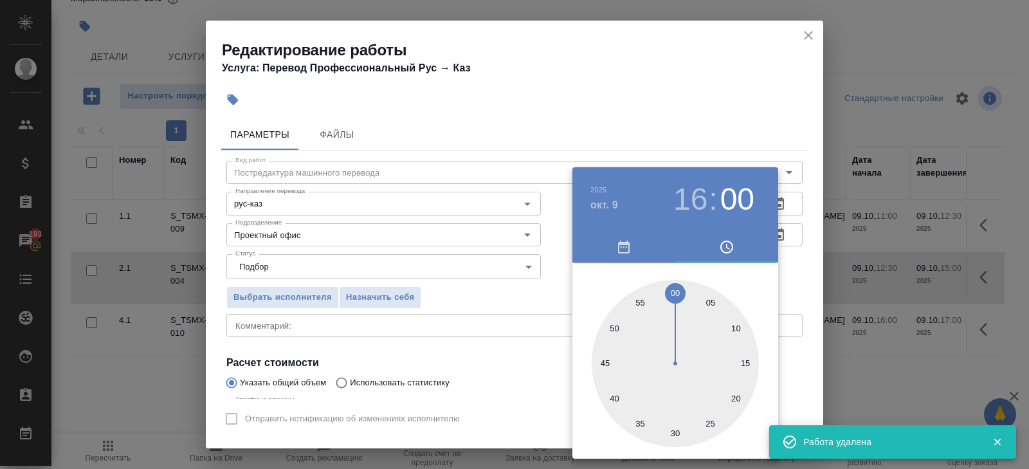
click at [424, 331] on div at bounding box center [514, 234] width 1029 height 469
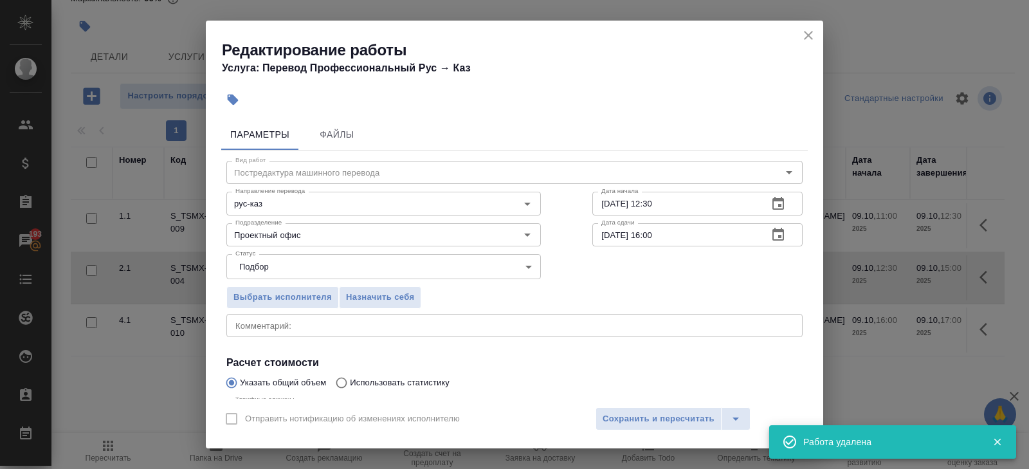
scroll to position [136, 0]
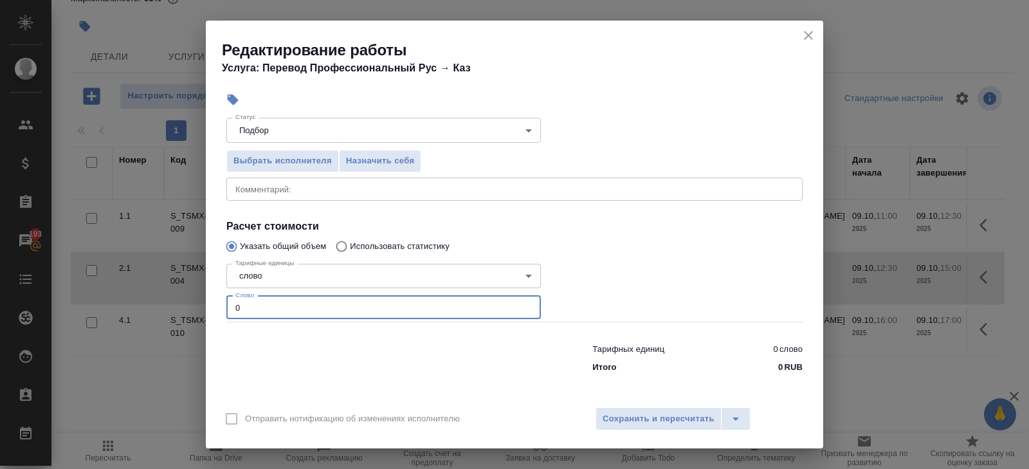
drag, startPoint x: 289, startPoint y: 310, endPoint x: 125, endPoint y: 282, distance: 165.7
click at [125, 282] on div "Редактирование работы Услуга: Перевод Профессиональный Рус → Каз Параметры Файл…" at bounding box center [514, 234] width 1029 height 469
type input "289"
click at [649, 417] on span "Сохранить и пересчитать" at bounding box center [659, 419] width 112 height 15
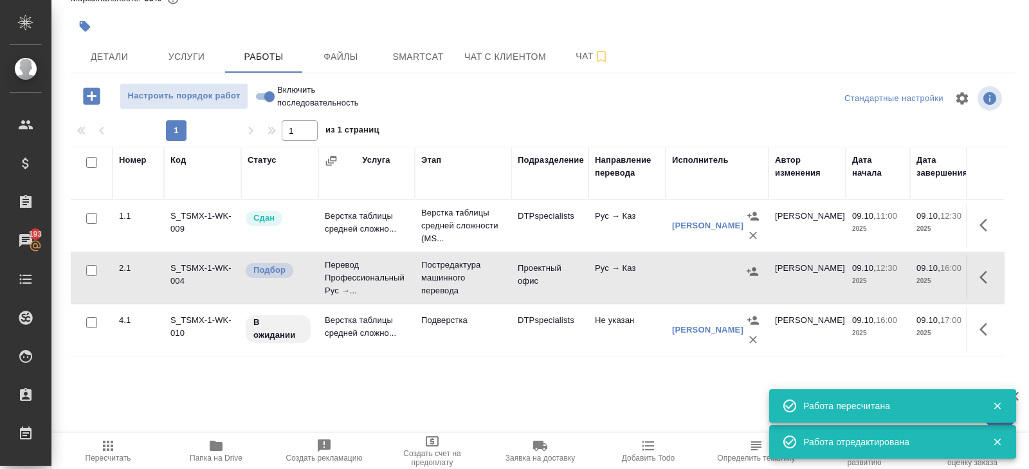
click at [751, 268] on icon "button" at bounding box center [752, 271] width 13 height 13
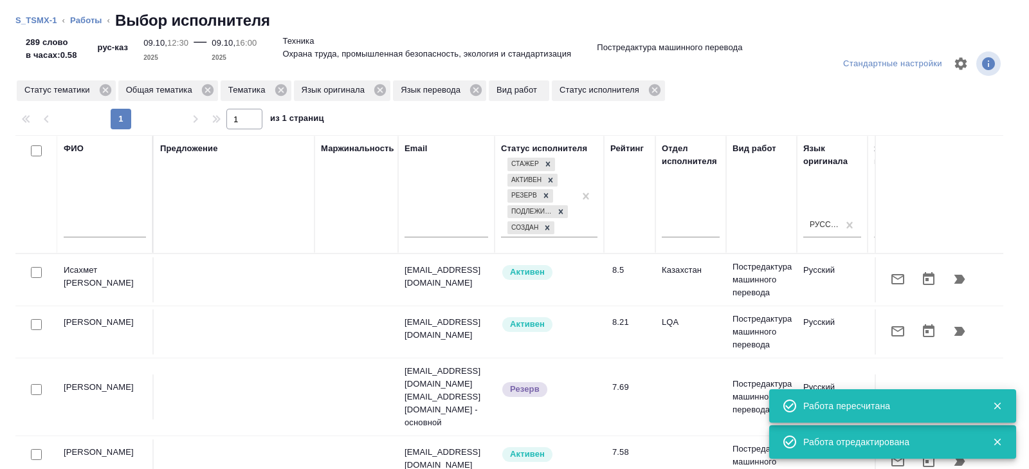
scroll to position [0, 880]
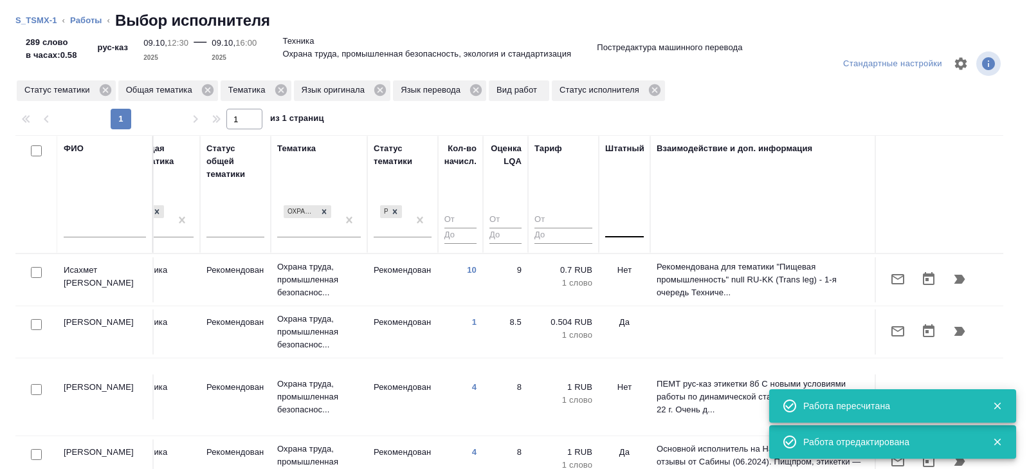
click at [632, 230] on div at bounding box center [624, 224] width 39 height 19
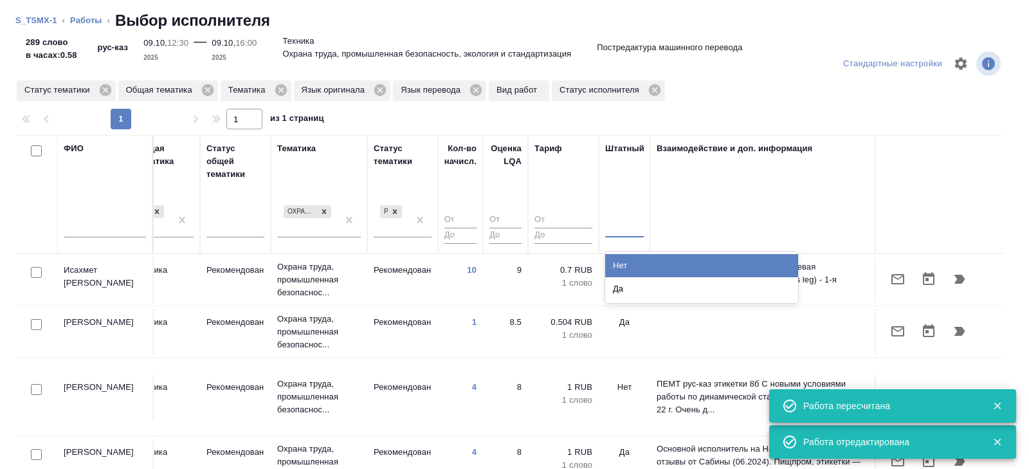
click at [632, 264] on div "Нет" at bounding box center [701, 265] width 193 height 23
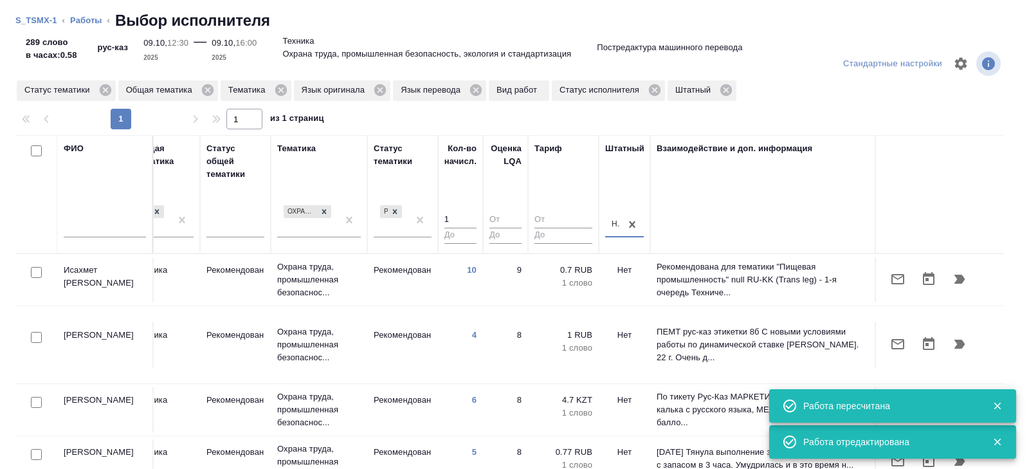
type input "1"
click at [471, 217] on input "1" at bounding box center [460, 220] width 32 height 16
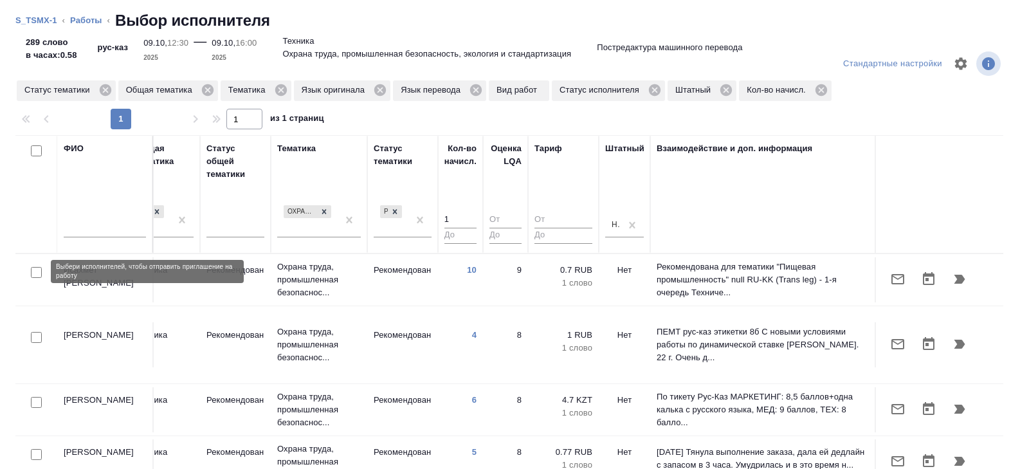
click at [37, 273] on input "checkbox" at bounding box center [36, 272] width 11 height 11
checkbox input "true"
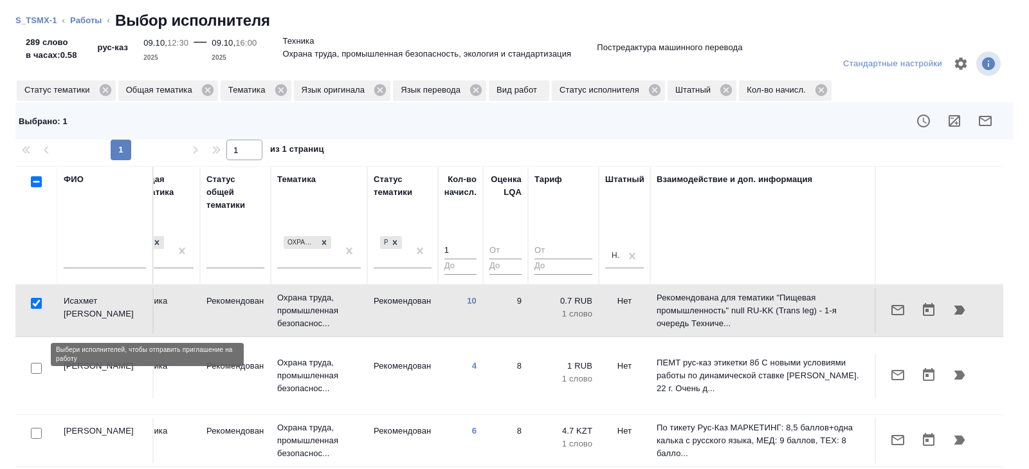
click at [37, 363] on input "checkbox" at bounding box center [36, 368] width 11 height 11
checkbox input "true"
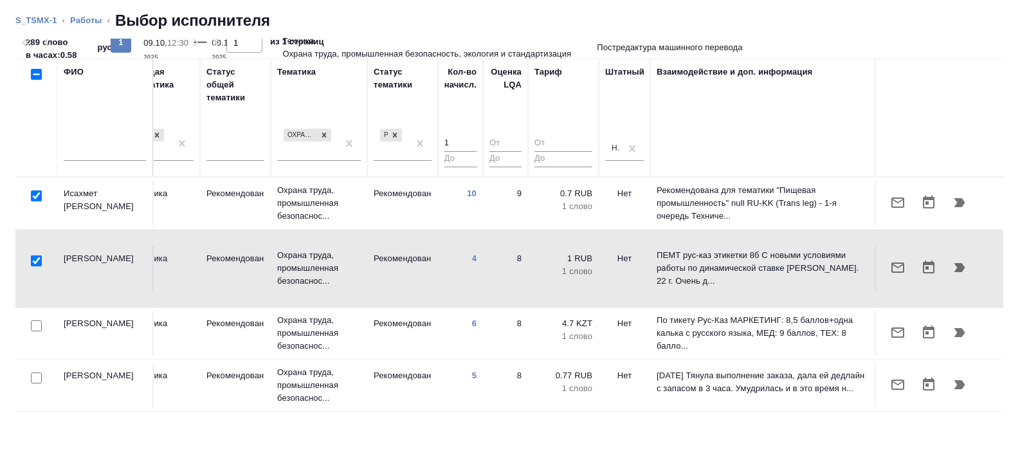
scroll to position [0, 0]
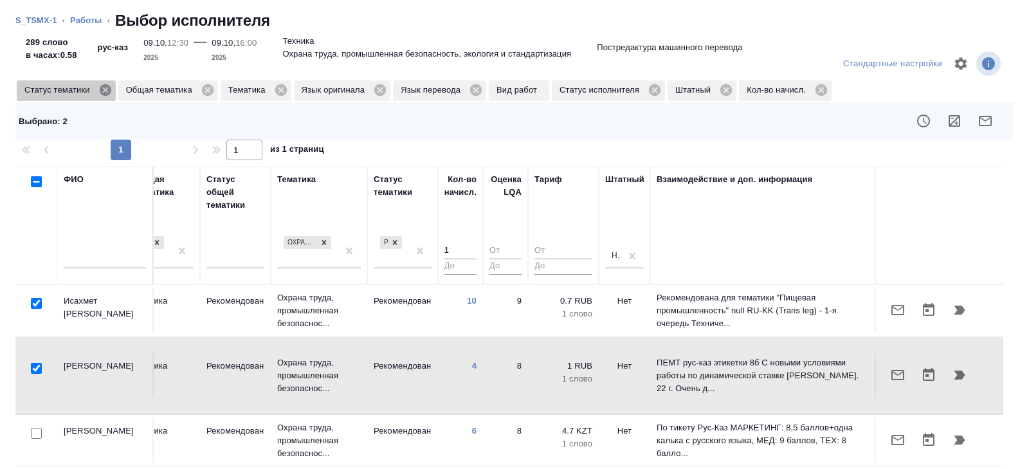
click at [109, 91] on icon at bounding box center [105, 90] width 14 height 14
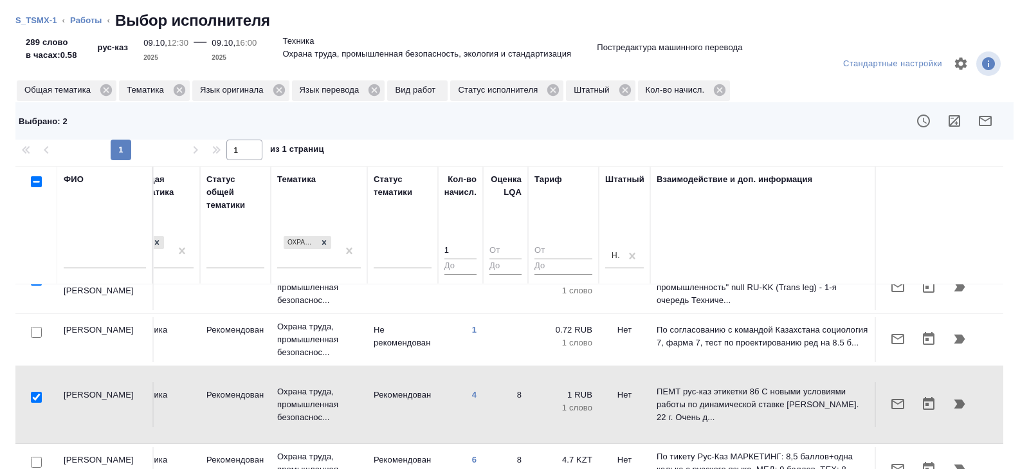
scroll to position [107, 0]
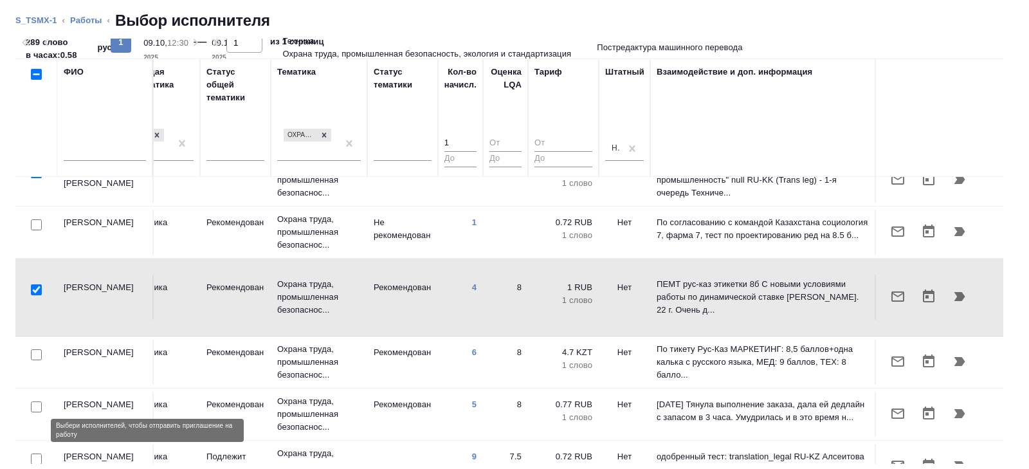
click at [38, 453] on input "checkbox" at bounding box center [36, 458] width 11 height 11
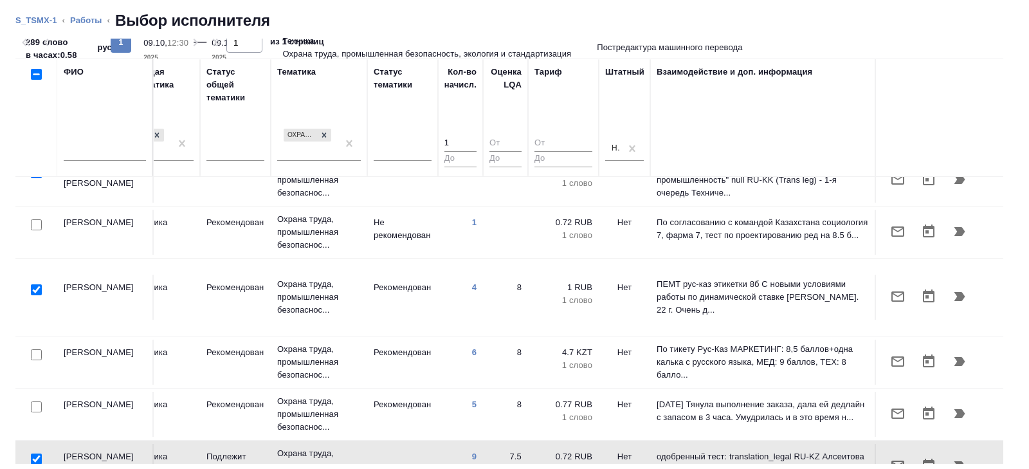
click at [37, 453] on input "checkbox" at bounding box center [36, 458] width 11 height 11
checkbox input "false"
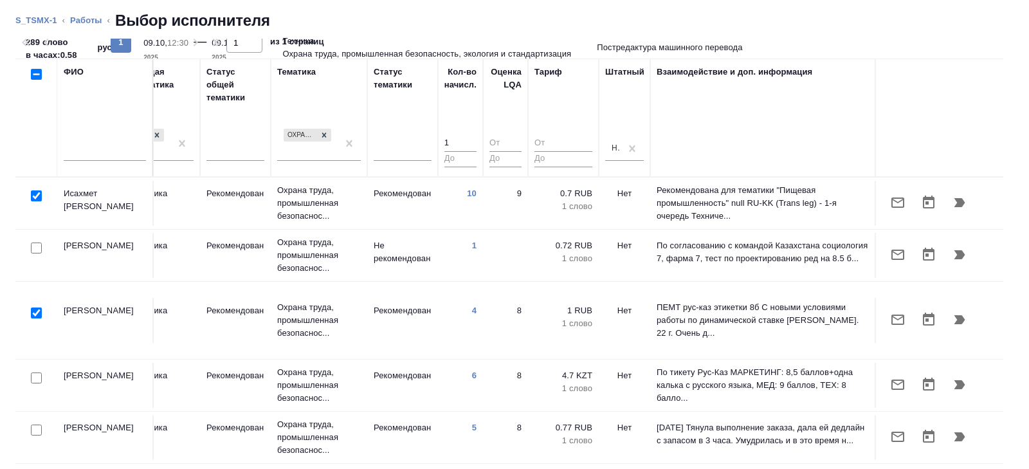
scroll to position [0, 0]
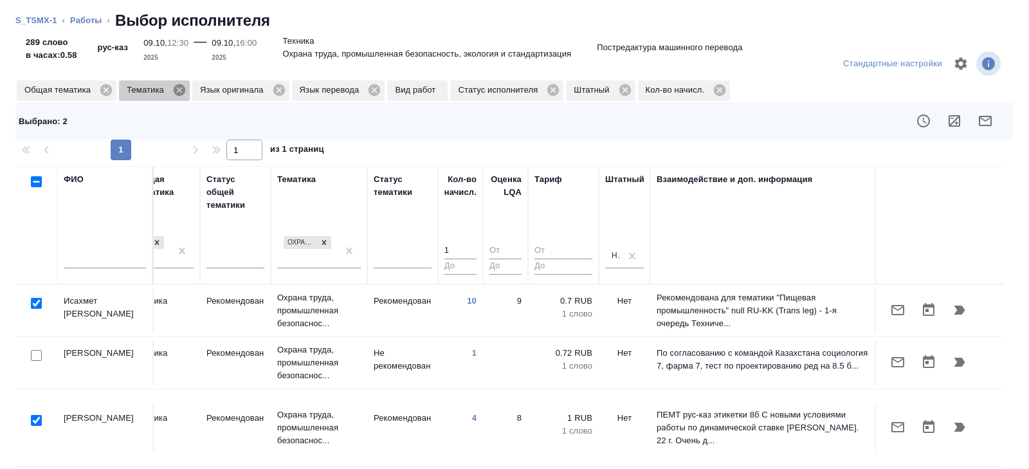
click at [181, 90] on icon at bounding box center [180, 90] width 12 height 12
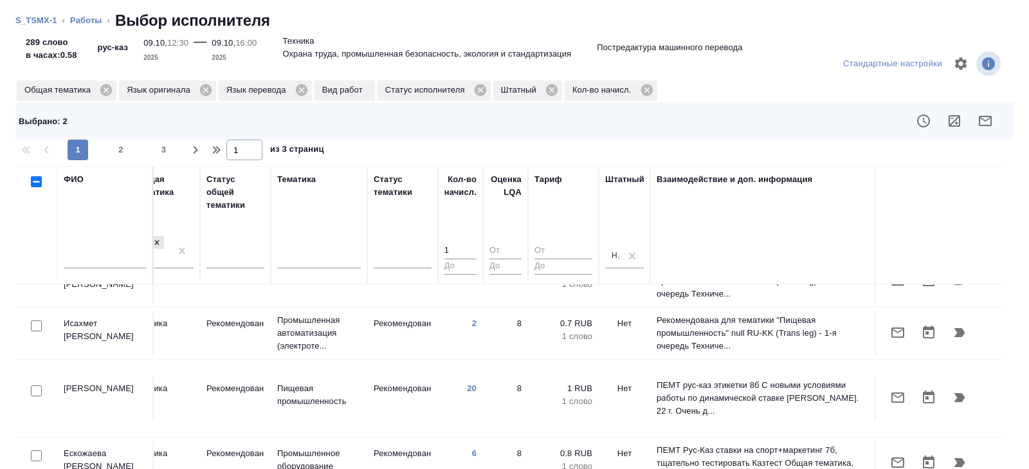
scroll to position [940, 880]
click at [37, 451] on input "checkbox" at bounding box center [36, 456] width 11 height 11
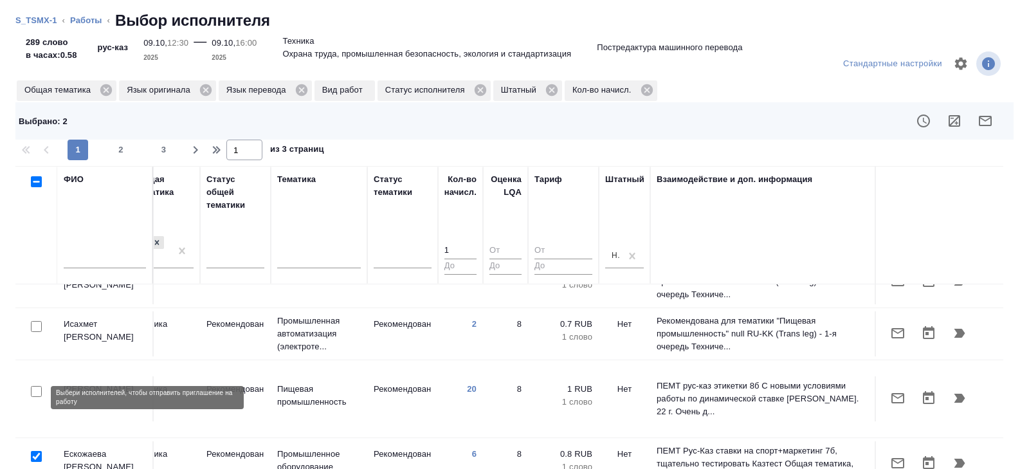
checkbox input "true"
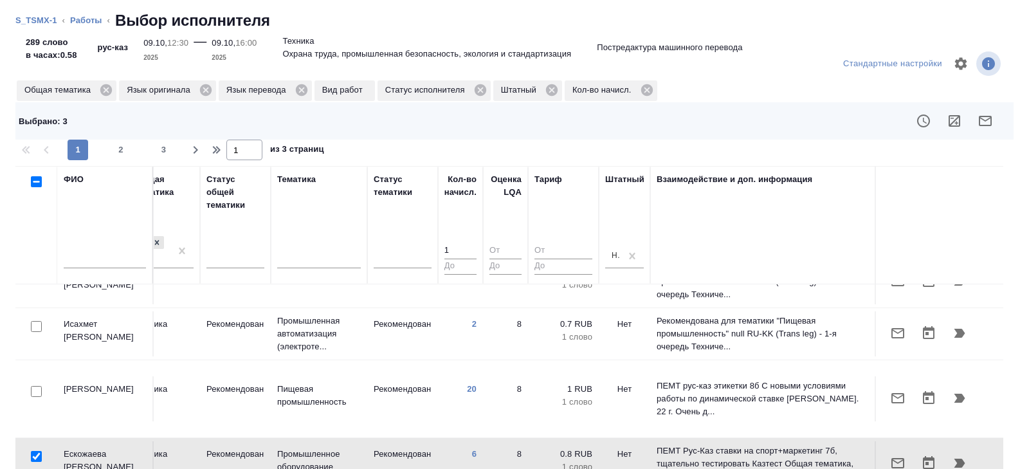
click at [983, 127] on icon "button" at bounding box center [985, 120] width 15 height 15
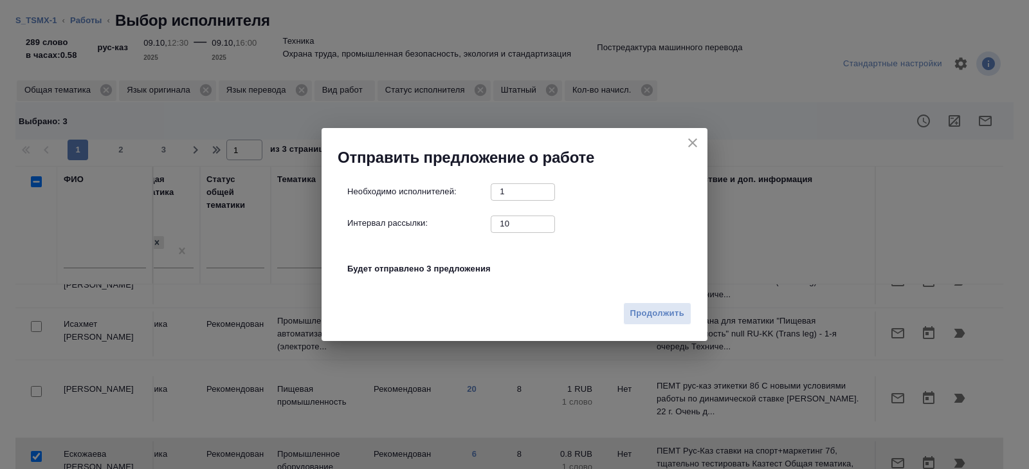
drag, startPoint x: 511, startPoint y: 228, endPoint x: 413, endPoint y: 212, distance: 99.6
click at [413, 212] on div "Необходимо исполнителей: 1 ​ Интервал рассылки: 10 ​ Будет отправлено 3 предлож…" at bounding box center [519, 236] width 345 height 107
type input "0"
click at [646, 308] on span "Продолжить" at bounding box center [657, 313] width 54 height 15
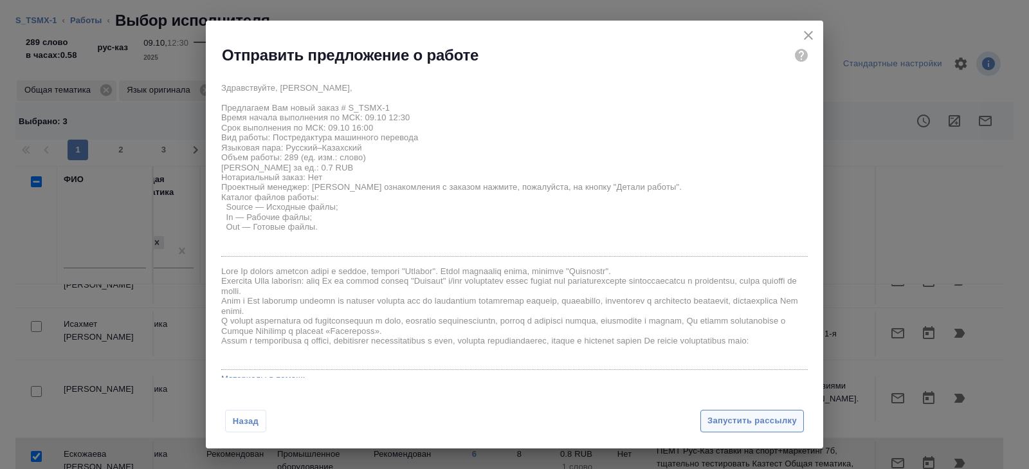
click at [729, 423] on span "Запустить рассылку" at bounding box center [751, 421] width 89 height 15
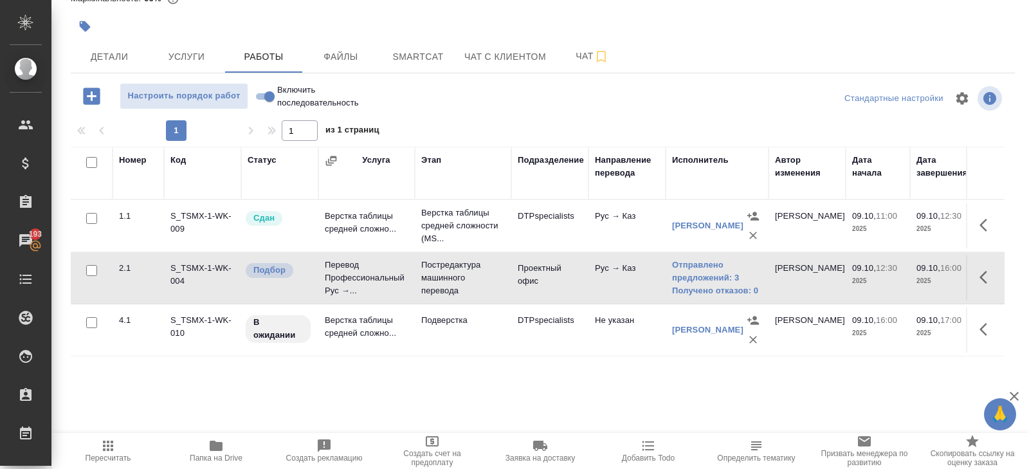
click at [98, 463] on button "Пересчитать" at bounding box center [108, 451] width 108 height 36
click at [116, 436] on button "Пересчитать" at bounding box center [108, 451] width 108 height 36
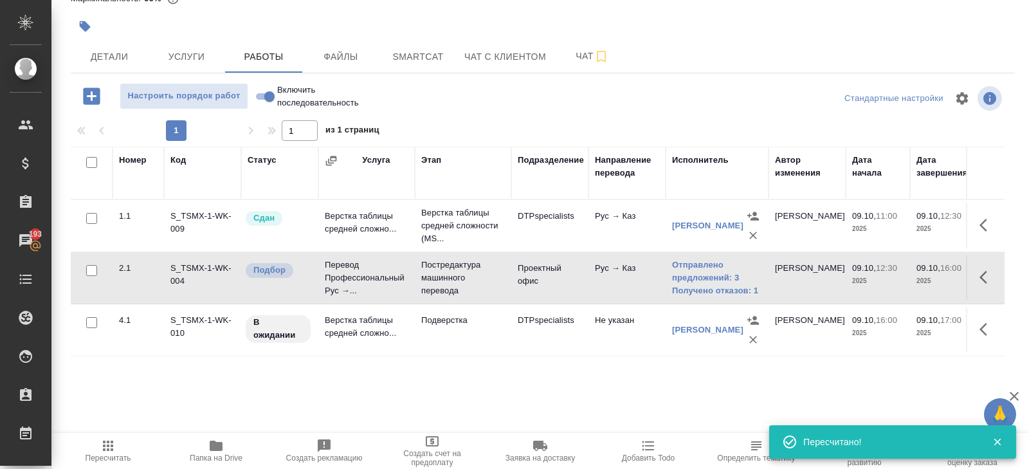
click at [116, 452] on span "Пересчитать" at bounding box center [108, 450] width 93 height 24
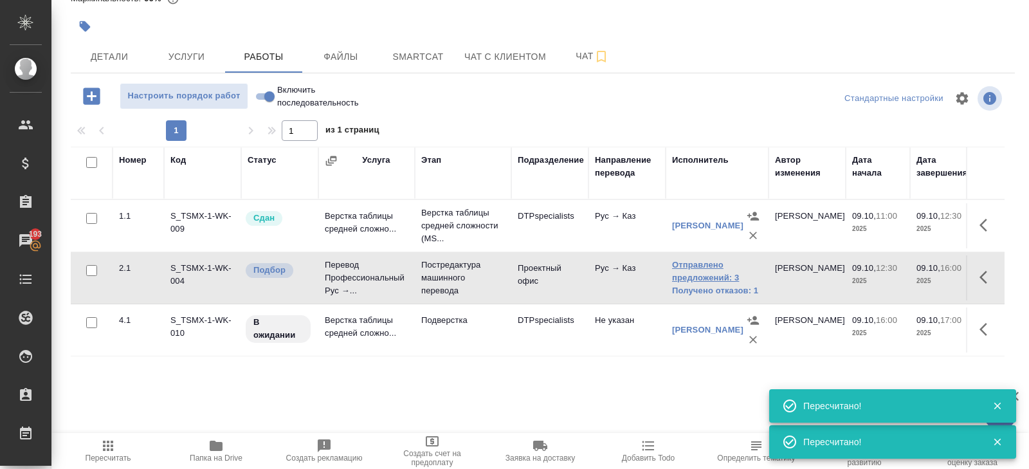
click at [675, 261] on link "Отправлено предложений: 3" at bounding box center [717, 272] width 90 height 26
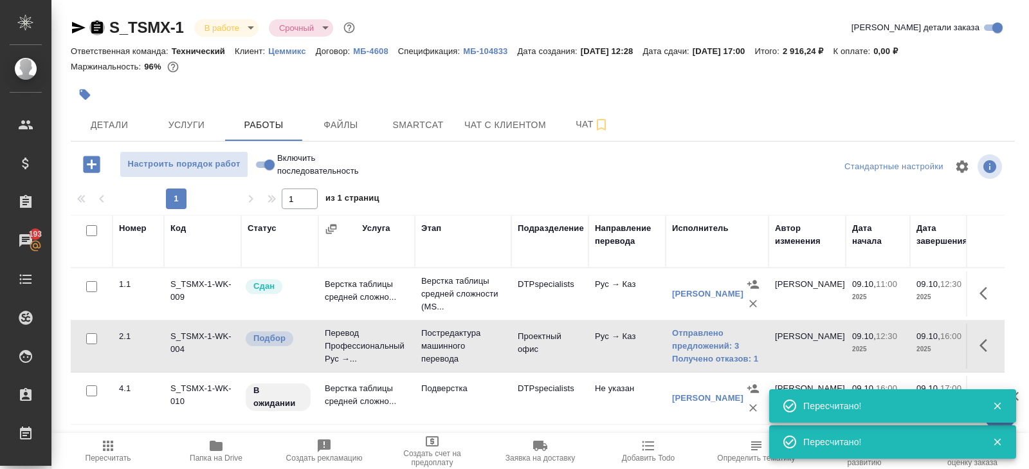
click at [100, 26] on icon "button" at bounding box center [97, 27] width 12 height 13
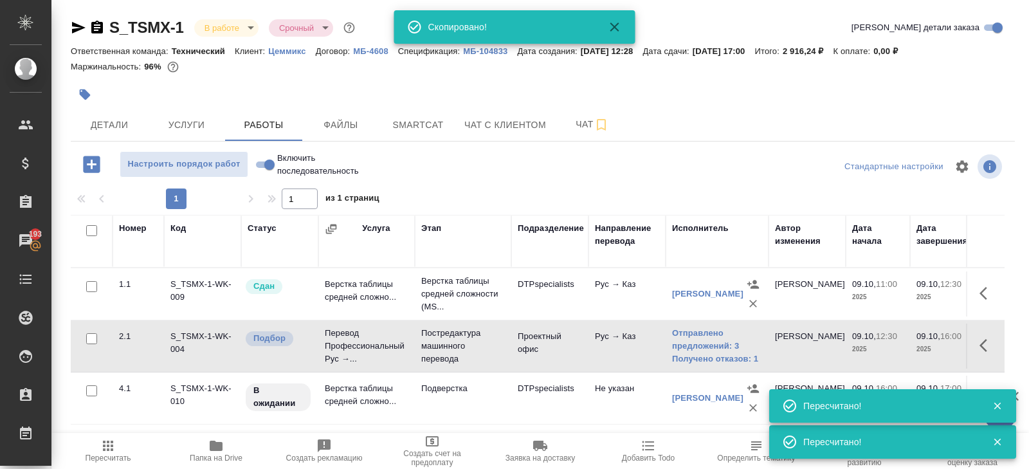
click at [104, 451] on icon "button" at bounding box center [107, 445] width 15 height 15
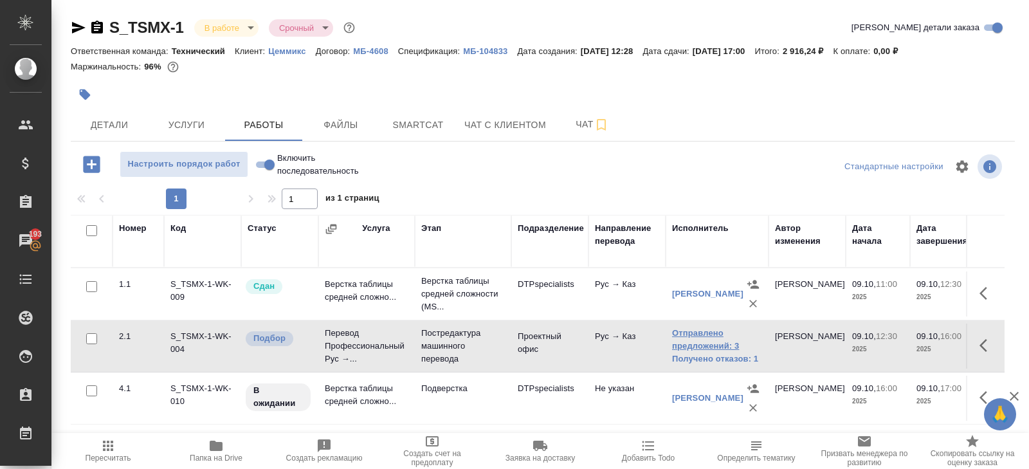
click at [710, 331] on link "Отправлено предложений: 3" at bounding box center [717, 340] width 90 height 26
click at [117, 447] on span "Пересчитать" at bounding box center [108, 450] width 93 height 24
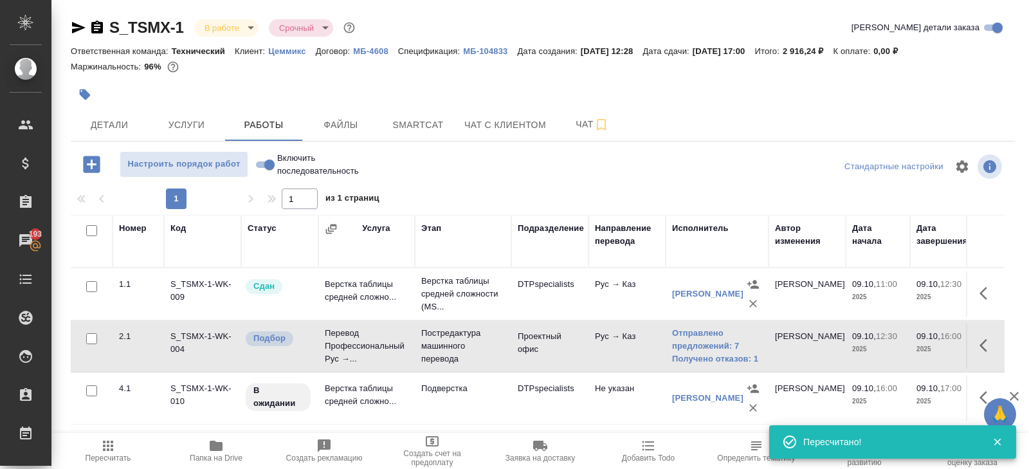
click at [121, 448] on span "Пересчитать" at bounding box center [108, 450] width 93 height 24
click at [122, 452] on span "Пересчитать" at bounding box center [108, 450] width 93 height 24
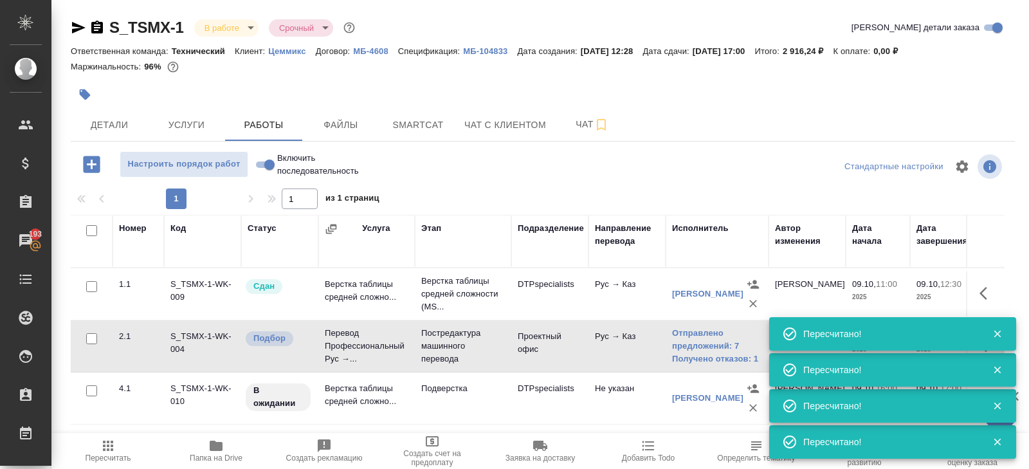
click at [122, 452] on span "Пересчитать" at bounding box center [108, 450] width 93 height 24
click at [421, 122] on span "Smartcat" at bounding box center [418, 125] width 62 height 16
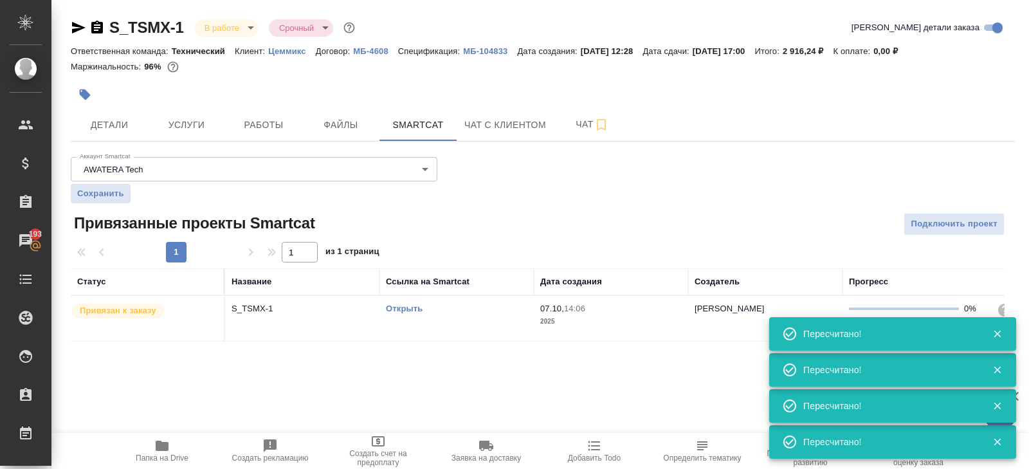
click at [408, 308] on link "Открыть" at bounding box center [404, 309] width 37 height 10
click at [269, 111] on button "Работы" at bounding box center [263, 125] width 77 height 32
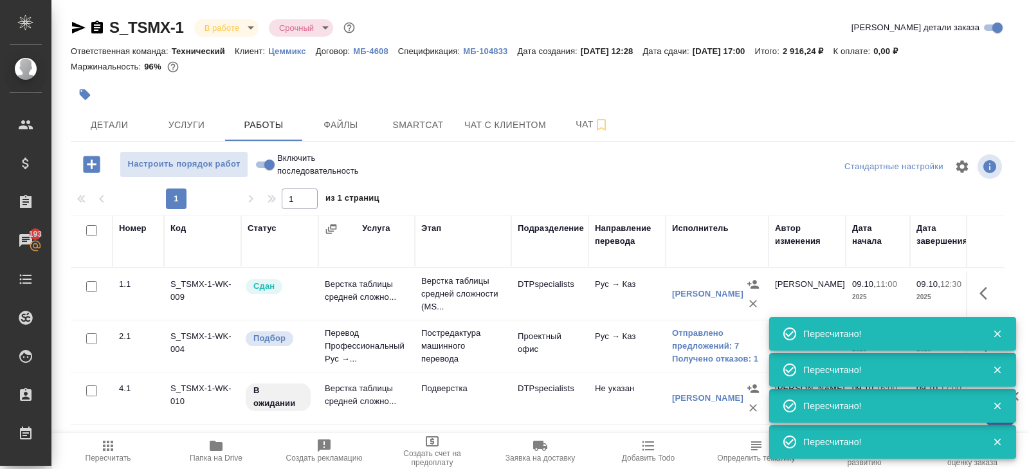
scroll to position [68, 0]
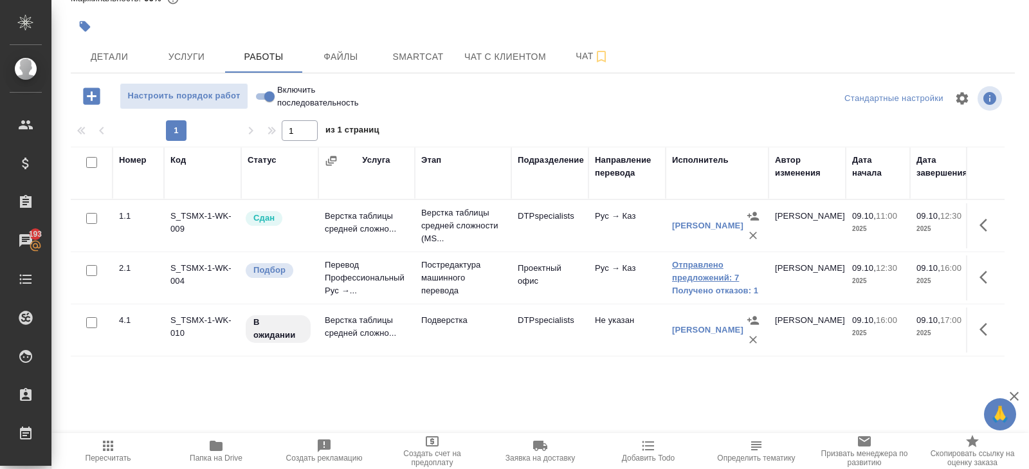
click at [679, 266] on link "Отправлено предложений: 7" at bounding box center [717, 272] width 90 height 26
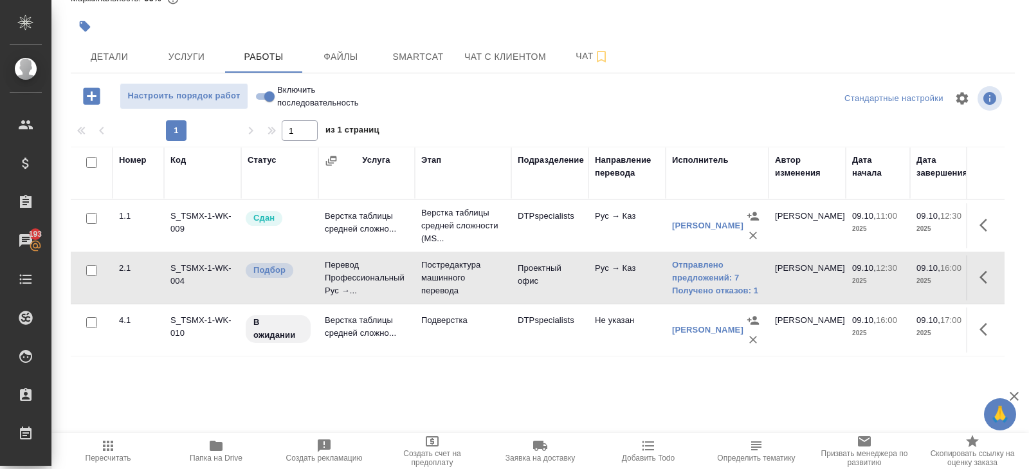
click at [761, 111] on div "Стандартные настройки" at bounding box center [852, 98] width 304 height 31
click at [127, 436] on button "Пересчитать" at bounding box center [108, 451] width 108 height 36
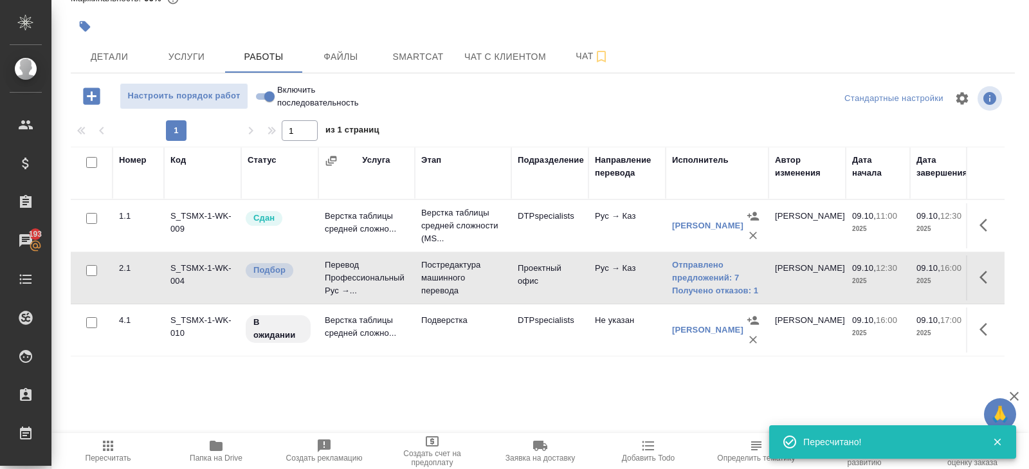
click at [122, 447] on span "Пересчитать" at bounding box center [108, 450] width 93 height 24
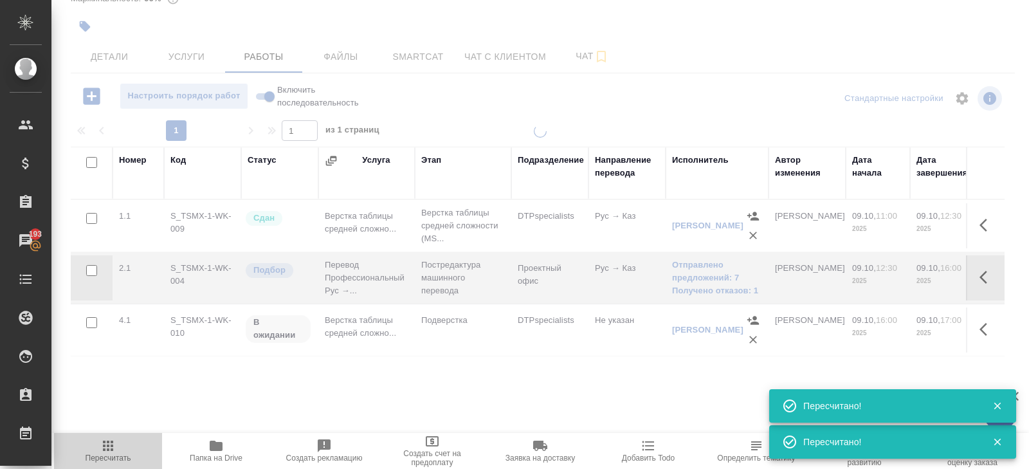
click at [122, 447] on span "Пересчитать" at bounding box center [108, 450] width 93 height 24
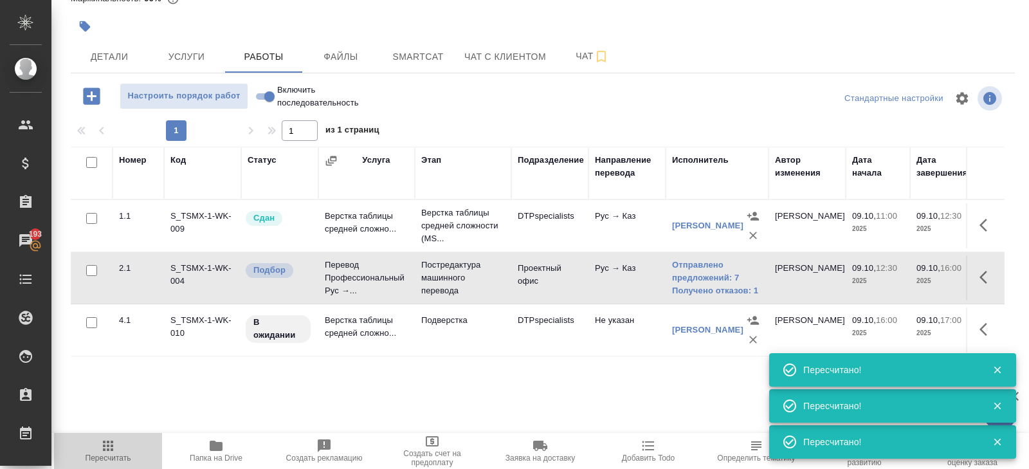
click at [117, 457] on span "Пересчитать" at bounding box center [109, 457] width 46 height 9
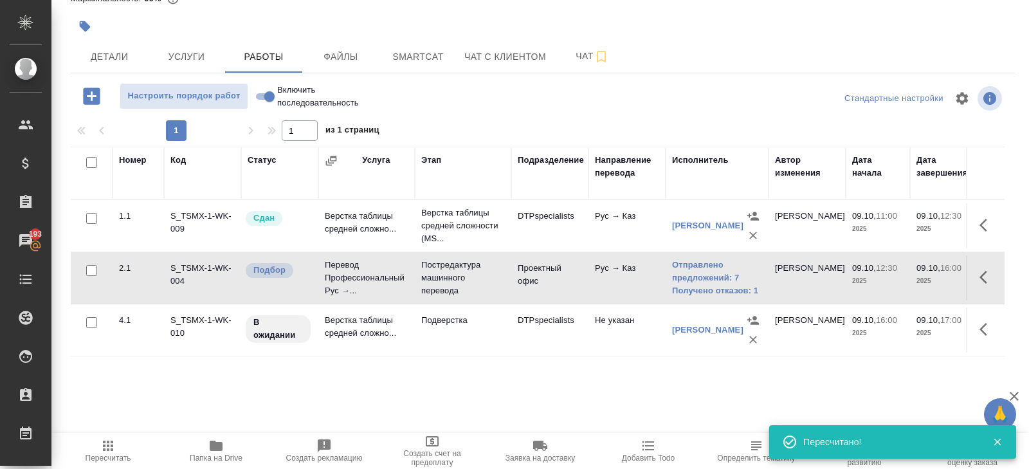
click at [980, 277] on icon "button" at bounding box center [987, 276] width 15 height 15
click at [874, 274] on icon "button" at bounding box center [871, 277] width 12 height 13
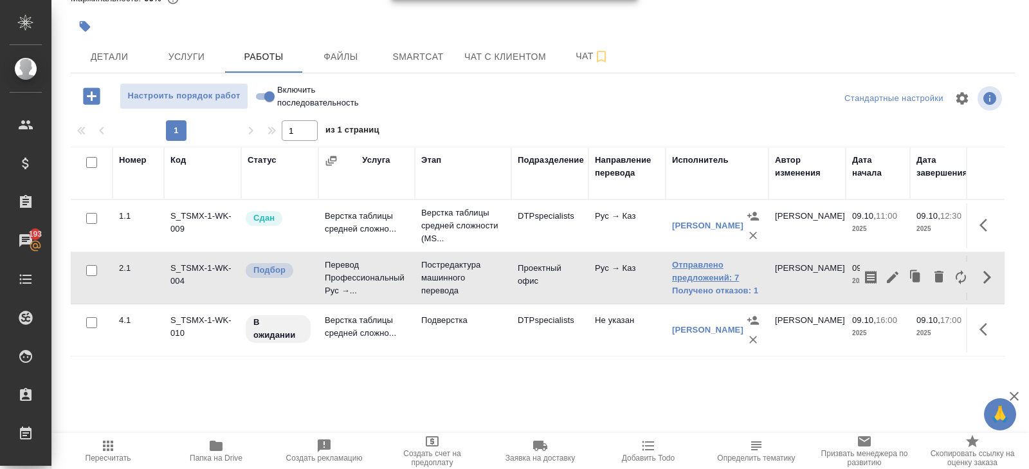
click at [709, 260] on link "Отправлено предложений: 7" at bounding box center [717, 272] width 90 height 26
click at [118, 449] on span "Пересчитать" at bounding box center [108, 450] width 93 height 24
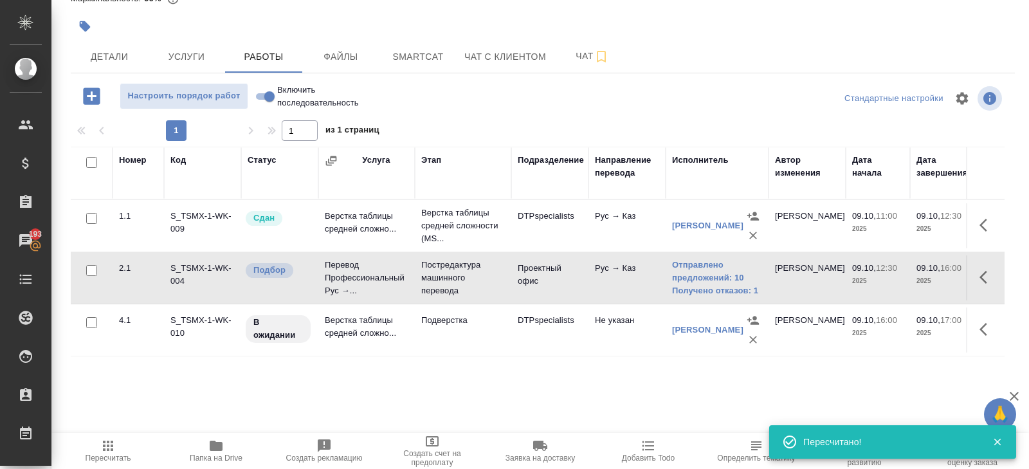
click at [86, 461] on span "Пересчитать" at bounding box center [109, 457] width 46 height 9
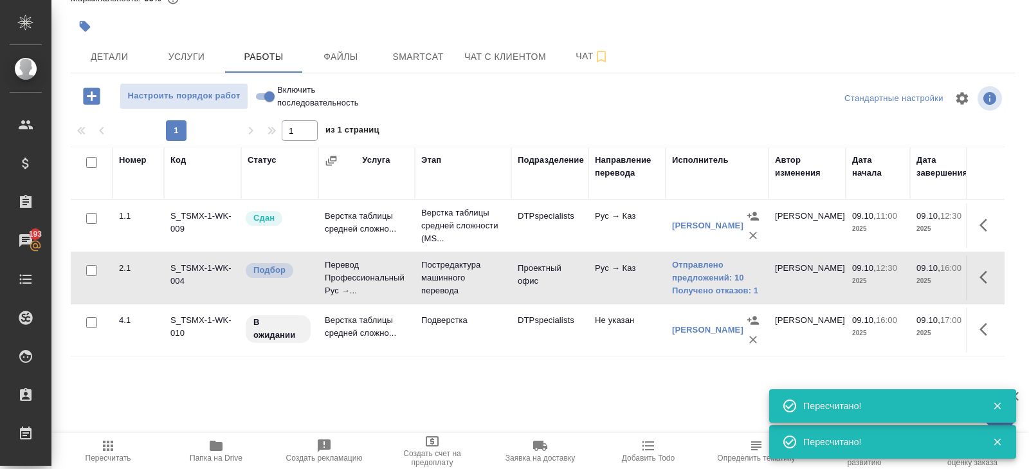
click at [102, 453] on span "Пересчитать" at bounding box center [109, 457] width 46 height 9
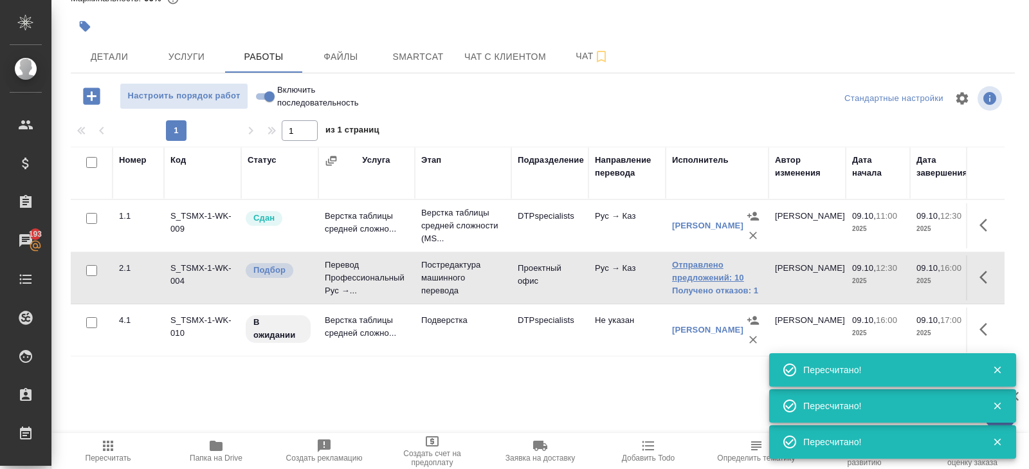
click at [707, 264] on link "Отправлено предложений: 10" at bounding box center [717, 272] width 90 height 26
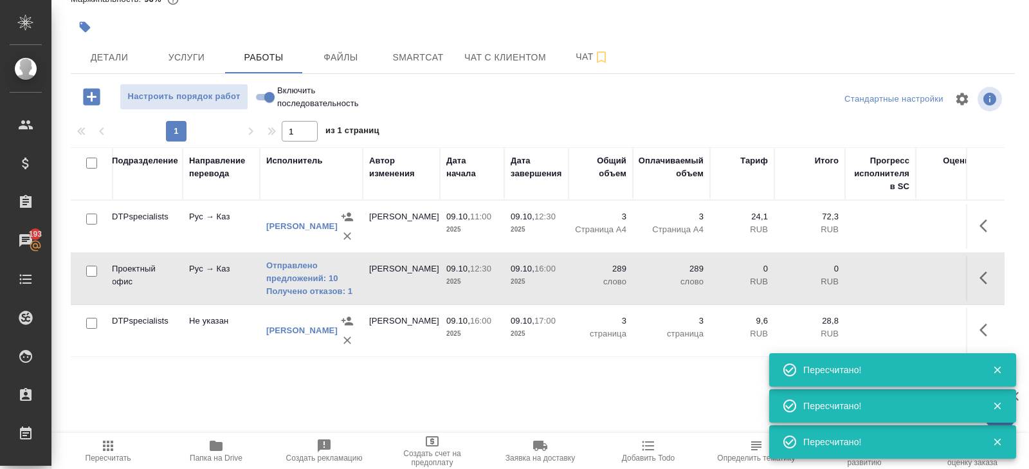
scroll to position [0, 574]
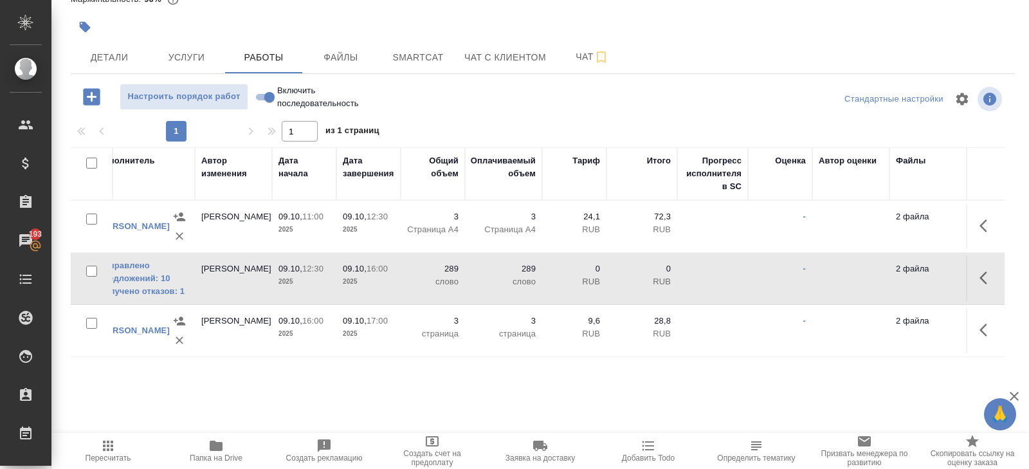
click at [120, 443] on span "Пересчитать" at bounding box center [108, 450] width 93 height 24
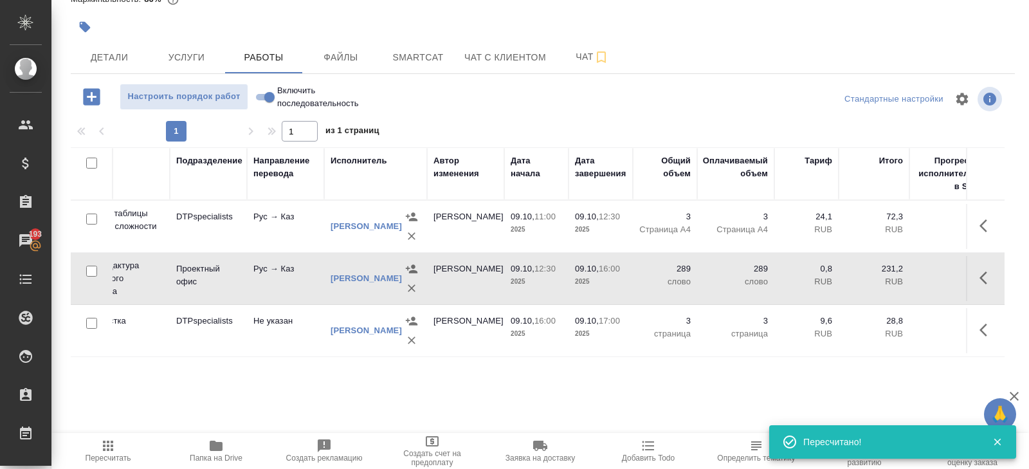
scroll to position [0, 0]
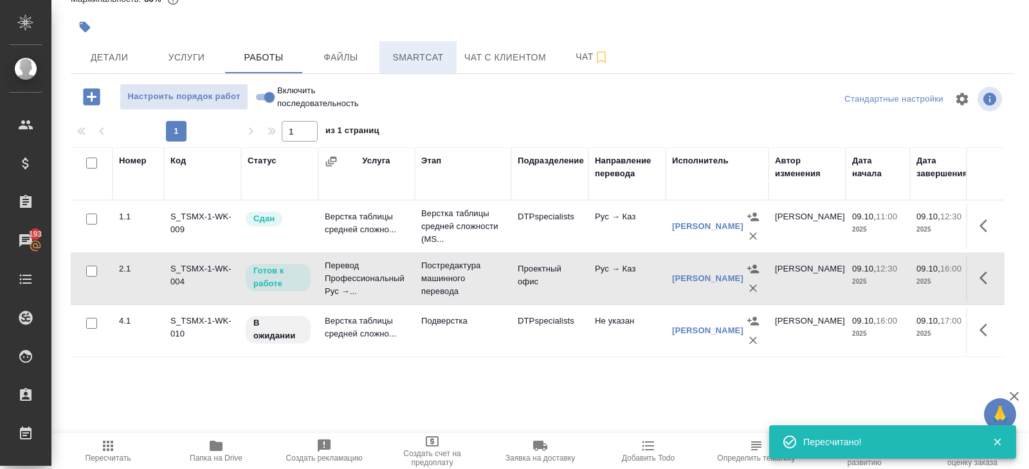
click at [440, 59] on span "Smartcat" at bounding box center [418, 58] width 62 height 16
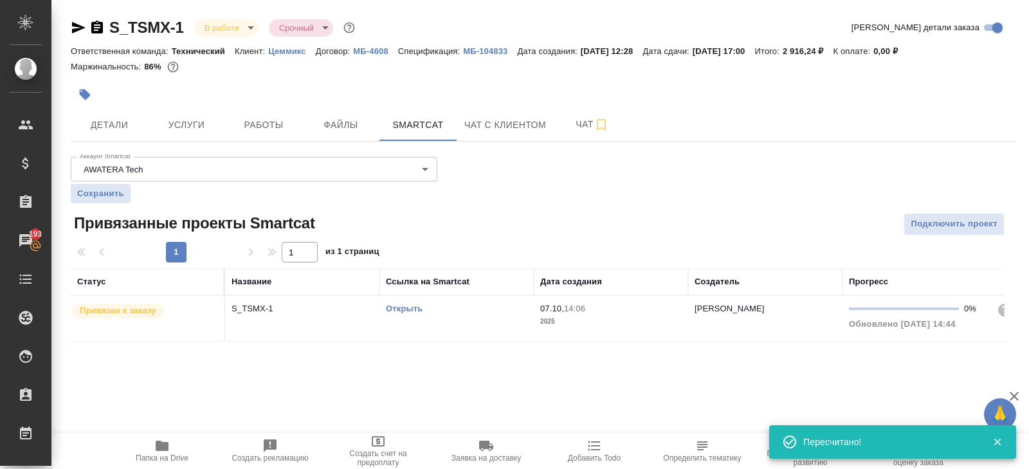
click at [410, 307] on link "Открыть" at bounding box center [404, 309] width 37 height 10
click at [263, 125] on span "Работы" at bounding box center [264, 125] width 62 height 16
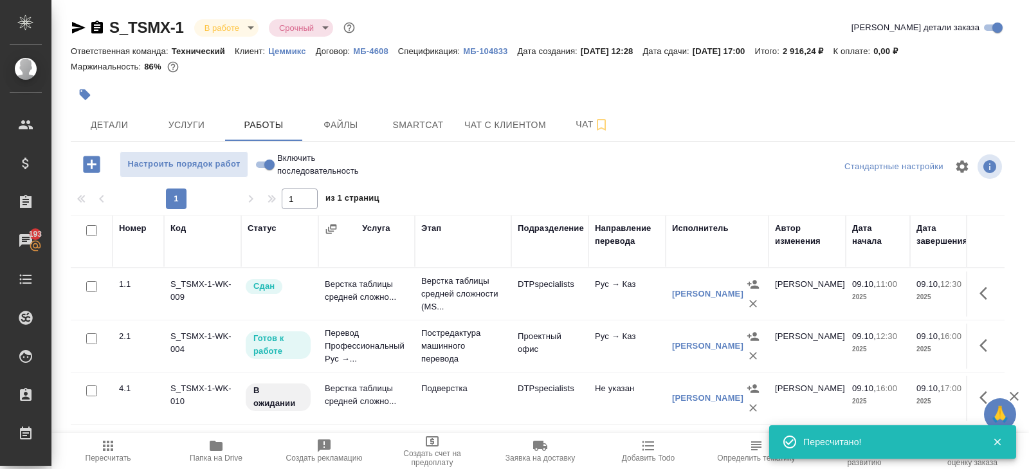
scroll to position [68, 0]
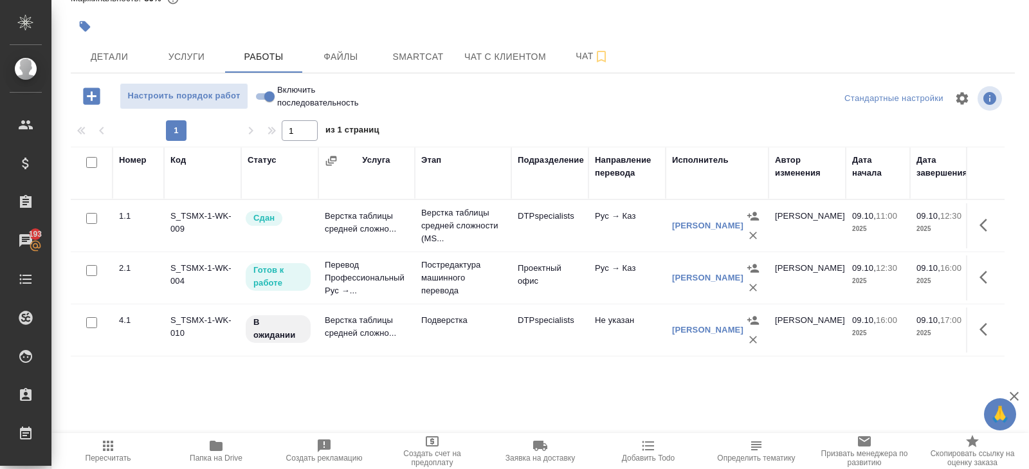
click at [681, 271] on div "[PERSON_NAME] [PERSON_NAME]" at bounding box center [707, 277] width 71 height 13
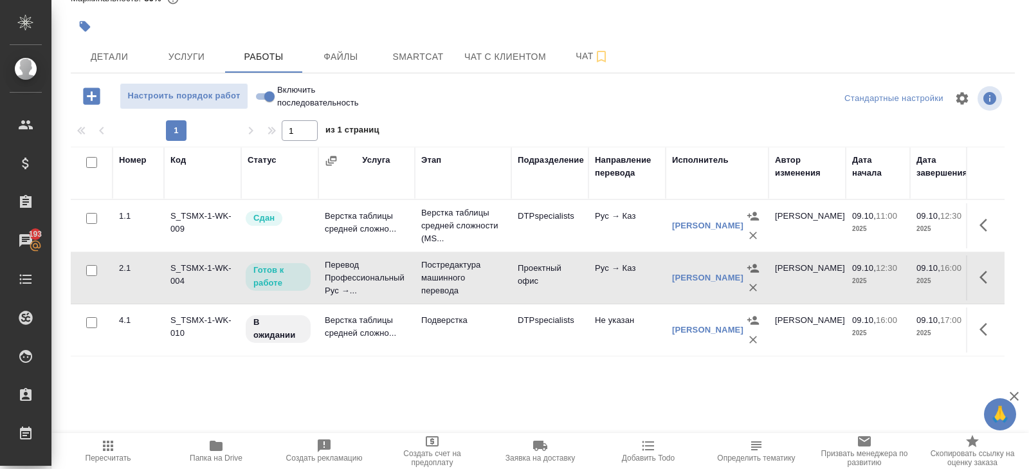
click at [679, 271] on div "[PERSON_NAME] [PERSON_NAME]" at bounding box center [707, 277] width 71 height 13
click at [680, 273] on link "[PERSON_NAME] [PERSON_NAME]" at bounding box center [707, 278] width 71 height 10
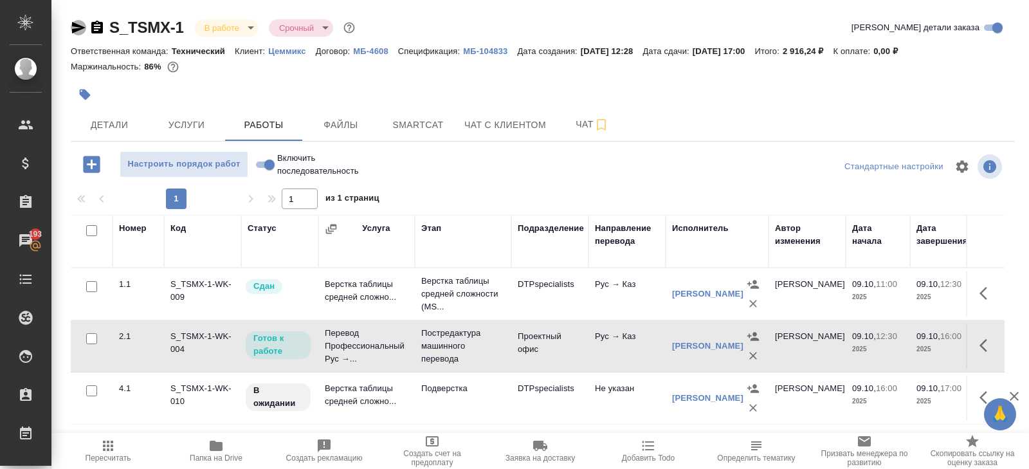
click at [77, 26] on icon "button" at bounding box center [79, 28] width 14 height 12
click at [118, 444] on span "Пересчитать" at bounding box center [108, 450] width 93 height 24
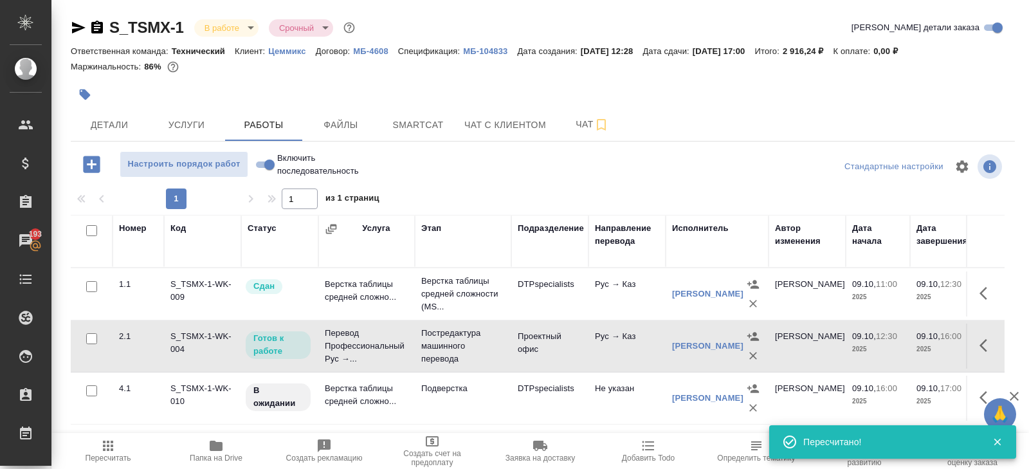
scroll to position [68, 0]
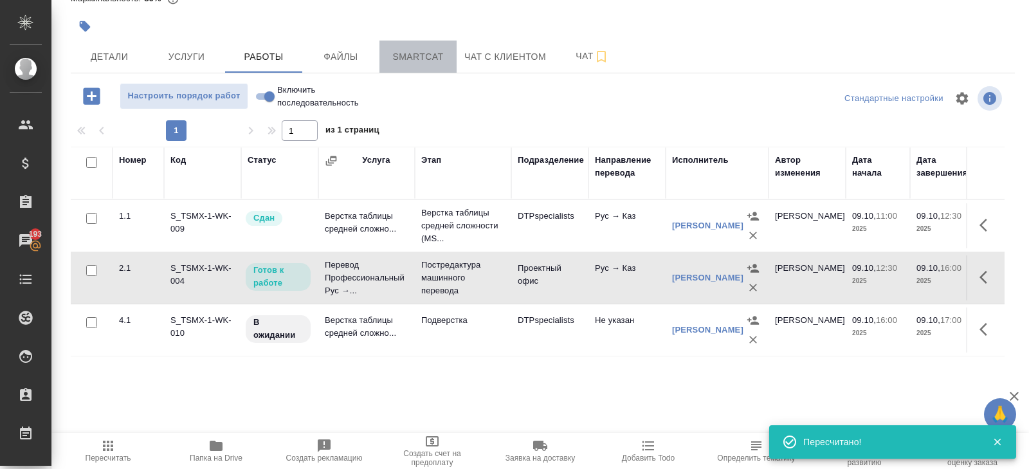
click at [423, 69] on button "Smartcat" at bounding box center [417, 57] width 77 height 32
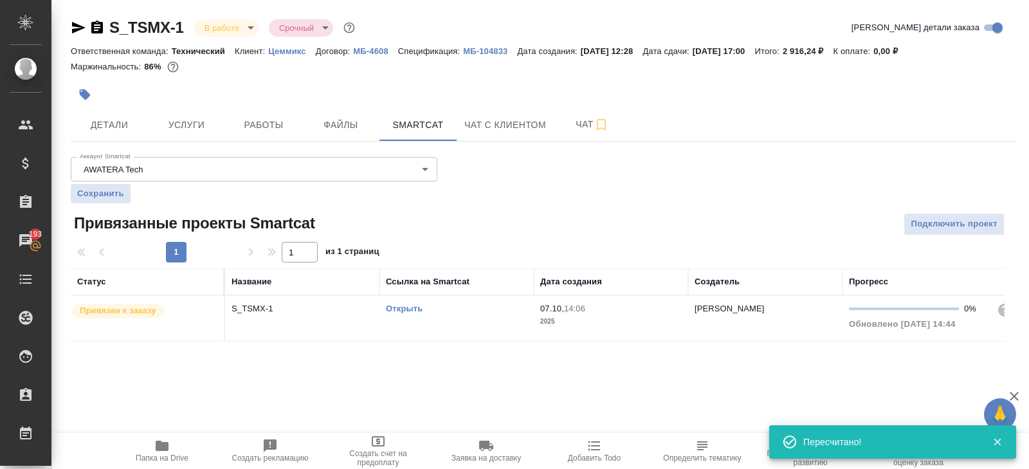
click at [417, 306] on link "Открыть" at bounding box center [404, 309] width 37 height 10
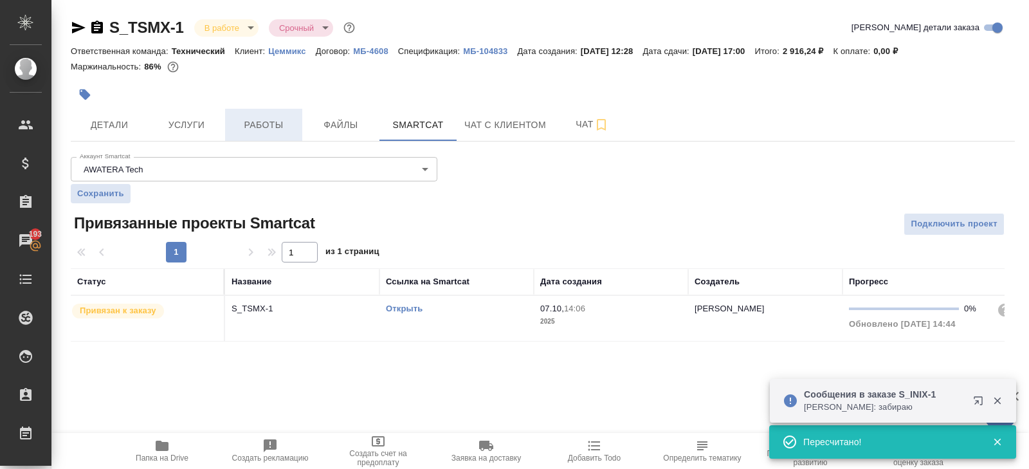
click at [281, 117] on span "Работы" at bounding box center [264, 125] width 62 height 16
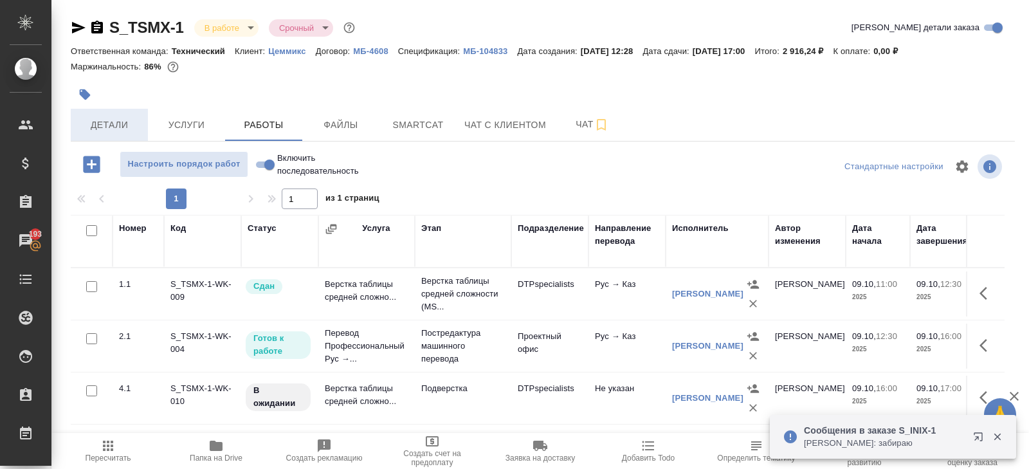
click at [124, 118] on span "Детали" at bounding box center [109, 125] width 62 height 16
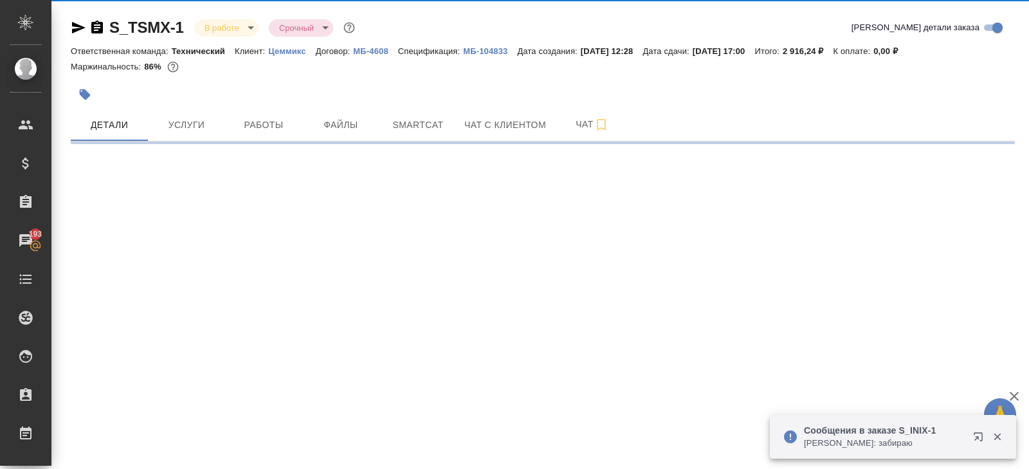
select select "RU"
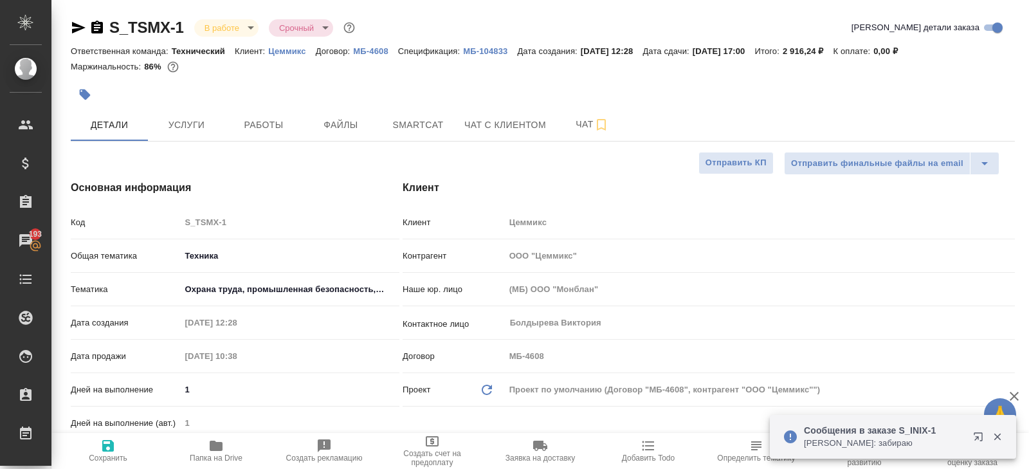
type textarea "x"
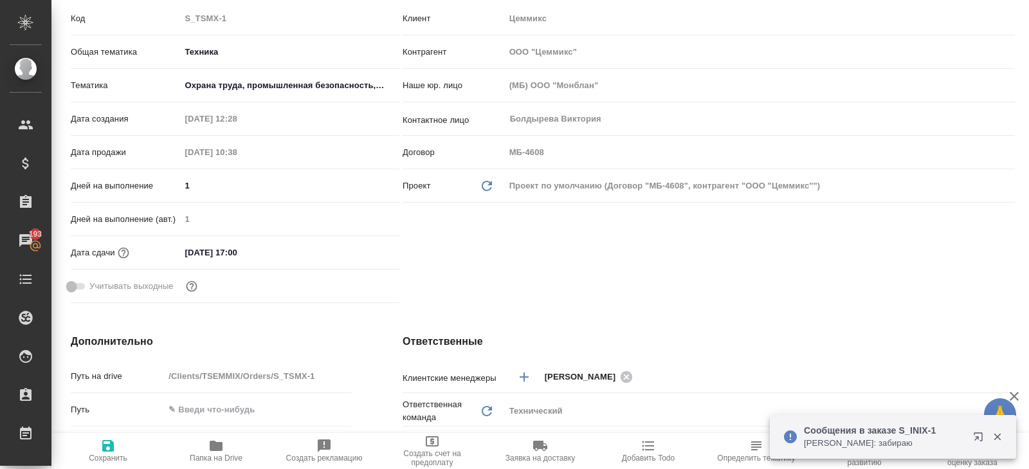
scroll to position [220, 0]
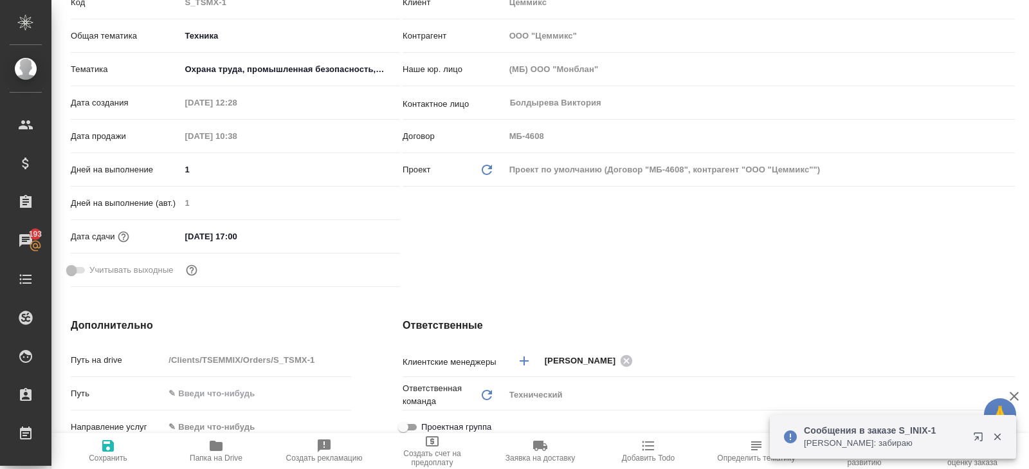
click at [289, 229] on div "09.10.2025 17:00" at bounding box center [289, 236] width 219 height 19
click at [322, 230] on div "09.10.2025 17:00" at bounding box center [289, 236] width 219 height 19
click at [254, 235] on input "09.10.2025 17:00" at bounding box center [236, 236] width 113 height 19
click at [363, 233] on icon "button" at bounding box center [361, 235] width 15 height 15
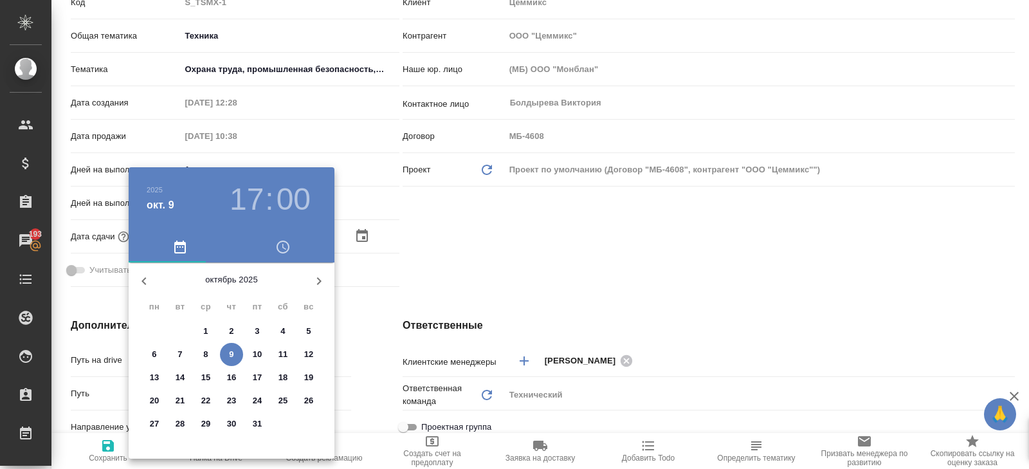
click at [256, 356] on p "10" at bounding box center [258, 354] width 10 height 13
type input "10.10.2025 17:00"
type textarea "x"
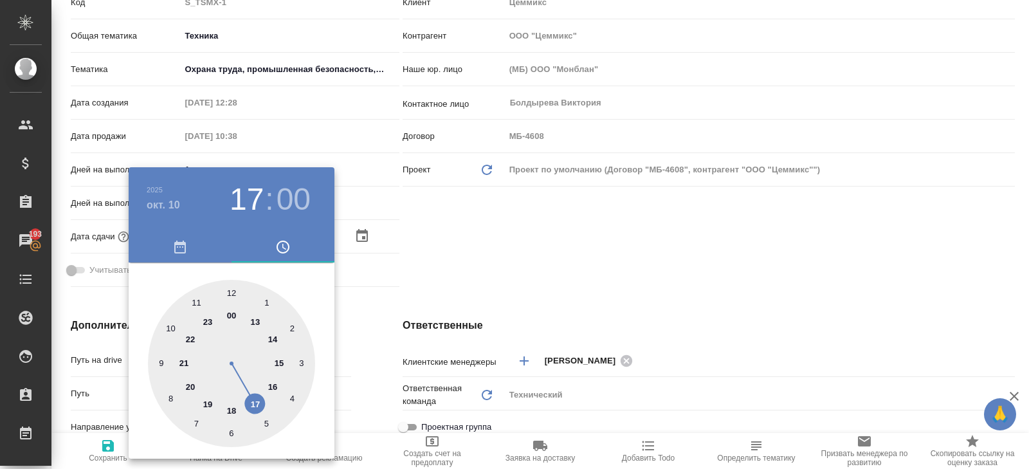
type input "10.10.2025 10:00"
type textarea "x"
click at [174, 329] on div at bounding box center [231, 363] width 167 height 167
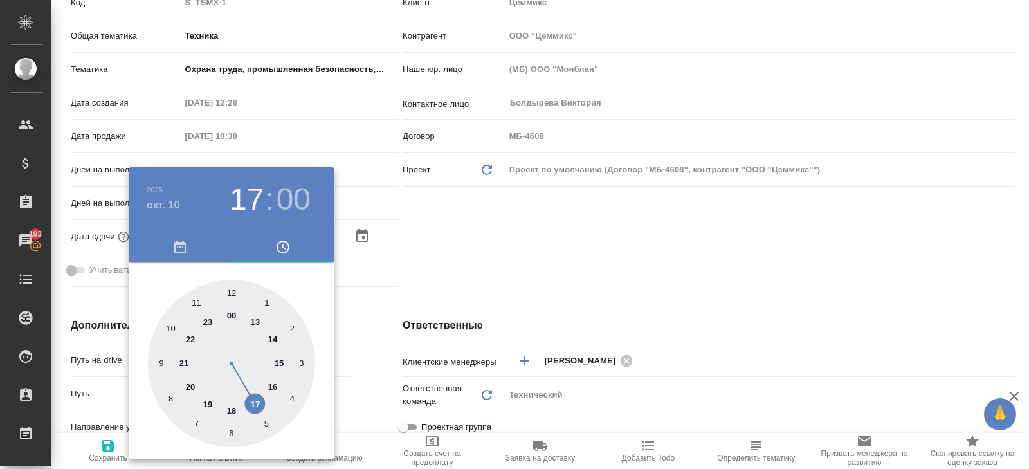
type textarea "x"
click at [435, 322] on div at bounding box center [514, 234] width 1029 height 469
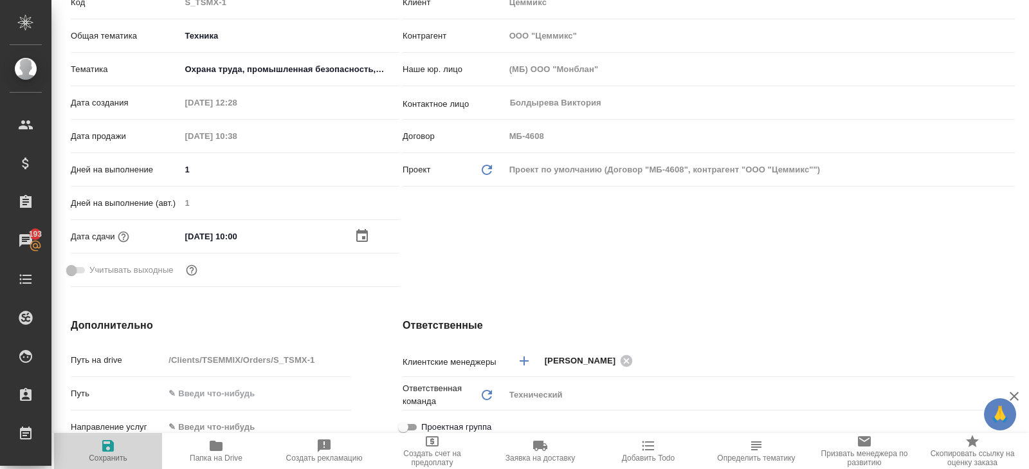
click at [122, 442] on span "Сохранить" at bounding box center [108, 450] width 93 height 24
type textarea "x"
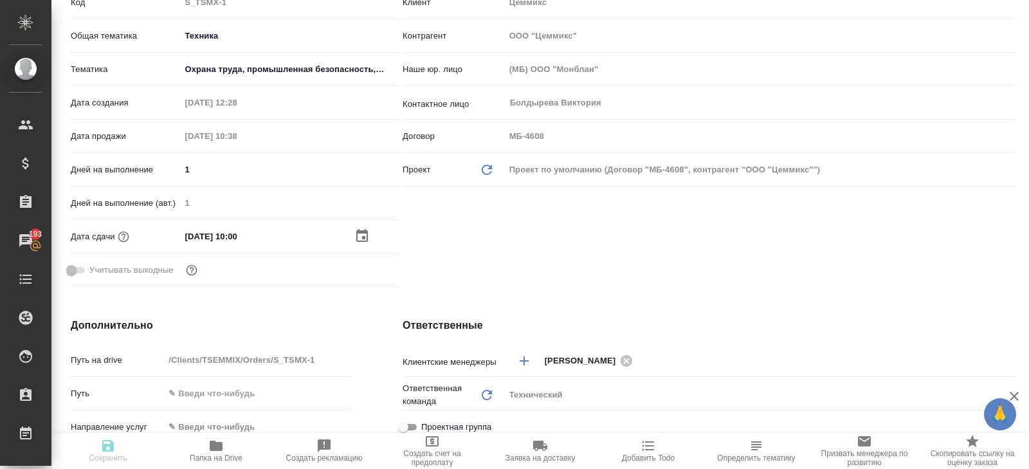
type textarea "x"
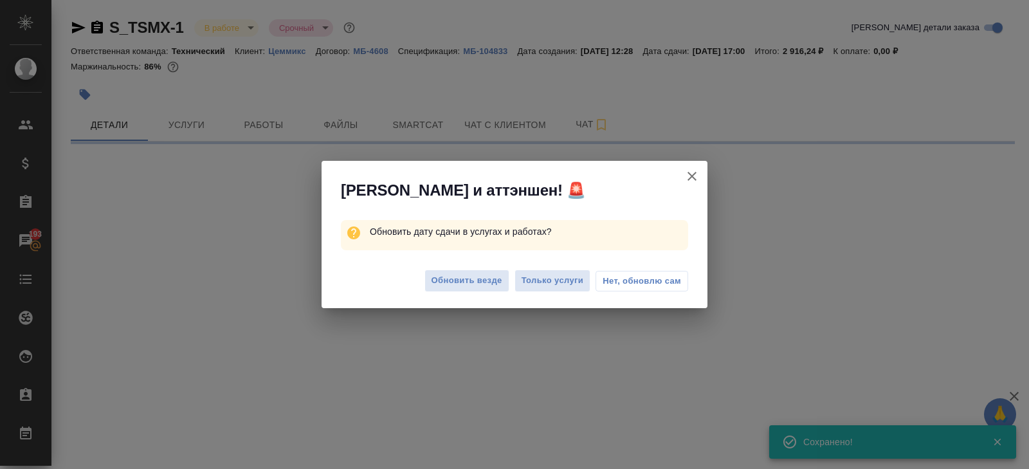
scroll to position [0, 0]
select select "RU"
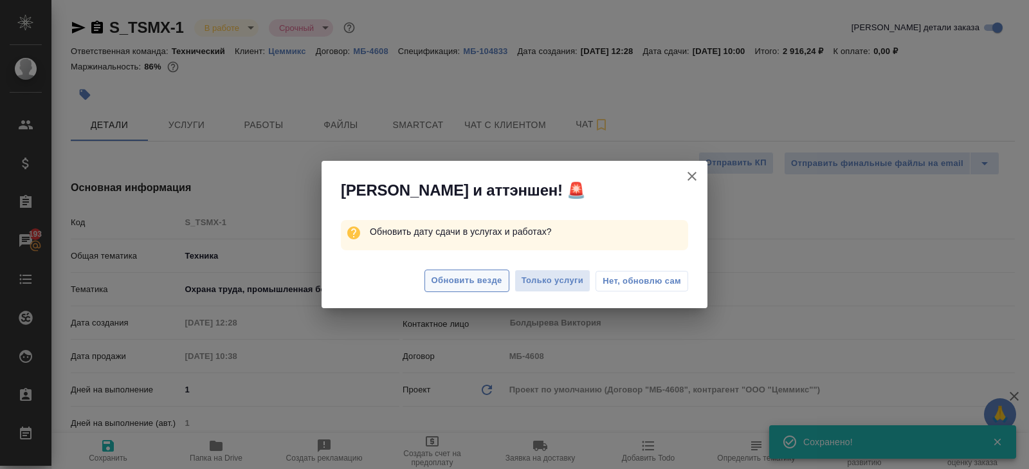
type textarea "x"
click at [480, 277] on span "Обновить везде" at bounding box center [467, 280] width 71 height 15
type textarea "x"
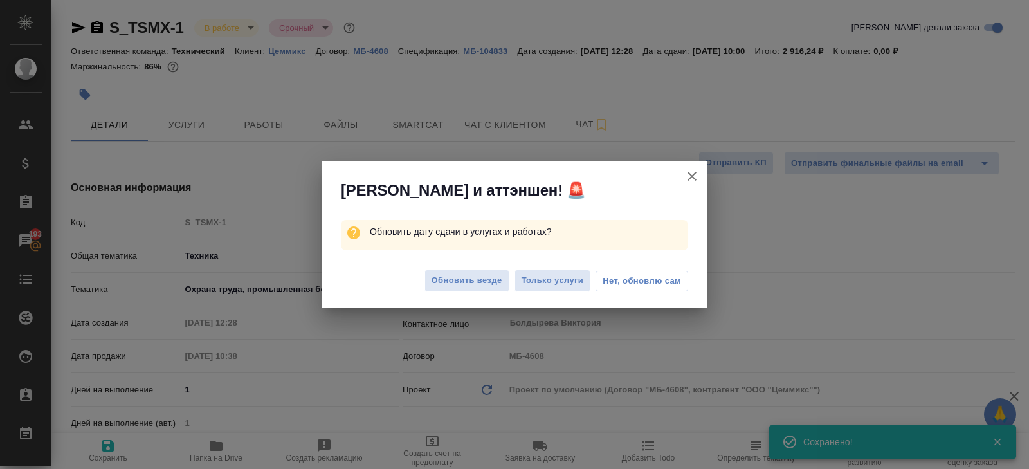
type textarea "x"
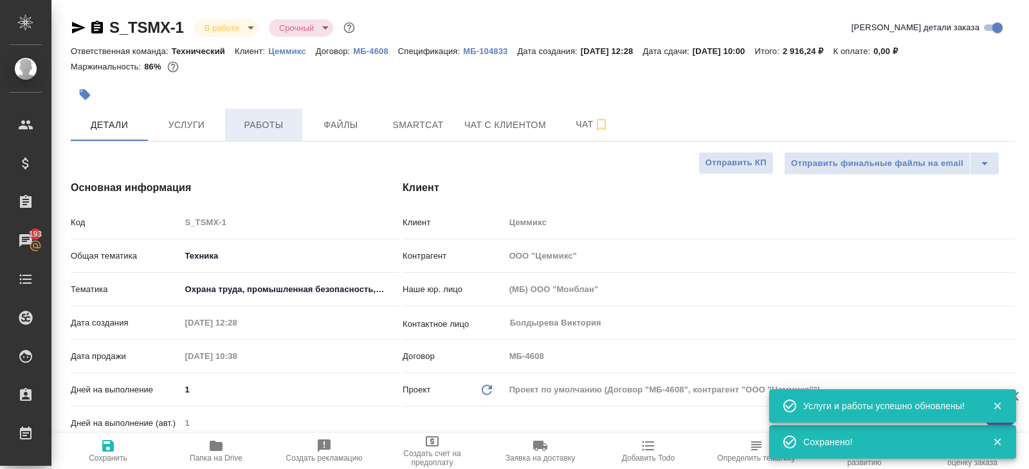
click at [273, 128] on span "Работы" at bounding box center [264, 125] width 62 height 16
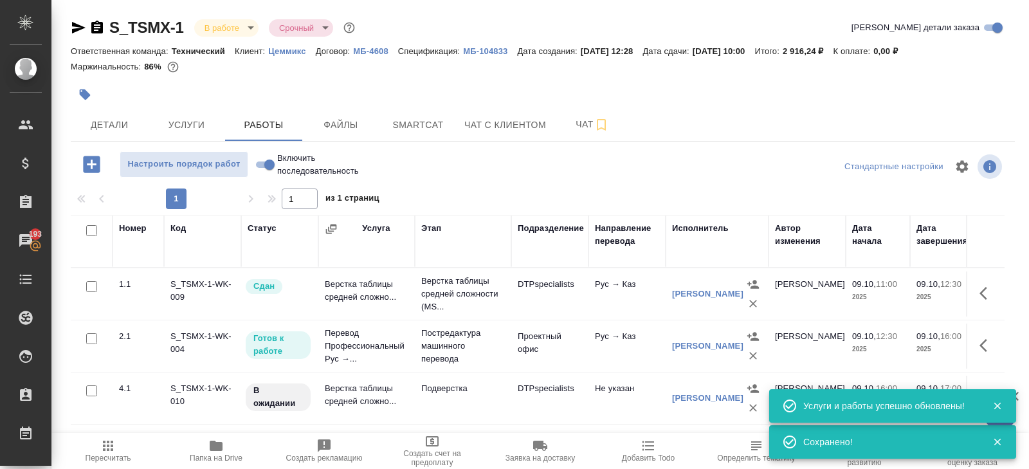
scroll to position [68, 0]
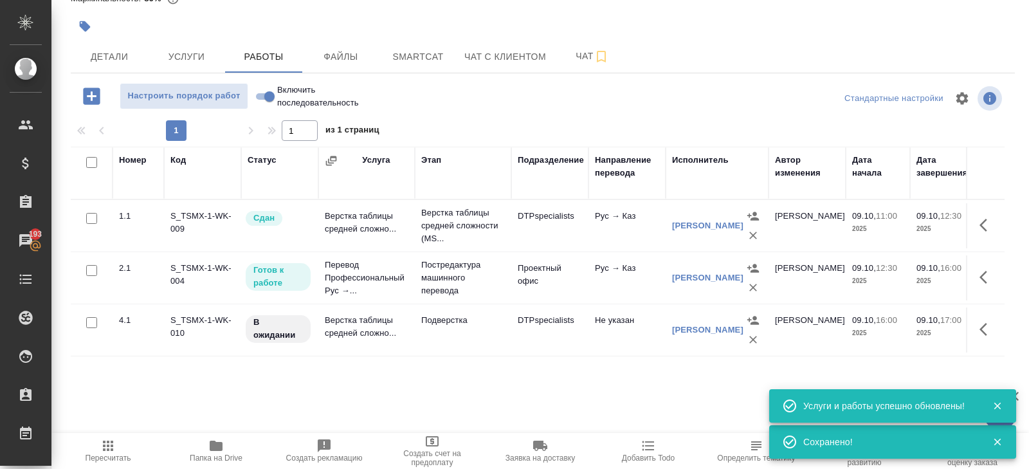
click at [983, 332] on icon "button" at bounding box center [987, 329] width 15 height 15
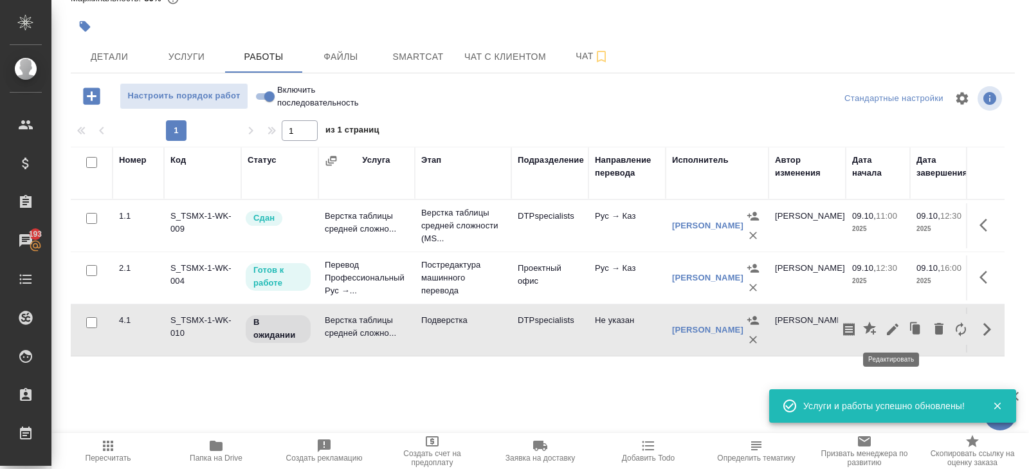
click at [897, 328] on icon "button" at bounding box center [892, 329] width 15 height 15
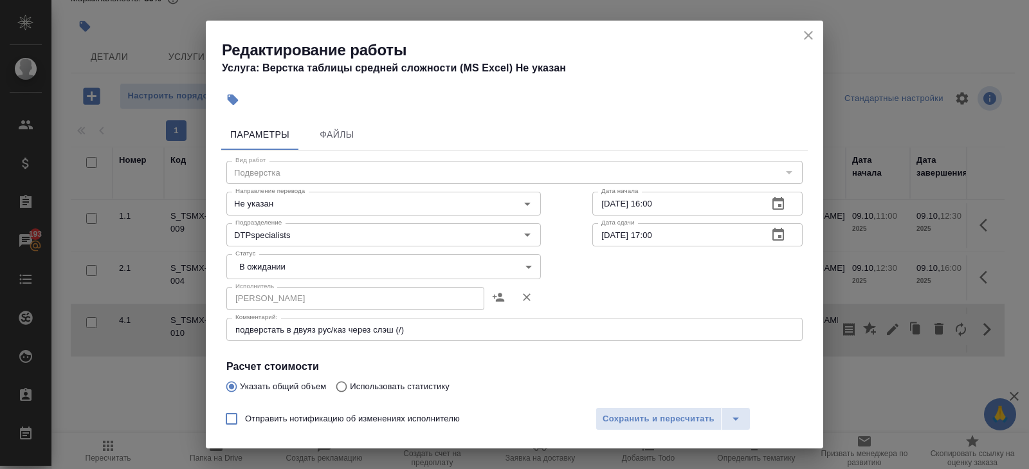
click at [775, 237] on icon "button" at bounding box center [778, 234] width 15 height 15
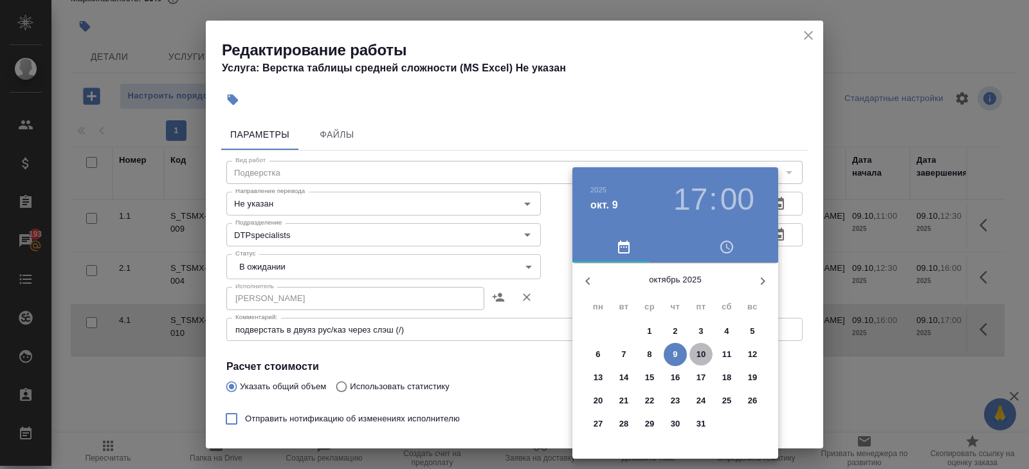
click at [697, 352] on p "10" at bounding box center [702, 354] width 10 height 13
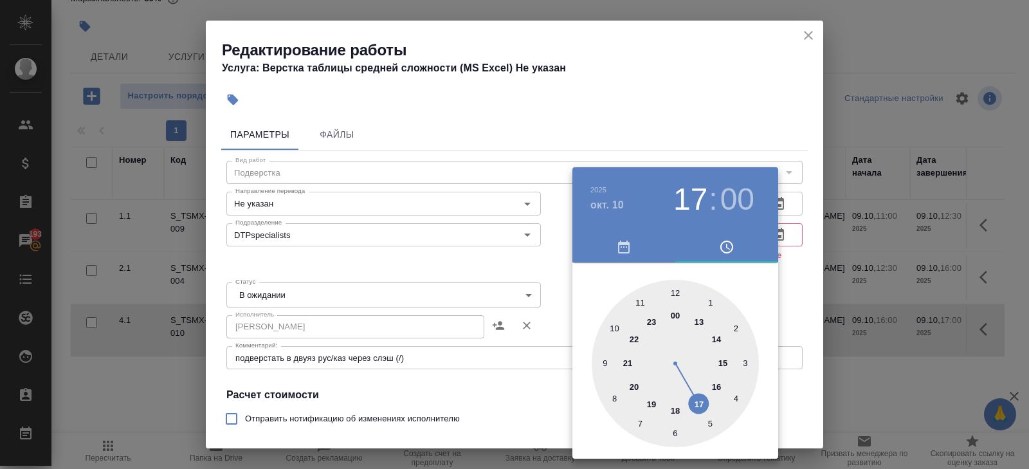
type input "10.10.2025 10:00"
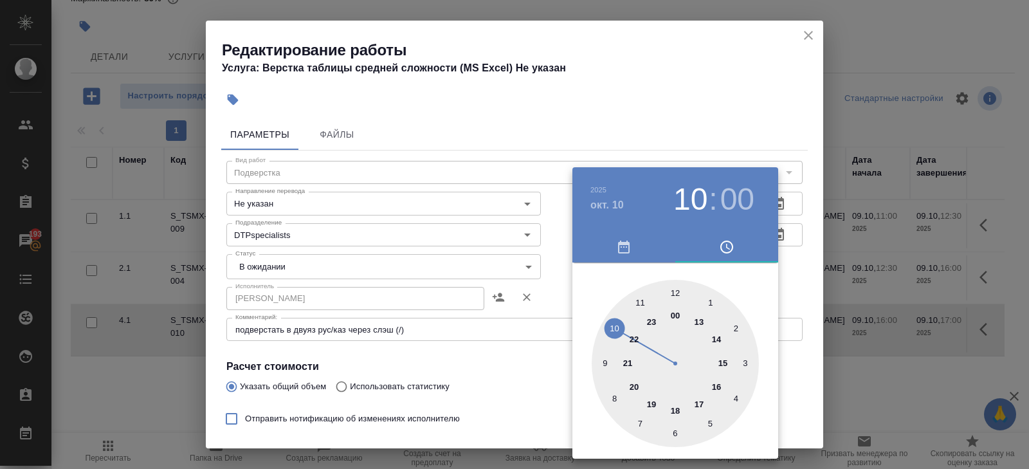
click at [614, 331] on div at bounding box center [675, 363] width 167 height 167
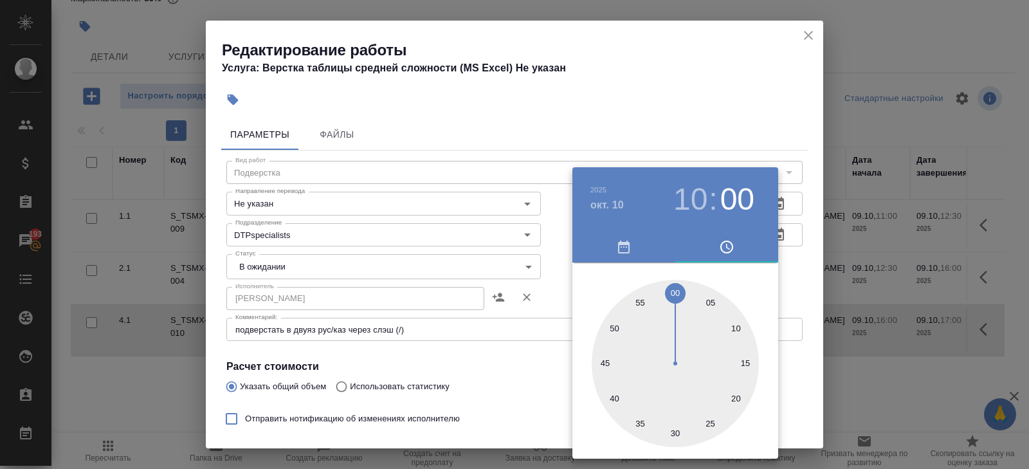
click at [718, 118] on div at bounding box center [514, 234] width 1029 height 469
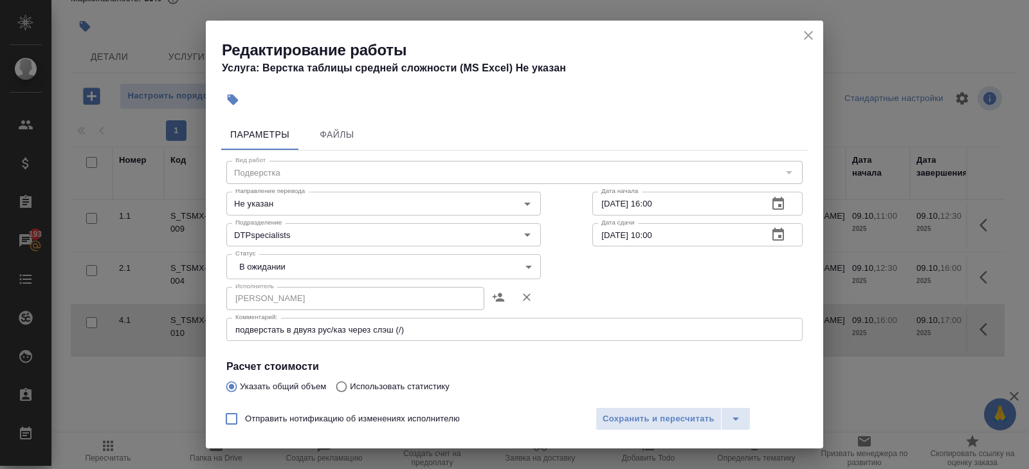
click at [774, 204] on icon "button" at bounding box center [778, 203] width 15 height 15
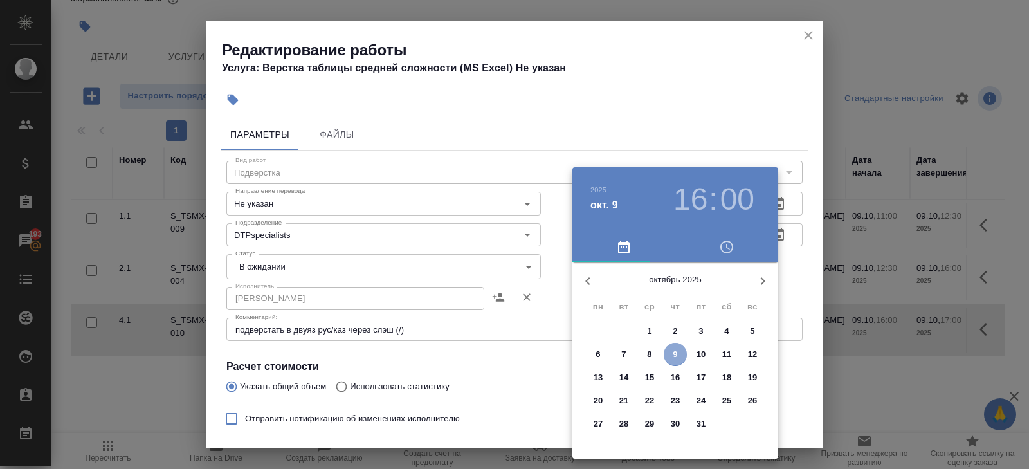
click at [679, 354] on span "9" at bounding box center [675, 354] width 23 height 13
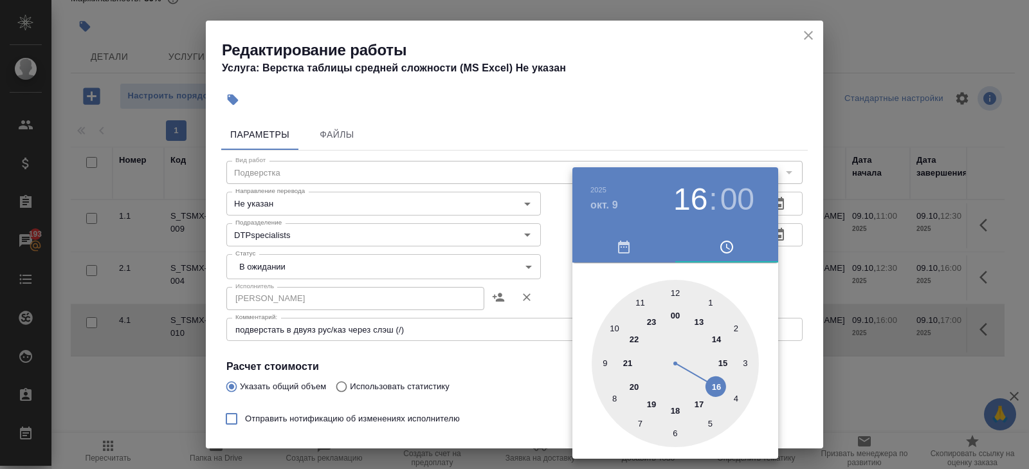
type input "09.10.2025 18:00"
click at [677, 410] on div at bounding box center [675, 363] width 167 height 167
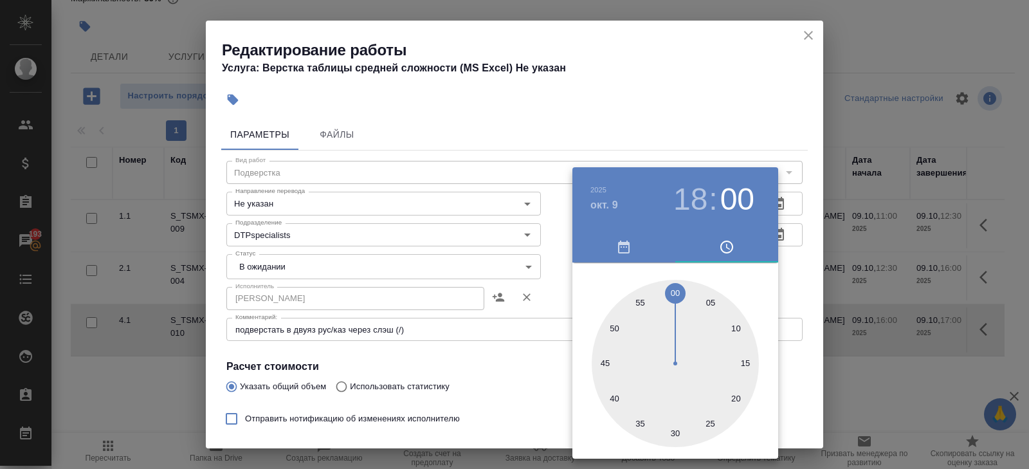
click at [504, 408] on div at bounding box center [514, 234] width 1029 height 469
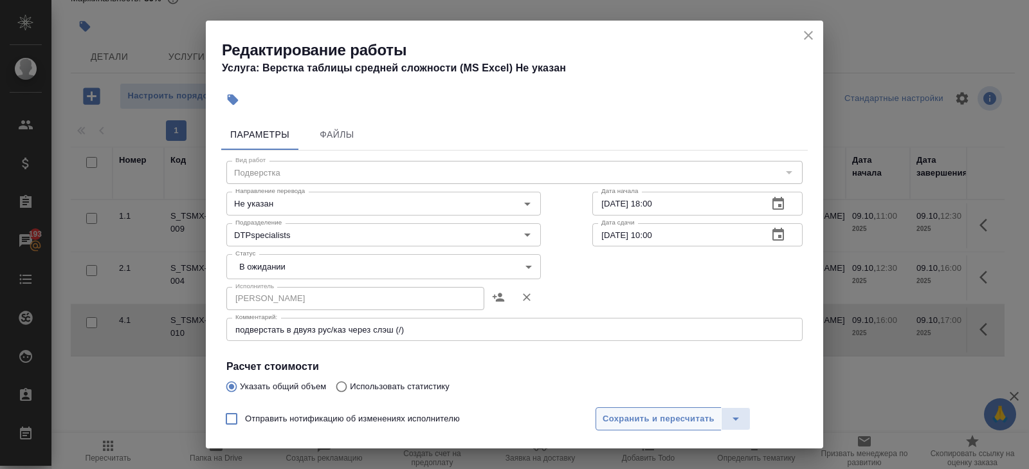
click at [608, 426] on button "Сохранить и пересчитать" at bounding box center [659, 418] width 126 height 23
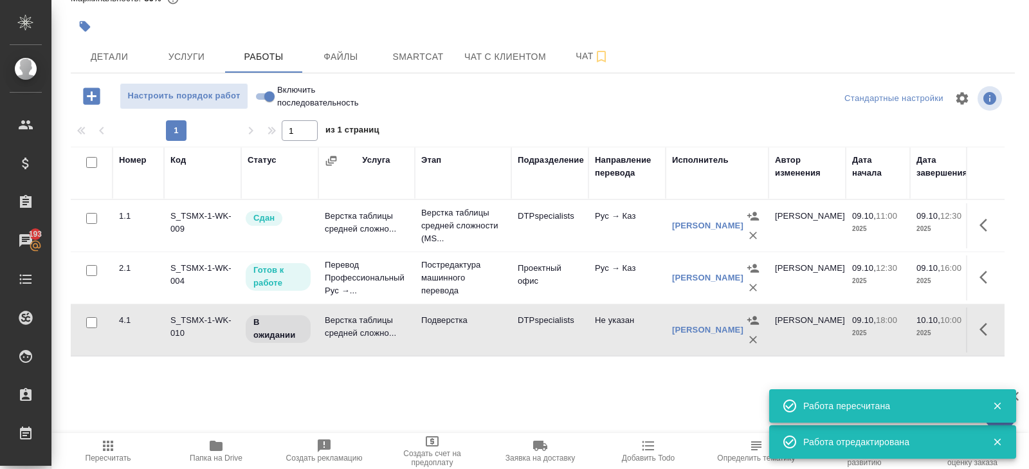
click at [982, 277] on icon "button" at bounding box center [984, 277] width 8 height 13
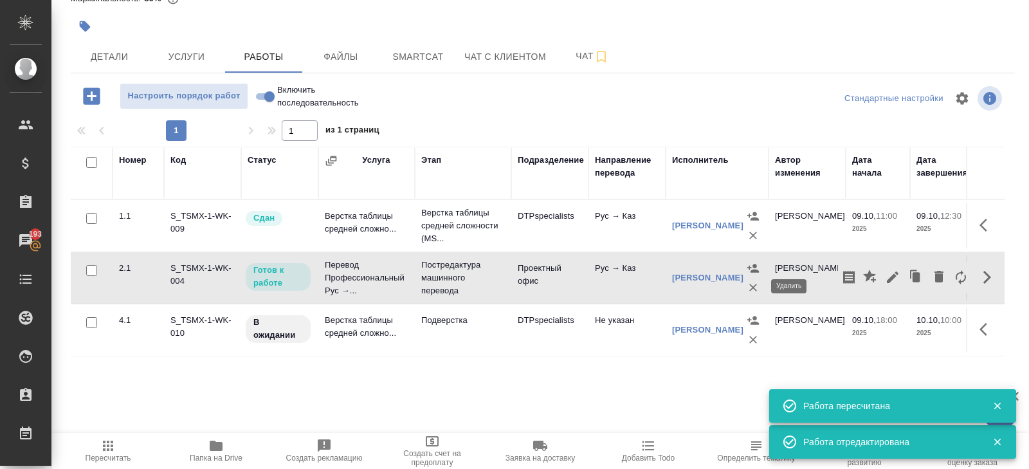
click at [755, 282] on icon "button" at bounding box center [753, 287] width 13 height 13
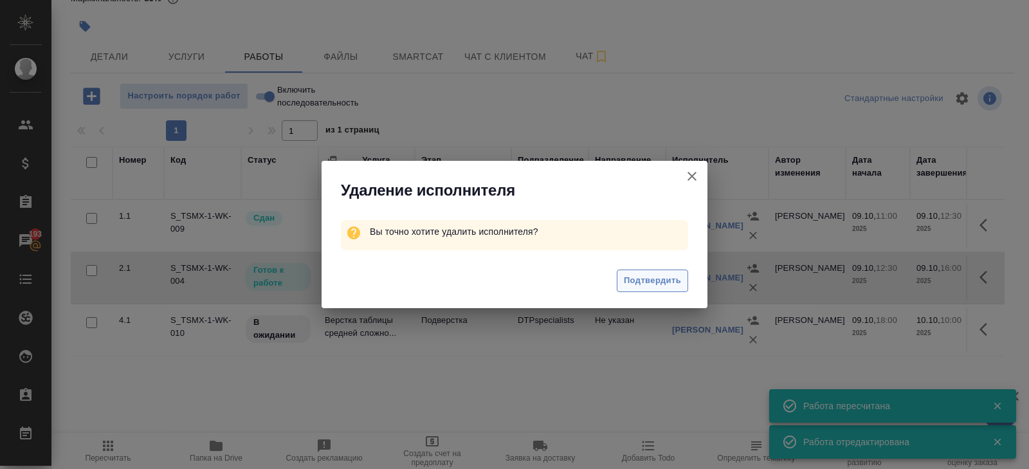
click at [661, 282] on span "Подтвердить" at bounding box center [652, 280] width 57 height 15
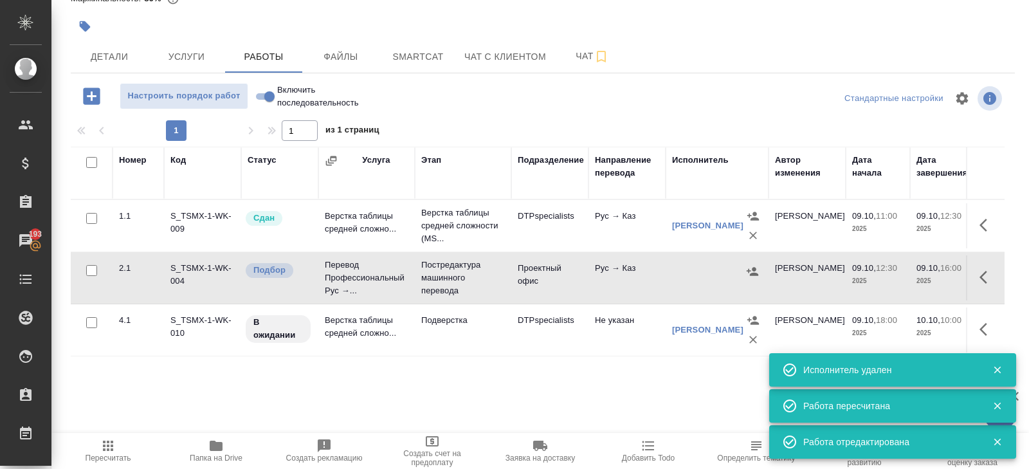
click at [982, 277] on icon "button" at bounding box center [984, 277] width 8 height 13
click at [897, 275] on icon "button" at bounding box center [892, 276] width 15 height 15
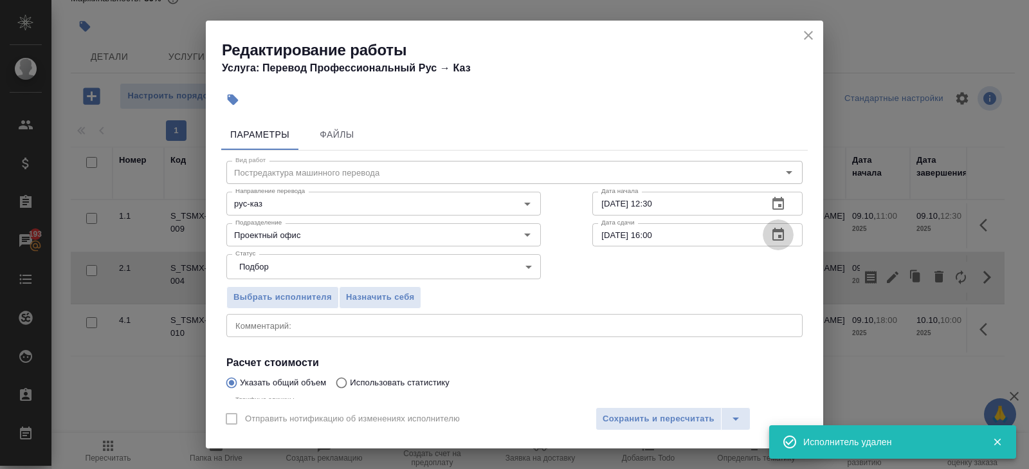
click at [774, 236] on icon "button" at bounding box center [778, 234] width 15 height 15
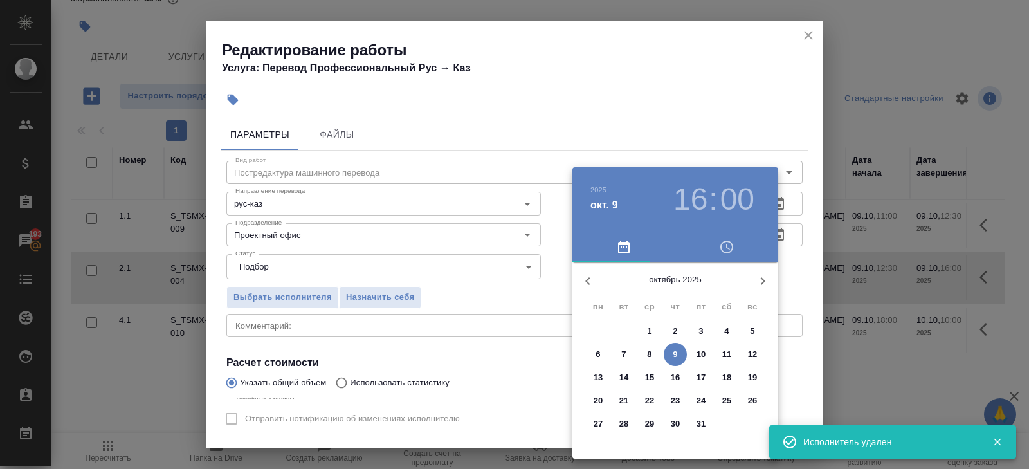
click at [675, 351] on p "9" at bounding box center [675, 354] width 5 height 13
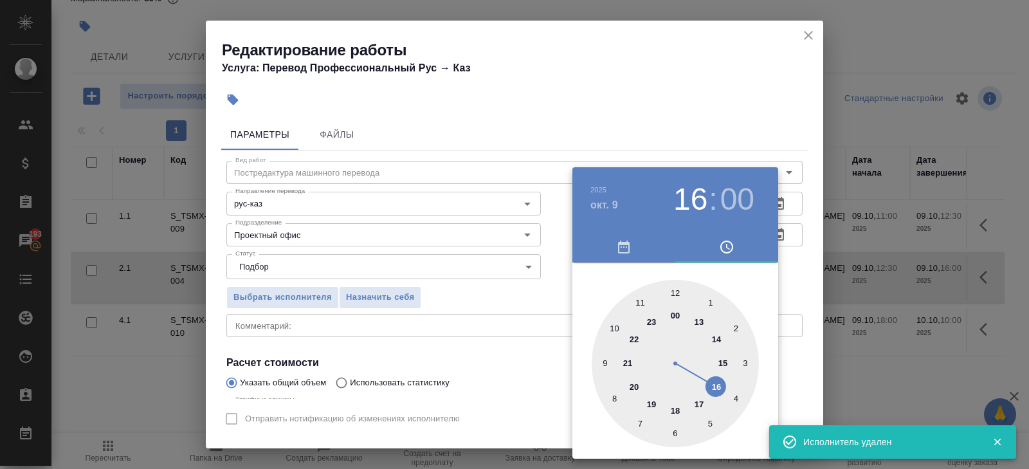
type input "09.10.2025 17:00"
click at [699, 403] on div at bounding box center [675, 363] width 167 height 167
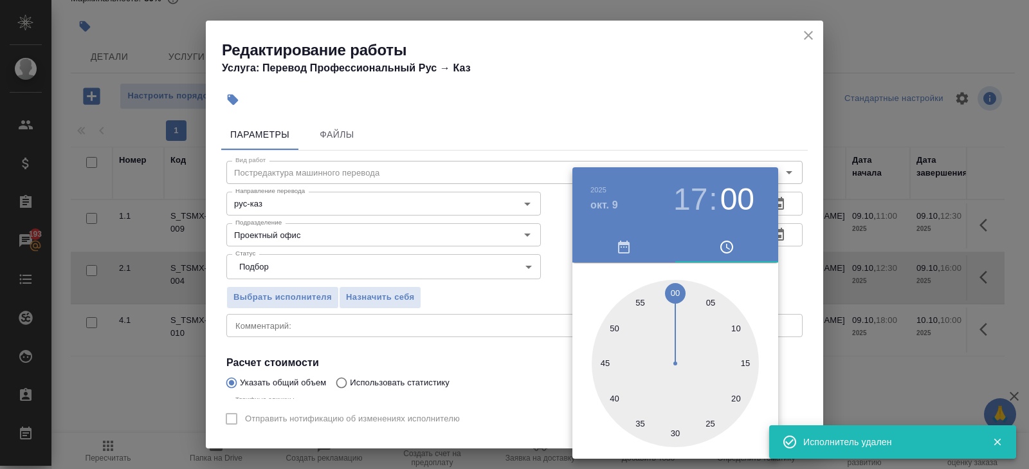
click at [481, 356] on div at bounding box center [514, 234] width 1029 height 469
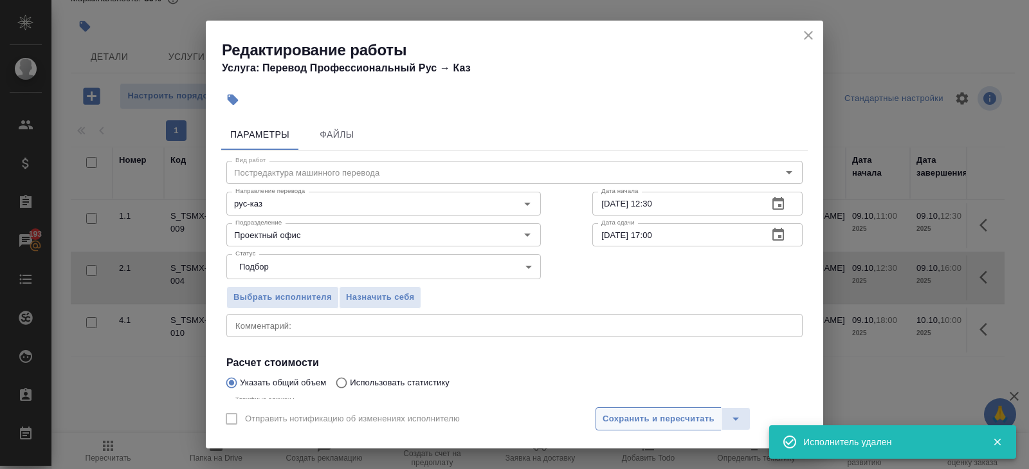
click at [637, 417] on span "Сохранить и пересчитать" at bounding box center [659, 419] width 112 height 15
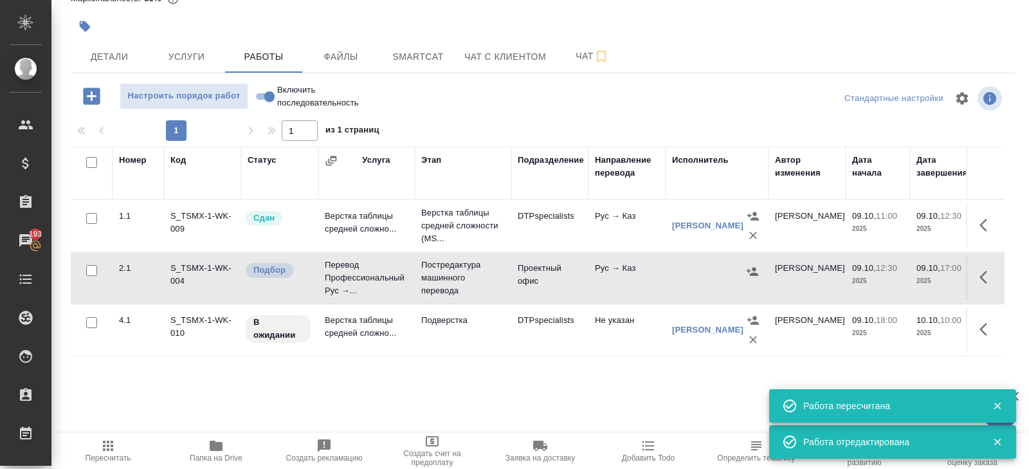
click at [751, 268] on icon "button" at bounding box center [752, 271] width 13 height 13
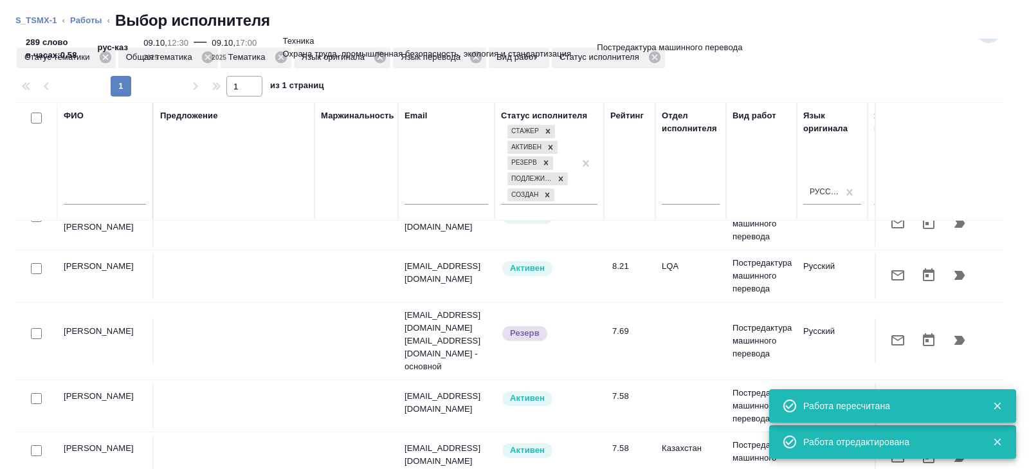
scroll to position [76, 0]
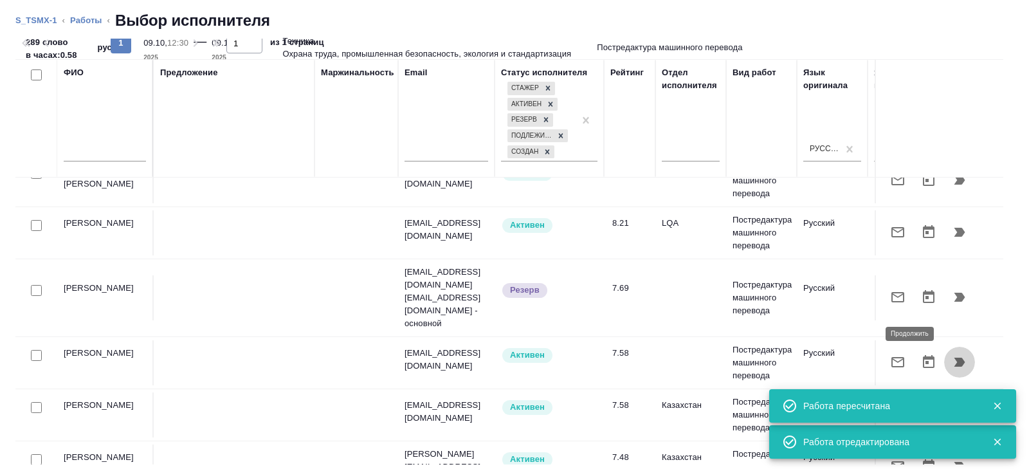
click at [962, 358] on icon "button" at bounding box center [959, 362] width 11 height 9
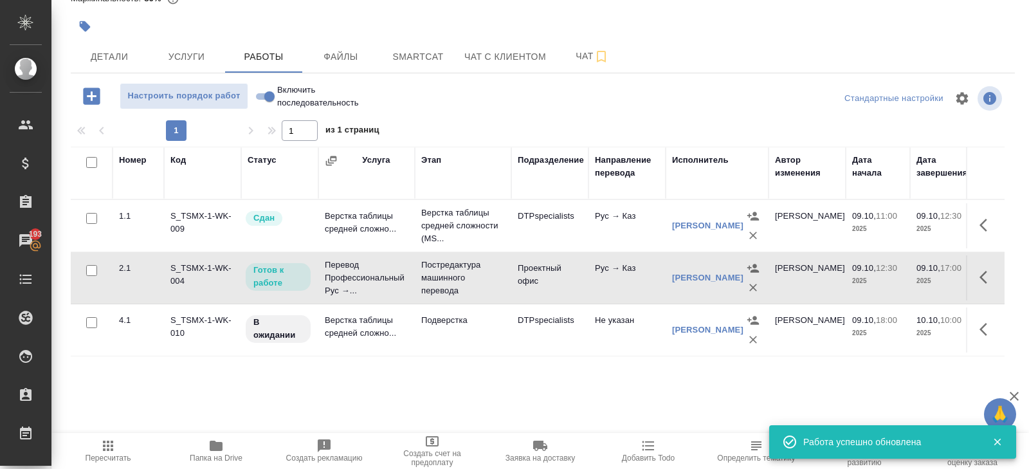
click at [982, 275] on icon "button" at bounding box center [987, 276] width 15 height 15
click at [852, 275] on icon "button" at bounding box center [849, 277] width 12 height 13
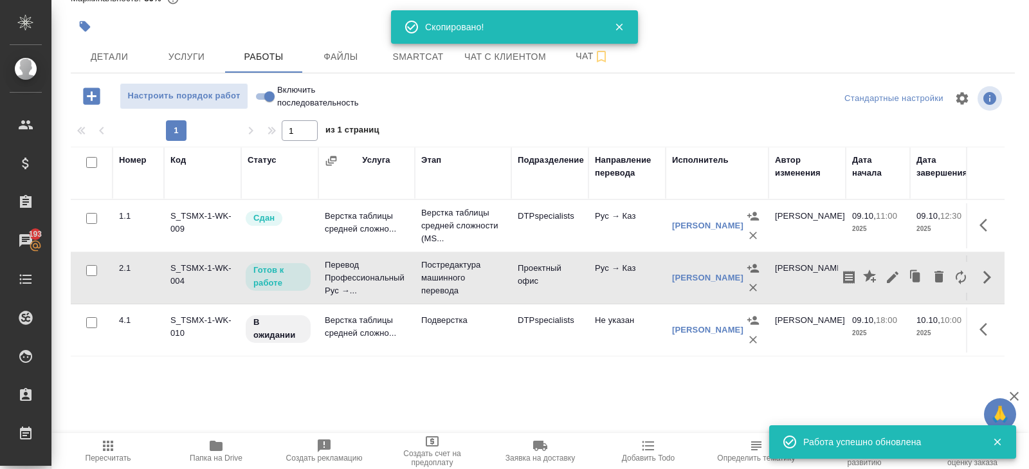
click at [125, 446] on span "Пересчитать" at bounding box center [108, 450] width 93 height 24
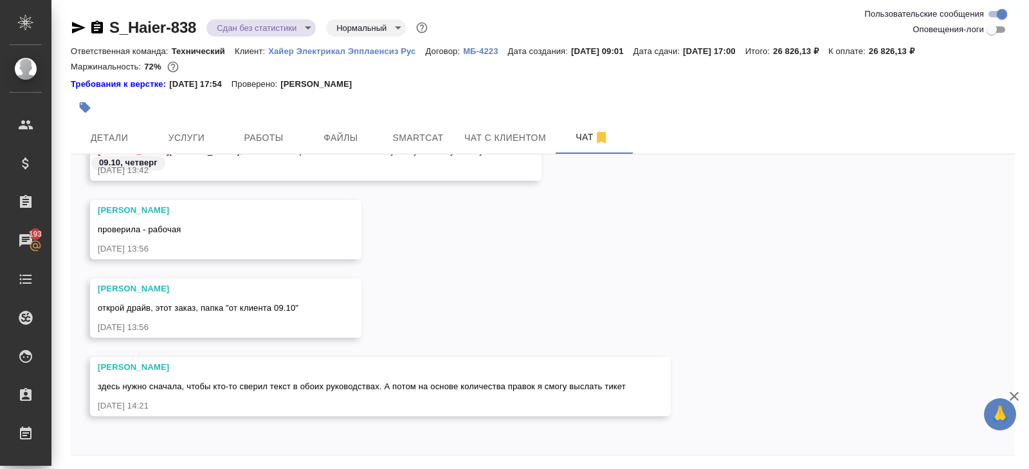
click at [291, 51] on p "Хайер Электрикал Эпплаенсиз Рус" at bounding box center [346, 51] width 157 height 10
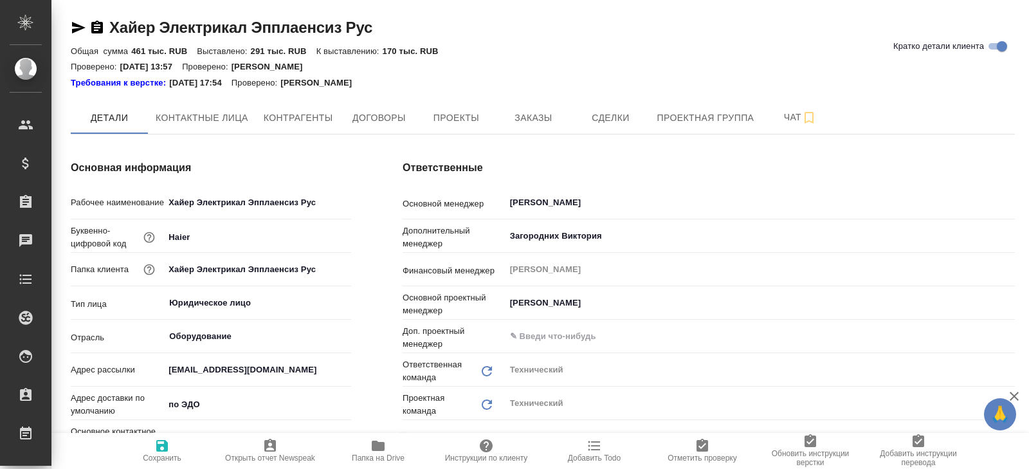
type textarea "x"
click at [374, 446] on icon "button" at bounding box center [378, 446] width 13 height 10
type textarea "x"
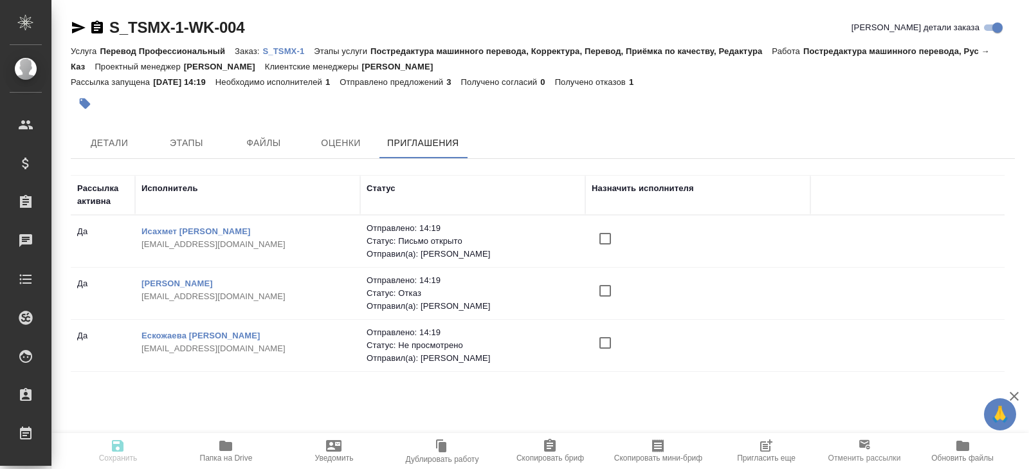
click at [763, 448] on icon "button" at bounding box center [768, 444] width 10 height 10
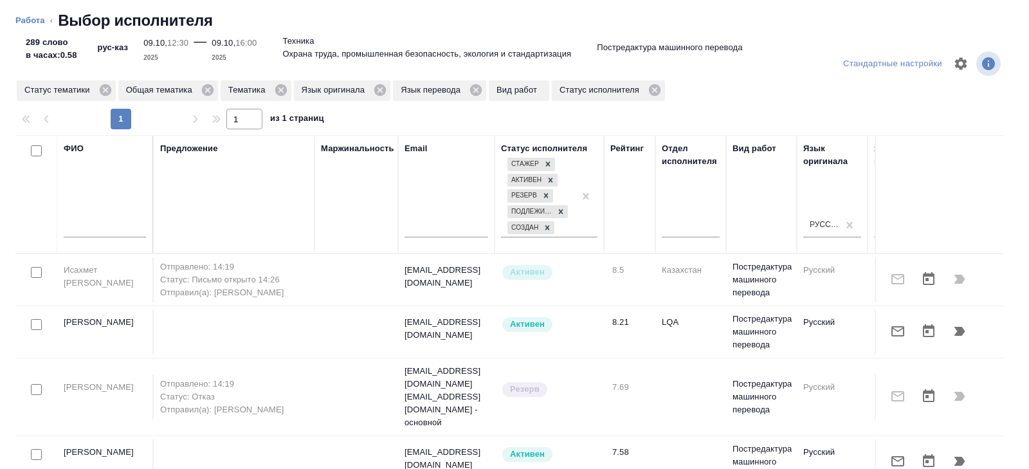
scroll to position [0, 880]
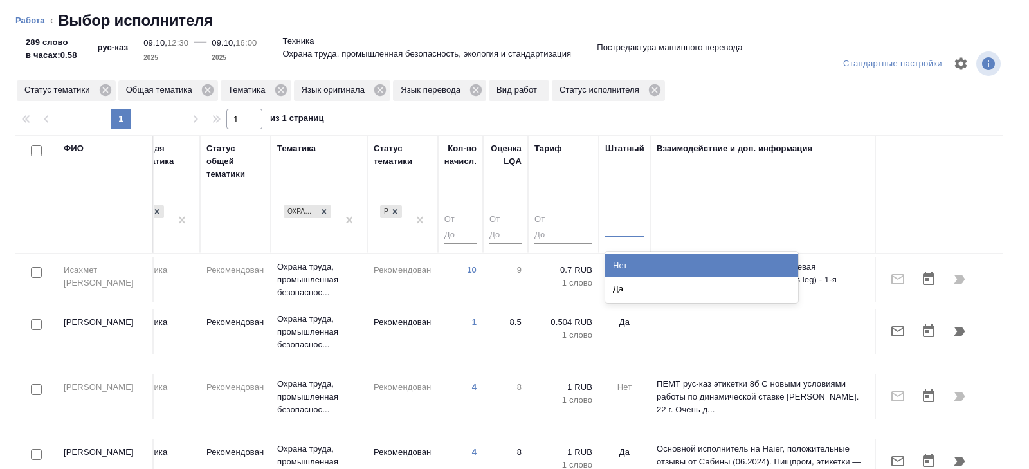
click at [610, 230] on div at bounding box center [624, 224] width 39 height 19
click at [610, 263] on div "Нет" at bounding box center [701, 265] width 193 height 23
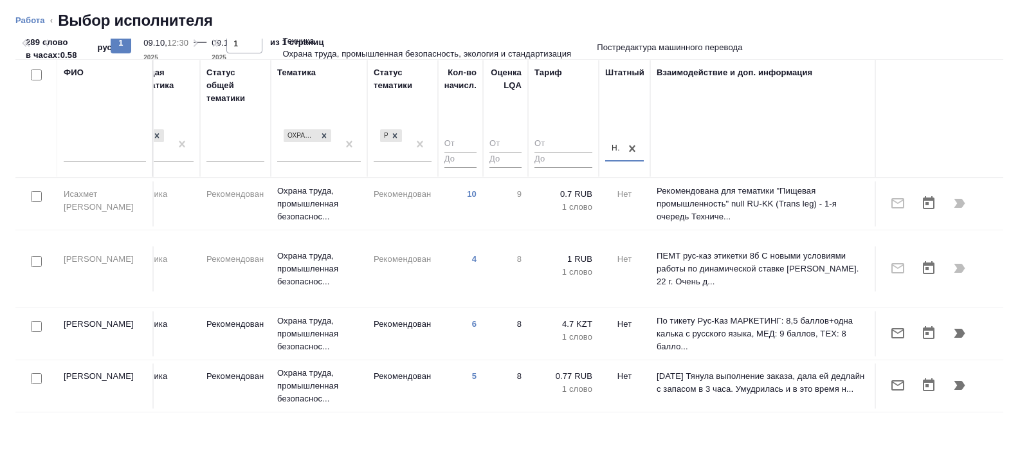
scroll to position [0, 0]
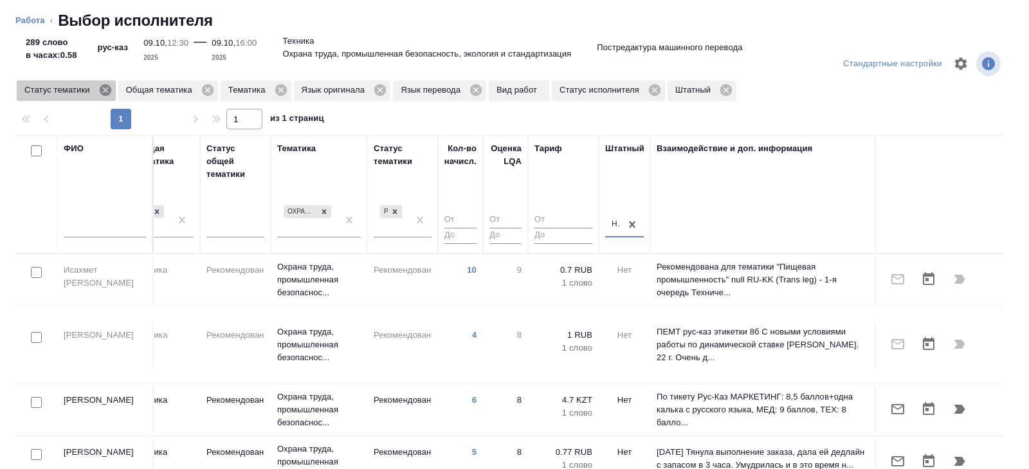
click at [107, 91] on icon at bounding box center [105, 90] width 14 height 14
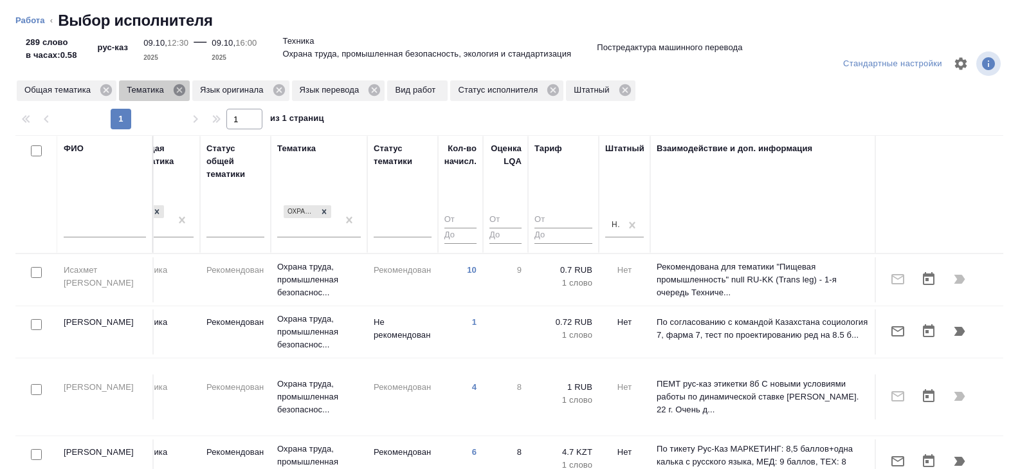
click at [183, 93] on icon at bounding box center [180, 90] width 12 height 12
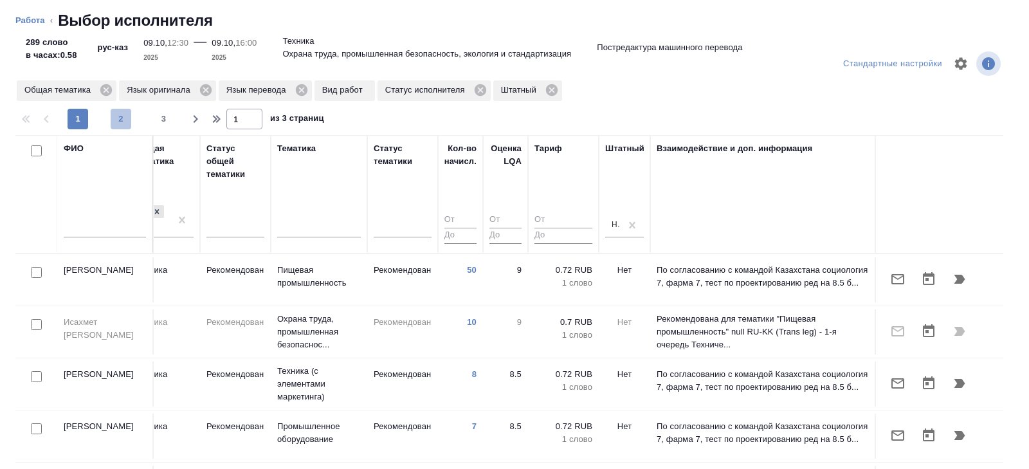
click at [116, 123] on span "2" at bounding box center [121, 119] width 21 height 13
type input "2"
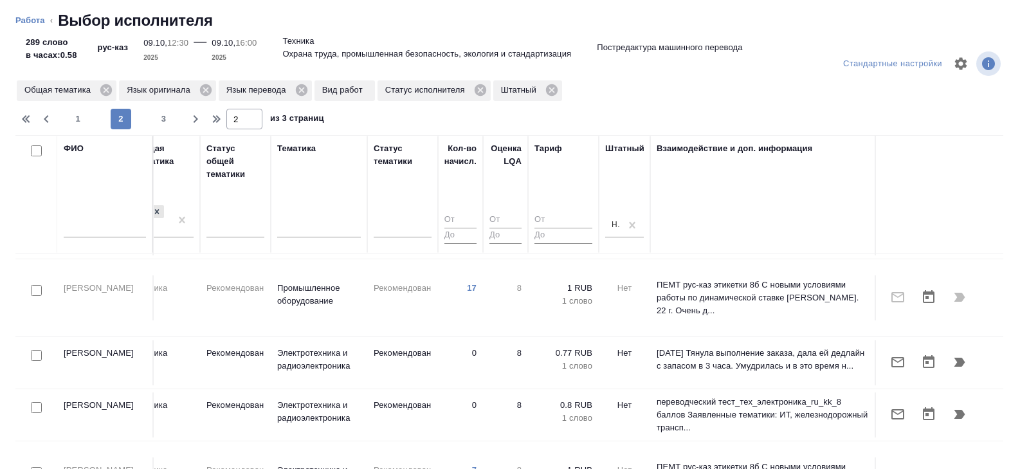
scroll to position [201, 880]
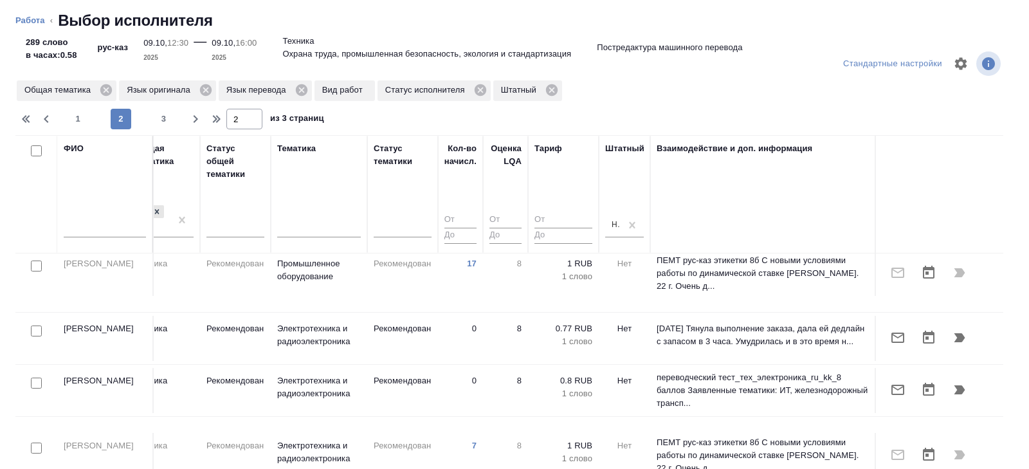
click at [35, 378] on input "checkbox" at bounding box center [36, 383] width 11 height 11
checkbox input "true"
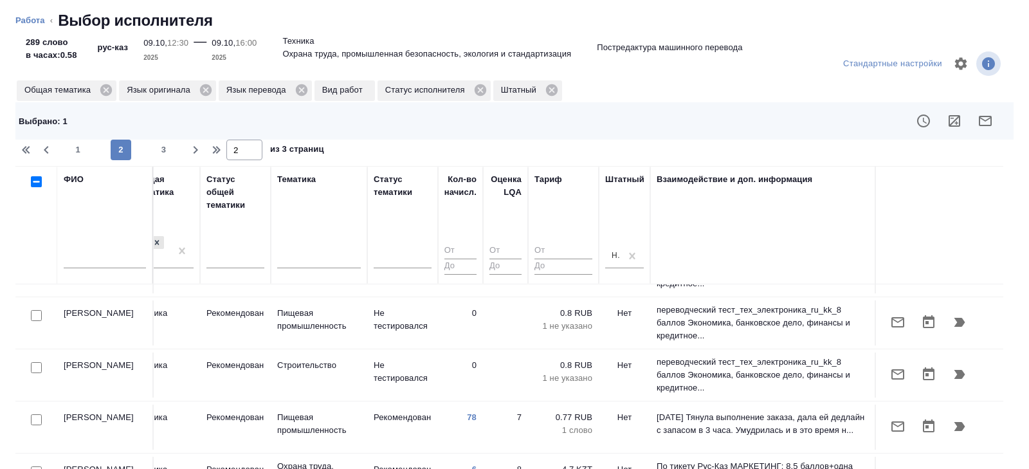
scroll to position [904, 880]
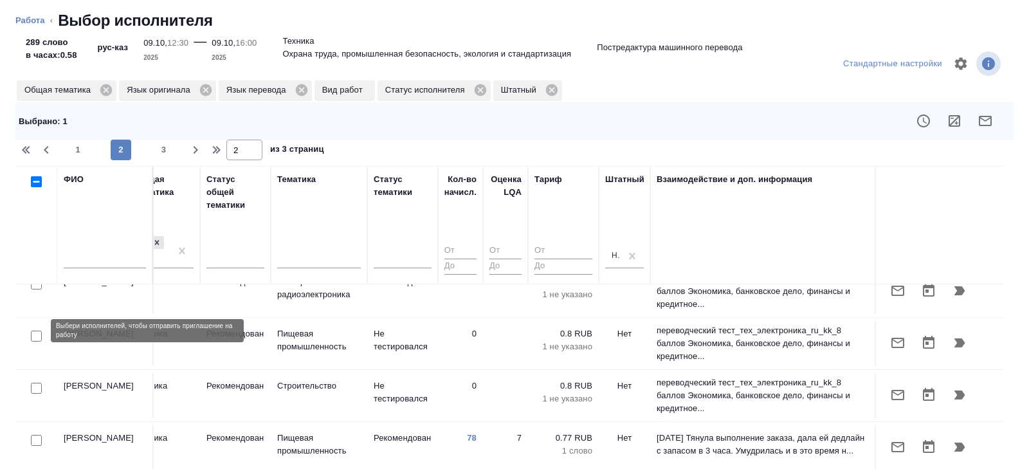
click at [35, 435] on input "checkbox" at bounding box center [36, 440] width 11 height 11
checkbox input "true"
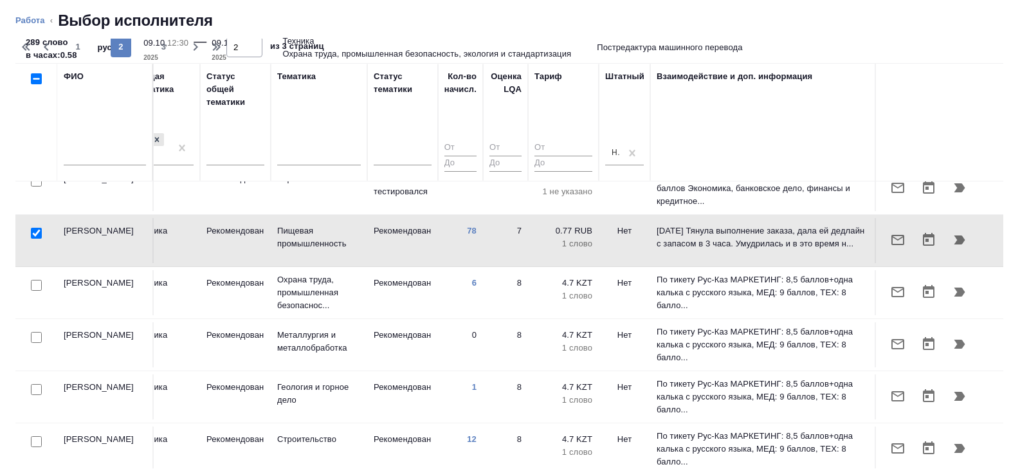
scroll to position [107, 0]
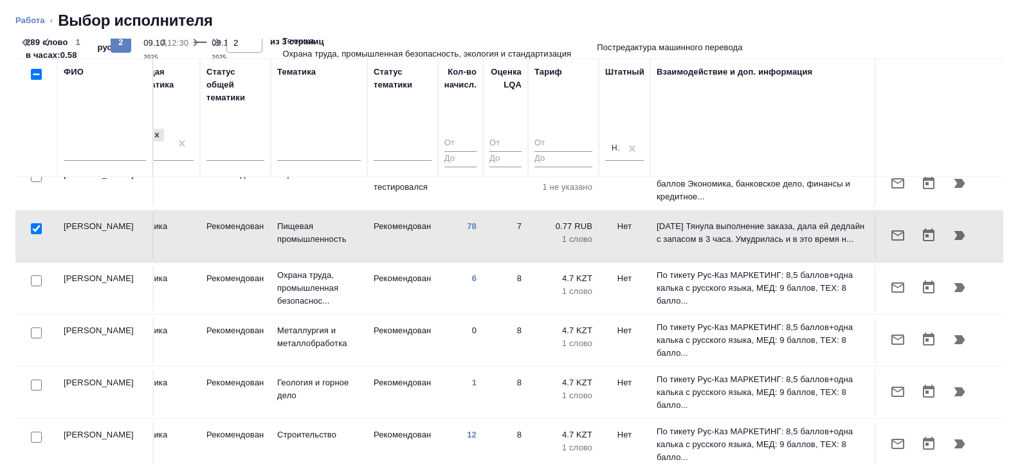
click at [152, 48] on div "1 2 3" at bounding box center [121, 42] width 129 height 21
click at [161, 44] on span "3" at bounding box center [164, 42] width 21 height 13
type input "3"
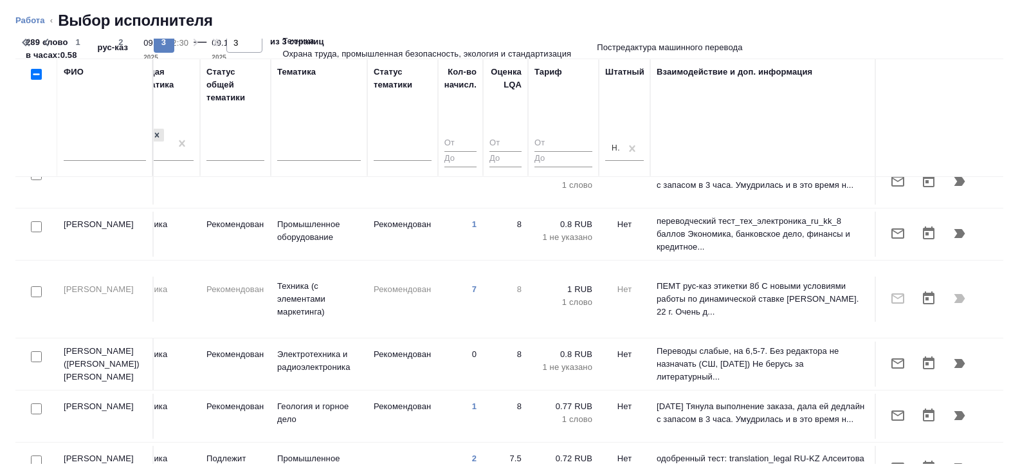
scroll to position [29, 880]
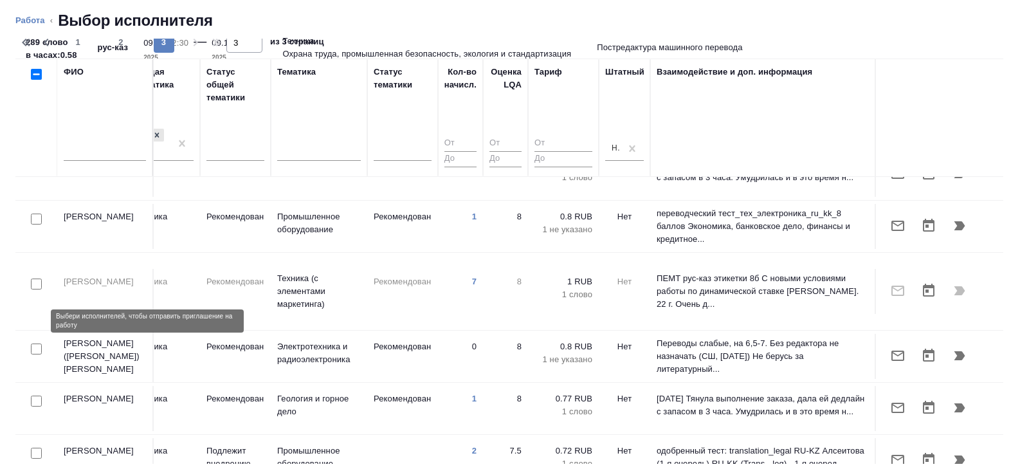
click at [37, 343] on input "checkbox" at bounding box center [36, 348] width 11 height 11
checkbox input "true"
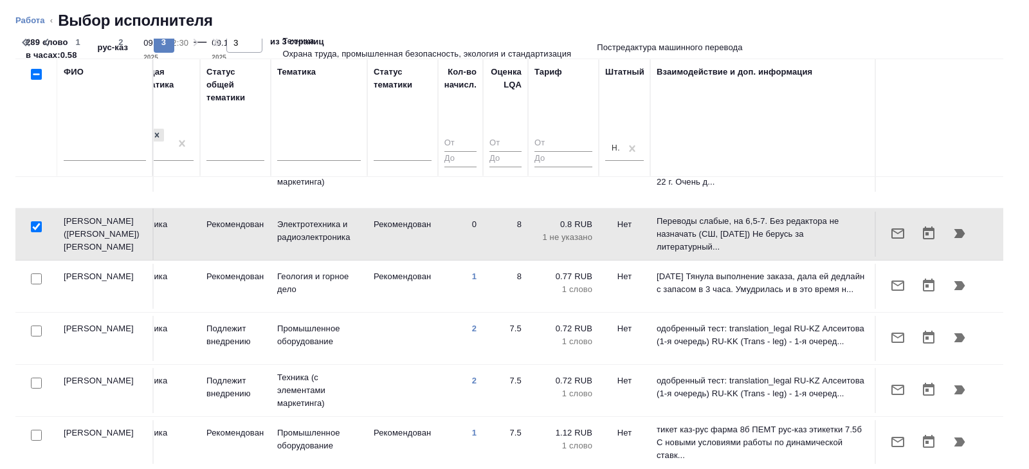
scroll to position [152, 880]
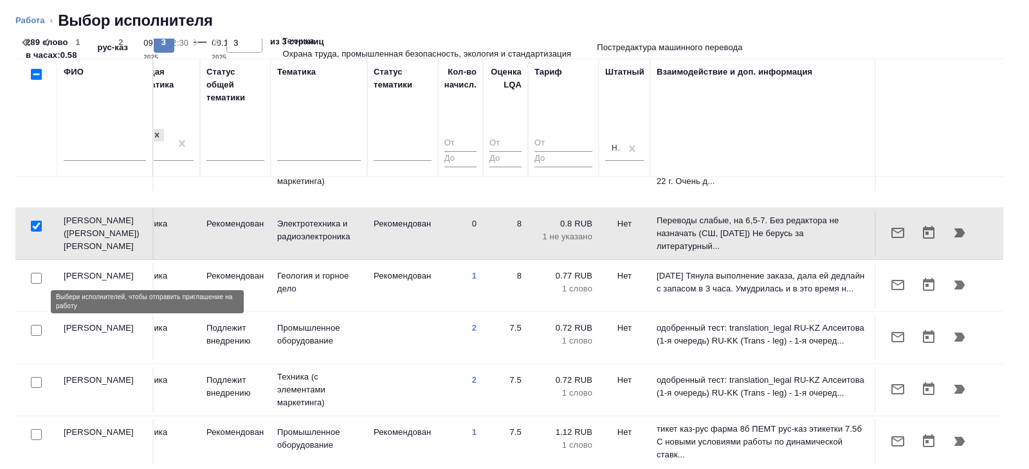
click at [35, 325] on input "checkbox" at bounding box center [36, 330] width 11 height 11
checkbox input "true"
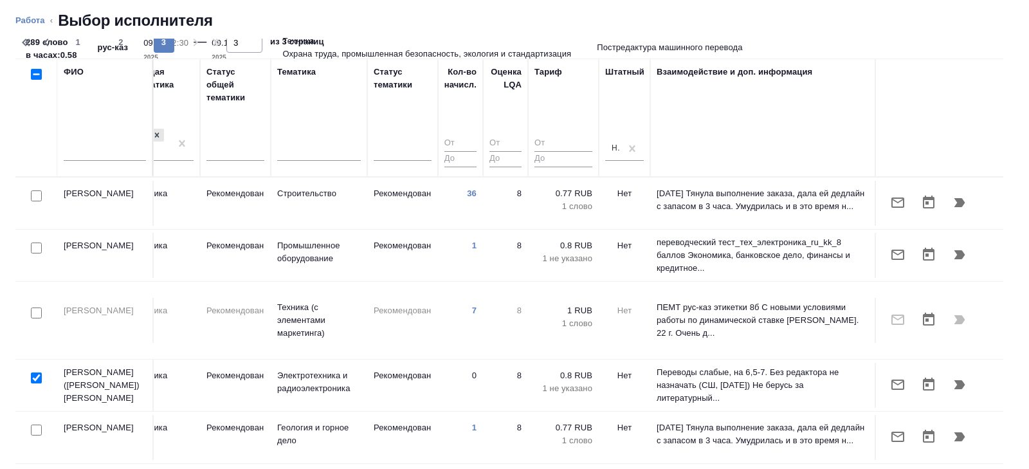
scroll to position [0, 0]
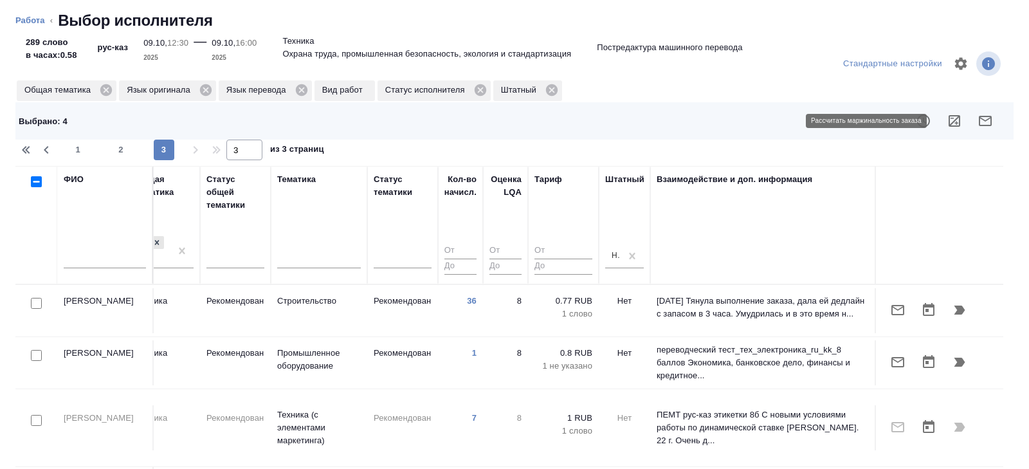
click at [983, 118] on icon "button" at bounding box center [985, 120] width 15 height 15
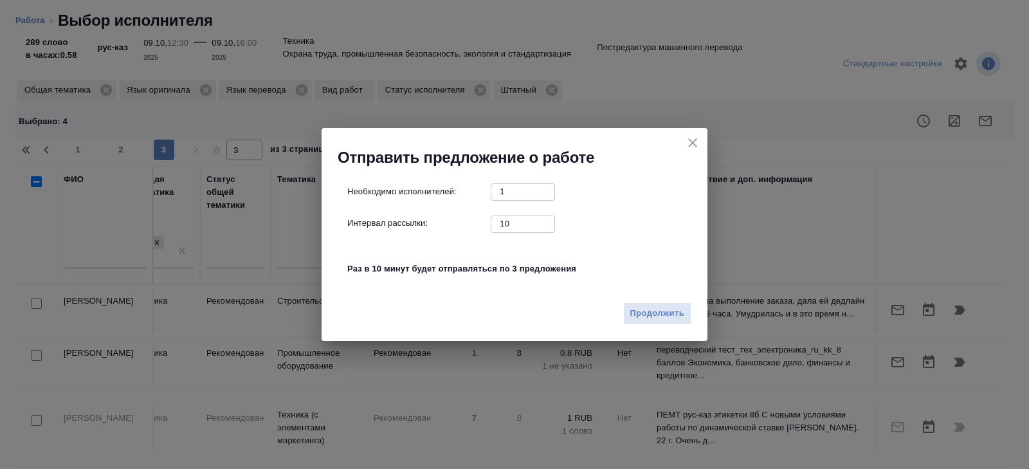
drag, startPoint x: 527, startPoint y: 219, endPoint x: 417, endPoint y: 216, distance: 110.7
click at [417, 216] on div "Интервал рассылки: 10 ​" at bounding box center [519, 223] width 345 height 16
drag, startPoint x: 512, startPoint y: 225, endPoint x: 473, endPoint y: 207, distance: 43.2
click at [482, 212] on div "Необходимо исполнителей: 1 ​ Интервал рассылки: 10 ​ Раз в 10 минут будет отпра…" at bounding box center [519, 236] width 345 height 107
type input "0"
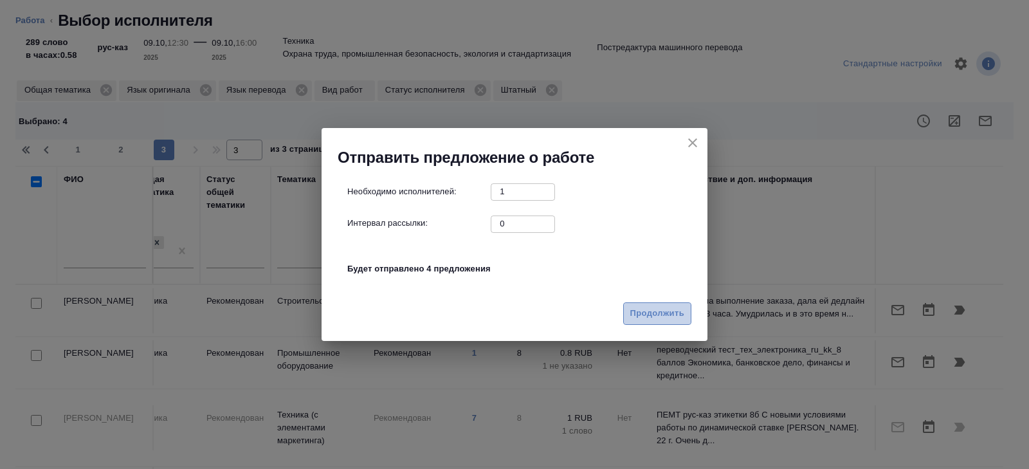
click at [669, 319] on span "Продолжить" at bounding box center [657, 313] width 54 height 15
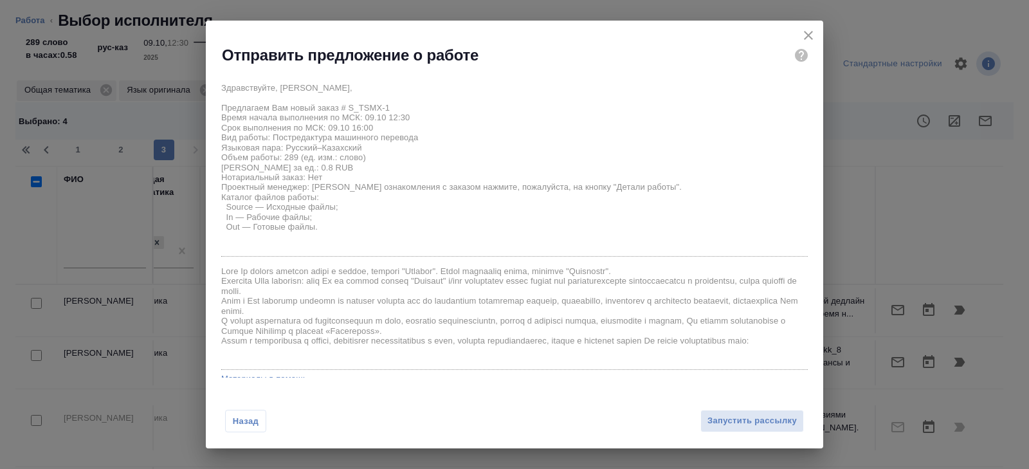
click at [724, 432] on div "Назад Запустить рассылку" at bounding box center [514, 413] width 617 height 71
click at [724, 421] on span "Запустить рассылку" at bounding box center [751, 421] width 89 height 15
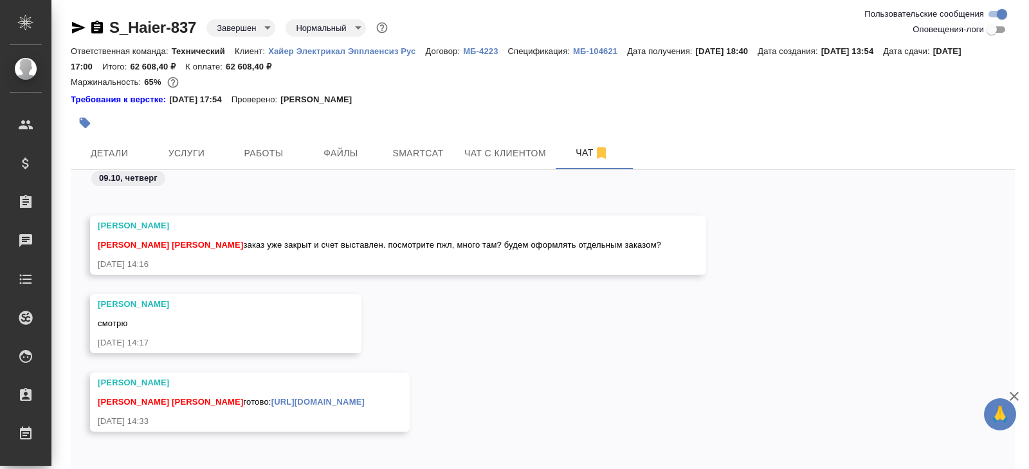
scroll to position [59, 0]
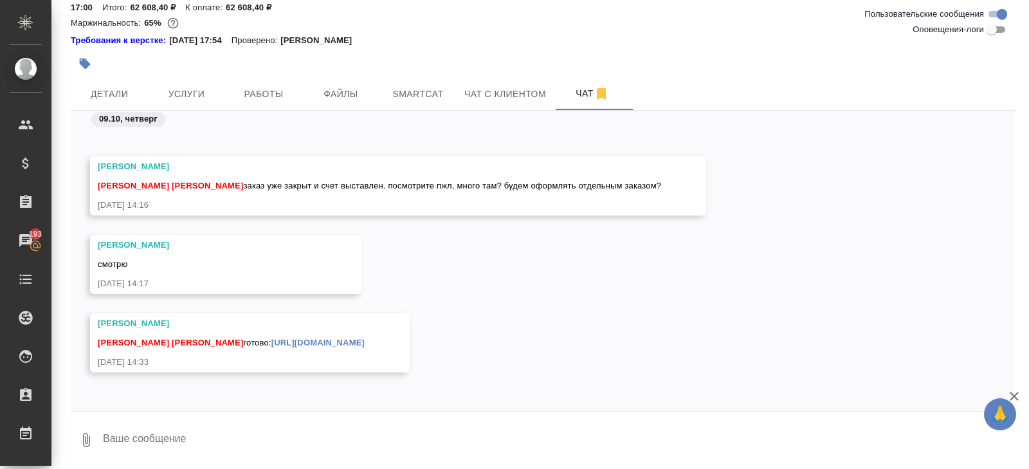
click at [249, 419] on textarea at bounding box center [558, 440] width 913 height 44
type textarea "спасибо!"
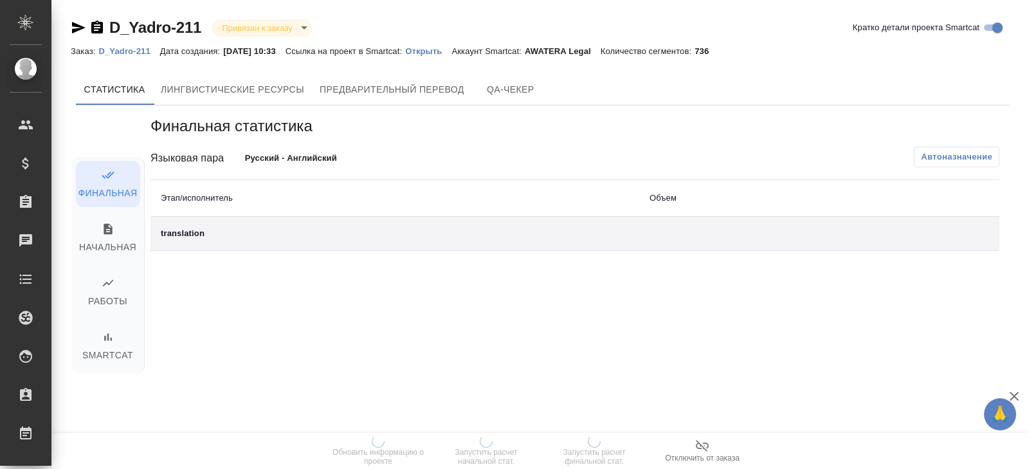
click at [708, 89] on div "Cтатистика Лингвистические ресурсы Предварительный перевод QA-чекер" at bounding box center [543, 89] width 934 height 31
click at [242, 82] on span "Лингвистические ресурсы" at bounding box center [232, 90] width 143 height 16
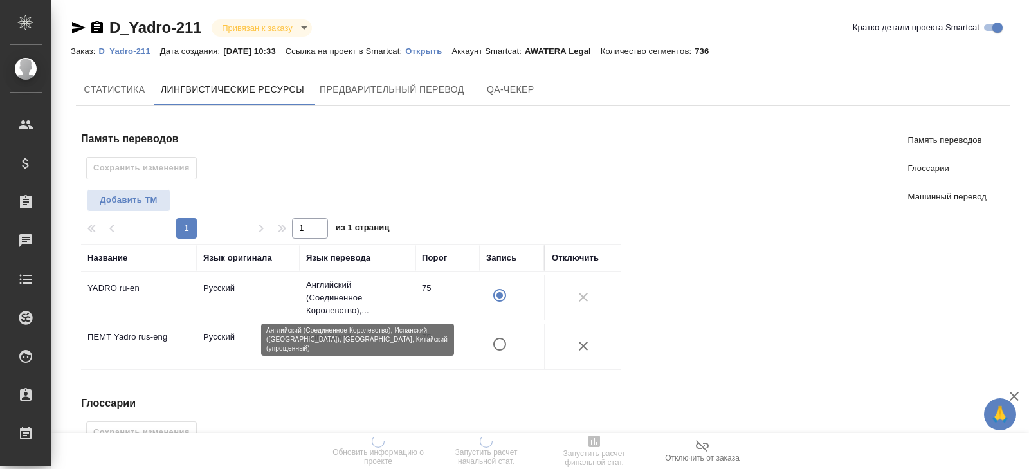
scroll to position [394, 0]
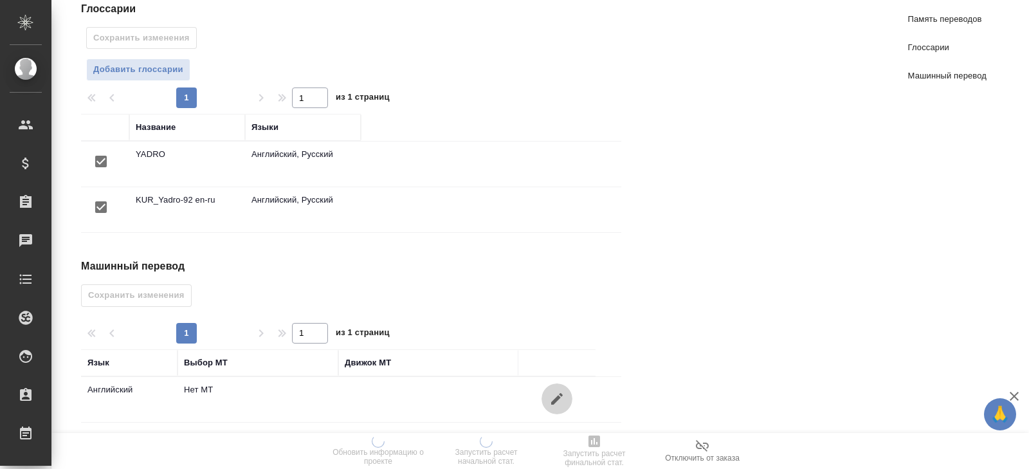
click at [558, 391] on icon "button" at bounding box center [556, 398] width 15 height 15
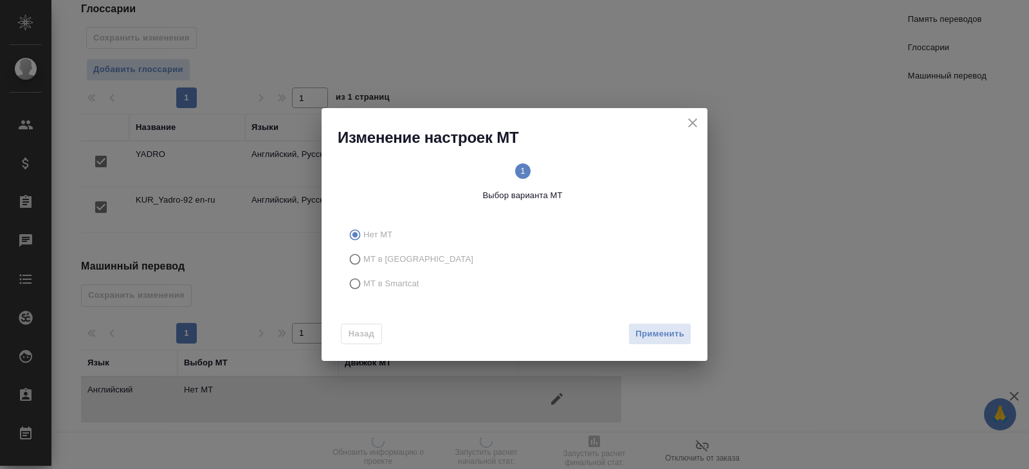
click at [387, 284] on span "МТ в Smartcat" at bounding box center [391, 283] width 56 height 13
click at [363, 284] on input "МТ в Smartcat" at bounding box center [353, 283] width 21 height 24
radio input "true"
click at [668, 332] on span "Вперед" at bounding box center [668, 334] width 32 height 15
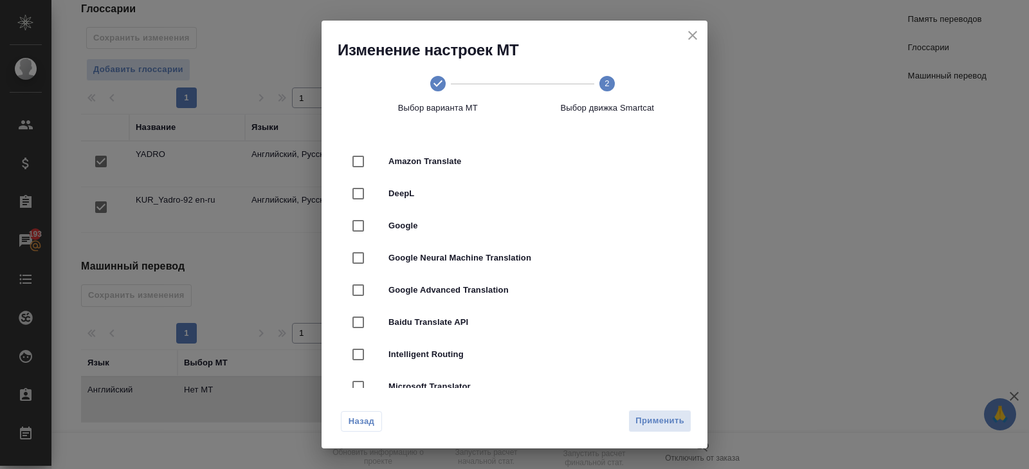
click at [412, 192] on span "DeepL" at bounding box center [532, 193] width 288 height 13
checkbox input "true"
click at [652, 416] on span "Применить" at bounding box center [659, 421] width 49 height 15
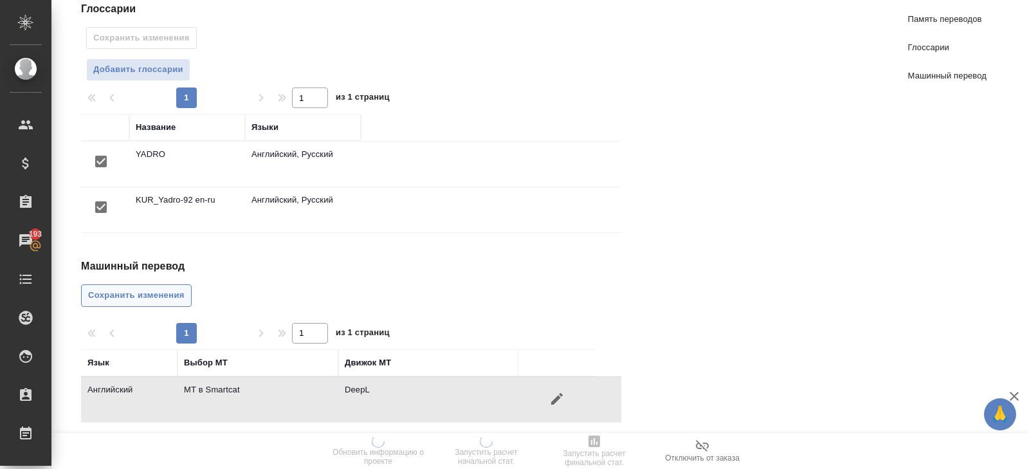
click at [167, 288] on span "Сохранить изменения" at bounding box center [136, 295] width 96 height 15
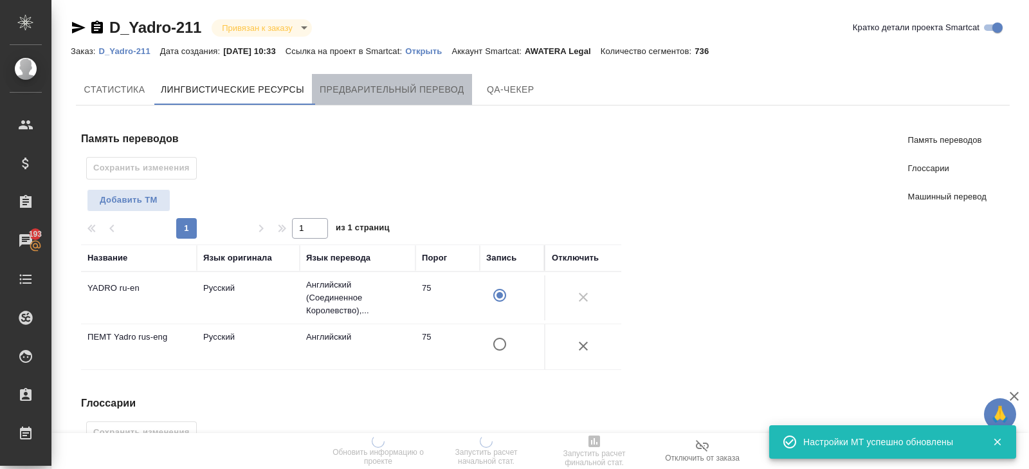
click at [360, 77] on button "Предварительный перевод" at bounding box center [392, 89] width 160 height 31
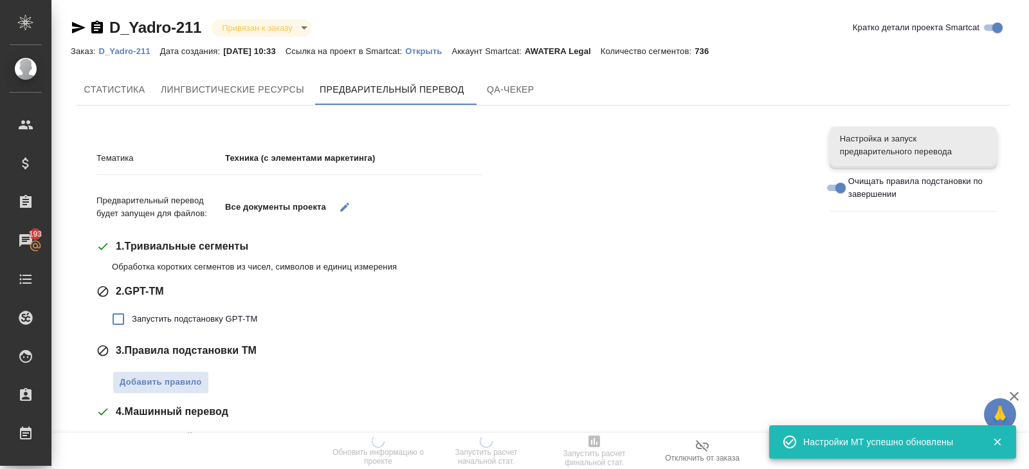
click at [154, 315] on span "Запустить подстановку GPT-TM" at bounding box center [194, 319] width 125 height 13
click at [132, 315] on input "Запустить подстановку GPT-TM" at bounding box center [118, 319] width 27 height 27
checkbox input "true"
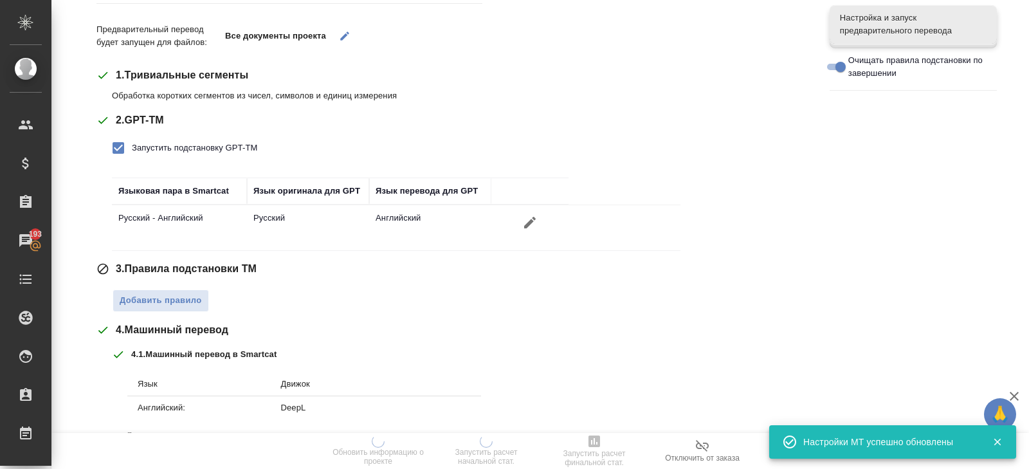
scroll to position [169, 0]
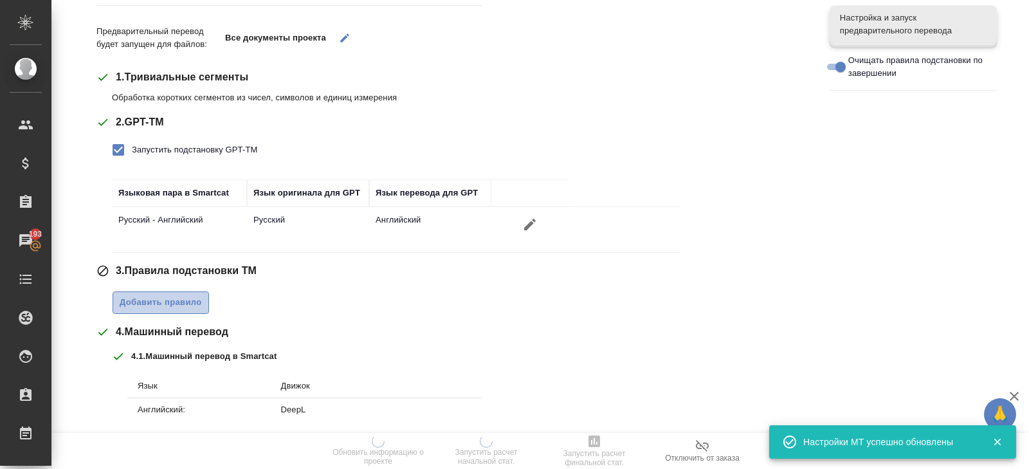
click at [149, 295] on span "Добавить правило" at bounding box center [161, 302] width 82 height 15
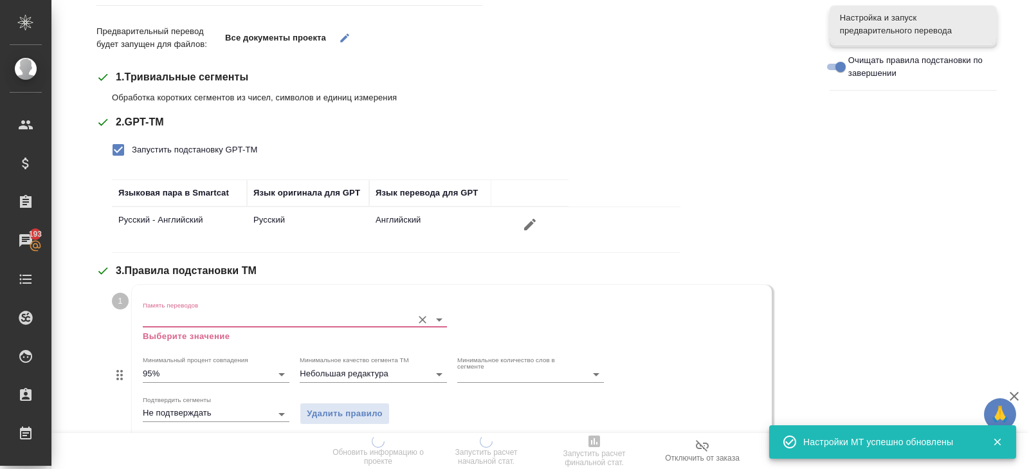
click at [149, 307] on div "Память переводов Выберите значение" at bounding box center [295, 322] width 304 height 42
click at [154, 320] on input "Память переводов" at bounding box center [274, 318] width 263 height 15
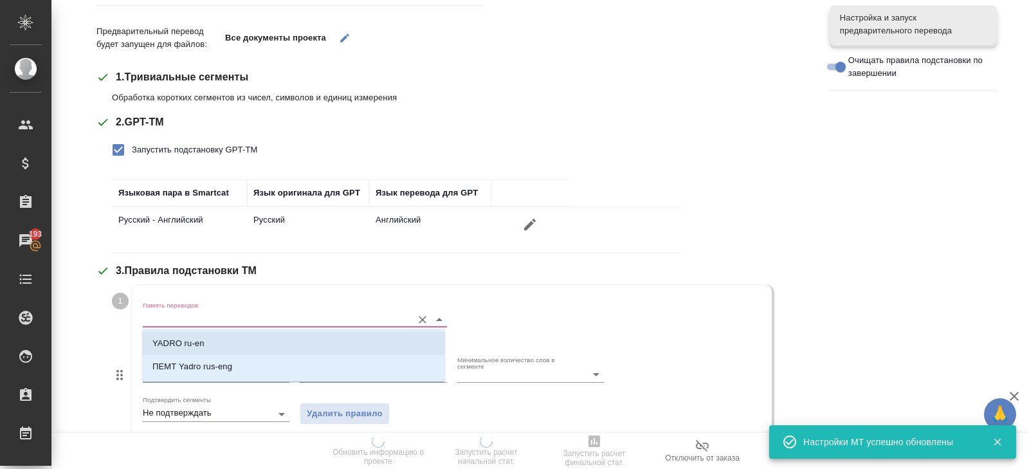
click at [158, 343] on p "YADRO ru-en" at bounding box center [178, 343] width 52 height 13
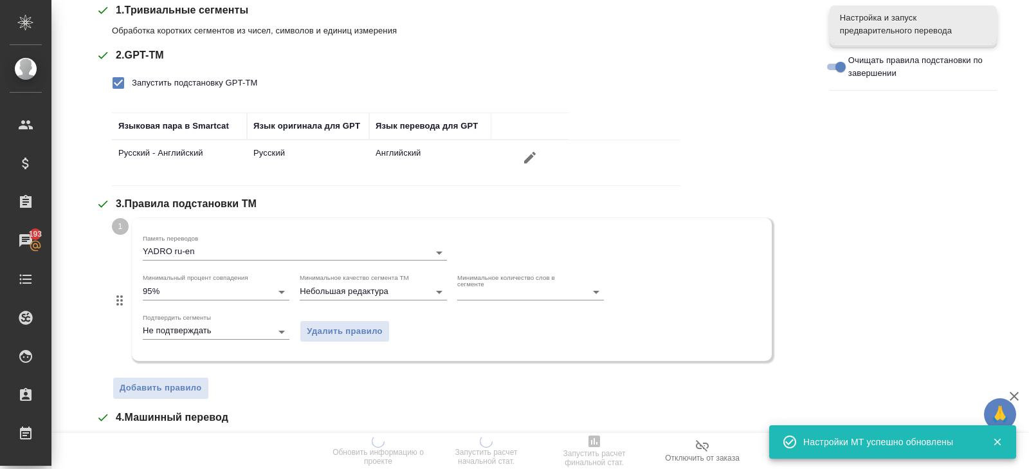
scroll to position [271, 0]
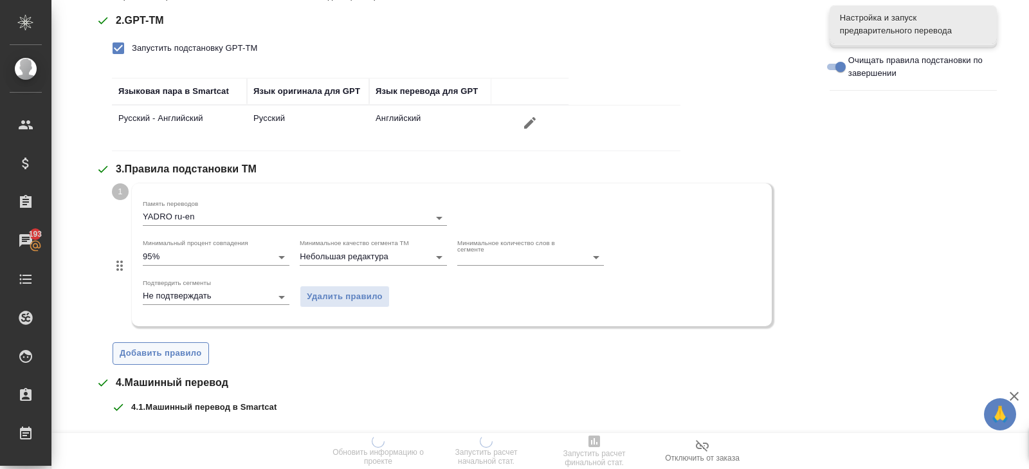
click at [154, 352] on span "Добавить правило" at bounding box center [161, 353] width 82 height 15
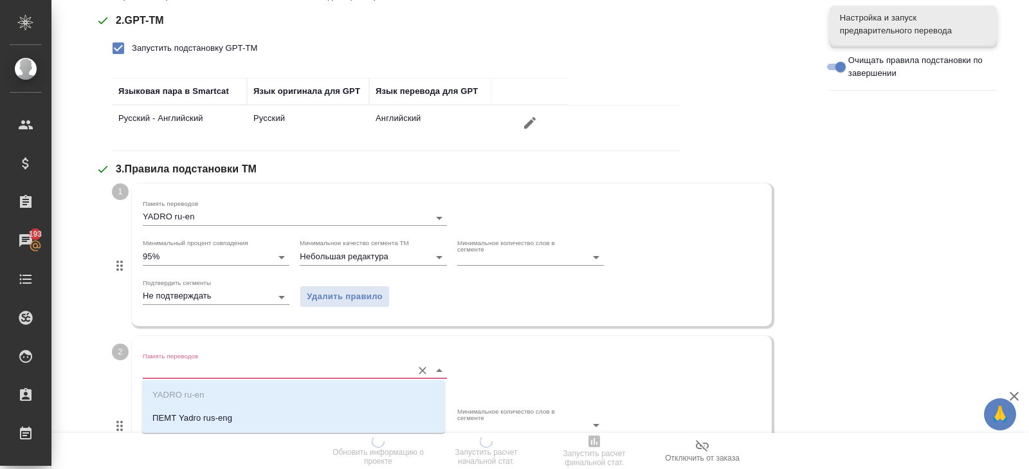
click at [156, 371] on input "Память переводов" at bounding box center [274, 369] width 263 height 15
click at [160, 410] on li "ПЕМТ Yadro rus-eng" at bounding box center [293, 417] width 303 height 23
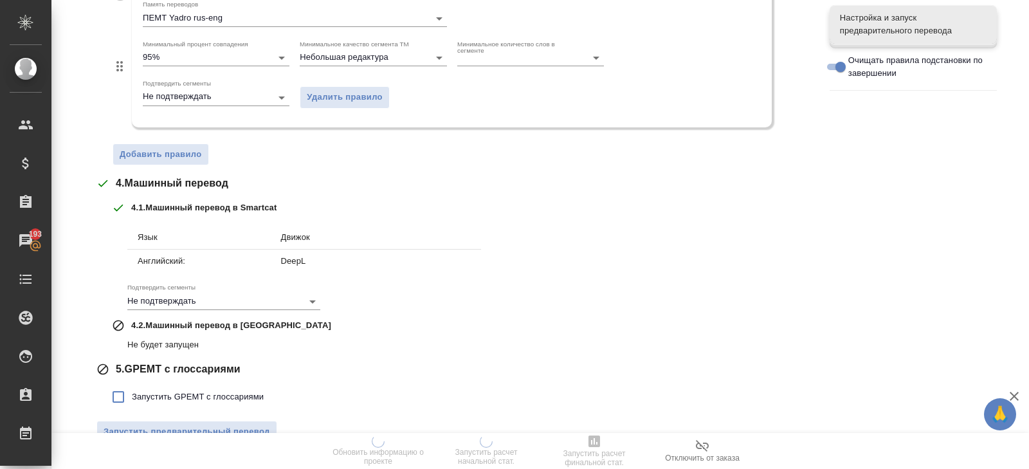
click at [144, 390] on span "Запустить GPEMT с глоссариями" at bounding box center [198, 396] width 132 height 13
click at [132, 390] on input "Запустить GPEMT с глоссариями" at bounding box center [118, 396] width 27 height 27
checkbox input "true"
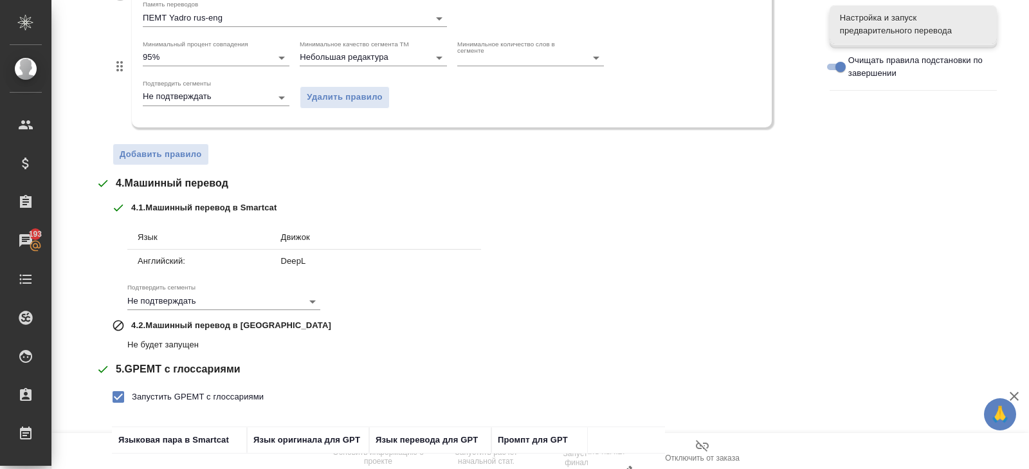
scroll to position [735, 0]
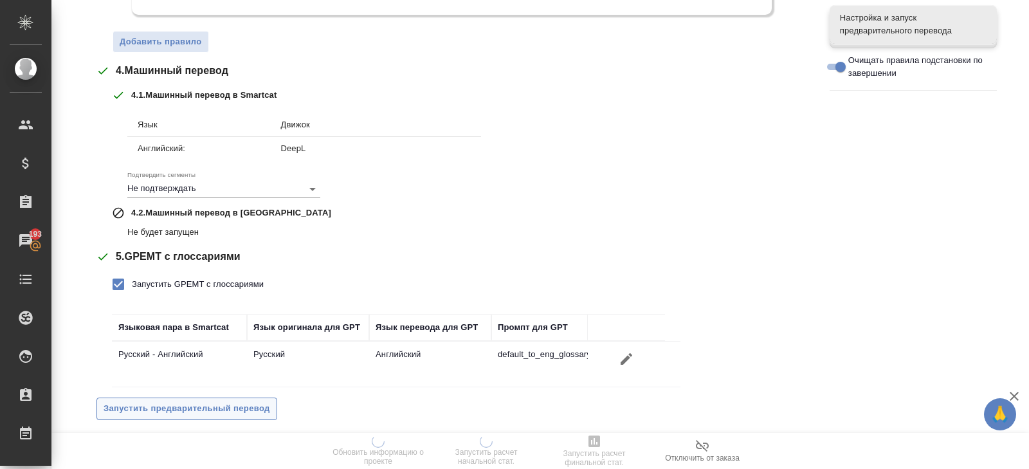
click at [149, 415] on button "Запустить предварительный перевод" at bounding box center [186, 408] width 181 height 23
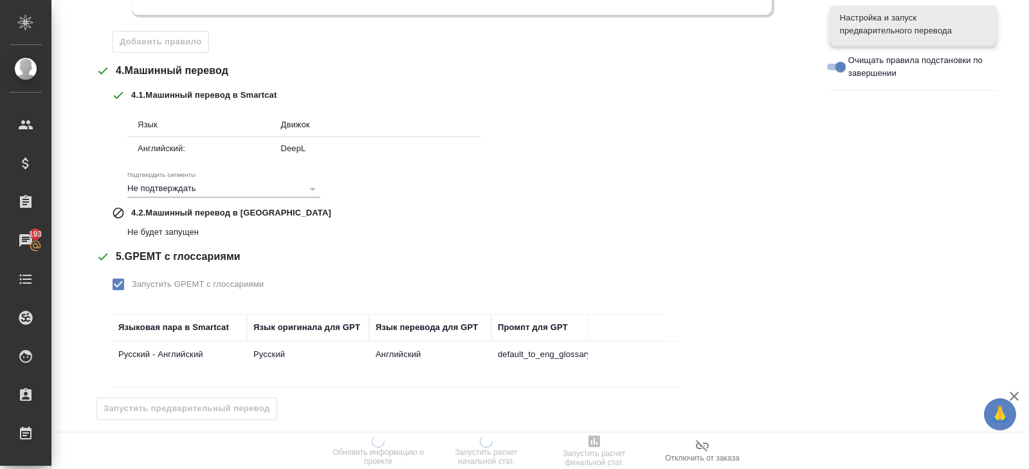
scroll to position [0, 0]
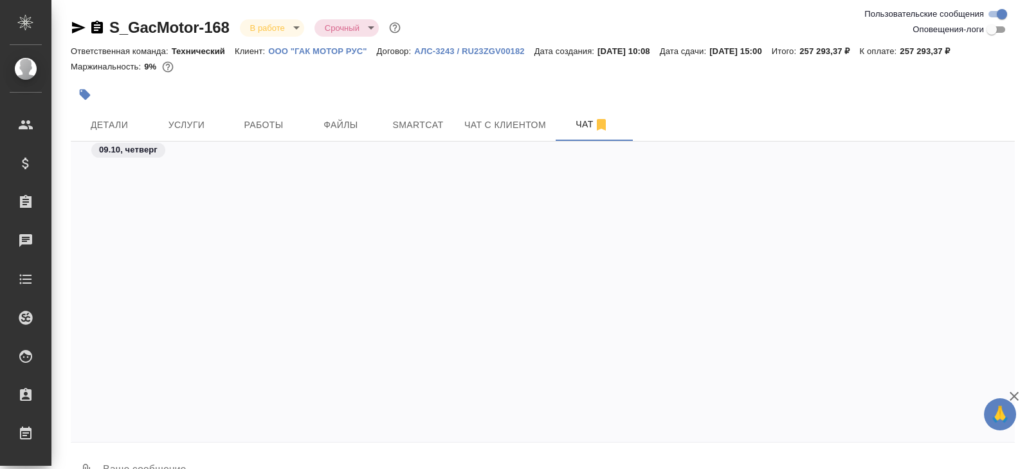
scroll to position [21907, 0]
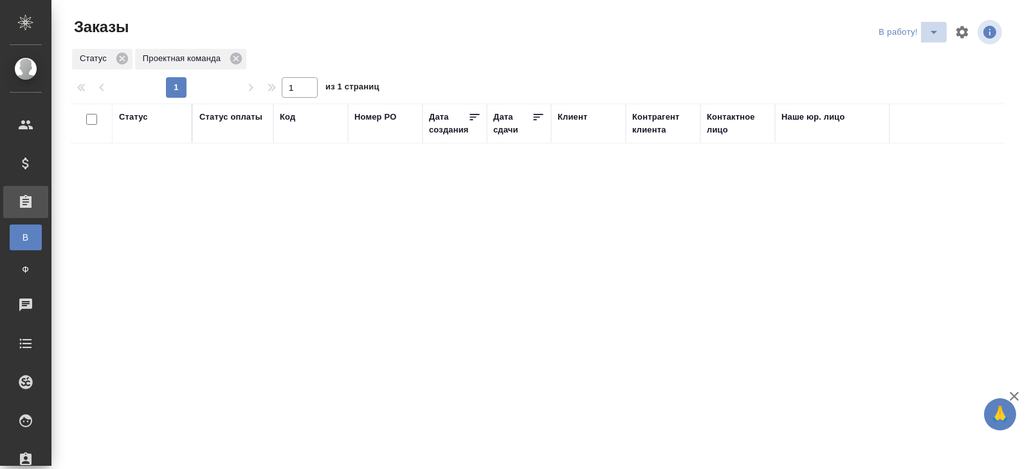
click at [934, 33] on icon "split button" at bounding box center [933, 31] width 15 height 15
click at [921, 50] on li "ПМ" at bounding box center [910, 58] width 71 height 21
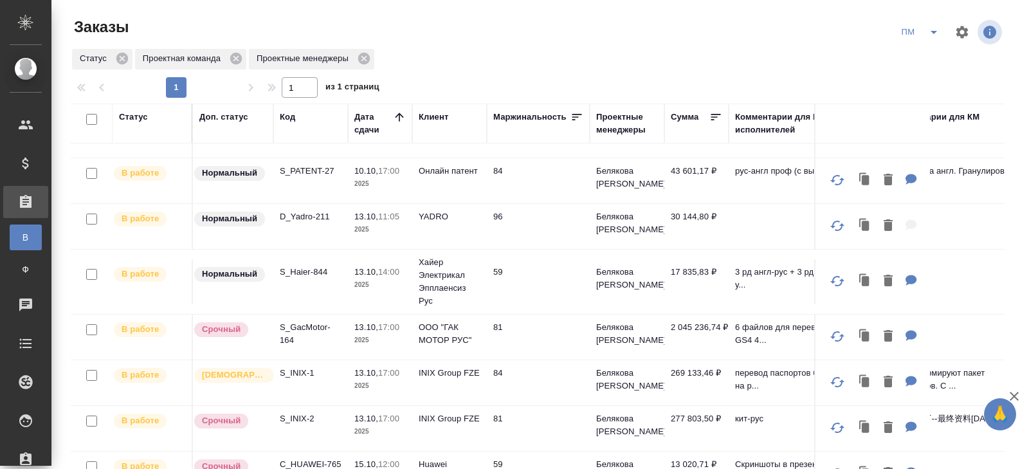
scroll to position [107, 0]
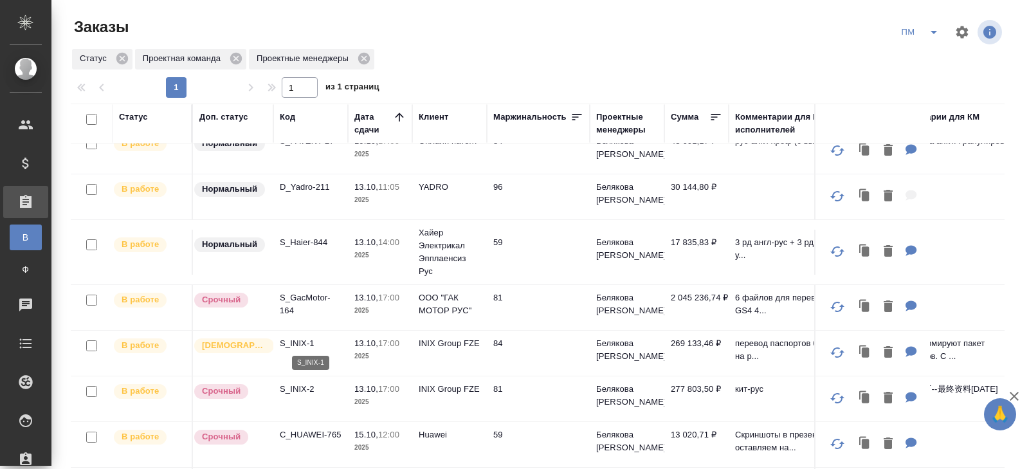
click at [297, 339] on p "S_INIX-1" at bounding box center [311, 343] width 62 height 13
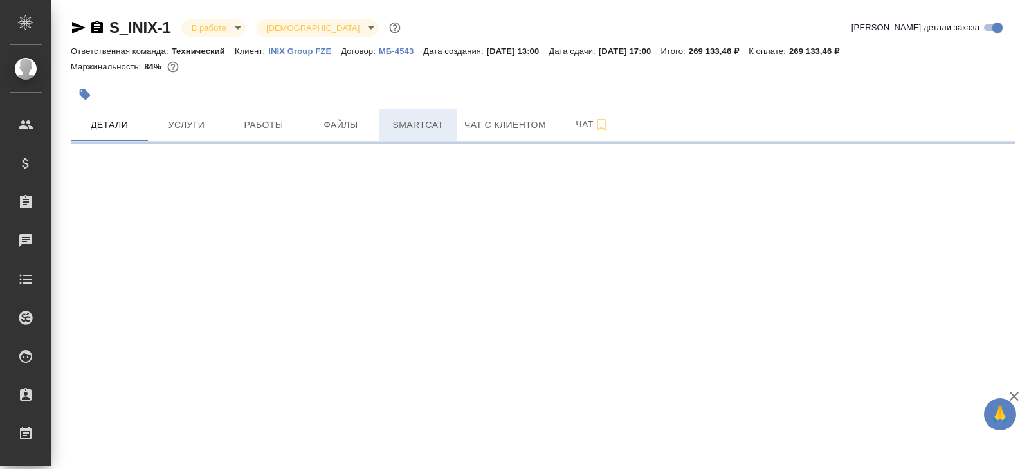
select select "RU"
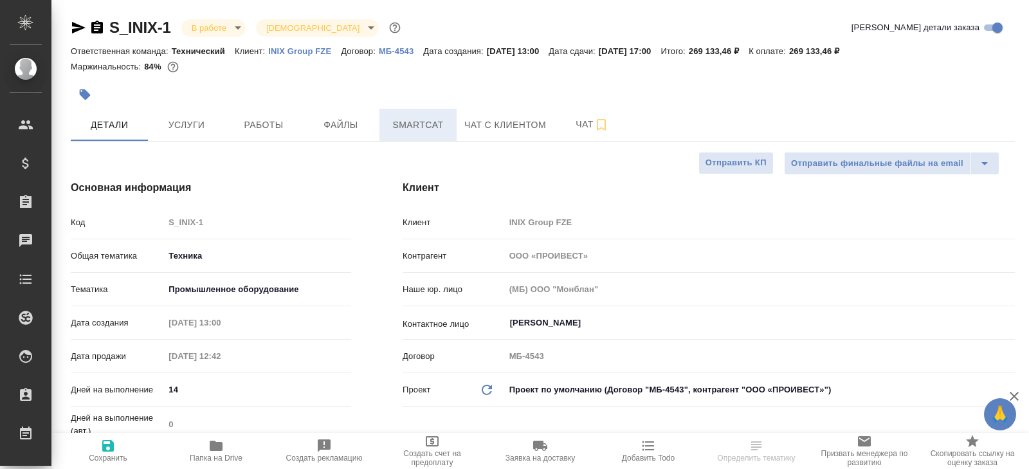
type textarea "x"
click at [426, 125] on span "Smartcat" at bounding box center [418, 125] width 62 height 16
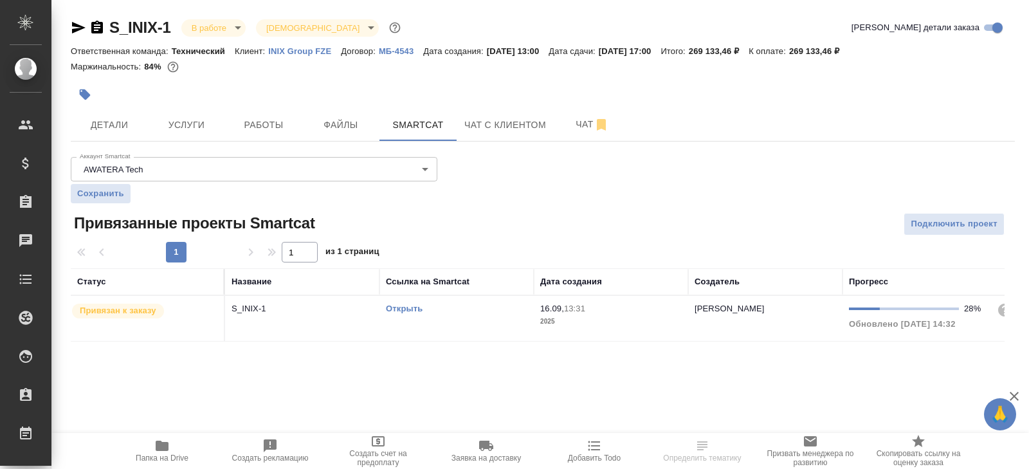
click at [406, 308] on link "Открыть" at bounding box center [404, 309] width 37 height 10
click at [160, 452] on icon "button" at bounding box center [161, 445] width 15 height 15
click at [583, 117] on span "Чат" at bounding box center [592, 124] width 62 height 16
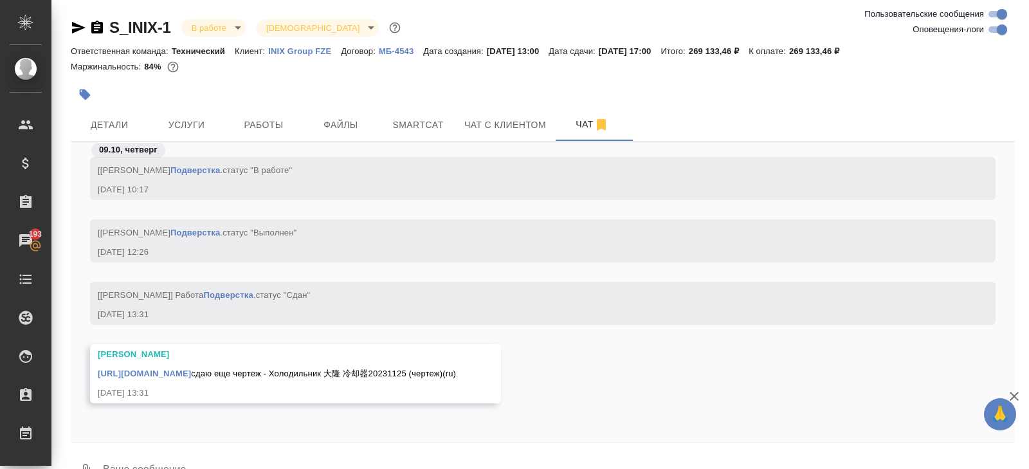
scroll to position [31, 0]
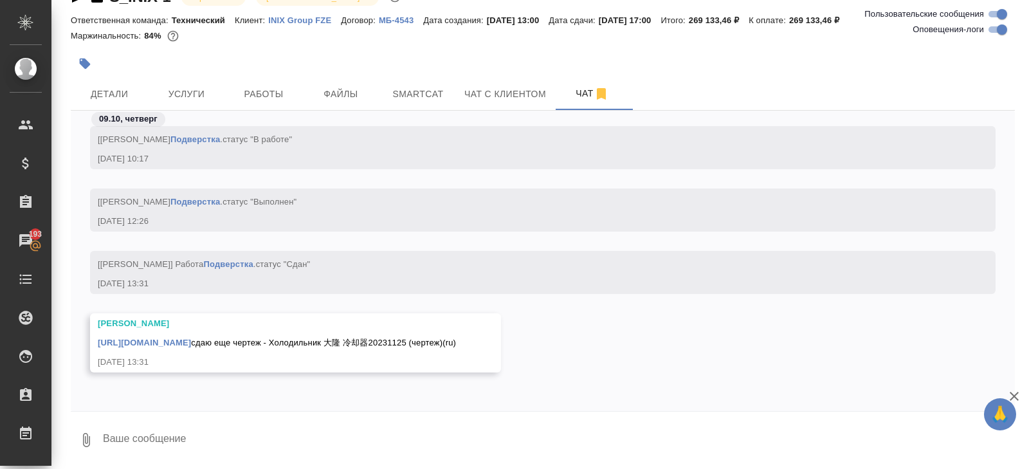
click at [207, 422] on textarea at bounding box center [558, 440] width 913 height 44
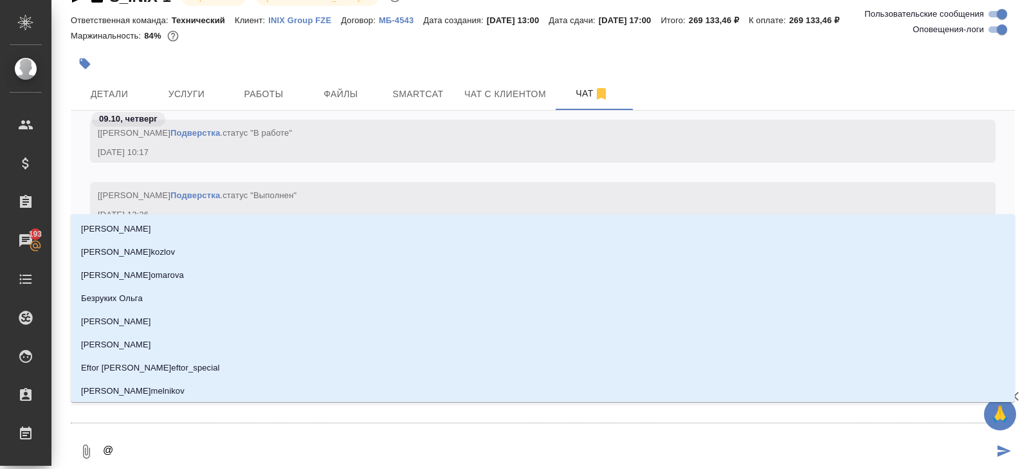
type textarea "@з"
type input "з"
type textarea "@за"
type input "за"
type textarea "@заб"
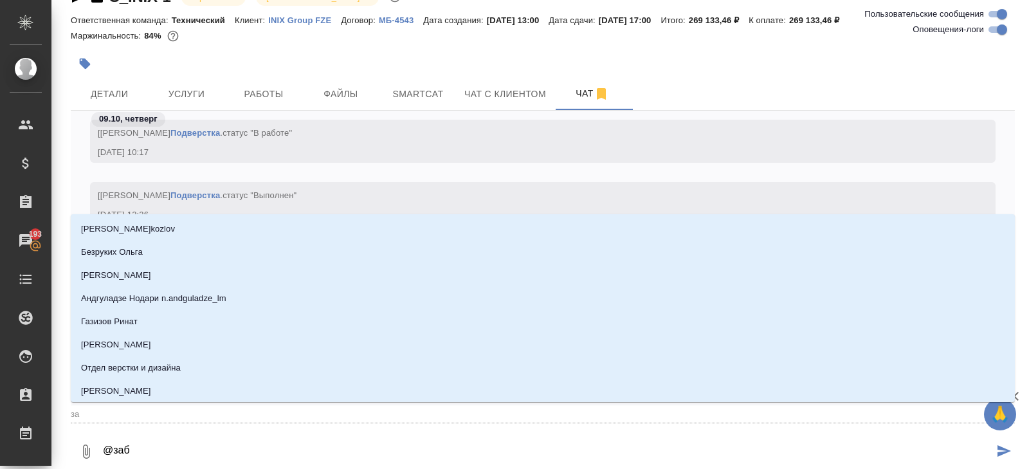
type input "заб"
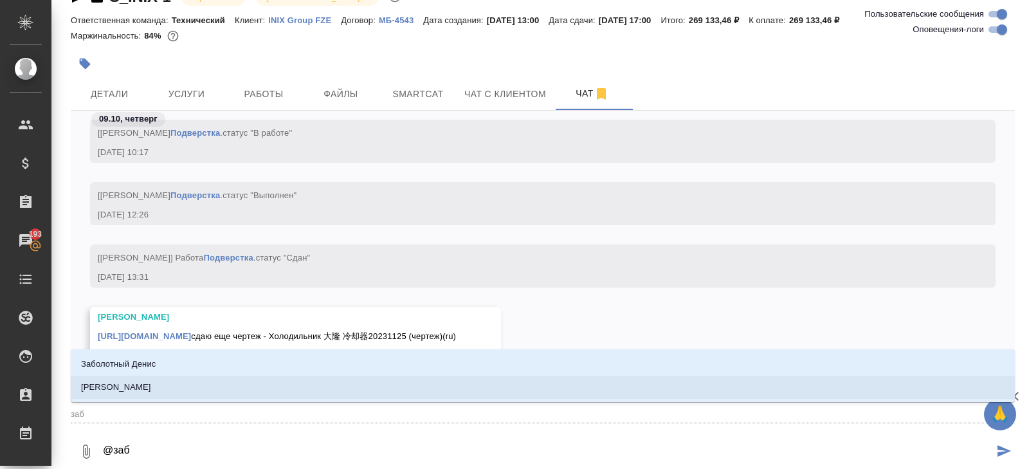
click at [172, 385] on li "[PERSON_NAME]" at bounding box center [543, 387] width 944 height 23
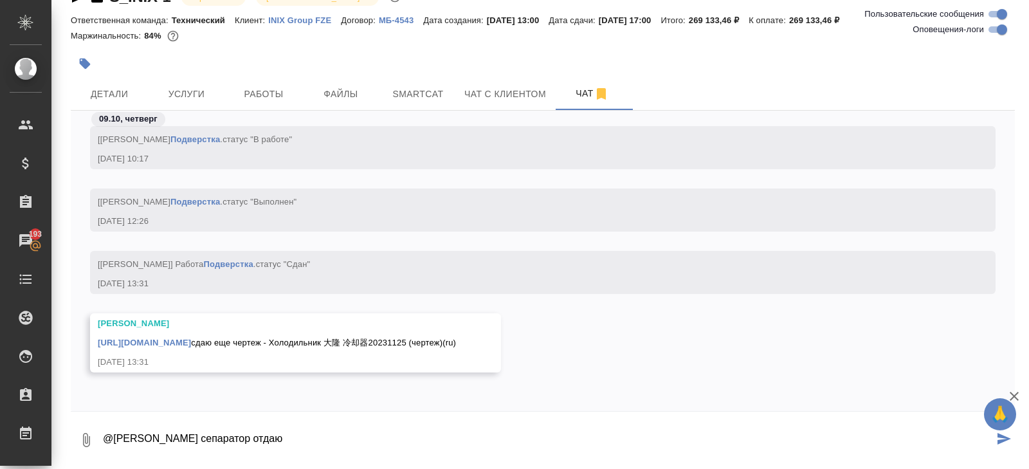
paste textarea "[URL][DOMAIN_NAME]"
type textarea "@Заборова Александра сепаратор отдаю https://drive.awatera.com/s/PRFTDHn4NxKoZzx"
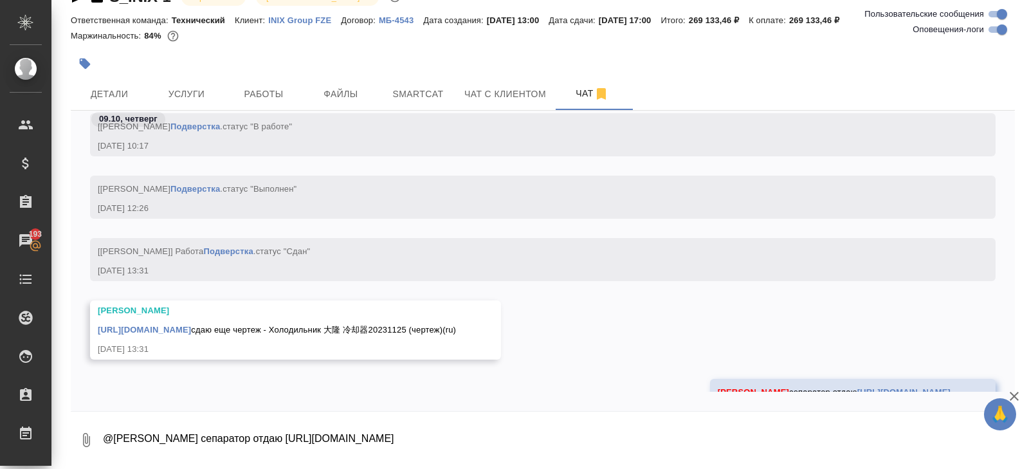
scroll to position [16278, 0]
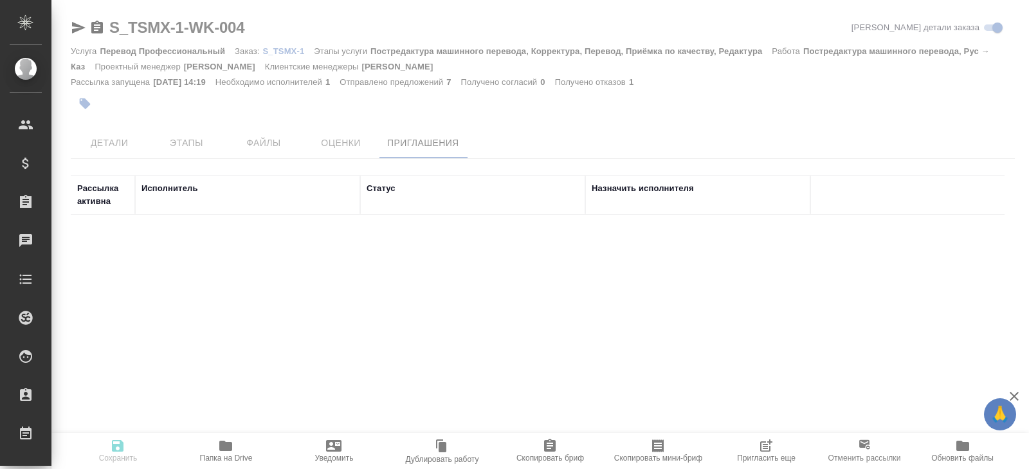
click at [766, 448] on icon "button" at bounding box center [768, 444] width 10 height 10
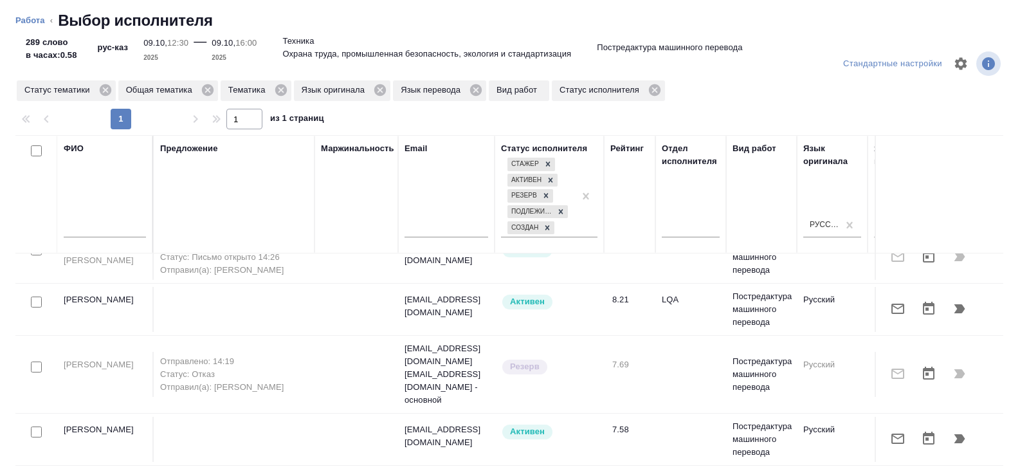
scroll to position [23, 0]
checkbox input "true"
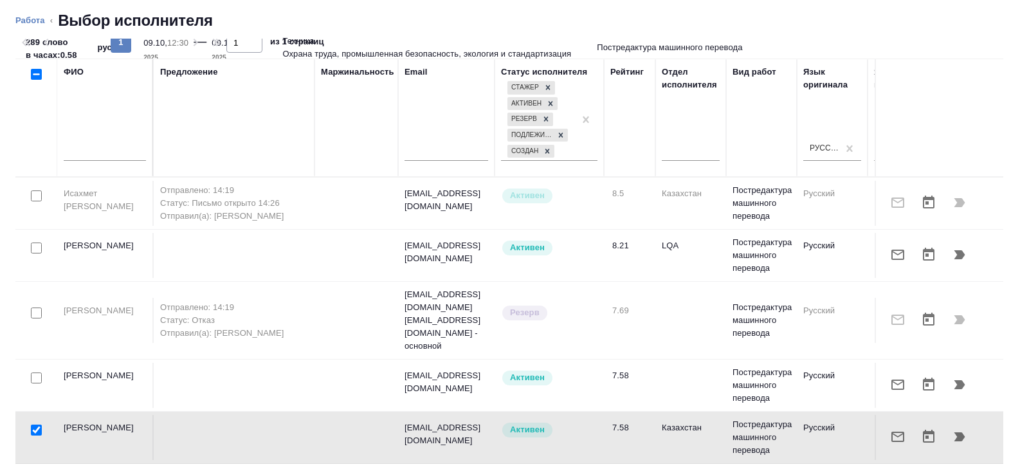
scroll to position [0, 0]
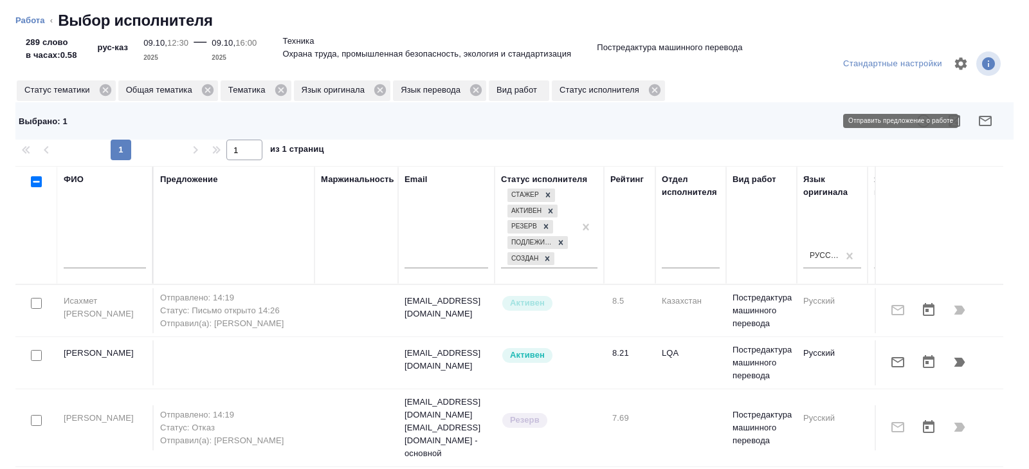
click at [980, 125] on icon "button" at bounding box center [985, 121] width 13 height 10
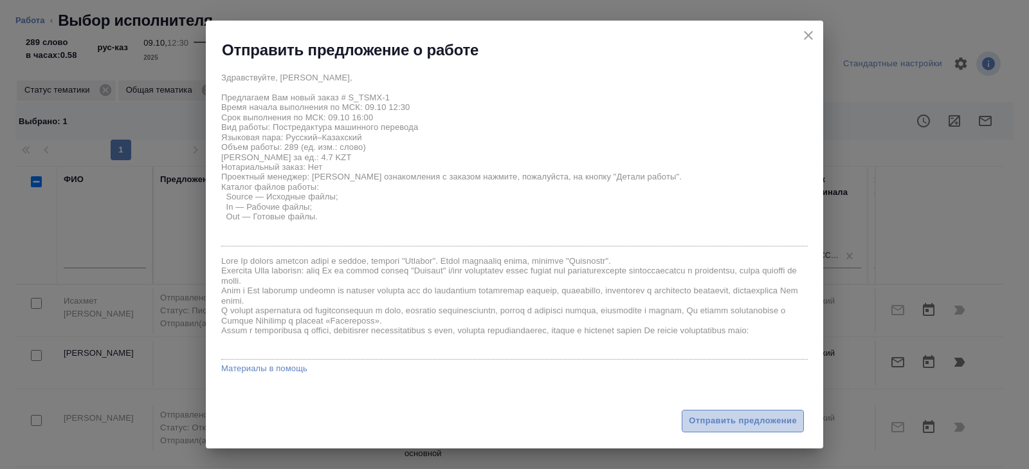
click at [724, 418] on span "Отправить предложение" at bounding box center [743, 421] width 108 height 15
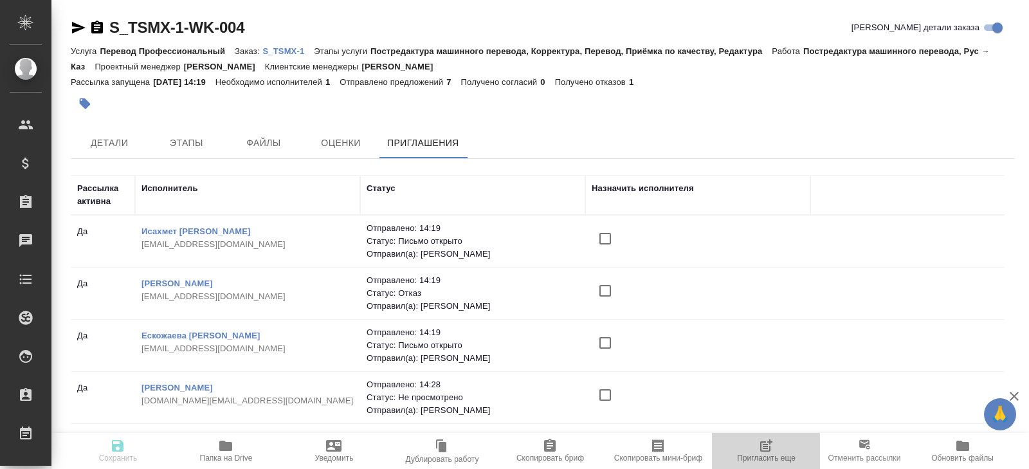
click at [757, 443] on span "Пригласить еще" at bounding box center [766, 450] width 93 height 24
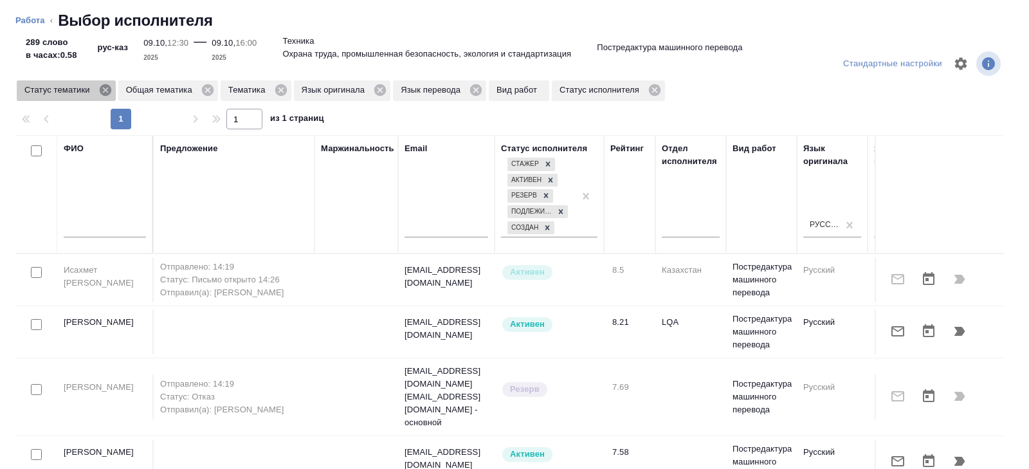
click at [103, 89] on icon at bounding box center [105, 90] width 12 height 12
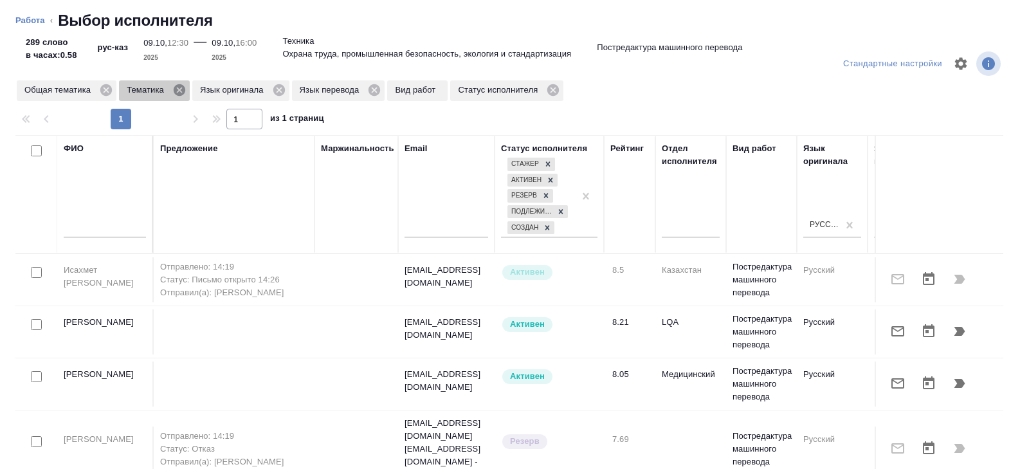
click at [181, 93] on icon at bounding box center [180, 90] width 12 height 12
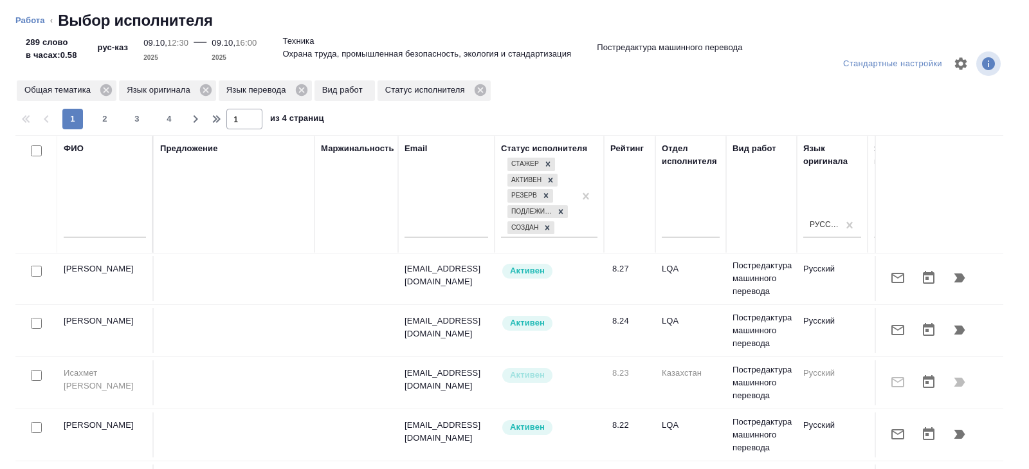
scroll to position [210, 880]
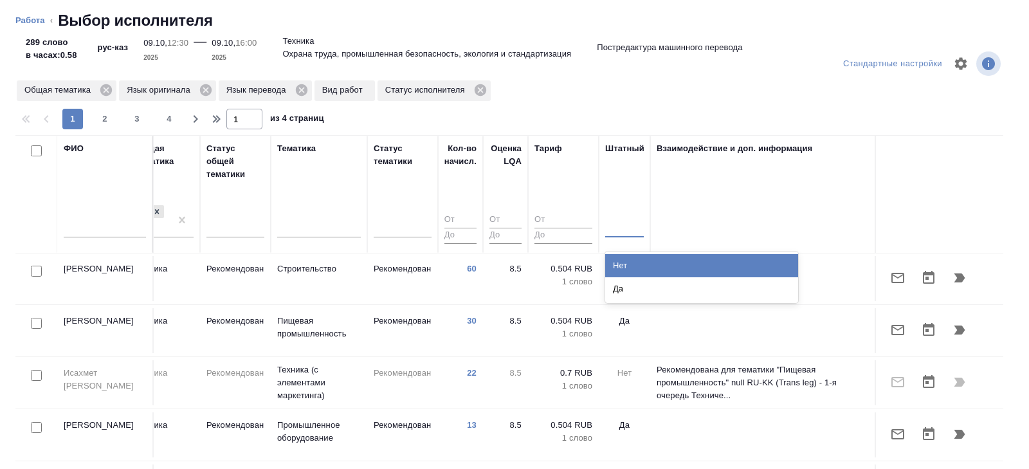
click at [629, 233] on div at bounding box center [624, 224] width 39 height 19
click at [629, 260] on div "Нет" at bounding box center [701, 265] width 193 height 23
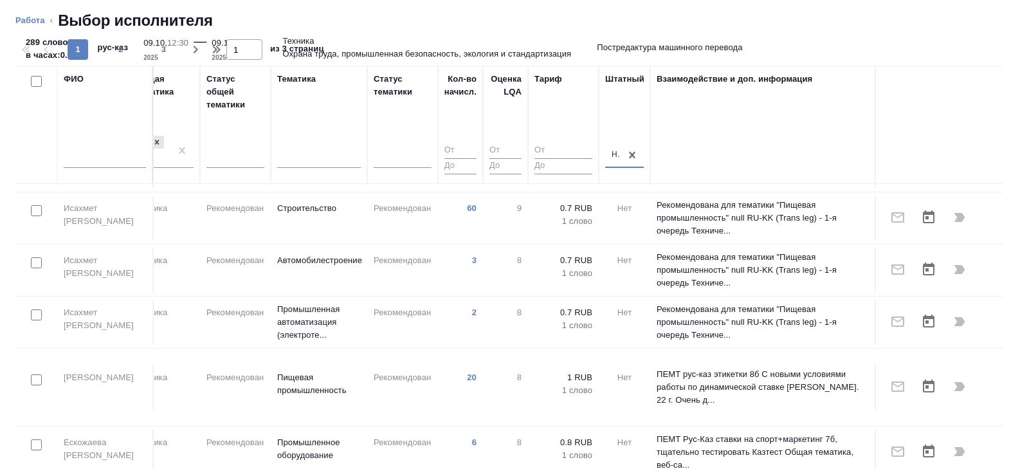
scroll to position [76, 0]
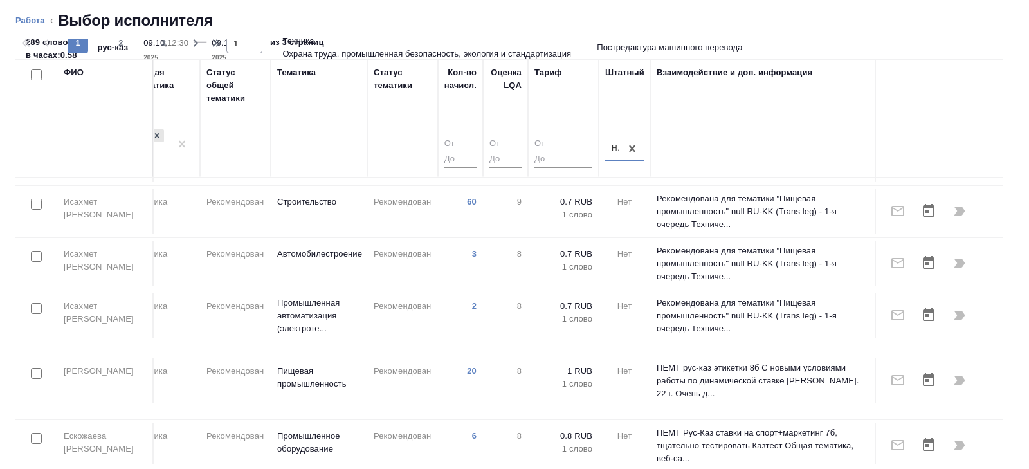
drag, startPoint x: 125, startPoint y: 51, endPoint x: 125, endPoint y: 67, distance: 16.1
click at [125, 50] on button "2" at bounding box center [121, 43] width 21 height 21
type input "2"
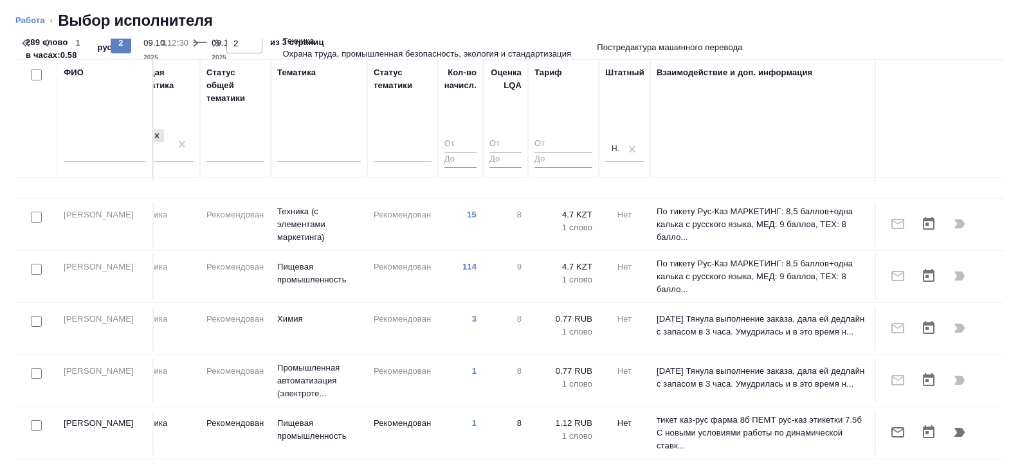
scroll to position [507, 880]
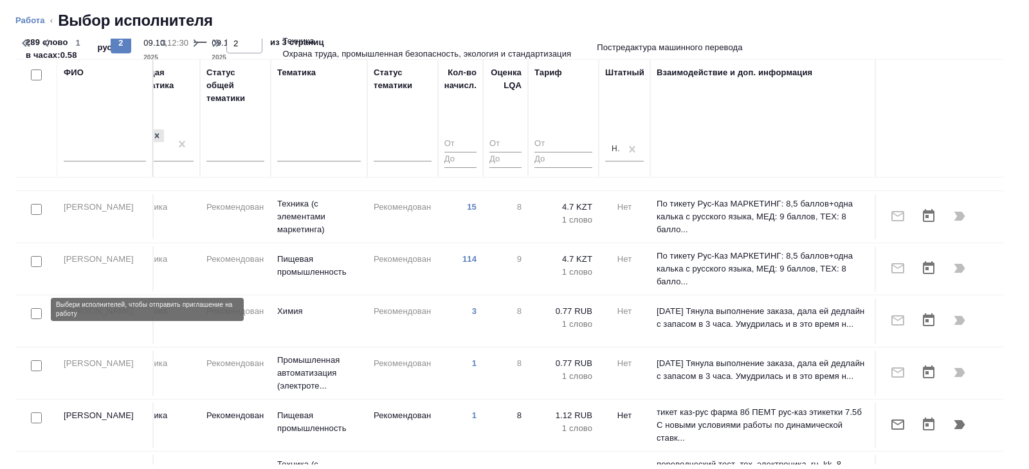
click at [34, 412] on input "checkbox" at bounding box center [36, 417] width 11 height 11
checkbox input "true"
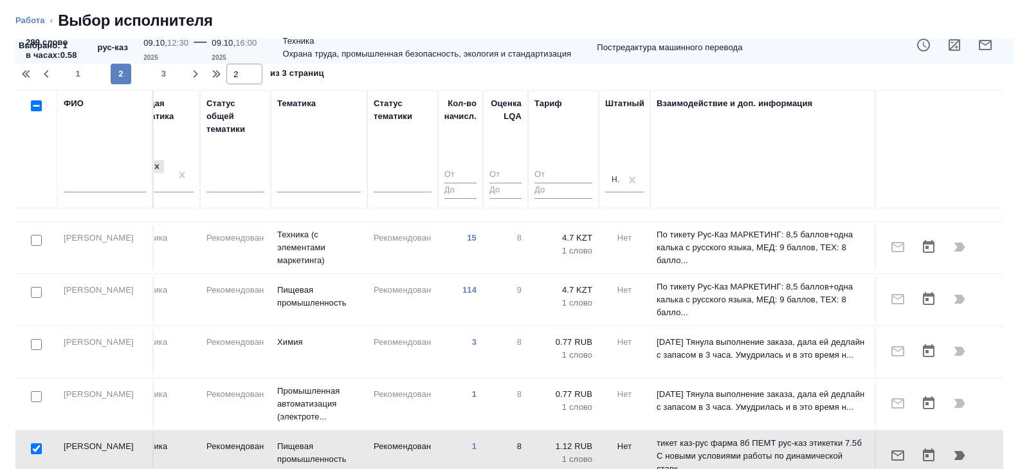
scroll to position [107, 0]
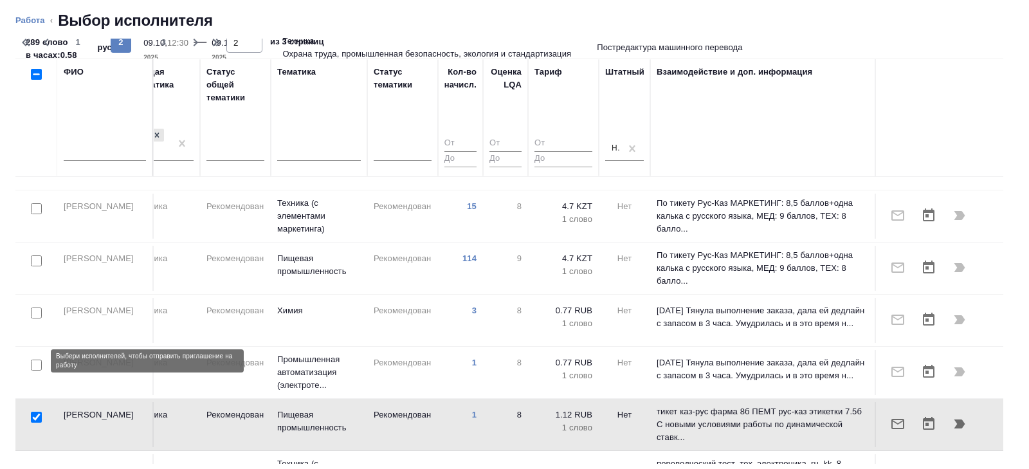
click at [34, 464] on input "checkbox" at bounding box center [36, 469] width 11 height 11
checkbox input "true"
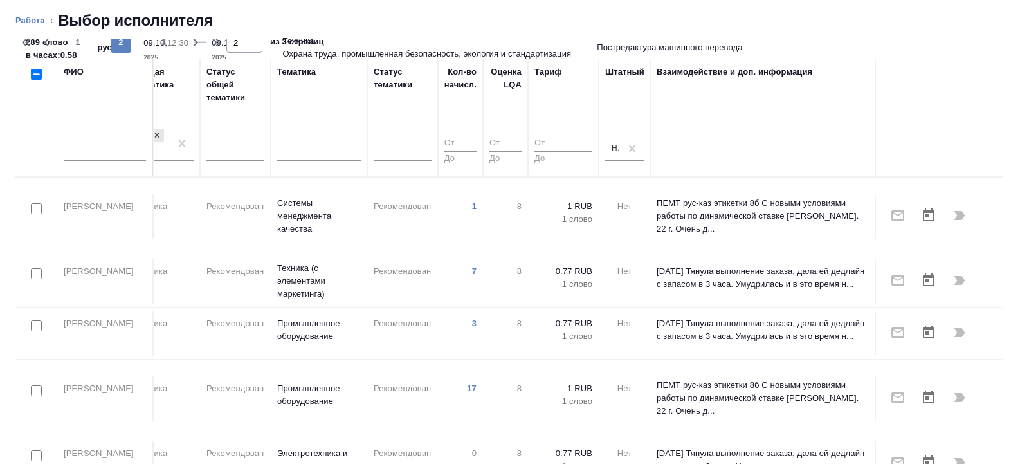
scroll to position [0, 0]
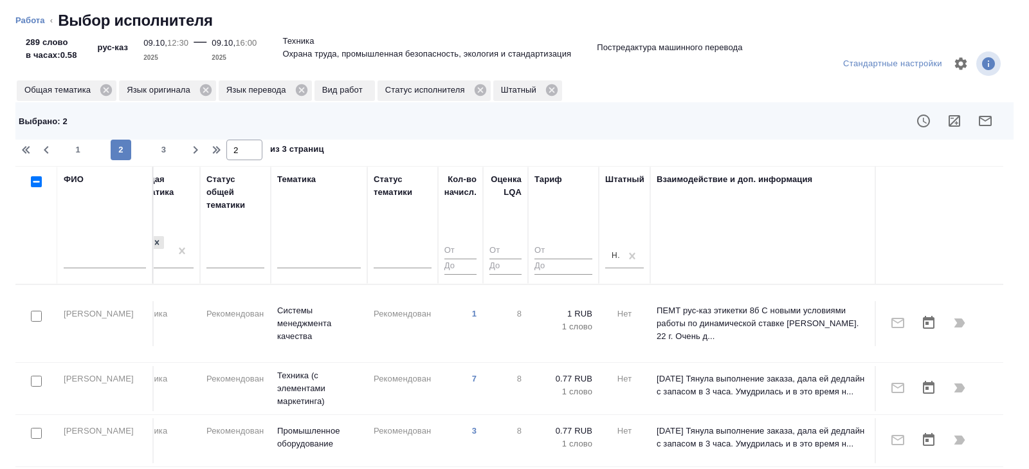
click at [987, 119] on icon "button" at bounding box center [985, 121] width 13 height 10
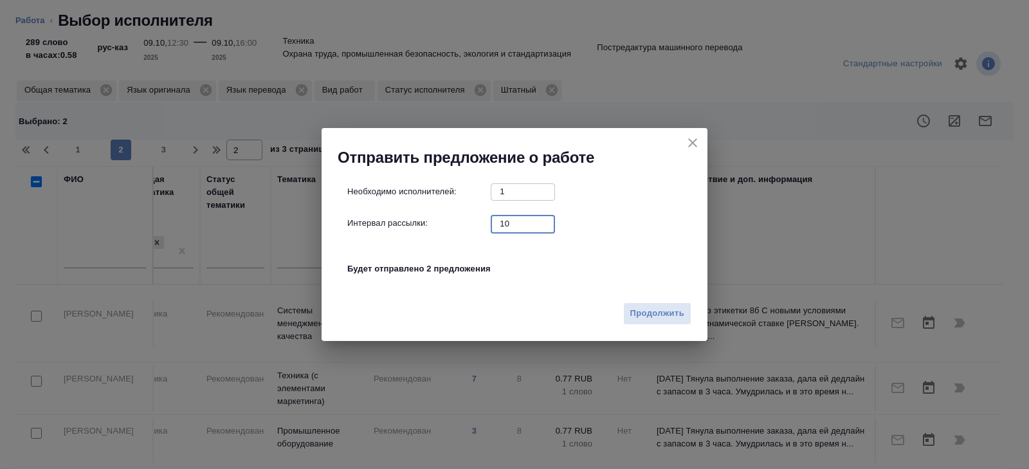
drag, startPoint x: 522, startPoint y: 224, endPoint x: 486, endPoint y: 224, distance: 36.0
click at [486, 224] on div "Интервал рассылки: 10 ​" at bounding box center [519, 223] width 345 height 16
type input "0"
click at [659, 320] on span "Продолжить" at bounding box center [657, 313] width 54 height 15
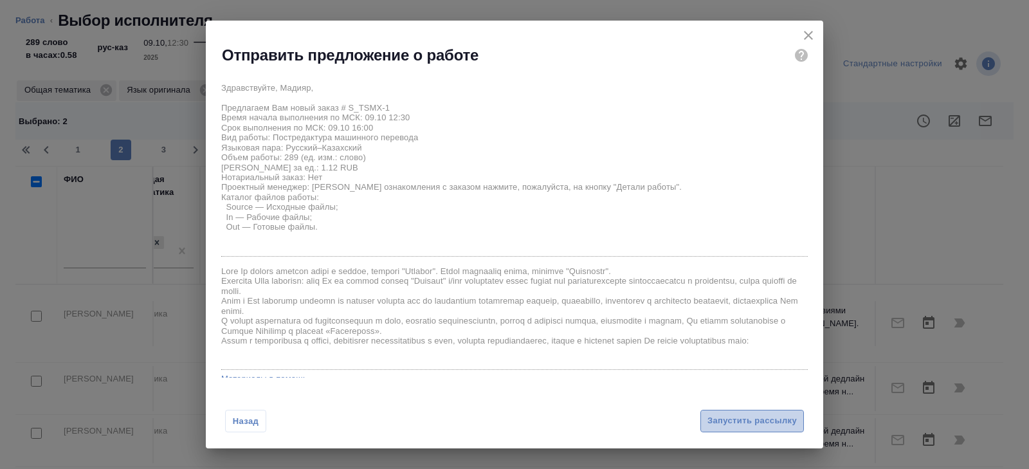
click at [709, 414] on span "Запустить рассылку" at bounding box center [751, 421] width 89 height 15
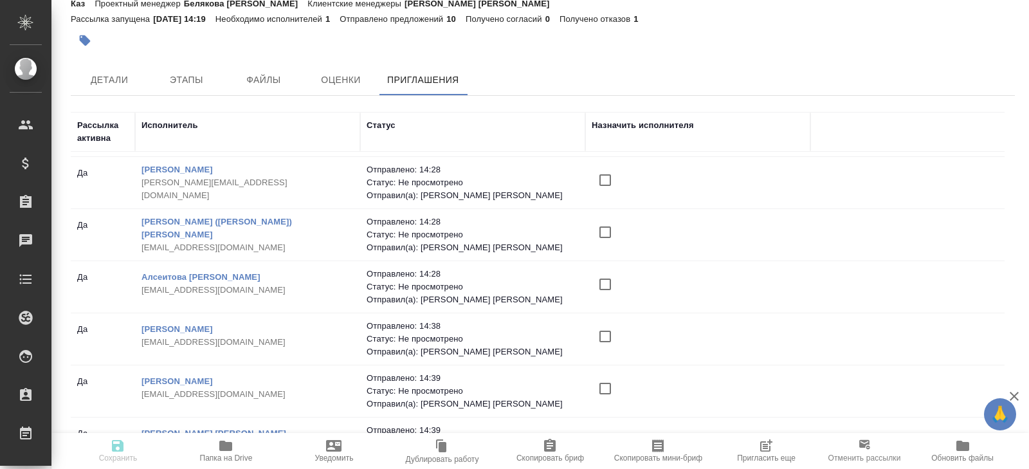
scroll to position [92, 0]
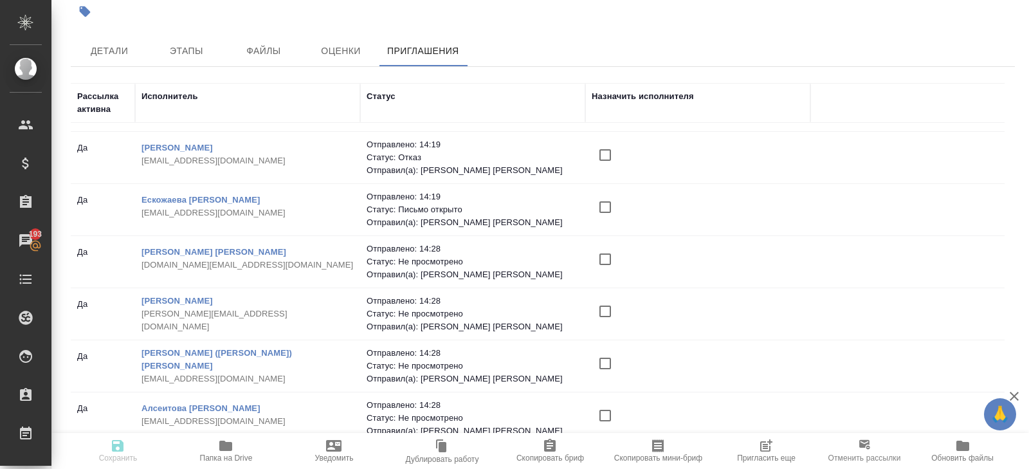
scroll to position [39, 0]
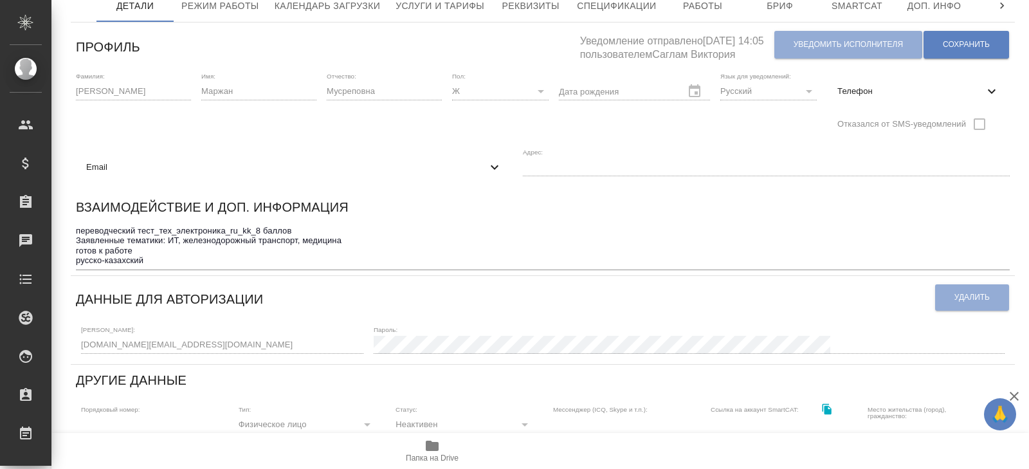
scroll to position [73, 0]
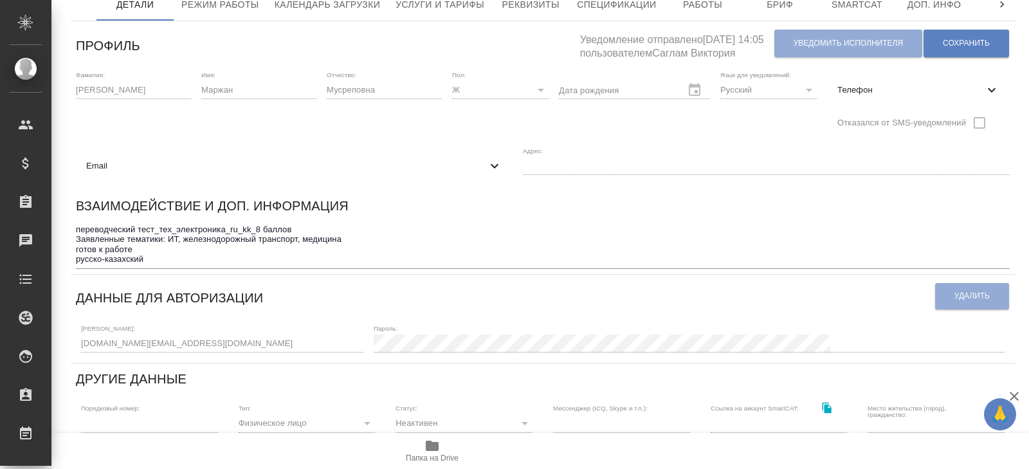
click at [69, 339] on div "[PERSON_NAME] Неактивен inactive Общая сумма 16.2 тыс. RUB Выставлено 16.0 тыс.…" at bounding box center [543, 373] width 958 height 893
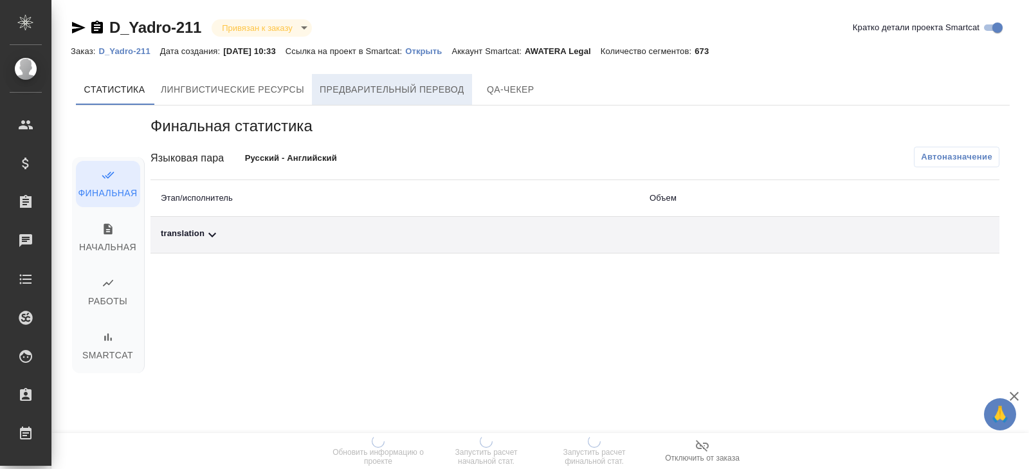
click at [358, 96] on button "Предварительный перевод" at bounding box center [392, 89] width 160 height 31
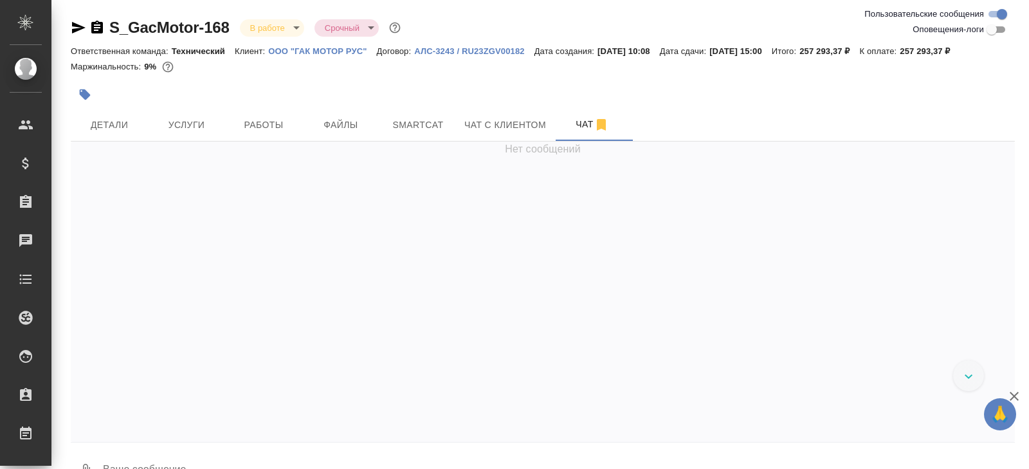
scroll to position [21907, 0]
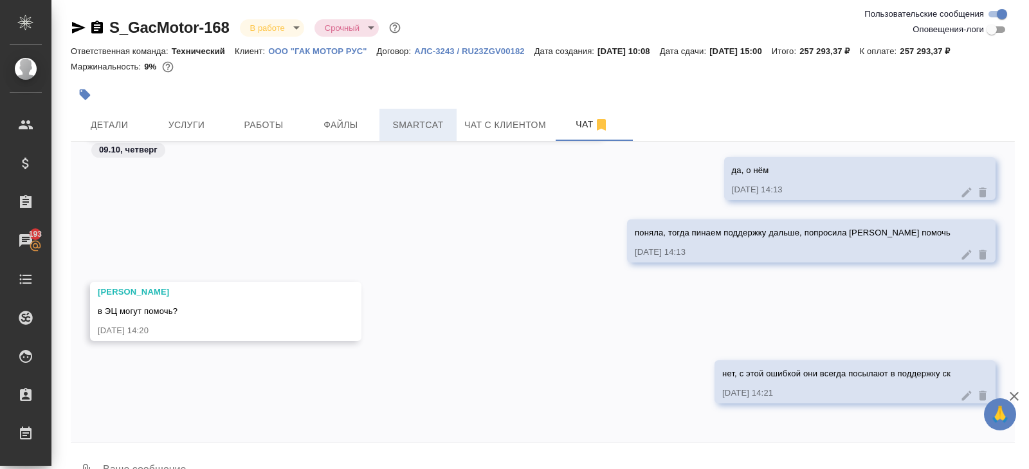
click at [399, 123] on span "Smartcat" at bounding box center [418, 125] width 62 height 16
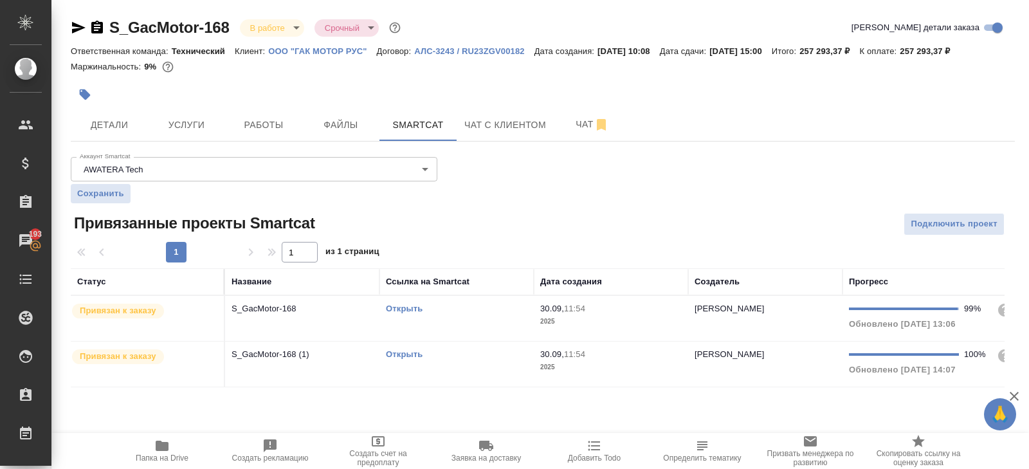
click at [410, 307] on link "Открыть" at bounding box center [404, 309] width 37 height 10
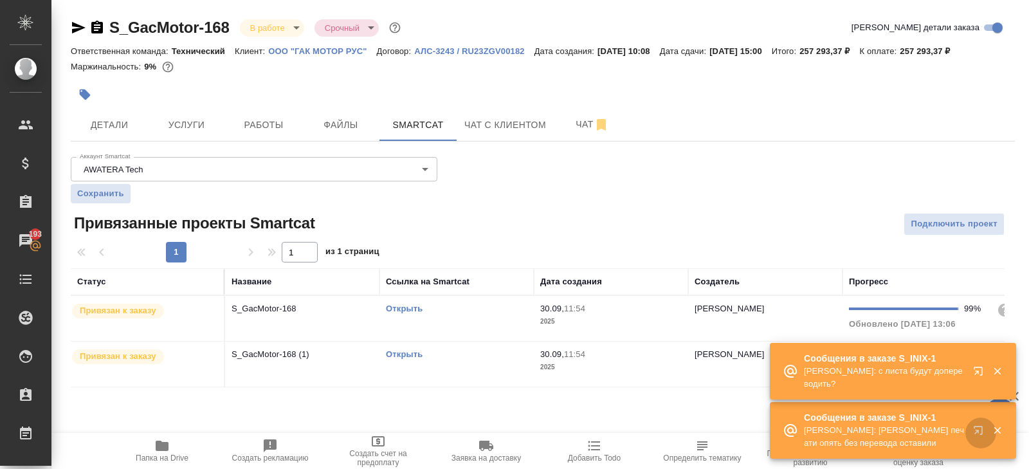
click at [978, 430] on icon "button" at bounding box center [978, 430] width 8 height 8
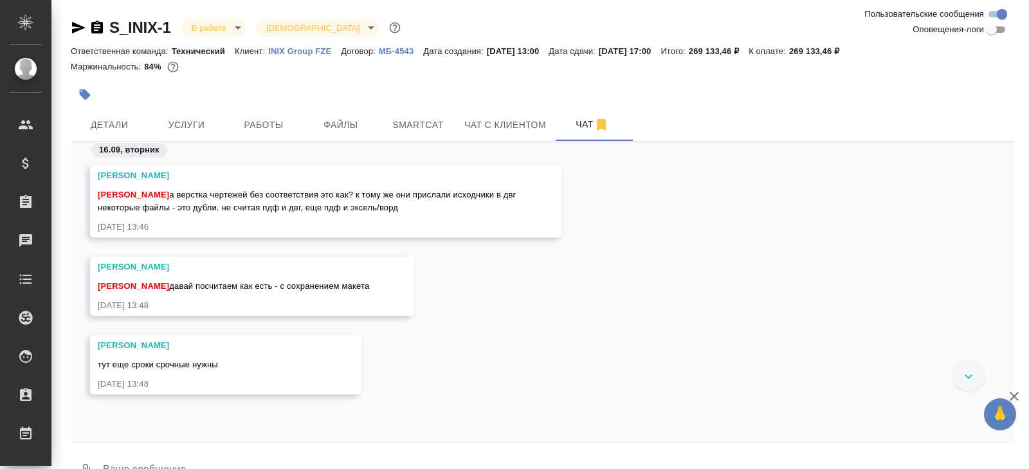
scroll to position [4629, 0]
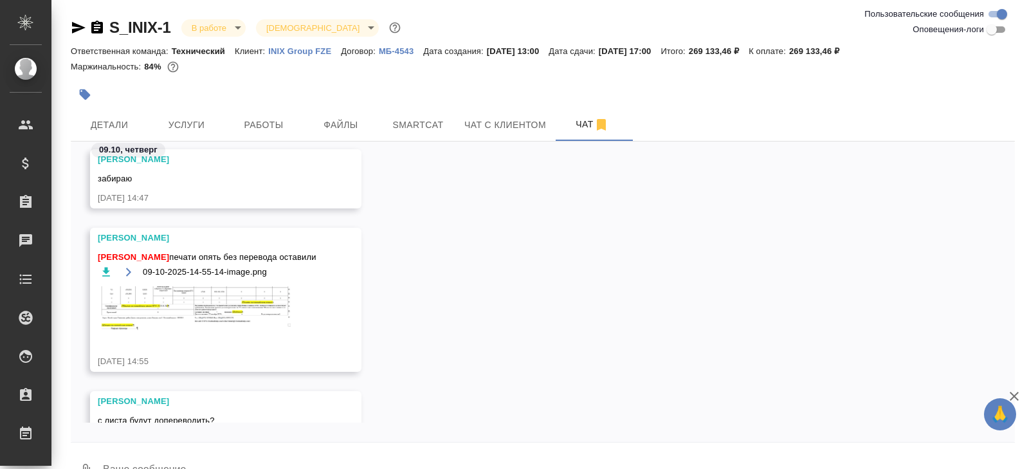
click at [236, 291] on img at bounding box center [194, 309] width 193 height 46
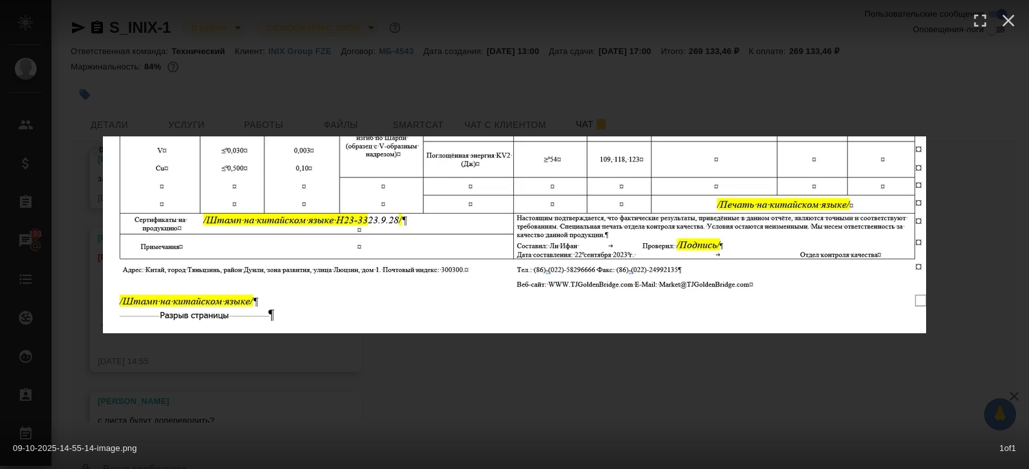
click at [327, 405] on div "09-10-2025-14-55-14-image.png 1 of 1" at bounding box center [514, 234] width 1029 height 469
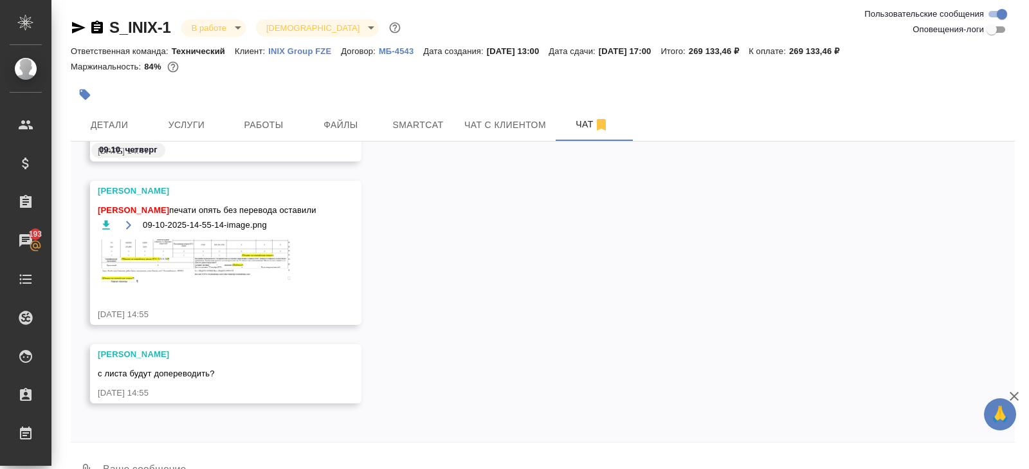
scroll to position [31, 0]
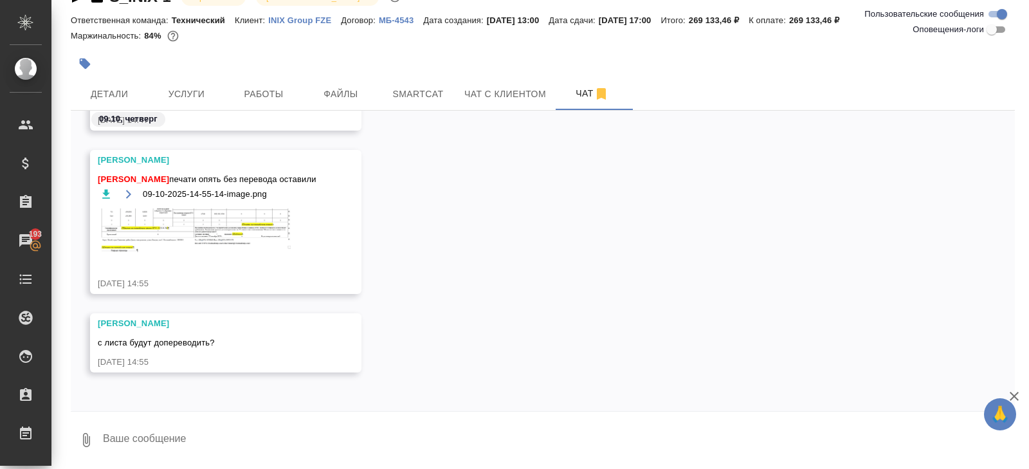
click at [214, 440] on textarea at bounding box center [558, 440] width 913 height 44
type textarea ";"
click at [140, 442] on textarea "*" at bounding box center [548, 440] width 892 height 44
type textarea "*тяжело вздыхаю*...."
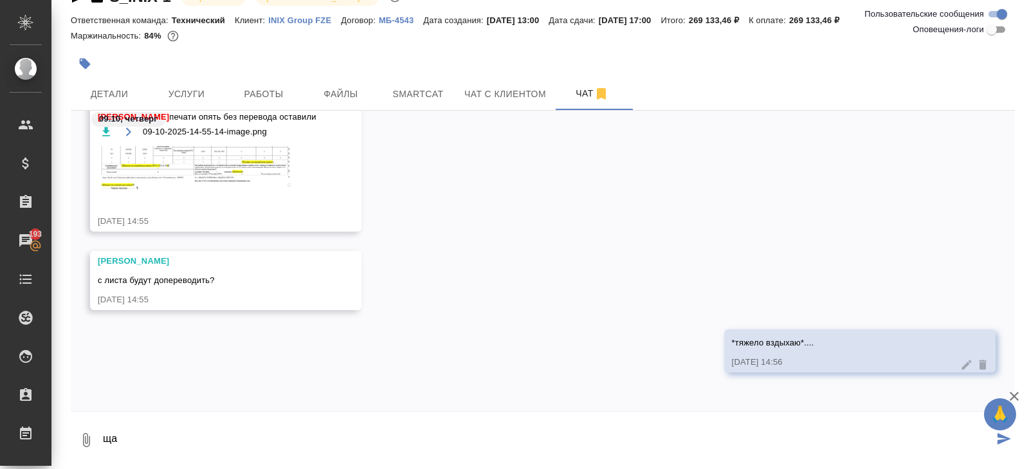
type textarea "ща"
click at [440, 72] on div at bounding box center [386, 64] width 630 height 28
click at [440, 86] on button "Smartcat" at bounding box center [417, 94] width 77 height 32
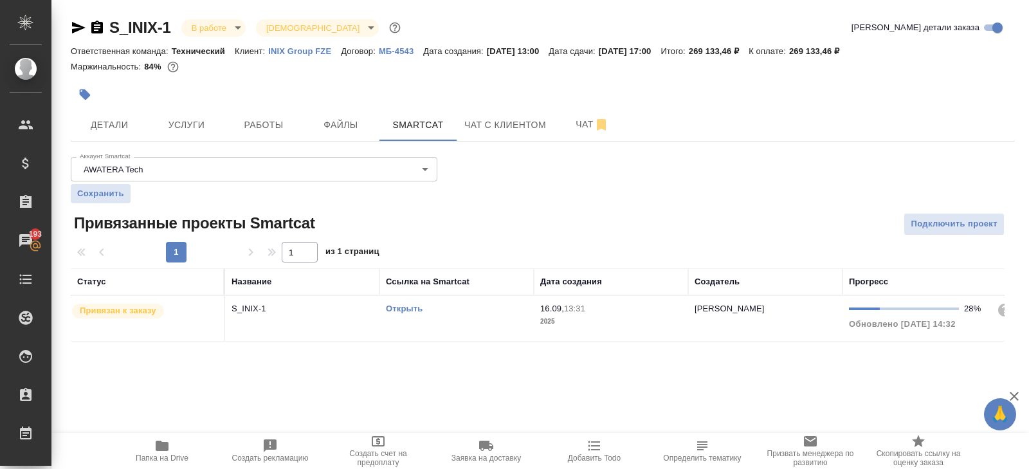
click at [403, 309] on link "Открыть" at bounding box center [404, 309] width 37 height 10
click at [96, 29] on icon "button" at bounding box center [97, 27] width 12 height 13
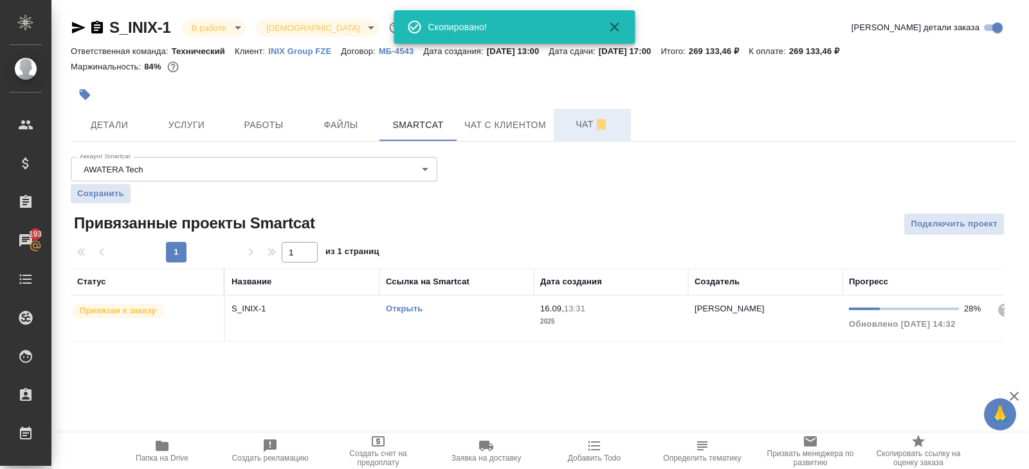
click at [579, 140] on div "S_INIX-1 В работе inProgress Святая троица holyTrinity Кратко детали заказа Отв…" at bounding box center [543, 187] width 958 height 374
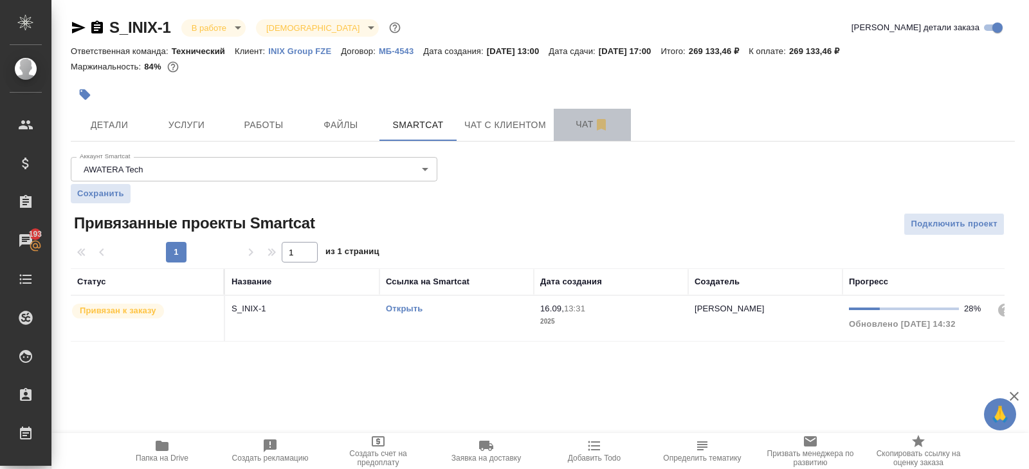
click at [594, 128] on span "Чат" at bounding box center [592, 124] width 62 height 16
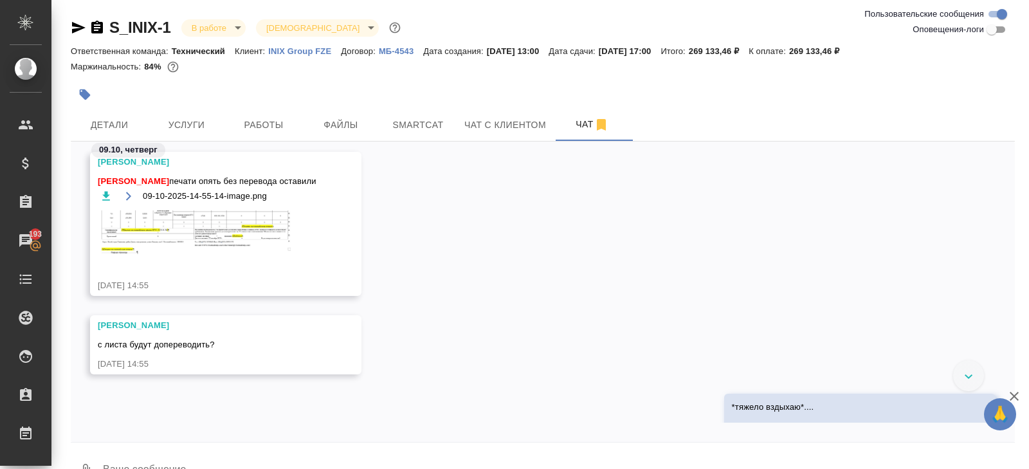
scroll to position [4734, 0]
click at [107, 197] on icon "button" at bounding box center [106, 196] width 13 height 13
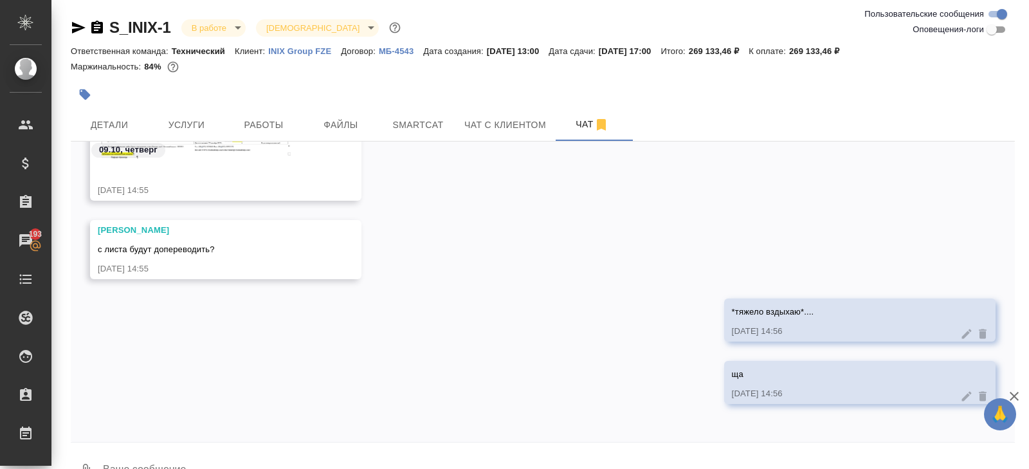
scroll to position [31, 0]
